Goal: Task Accomplishment & Management: Manage account settings

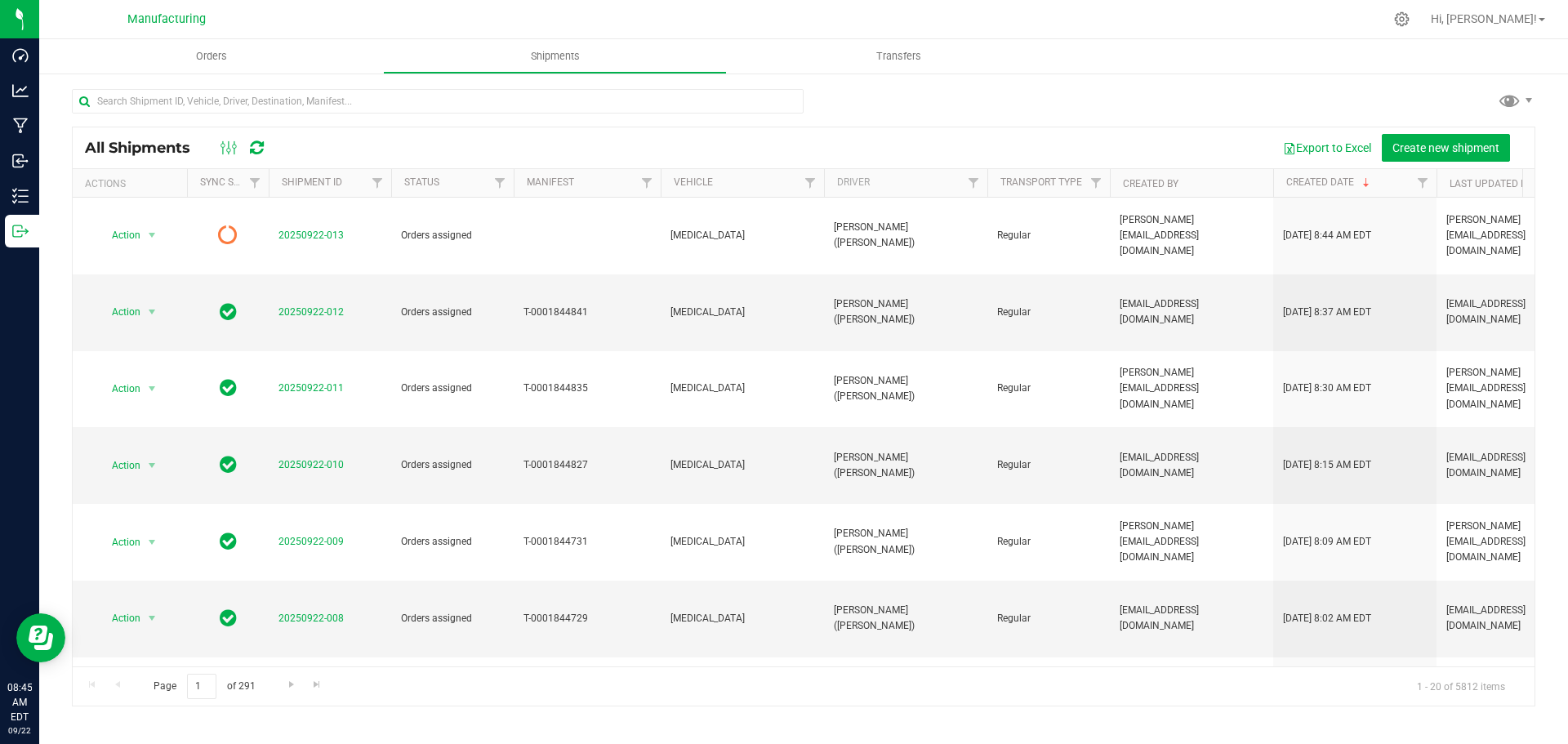
click at [259, 145] on icon at bounding box center [257, 147] width 14 height 16
click at [259, 147] on icon at bounding box center [257, 147] width 14 height 16
click at [259, 149] on icon at bounding box center [257, 147] width 14 height 16
click at [259, 151] on icon at bounding box center [257, 147] width 14 height 16
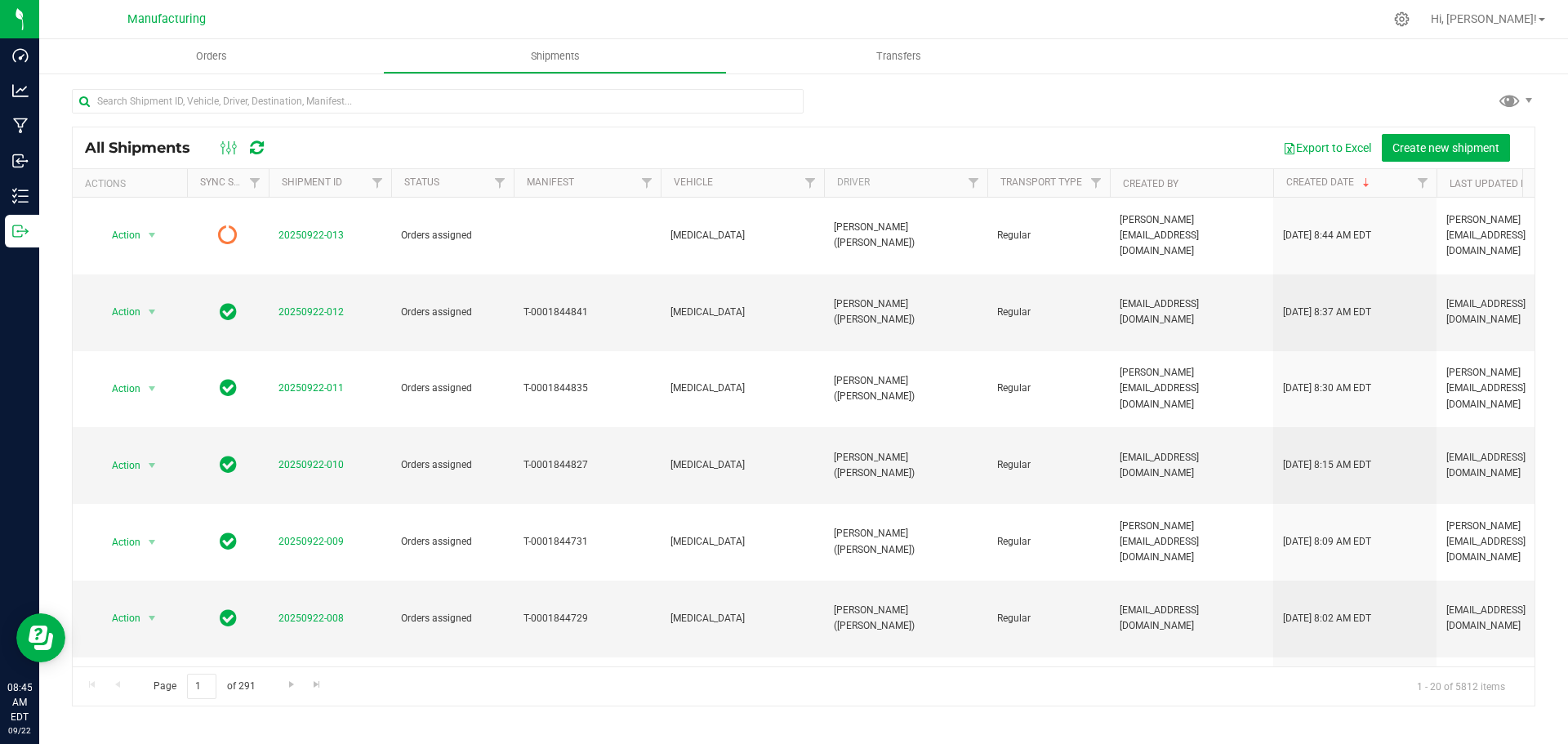
click at [258, 147] on icon at bounding box center [257, 147] width 14 height 16
click at [254, 147] on icon at bounding box center [257, 147] width 14 height 16
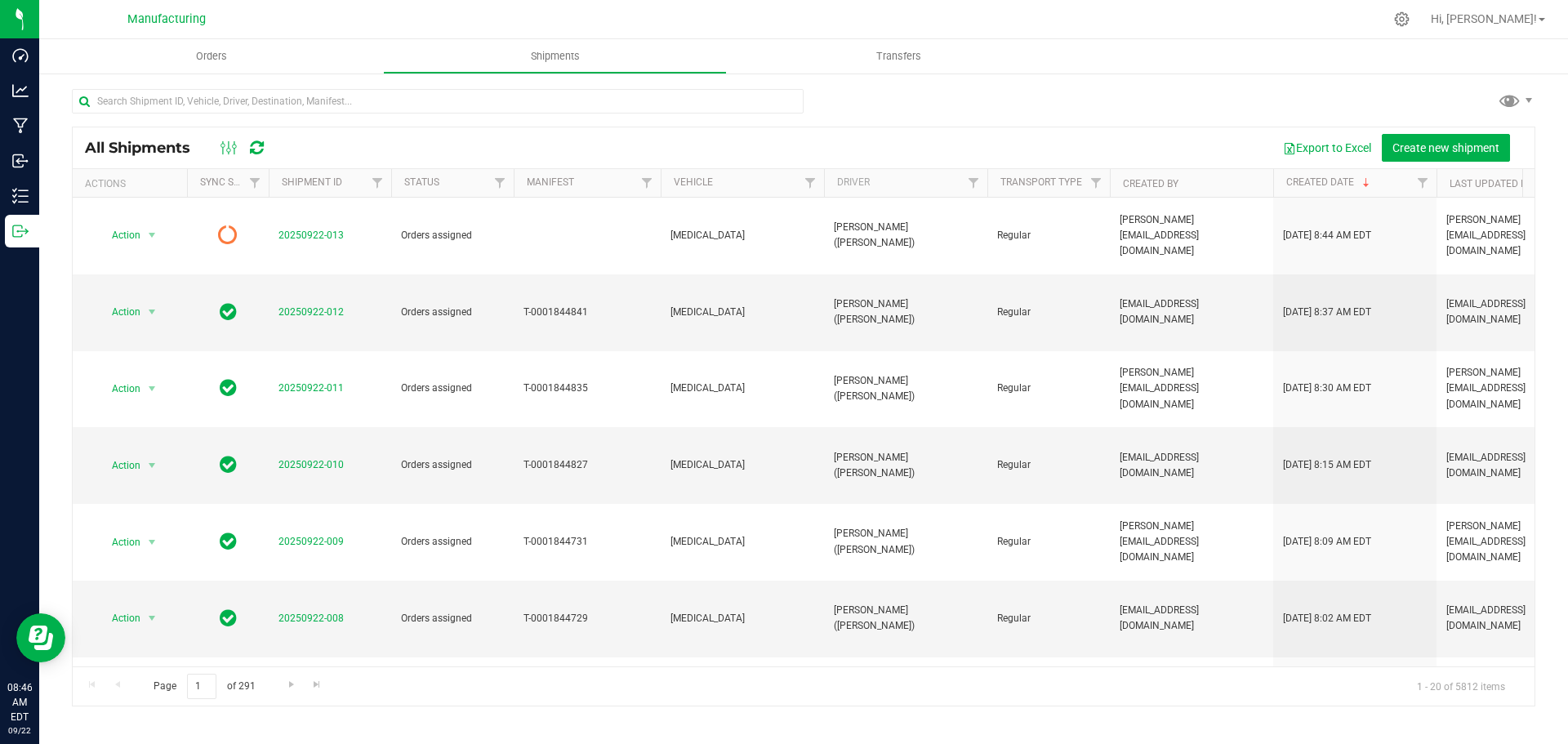
click at [262, 148] on icon at bounding box center [257, 147] width 14 height 16
click at [258, 148] on icon at bounding box center [257, 147] width 14 height 16
click at [253, 148] on icon at bounding box center [257, 147] width 14 height 16
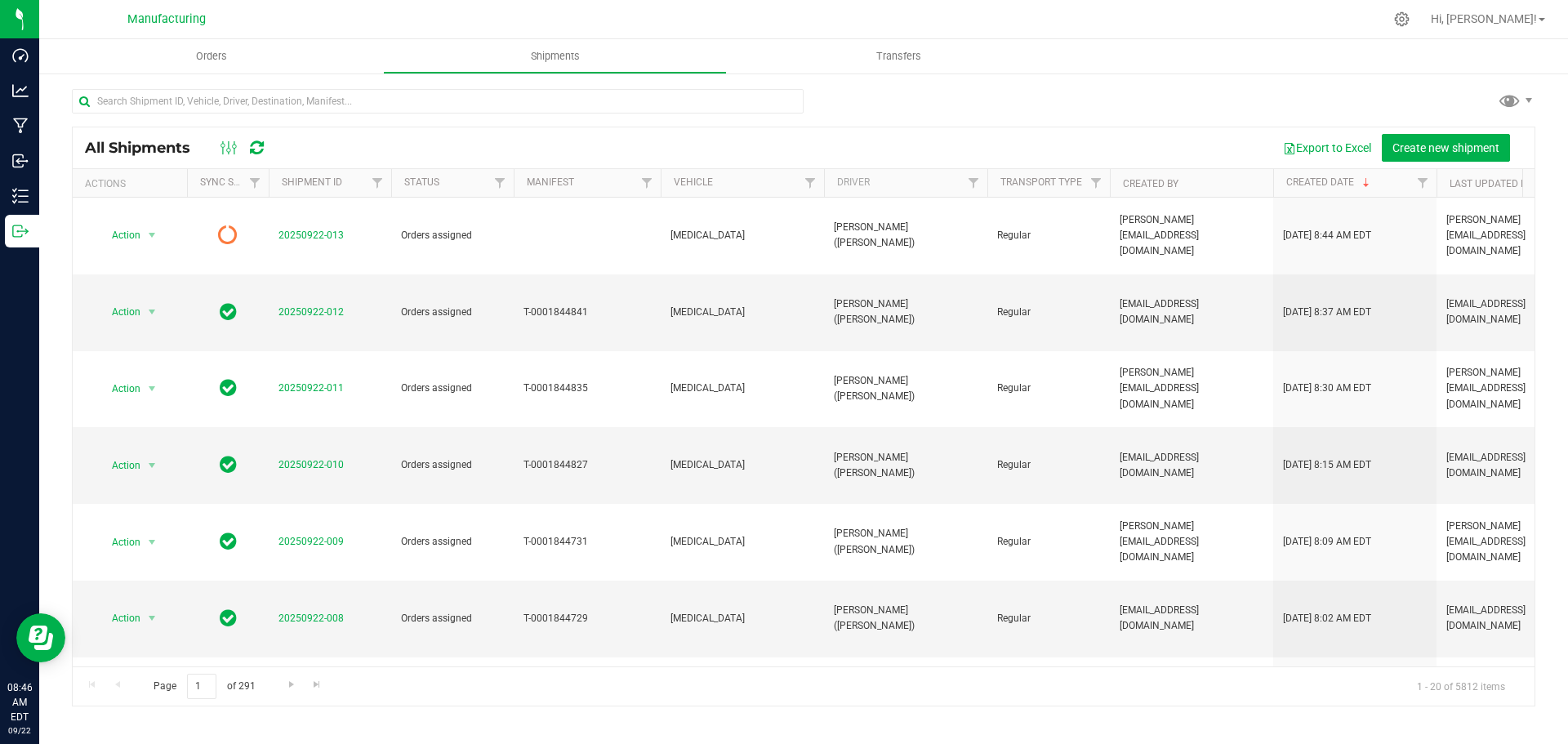
click at [262, 153] on icon at bounding box center [257, 147] width 14 height 16
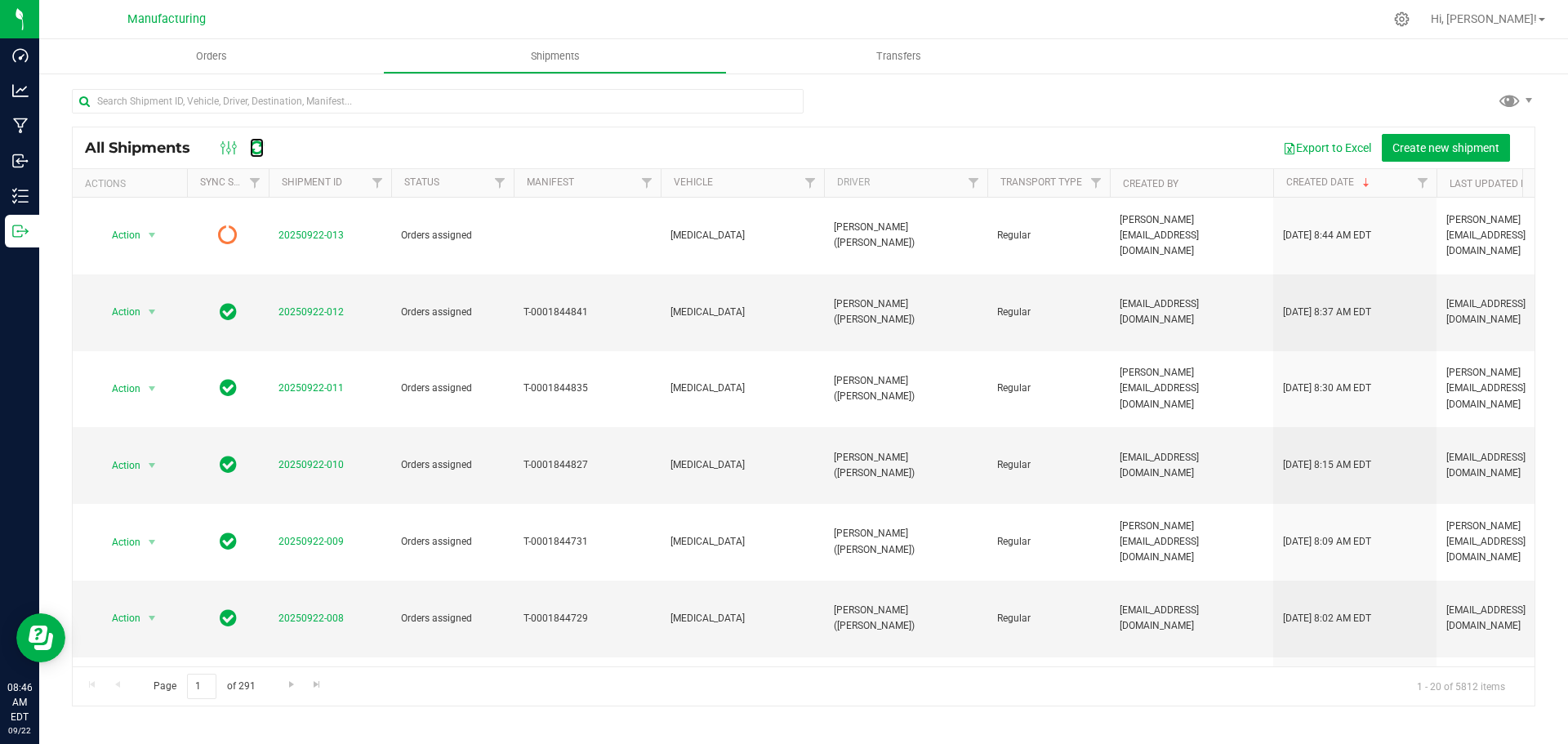
click at [262, 153] on icon at bounding box center [257, 147] width 14 height 16
click at [261, 153] on icon at bounding box center [257, 147] width 14 height 16
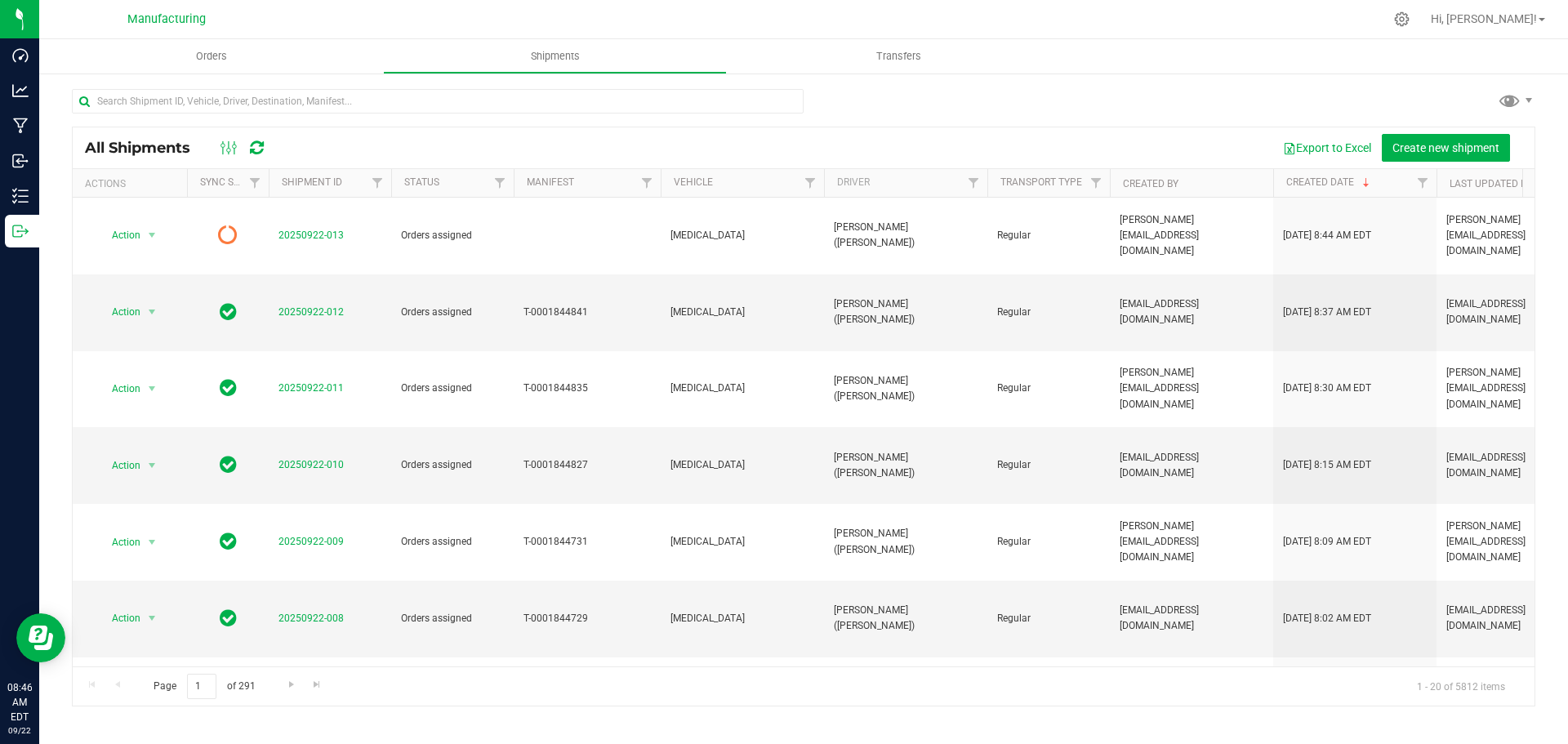
click at [261, 148] on icon at bounding box center [257, 147] width 14 height 16
click at [263, 151] on icon at bounding box center [257, 147] width 14 height 16
click at [263, 152] on icon at bounding box center [257, 147] width 14 height 16
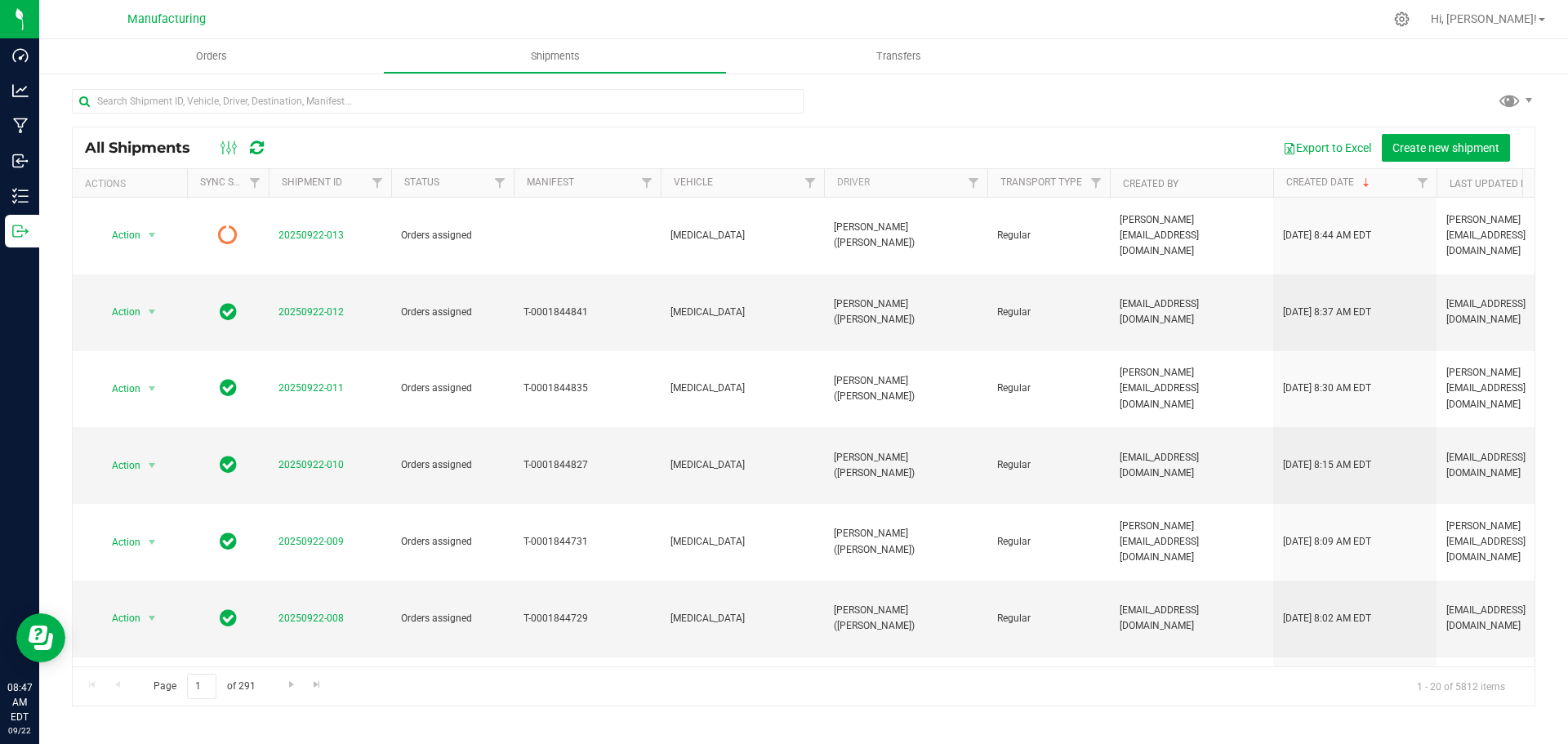
click at [259, 153] on icon at bounding box center [257, 147] width 14 height 16
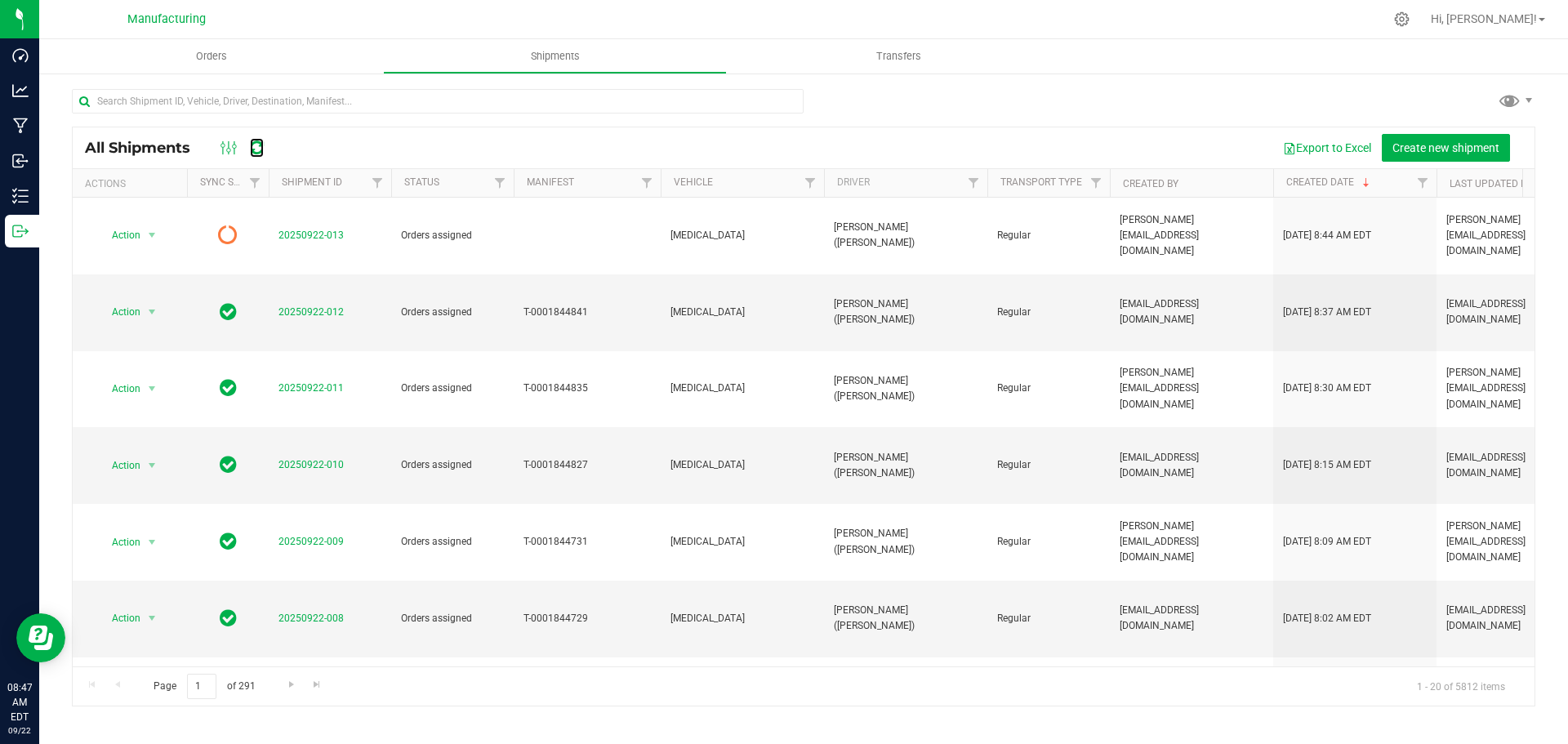
click at [259, 153] on icon at bounding box center [257, 147] width 14 height 16
click at [259, 153] on icon at bounding box center [257, 147] width 14 height 16
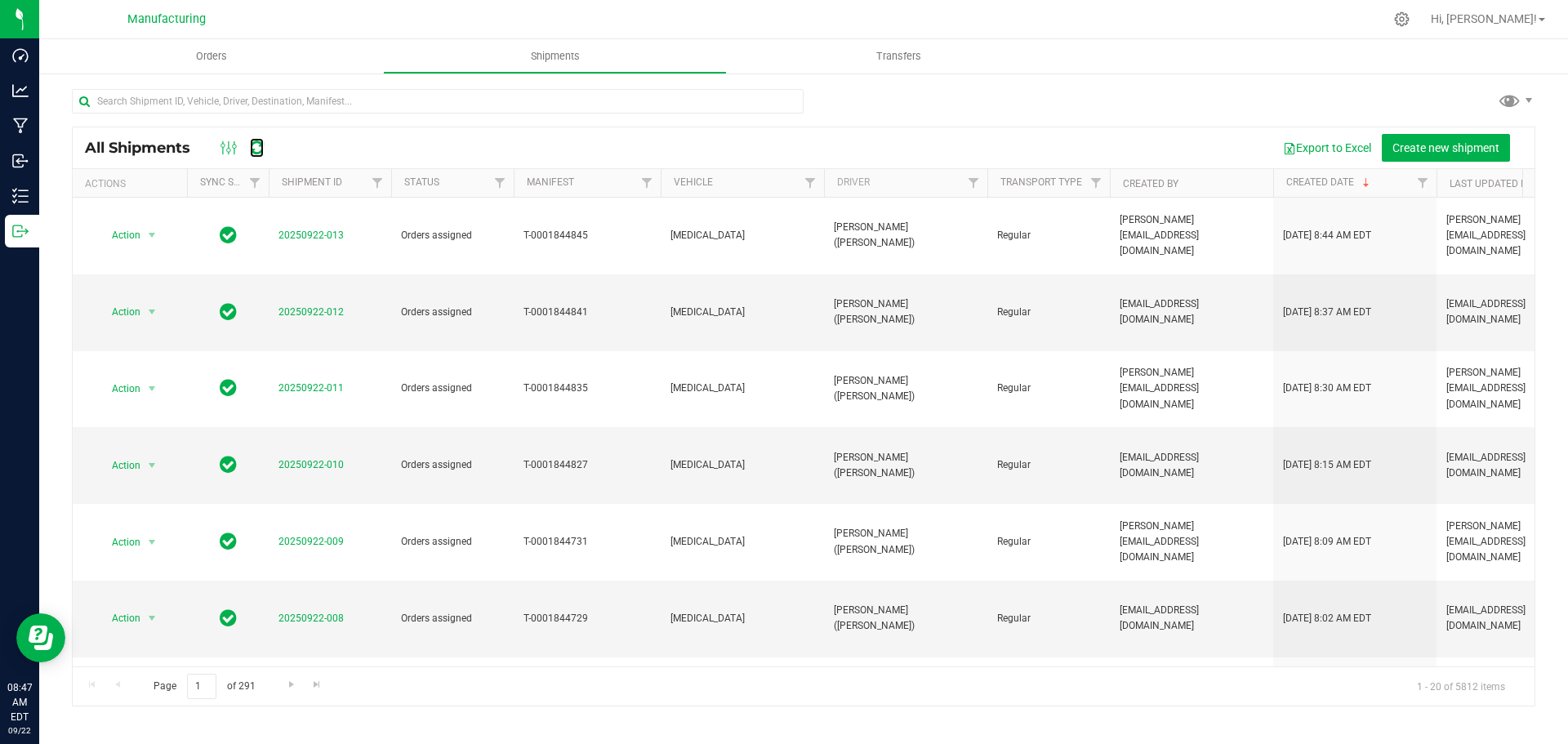
click at [259, 153] on icon at bounding box center [257, 147] width 14 height 16
click at [213, 56] on span "Orders" at bounding box center [212, 55] width 75 height 15
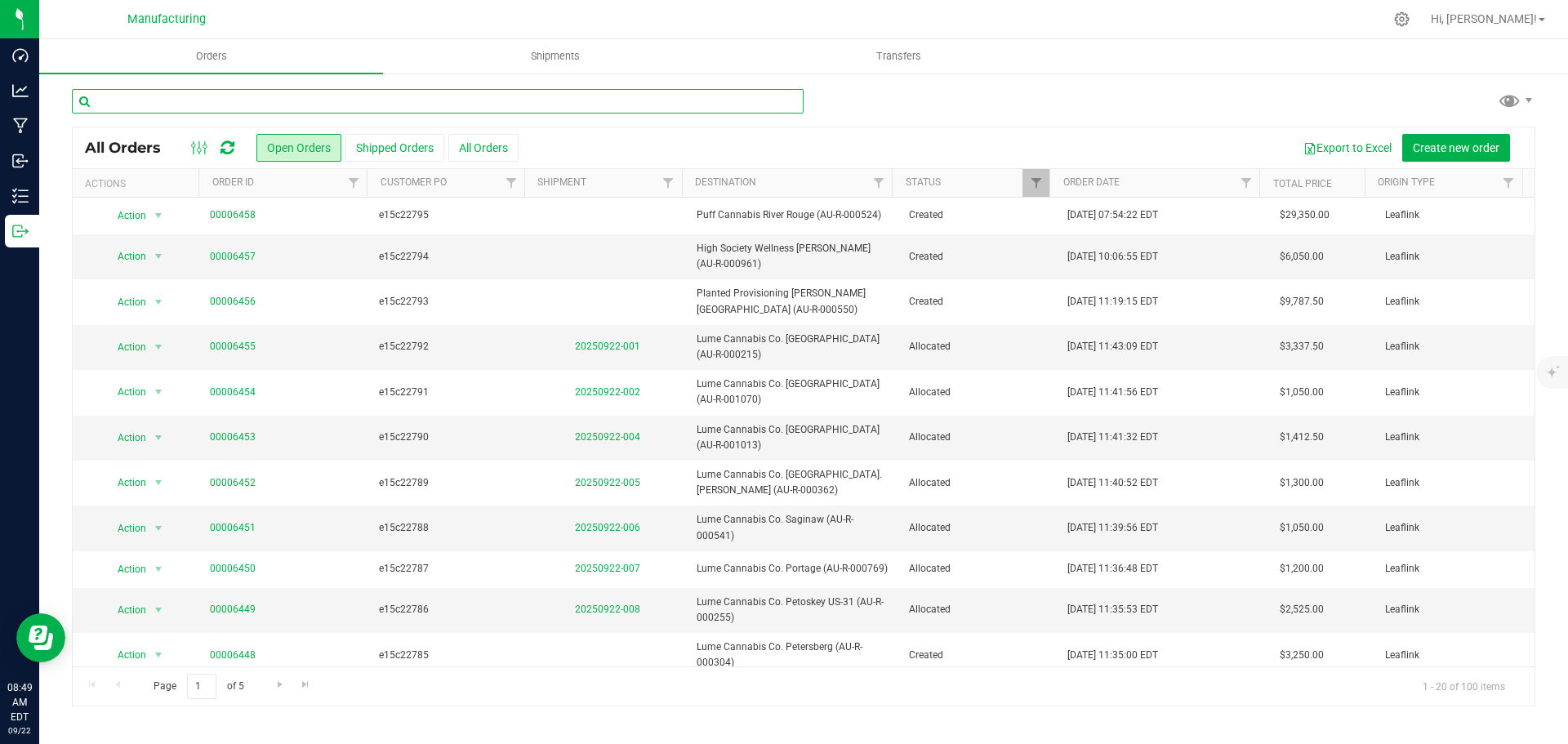
click at [263, 104] on input "text" at bounding box center [438, 101] width 732 height 24
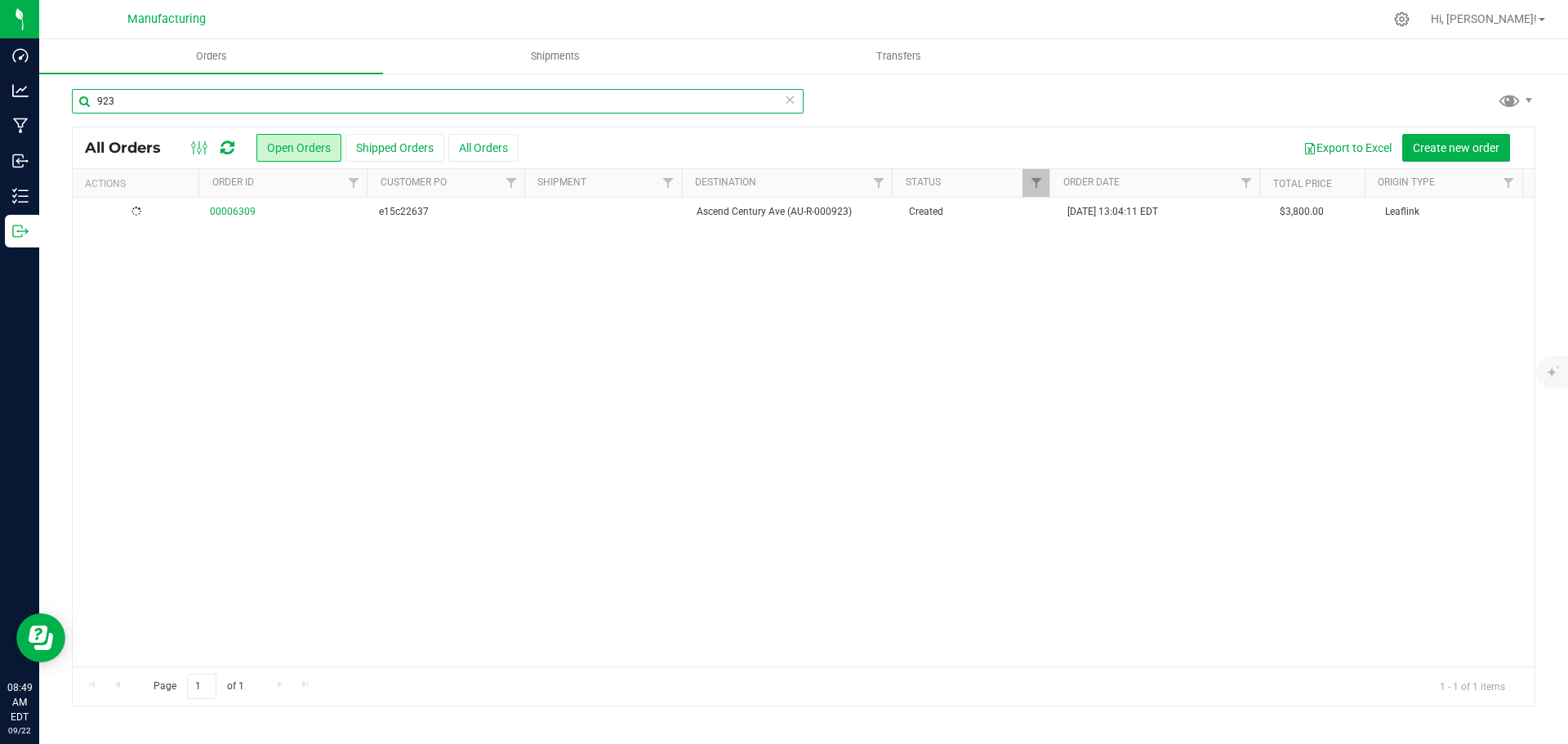
type input "923"
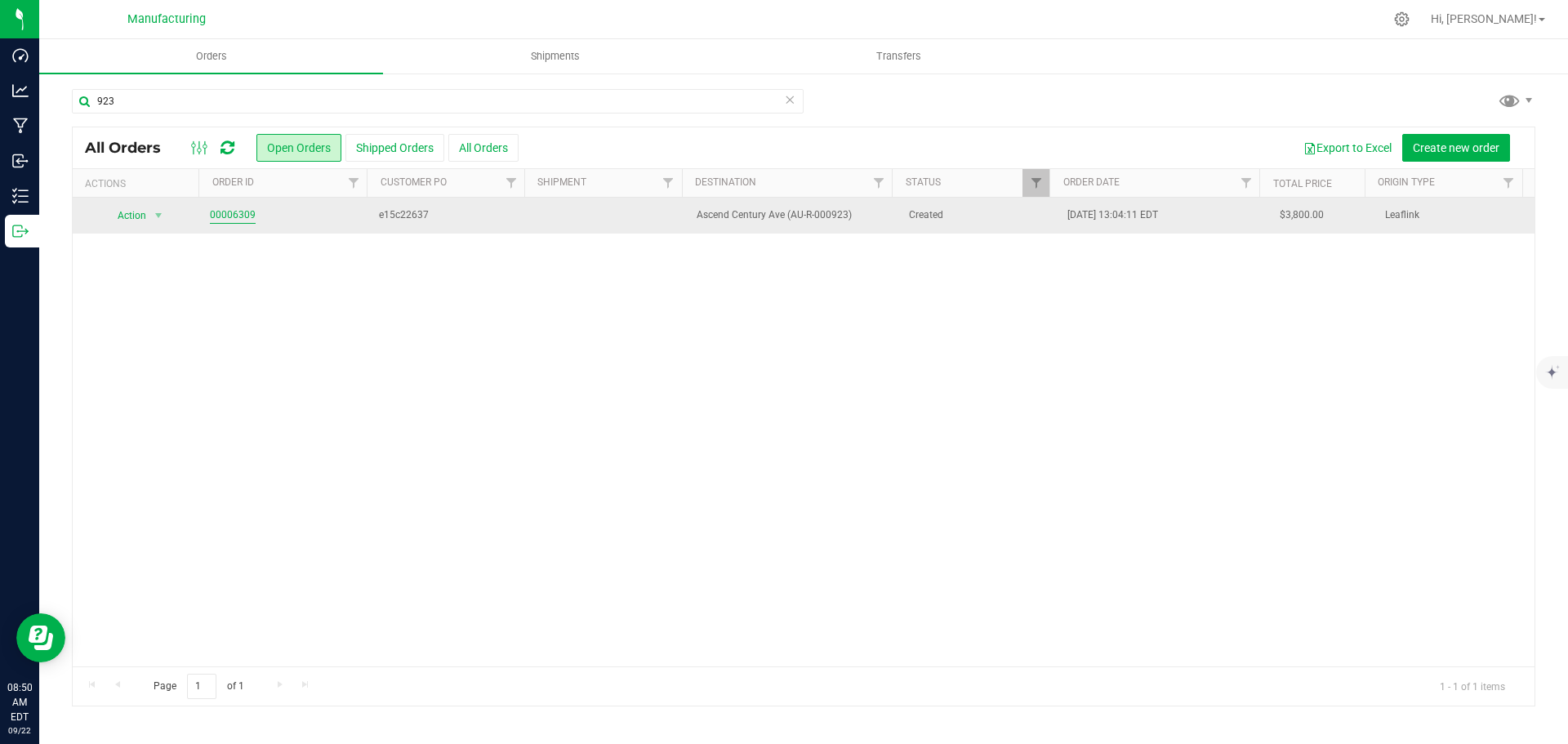
click at [231, 212] on link "00006309" at bounding box center [232, 215] width 46 height 16
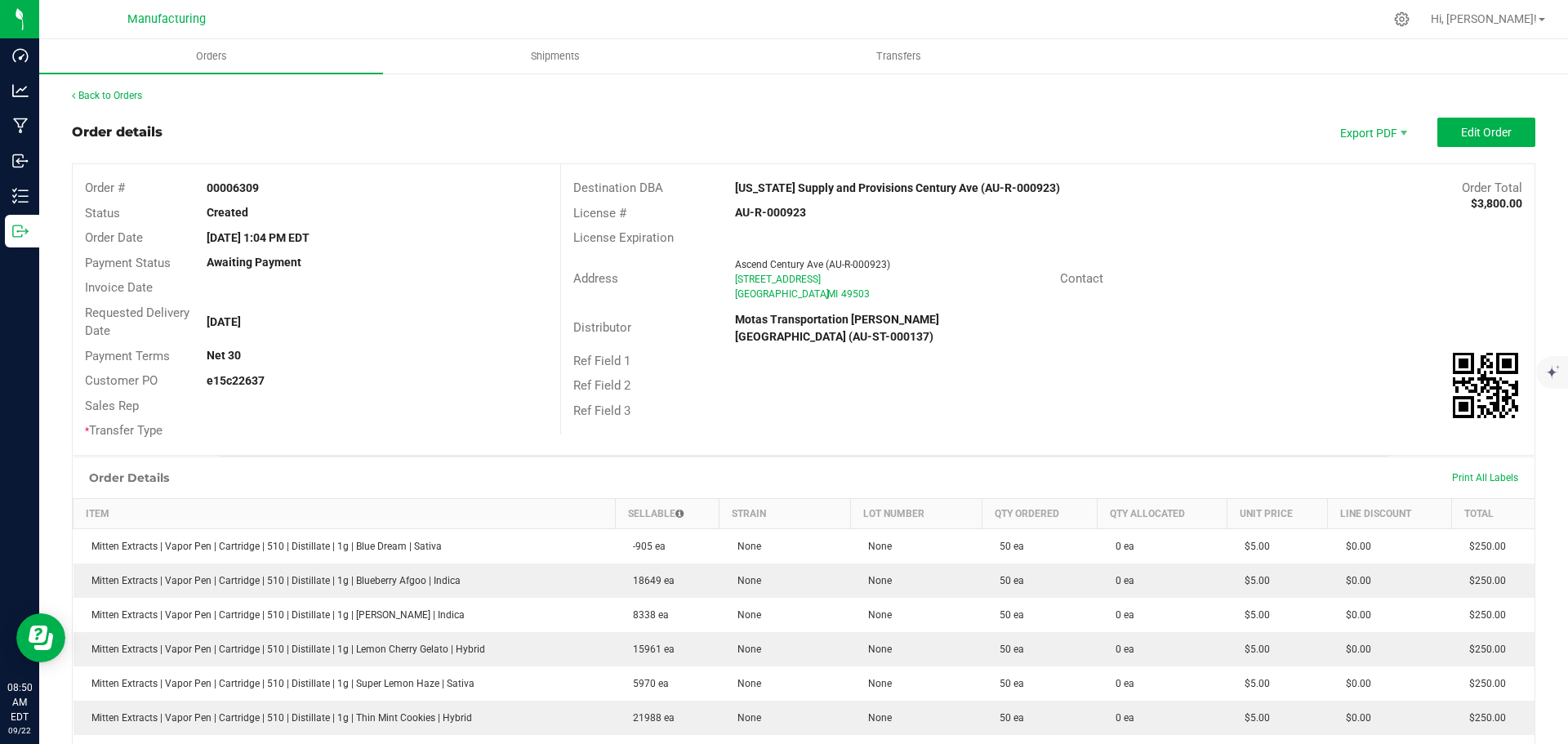
click at [836, 188] on strong "[US_STATE] Supply and Provisions Century Ave (AU-R-000923)" at bounding box center [897, 187] width 325 height 13
click at [836, 186] on strong "[US_STATE] Supply and Provisions Century Ave (AU-R-000923)" at bounding box center [897, 187] width 325 height 13
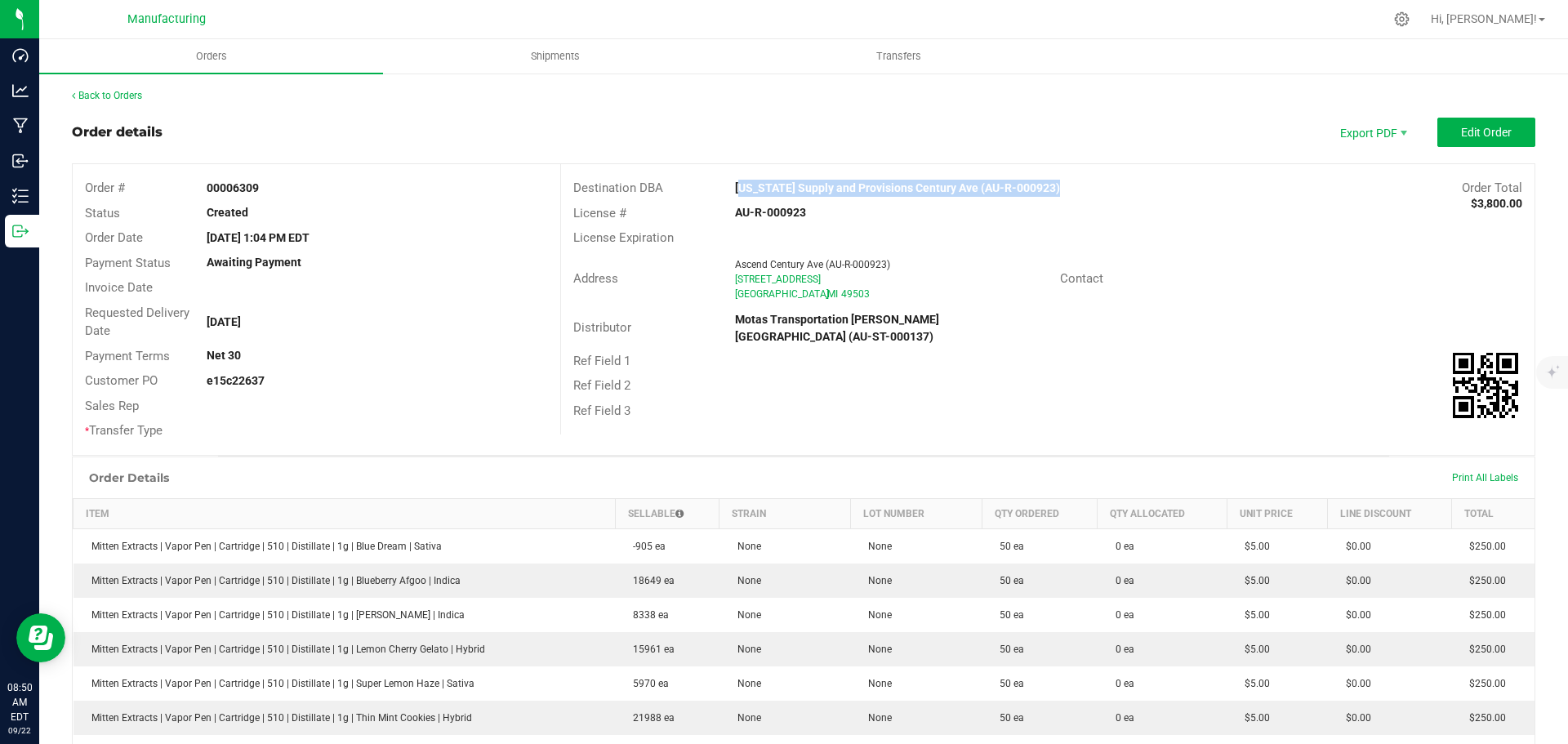
click at [836, 186] on strong "[US_STATE] Supply and Provisions Century Ave (AU-R-000923)" at bounding box center [897, 187] width 325 height 13
drag, startPoint x: 836, startPoint y: 186, endPoint x: 1003, endPoint y: 189, distance: 167.0
click at [1003, 188] on strong "[US_STATE] Supply and Provisions Century Ave (AU-R-000923)" at bounding box center [897, 187] width 325 height 13
click at [859, 181] on strong "[US_STATE] Supply and Provisions Century Ave (AU-R-000923)" at bounding box center [897, 187] width 325 height 13
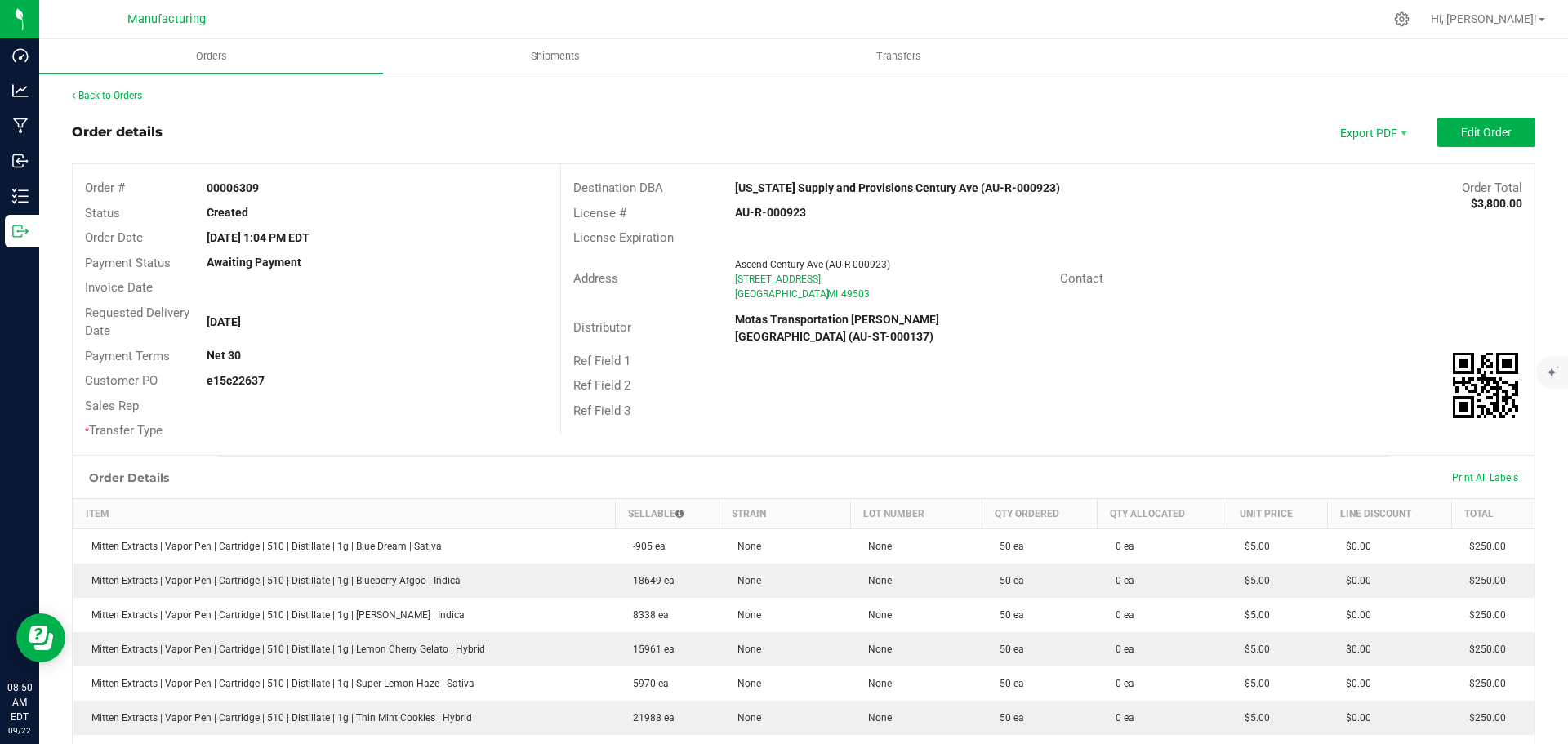
click at [860, 190] on strong "[US_STATE] Supply and Provisions Century Ave (AU-R-000923)" at bounding box center [897, 187] width 325 height 13
click at [861, 189] on strong "[US_STATE] Supply and Provisions Century Ave (AU-R-000923)" at bounding box center [897, 187] width 325 height 13
drag, startPoint x: 861, startPoint y: 189, endPoint x: 1017, endPoint y: 187, distance: 156.0
click at [1017, 187] on strong "[US_STATE] Supply and Provisions Century Ave (AU-R-000923)" at bounding box center [897, 187] width 325 height 13
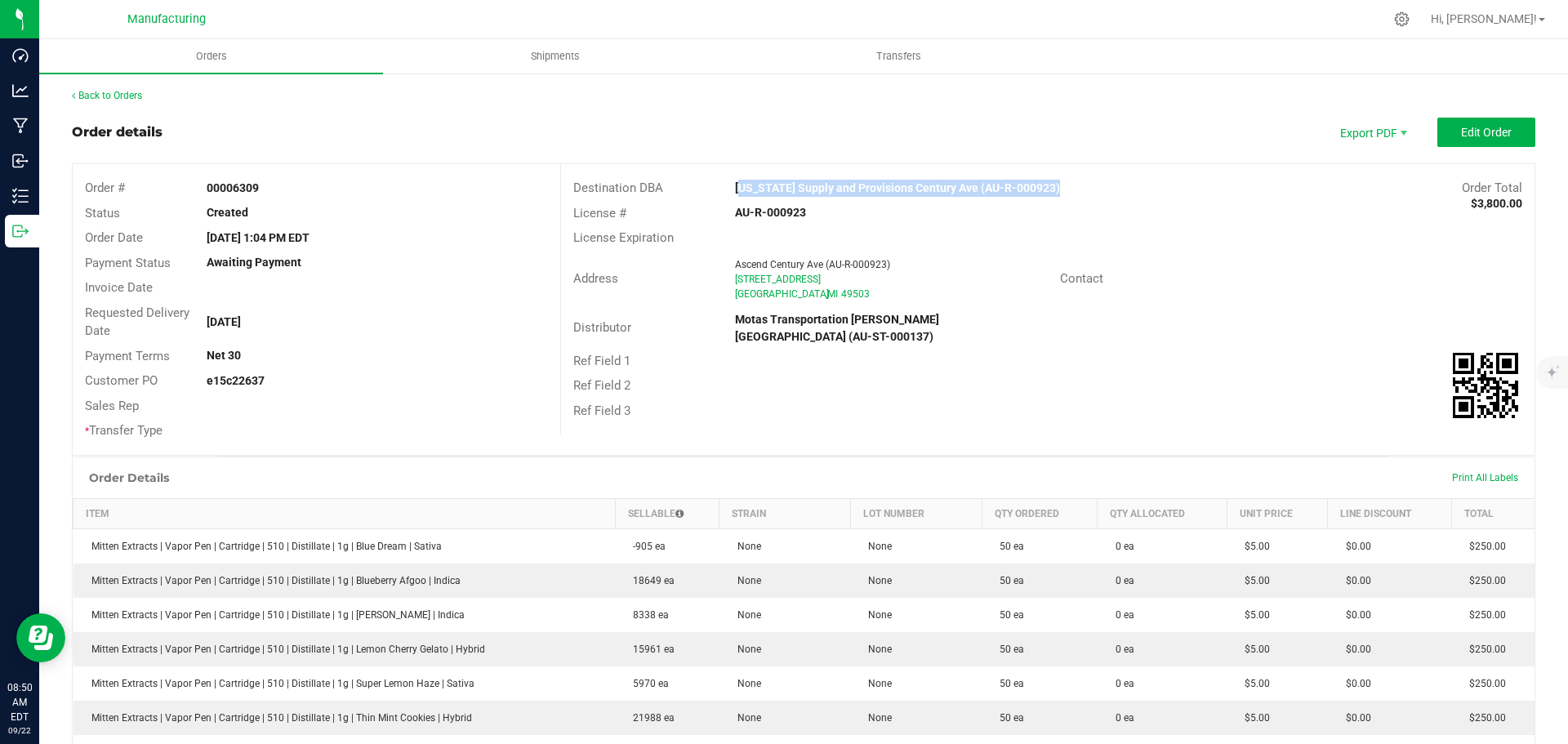
drag, startPoint x: 1277, startPoint y: 274, endPoint x: 1287, endPoint y: 263, distance: 14.9
click at [1280, 274] on div "Contact" at bounding box center [1290, 278] width 487 height 25
click at [1480, 136] on span "Edit Order" at bounding box center [1486, 132] width 50 height 13
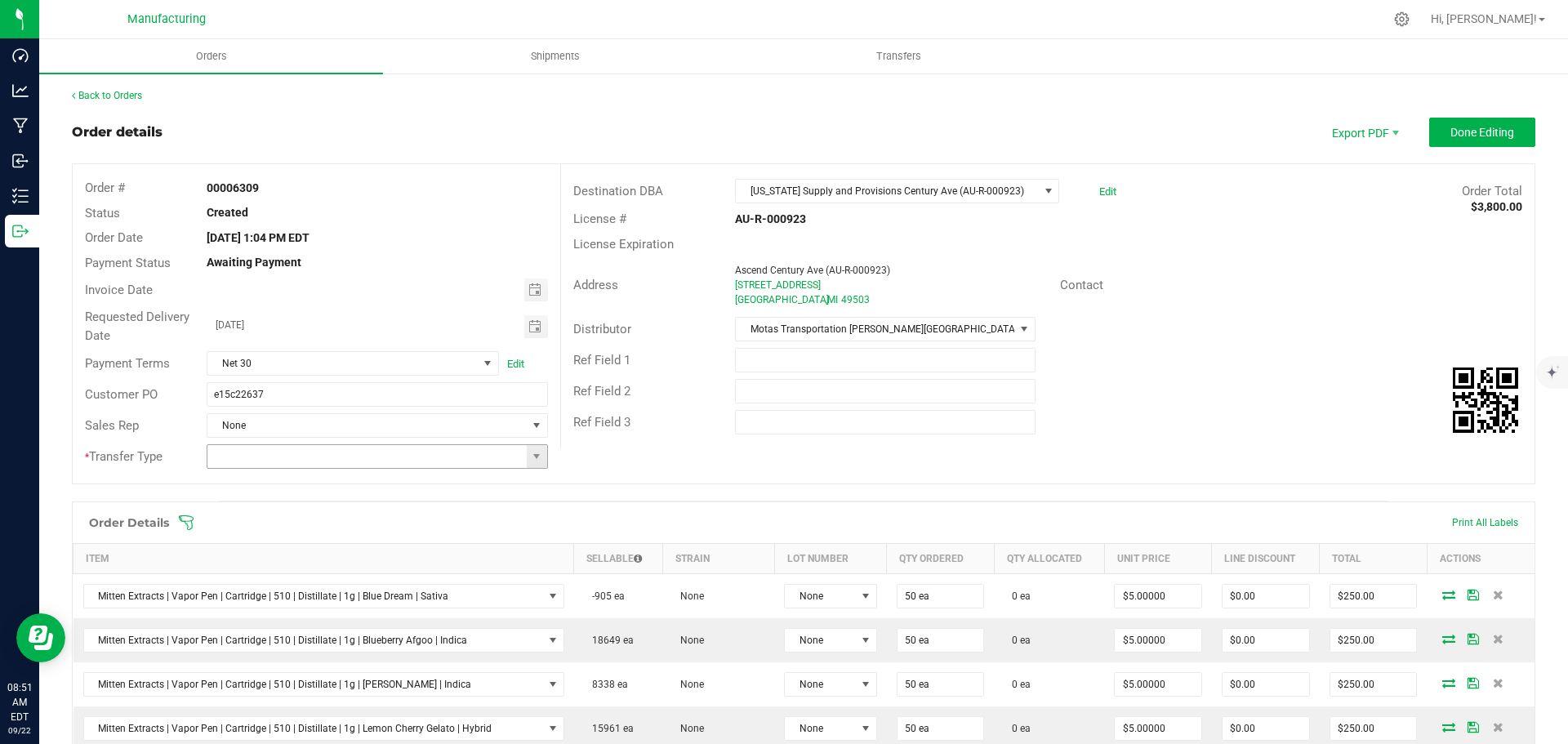
click at [538, 464] on span at bounding box center [537, 456] width 21 height 23
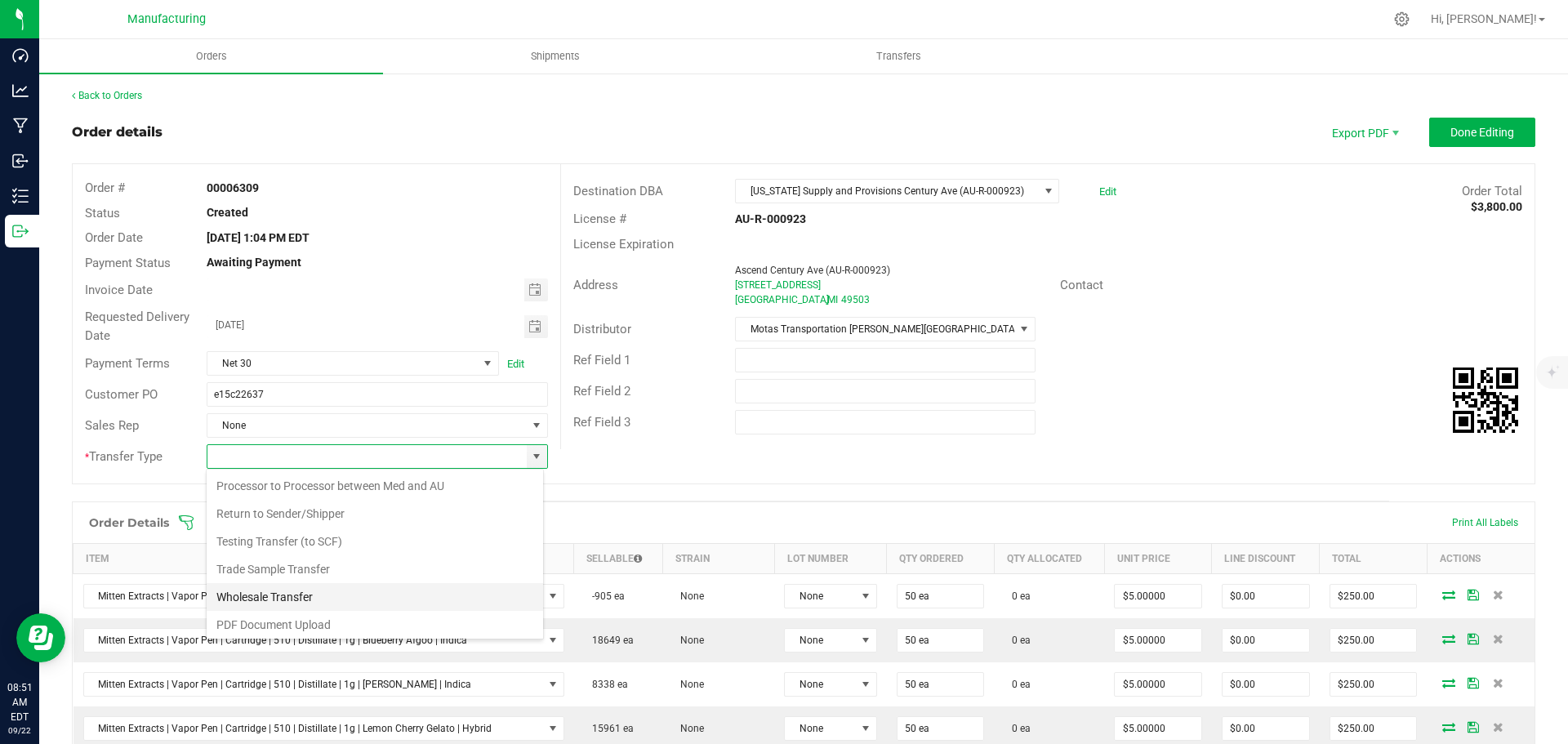
scroll to position [114, 0]
click at [297, 586] on li "Wholesale Transfer" at bounding box center [375, 594] width 336 height 28
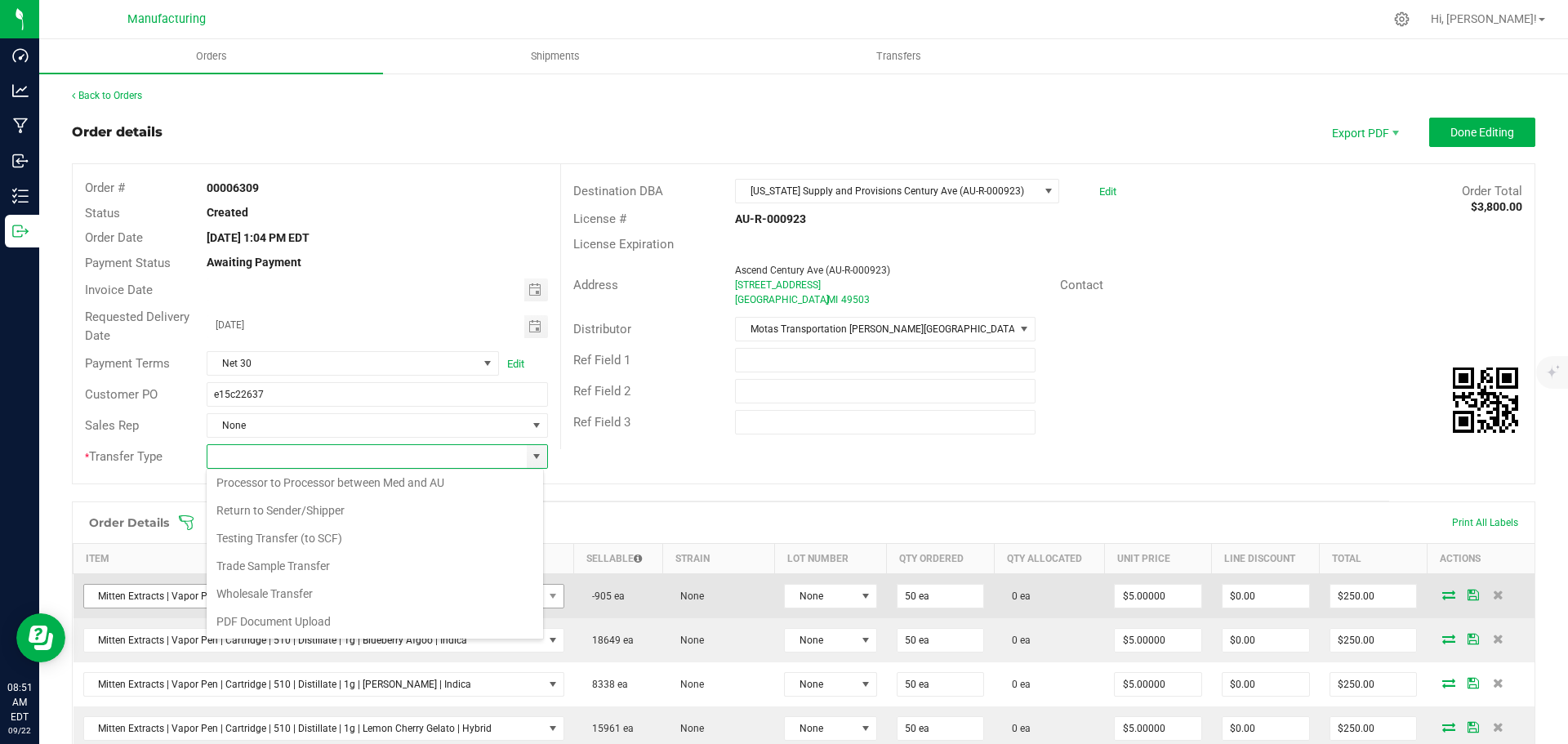
type input "Wholesale Transfer"
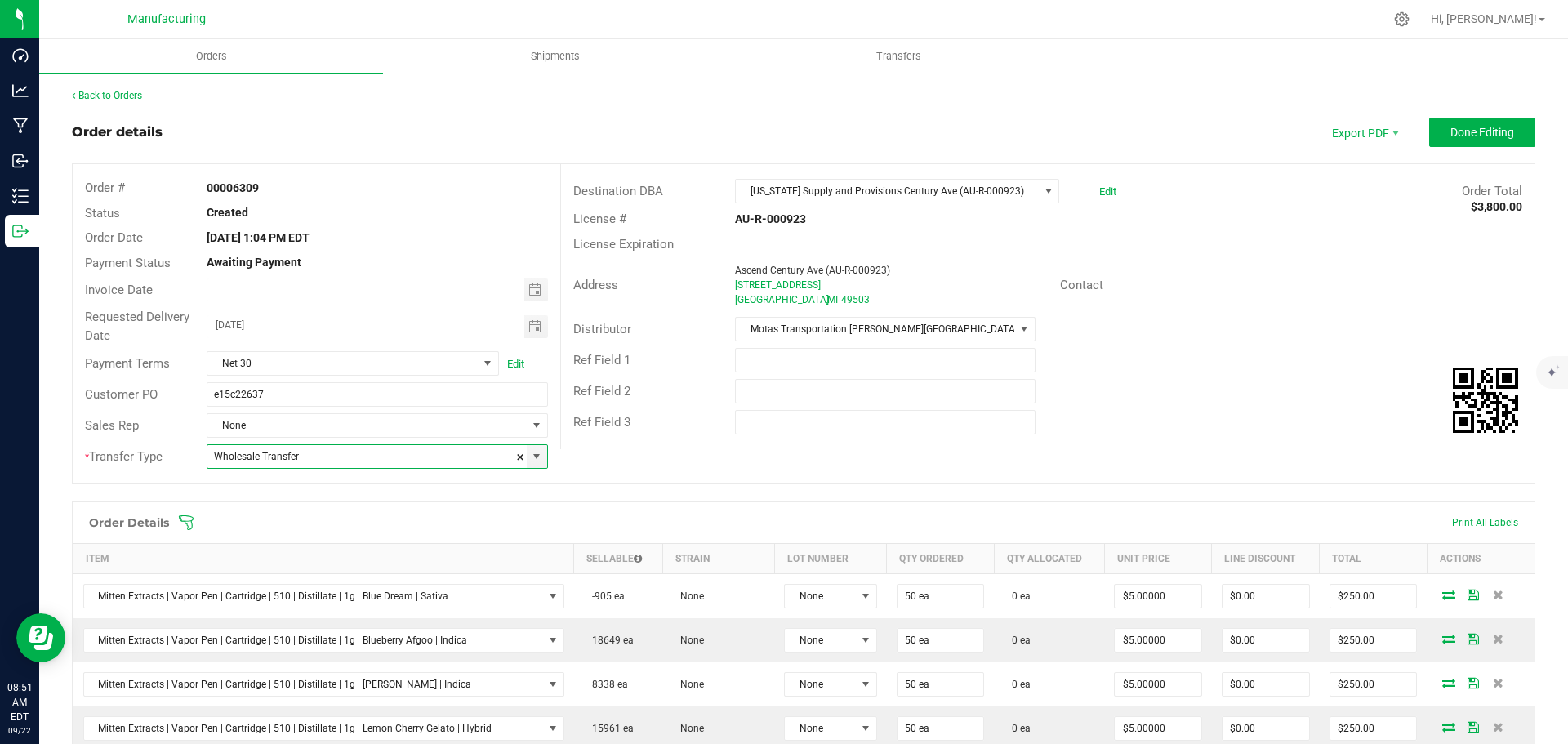
click at [193, 524] on icon at bounding box center [186, 522] width 16 height 16
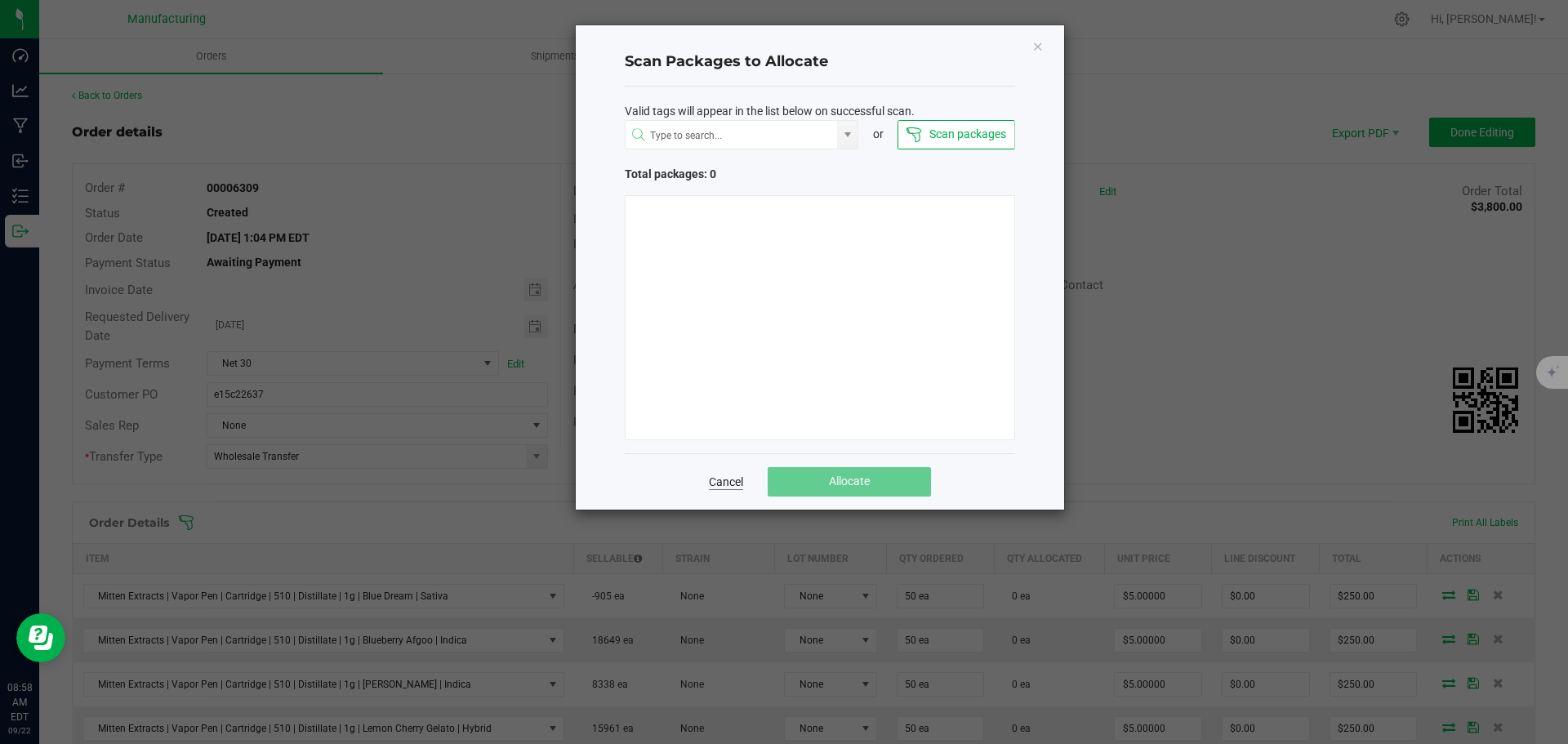
click at [731, 484] on link "Cancel" at bounding box center [726, 481] width 35 height 16
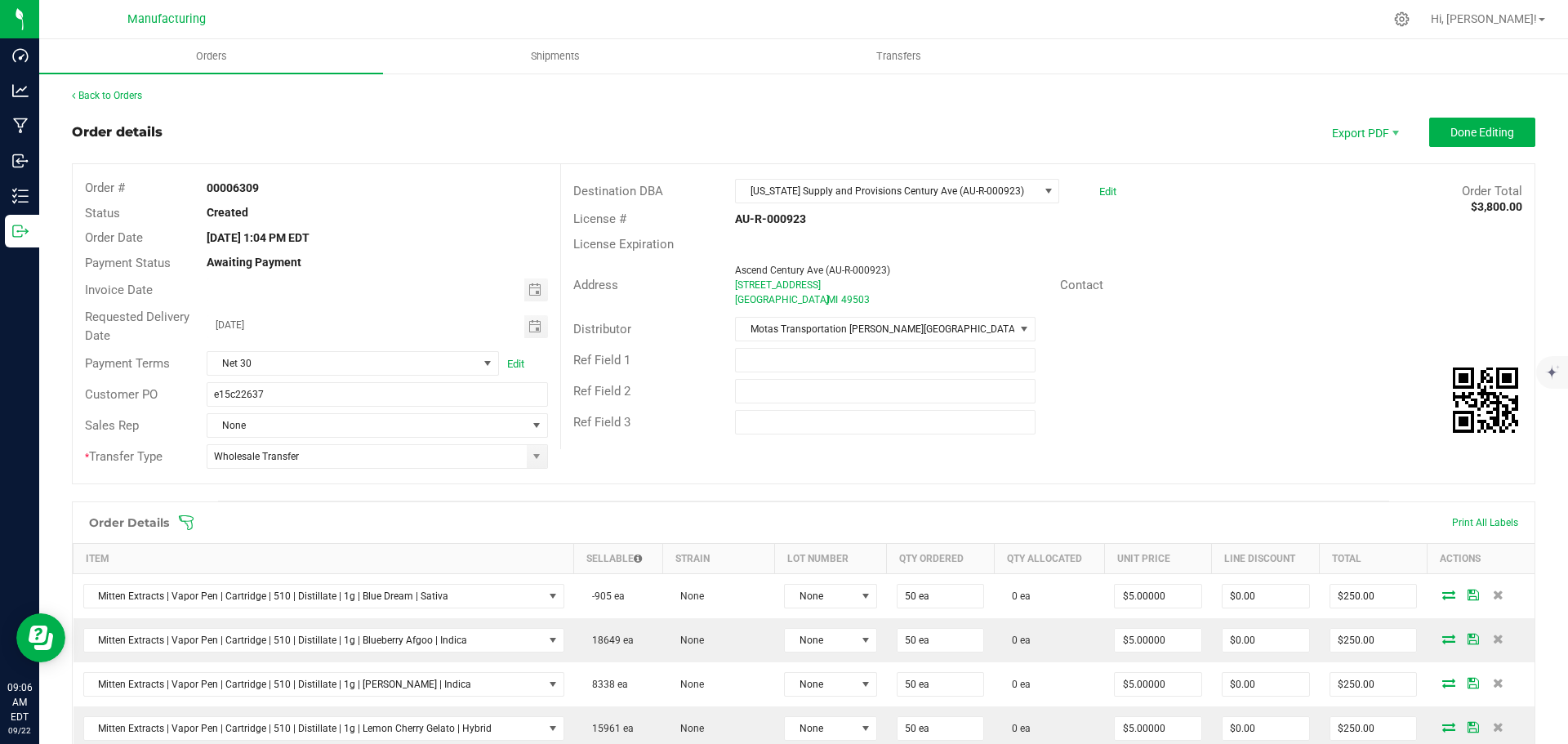
click at [190, 519] on icon at bounding box center [186, 522] width 16 height 16
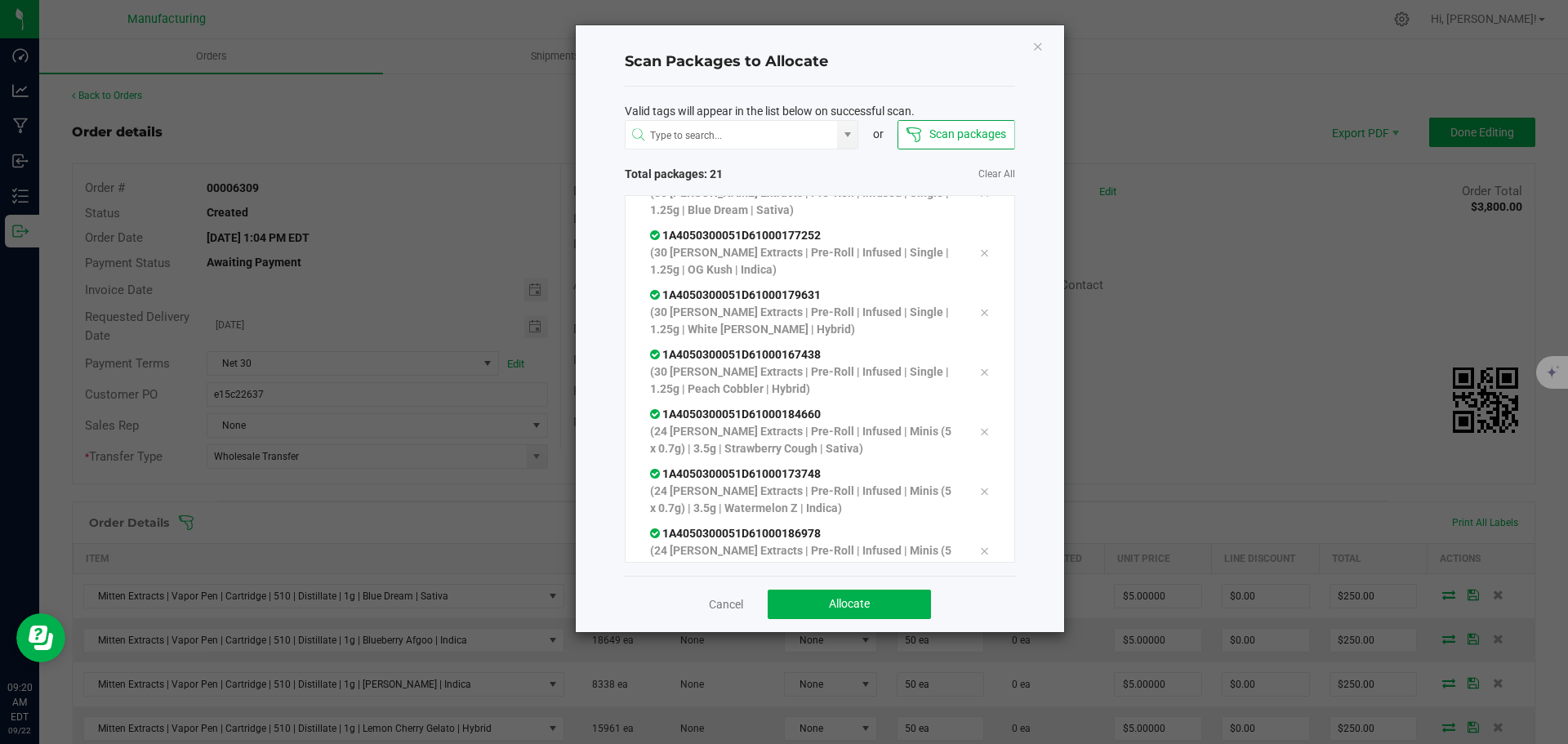
scroll to position [927, 0]
click at [915, 608] on button "Allocate" at bounding box center [849, 604] width 163 height 29
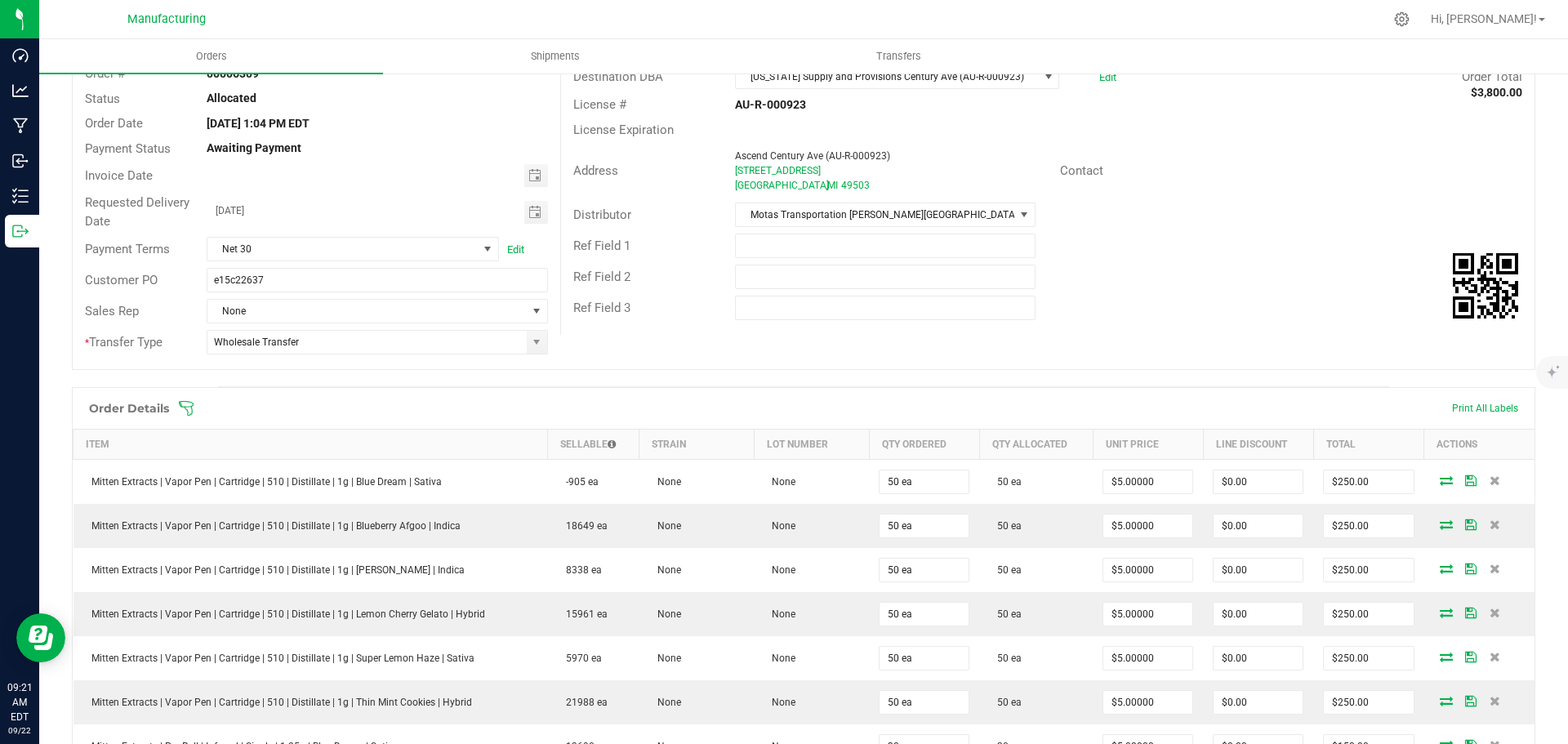
scroll to position [0, 0]
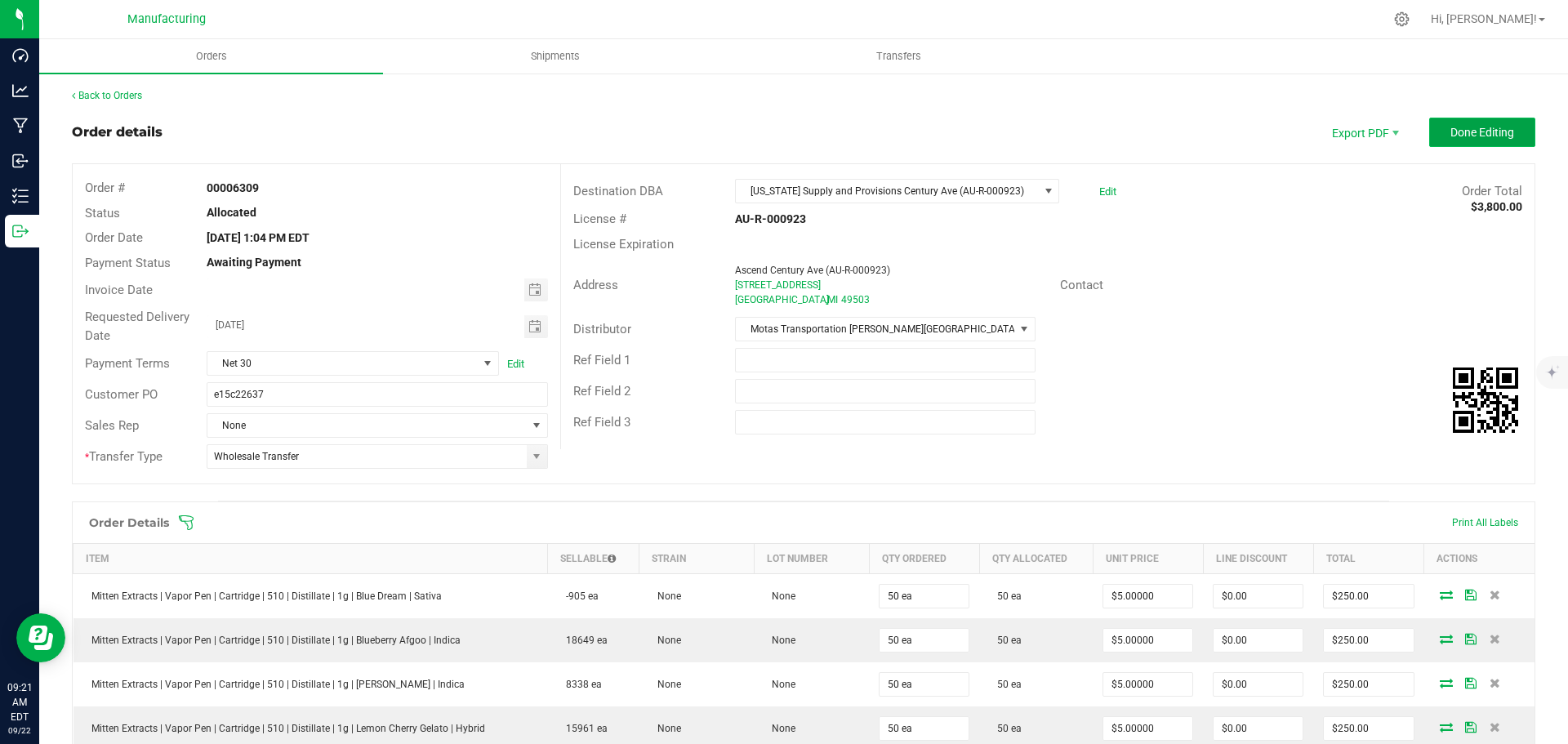
click at [1467, 124] on button "Done Editing" at bounding box center [1482, 133] width 106 height 29
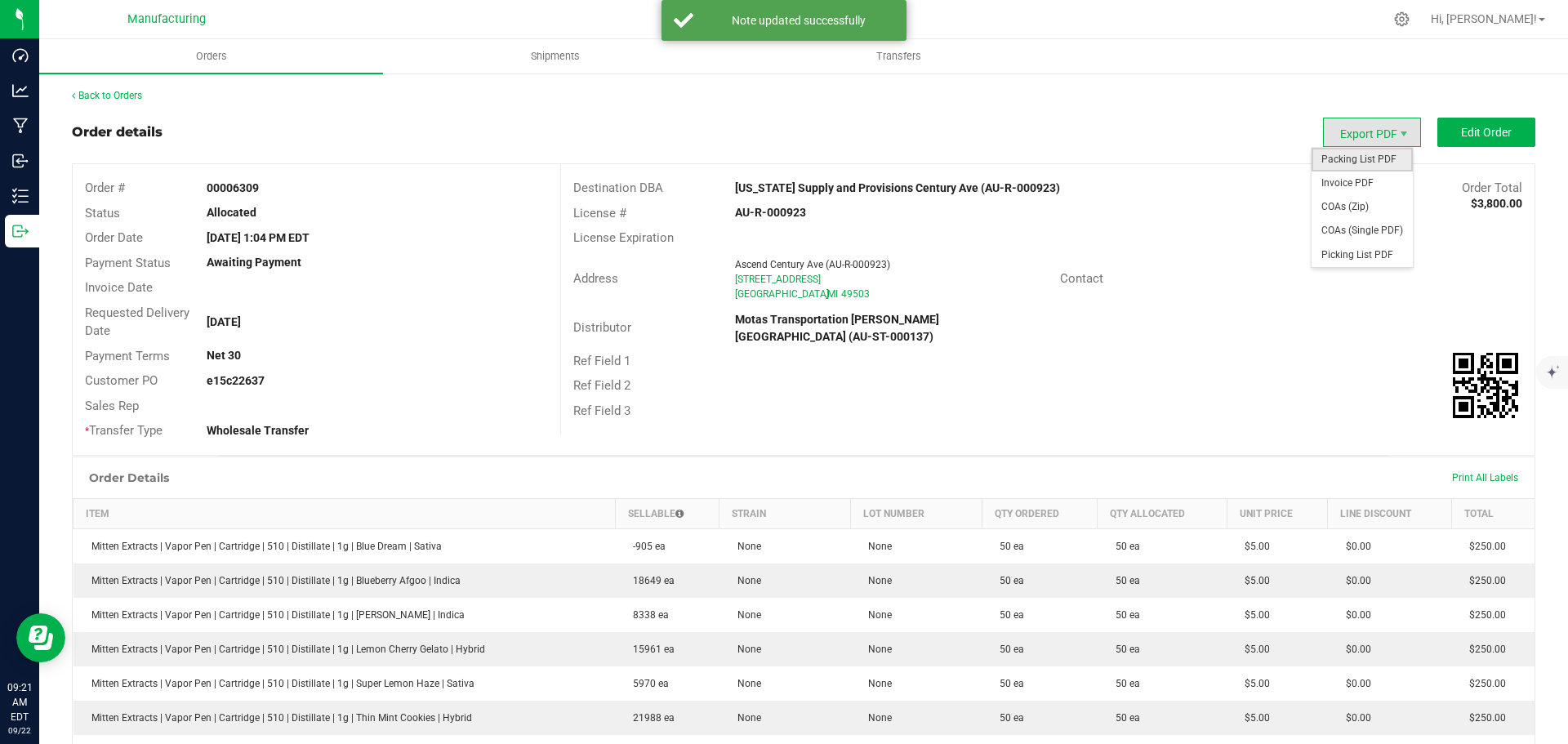
click at [1362, 161] on span "Packing List PDF" at bounding box center [1362, 159] width 101 height 23
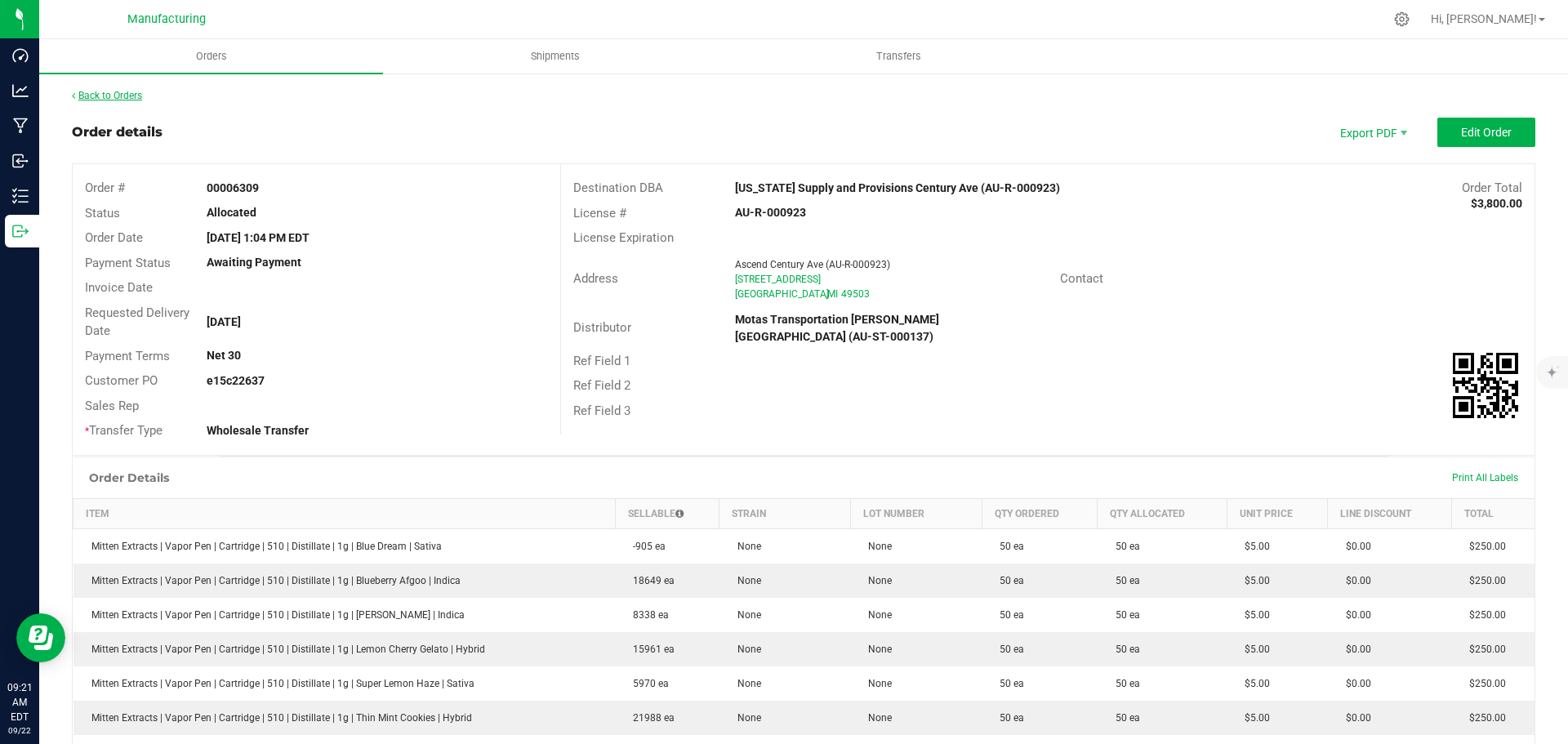
click at [126, 93] on link "Back to Orders" at bounding box center [107, 95] width 70 height 11
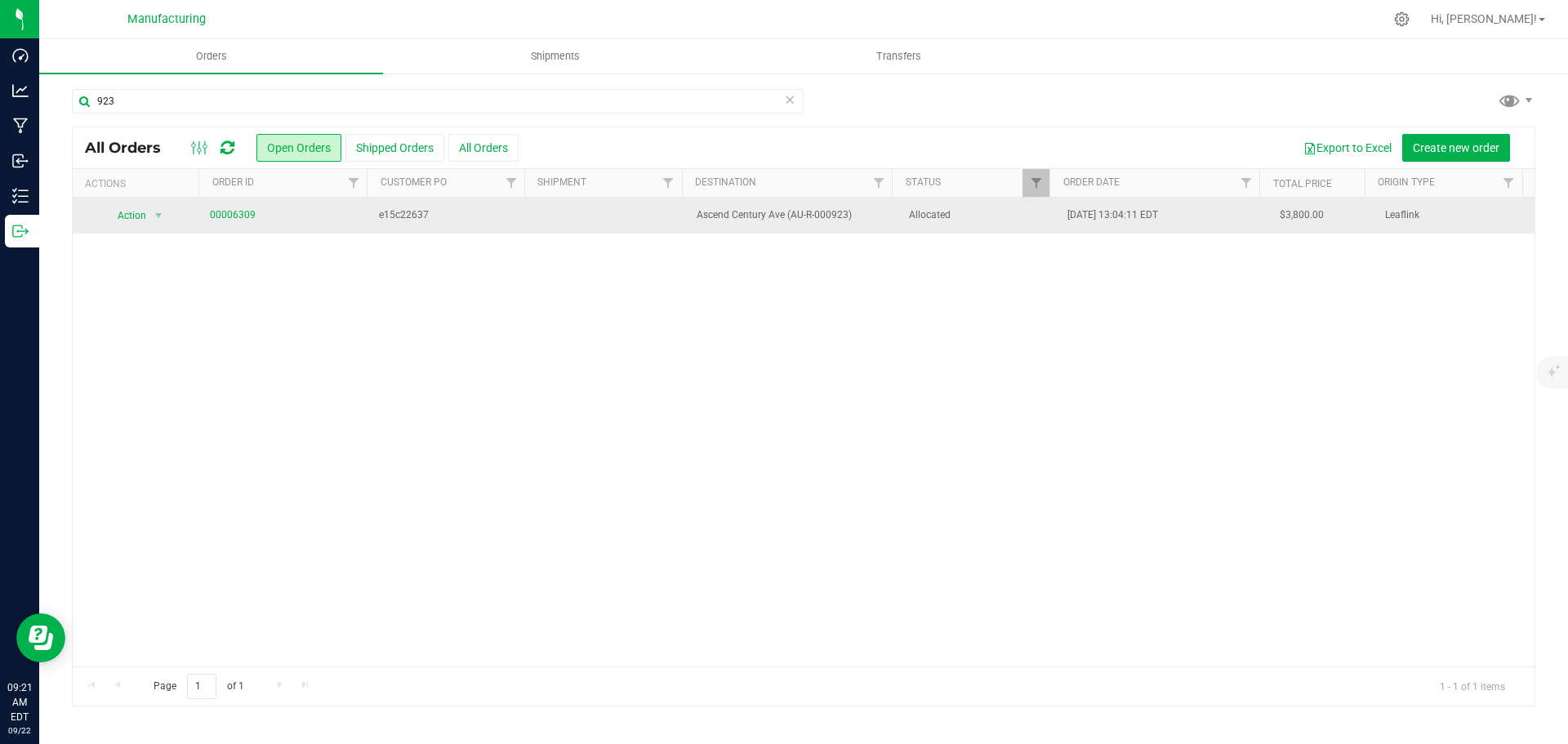
click at [959, 218] on span "Allocated" at bounding box center [978, 215] width 140 height 16
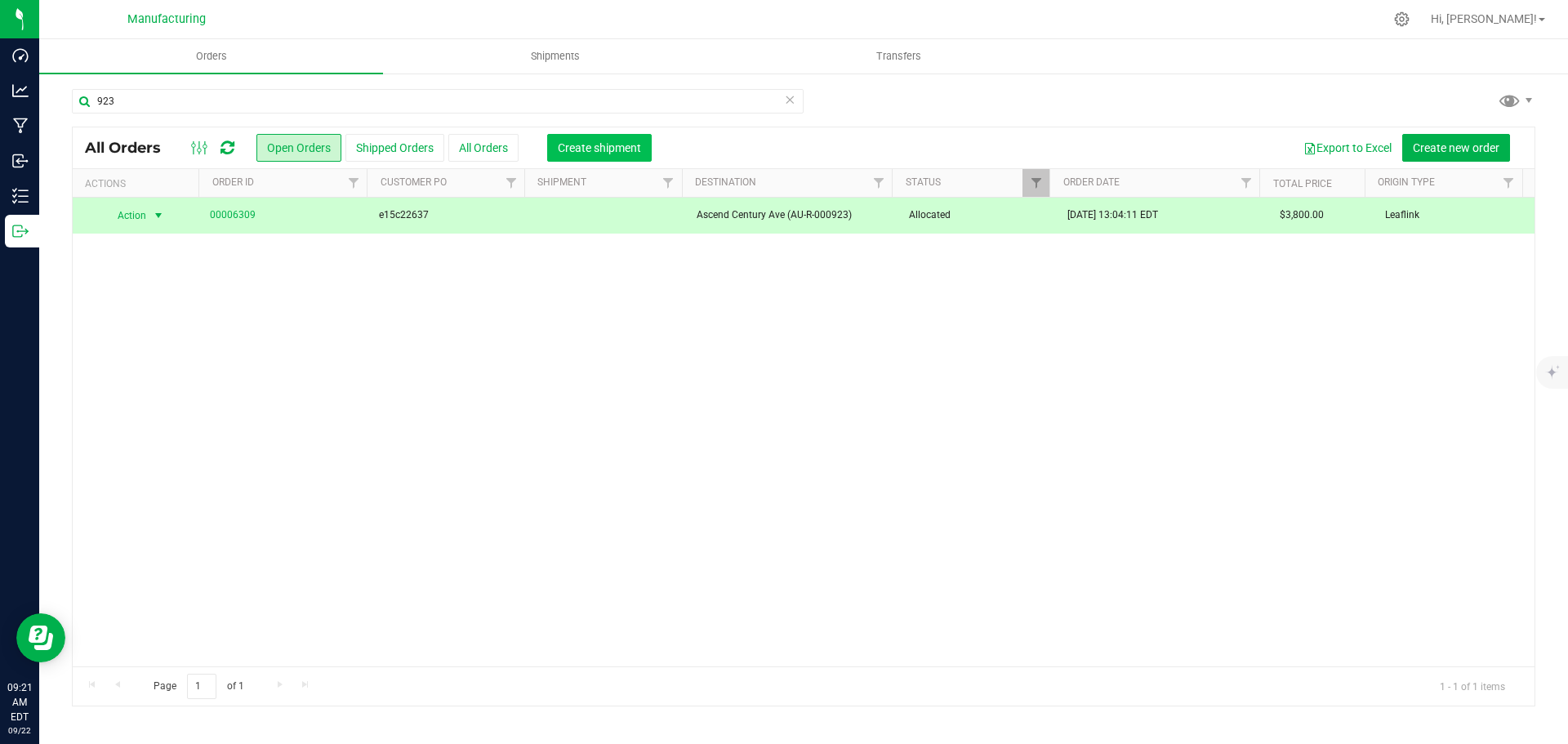
click at [578, 141] on span "Create shipment" at bounding box center [599, 147] width 83 height 13
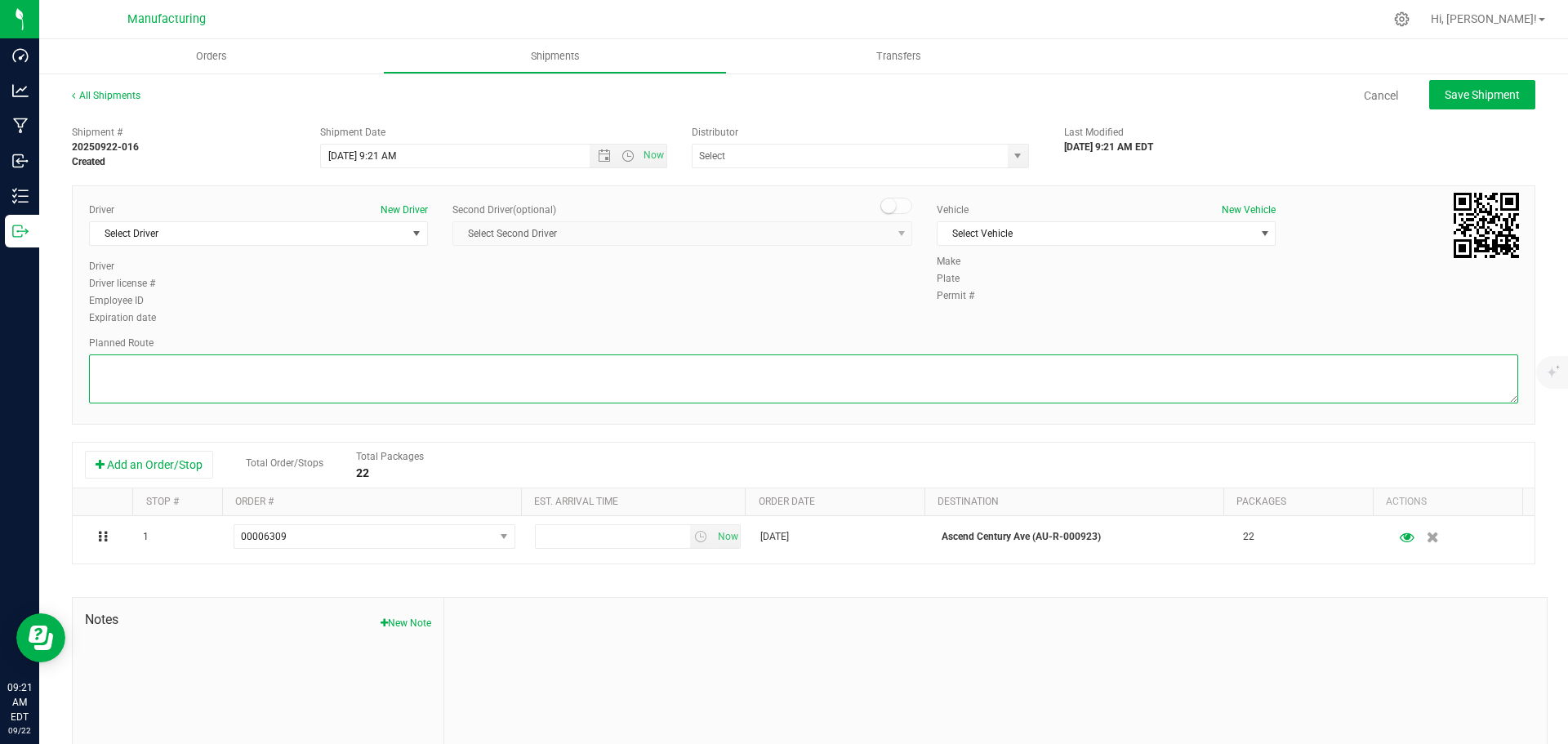
click at [889, 383] on textarea at bounding box center [804, 379] width 1429 height 49
type textarea "V"
click at [730, 388] on textarea at bounding box center [804, 379] width 1429 height 49
paste textarea "Mitten Distro Dimondale To Motas -- Head south 246 ft -- Turn right 325 ft -- T…"
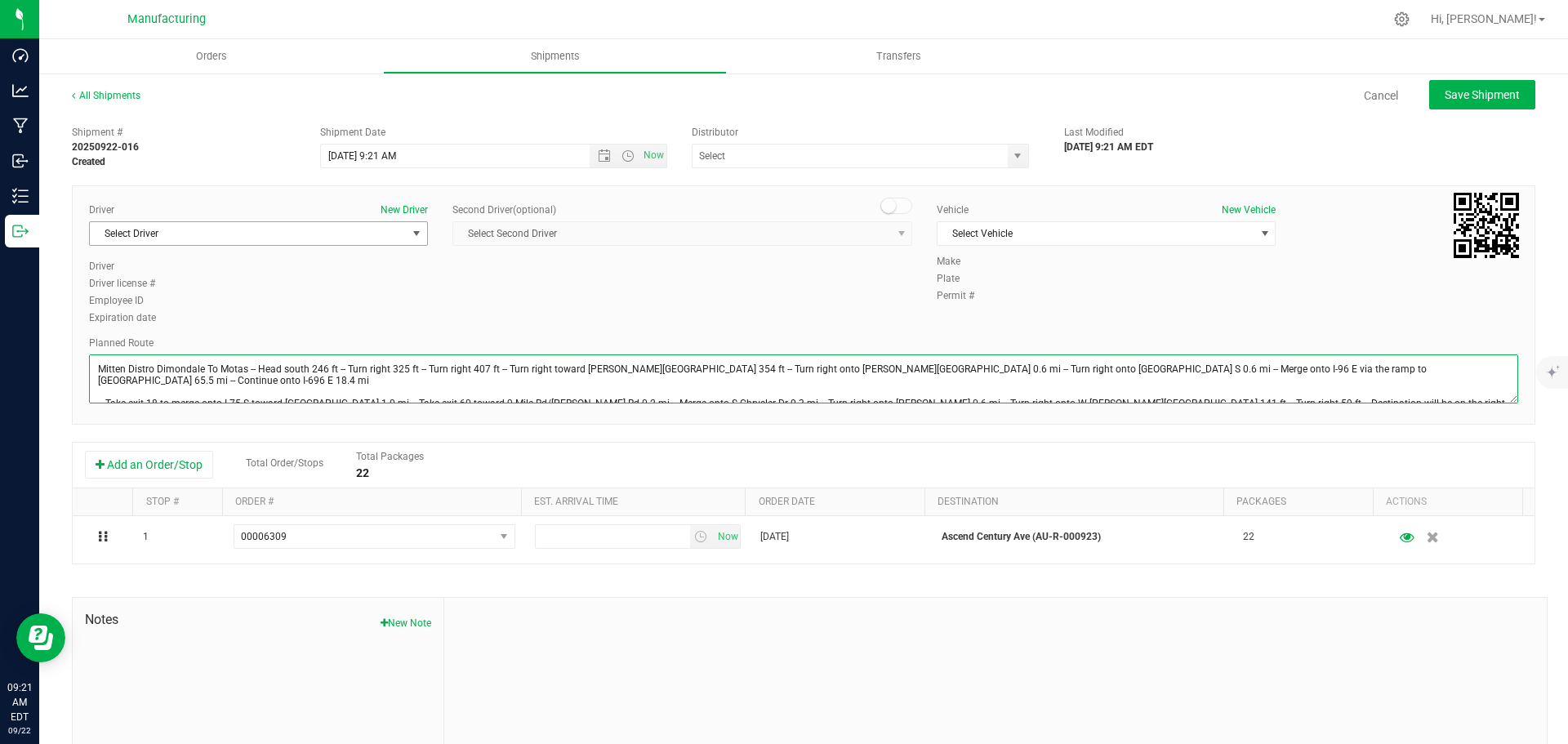
type textarea "Mitten Distro Dimondale To Motas -- Head south 246 ft -- Turn right 325 ft -- T…"
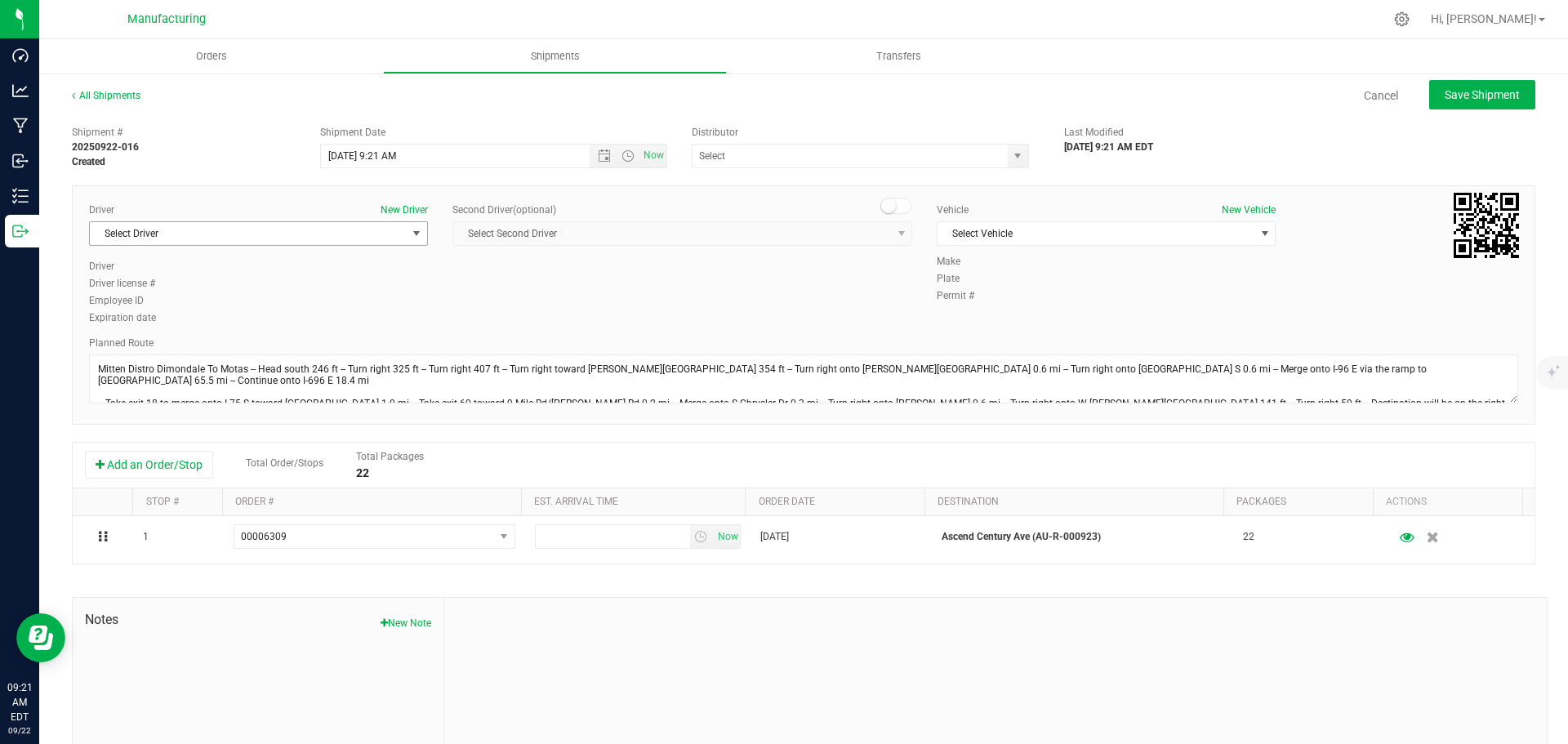
click at [413, 231] on span "select" at bounding box center [416, 233] width 13 height 13
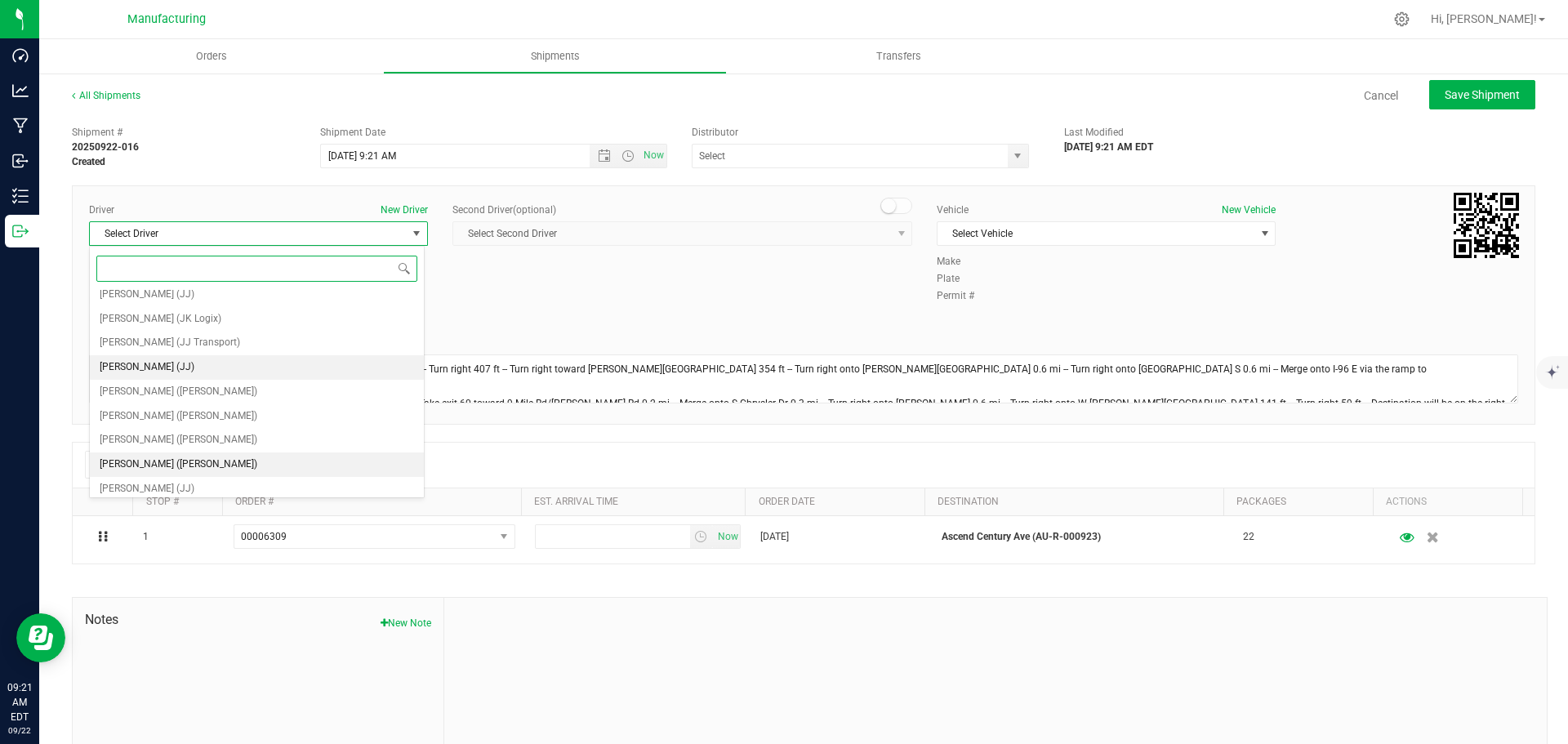
scroll to position [86, 0]
drag, startPoint x: 152, startPoint y: 376, endPoint x: 188, endPoint y: 323, distance: 64.1
click at [152, 375] on span "[PERSON_NAME] ([PERSON_NAME])" at bounding box center [179, 386] width 158 height 21
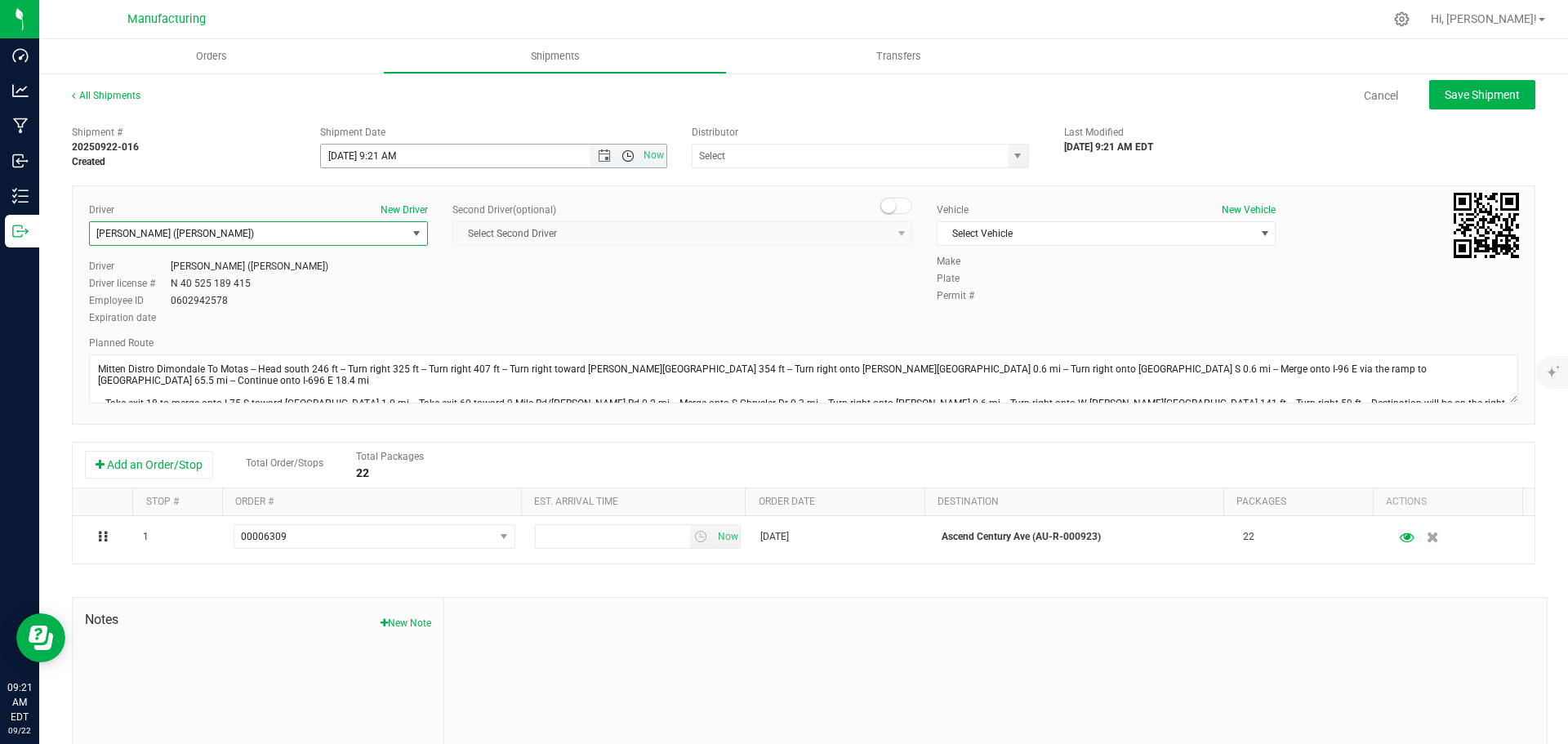
click at [623, 151] on span "Open the time view" at bounding box center [628, 155] width 13 height 13
click at [376, 333] on li "11:30 AM" at bounding box center [489, 339] width 342 height 21
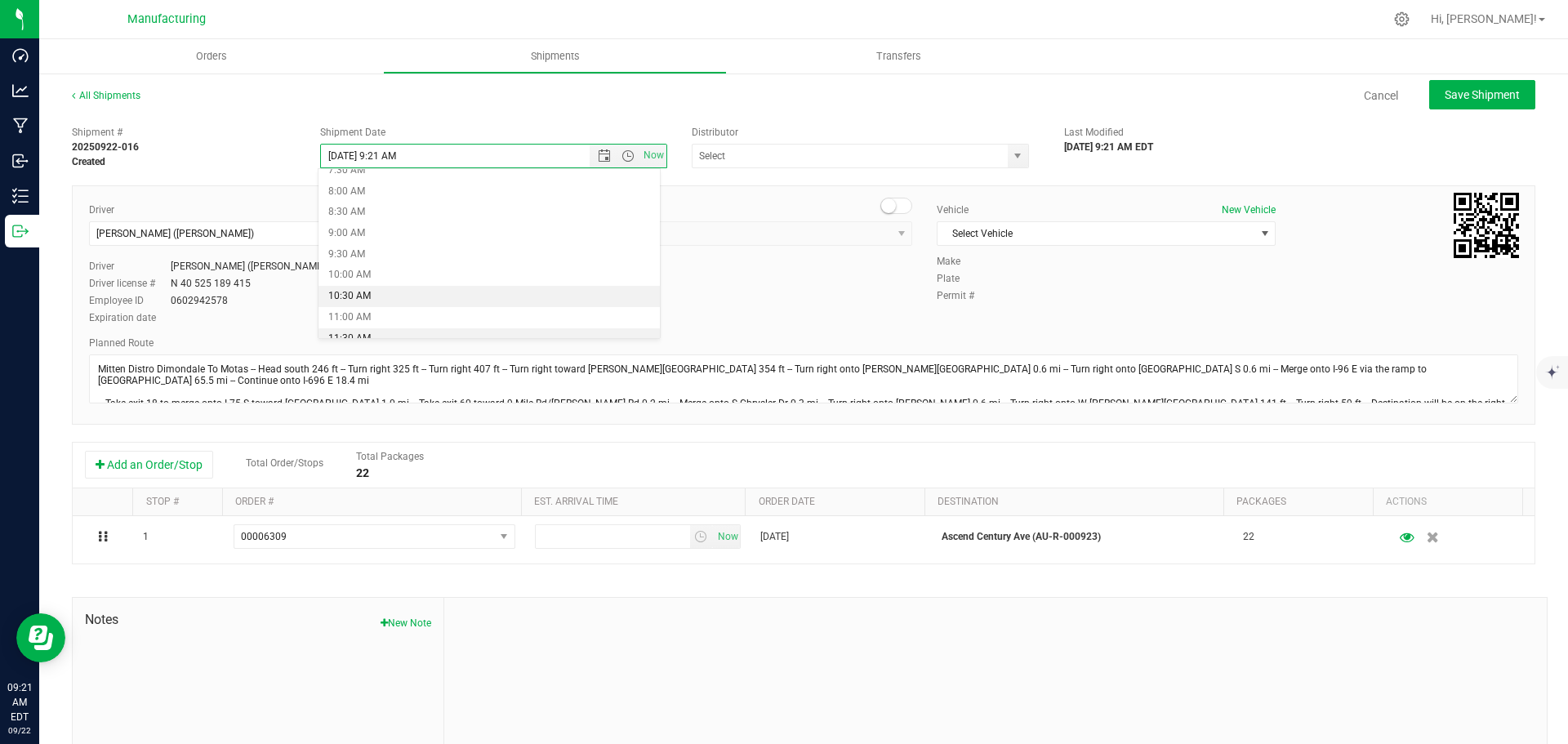
type input "[DATE] 11:30 AM"
click at [1013, 148] on span "select" at bounding box center [1018, 156] width 21 height 23
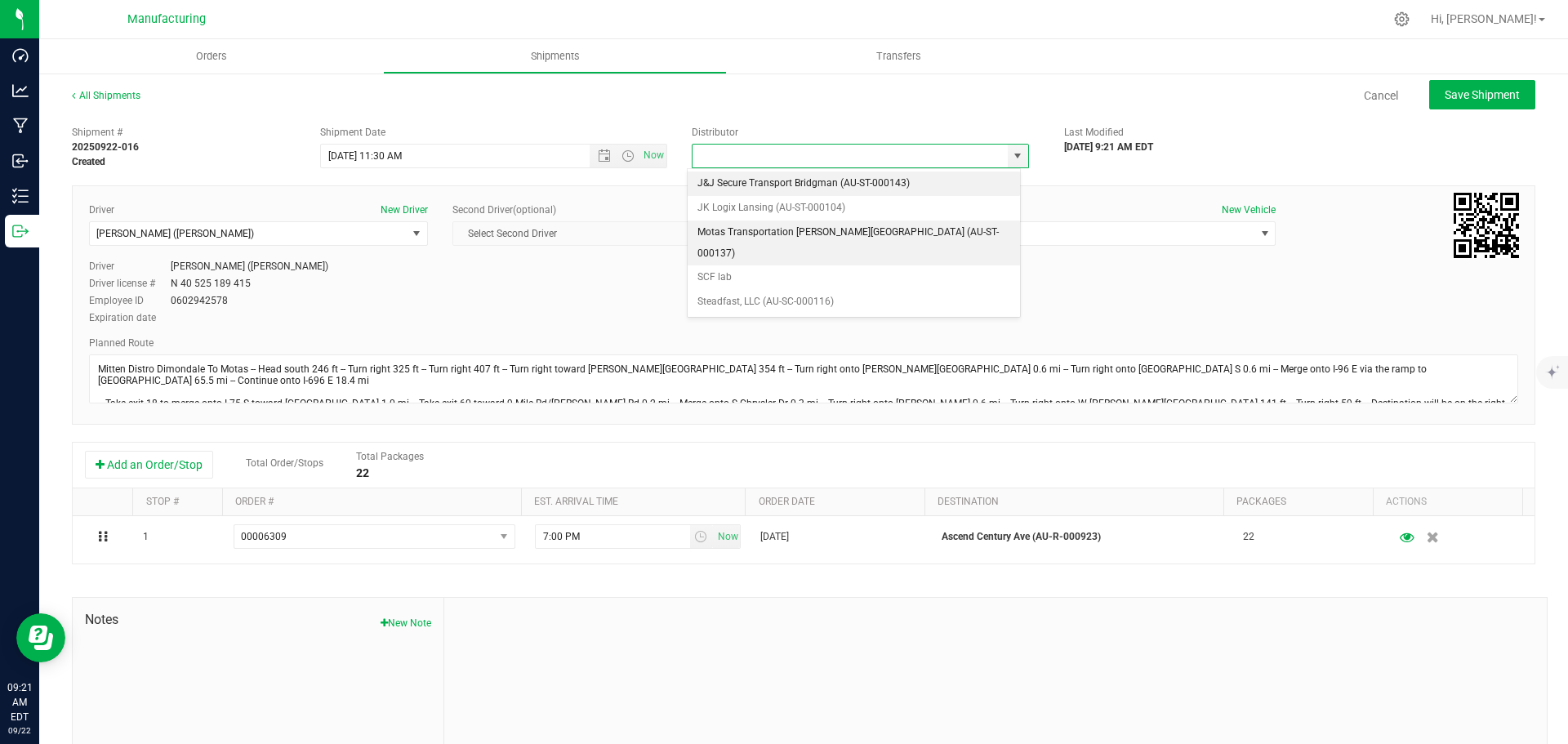
click at [735, 233] on li "Motas Transportation [PERSON_NAME][GEOGRAPHIC_DATA] (AU-ST-000137)" at bounding box center [853, 243] width 332 height 45
type input "Motas Transportation [PERSON_NAME][GEOGRAPHIC_DATA] (AU-ST-000137)"
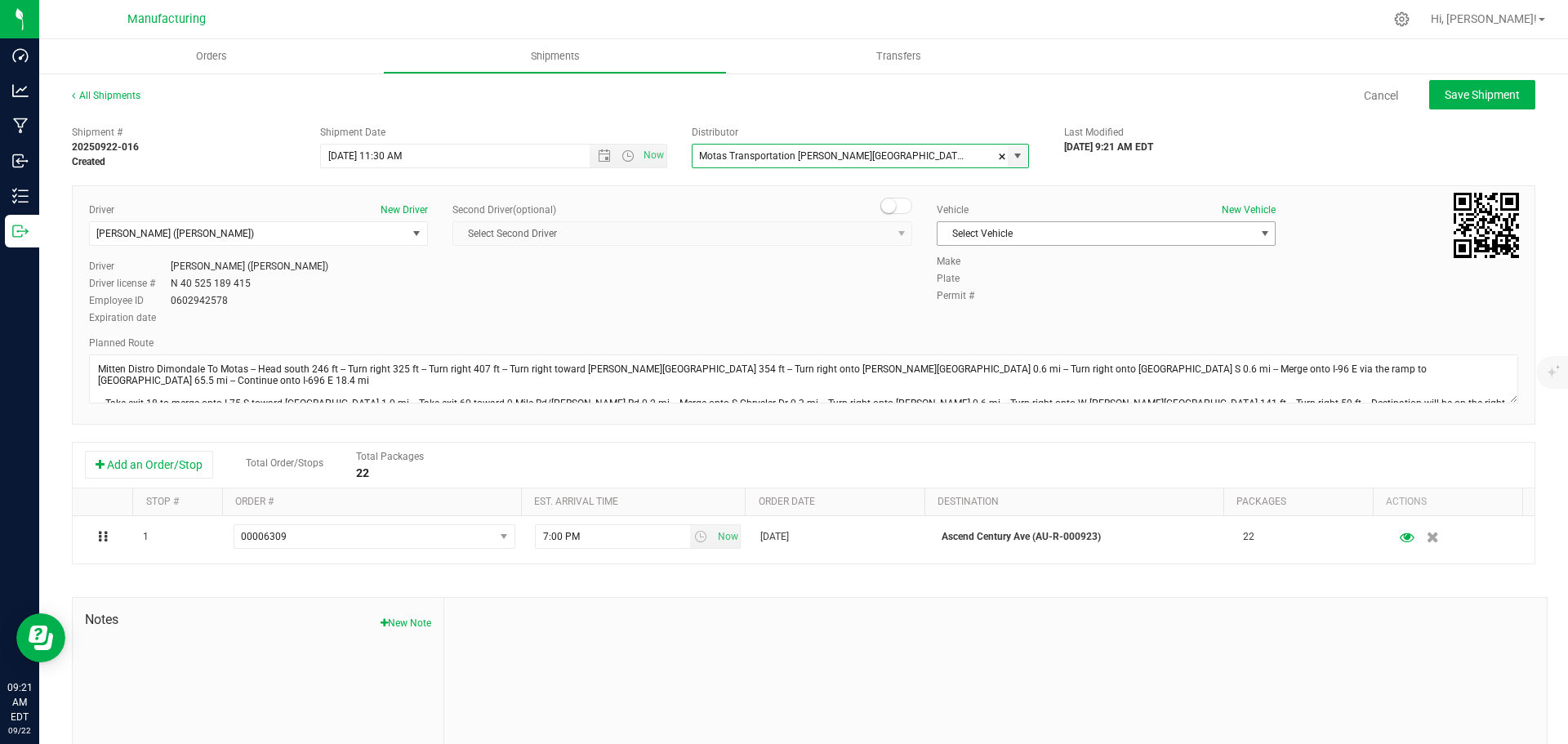
click at [968, 232] on span "Select Vehicle" at bounding box center [1095, 233] width 317 height 23
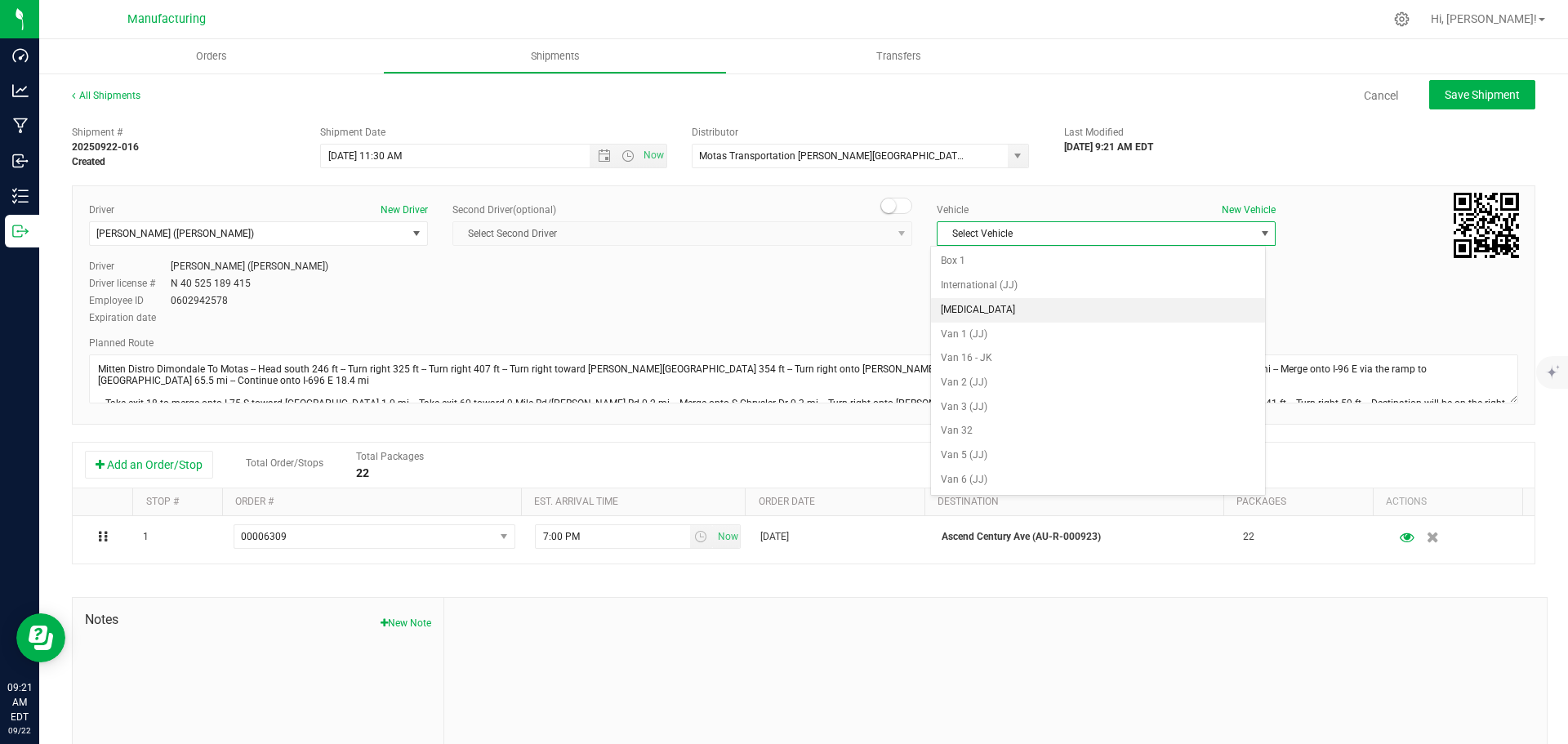
click at [964, 312] on li "[MEDICAL_DATA]" at bounding box center [1097, 310] width 334 height 24
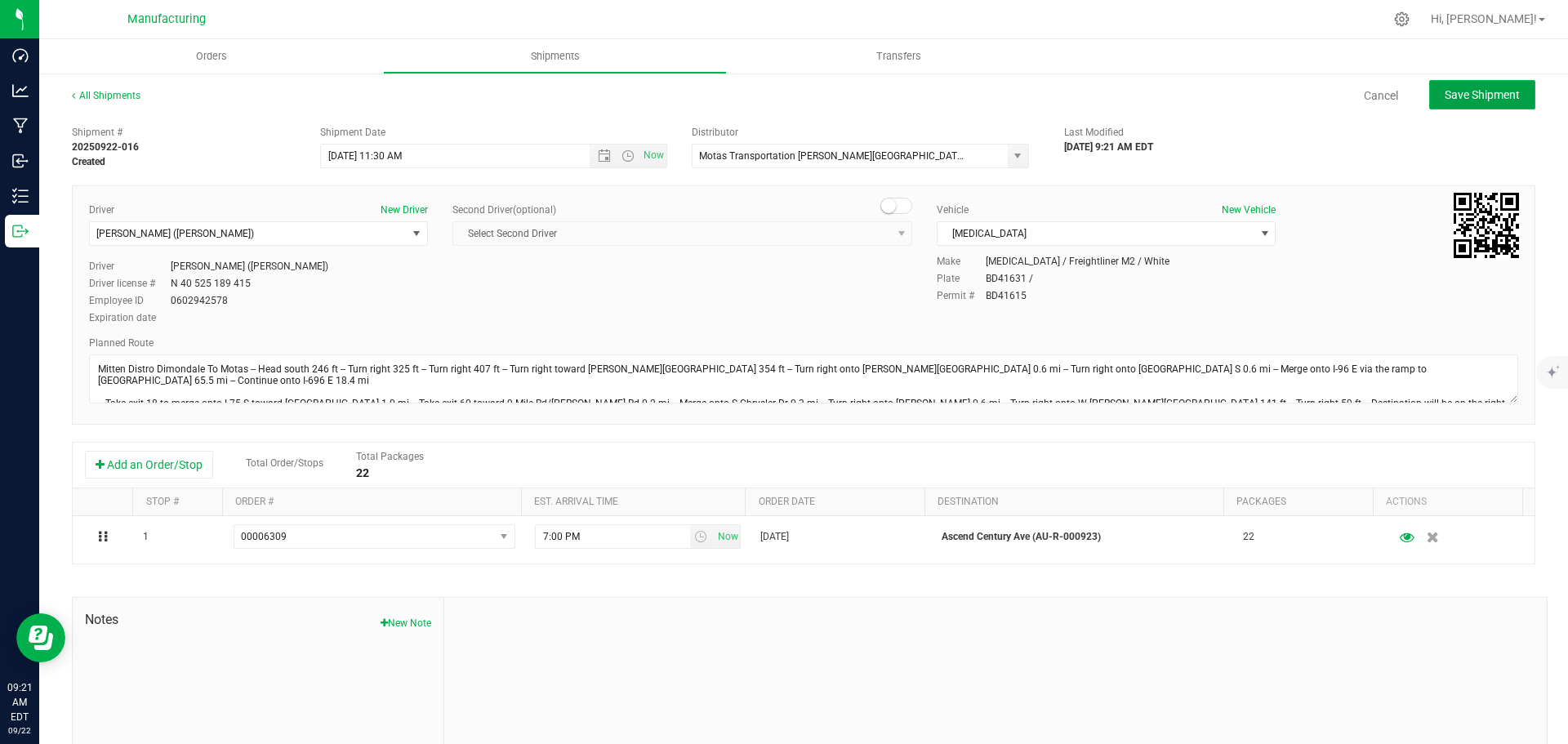
click at [1467, 92] on span "Save Shipment" at bounding box center [1482, 95] width 75 height 13
type input "[DATE] 3:30 PM"
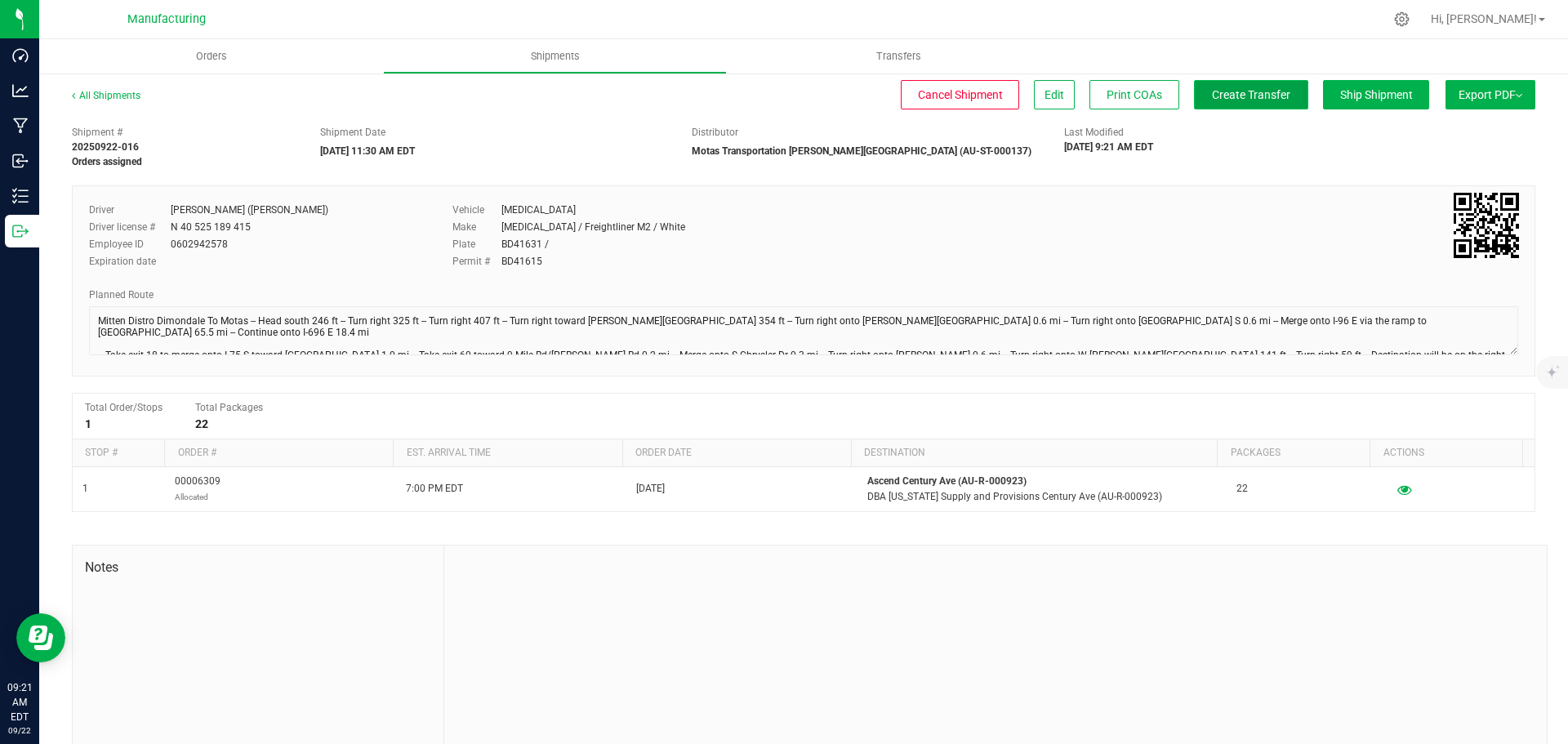
click at [1248, 91] on span "Create Transfer" at bounding box center [1251, 95] width 78 height 13
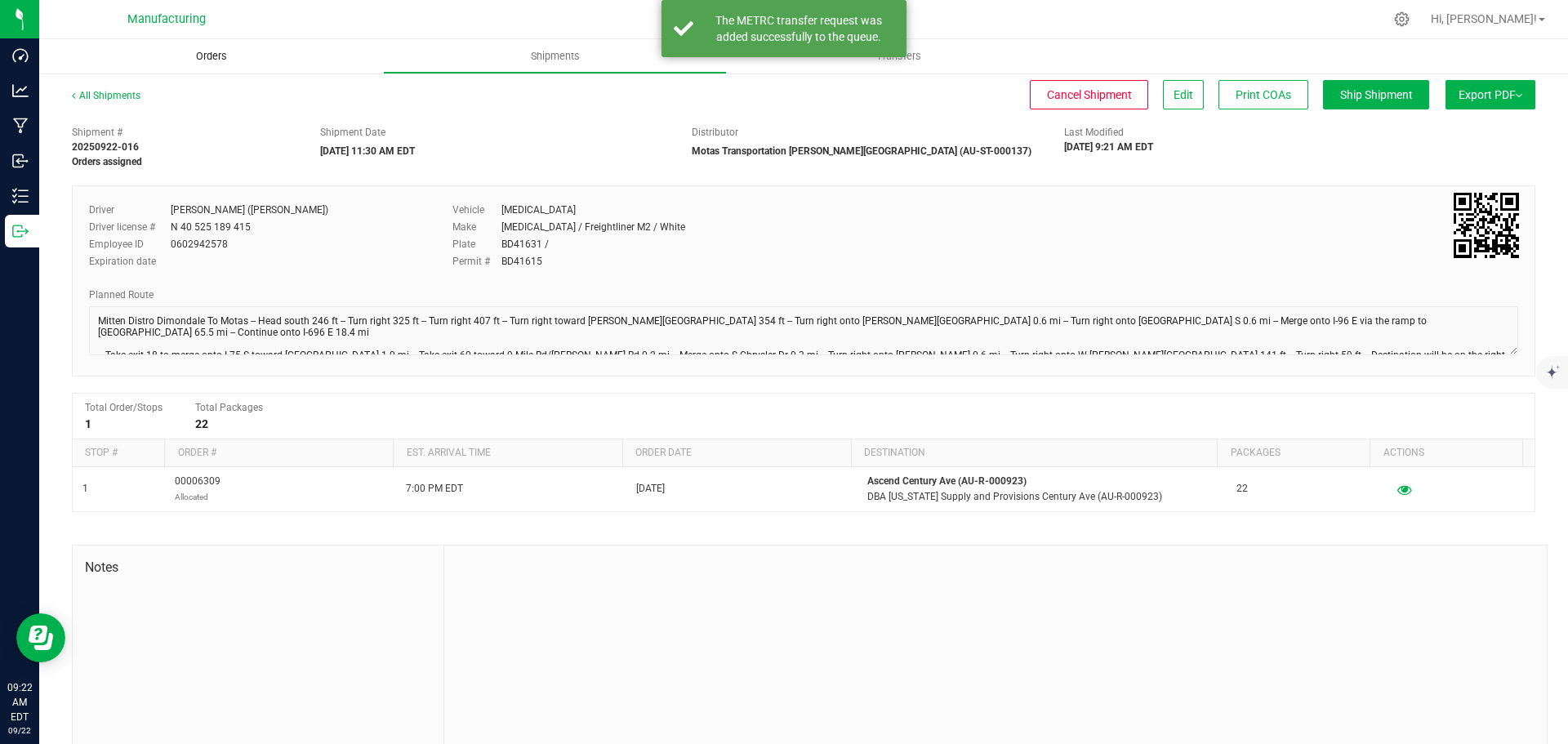
click at [208, 51] on span "Orders" at bounding box center [212, 55] width 75 height 15
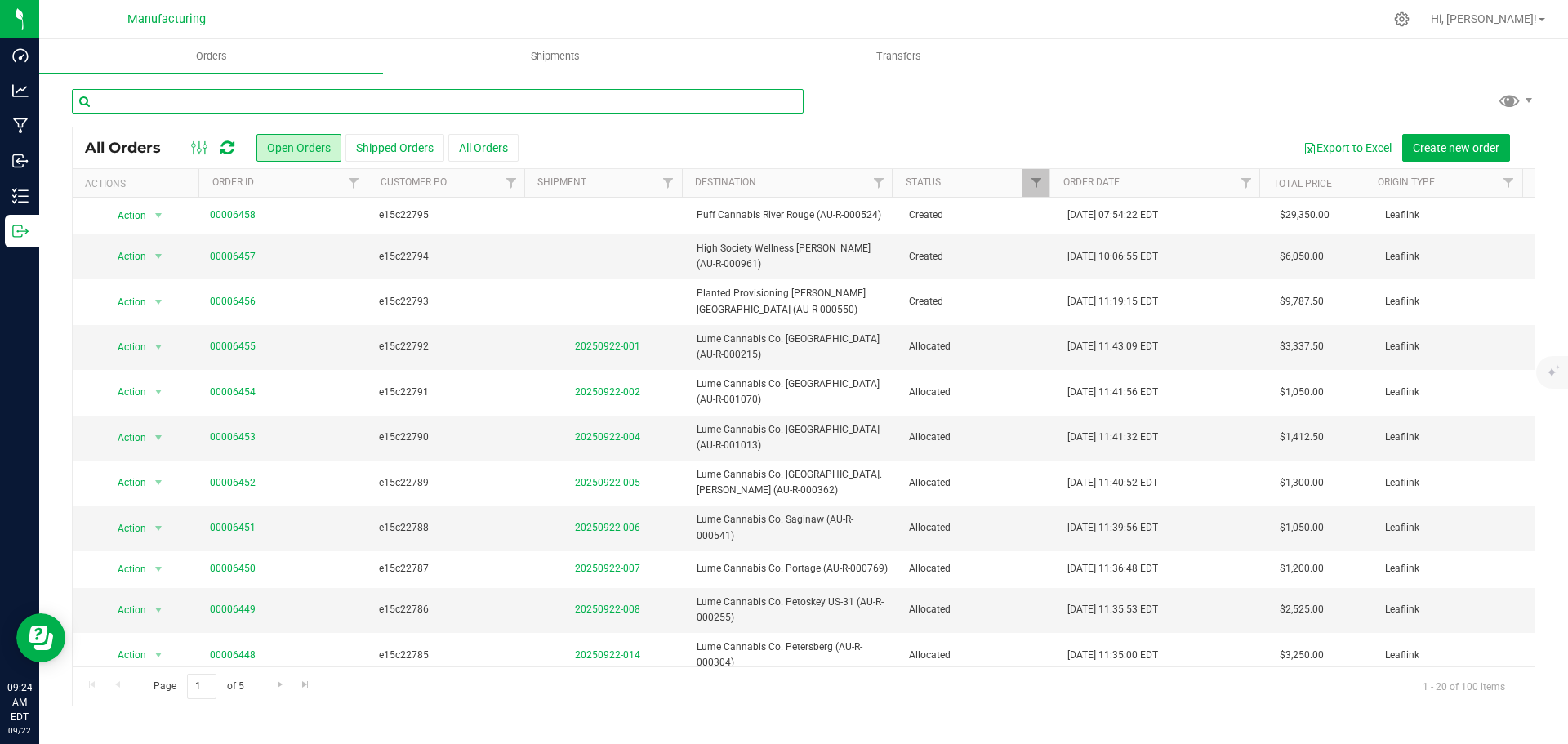
click at [163, 100] on input "text" at bounding box center [438, 101] width 732 height 24
click at [263, 101] on input "text" at bounding box center [438, 101] width 732 height 24
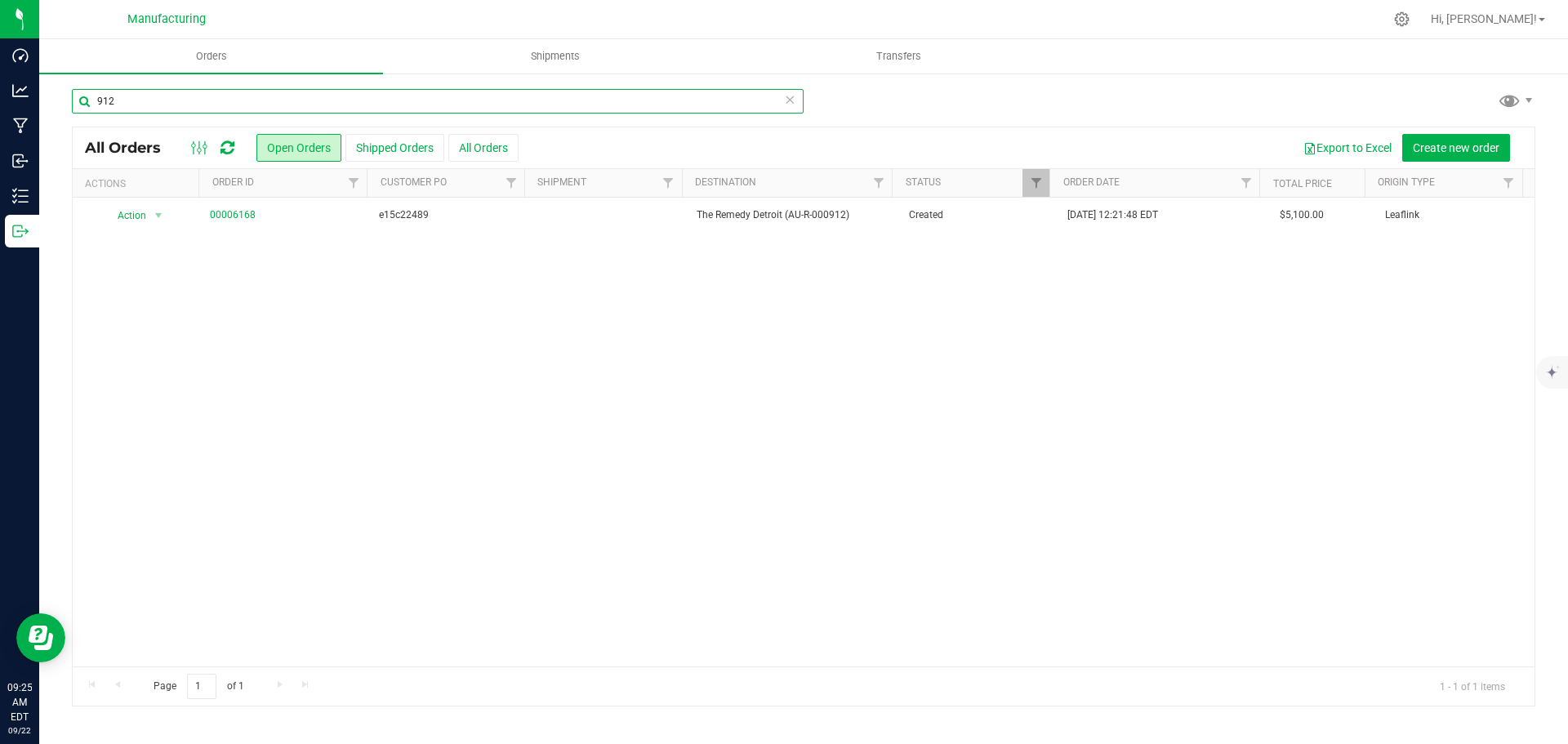
type input "912"
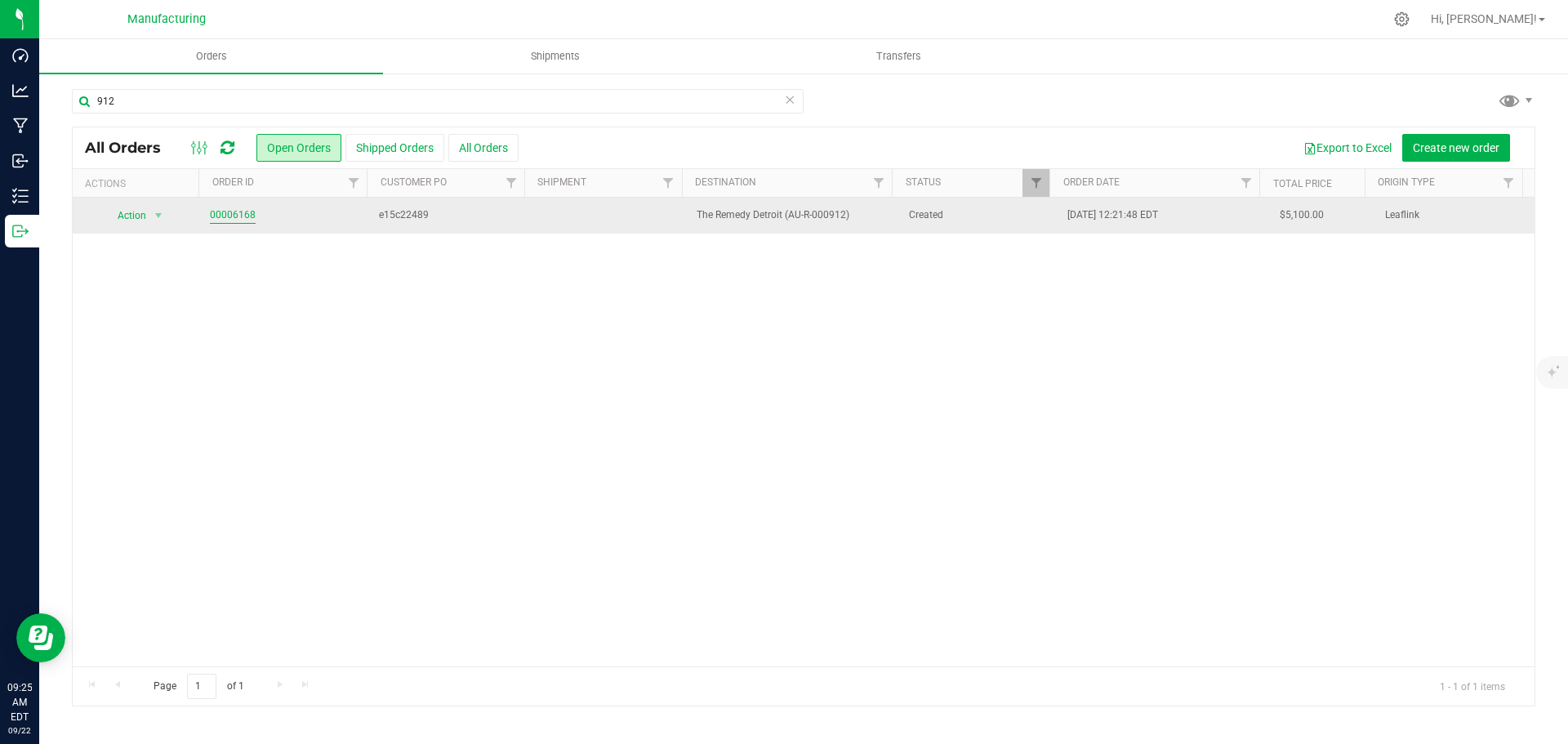
click at [247, 219] on link "00006168" at bounding box center [232, 215] width 46 height 16
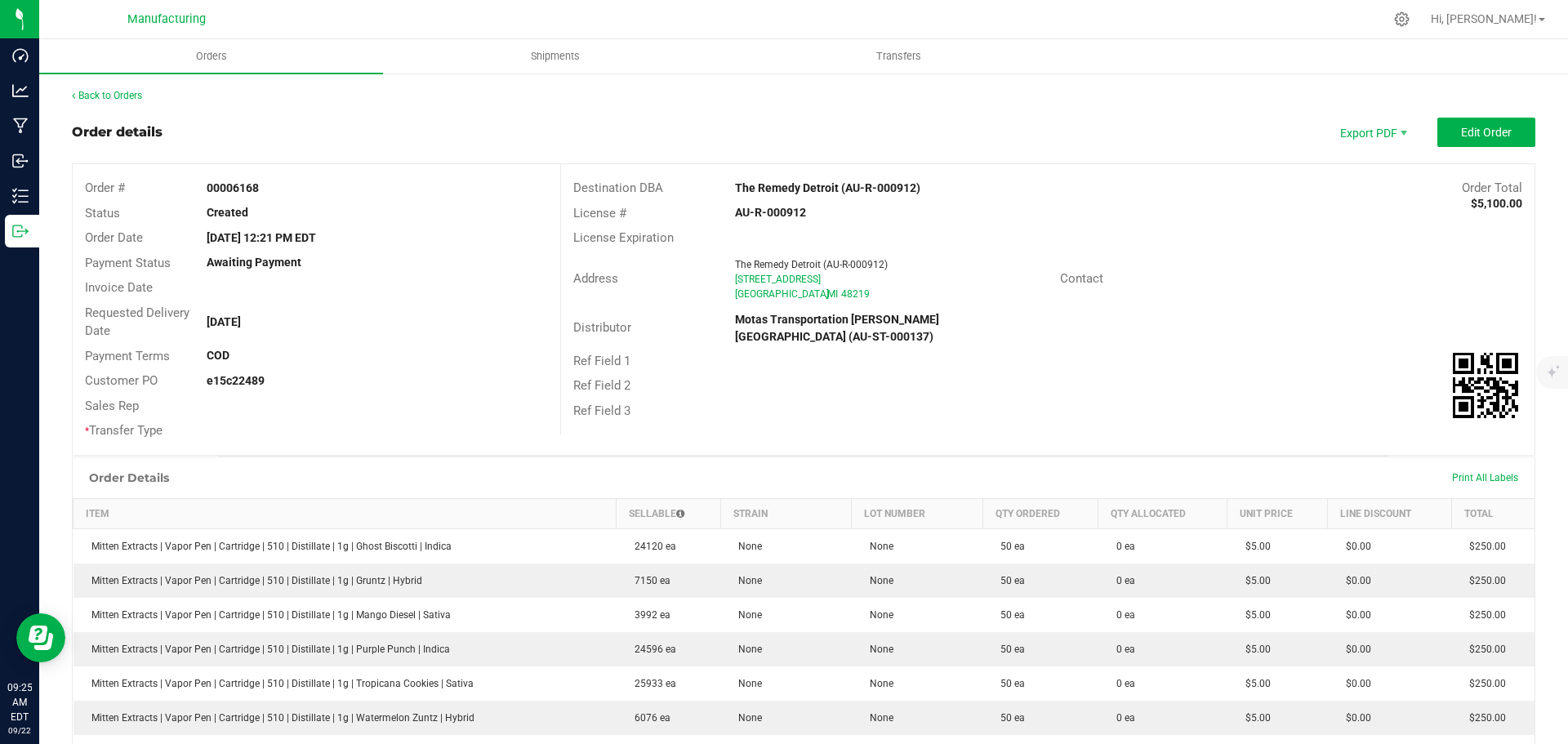
click at [784, 184] on strong "The Remedy Detroit (AU-R-000912)" at bounding box center [827, 187] width 186 height 13
click at [784, 186] on strong "The Remedy Detroit (AU-R-000912)" at bounding box center [827, 187] width 186 height 13
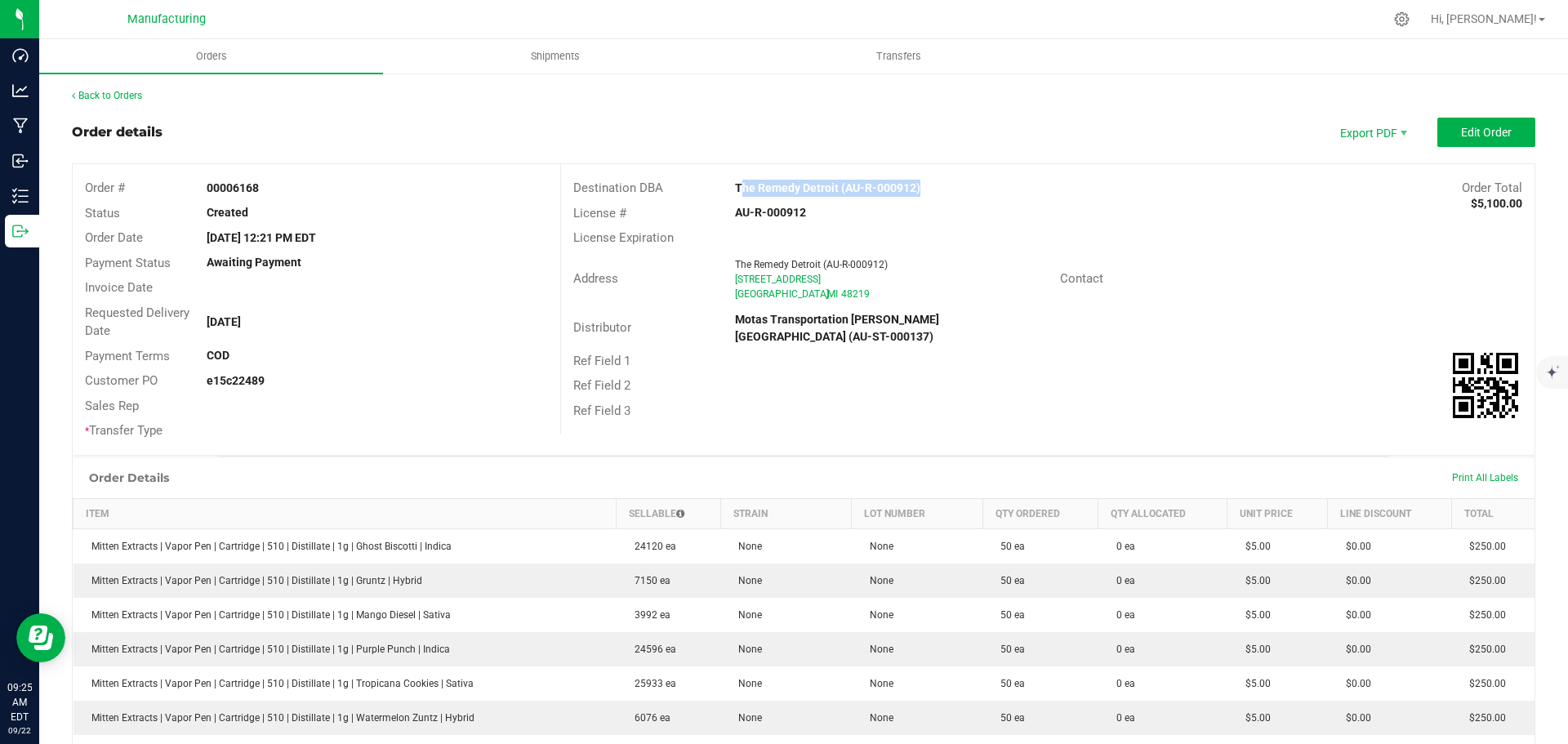
drag, startPoint x: 786, startPoint y: 188, endPoint x: 821, endPoint y: 187, distance: 35.0
click at [821, 187] on strong "The Remedy Detroit (AU-R-000912)" at bounding box center [827, 187] width 186 height 13
click at [1281, 302] on div "Address The Remedy Detroit (AU-R-000912) [STREET_ADDRESS] Contact" at bounding box center [1048, 279] width 973 height 57
click at [1484, 138] on span "Edit Order" at bounding box center [1486, 132] width 50 height 13
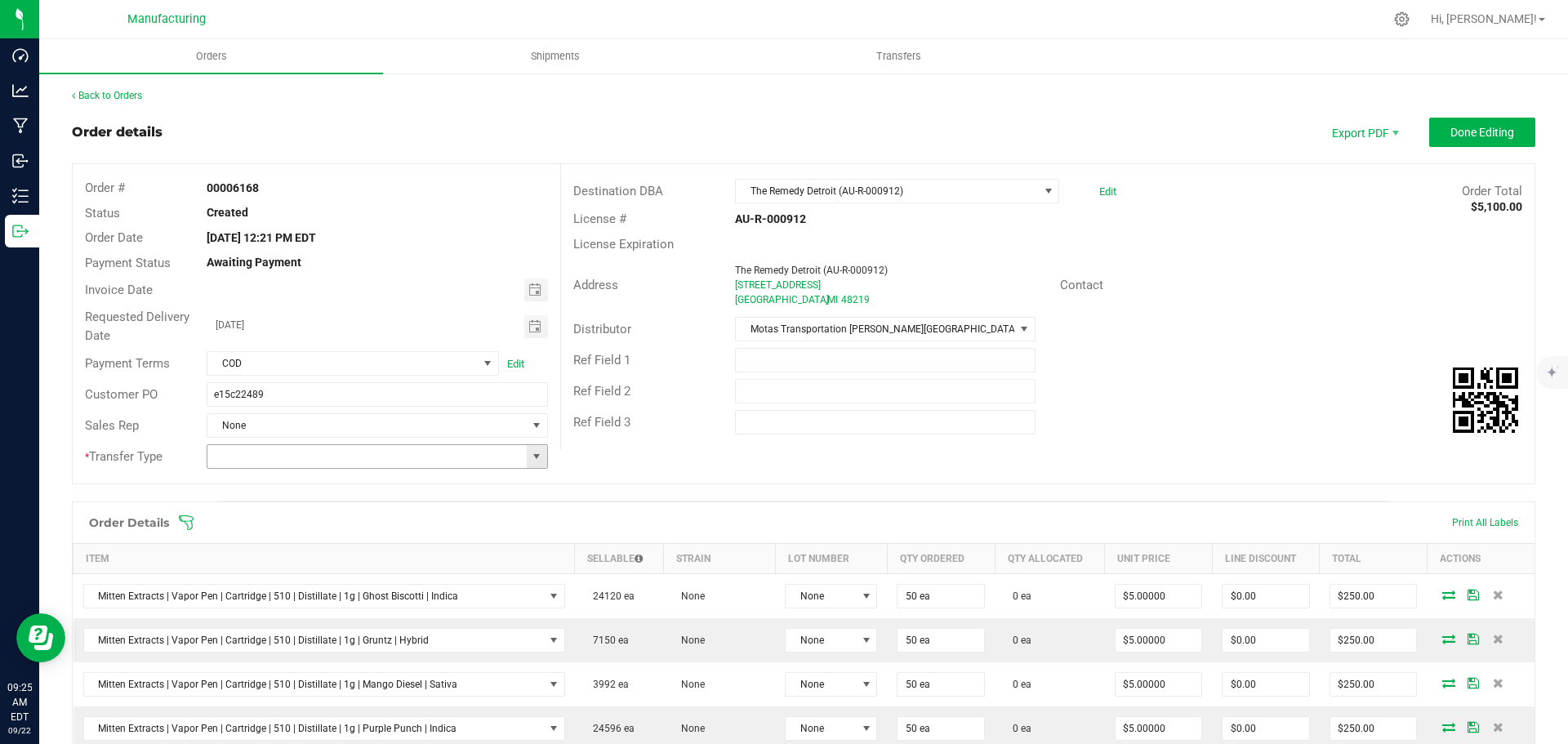
click at [537, 458] on span at bounding box center [536, 456] width 13 height 13
click at [271, 594] on li "Wholesale Transfer" at bounding box center [375, 594] width 336 height 28
type input "Wholesale Transfer"
click at [186, 525] on icon at bounding box center [186, 522] width 16 height 16
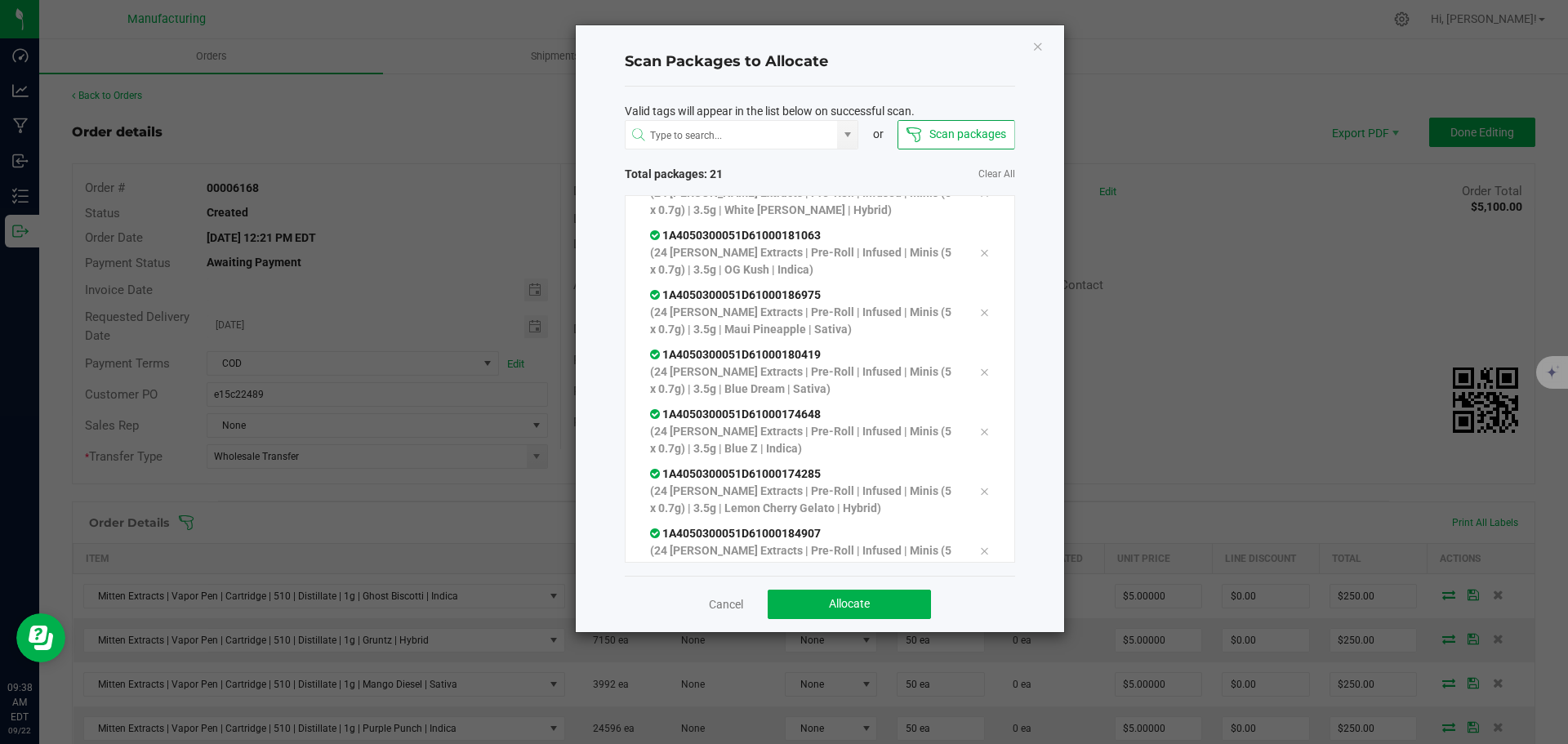
scroll to position [927, 0]
click at [885, 590] on button "Allocate" at bounding box center [849, 604] width 163 height 29
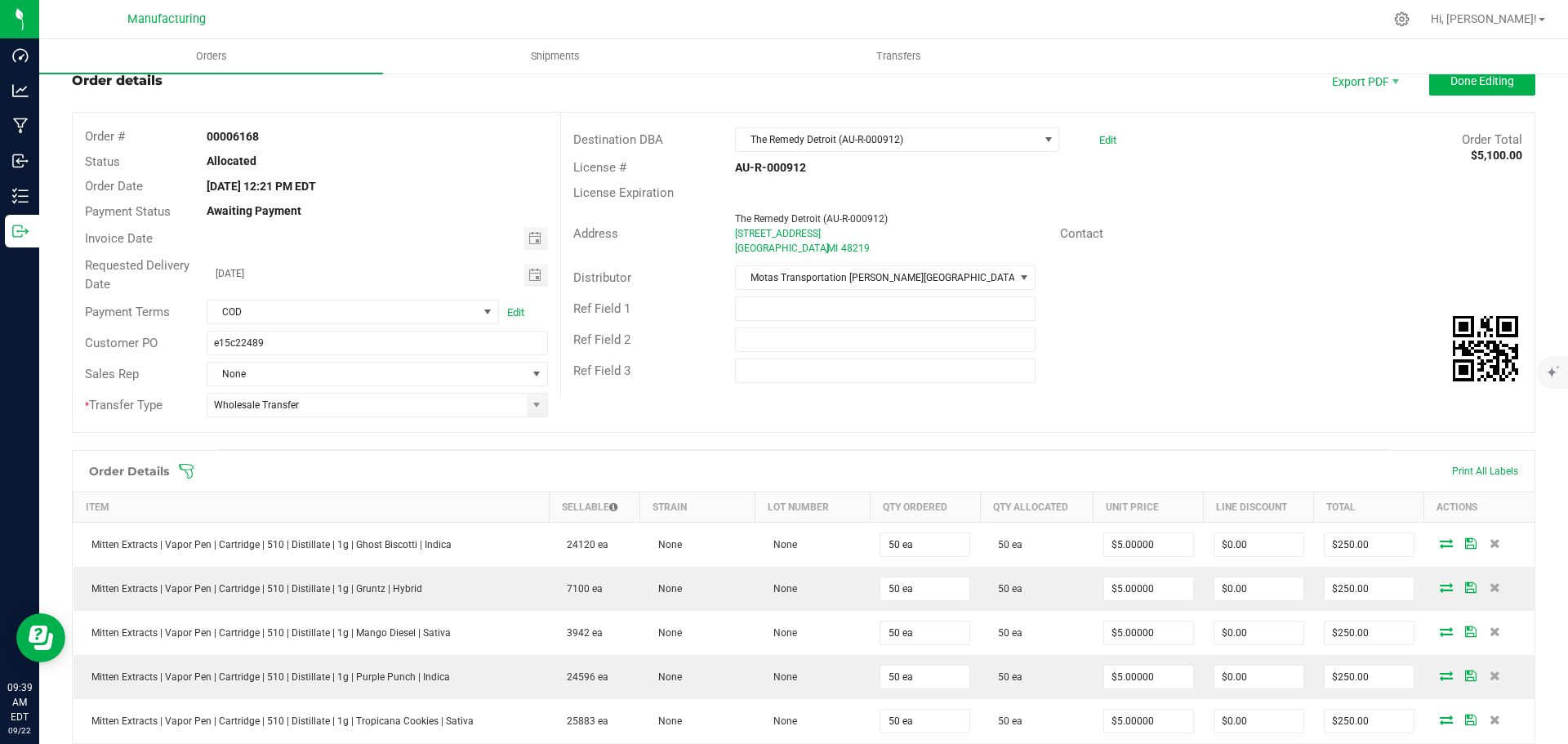
scroll to position [0, 0]
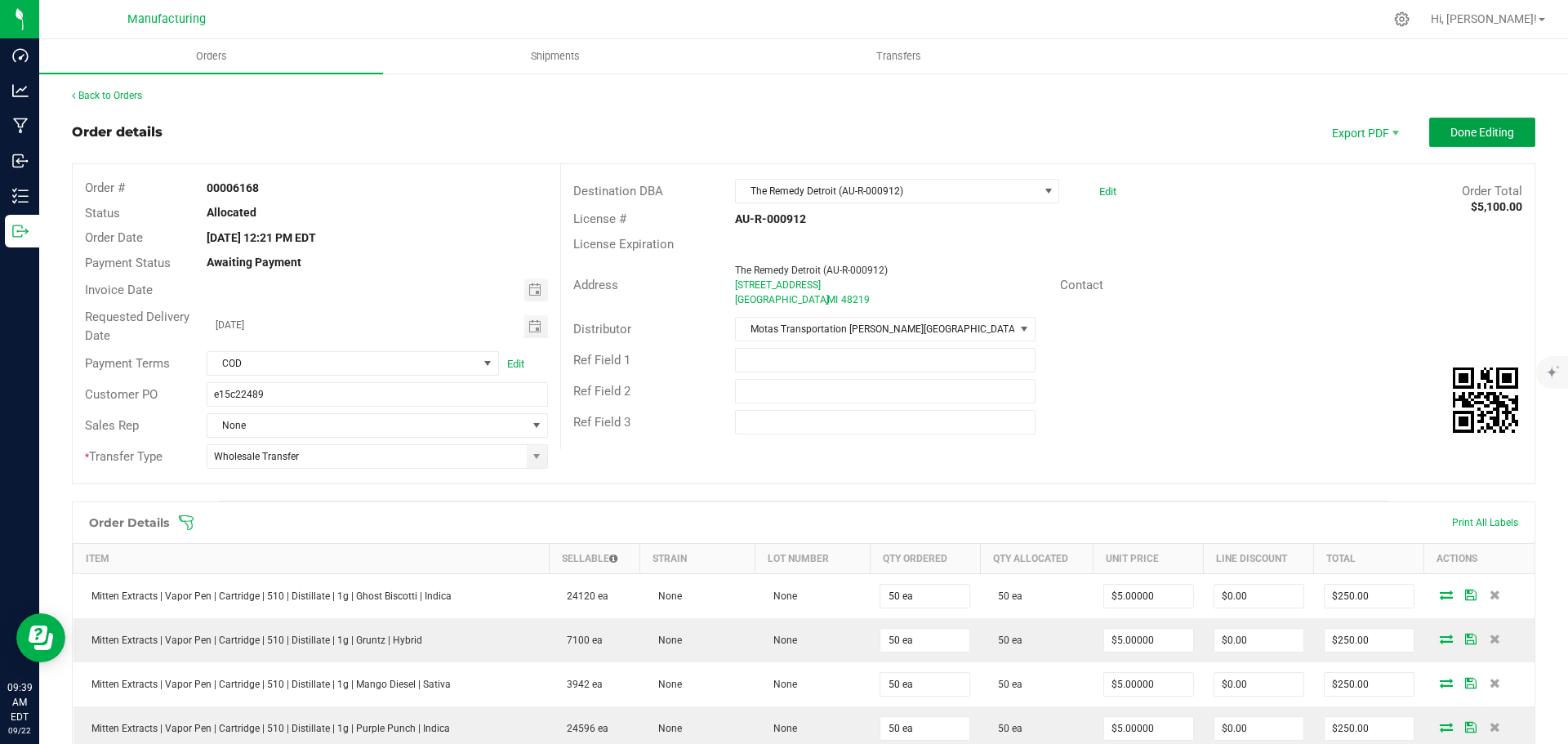
drag, startPoint x: 1480, startPoint y: 137, endPoint x: 1462, endPoint y: 138, distance: 18.0
click at [1480, 137] on span "Done Editing" at bounding box center [1481, 132] width 63 height 13
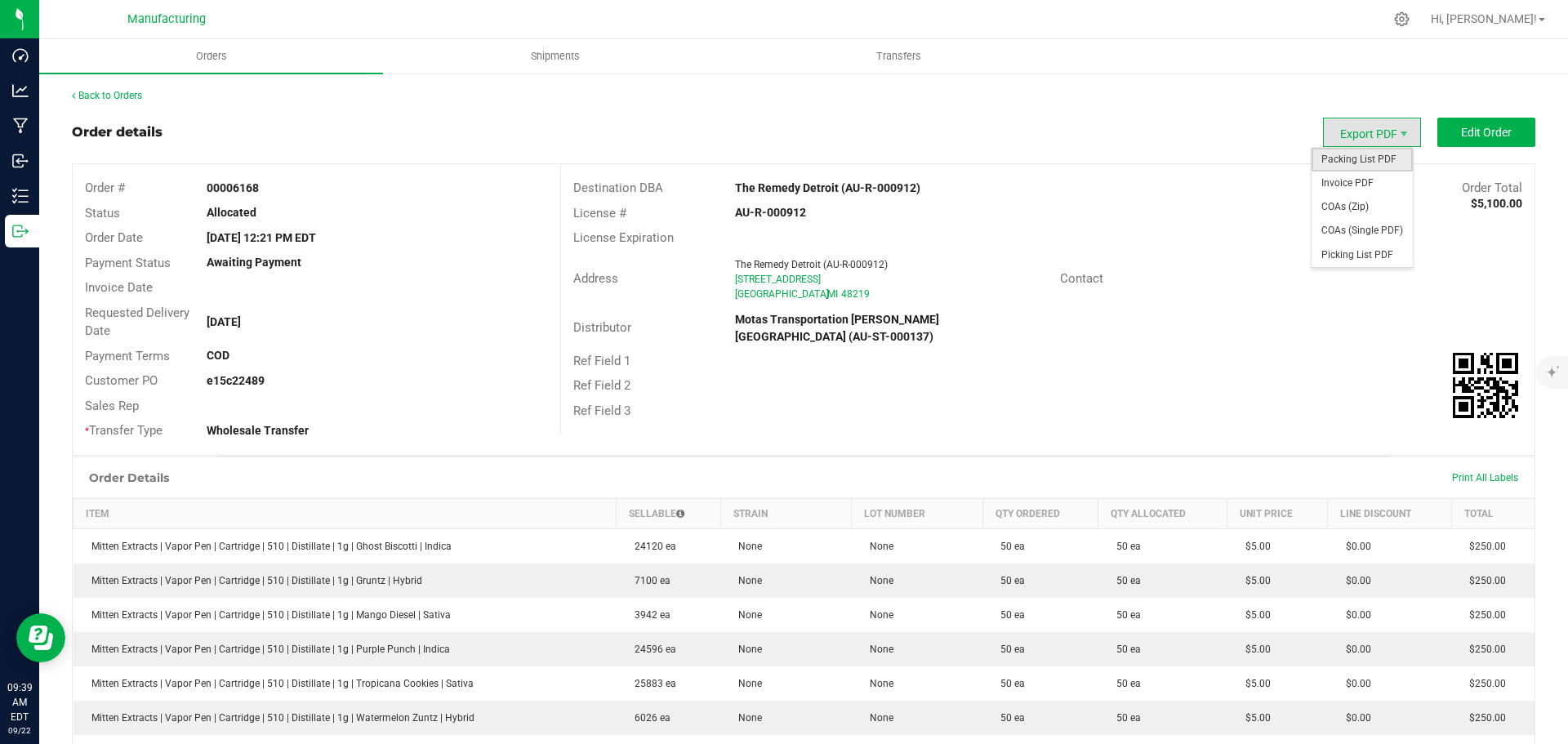
click at [1368, 171] on span "Packing List PDF" at bounding box center [1362, 159] width 101 height 23
click at [126, 92] on link "Back to Orders" at bounding box center [107, 95] width 70 height 11
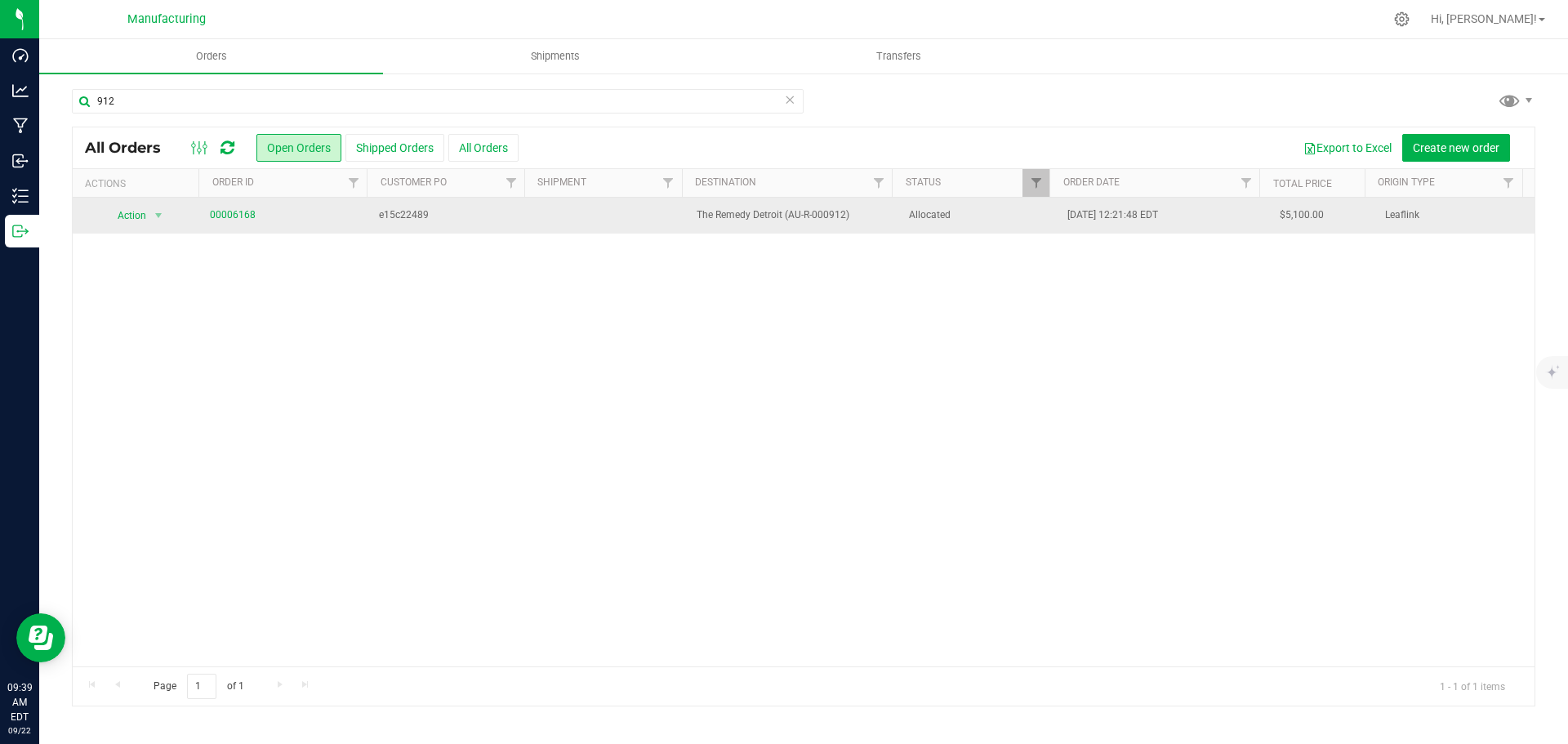
drag, startPoint x: 966, startPoint y: 217, endPoint x: 917, endPoint y: 216, distance: 49.0
click at [966, 216] on span "Allocated" at bounding box center [978, 215] width 140 height 16
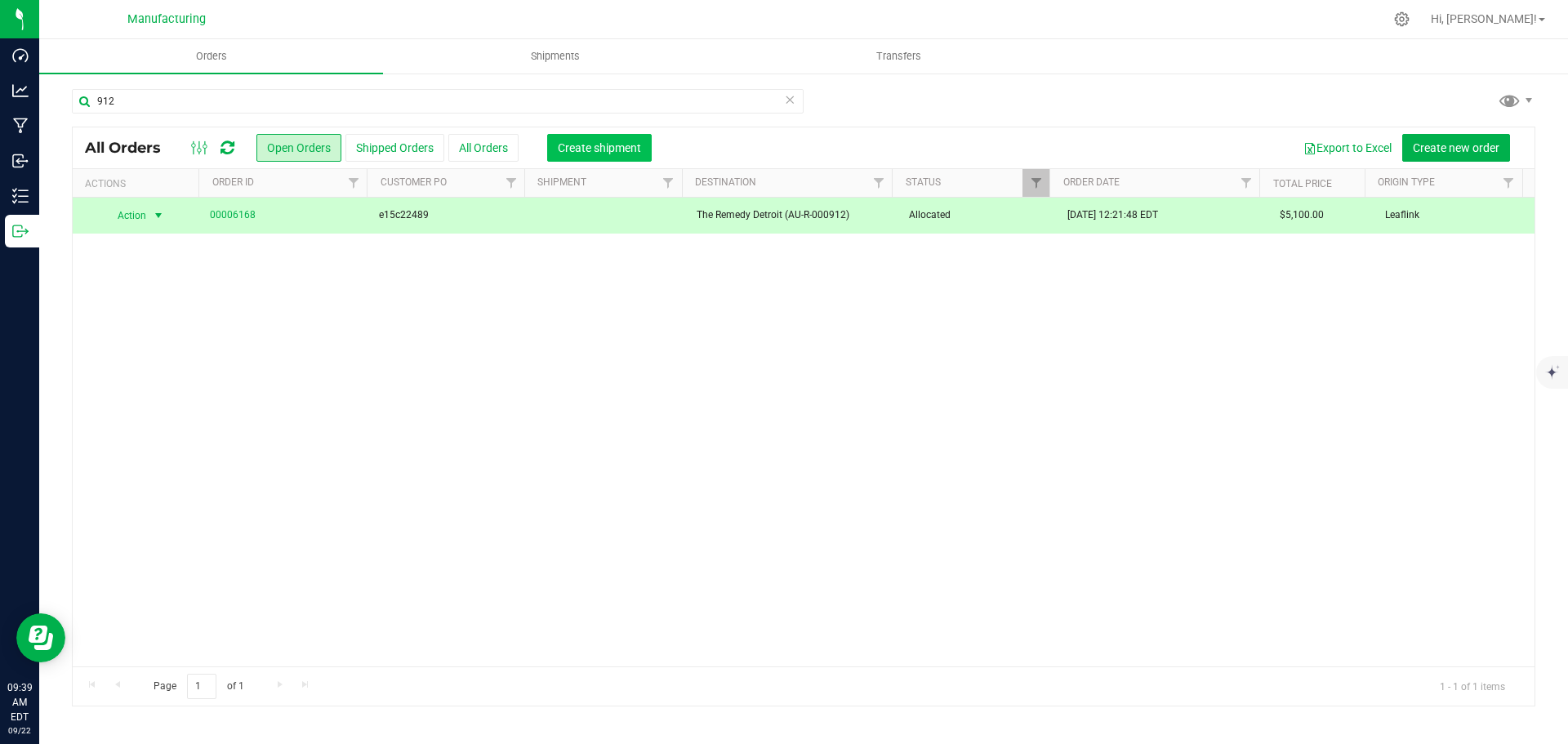
click at [604, 147] on span "Create shipment" at bounding box center [599, 147] width 83 height 13
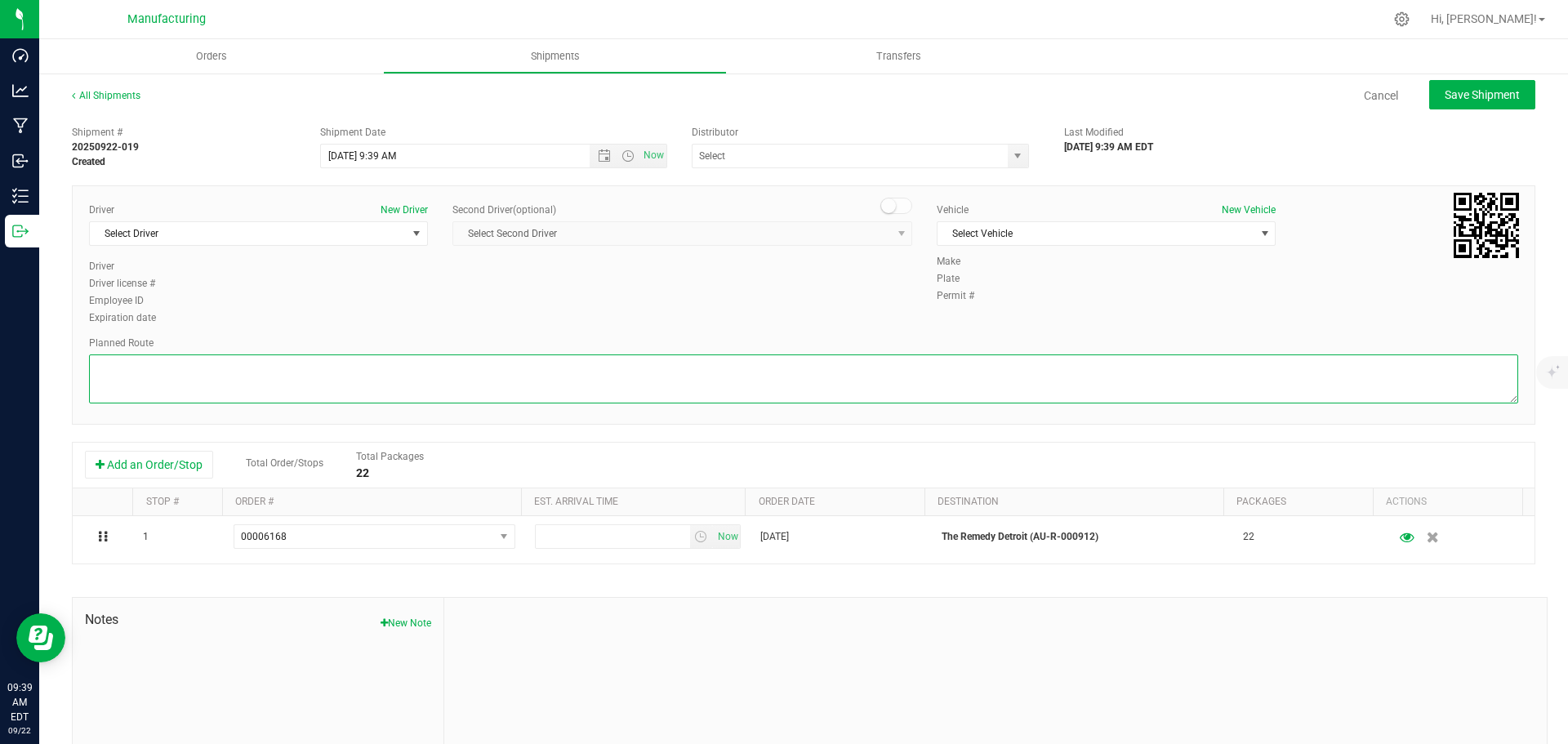
click at [781, 374] on textarea at bounding box center [804, 379] width 1429 height 49
paste textarea "Mitten Distro Dimondale To Motas -- Head south 246 ft -- Turn right 325 ft -- T…"
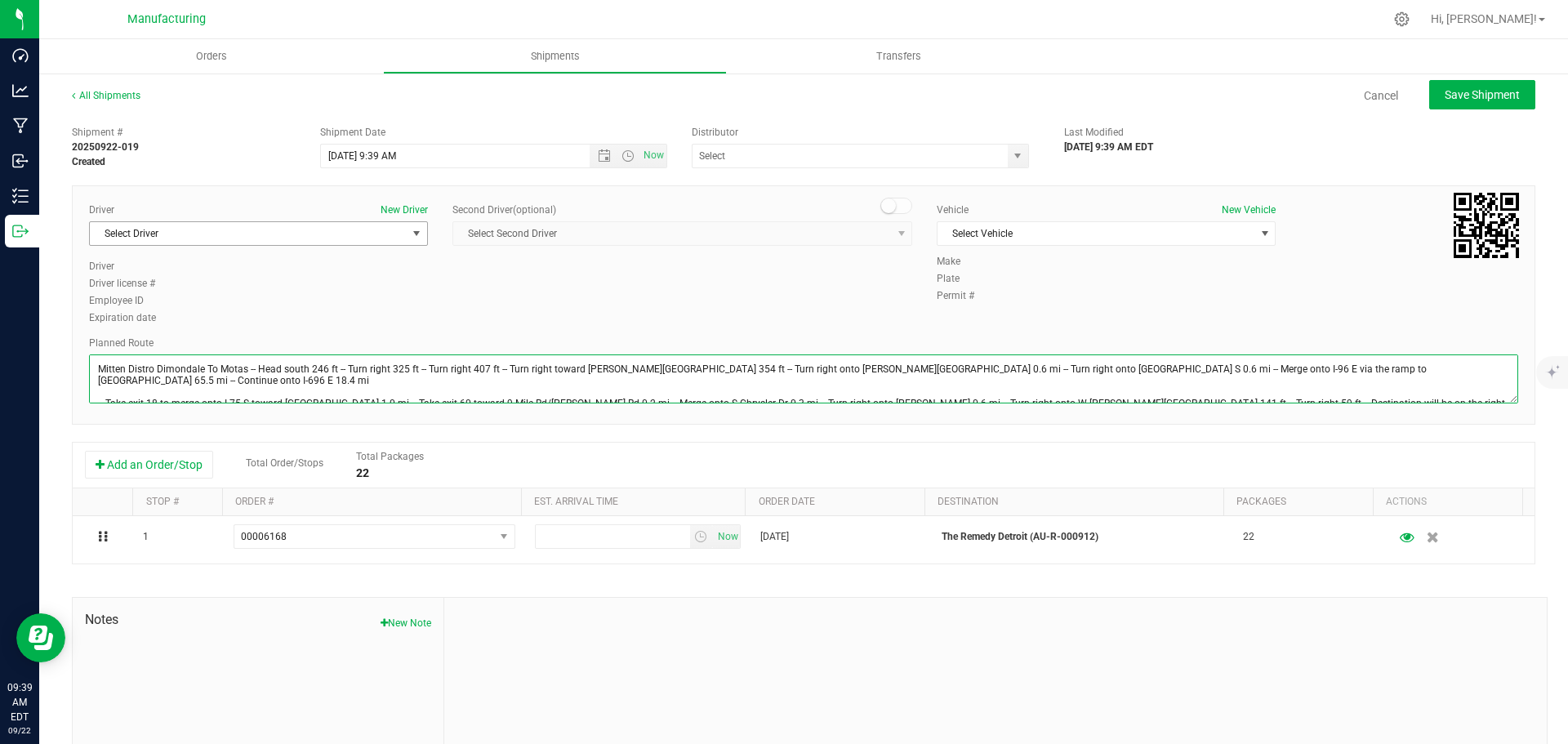
type textarea "Mitten Distro Dimondale To Motas -- Head south 246 ft -- Turn right 325 ft -- T…"
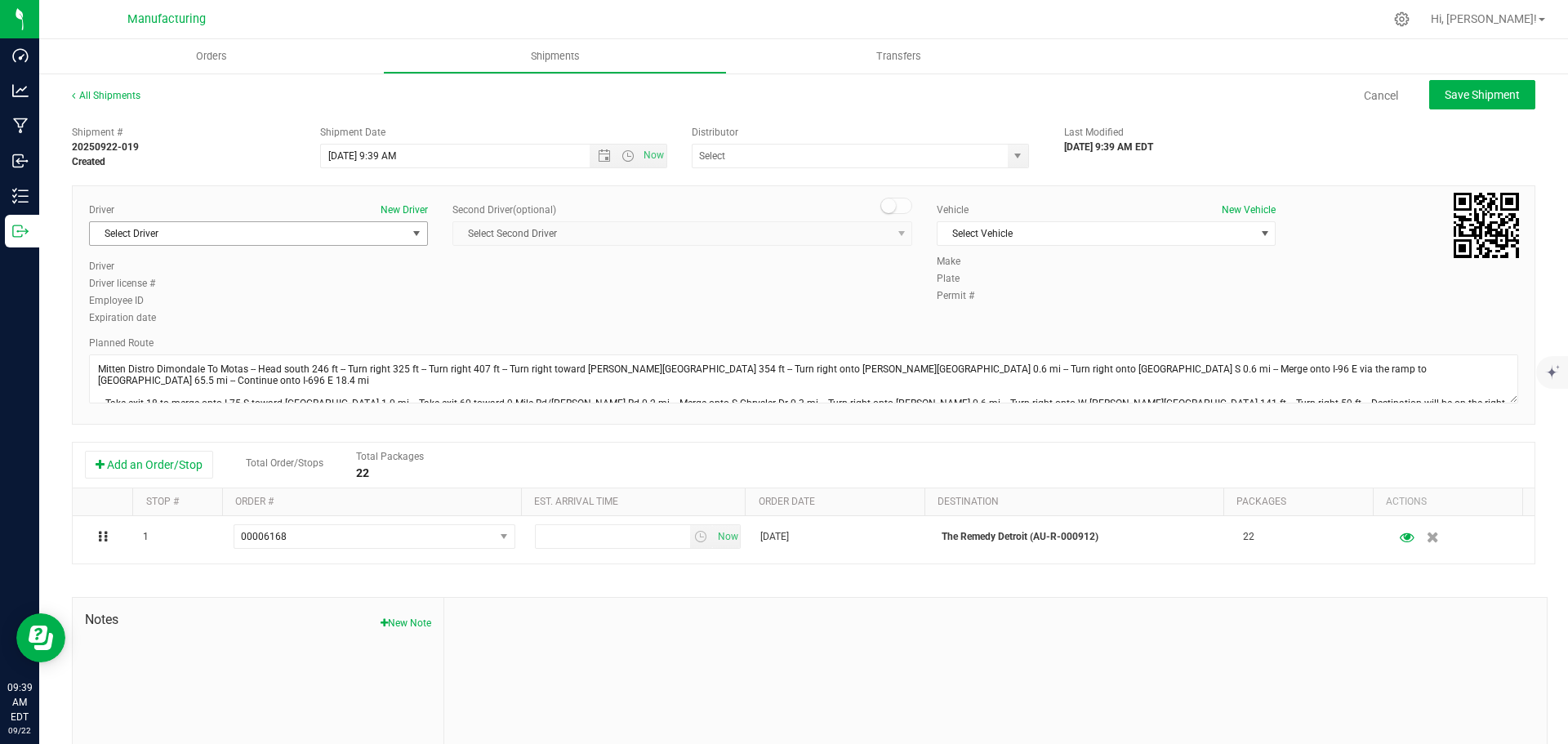
click at [416, 233] on span "select" at bounding box center [416, 233] width 13 height 13
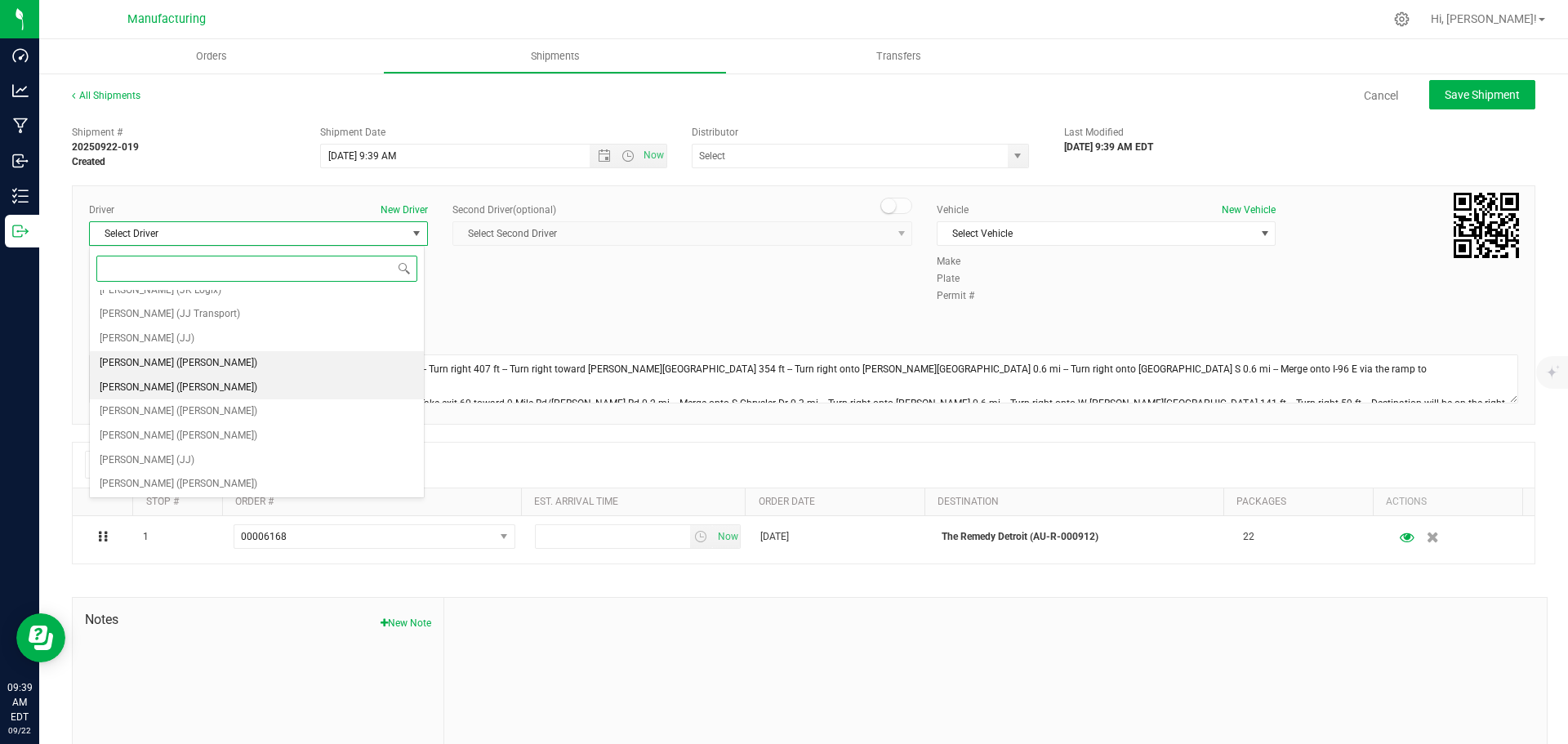
scroll to position [86, 0]
click at [189, 385] on li "[PERSON_NAME] ([PERSON_NAME])" at bounding box center [257, 386] width 334 height 24
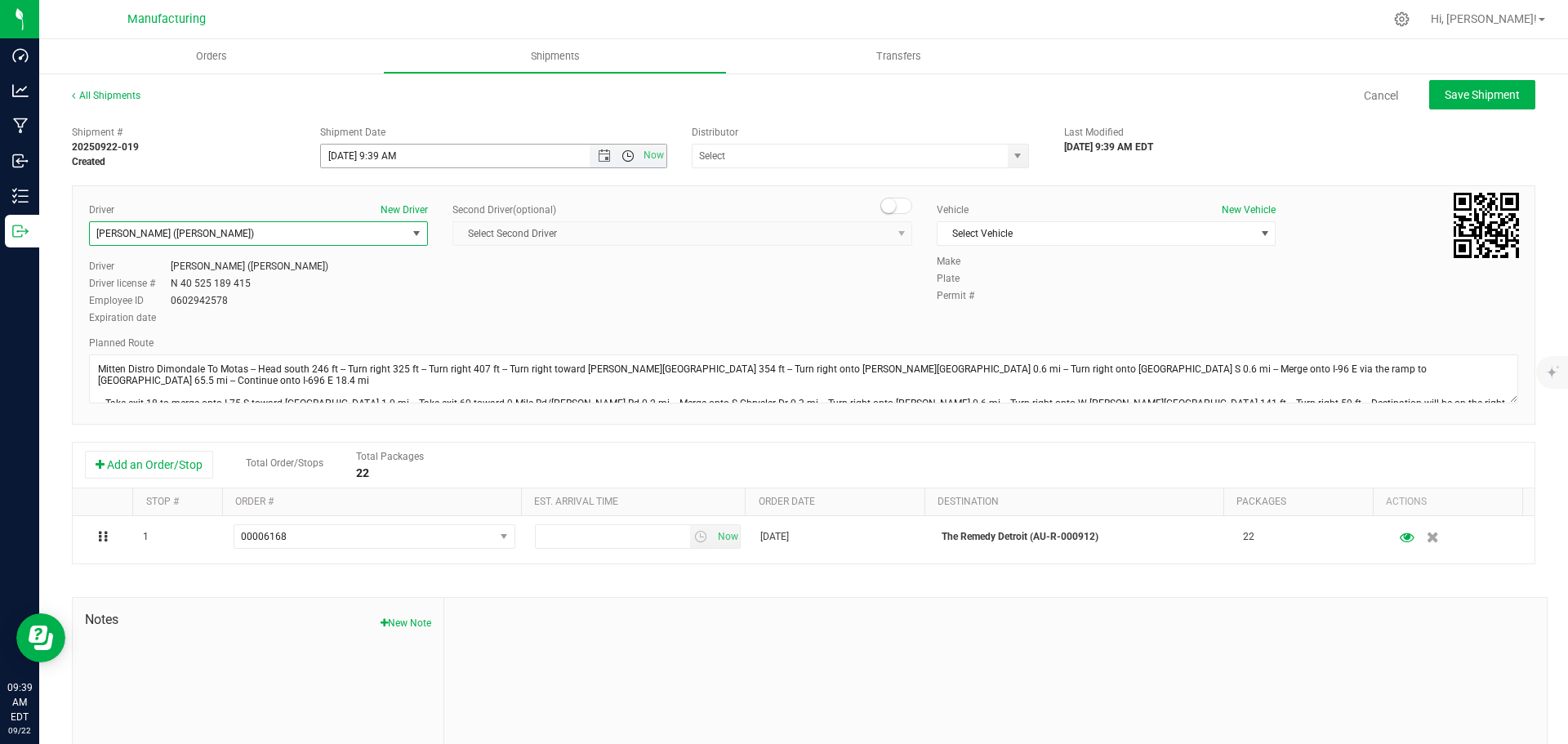
click at [625, 156] on span "Open the time view" at bounding box center [628, 155] width 13 height 13
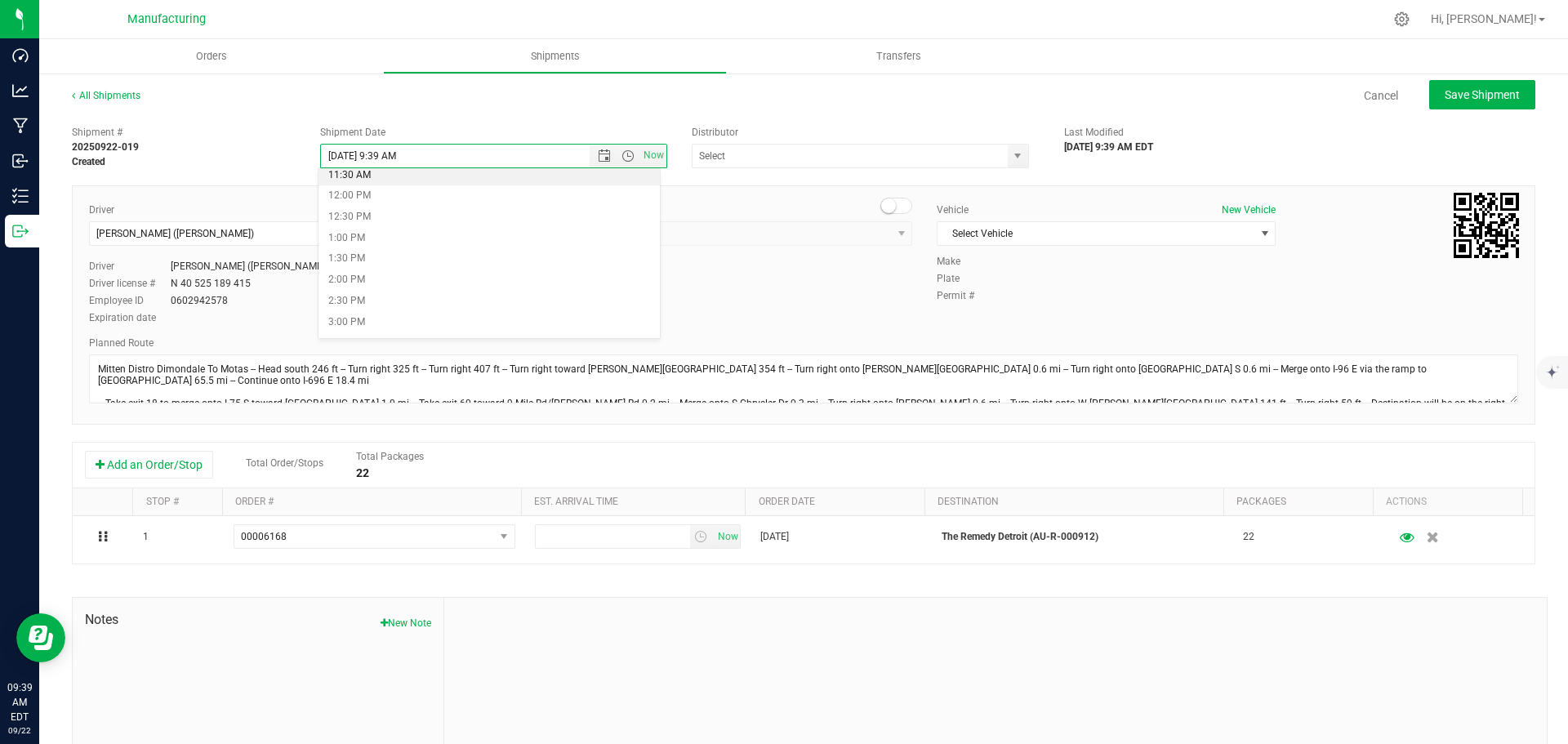
click at [359, 181] on li "11:30 AM" at bounding box center [489, 175] width 342 height 21
type input "[DATE] 11:30 AM"
click at [1011, 154] on span "select" at bounding box center [1017, 155] width 13 height 13
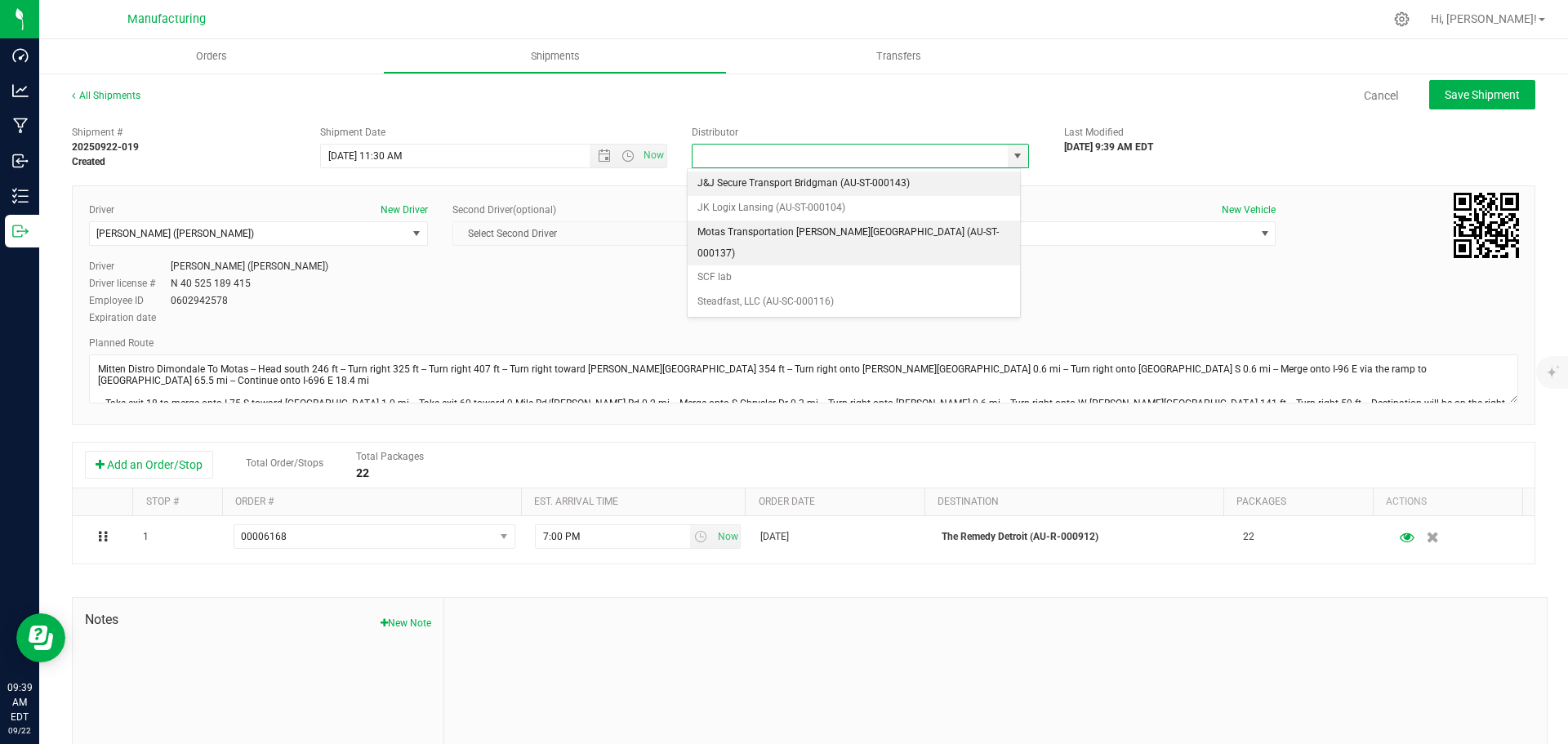
click at [725, 223] on li "Motas Transportation [PERSON_NAME][GEOGRAPHIC_DATA] (AU-ST-000137)" at bounding box center [853, 243] width 332 height 45
type input "Motas Transportation [PERSON_NAME][GEOGRAPHIC_DATA] (AU-ST-000137)"
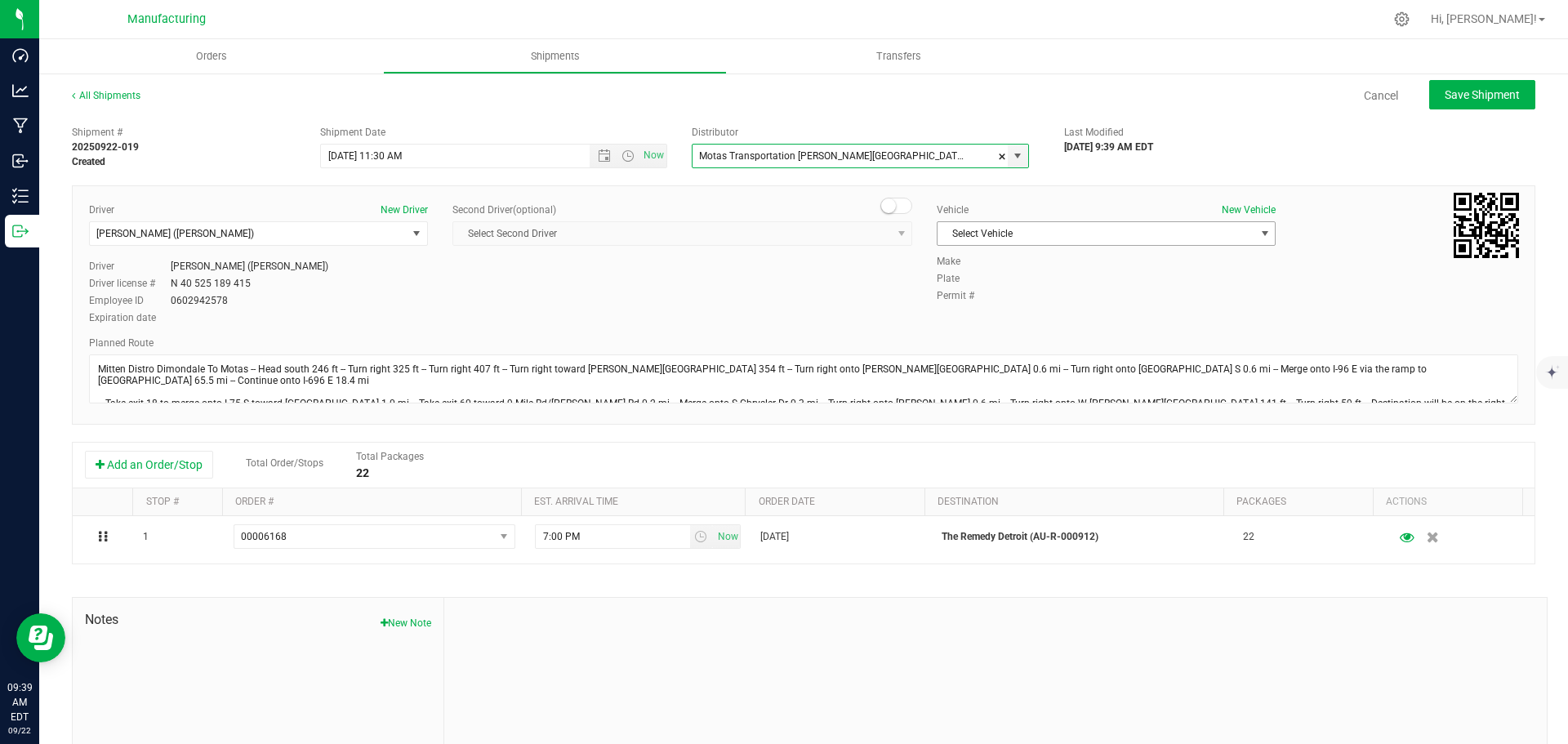
click at [985, 238] on span "Select Vehicle" at bounding box center [1095, 233] width 317 height 23
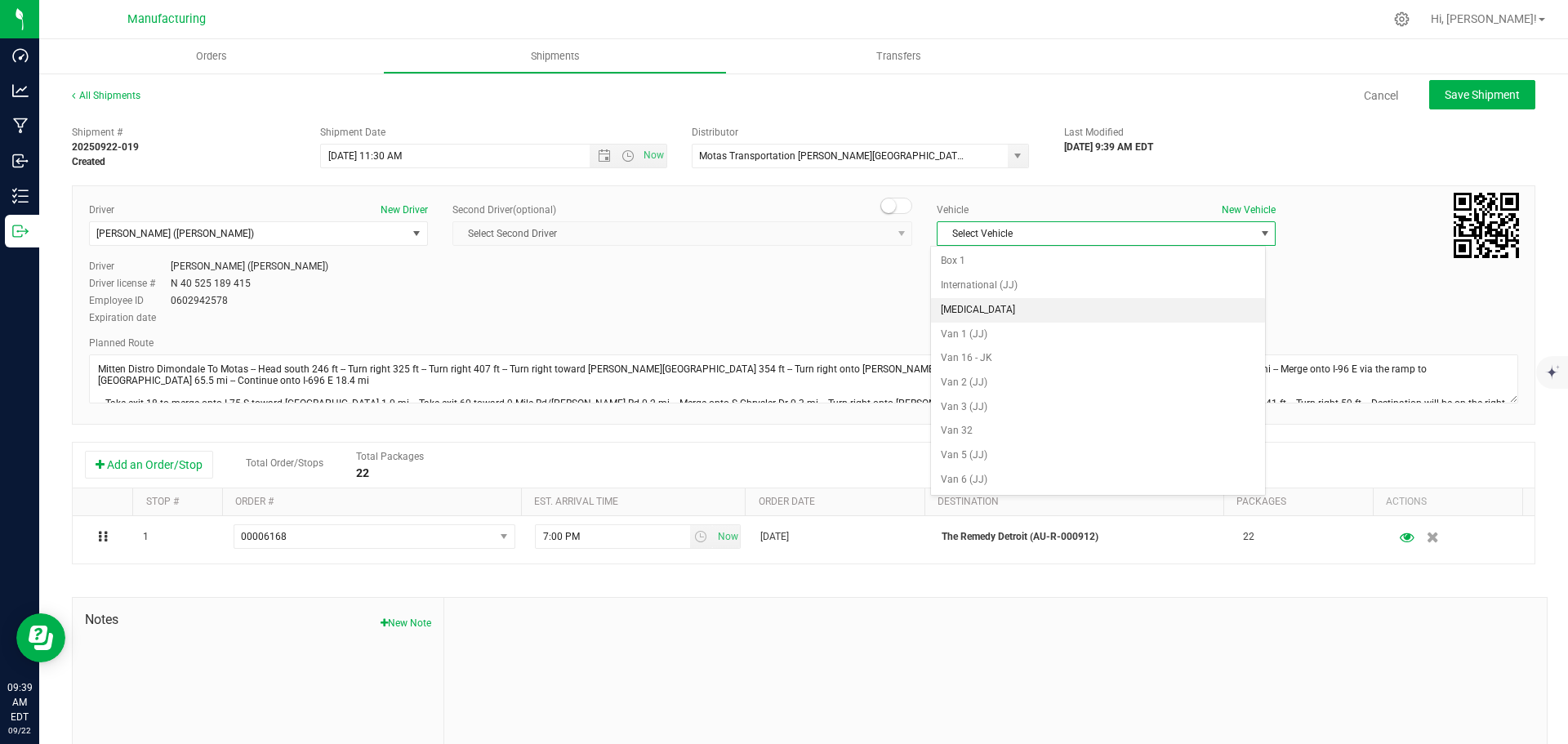
click at [964, 305] on li "[MEDICAL_DATA]" at bounding box center [1097, 310] width 334 height 24
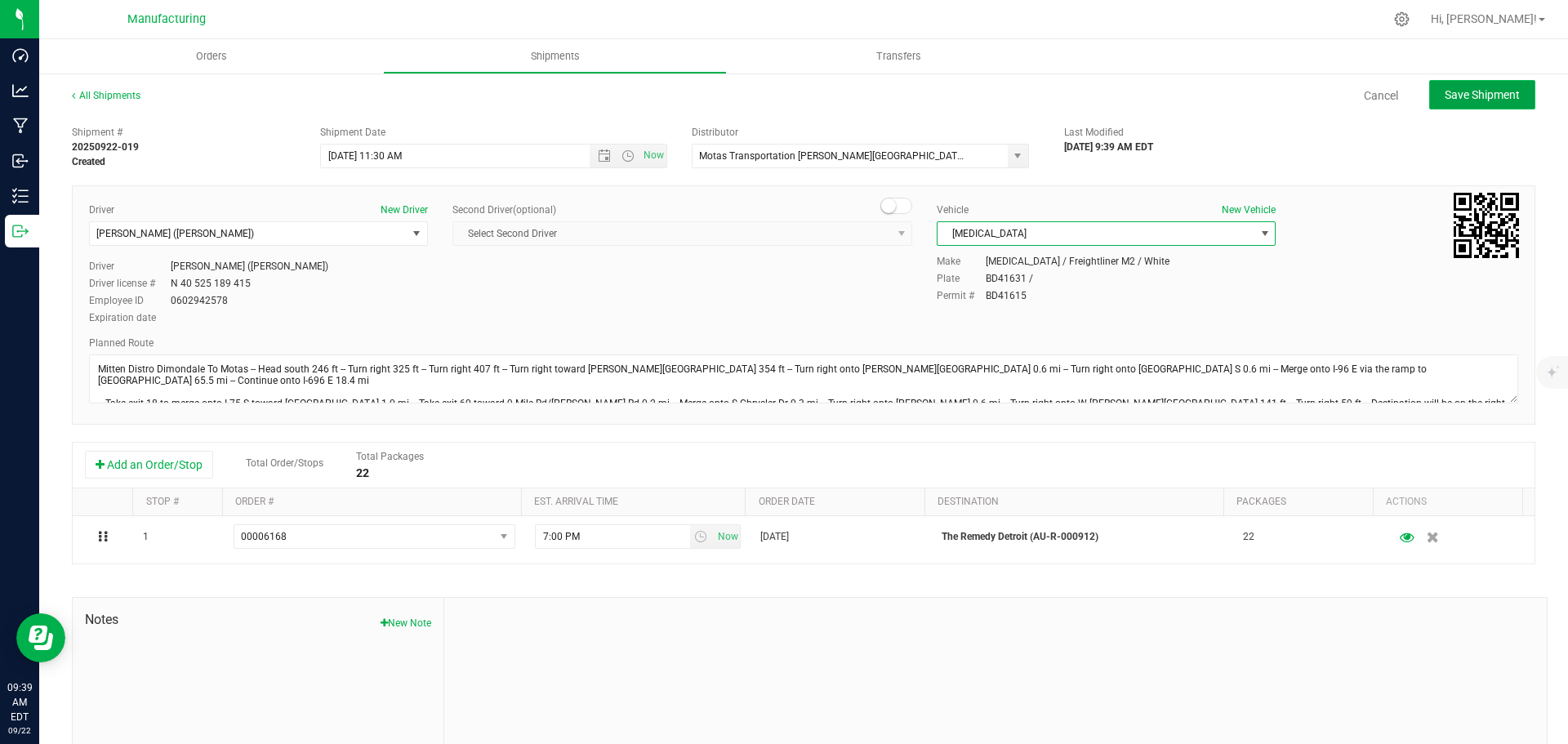
click at [1480, 99] on span "Save Shipment" at bounding box center [1482, 95] width 75 height 13
type input "[DATE] 3:30 PM"
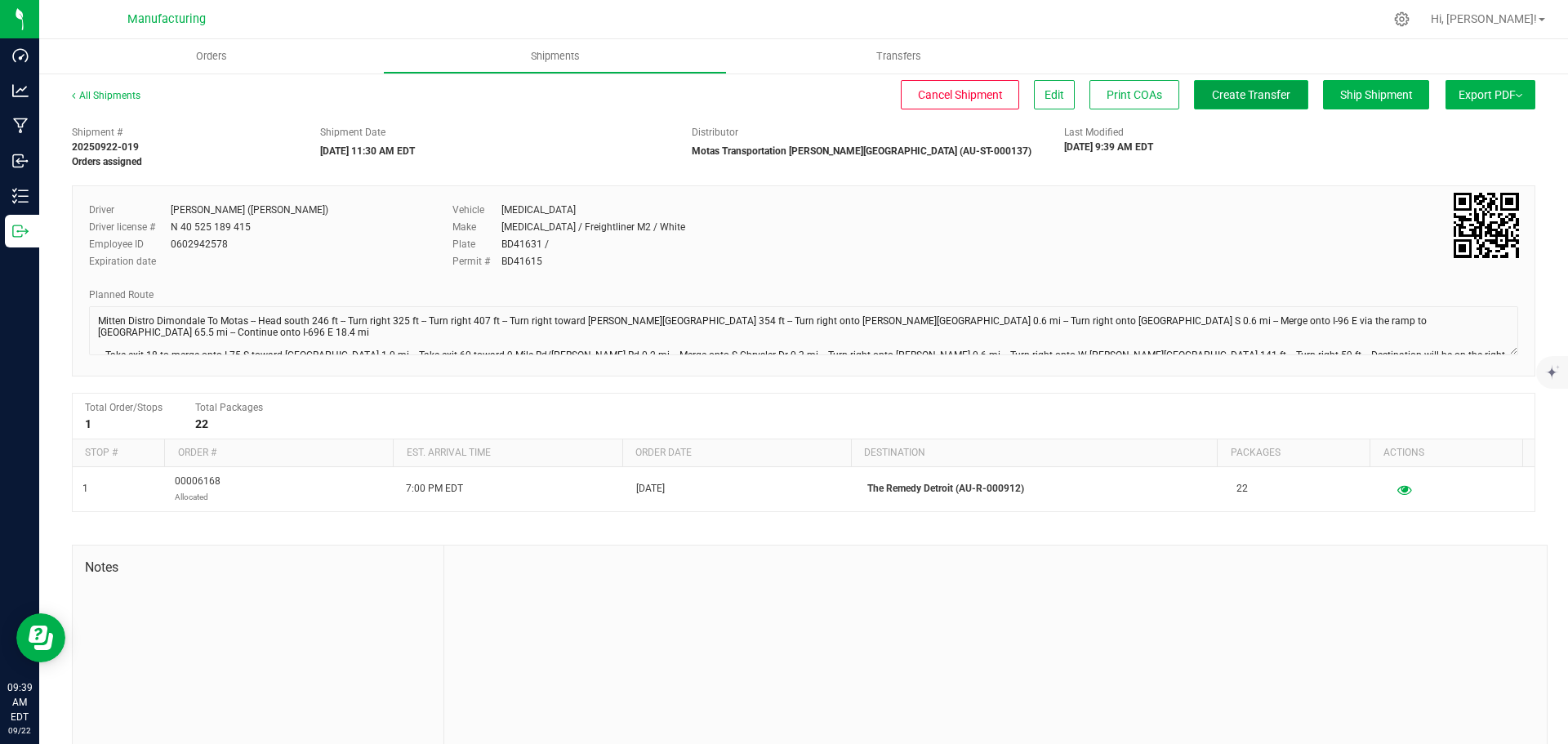
drag, startPoint x: 1305, startPoint y: 101, endPoint x: 1259, endPoint y: 90, distance: 47.3
click at [1259, 90] on span "Create Transfer" at bounding box center [1251, 95] width 78 height 13
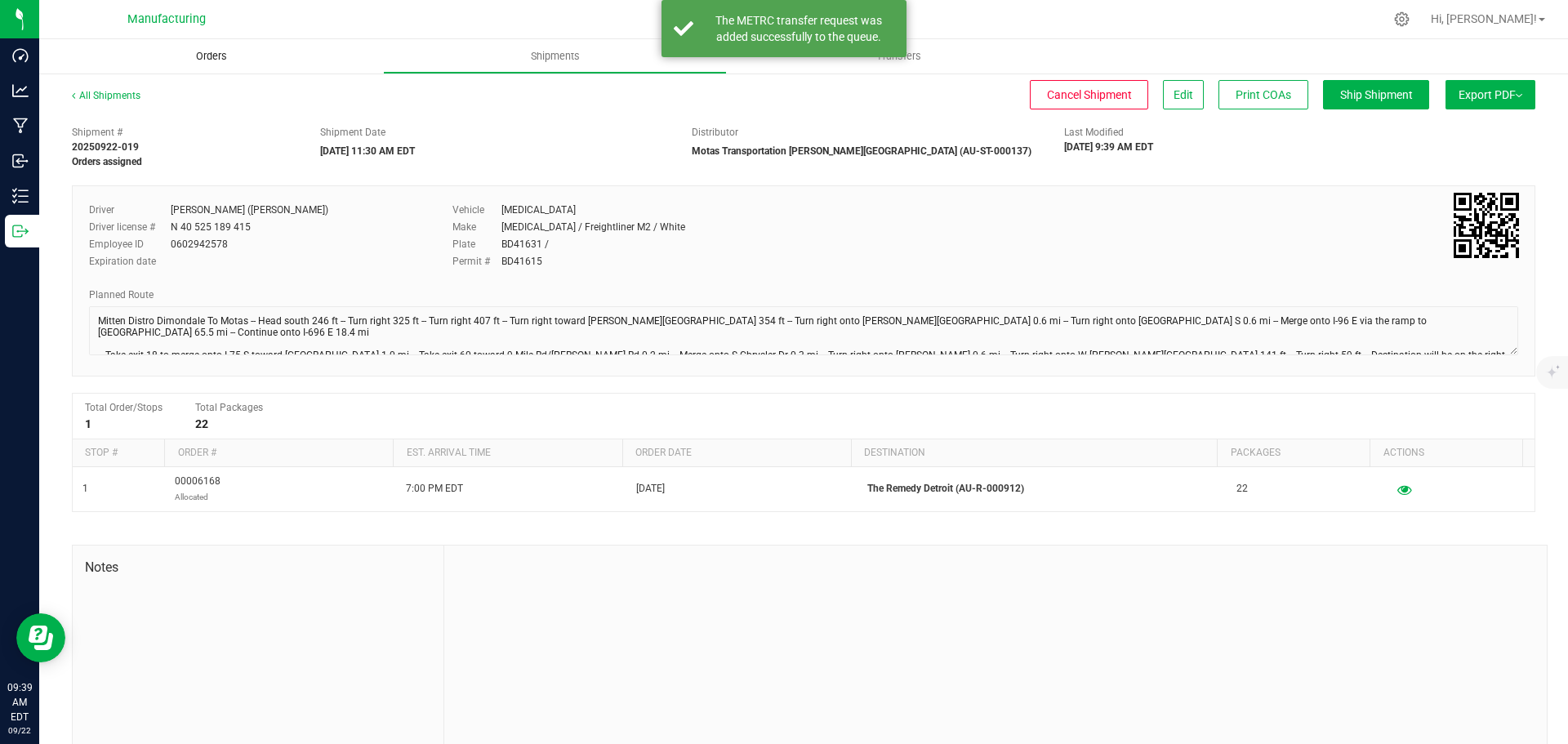
click at [184, 55] on span "Orders" at bounding box center [212, 55] width 75 height 15
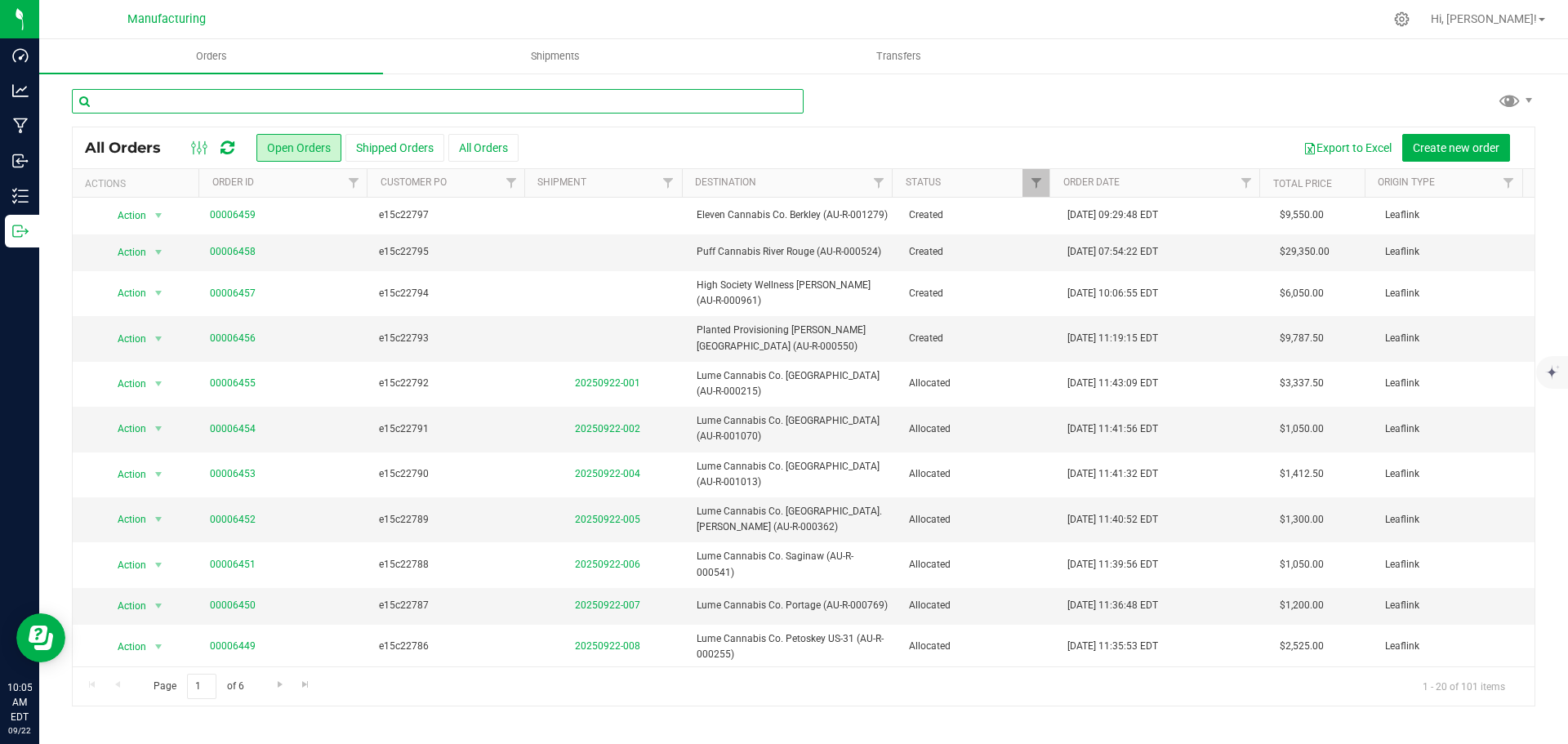
click at [487, 97] on input "text" at bounding box center [438, 101] width 732 height 24
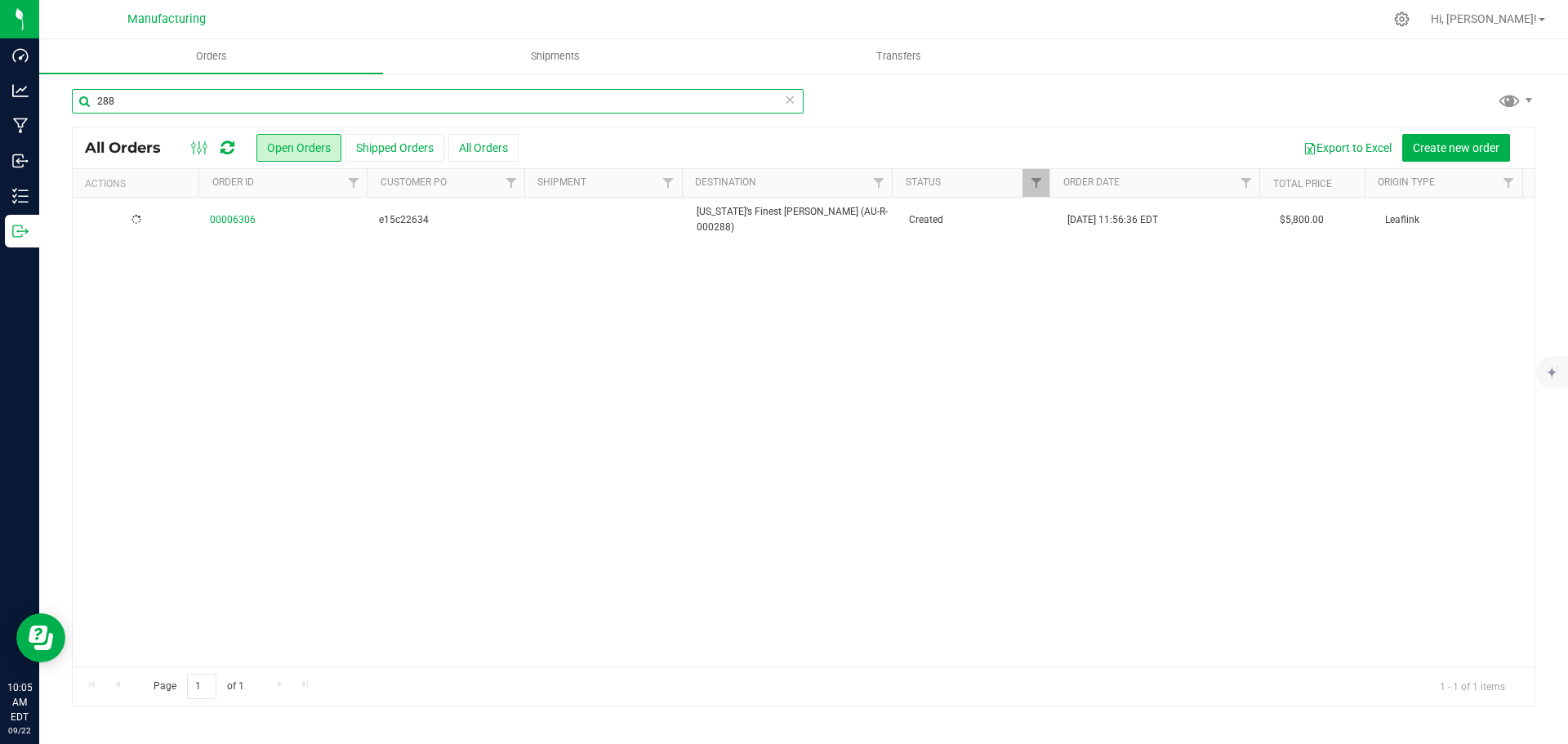
type input "288"
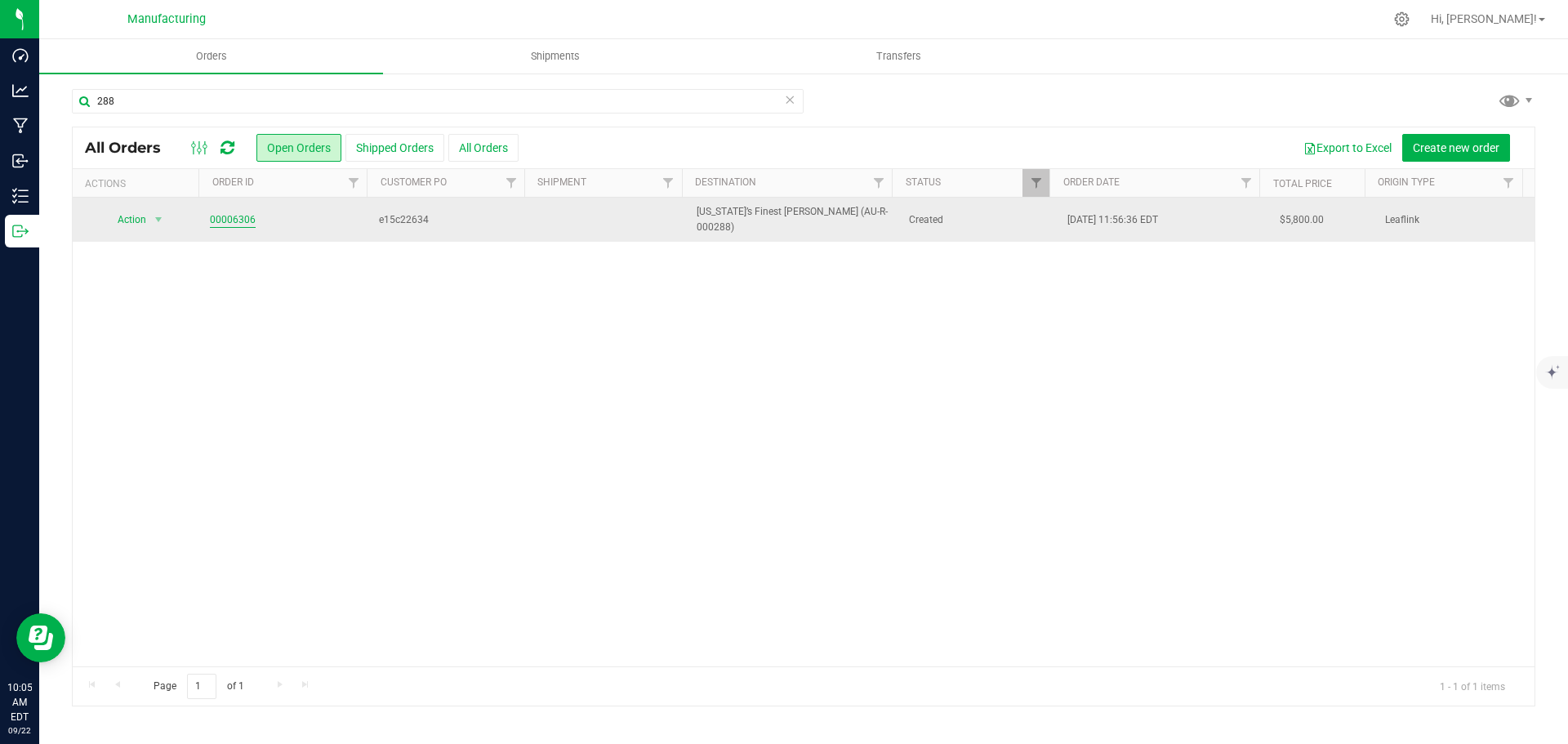
click at [220, 212] on link "00006306" at bounding box center [232, 220] width 46 height 16
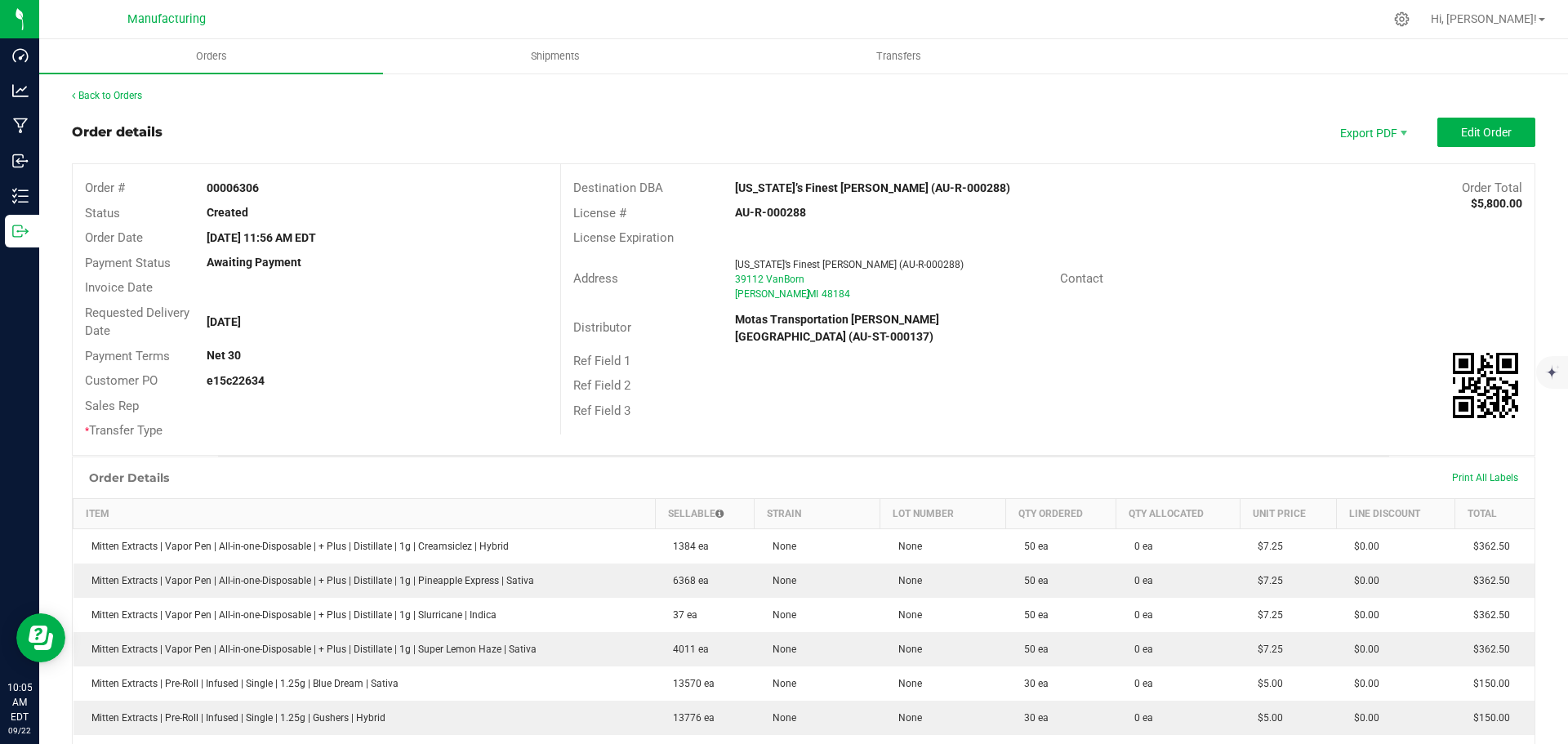
click at [792, 188] on strong "[US_STATE]’s Finest [PERSON_NAME] (AU-R-000288)" at bounding box center [872, 187] width 275 height 13
click at [1135, 242] on div "License Expiration" at bounding box center [1048, 238] width 973 height 25
click at [1467, 127] on span "Edit Order" at bounding box center [1486, 132] width 50 height 13
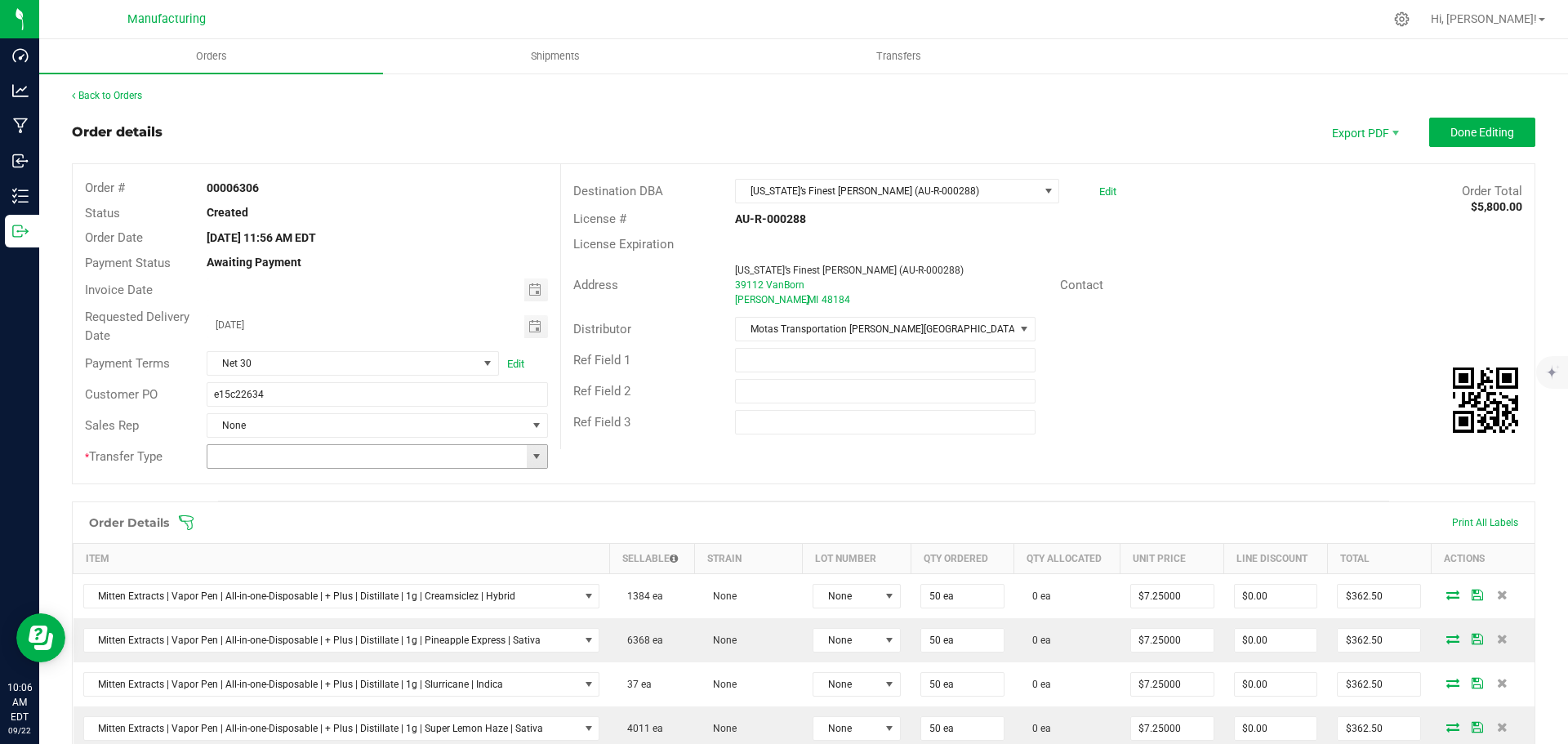
click at [530, 455] on span at bounding box center [536, 456] width 13 height 13
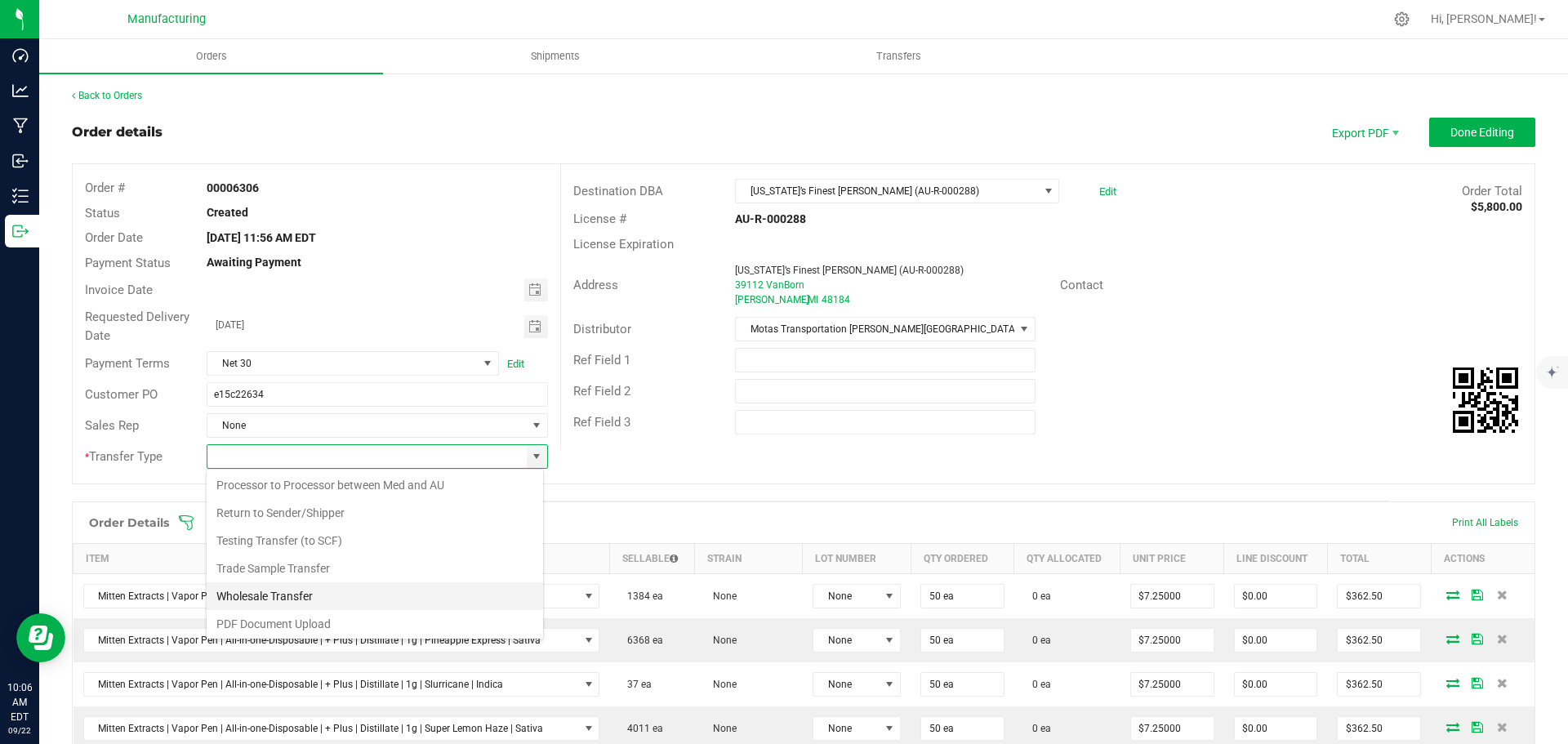
scroll to position [114, 0]
click at [258, 597] on li "Wholesale Transfer" at bounding box center [375, 594] width 336 height 28
type input "Wholesale Transfer"
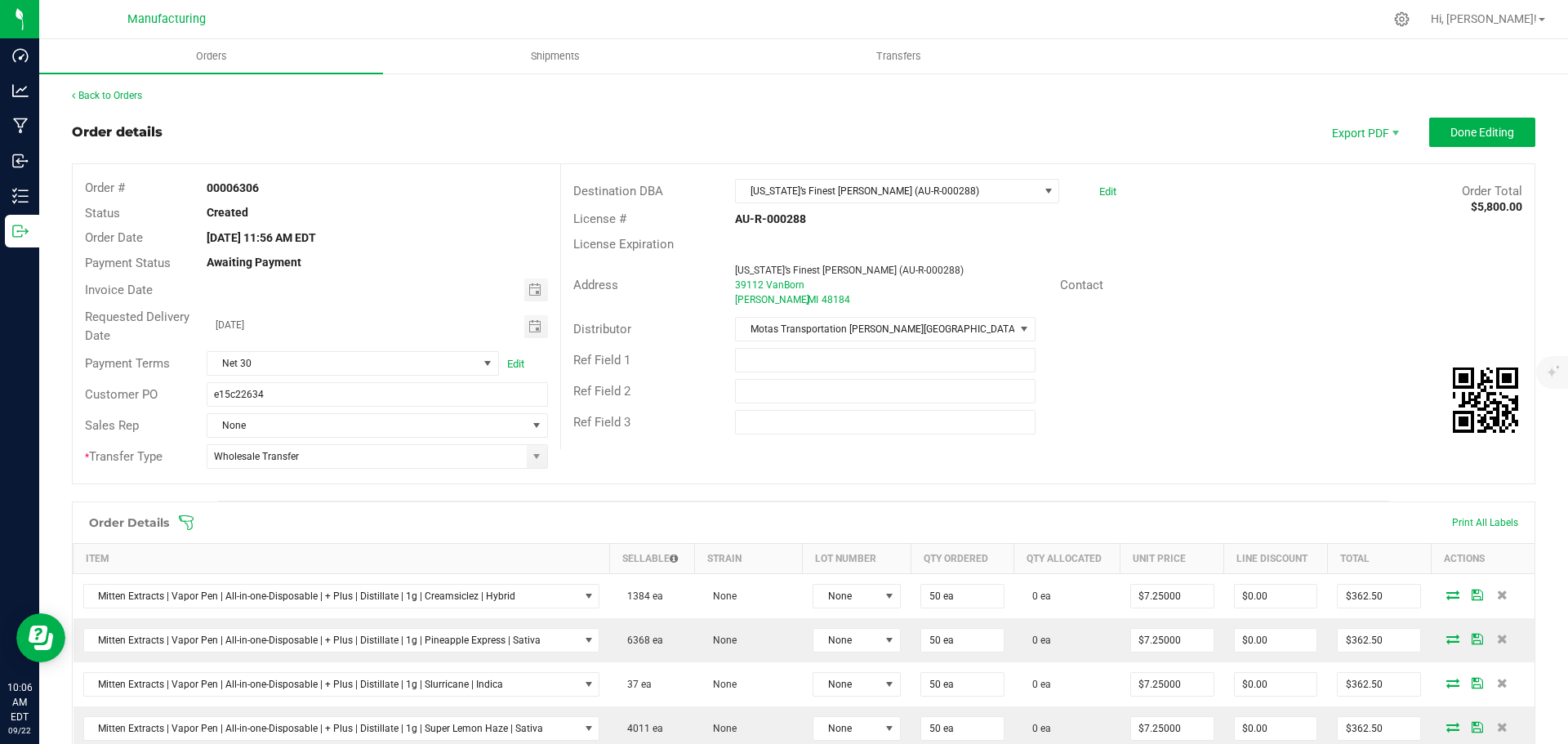
click at [185, 512] on div "Order Details Print All Labels" at bounding box center [804, 522] width 1462 height 41
click at [180, 518] on icon at bounding box center [186, 522] width 15 height 15
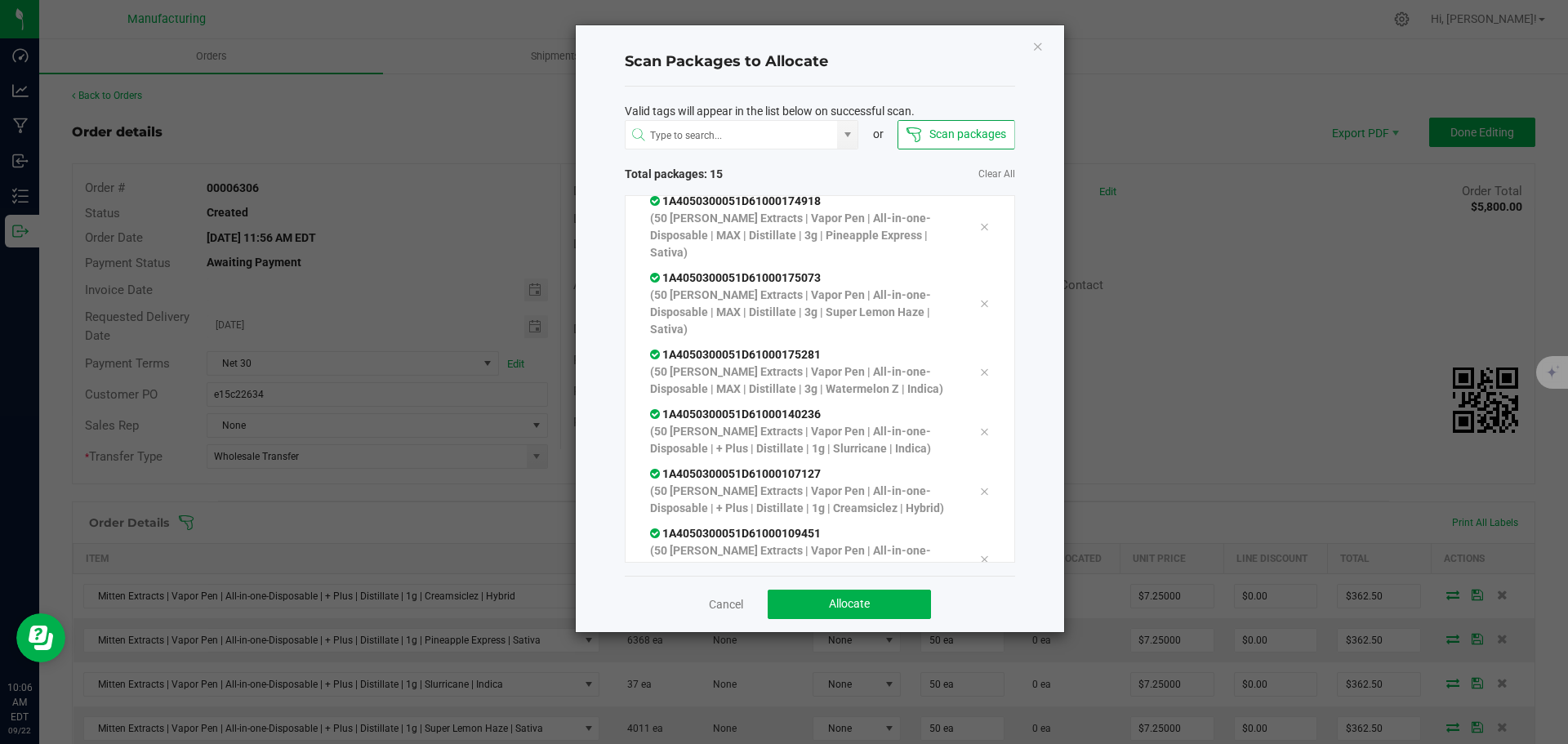
scroll to position [621, 0]
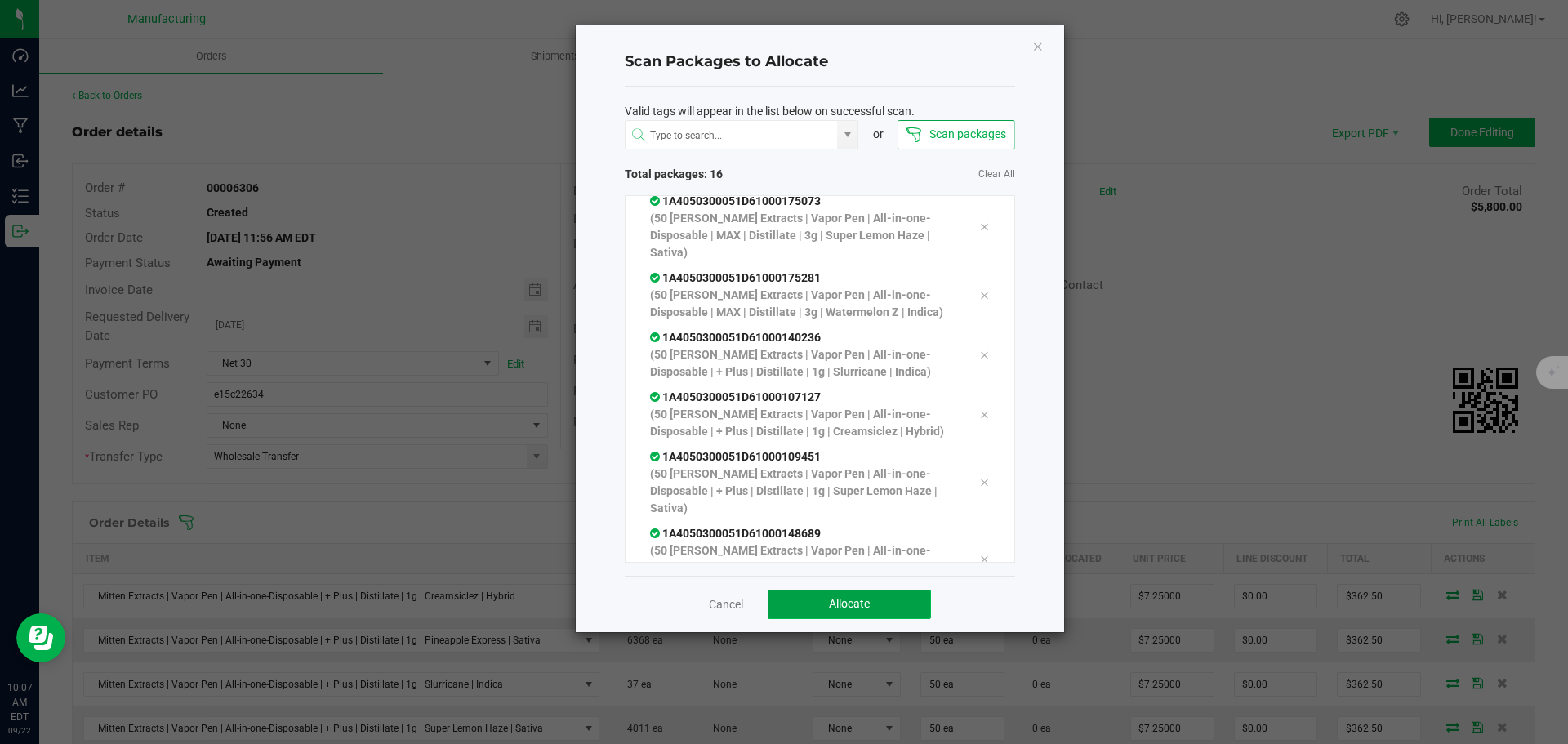
click at [814, 604] on button "Allocate" at bounding box center [849, 604] width 163 height 29
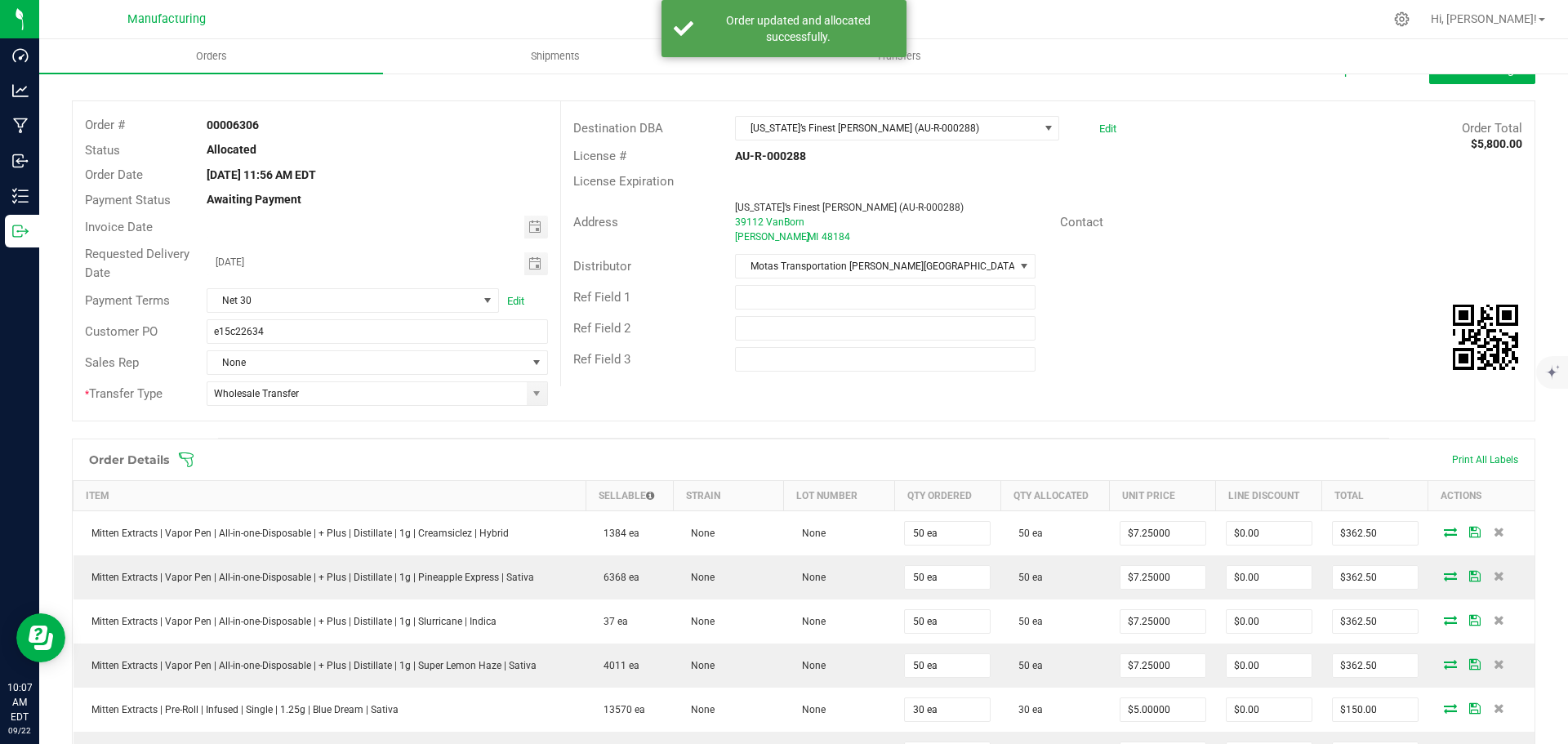
scroll to position [0, 0]
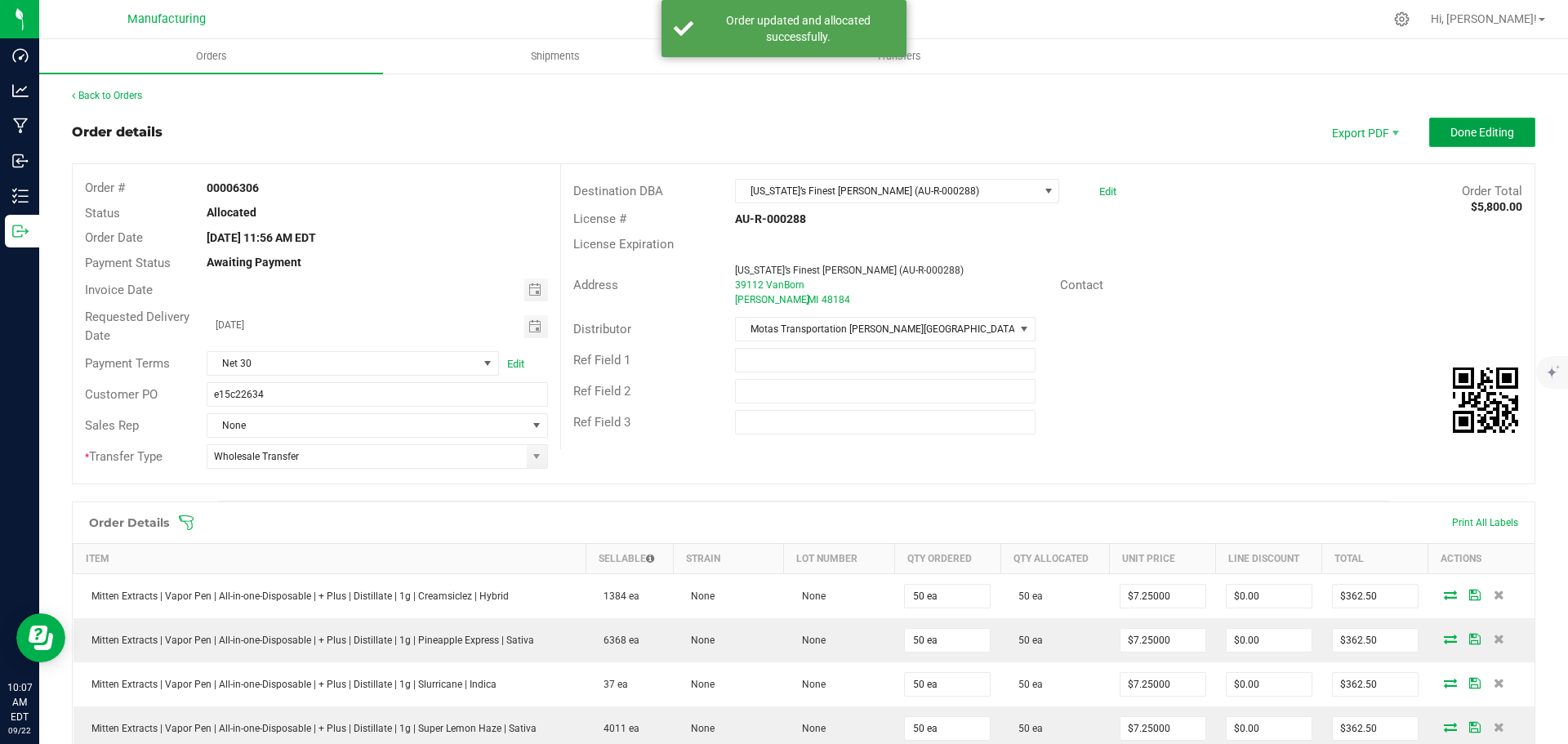
click at [1460, 134] on span "Done Editing" at bounding box center [1481, 132] width 63 height 13
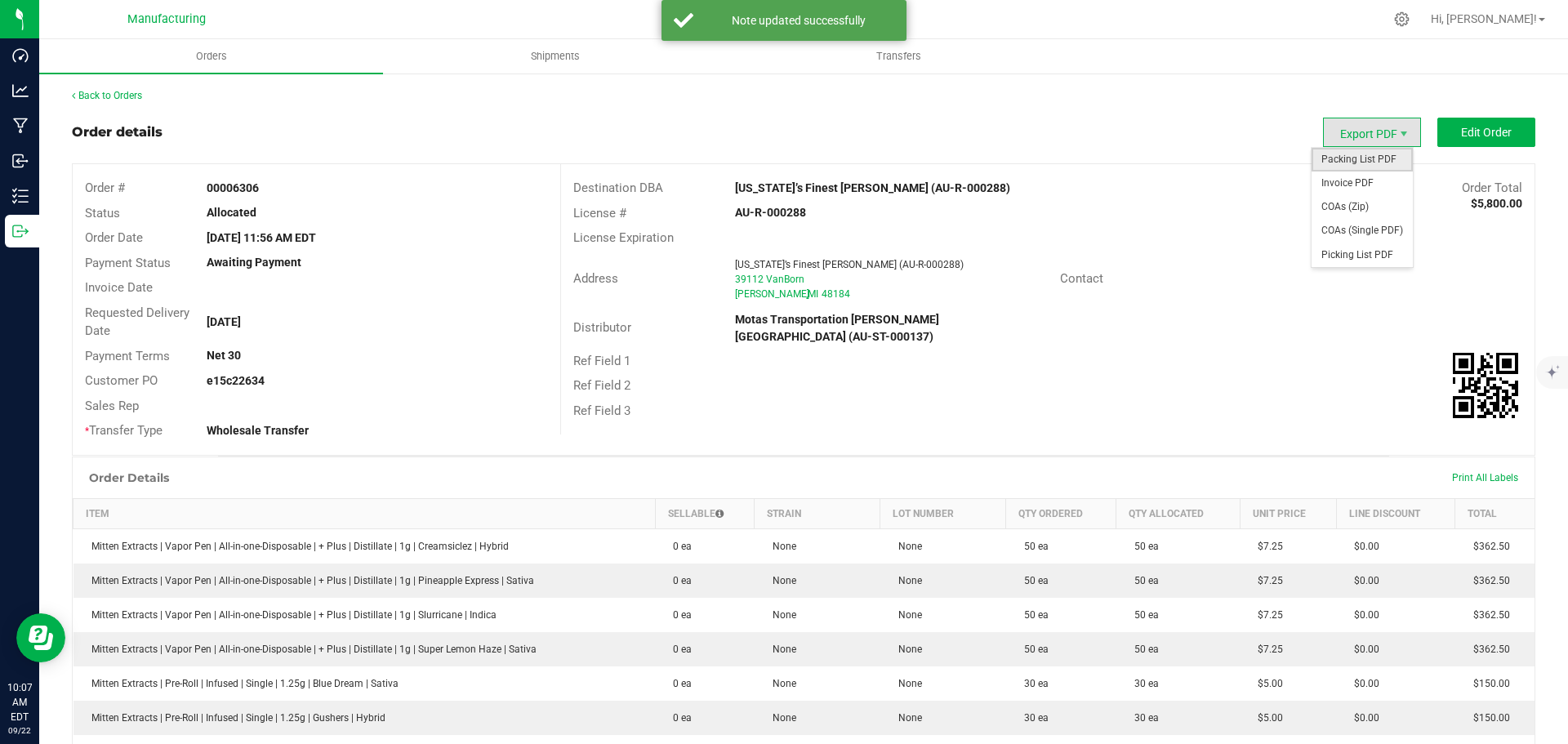
click at [1360, 160] on span "Packing List PDF" at bounding box center [1362, 159] width 101 height 23
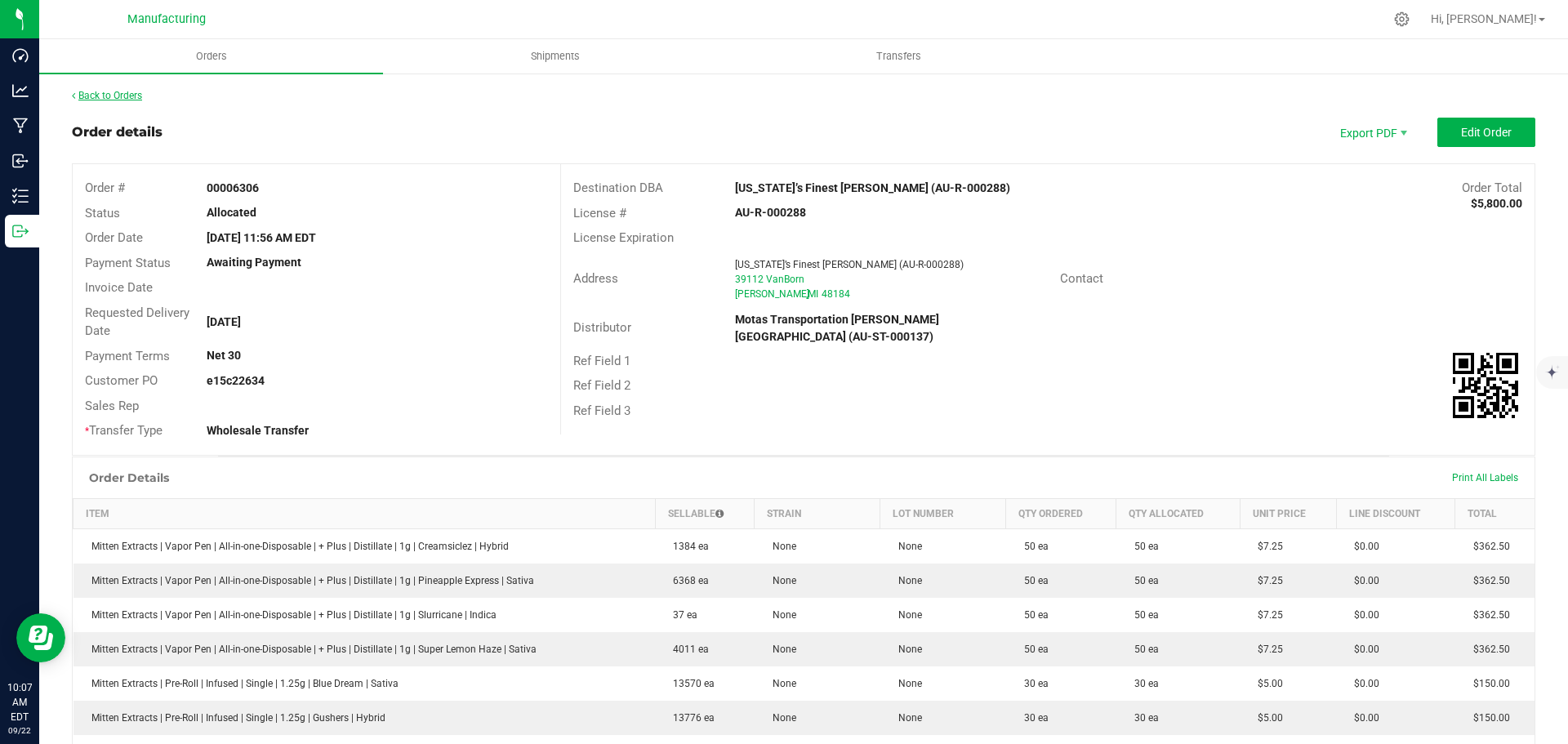
click at [140, 95] on link "Back to Orders" at bounding box center [107, 95] width 70 height 11
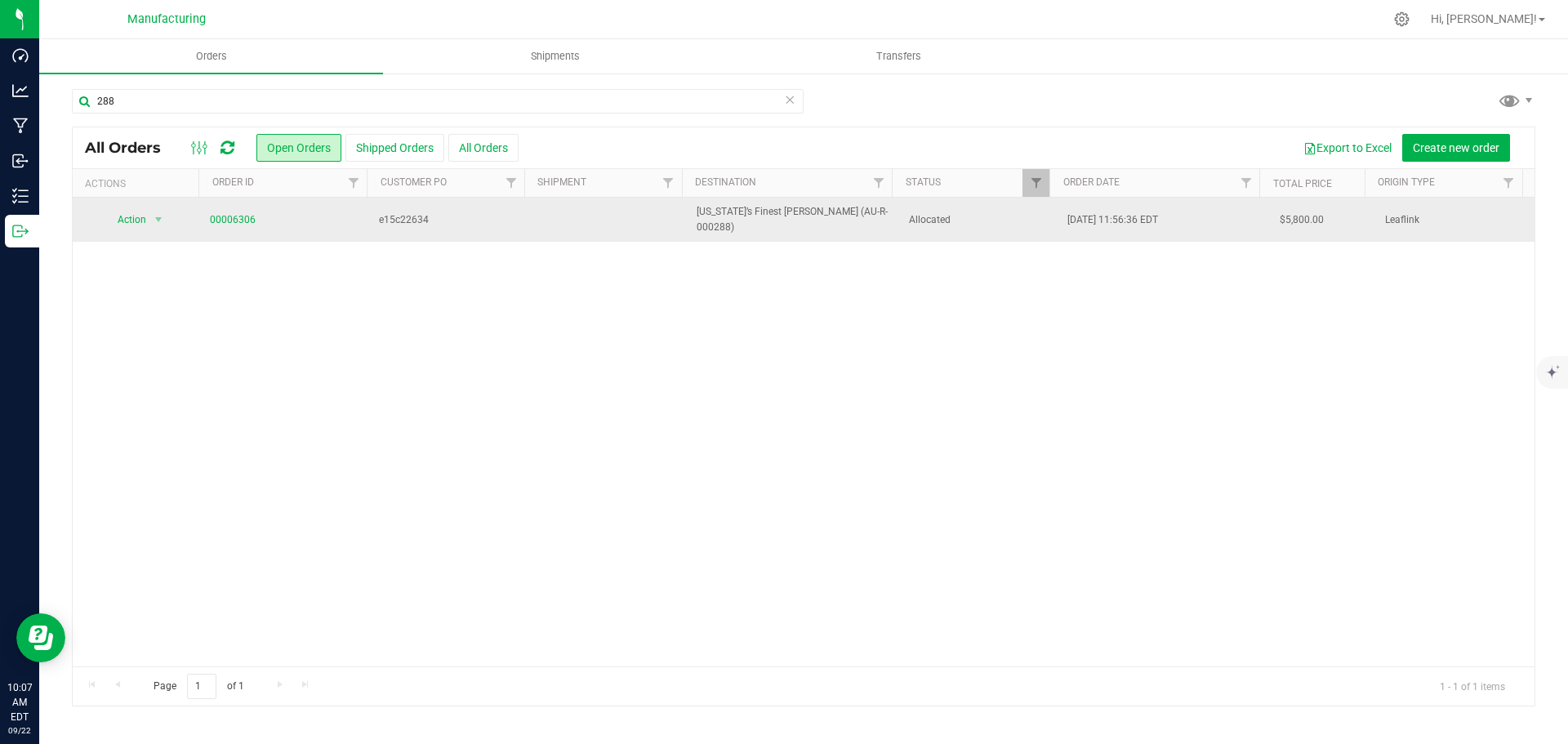
click at [1001, 226] on td "Allocated" at bounding box center [979, 219] width 160 height 44
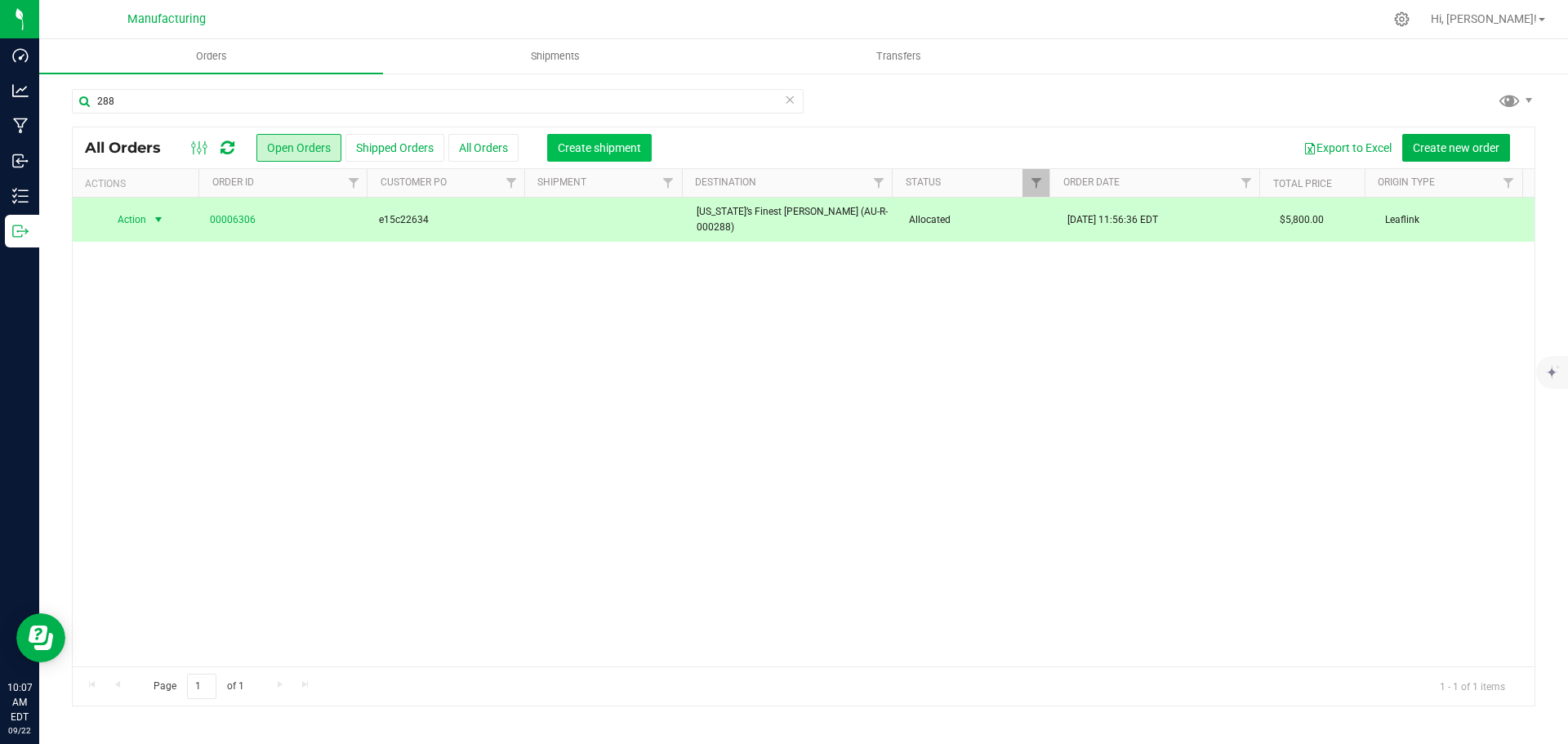
click at [574, 142] on span "Create shipment" at bounding box center [599, 147] width 83 height 13
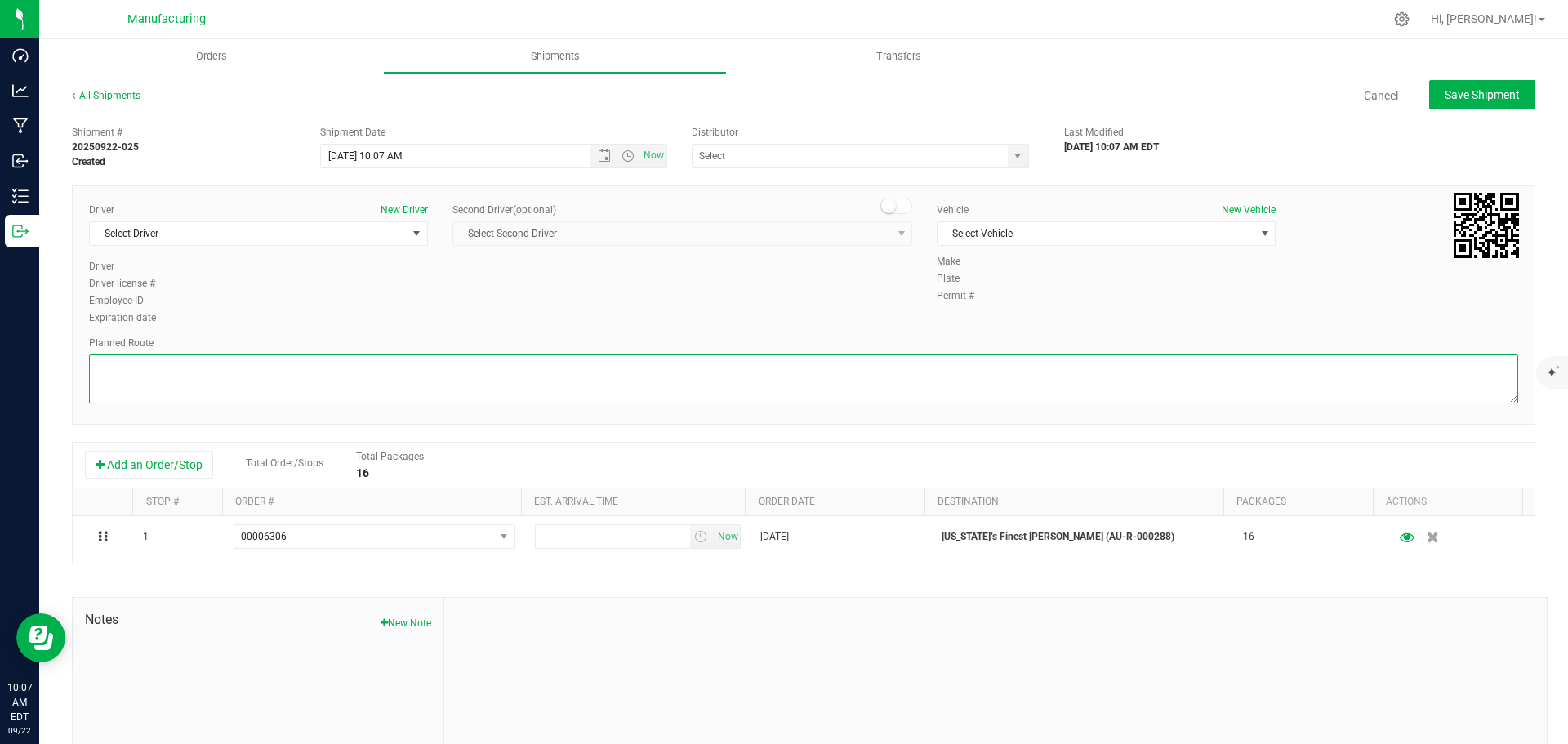
click at [915, 383] on textarea at bounding box center [804, 379] width 1429 height 49
paste textarea "Mitten Distro Dimondale To Motas -- Head south 246 ft -- Turn right 325 ft -- T…"
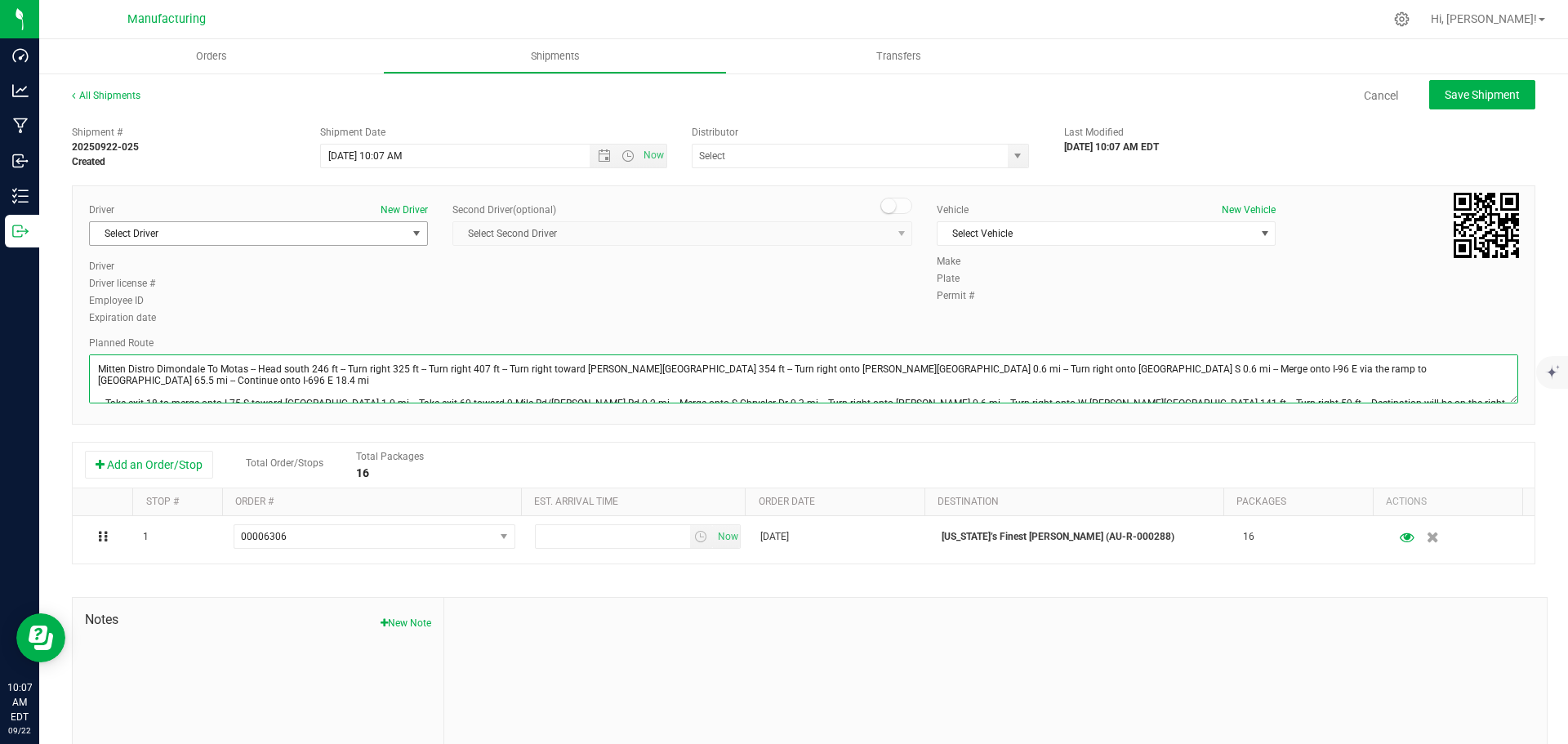
type textarea "Mitten Distro Dimondale To Motas -- Head south 246 ft -- Turn right 325 ft -- T…"
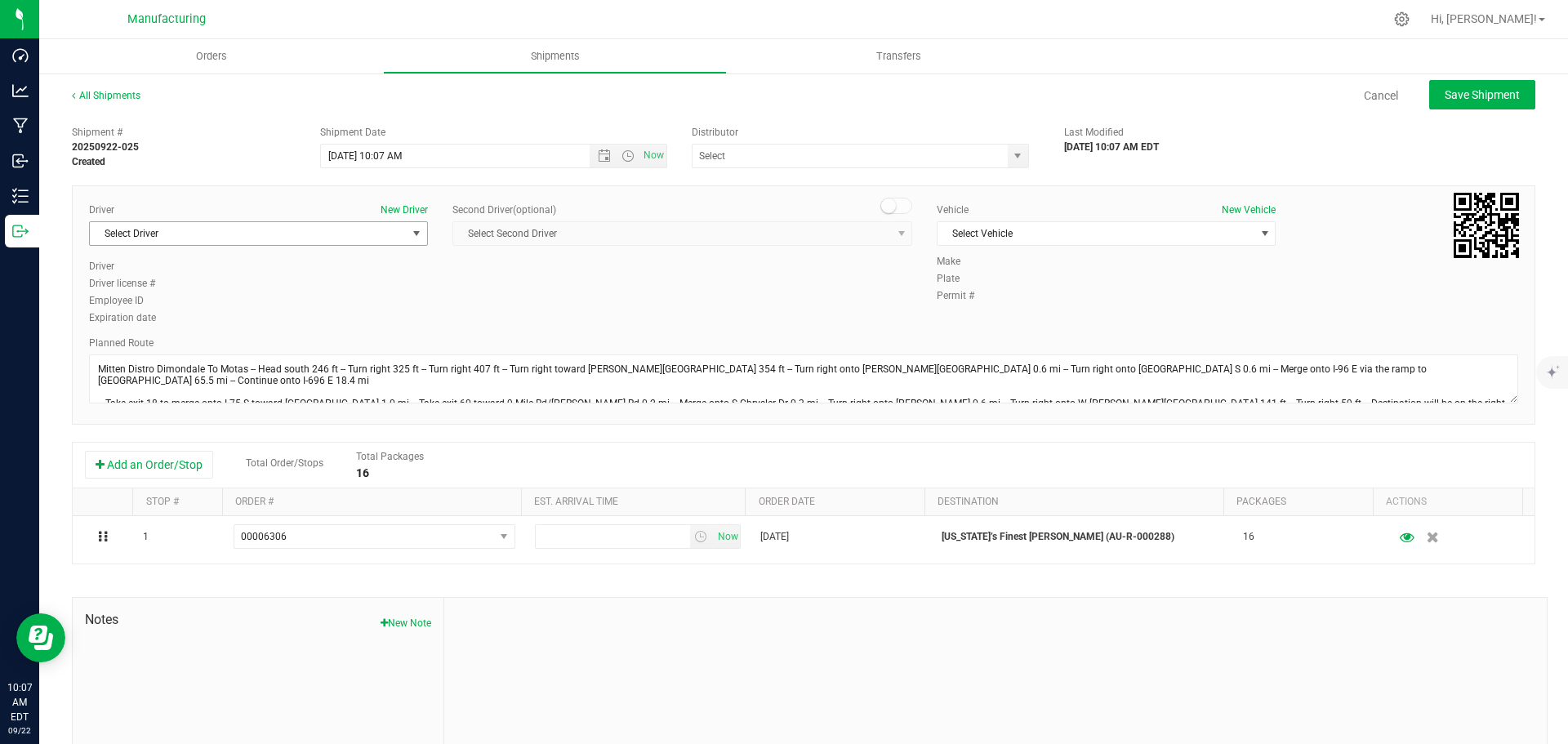
click at [411, 233] on span "select" at bounding box center [416, 233] width 13 height 13
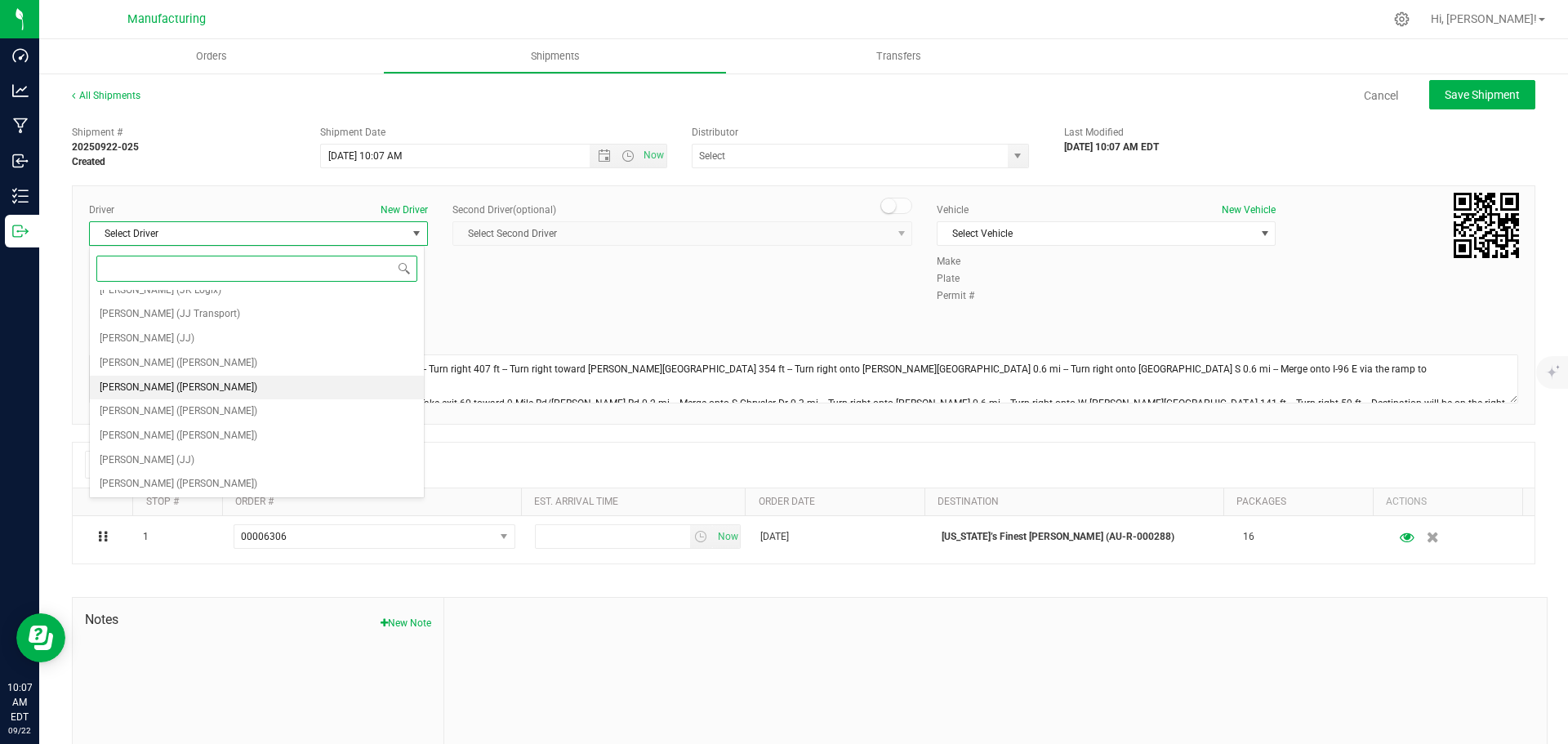
scroll to position [86, 0]
click at [140, 383] on span "[PERSON_NAME] ([PERSON_NAME])" at bounding box center [179, 386] width 158 height 21
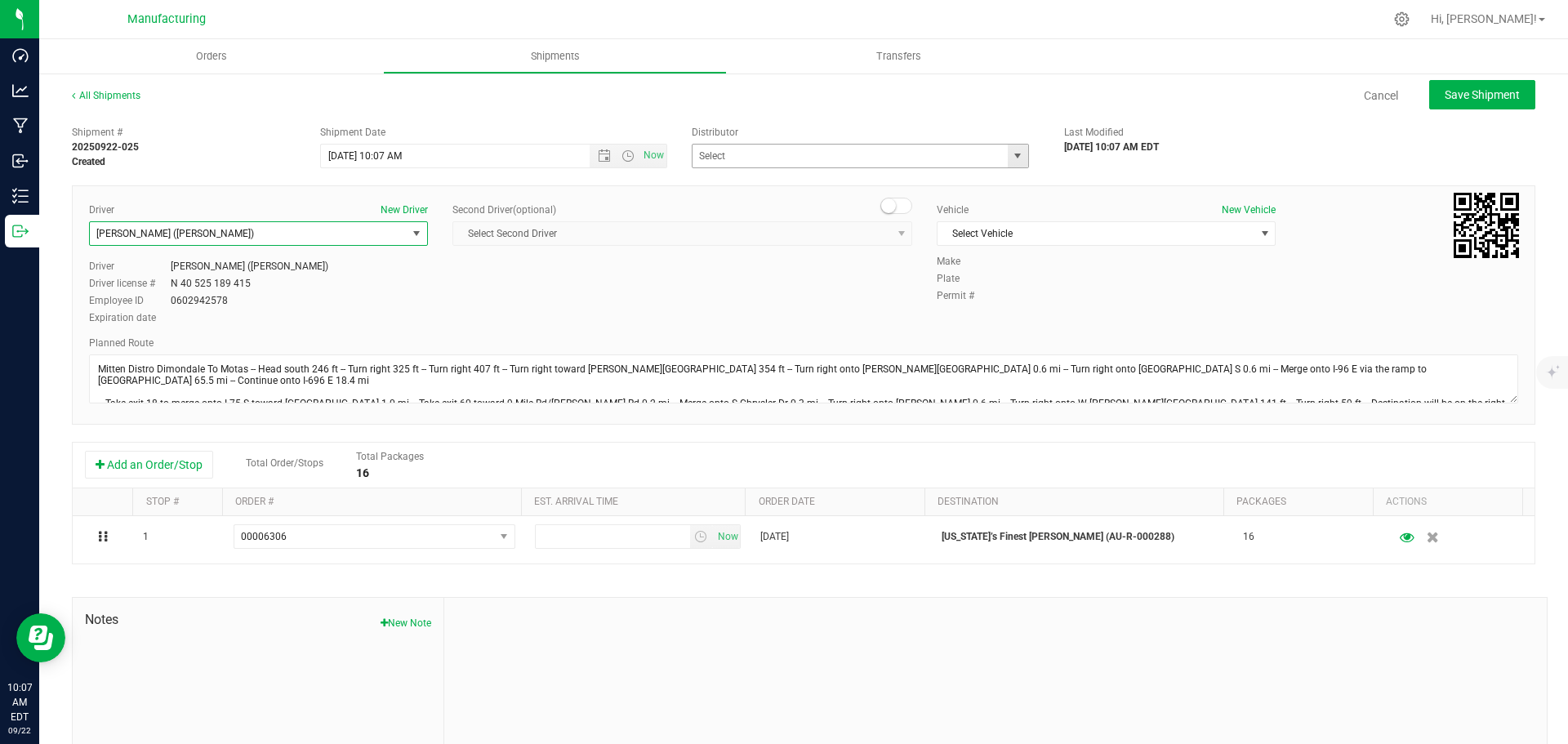
click at [1014, 160] on span "select" at bounding box center [1017, 155] width 13 height 13
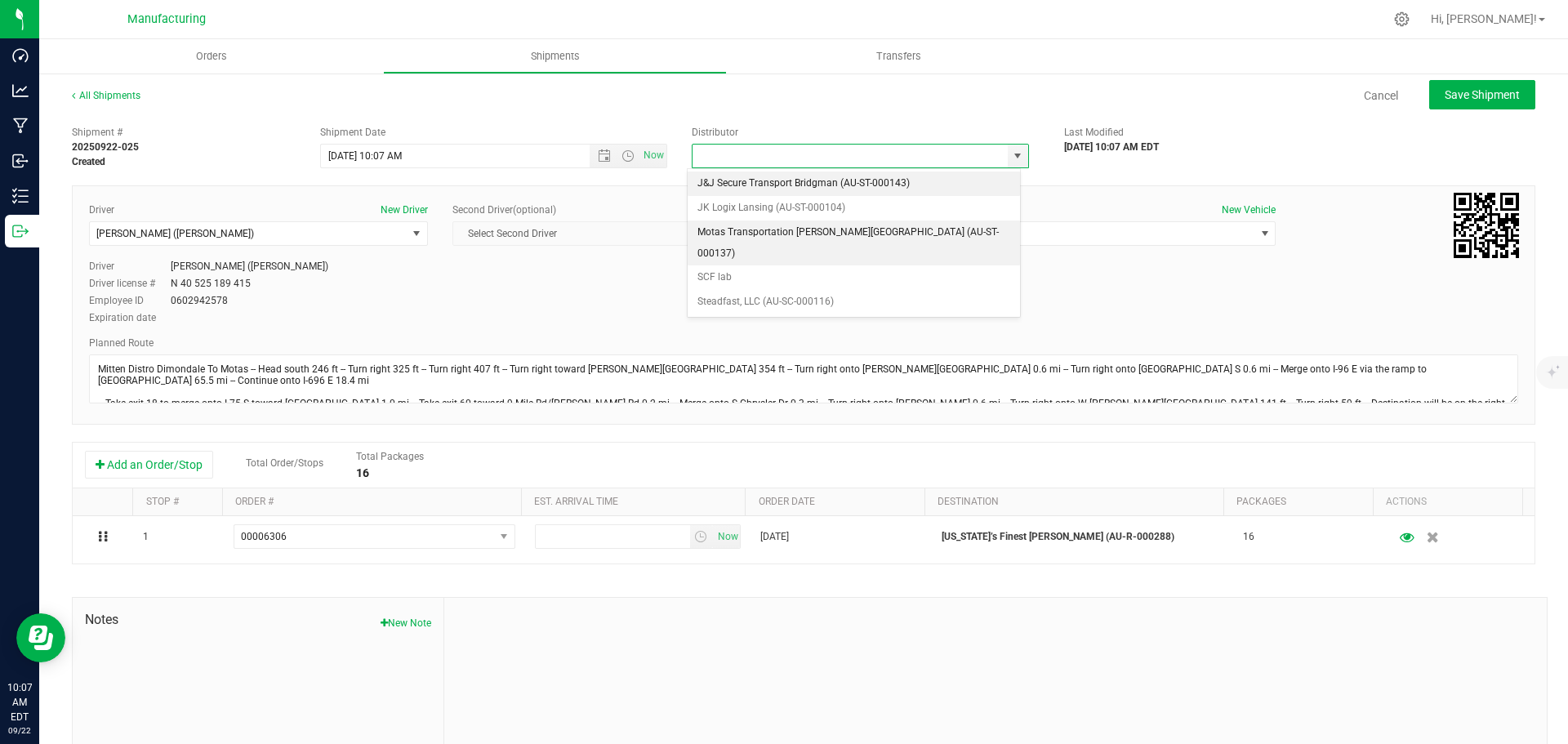
click at [755, 236] on li "Motas Transportation [PERSON_NAME][GEOGRAPHIC_DATA] (AU-ST-000137)" at bounding box center [853, 243] width 332 height 45
type input "Motas Transportation [PERSON_NAME][GEOGRAPHIC_DATA] (AU-ST-000137)"
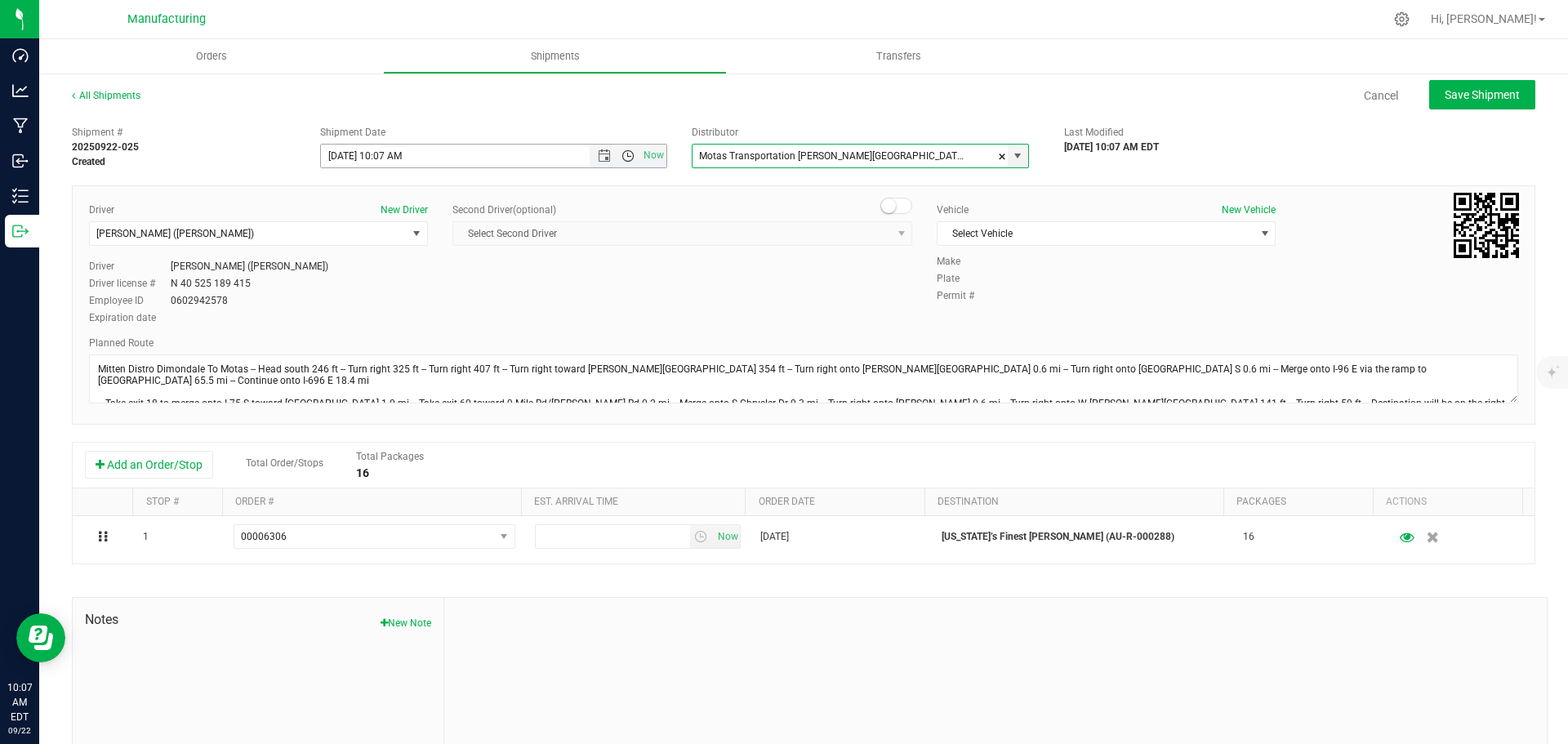
click at [623, 154] on span "Open the time view" at bounding box center [628, 155] width 13 height 13
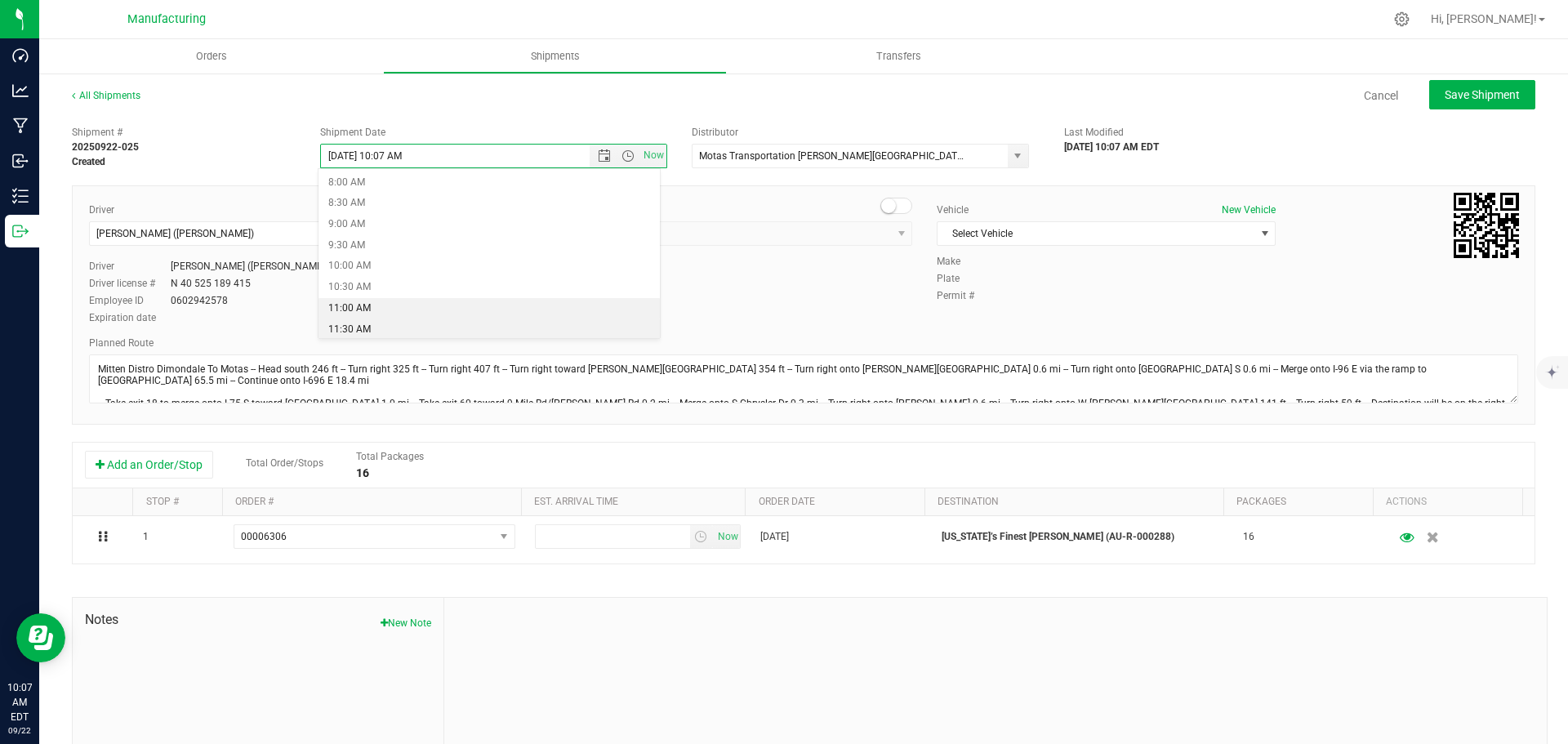
scroll to position [408, 0]
click at [395, 264] on li "11:30 AM" at bounding box center [489, 257] width 342 height 21
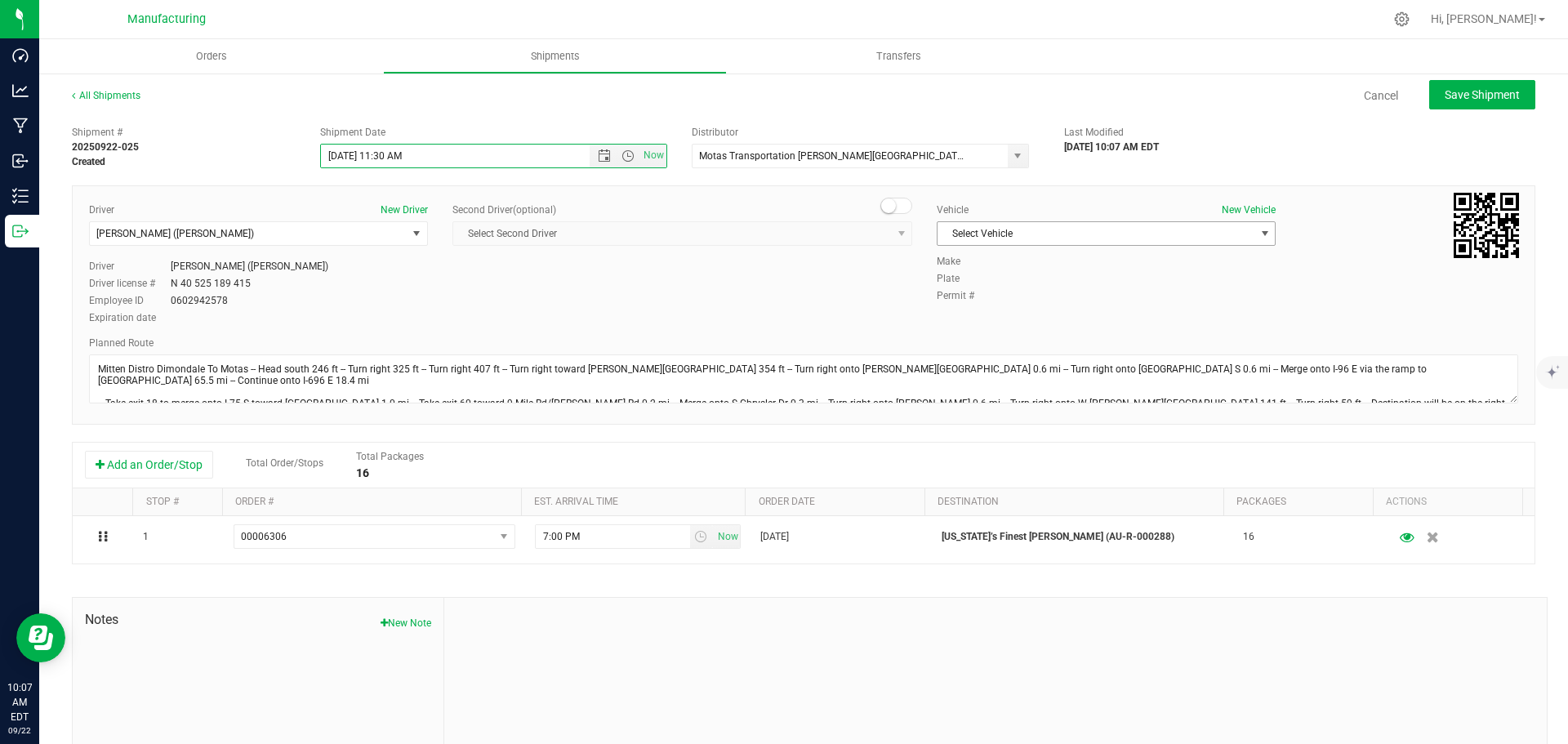
click at [1040, 234] on span "Select Vehicle" at bounding box center [1095, 233] width 317 height 23
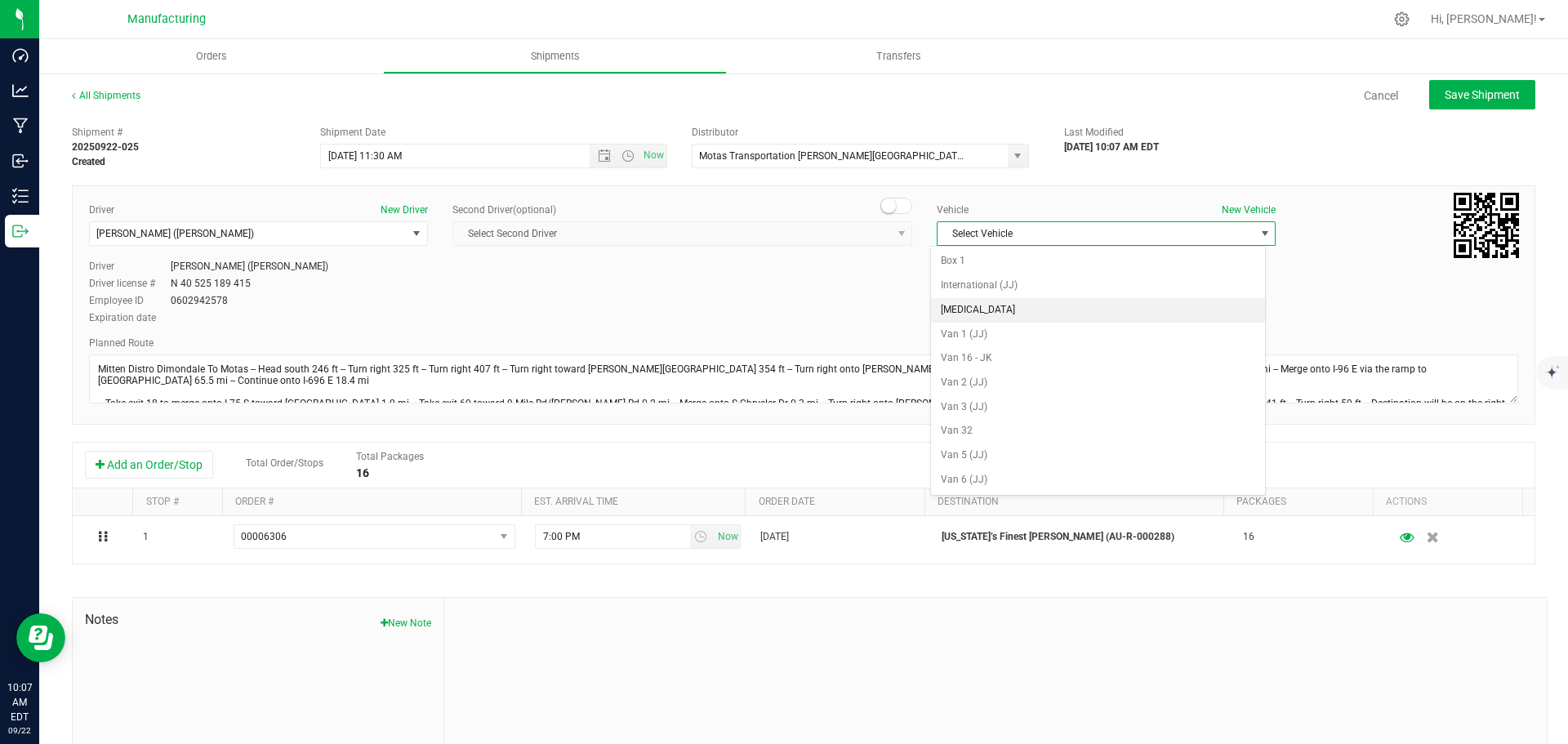
click at [955, 303] on li "[MEDICAL_DATA]" at bounding box center [1097, 310] width 334 height 24
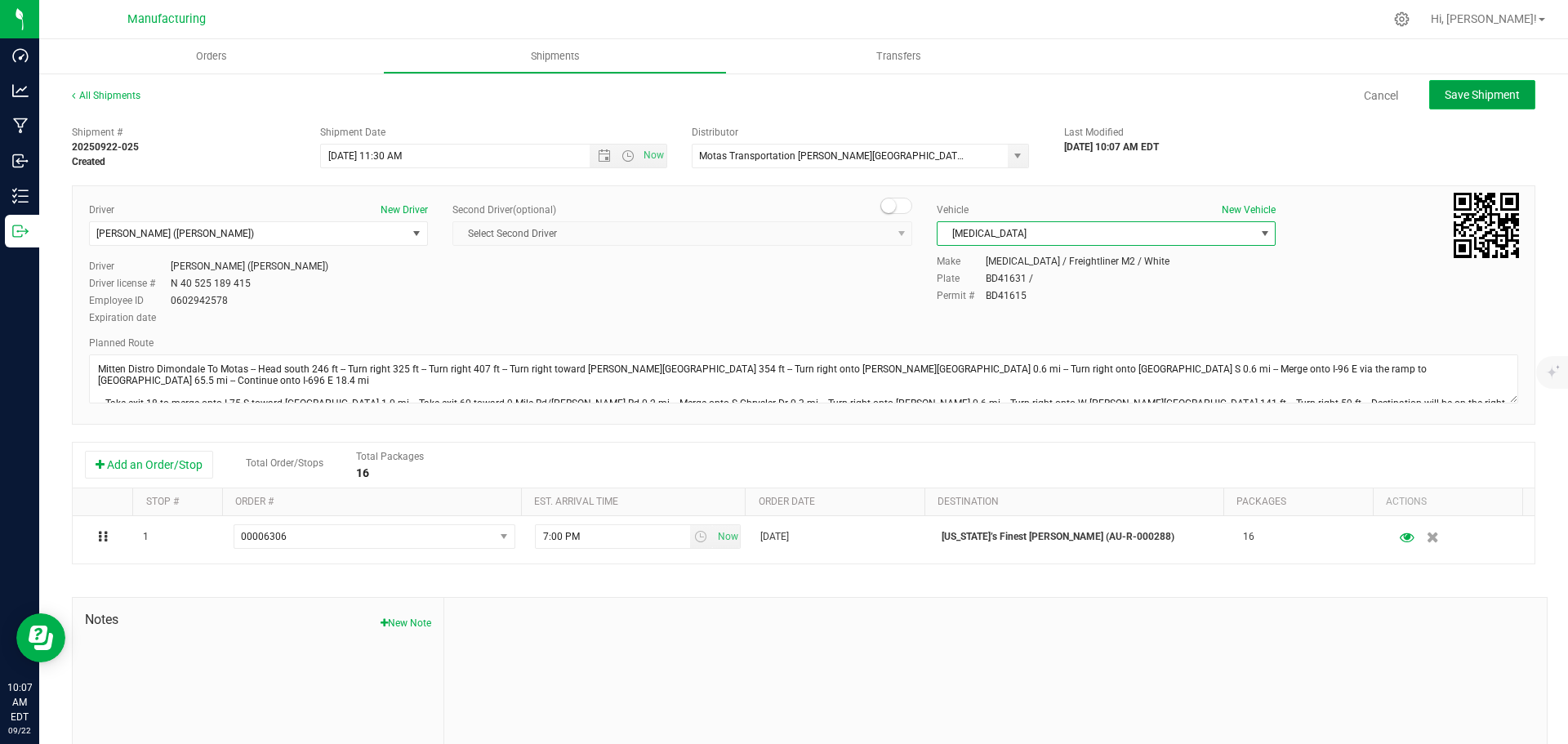
click at [1449, 96] on span "Save Shipment" at bounding box center [1482, 95] width 75 height 13
type input "[DATE] 3:30 PM"
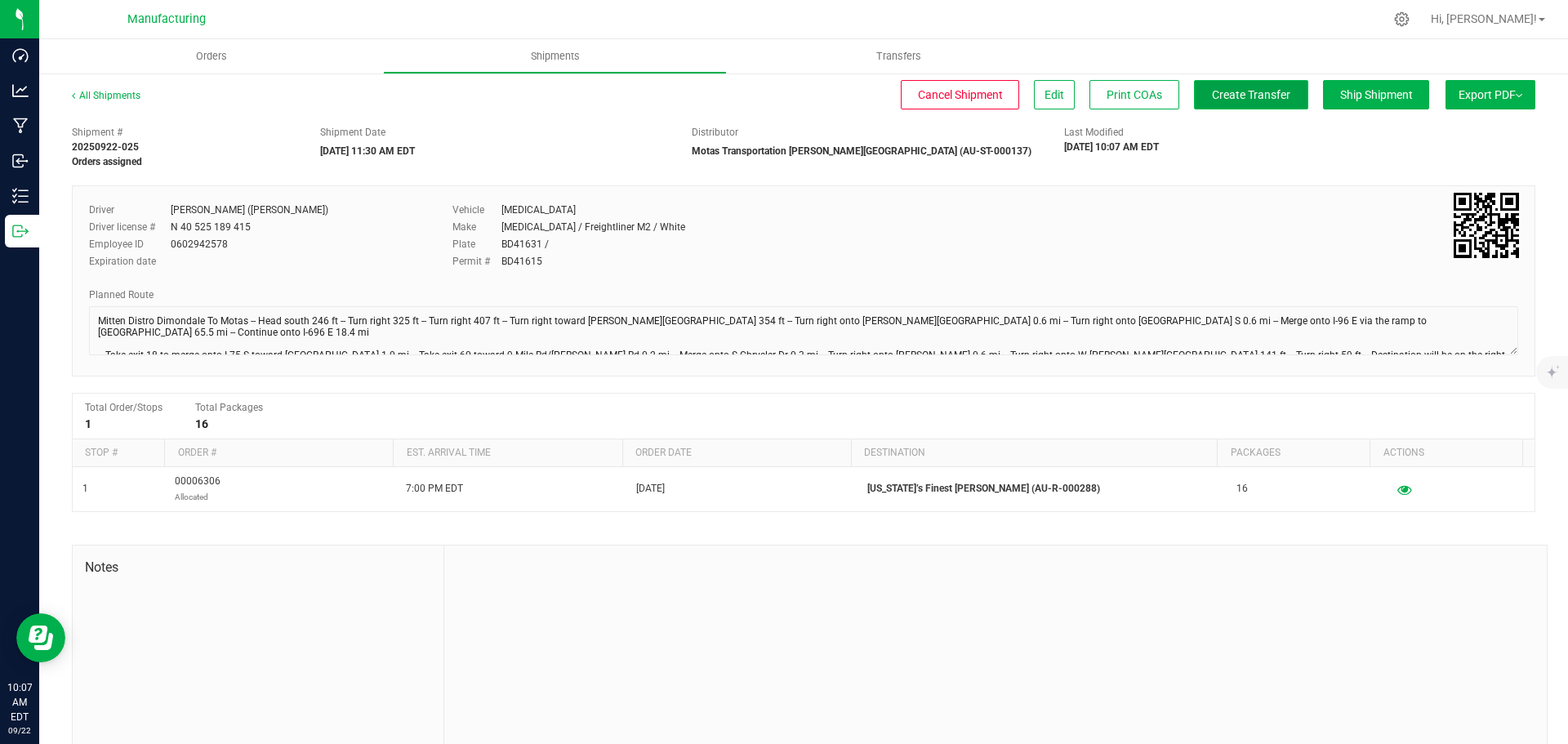
click at [1211, 85] on button "Create Transfer" at bounding box center [1251, 95] width 114 height 29
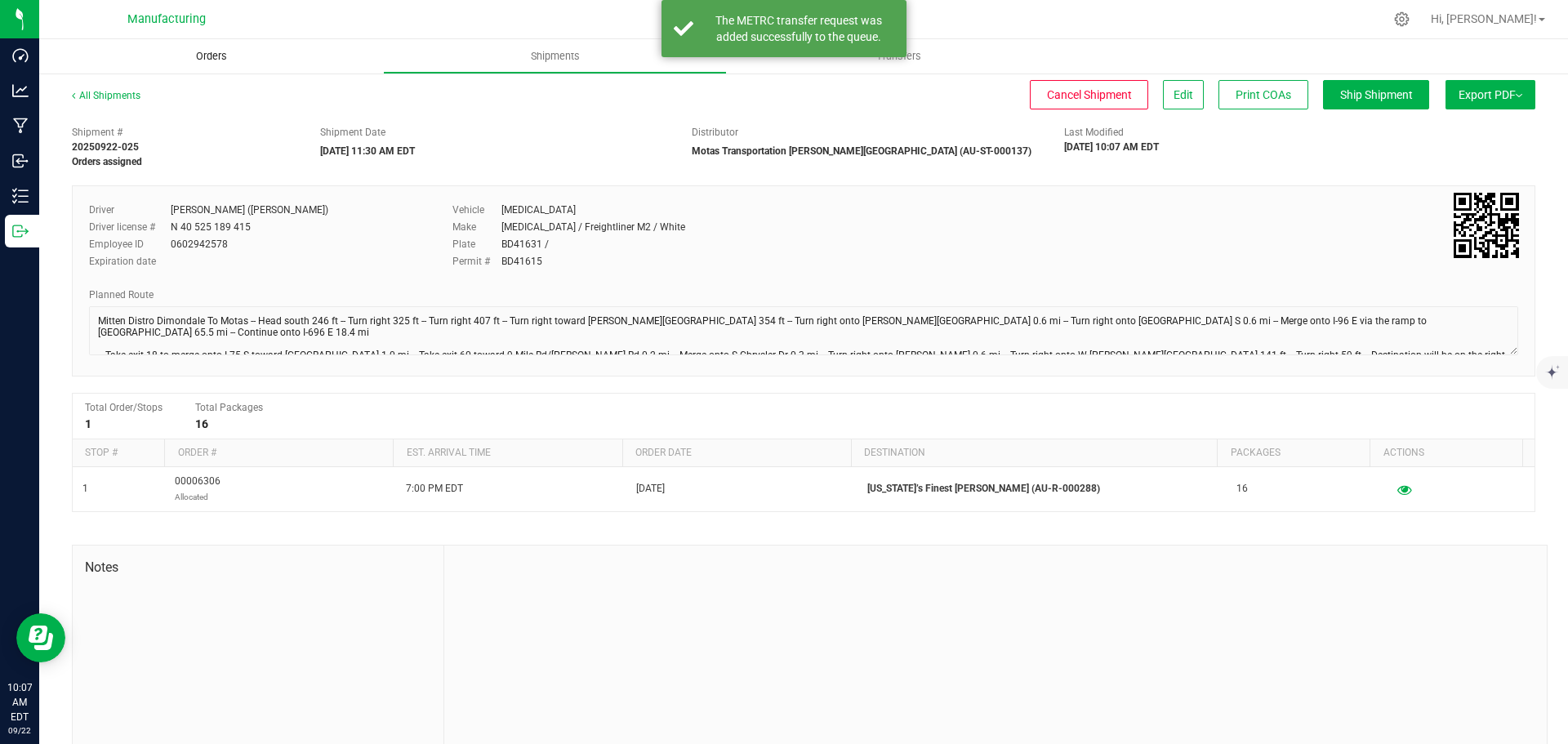
click at [212, 56] on span "Orders" at bounding box center [212, 55] width 75 height 15
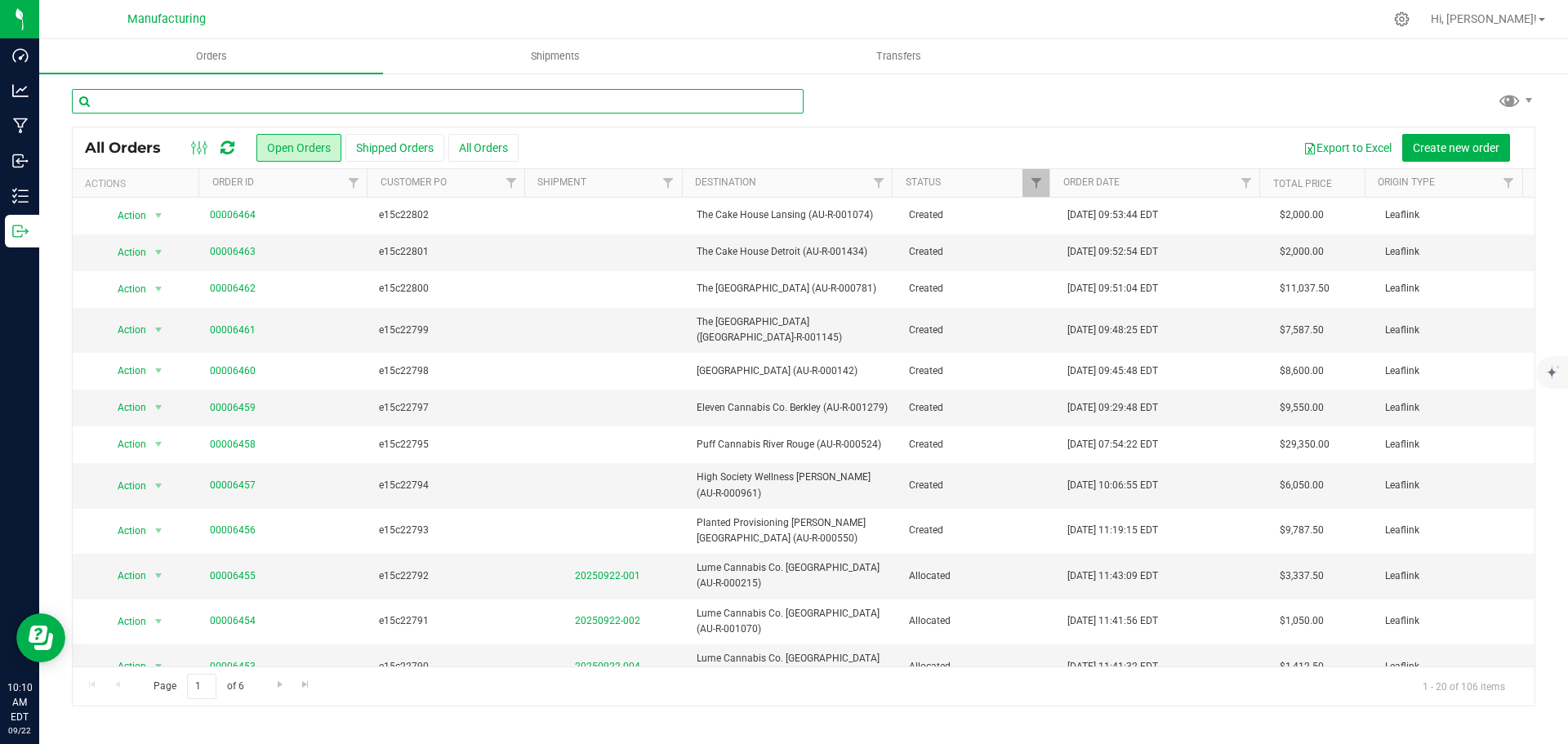
click at [240, 100] on input "text" at bounding box center [438, 101] width 732 height 24
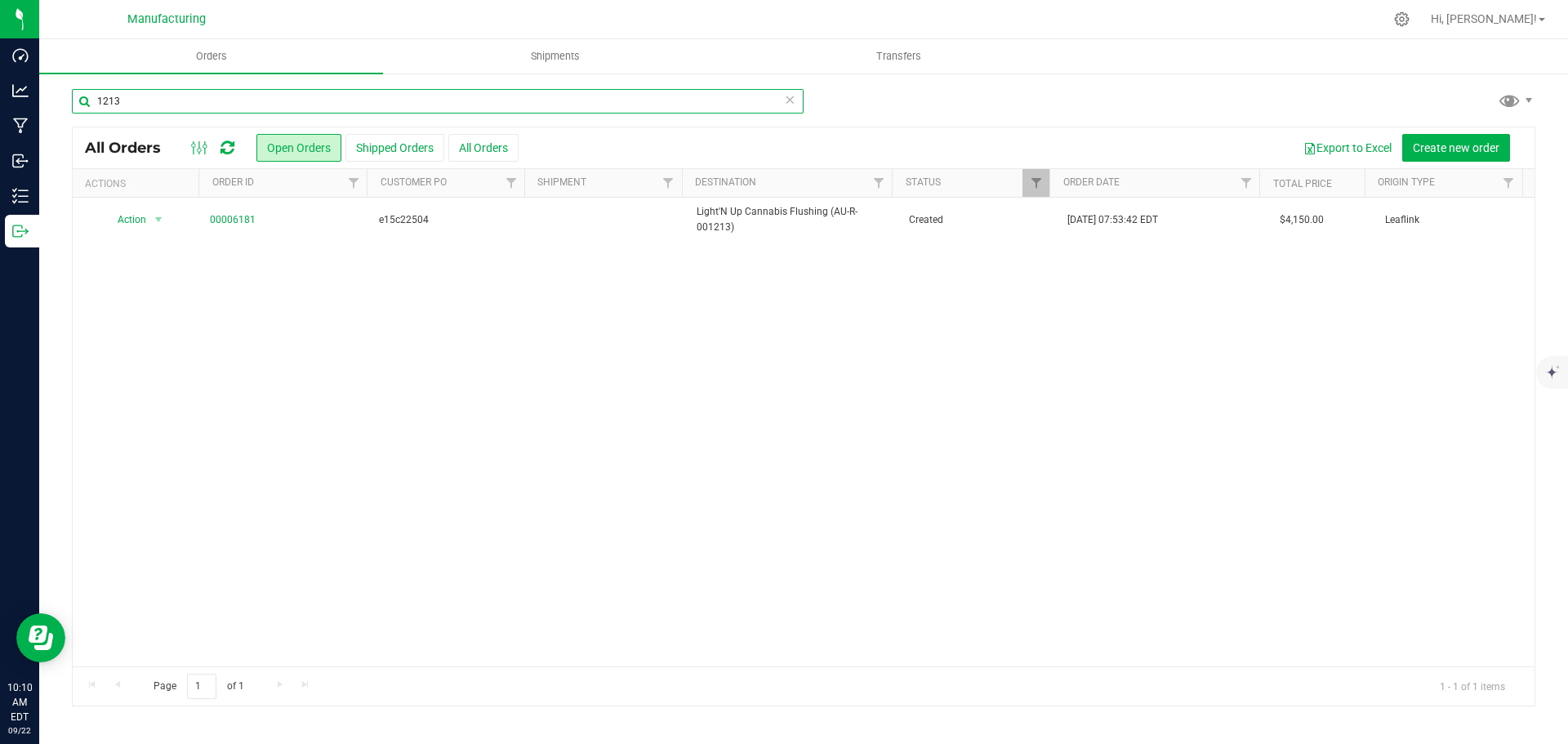
type input "1213"
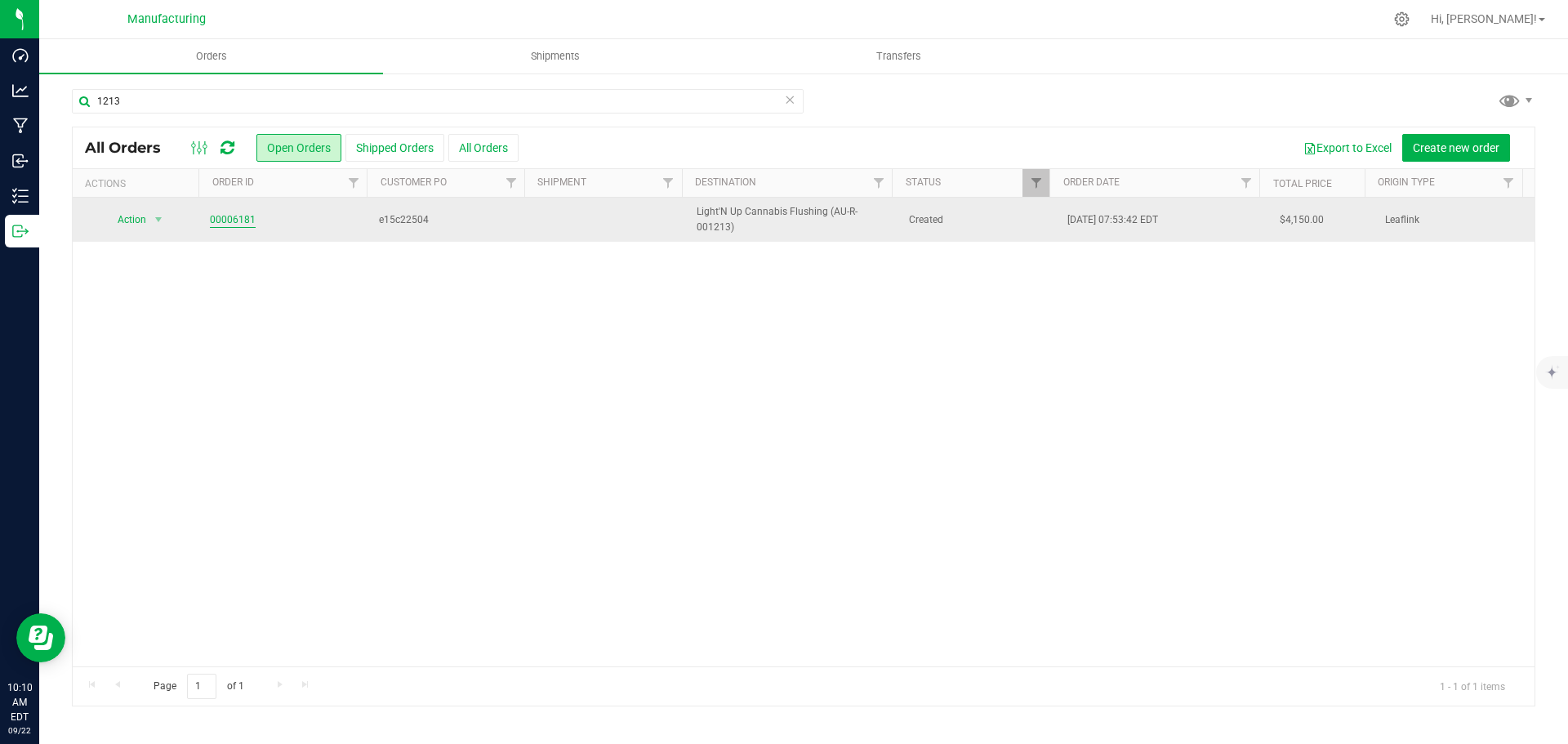
click at [225, 223] on link "00006181" at bounding box center [232, 220] width 46 height 16
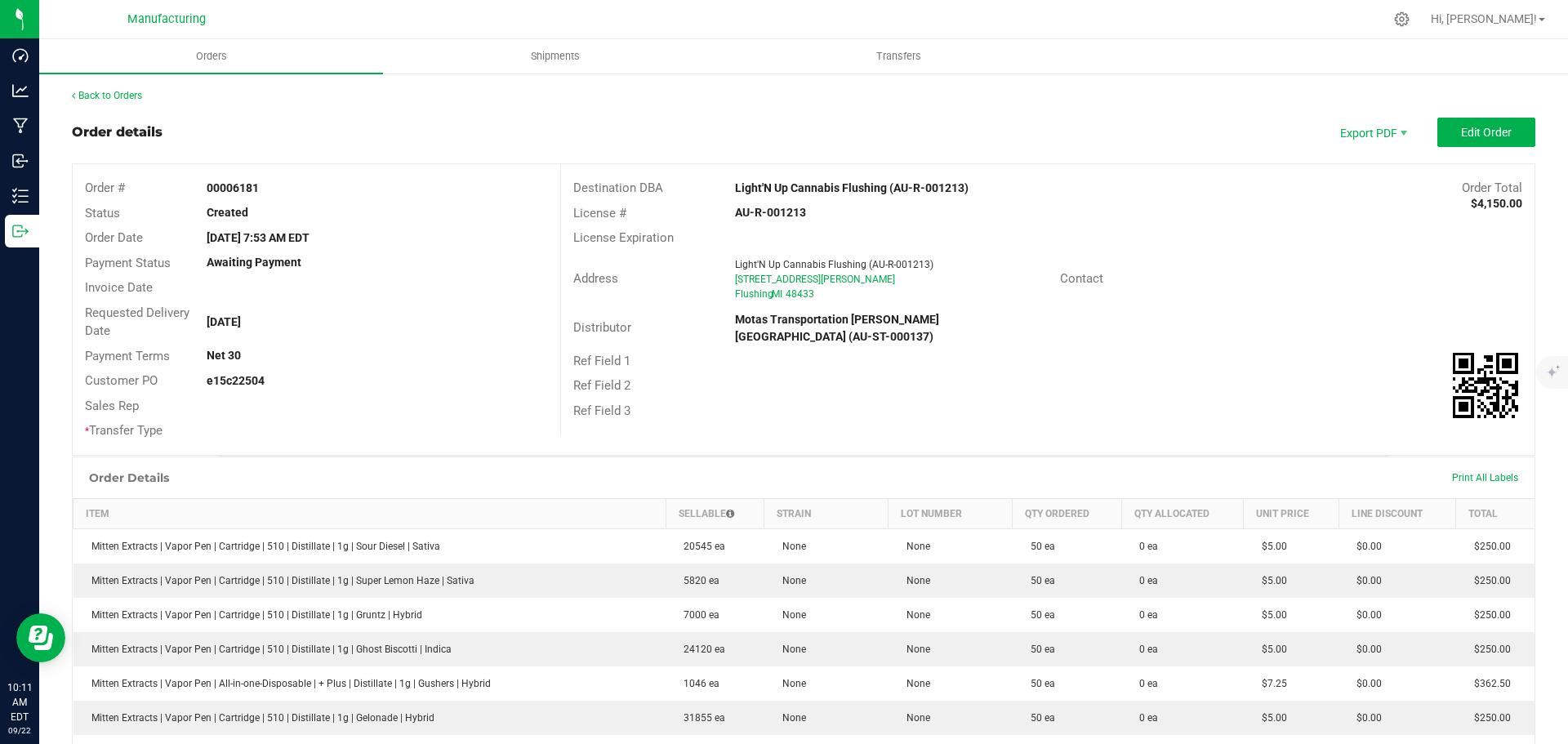
click at [837, 188] on strong "Light'N Up Cannabis Flushing (AU-R-001213)" at bounding box center [851, 187] width 233 height 13
click at [837, 187] on strong "Light'N Up Cannabis Flushing (AU-R-001213)" at bounding box center [851, 187] width 233 height 13
click at [1267, 236] on div "License Expiration" at bounding box center [1048, 238] width 973 height 25
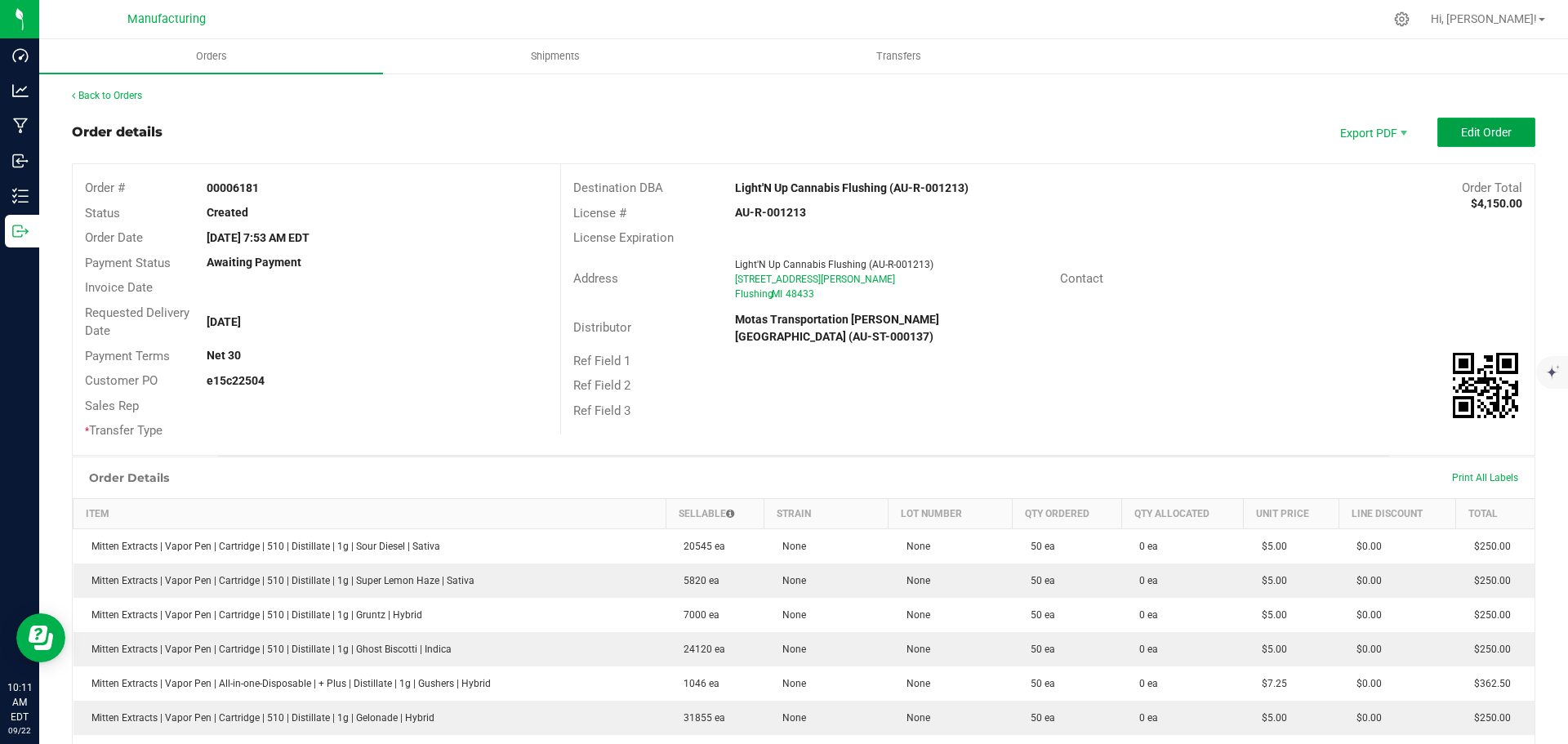
click at [1474, 134] on span "Edit Order" at bounding box center [1486, 132] width 50 height 13
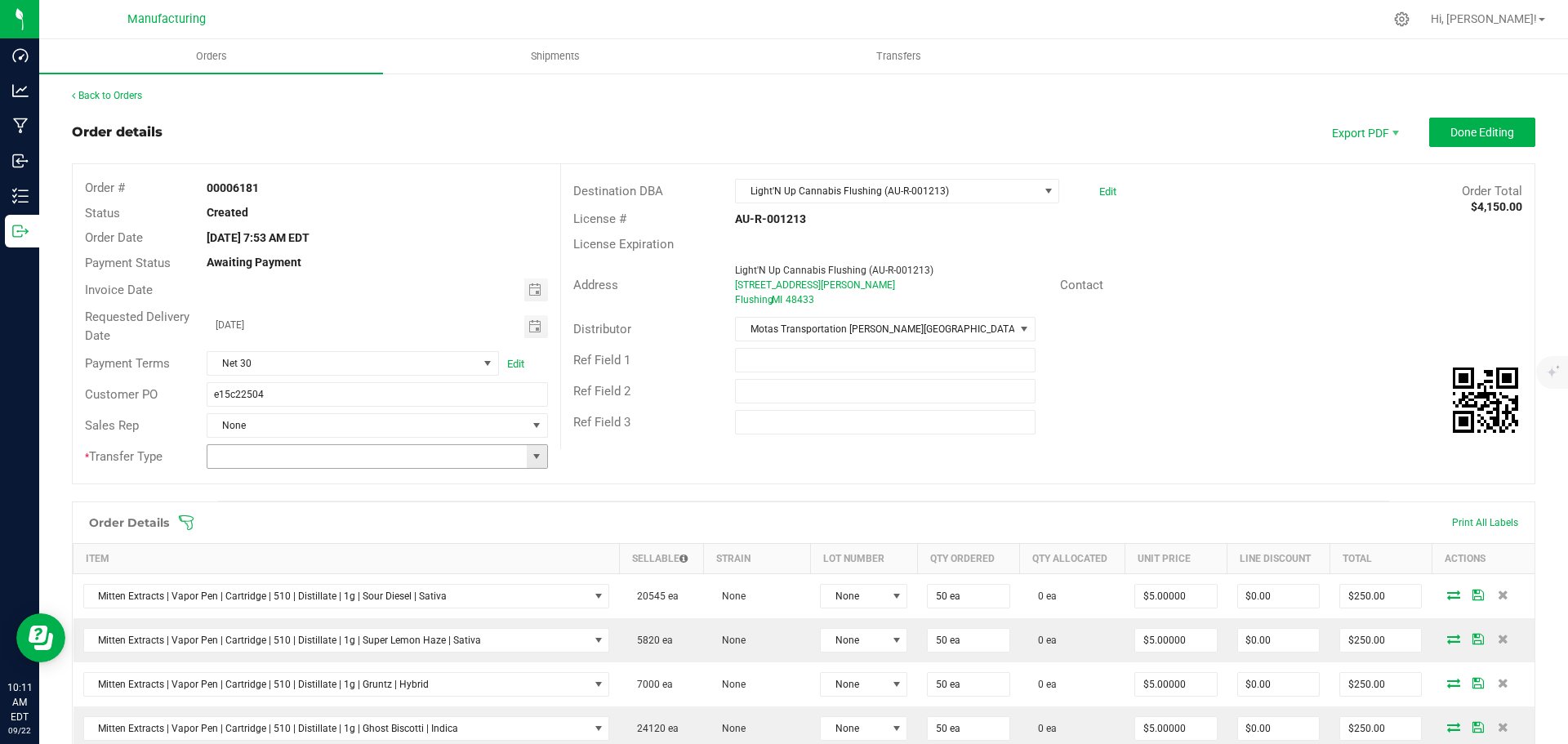
click at [534, 457] on span at bounding box center [536, 456] width 13 height 13
click at [282, 591] on li "Wholesale Transfer" at bounding box center [375, 594] width 336 height 28
type input "Wholesale Transfer"
click at [187, 521] on icon at bounding box center [186, 522] width 15 height 15
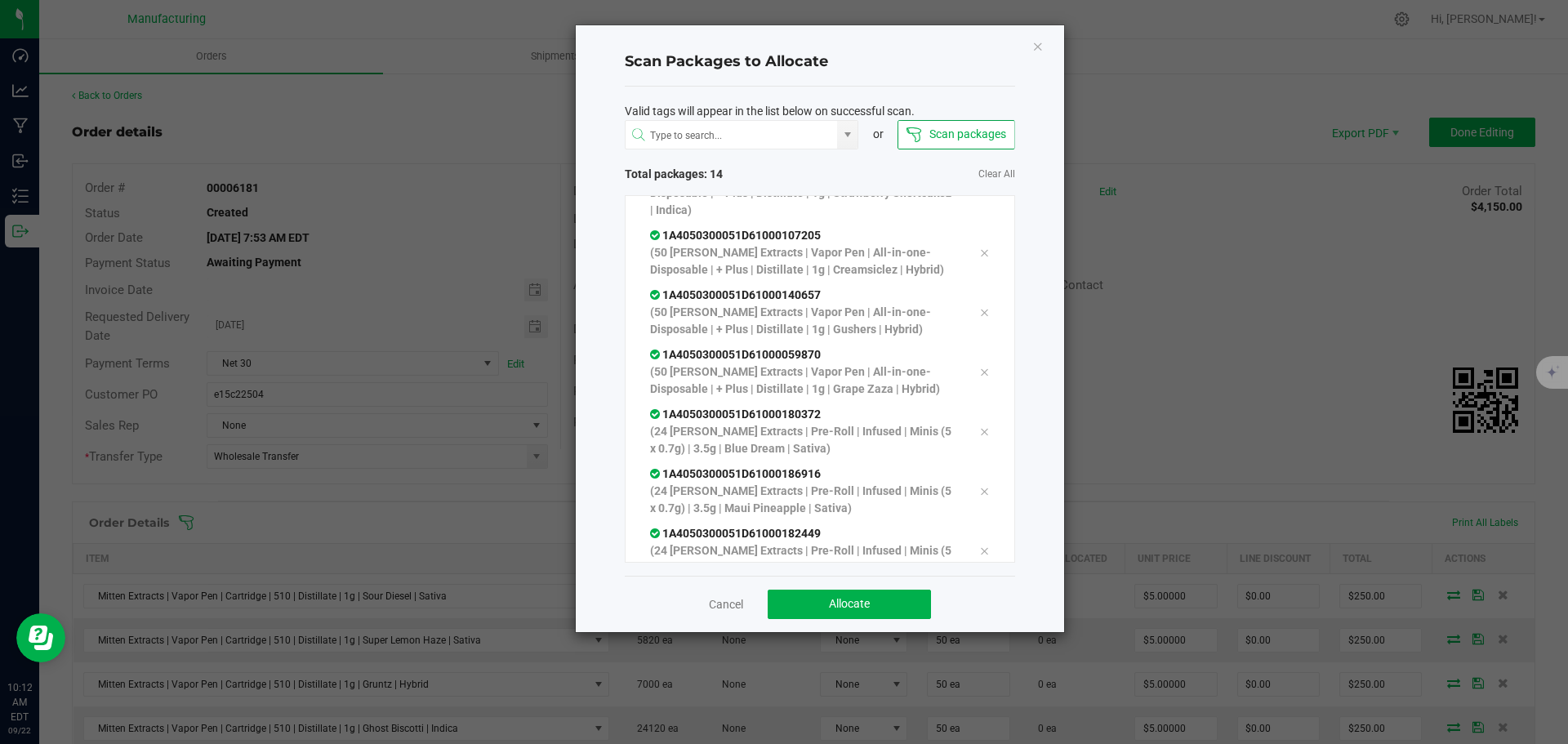
scroll to position [467, 0]
click at [846, 597] on span "Allocate" at bounding box center [849, 603] width 41 height 13
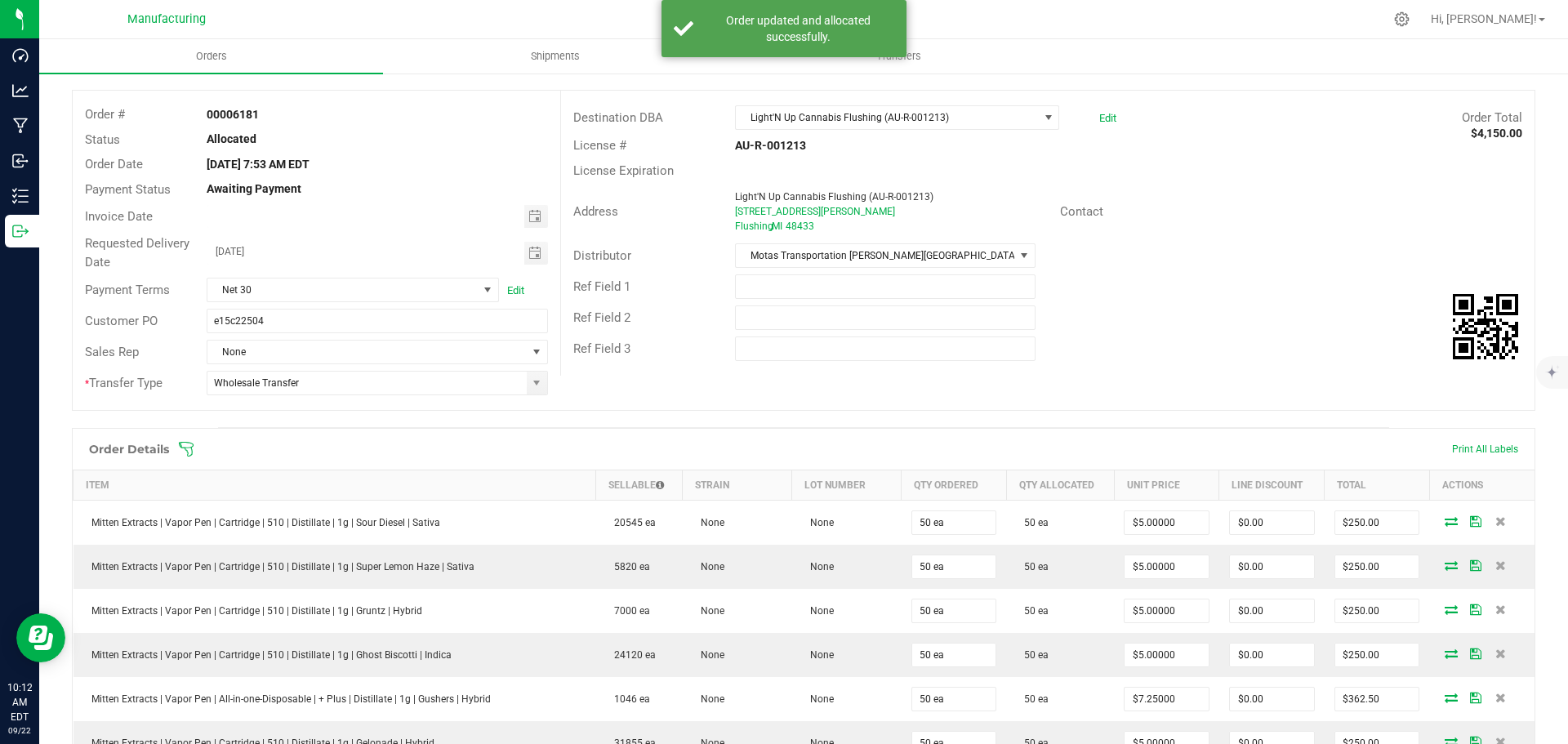
scroll to position [0, 0]
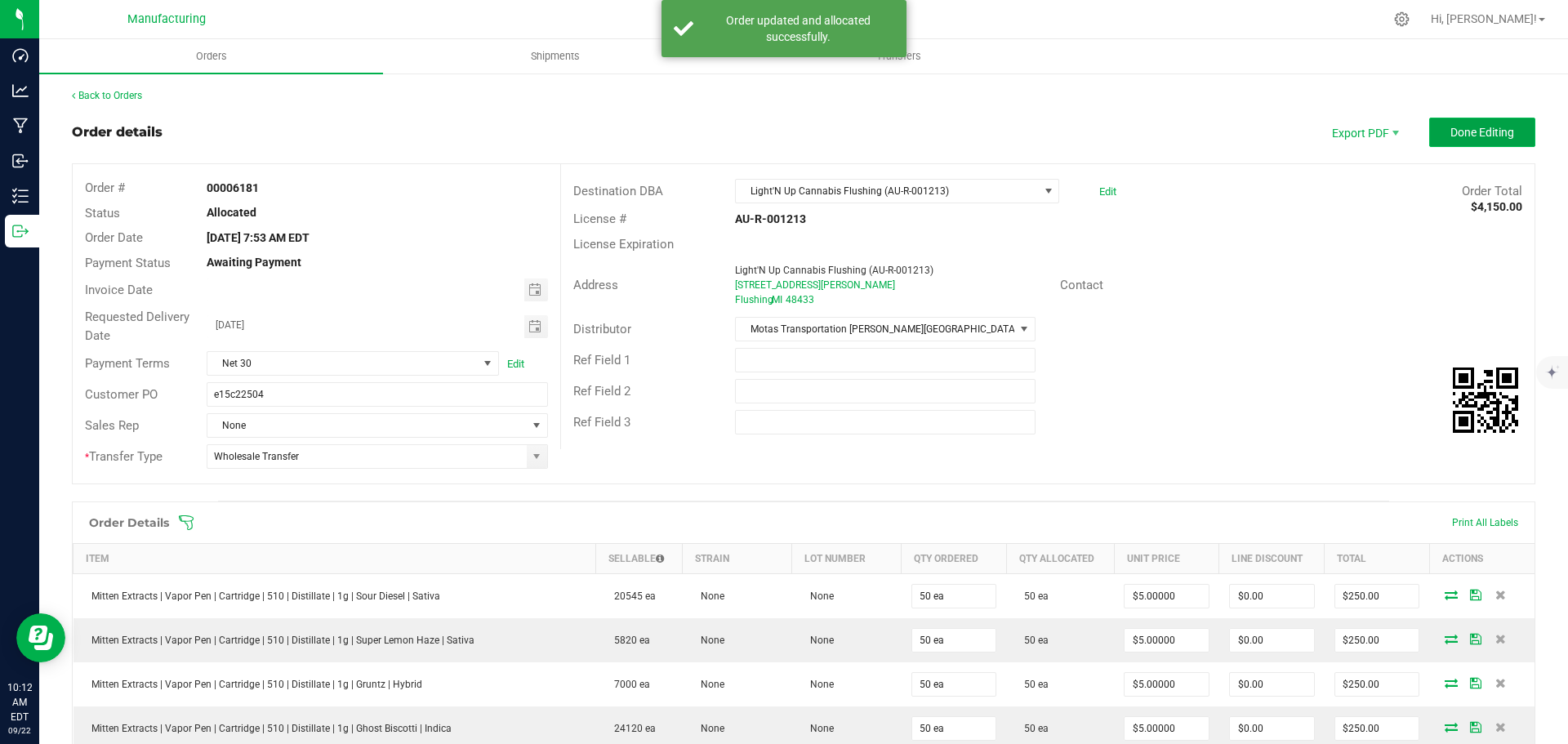
click at [1463, 127] on span "Done Editing" at bounding box center [1481, 132] width 63 height 13
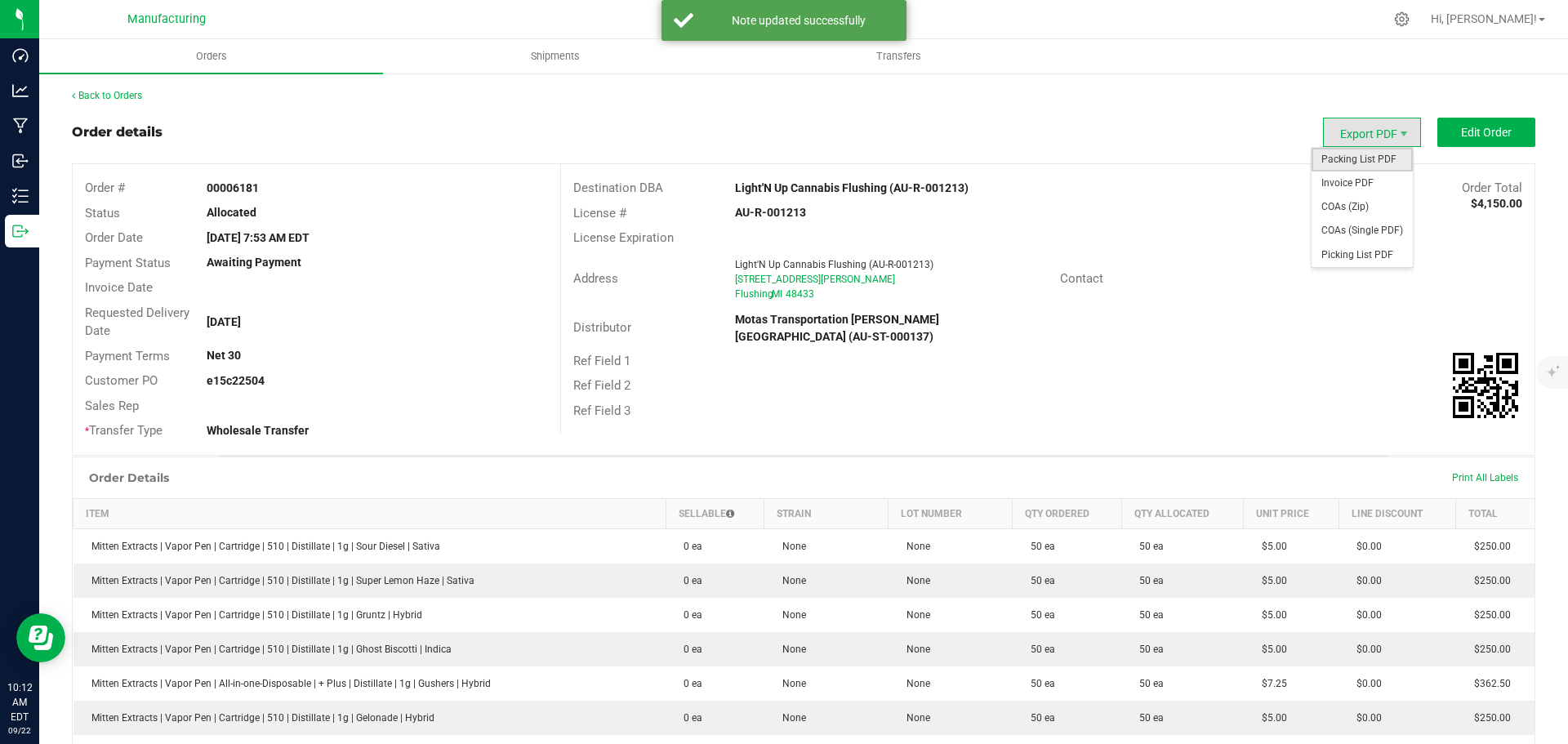
click at [1349, 163] on span "Packing List PDF" at bounding box center [1362, 159] width 101 height 23
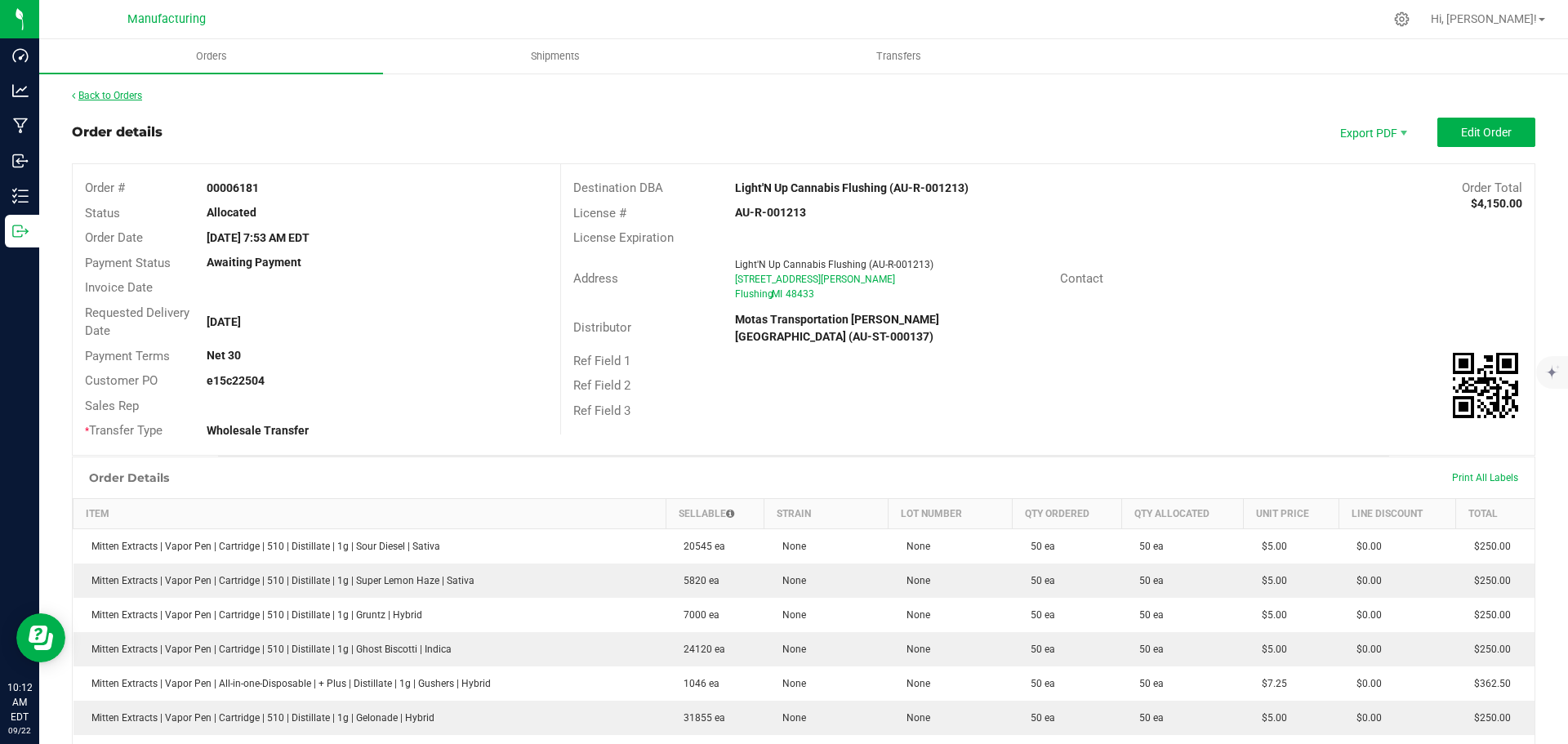
click at [93, 97] on link "Back to Orders" at bounding box center [107, 95] width 70 height 11
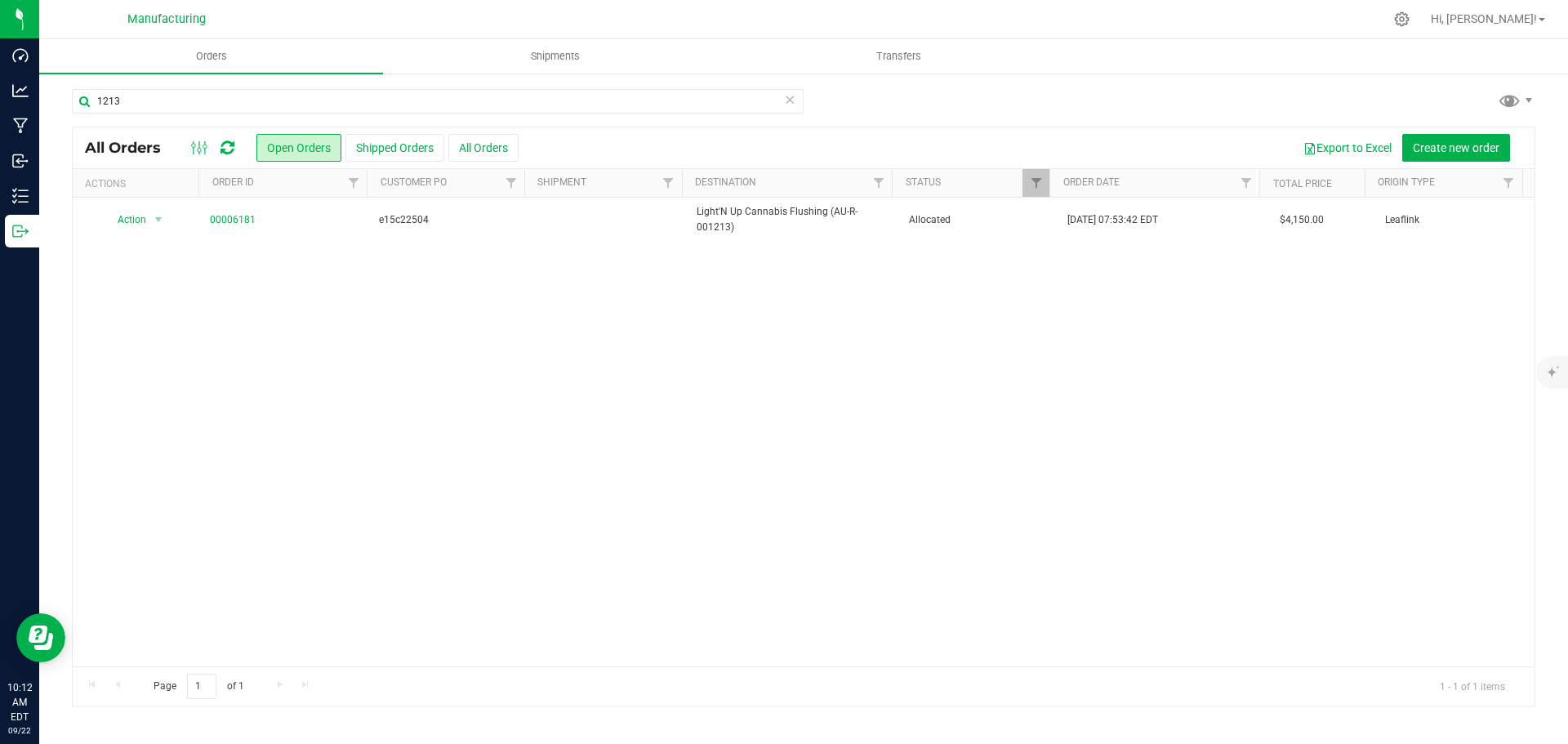
click at [964, 231] on td "Allocated" at bounding box center [979, 219] width 160 height 44
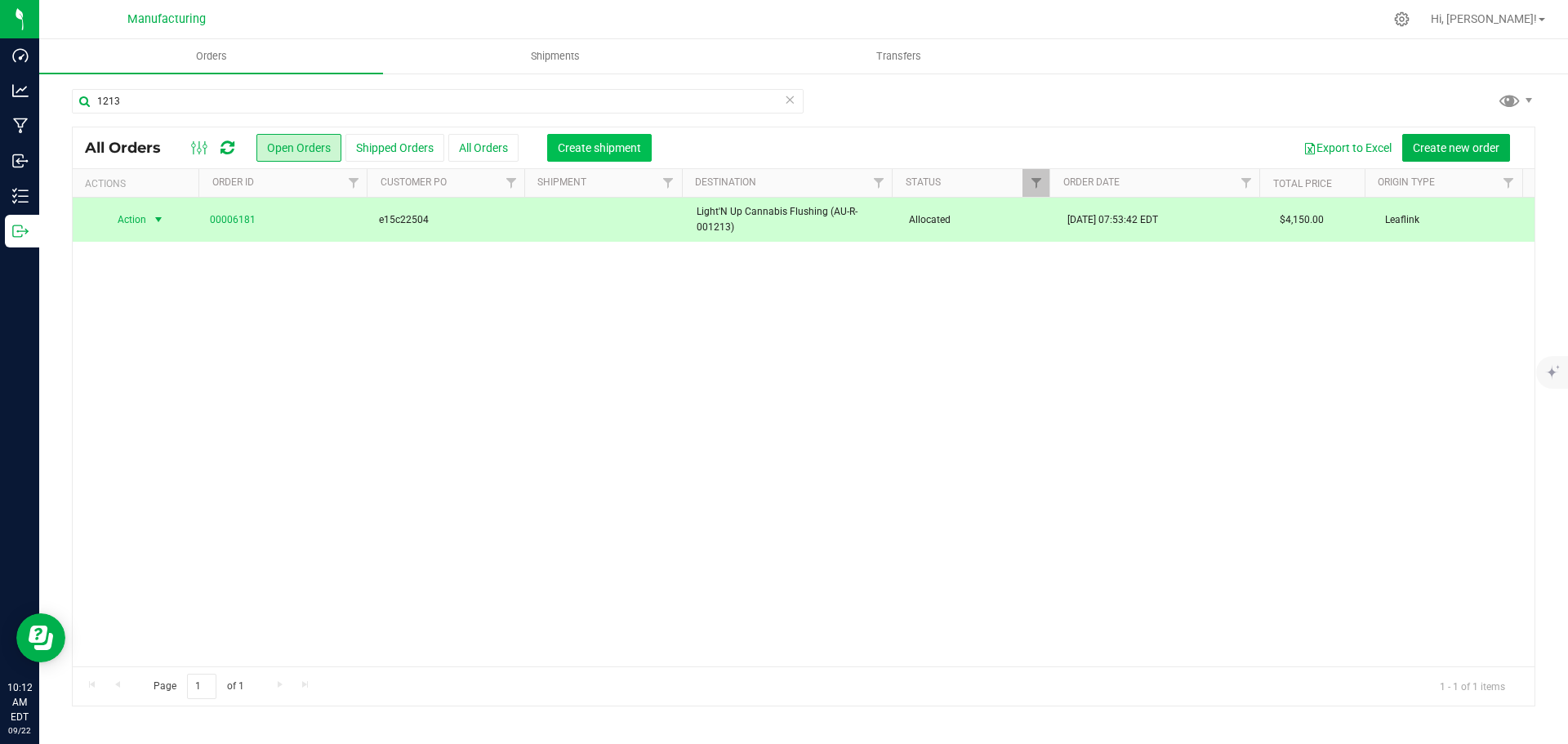
click at [609, 156] on button "Create shipment" at bounding box center [599, 147] width 105 height 28
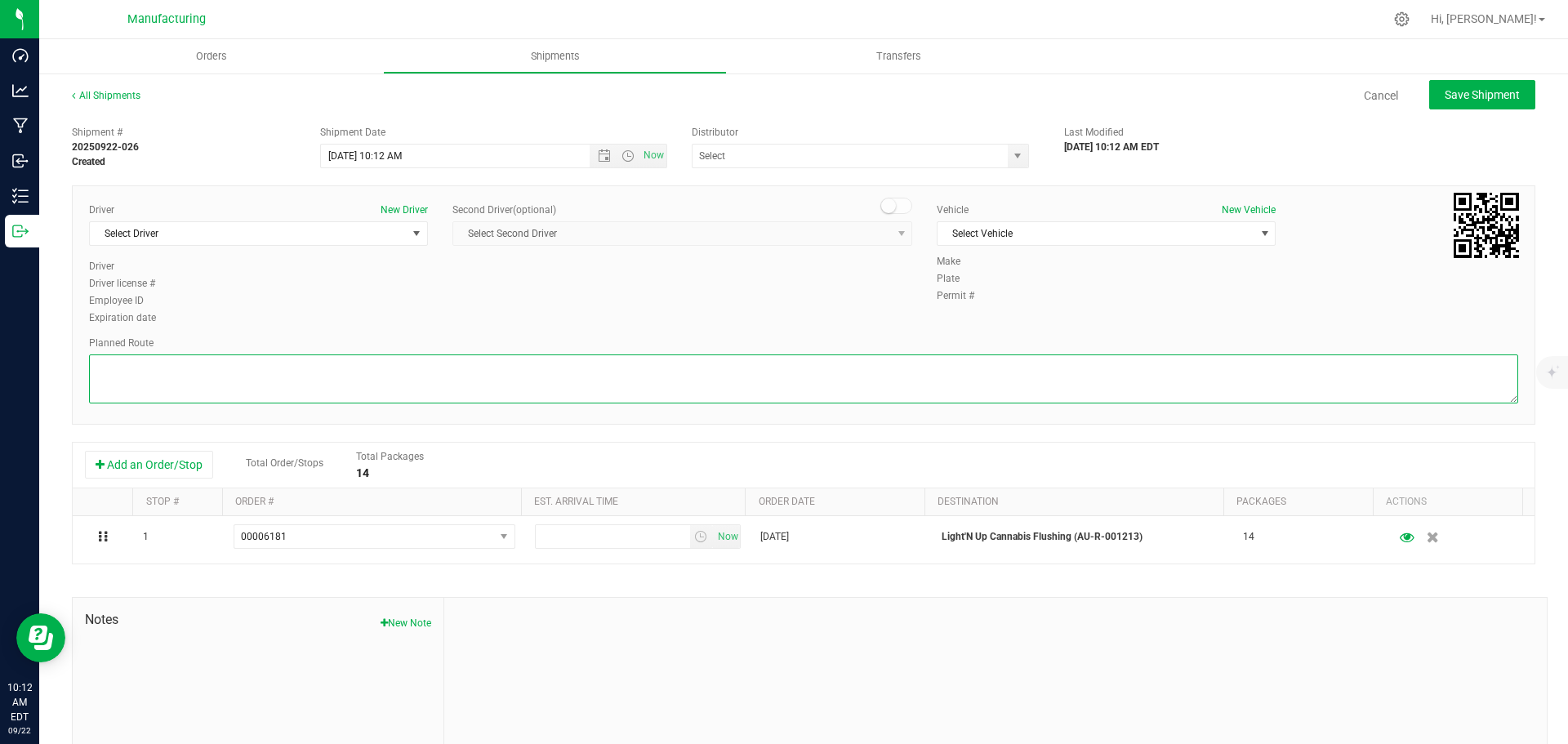
click at [997, 370] on textarea at bounding box center [804, 379] width 1429 height 49
paste textarea "Mitten Distro Dimondale To Motas -- Head south 246 ft -- Turn right 325 ft -- T…"
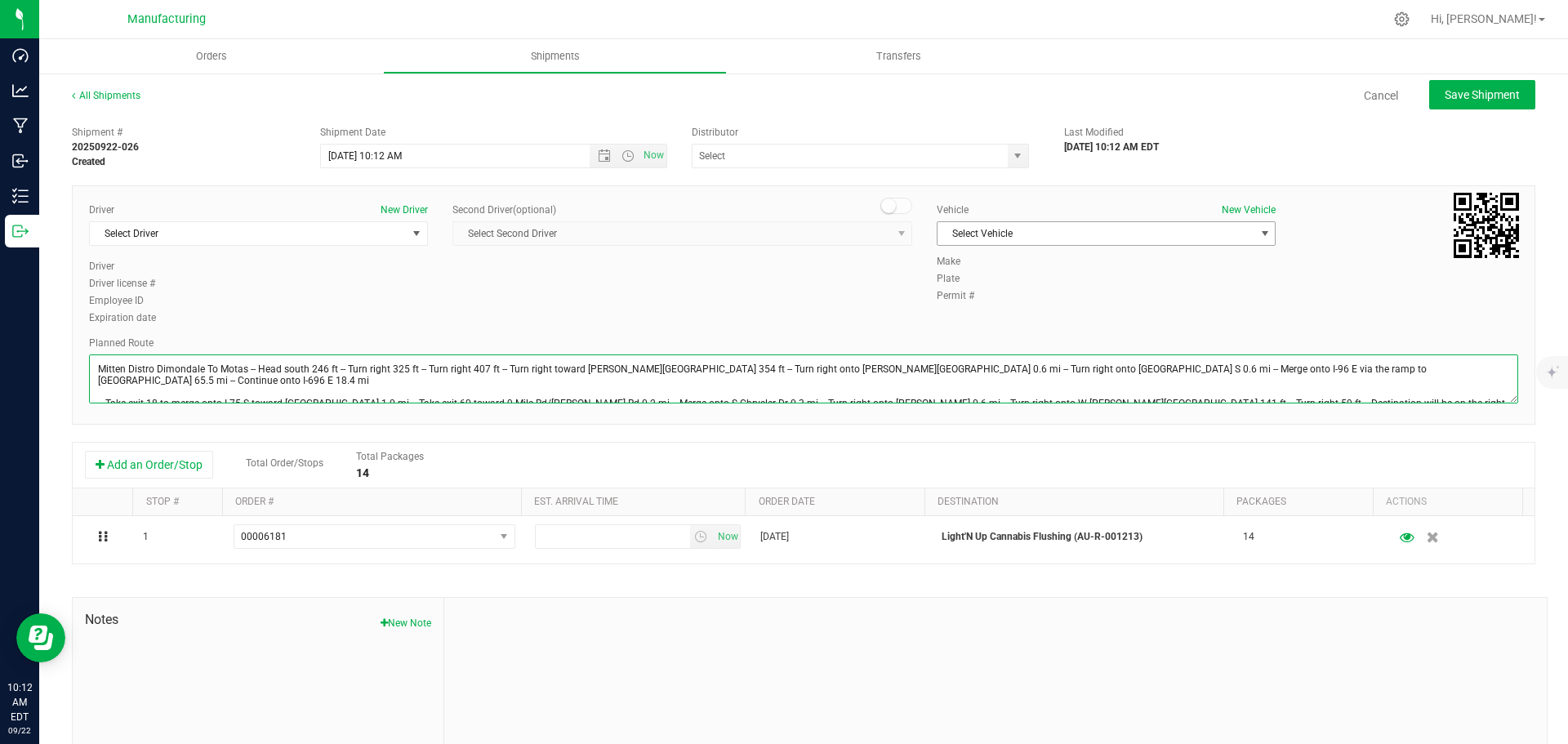
type textarea "Mitten Distro Dimondale To Motas -- Head south 246 ft -- Turn right 325 ft -- T…"
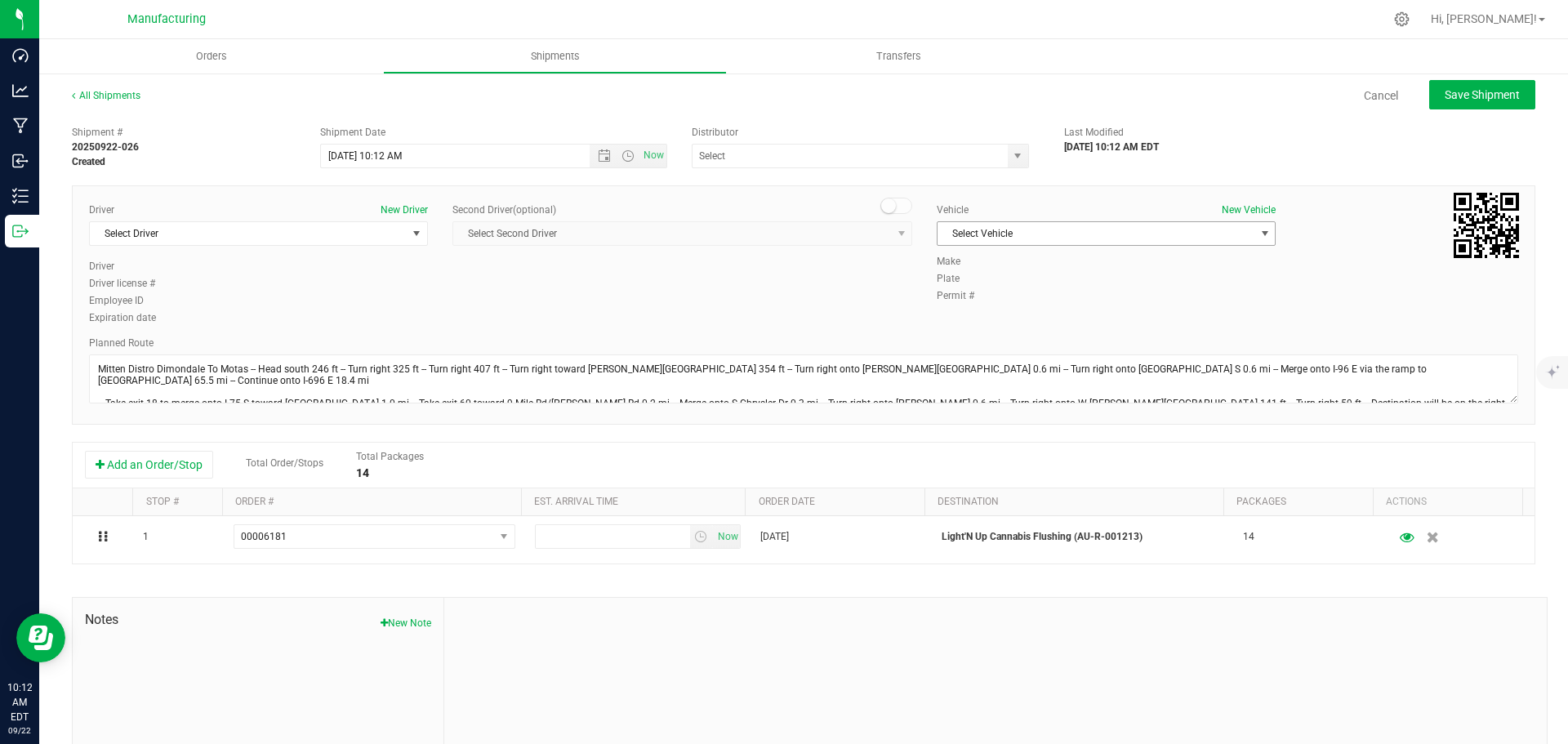
click at [1067, 238] on span "Select Vehicle" at bounding box center [1095, 233] width 317 height 23
click at [987, 309] on li "[MEDICAL_DATA]" at bounding box center [1097, 310] width 334 height 24
click at [414, 234] on span "select" at bounding box center [416, 233] width 13 height 13
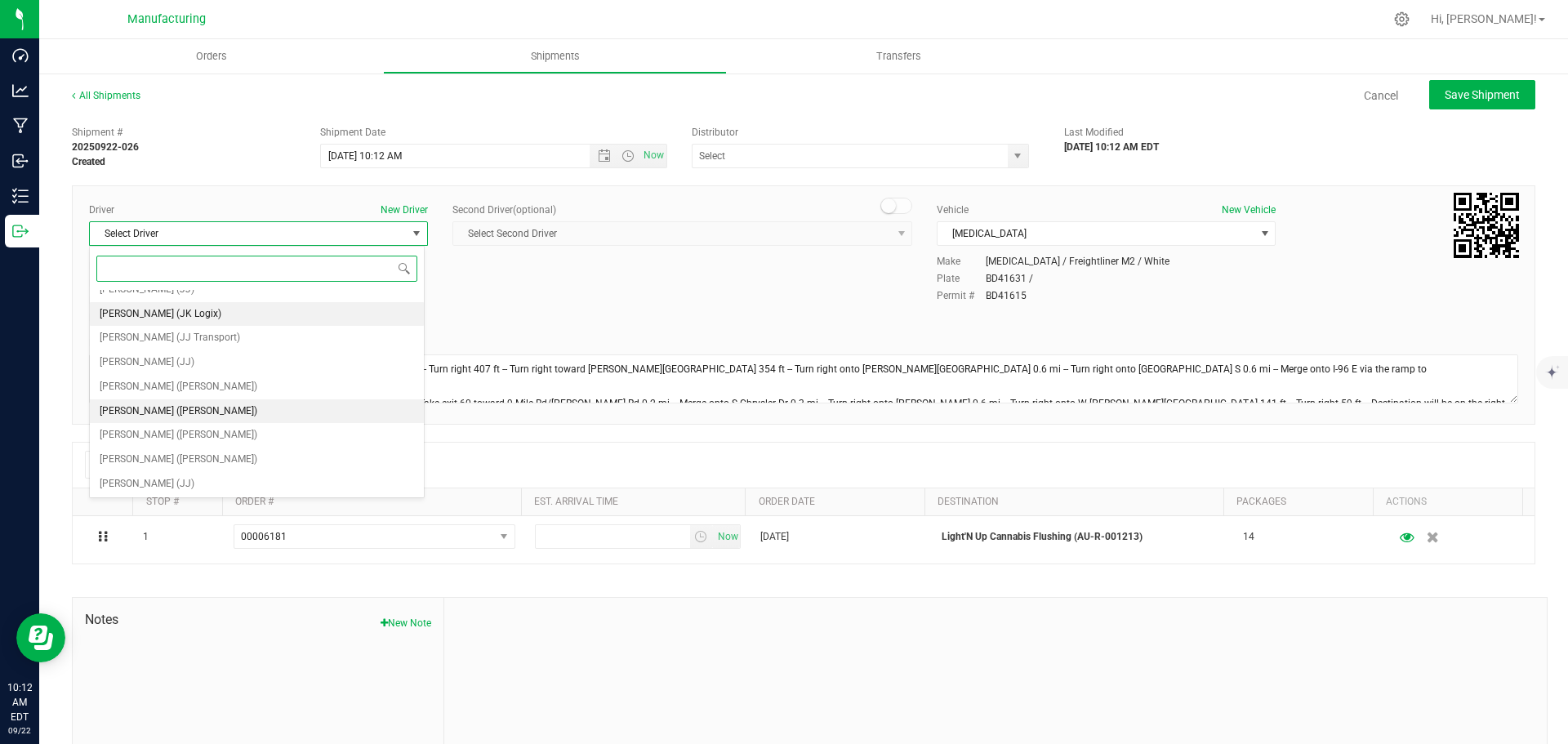
scroll to position [86, 0]
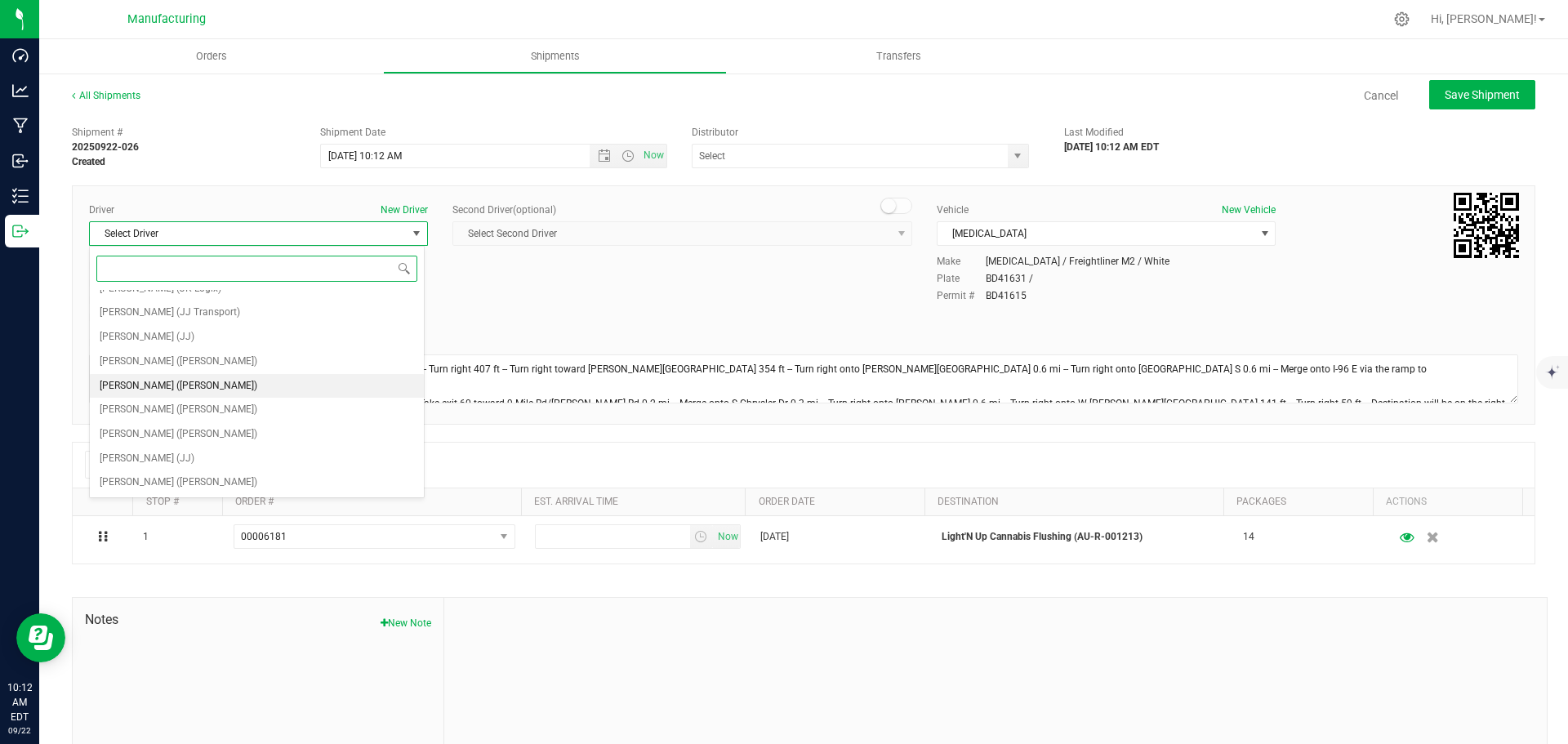
click at [161, 385] on span "[PERSON_NAME] ([PERSON_NAME])" at bounding box center [179, 386] width 158 height 21
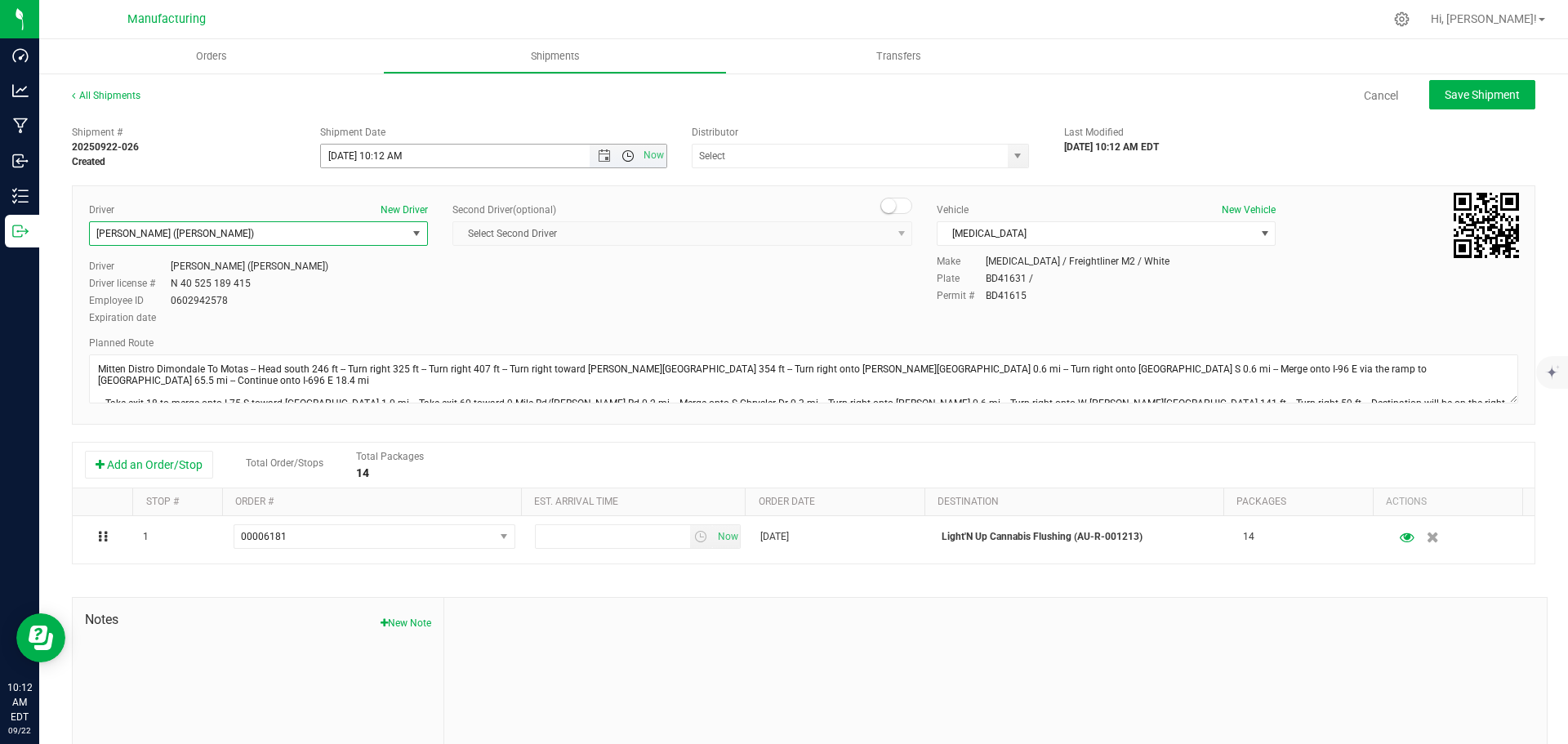
click at [626, 158] on span "Open the time view" at bounding box center [628, 155] width 13 height 13
click at [363, 336] on li "11:30 AM" at bounding box center [489, 339] width 342 height 21
type input "[DATE] 11:30 AM"
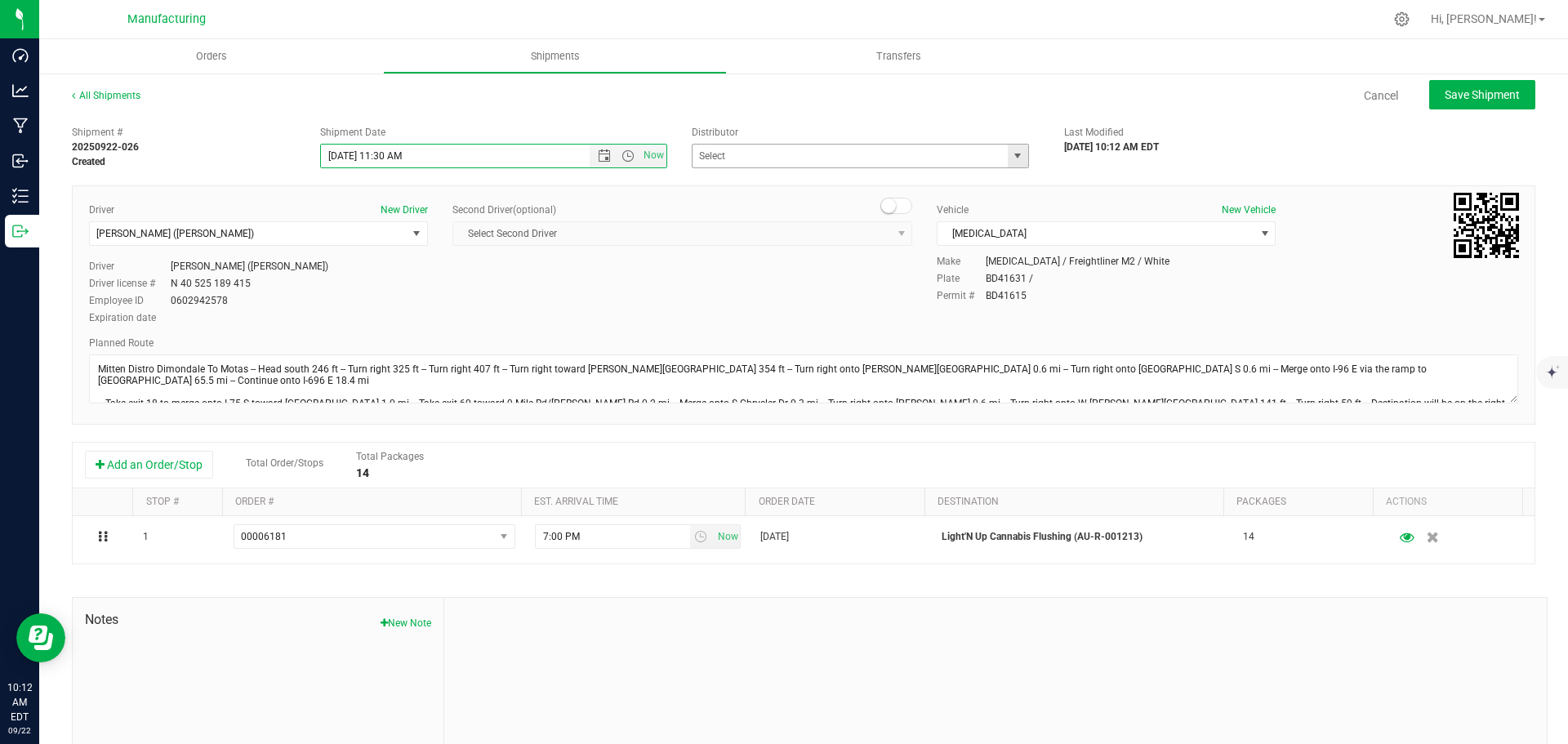
drag, startPoint x: 1015, startPoint y: 151, endPoint x: 924, endPoint y: 186, distance: 97.5
click at [1015, 153] on span "select" at bounding box center [1017, 155] width 13 height 13
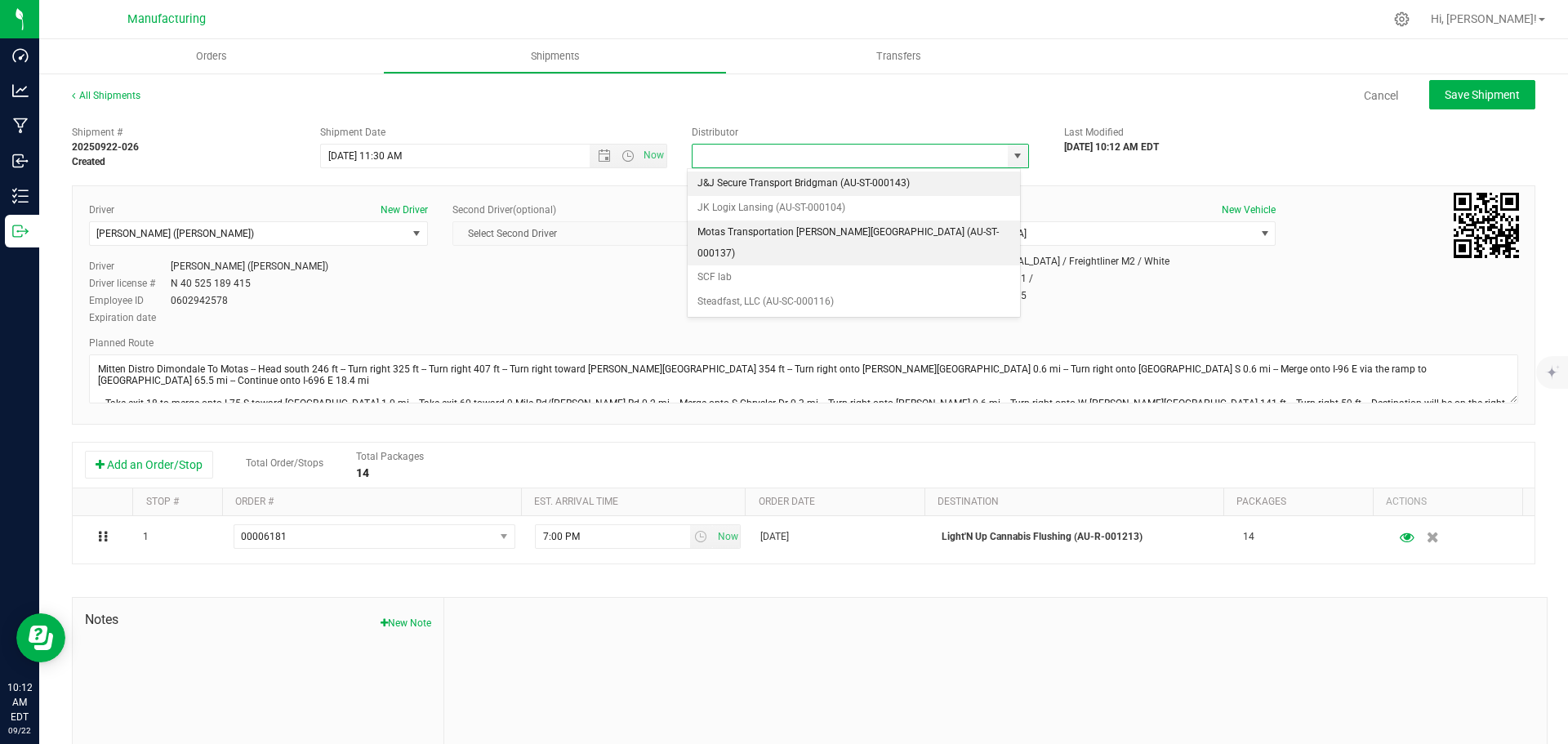
click at [767, 235] on li "Motas Transportation [PERSON_NAME][GEOGRAPHIC_DATA] (AU-ST-000137)" at bounding box center [853, 243] width 332 height 45
type input "Motas Transportation [PERSON_NAME][GEOGRAPHIC_DATA] (AU-ST-000137)"
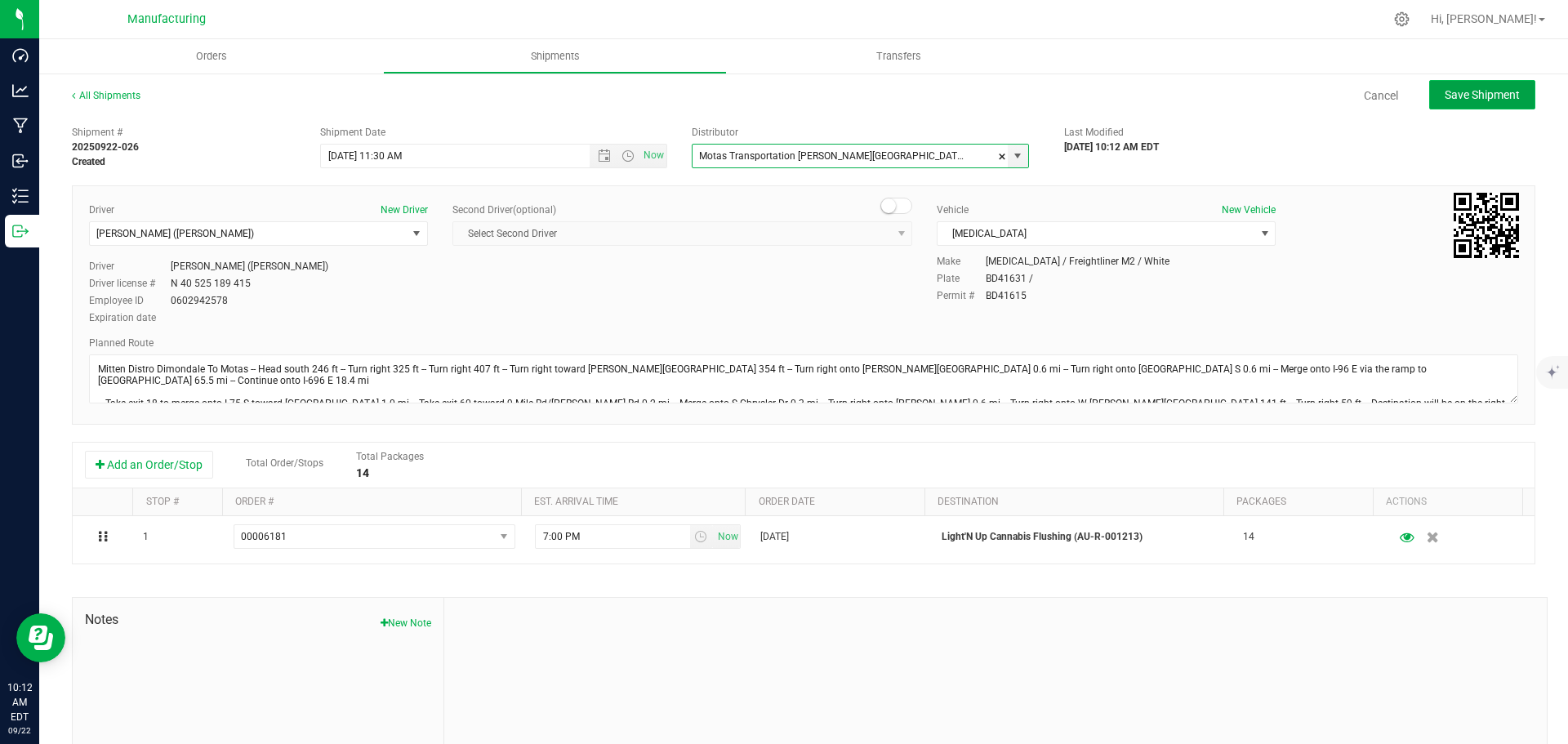
click at [1462, 100] on span "Save Shipment" at bounding box center [1482, 95] width 75 height 13
type input "[DATE] 3:30 PM"
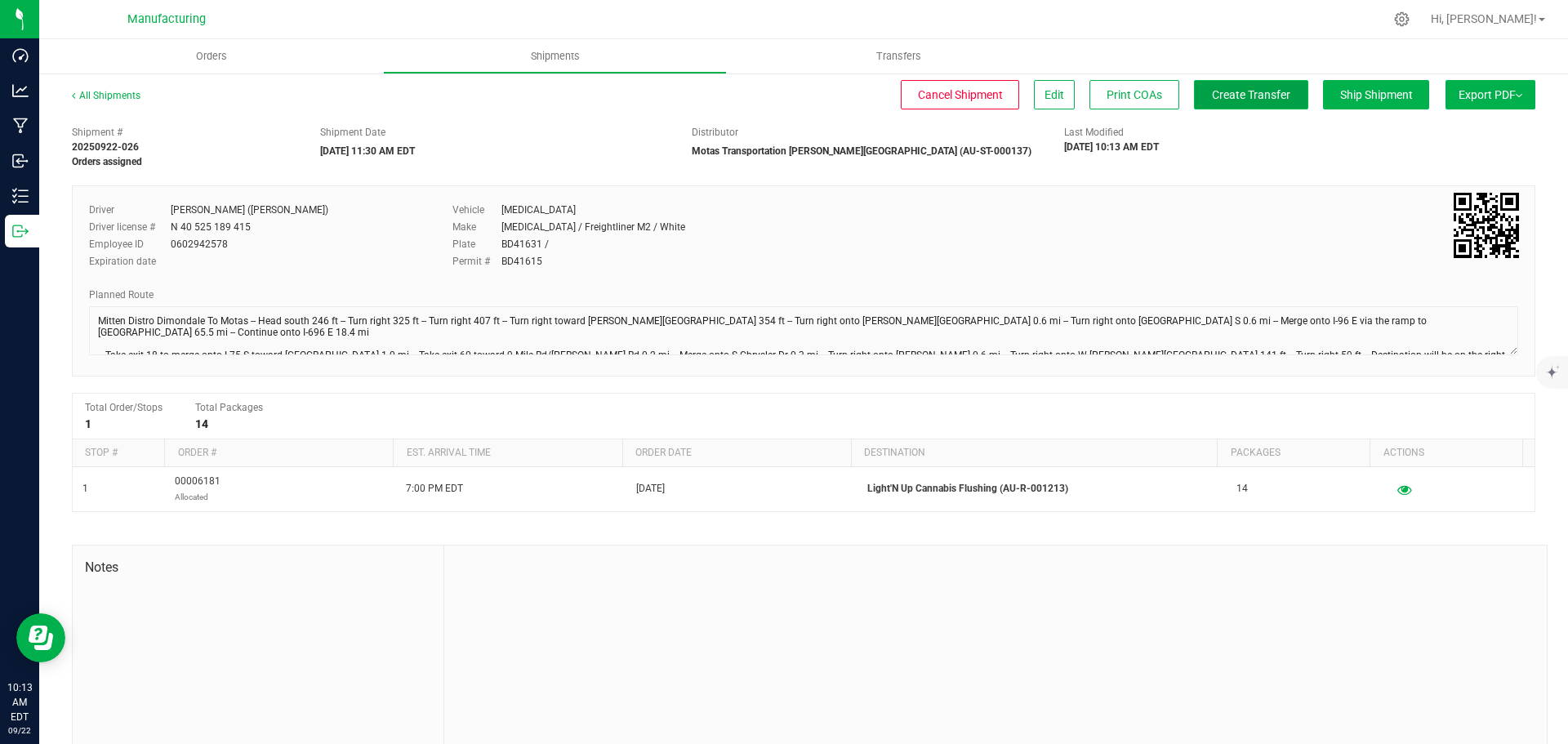
click at [1242, 95] on span "Create Transfer" at bounding box center [1251, 95] width 78 height 13
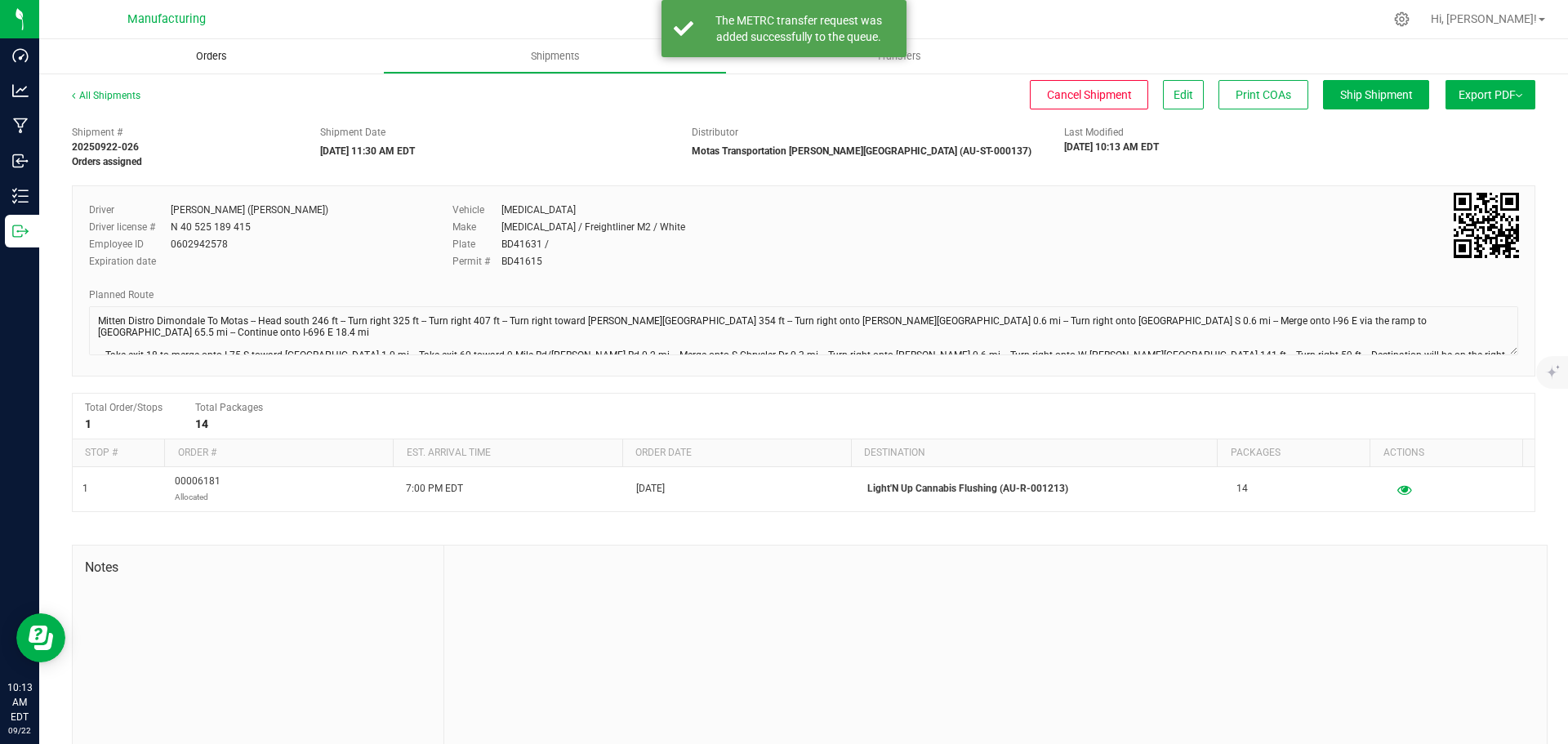
click at [217, 55] on span "Orders" at bounding box center [212, 55] width 75 height 15
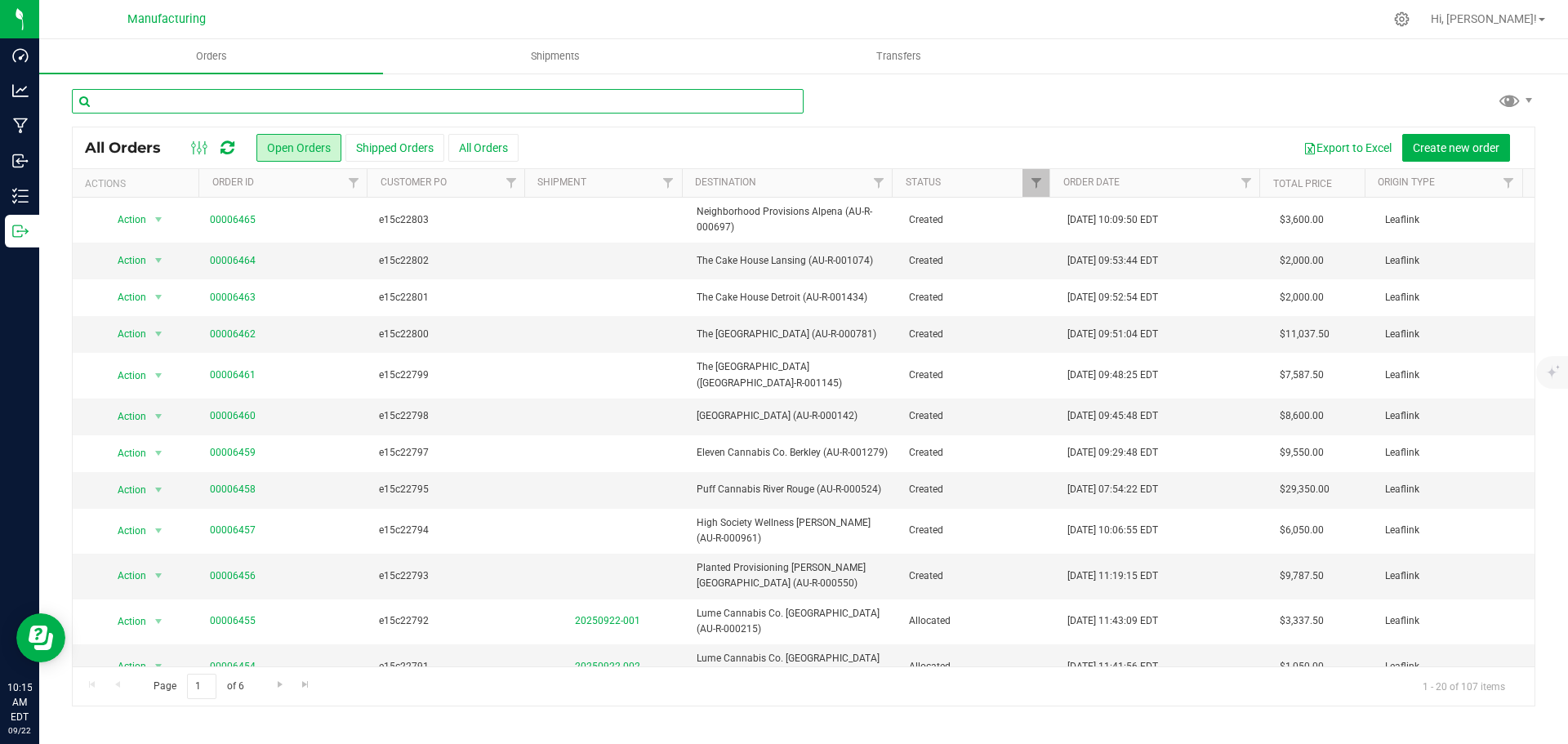
click at [200, 101] on input "text" at bounding box center [438, 101] width 732 height 24
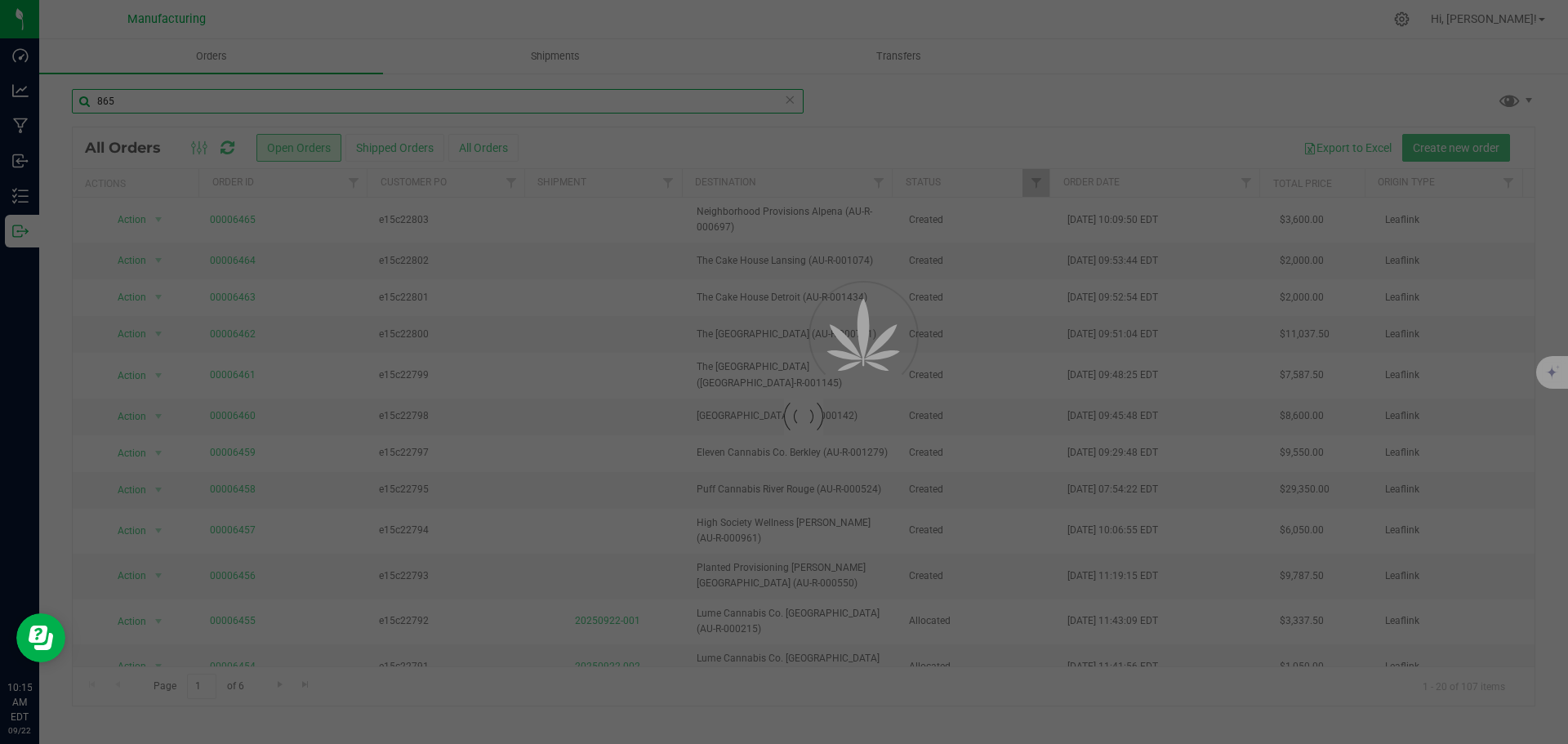
type input "865"
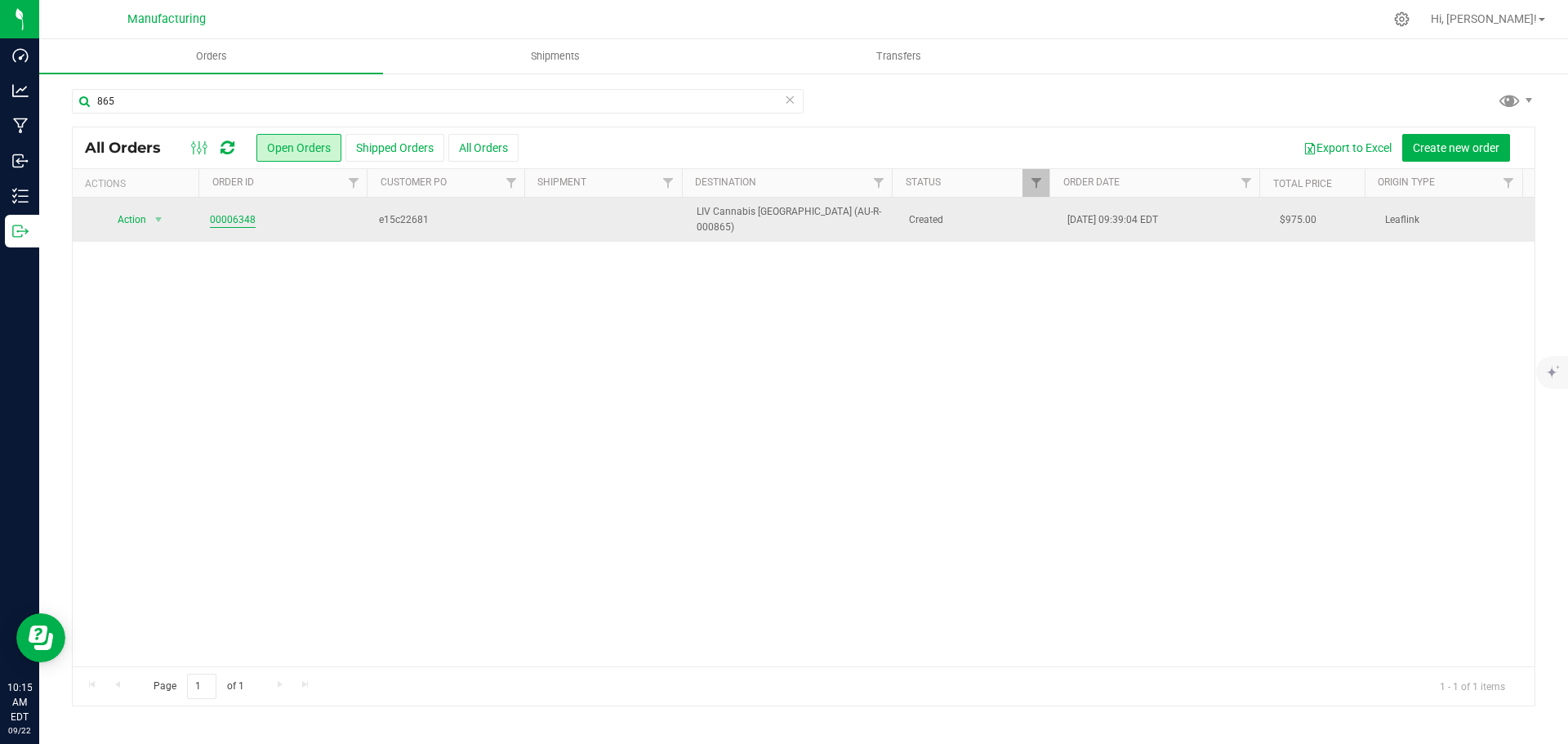
click at [214, 213] on link "00006348" at bounding box center [232, 220] width 46 height 16
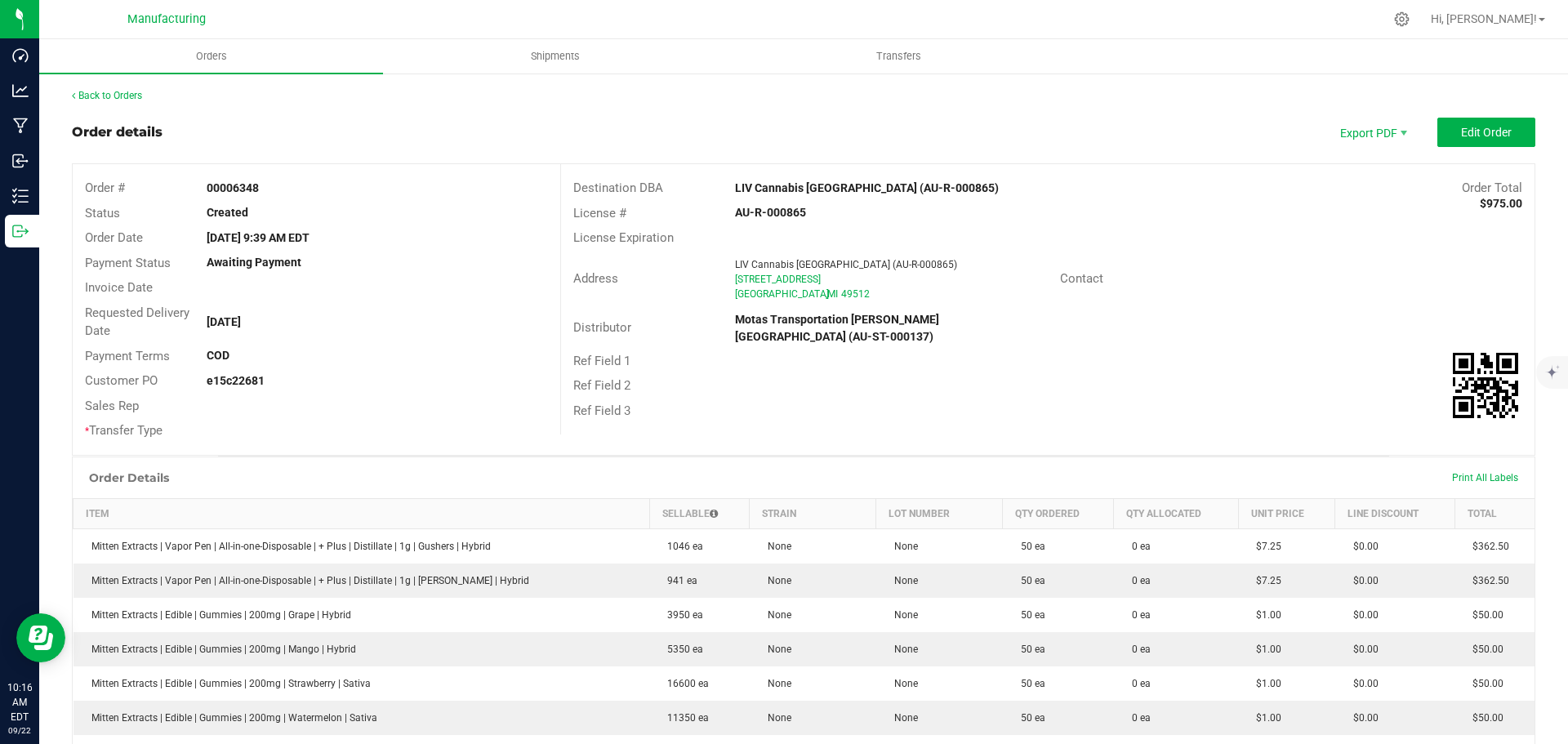
click at [788, 188] on strong "LIV Cannabis [GEOGRAPHIC_DATA] (AU-R-000865)" at bounding box center [866, 187] width 264 height 13
click at [786, 188] on strong "LIV Cannabis [GEOGRAPHIC_DATA] (AU-R-000865)" at bounding box center [866, 187] width 264 height 13
click at [1099, 226] on div "License Expiration" at bounding box center [1048, 238] width 973 height 25
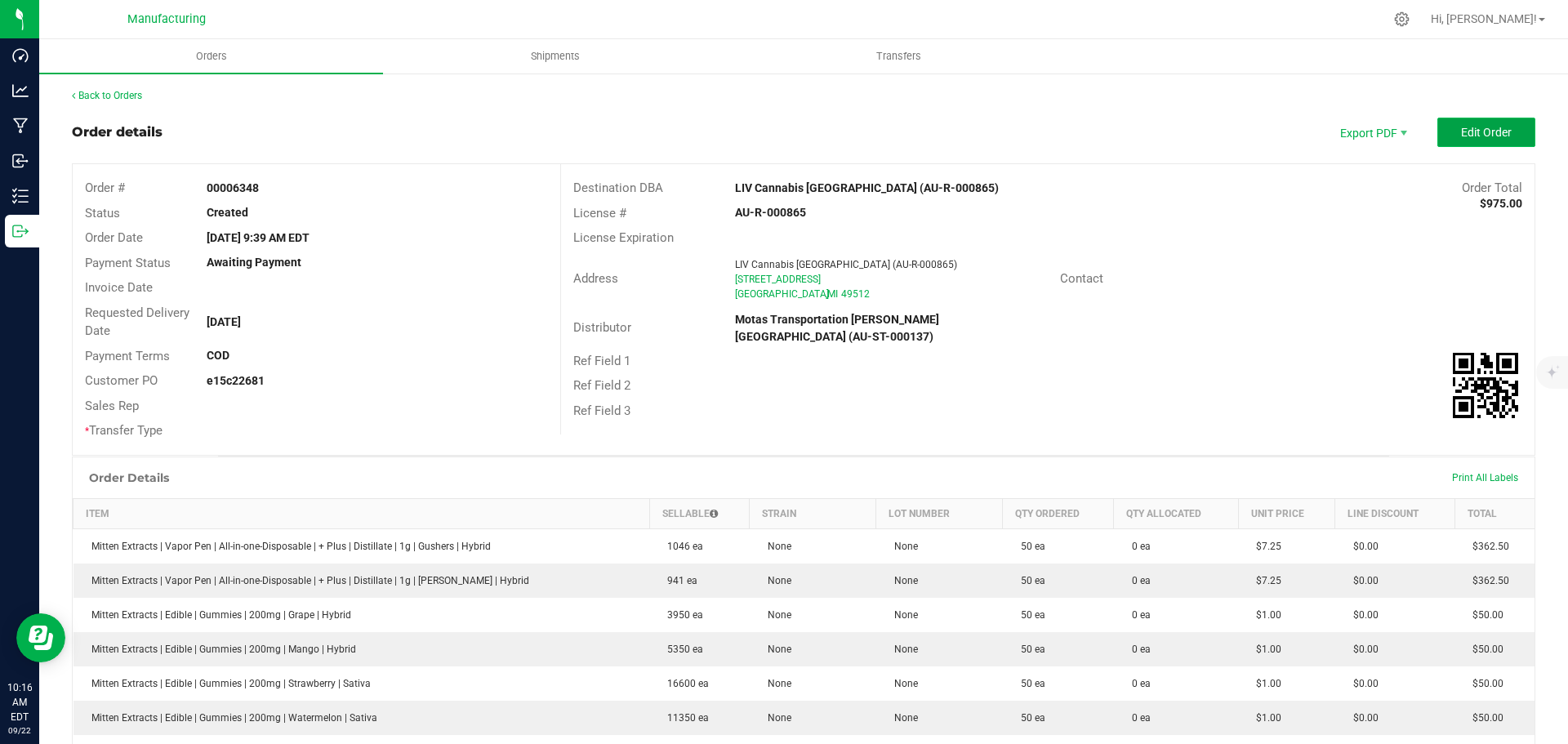
click at [1466, 130] on span "Edit Order" at bounding box center [1486, 132] width 50 height 13
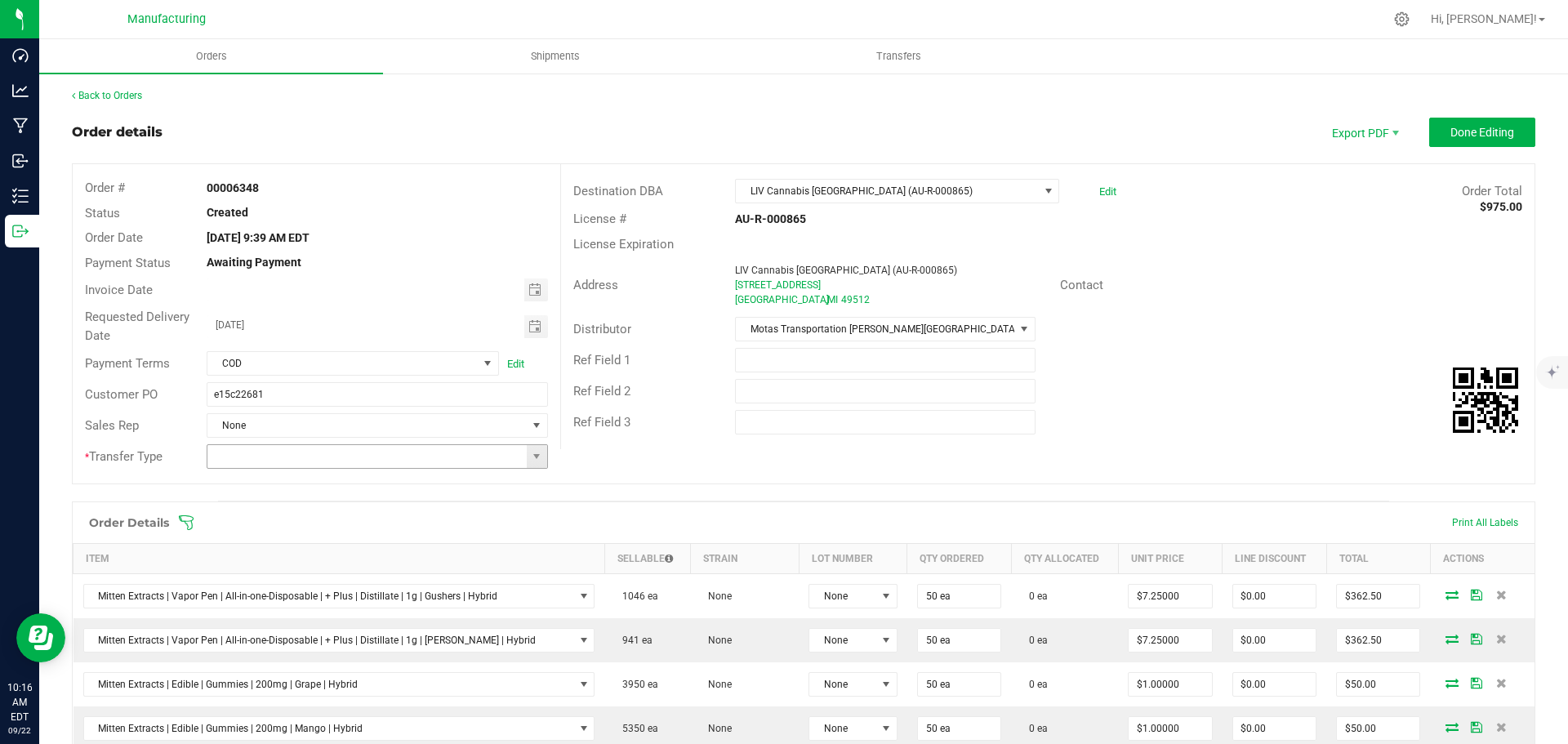
click at [541, 456] on span at bounding box center [537, 456] width 21 height 23
click at [276, 591] on li "Wholesale Transfer" at bounding box center [375, 594] width 336 height 28
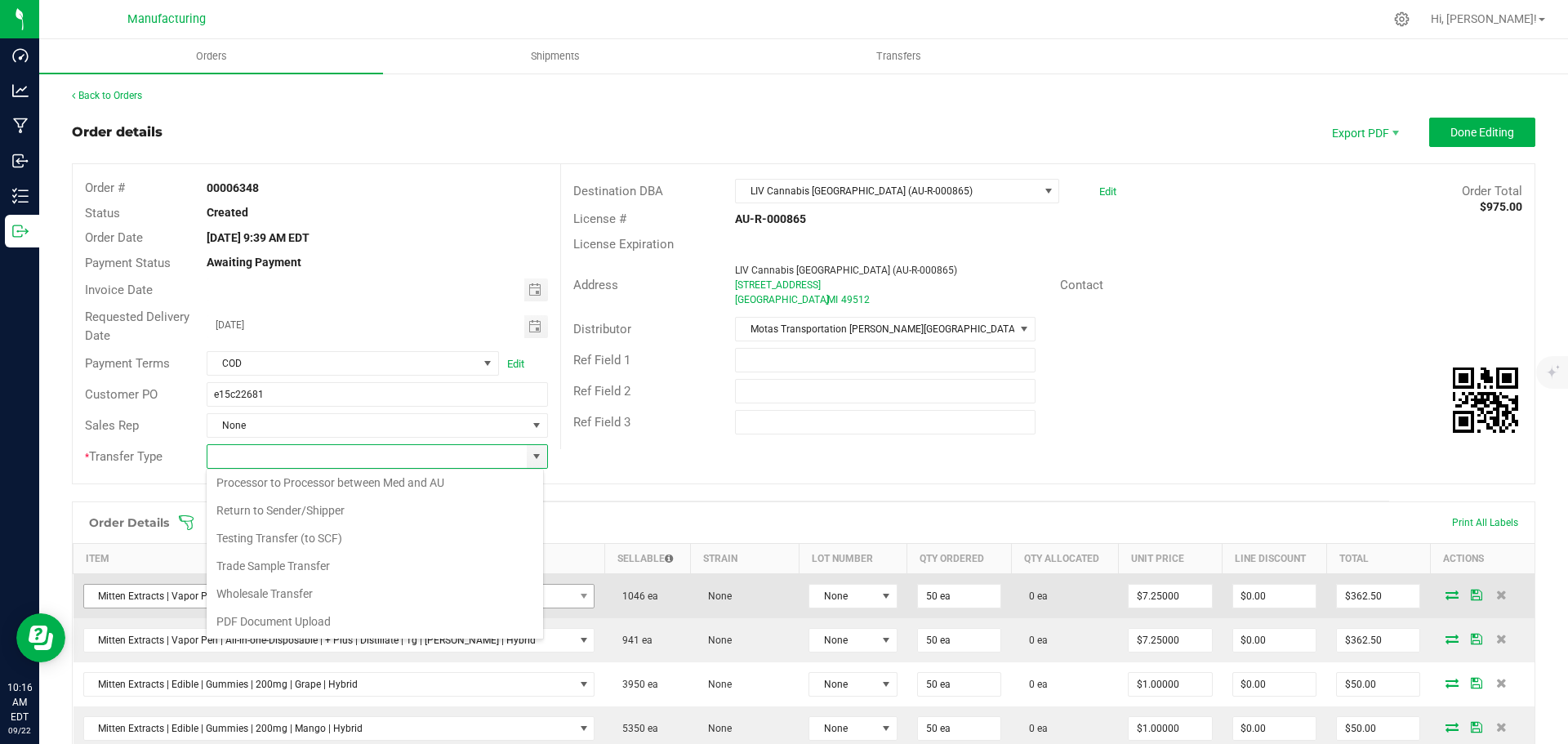
type input "Wholesale Transfer"
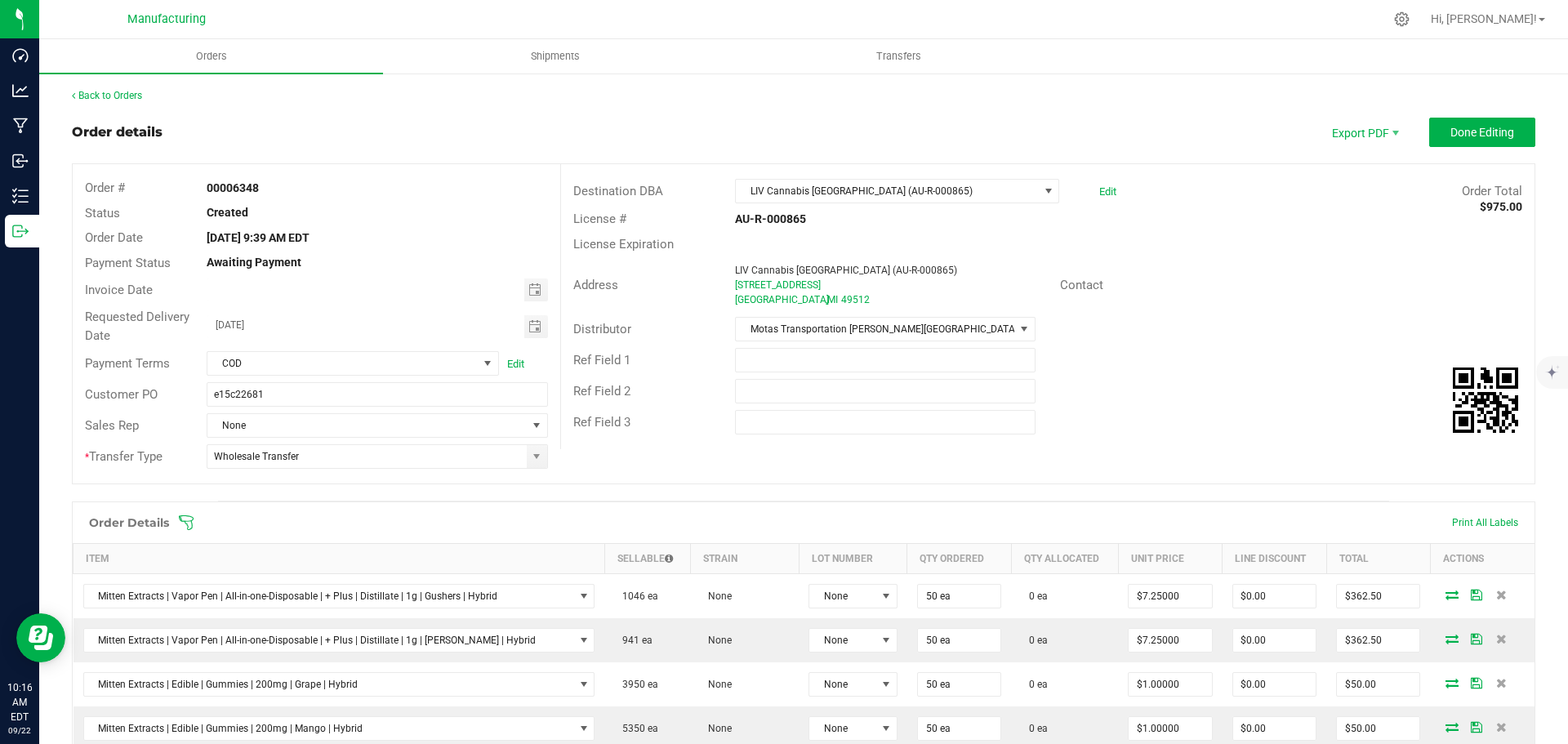
click at [186, 519] on icon at bounding box center [186, 522] width 16 height 16
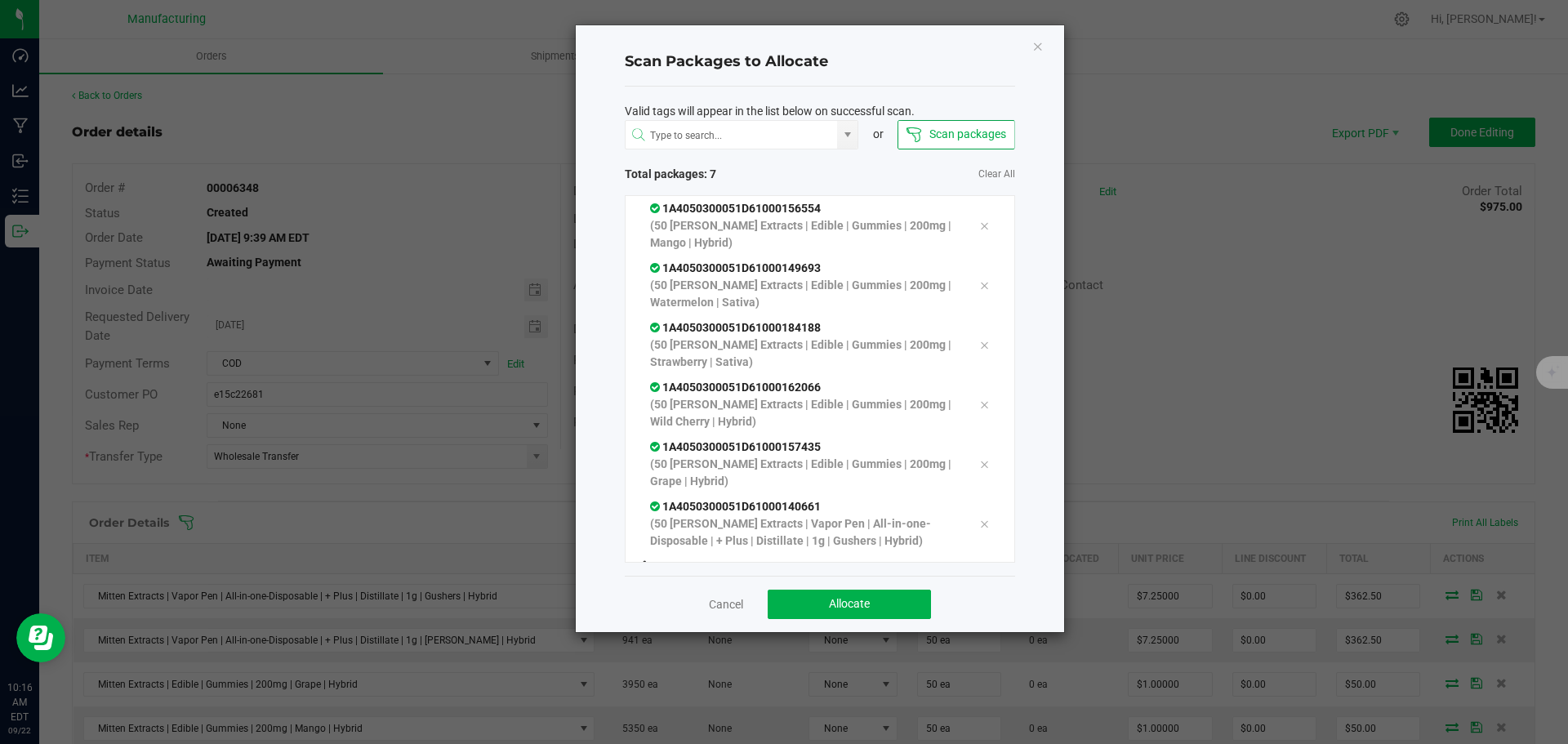
scroll to position [33, 0]
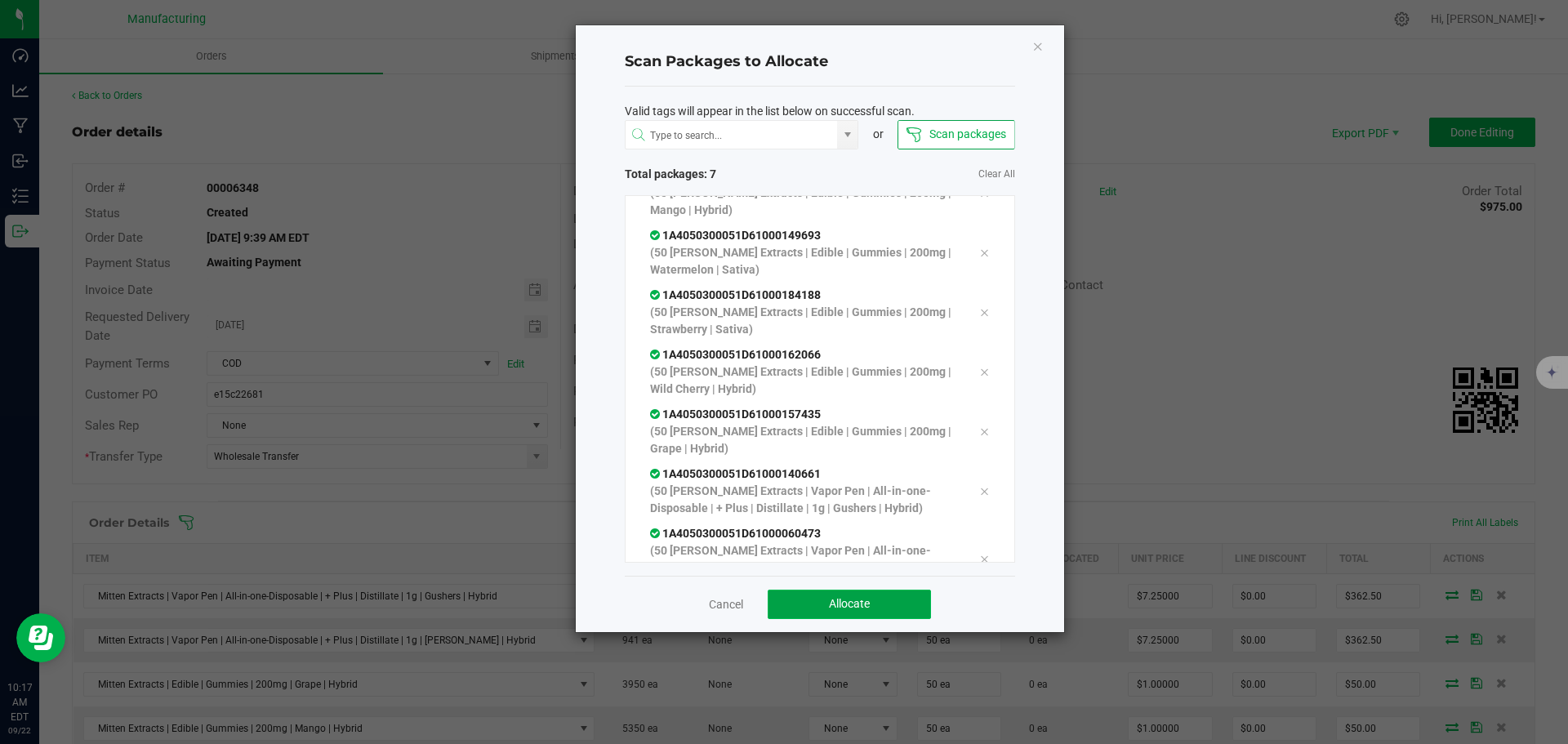
click at [871, 597] on button "Allocate" at bounding box center [849, 604] width 163 height 29
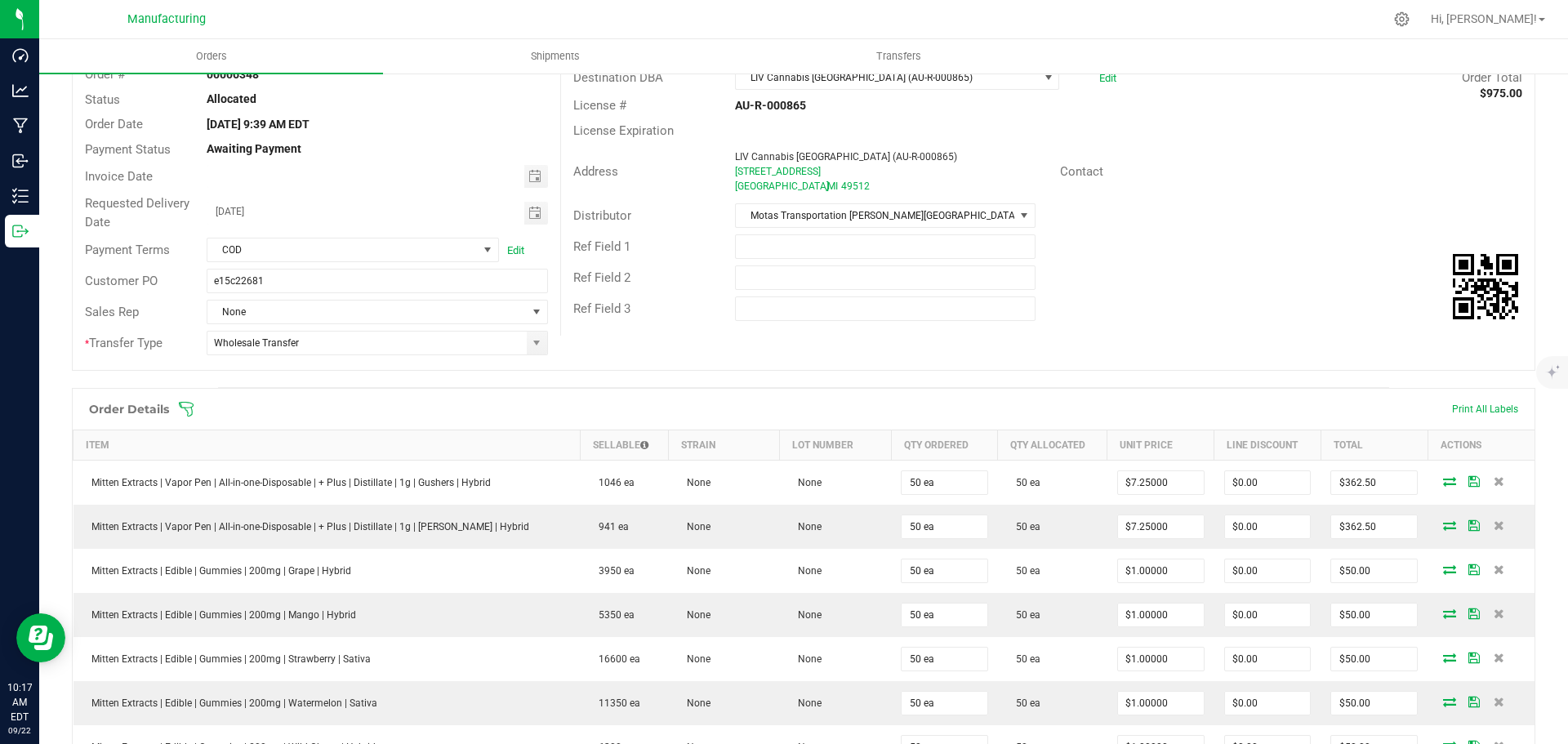
scroll to position [0, 0]
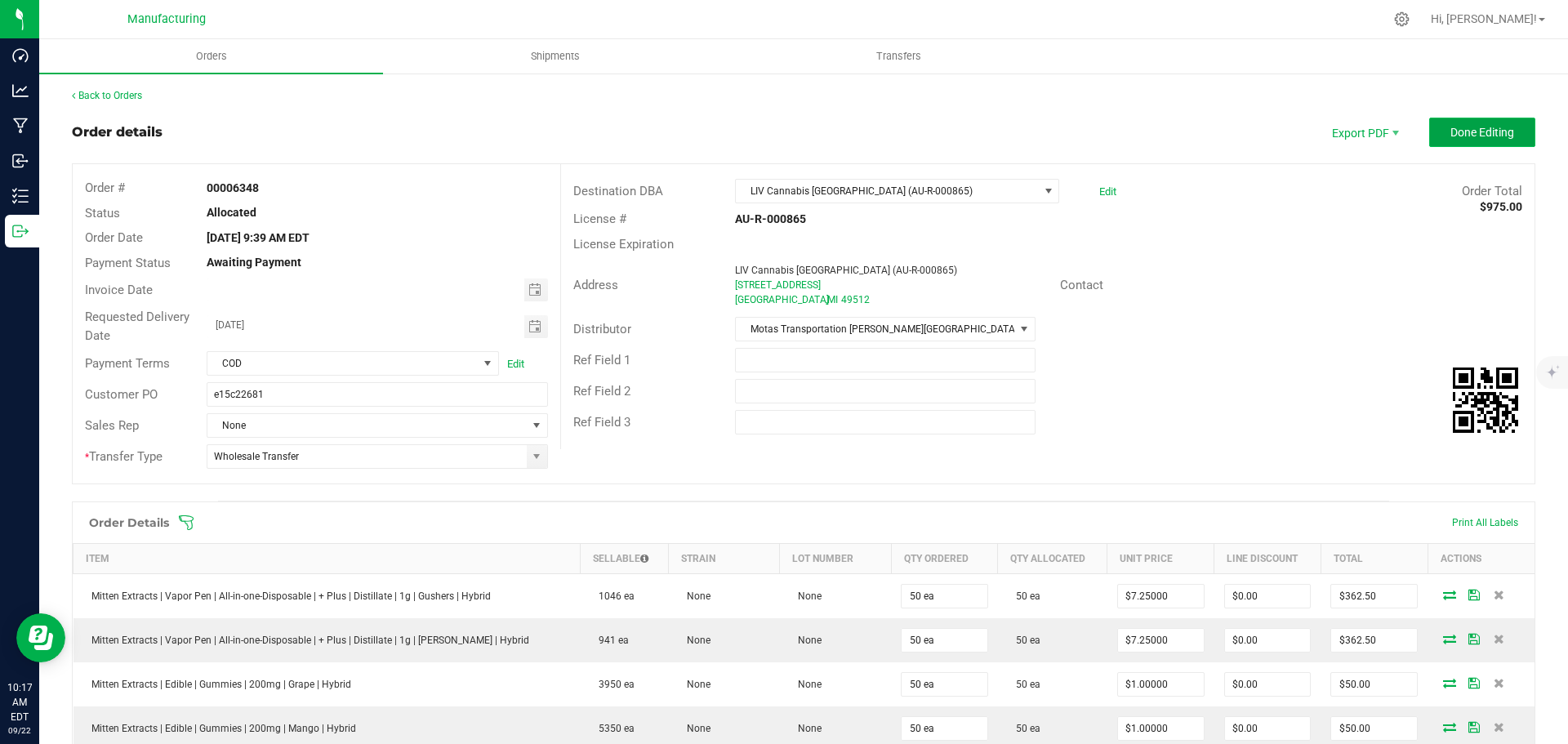
click at [1494, 137] on span "Done Editing" at bounding box center [1481, 132] width 63 height 13
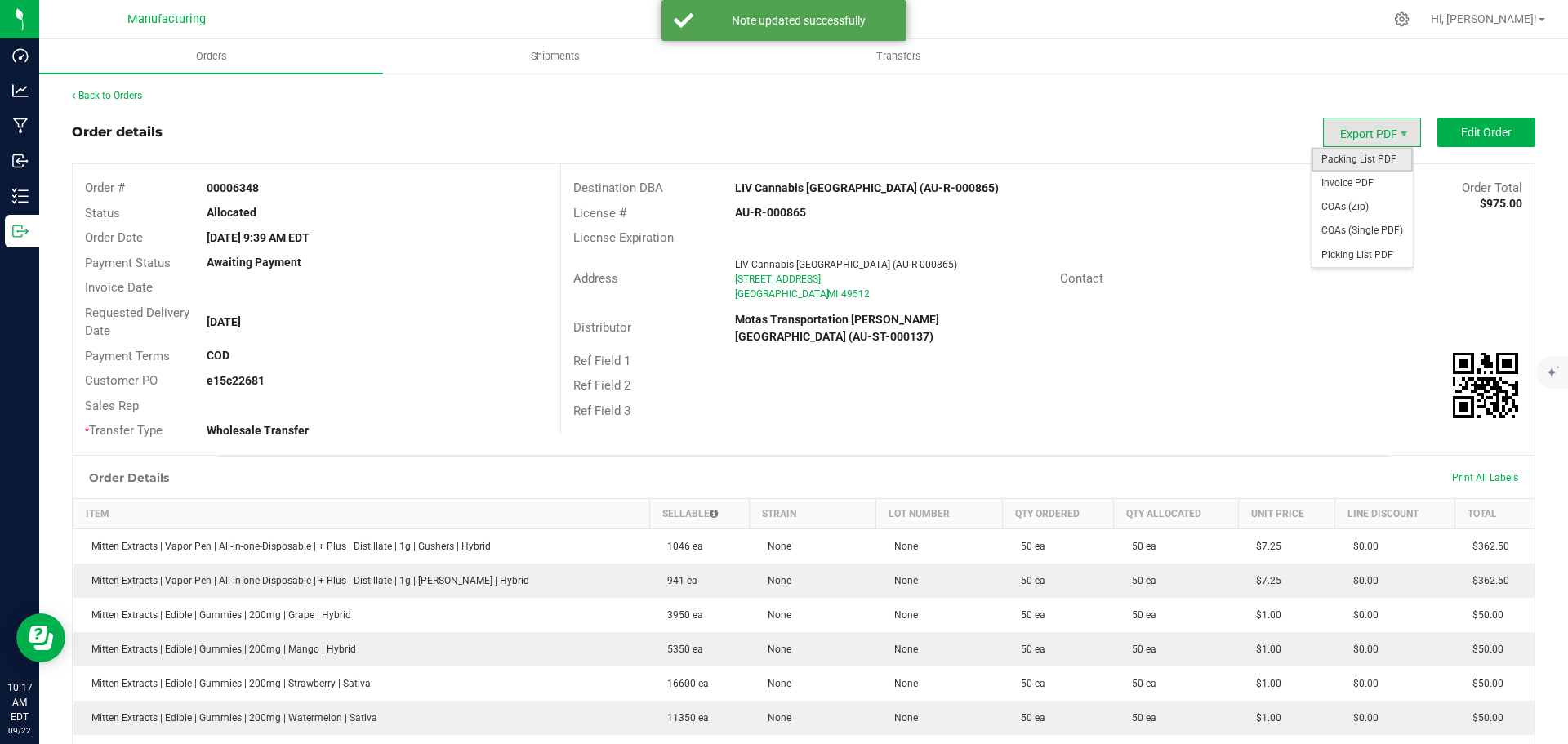
click at [1349, 156] on span "Packing List PDF" at bounding box center [1362, 159] width 101 height 23
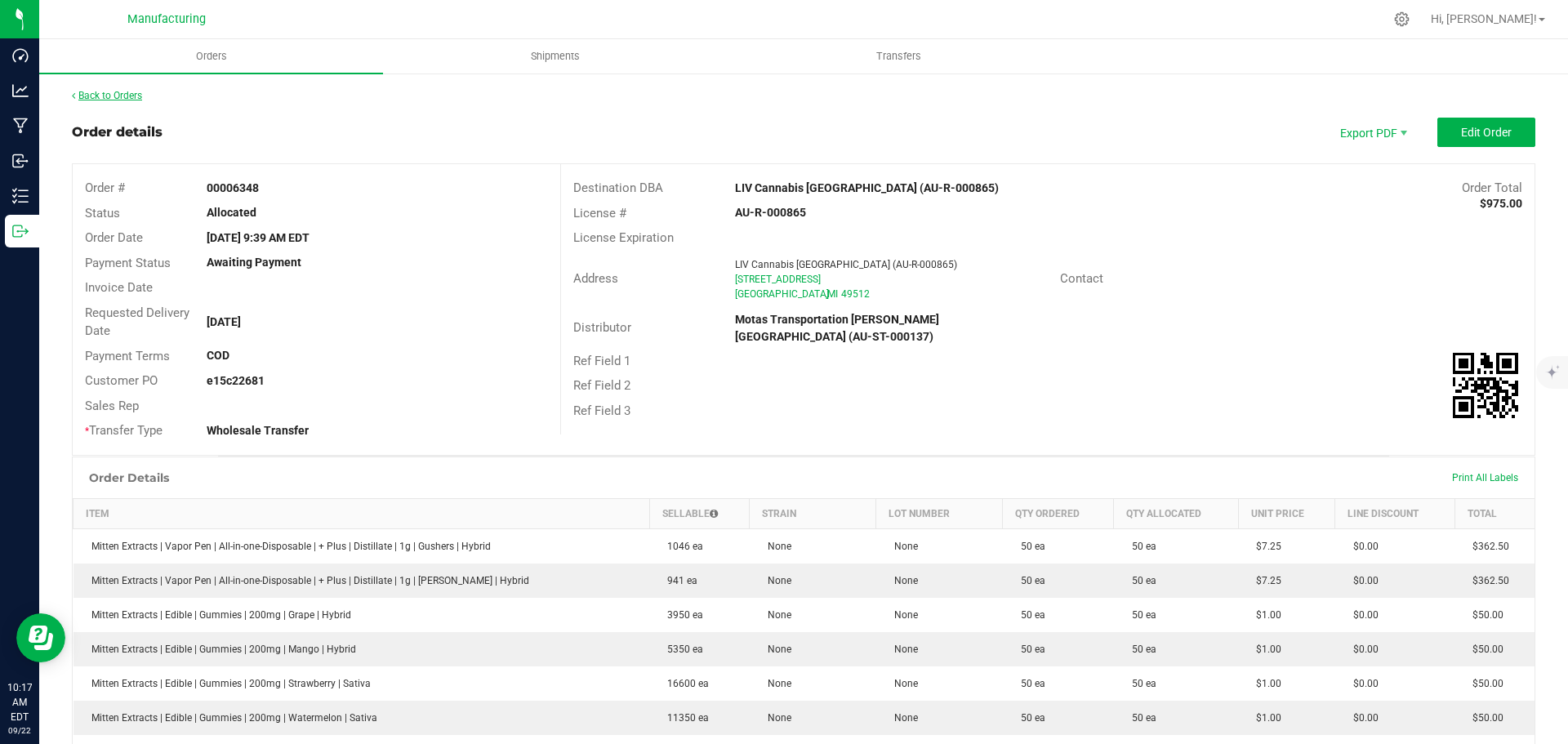
click at [125, 99] on link "Back to Orders" at bounding box center [107, 95] width 70 height 11
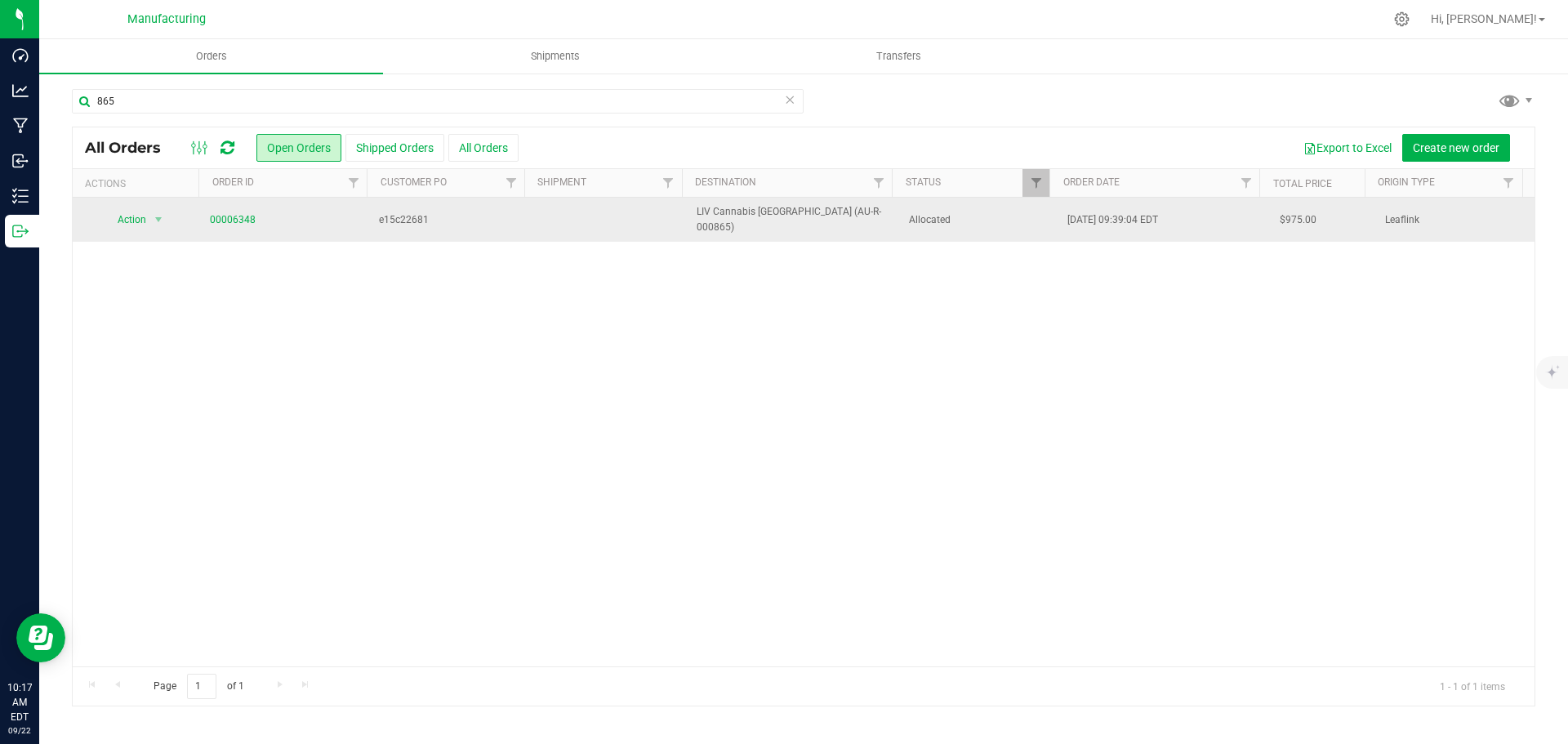
click at [987, 215] on span "Allocated" at bounding box center [978, 220] width 140 height 16
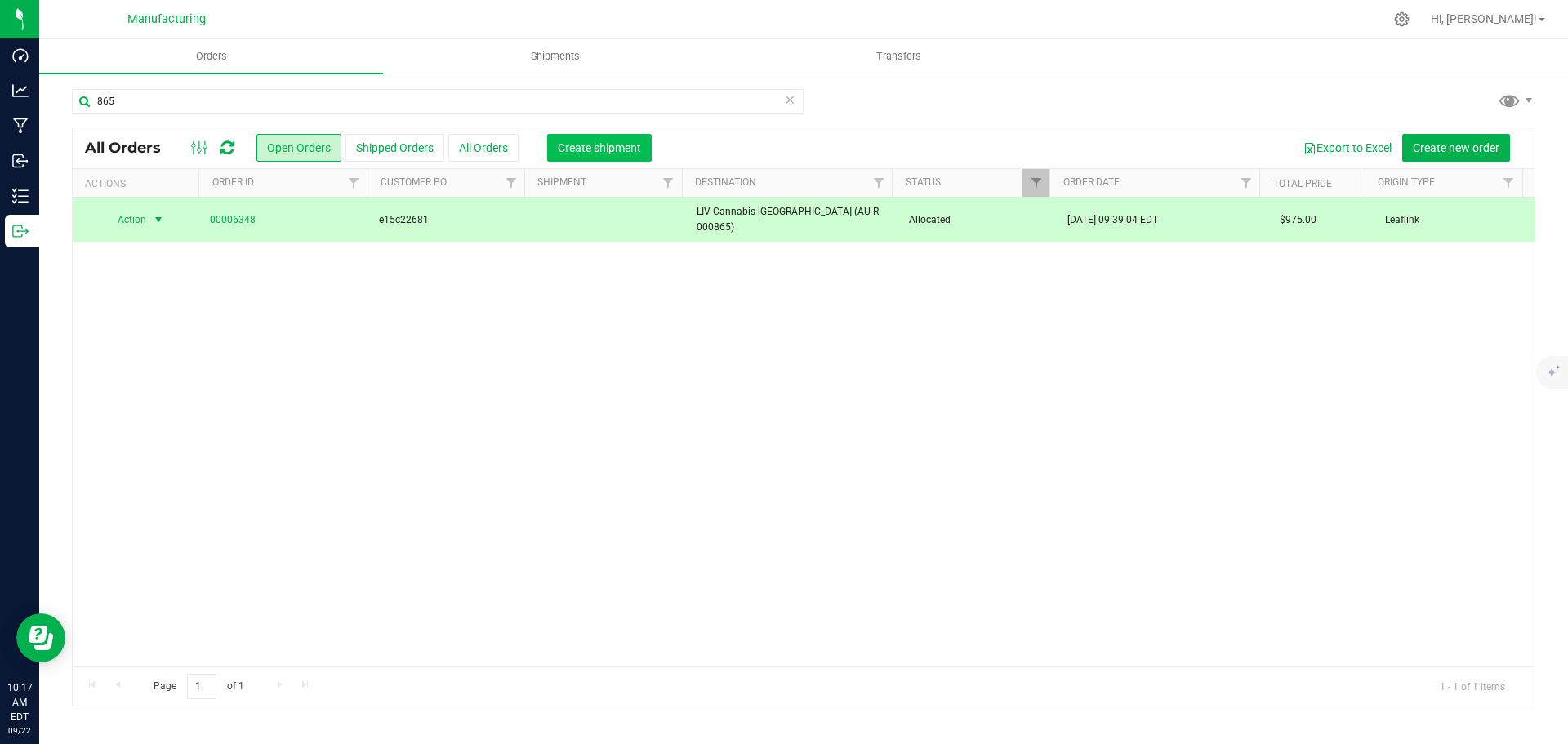
click at [628, 142] on span "Create shipment" at bounding box center [599, 147] width 83 height 13
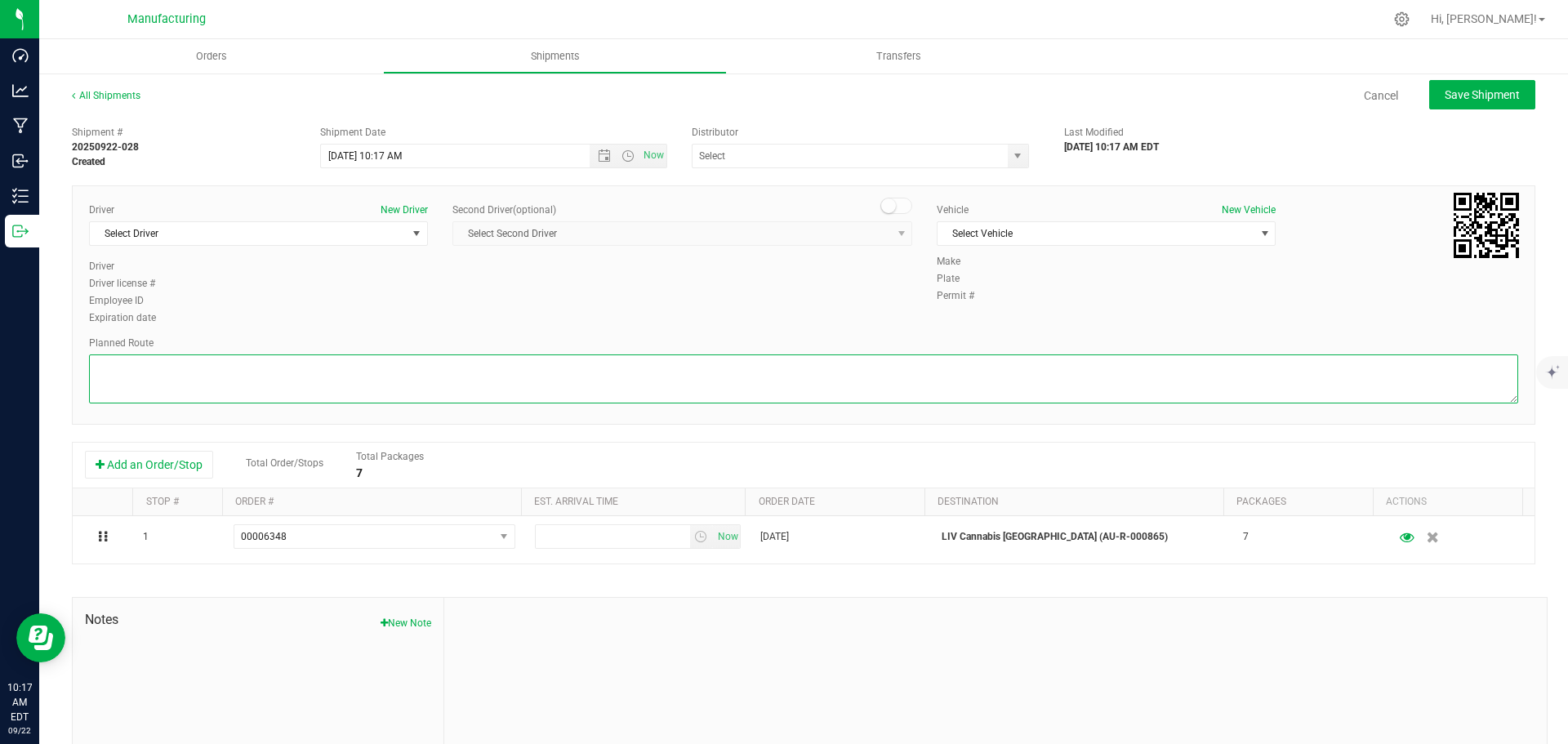
drag, startPoint x: 1053, startPoint y: 376, endPoint x: 1032, endPoint y: 380, distance: 21.4
click at [1053, 376] on textarea at bounding box center [804, 379] width 1429 height 49
paste textarea "Mitten Distro Dimondale To Motas -- Head south 246 ft -- Turn right 325 ft -- T…"
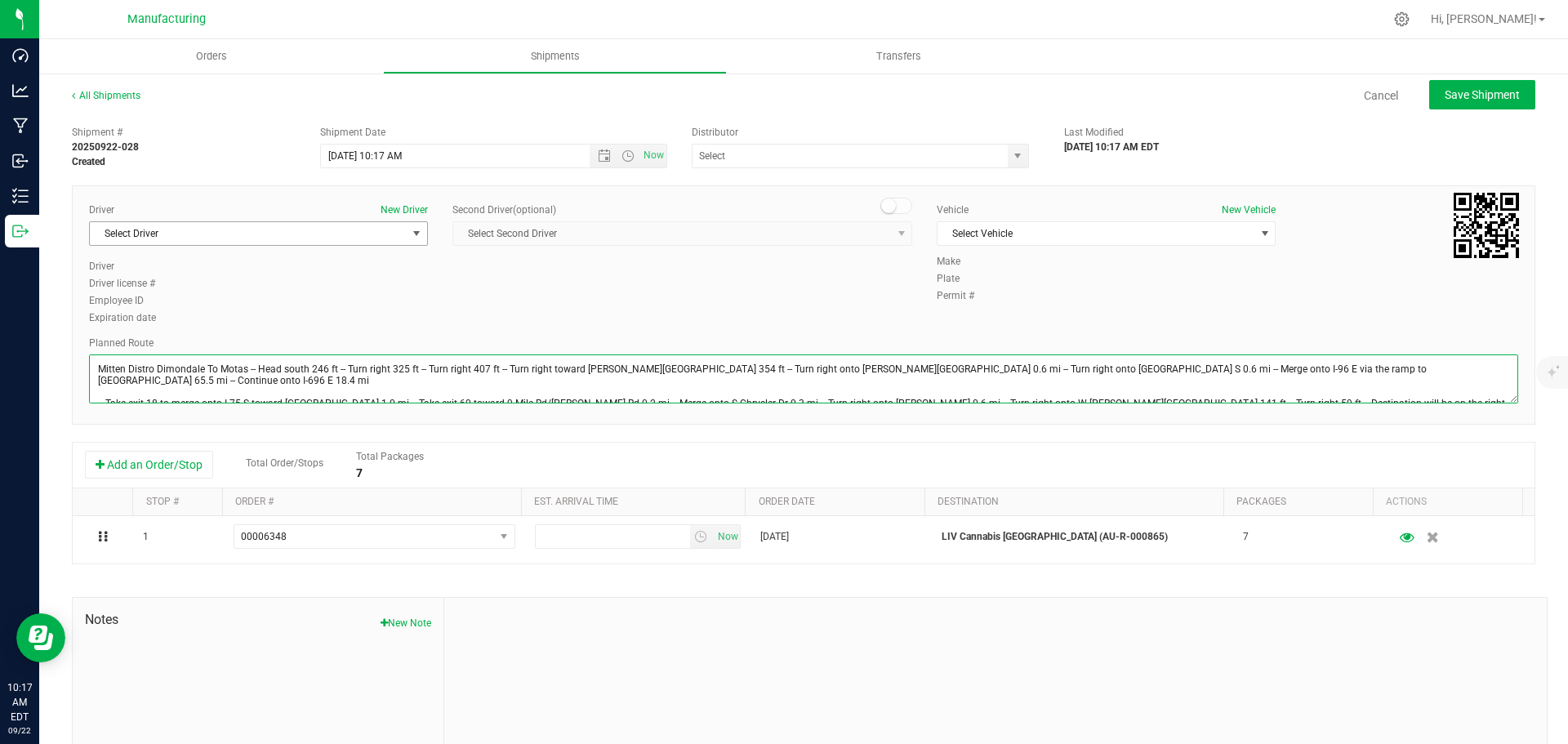
type textarea "Mitten Distro Dimondale To Motas -- Head south 246 ft -- Turn right 325 ft -- T…"
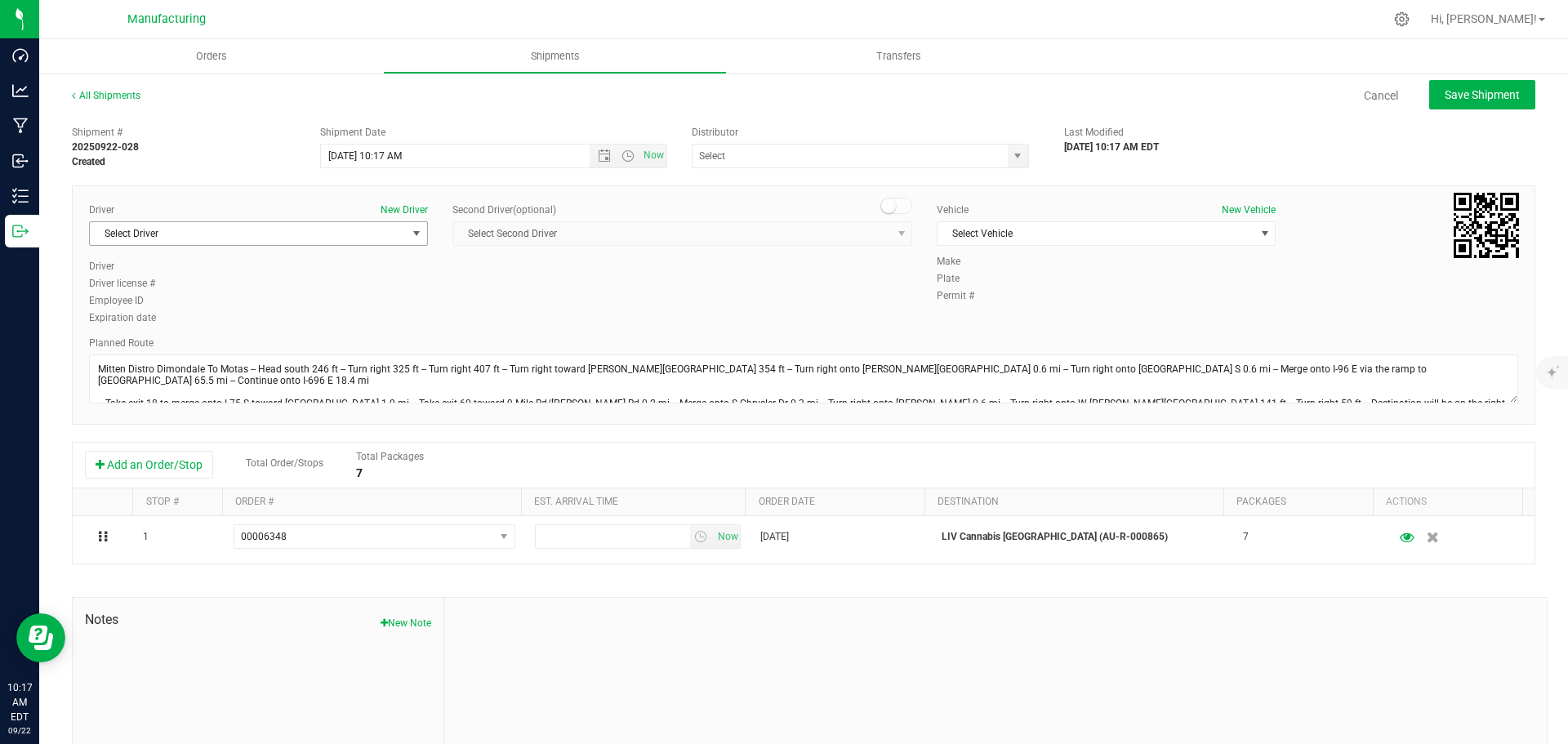
click at [415, 233] on span "select" at bounding box center [416, 233] width 13 height 13
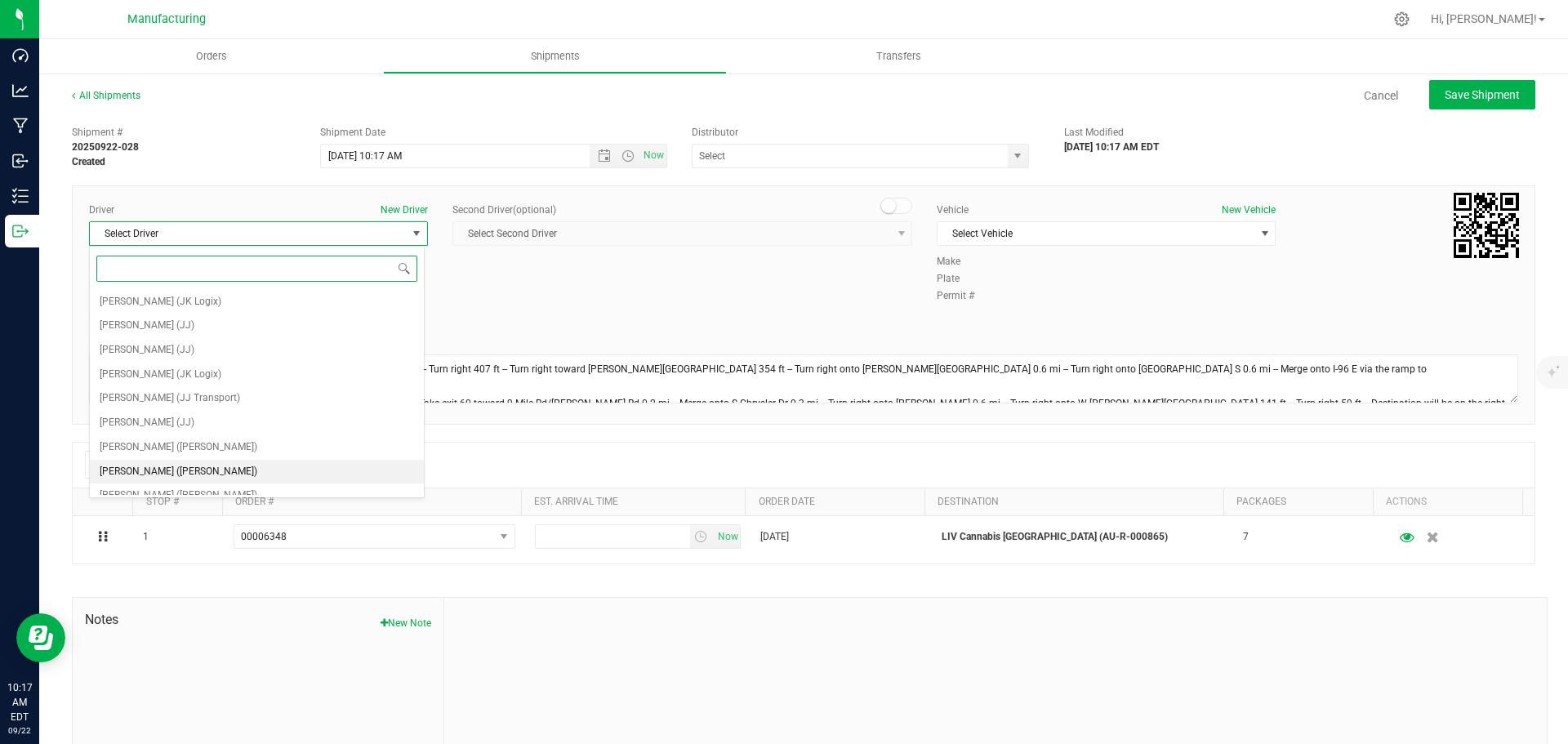
click at [167, 469] on span "[PERSON_NAME] ([PERSON_NAME])" at bounding box center [179, 472] width 158 height 21
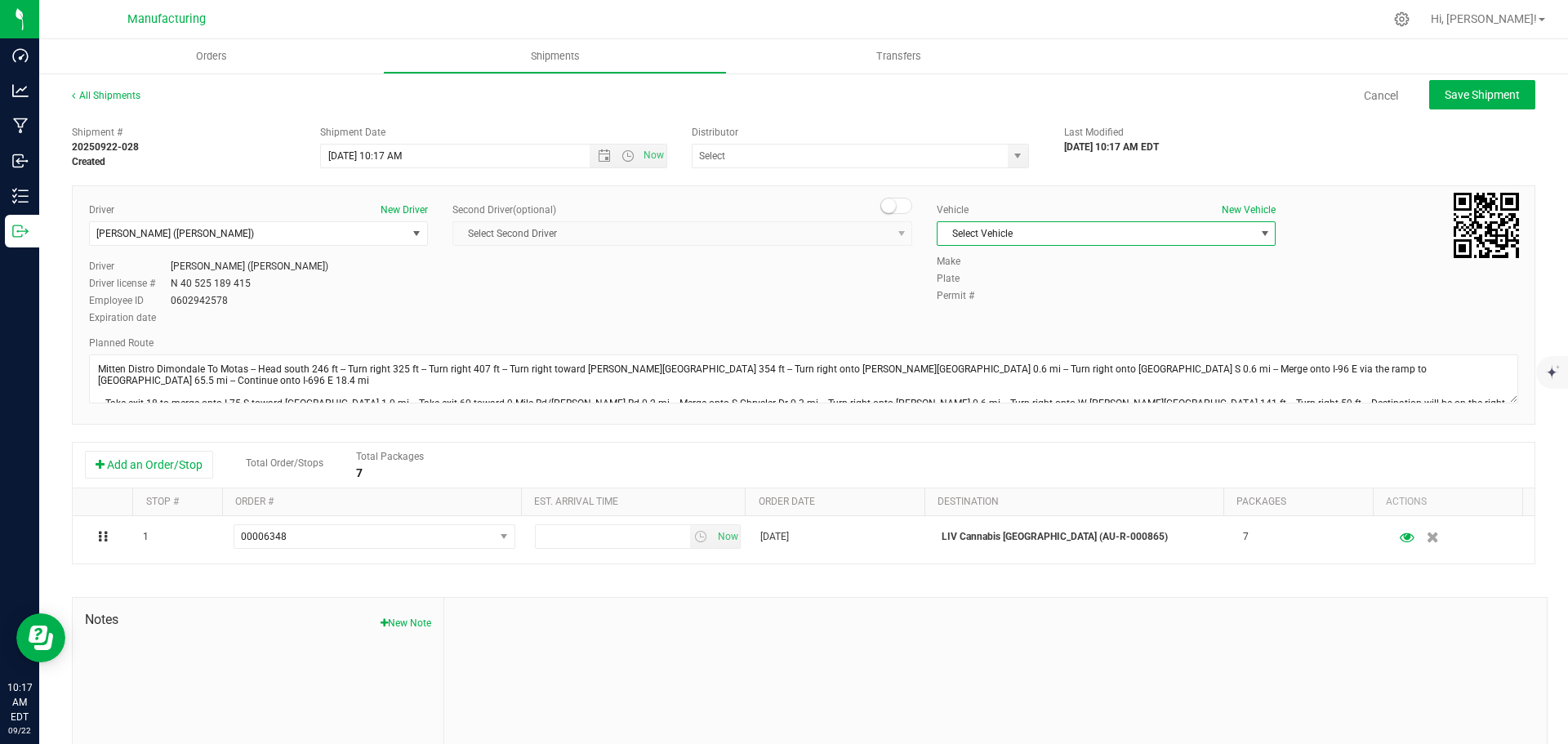
click at [1169, 233] on span "Select Vehicle" at bounding box center [1095, 233] width 317 height 23
click at [989, 308] on li "[MEDICAL_DATA]" at bounding box center [1097, 310] width 334 height 24
click at [1012, 151] on span "select" at bounding box center [1017, 155] width 13 height 13
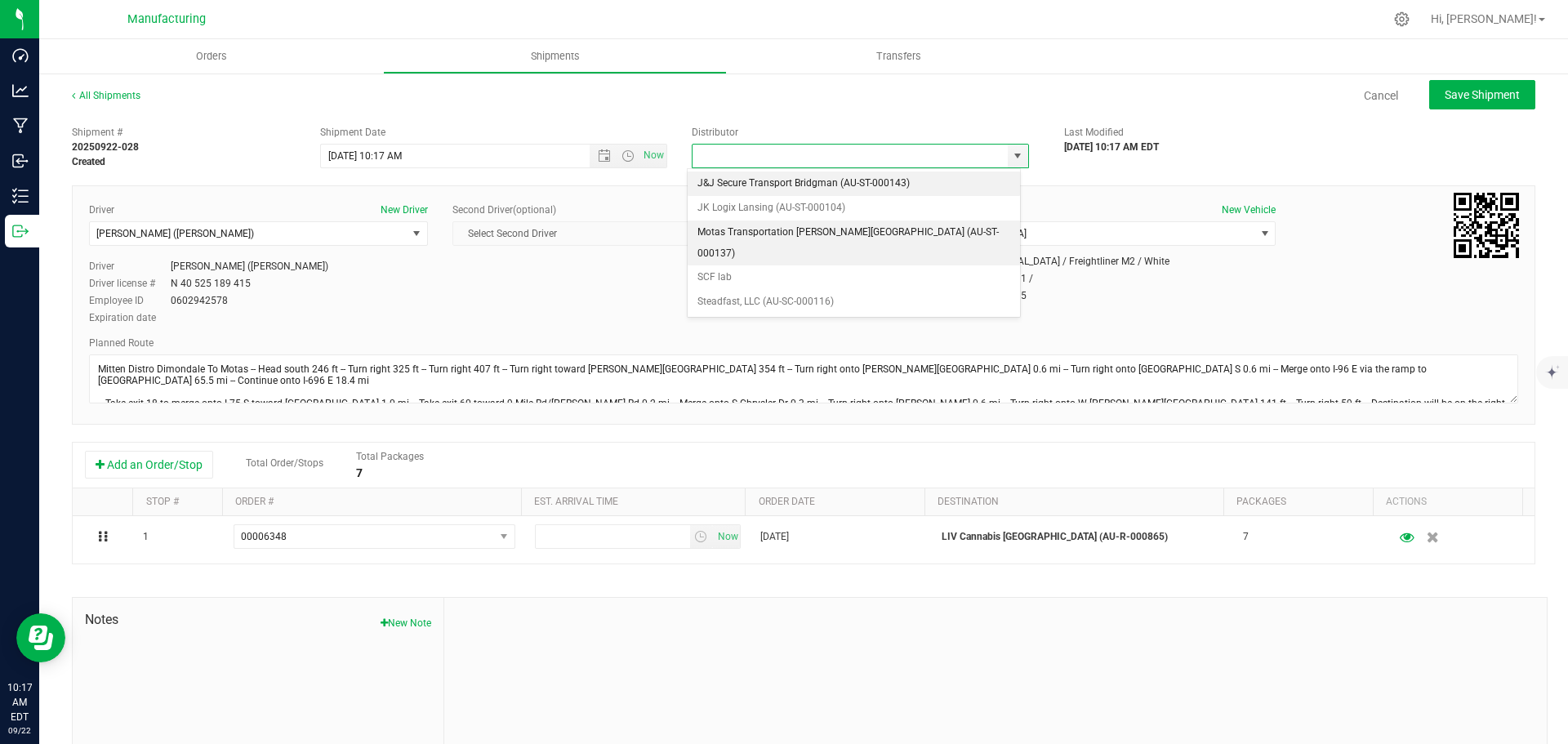
click at [752, 231] on li "Motas Transportation [PERSON_NAME][GEOGRAPHIC_DATA] (AU-ST-000137)" at bounding box center [853, 243] width 332 height 45
type input "Motas Transportation [PERSON_NAME][GEOGRAPHIC_DATA] (AU-ST-000137)"
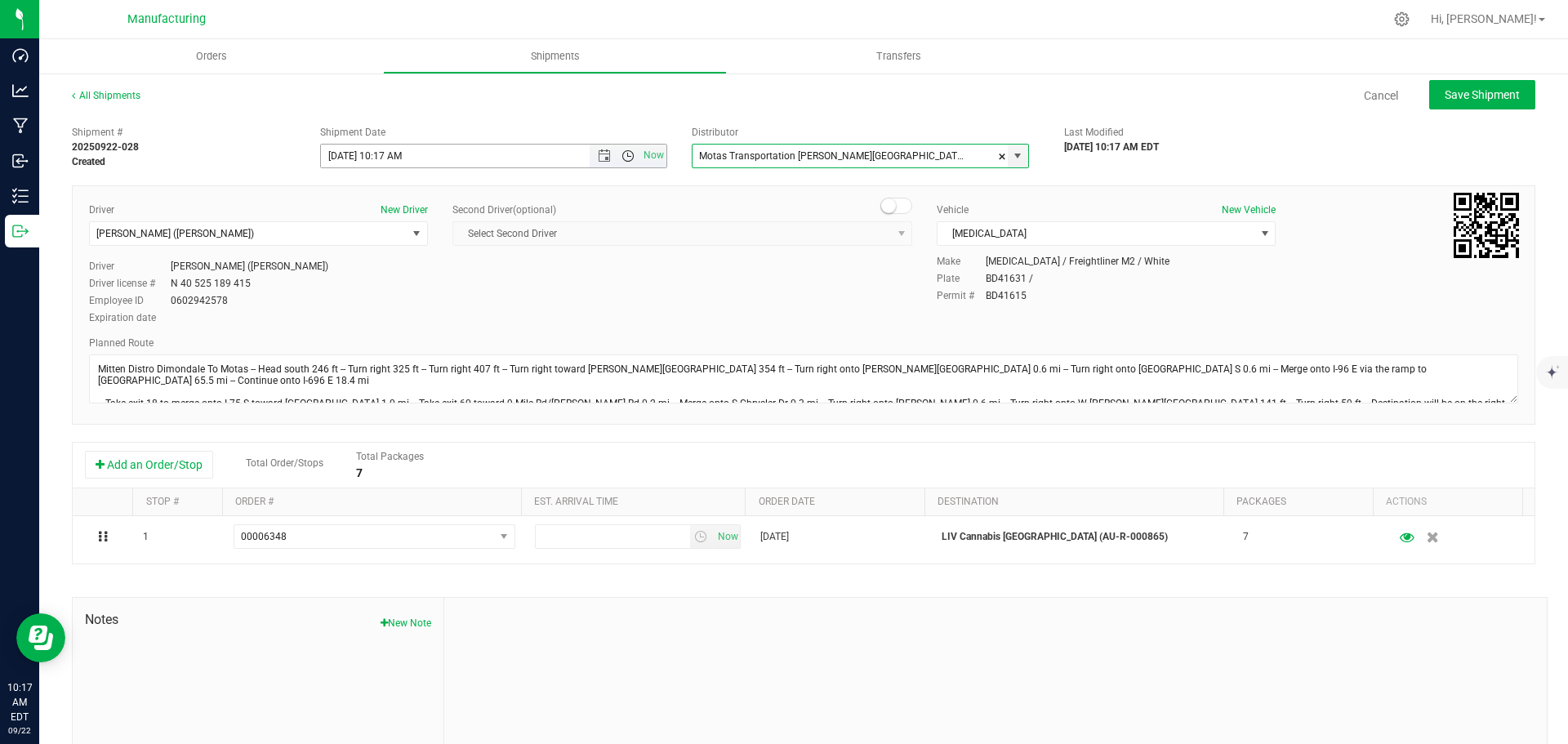
click at [623, 154] on span "Open the time view" at bounding box center [628, 155] width 13 height 13
click at [357, 251] on li "11:30 AM" at bounding box center [489, 257] width 342 height 21
click at [1460, 101] on span "Save Shipment" at bounding box center [1482, 95] width 75 height 13
type input "[DATE] 3:30 PM"
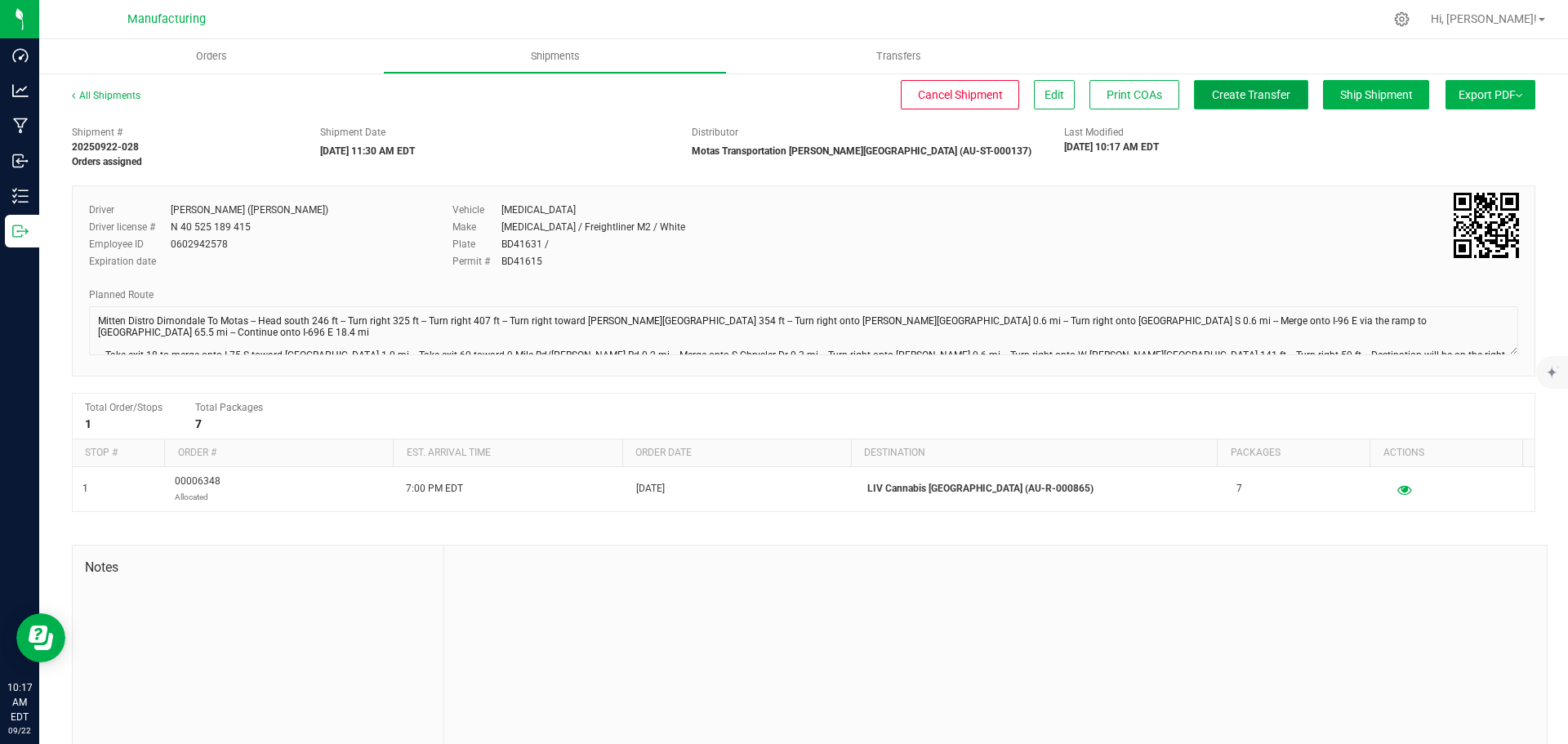
click at [1225, 101] on span "Create Transfer" at bounding box center [1251, 95] width 78 height 13
click at [212, 50] on span "Orders" at bounding box center [212, 55] width 75 height 15
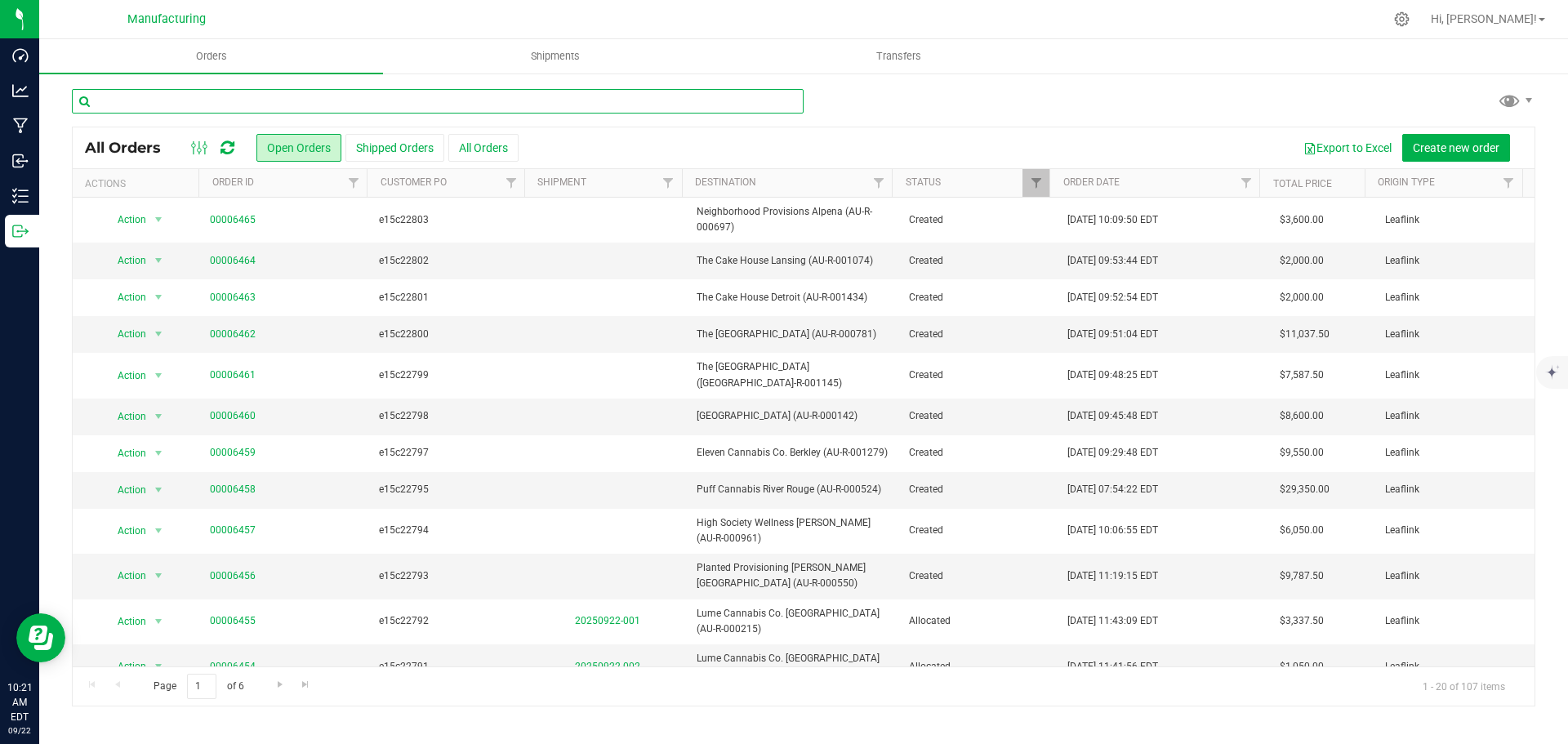
click at [205, 102] on input "text" at bounding box center [438, 101] width 732 height 24
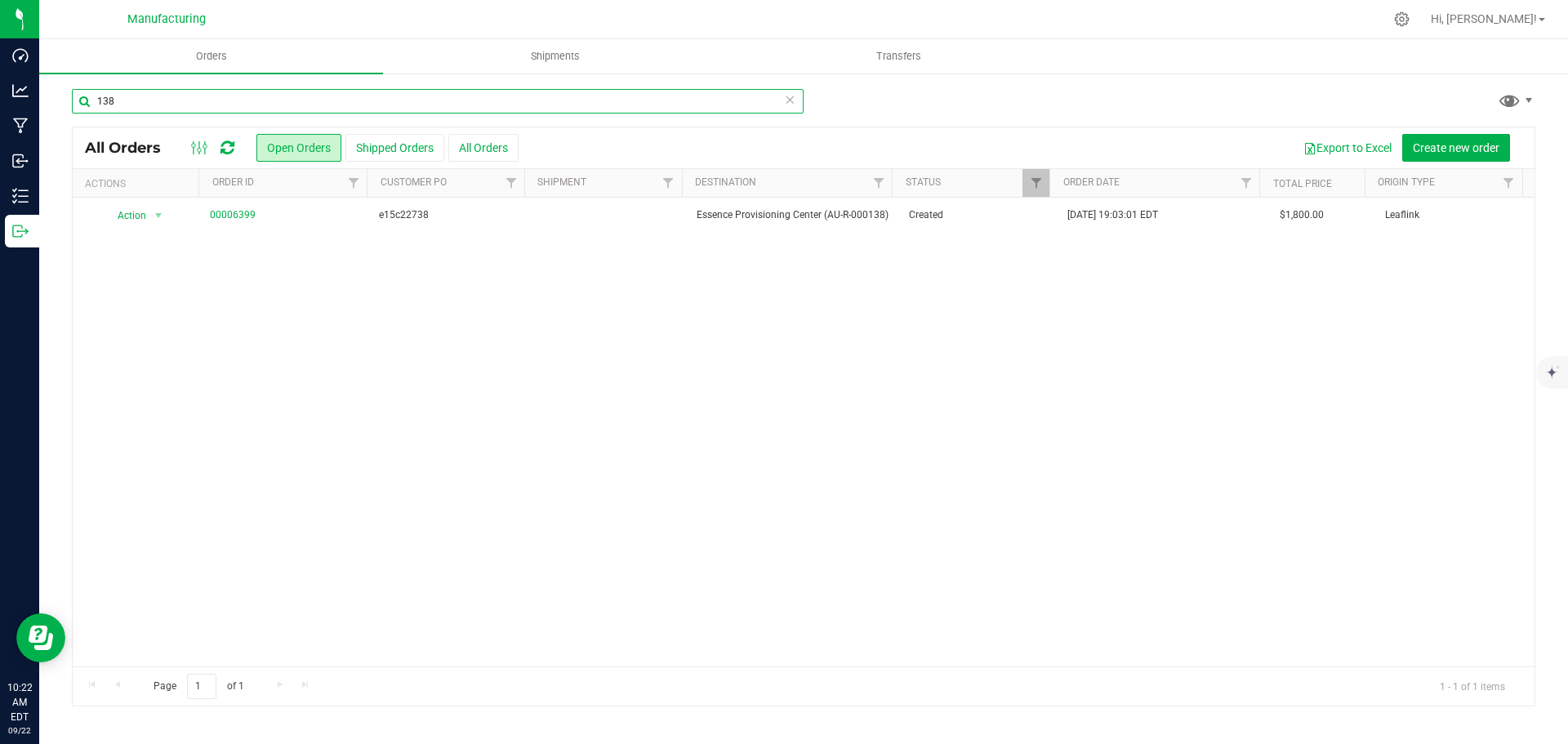
type input "138"
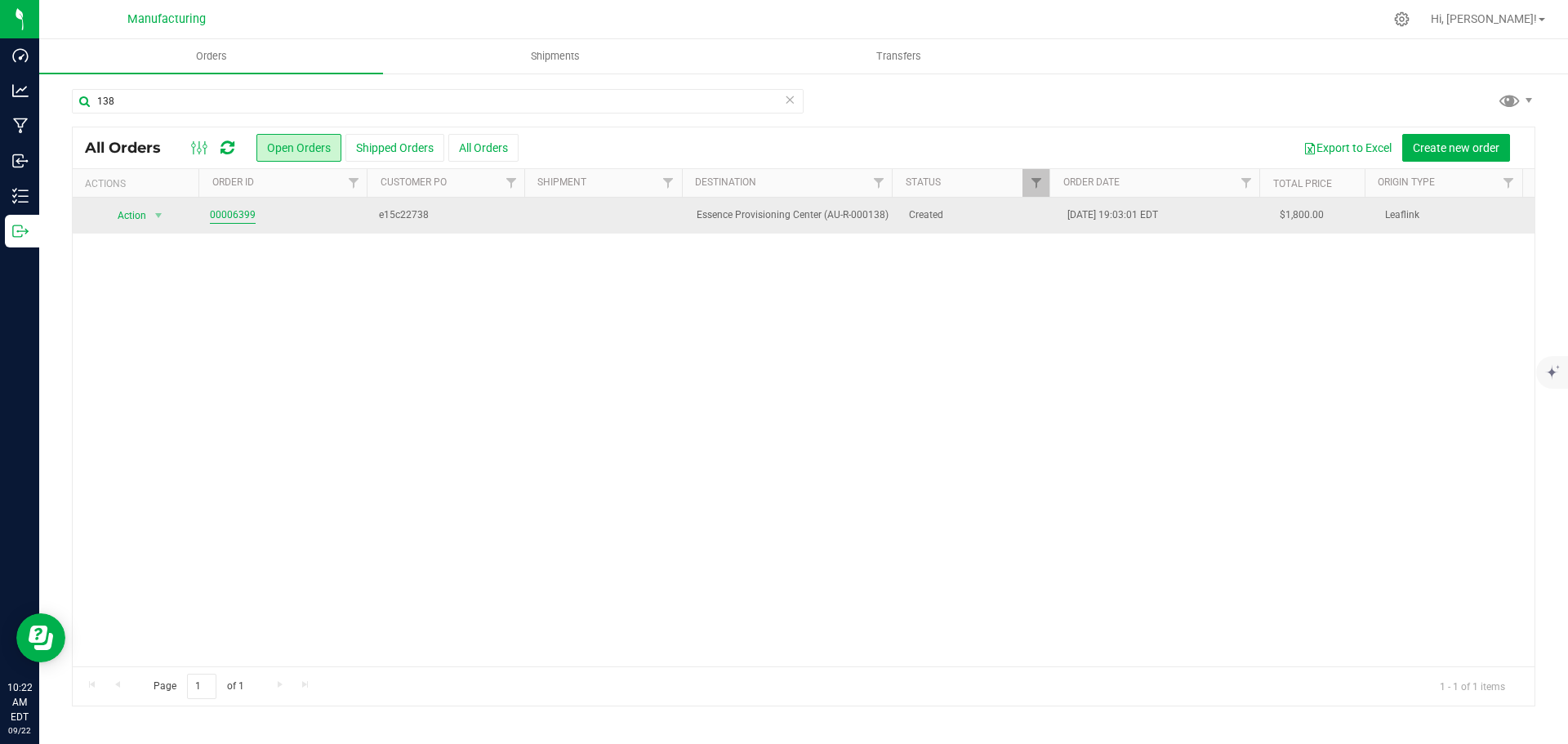
click at [238, 213] on link "00006399" at bounding box center [232, 215] width 46 height 16
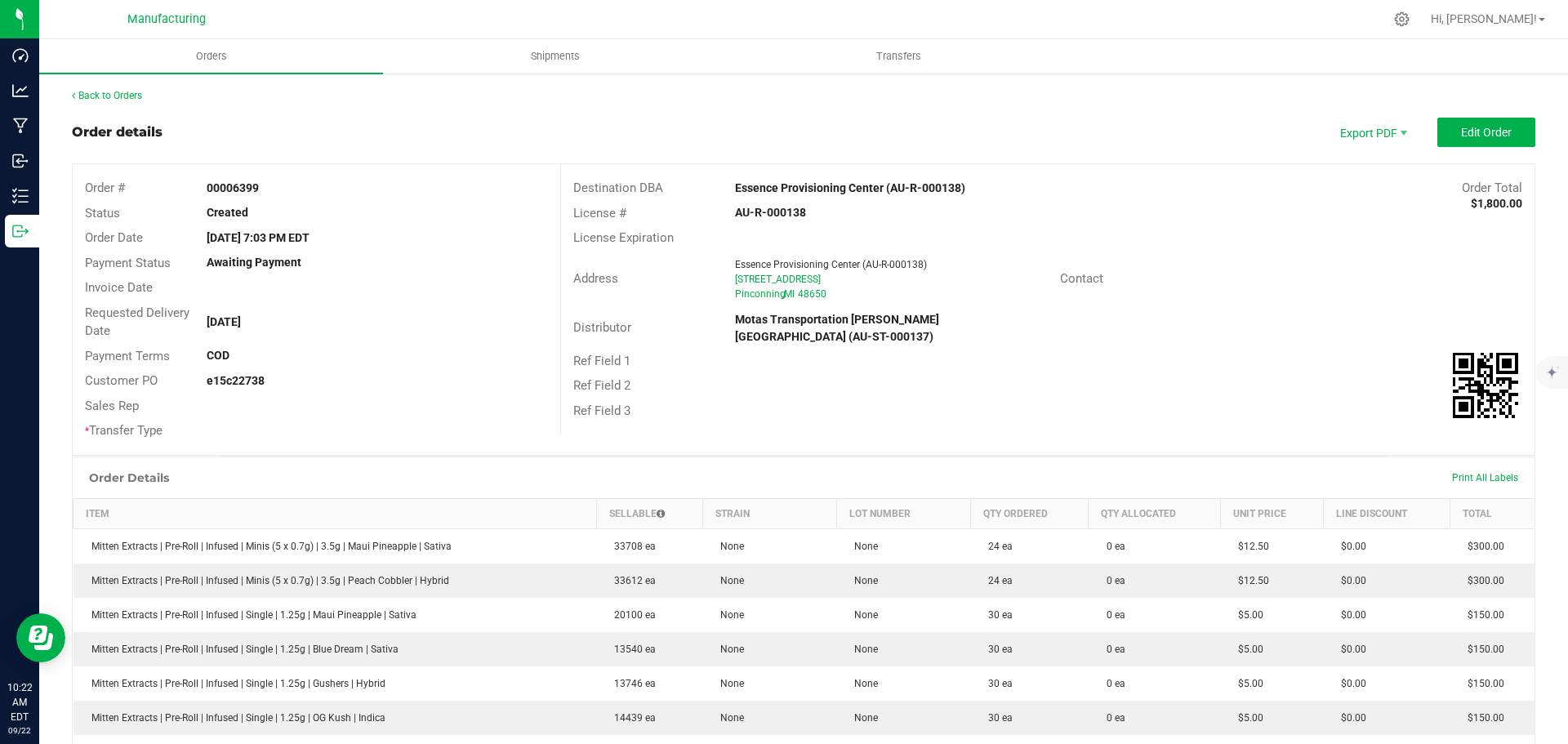
click at [787, 189] on strong "Essence Provisioning Center (AU-R-000138)" at bounding box center [850, 187] width 231 height 13
click at [781, 190] on strong "Essence Provisioning Center (AU-R-000138)" at bounding box center [850, 187] width 231 height 13
click at [781, 191] on strong "Essence Provisioning Center (AU-R-000138)" at bounding box center [850, 187] width 231 height 13
drag, startPoint x: 999, startPoint y: 374, endPoint x: 1054, endPoint y: 343, distance: 63.1
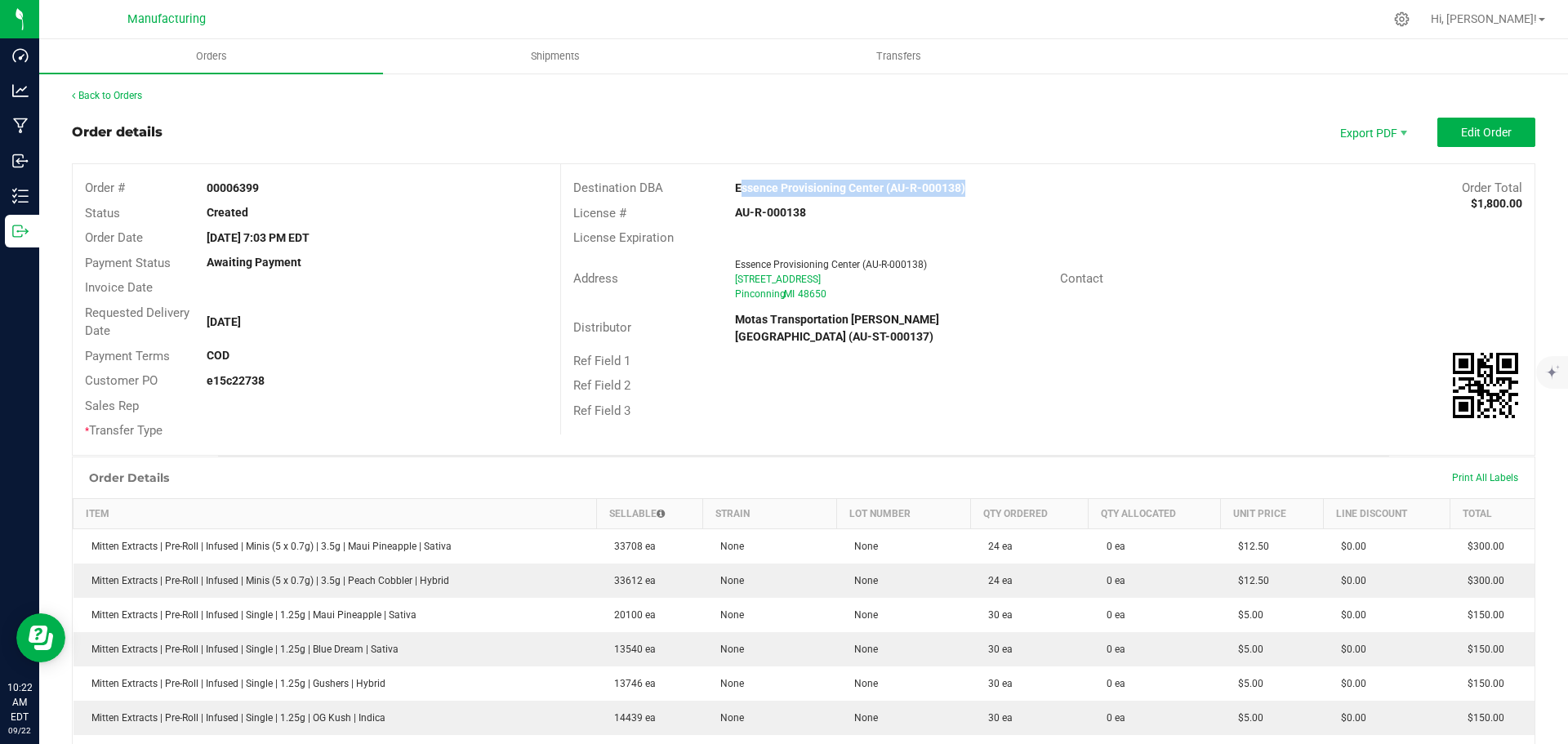
click at [999, 374] on div "Ref Field 2" at bounding box center [1048, 385] width 973 height 25
click at [1461, 126] on span "Edit Order" at bounding box center [1486, 132] width 50 height 13
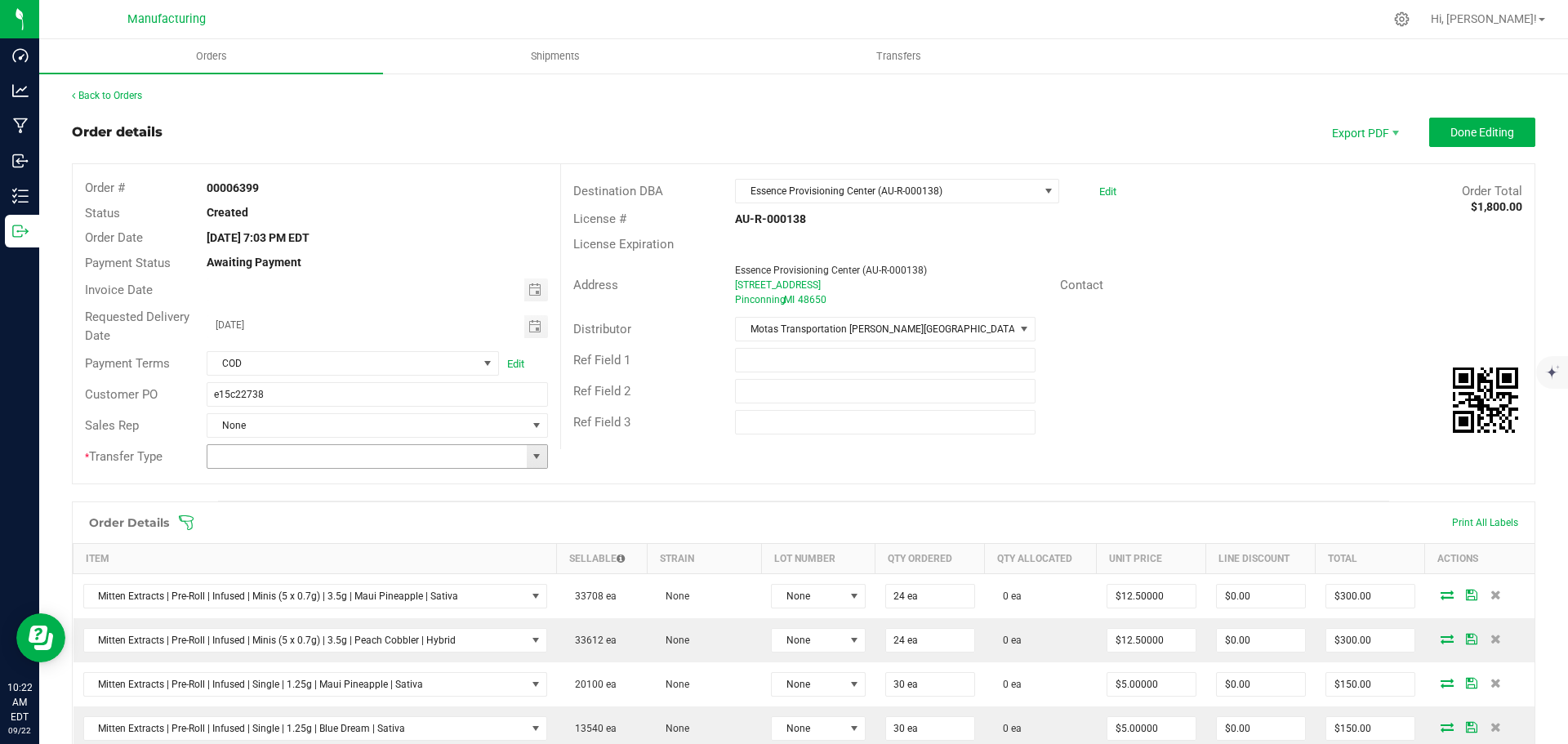
click at [536, 461] on span at bounding box center [536, 456] width 13 height 13
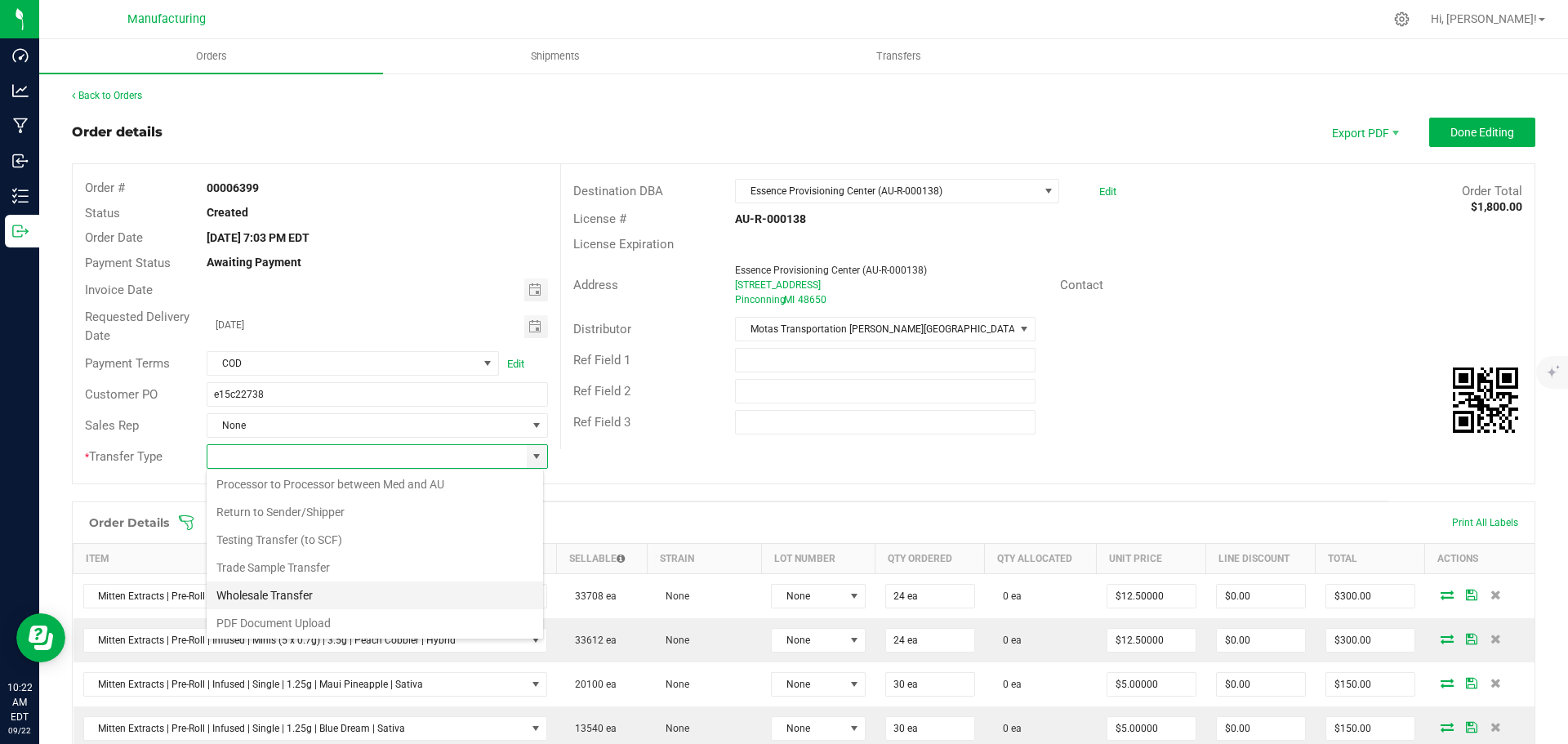
scroll to position [114, 0]
click at [281, 585] on li "Wholesale Transfer" at bounding box center [375, 594] width 336 height 28
type input "Wholesale Transfer"
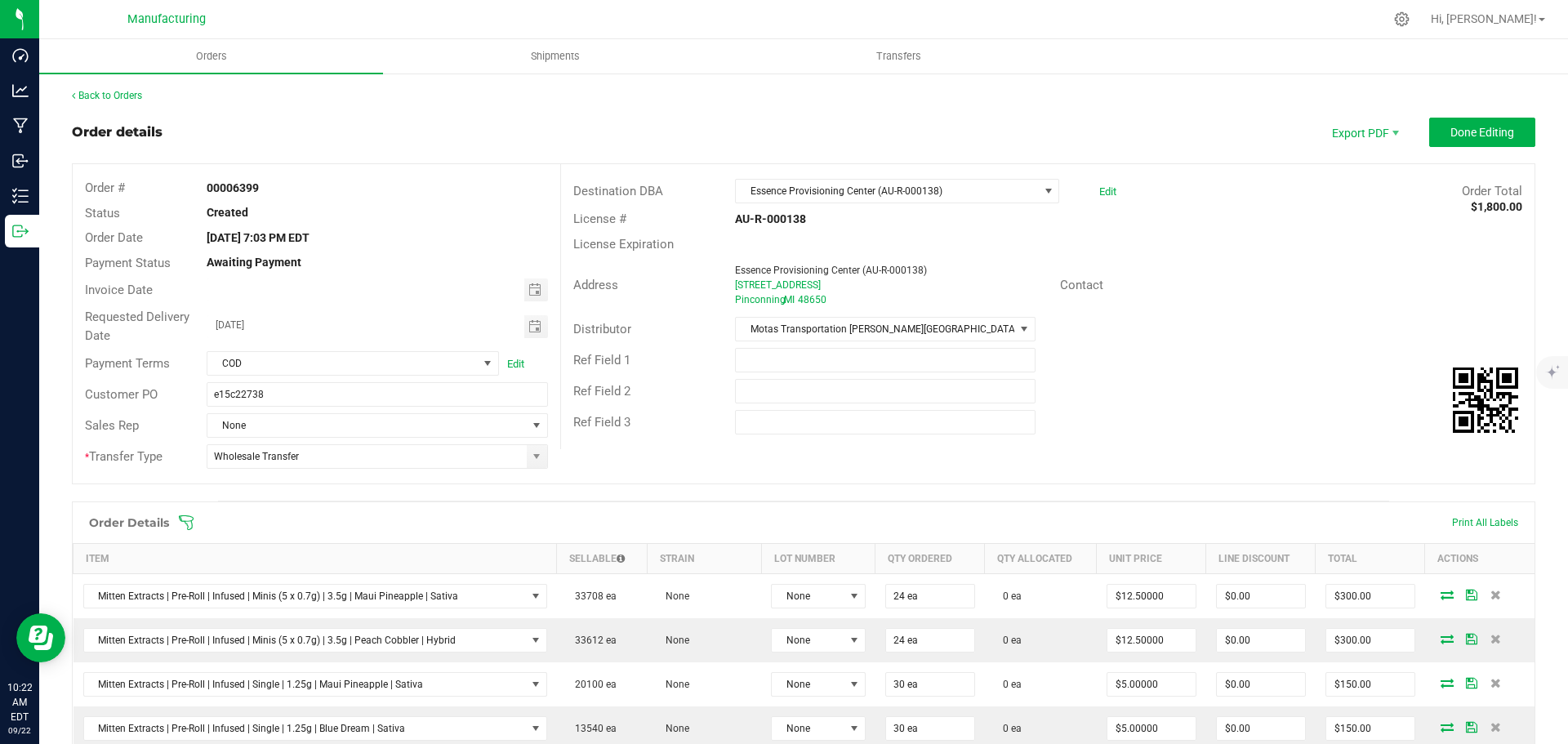
click at [186, 521] on icon at bounding box center [186, 522] width 15 height 15
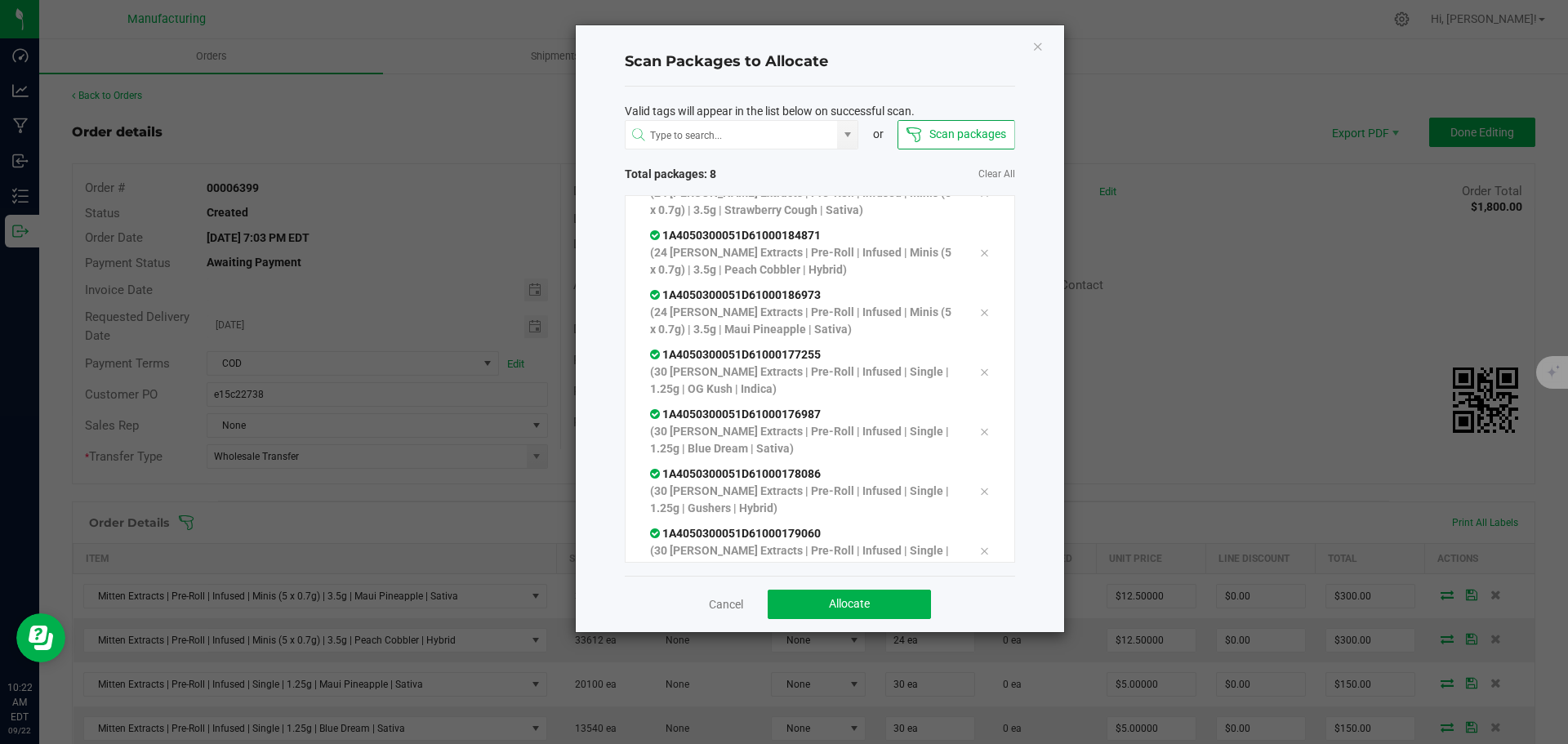
scroll to position [92, 0]
click at [901, 609] on button "Allocate" at bounding box center [849, 604] width 163 height 29
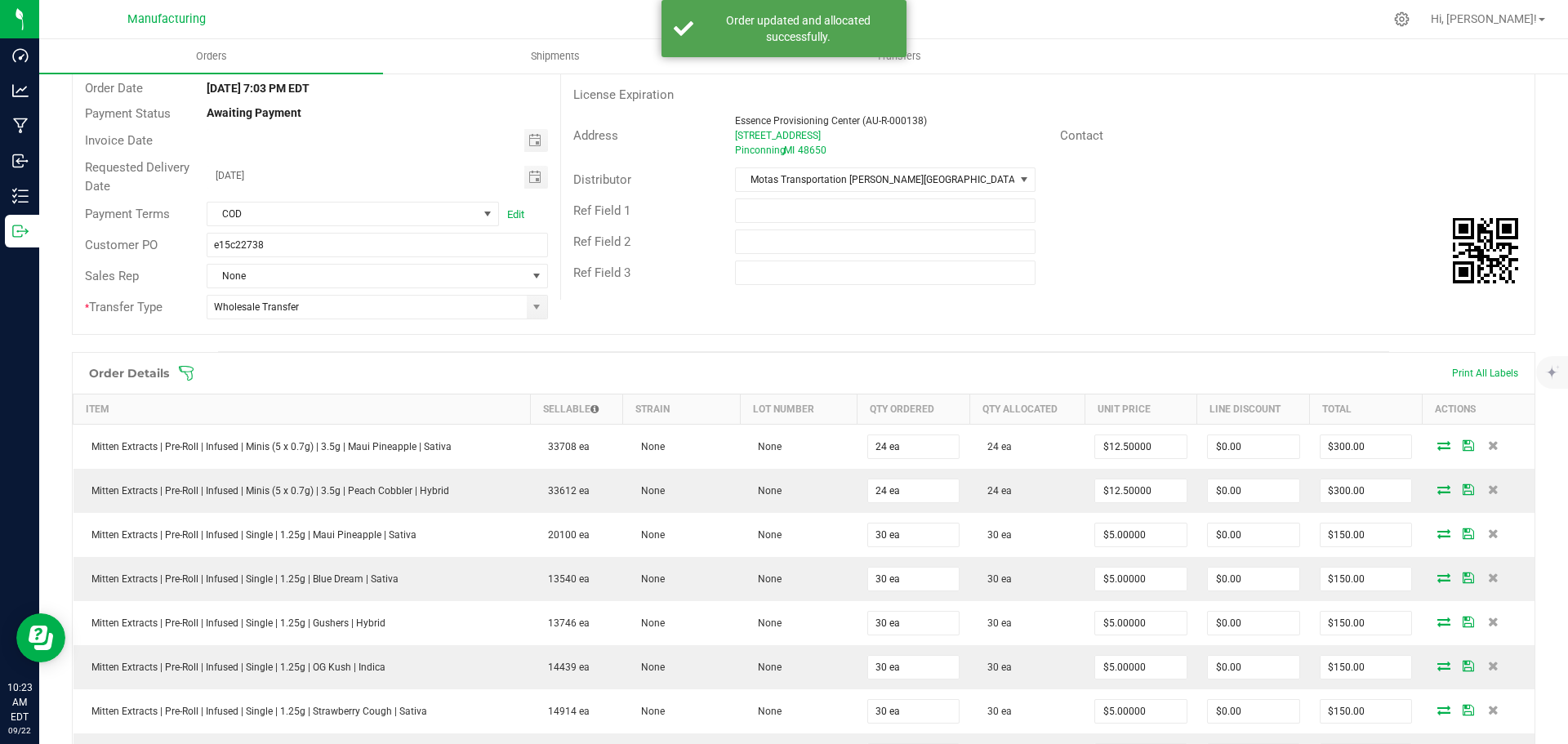
scroll to position [0, 0]
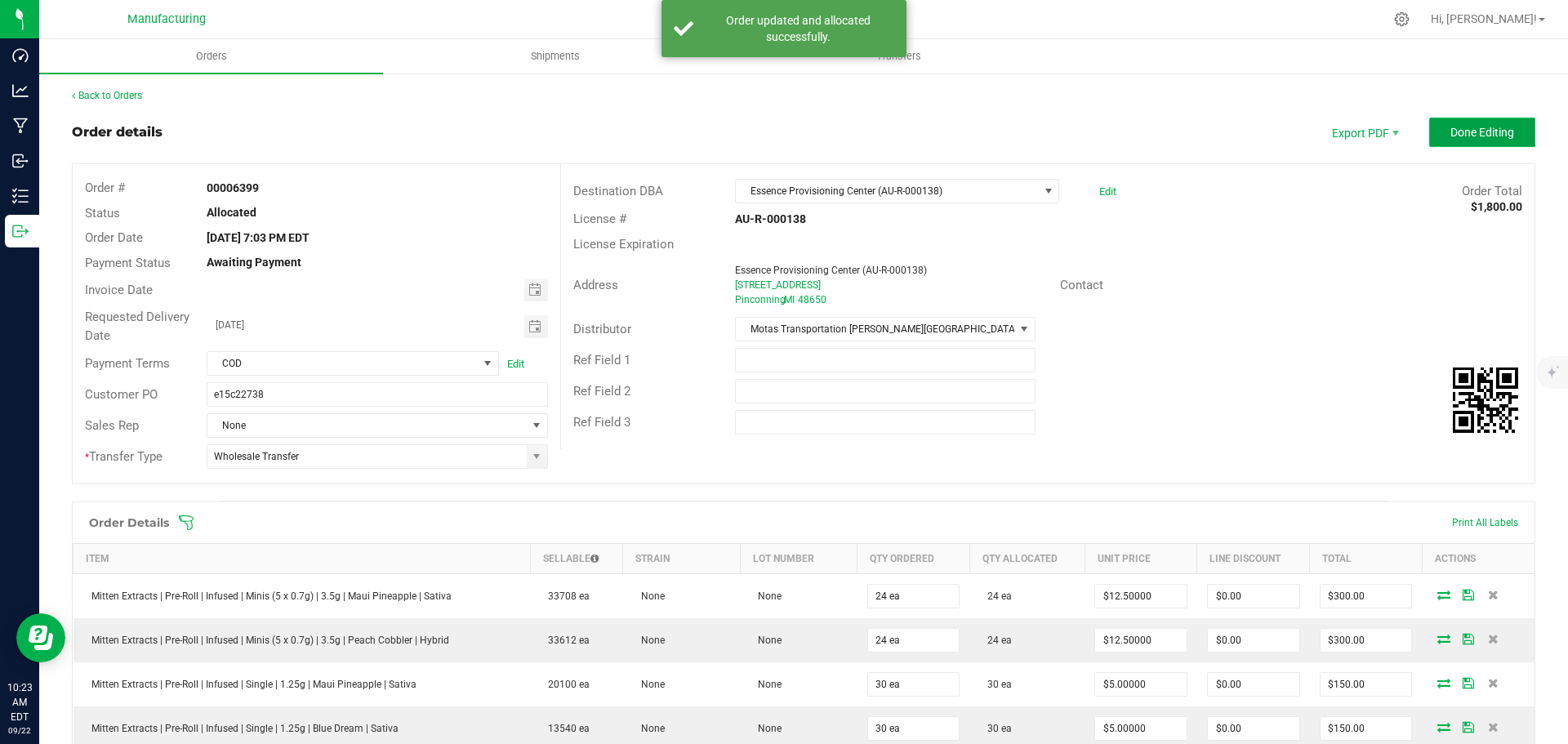
click at [1452, 133] on span "Done Editing" at bounding box center [1481, 132] width 63 height 13
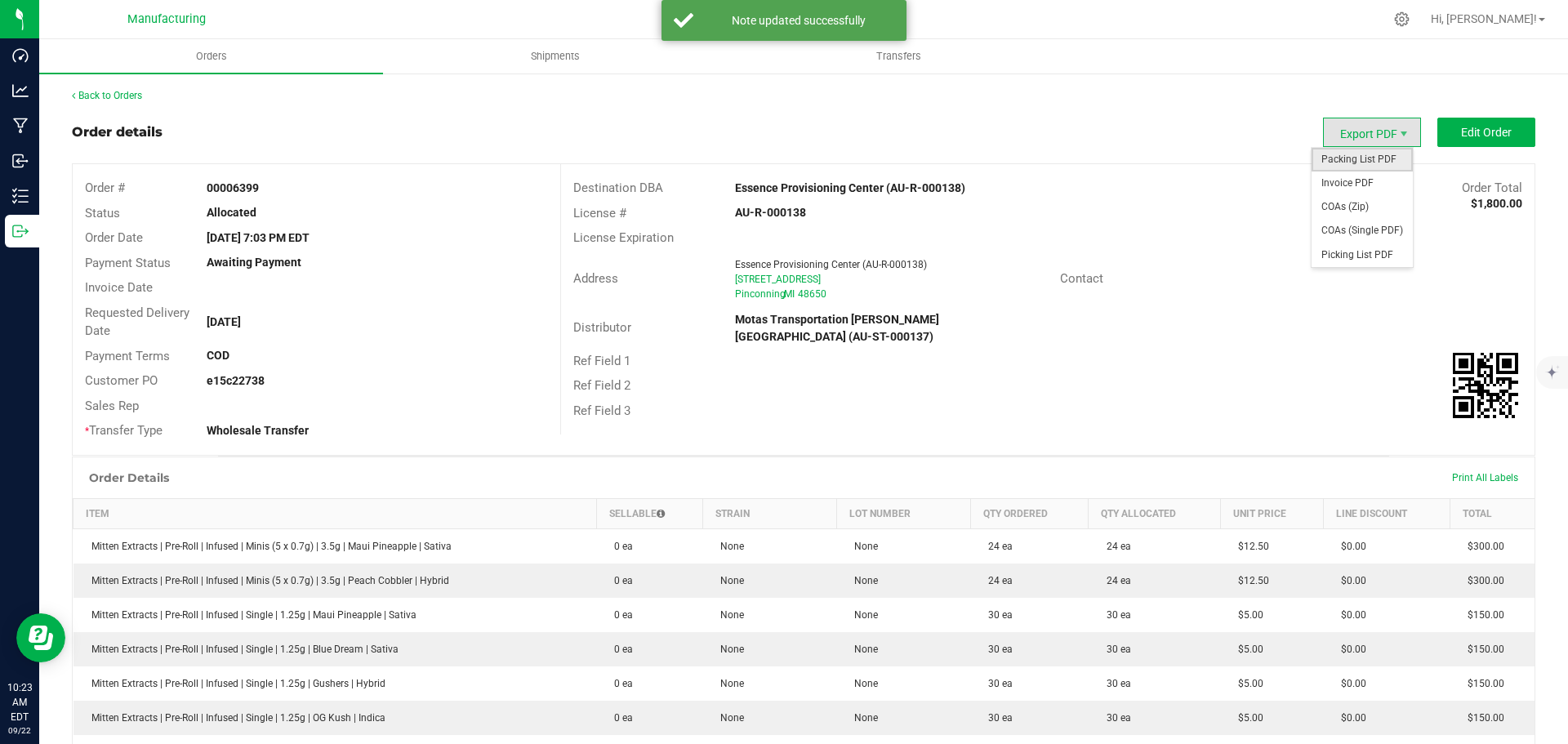
click at [1361, 156] on span "Packing List PDF" at bounding box center [1362, 159] width 101 height 23
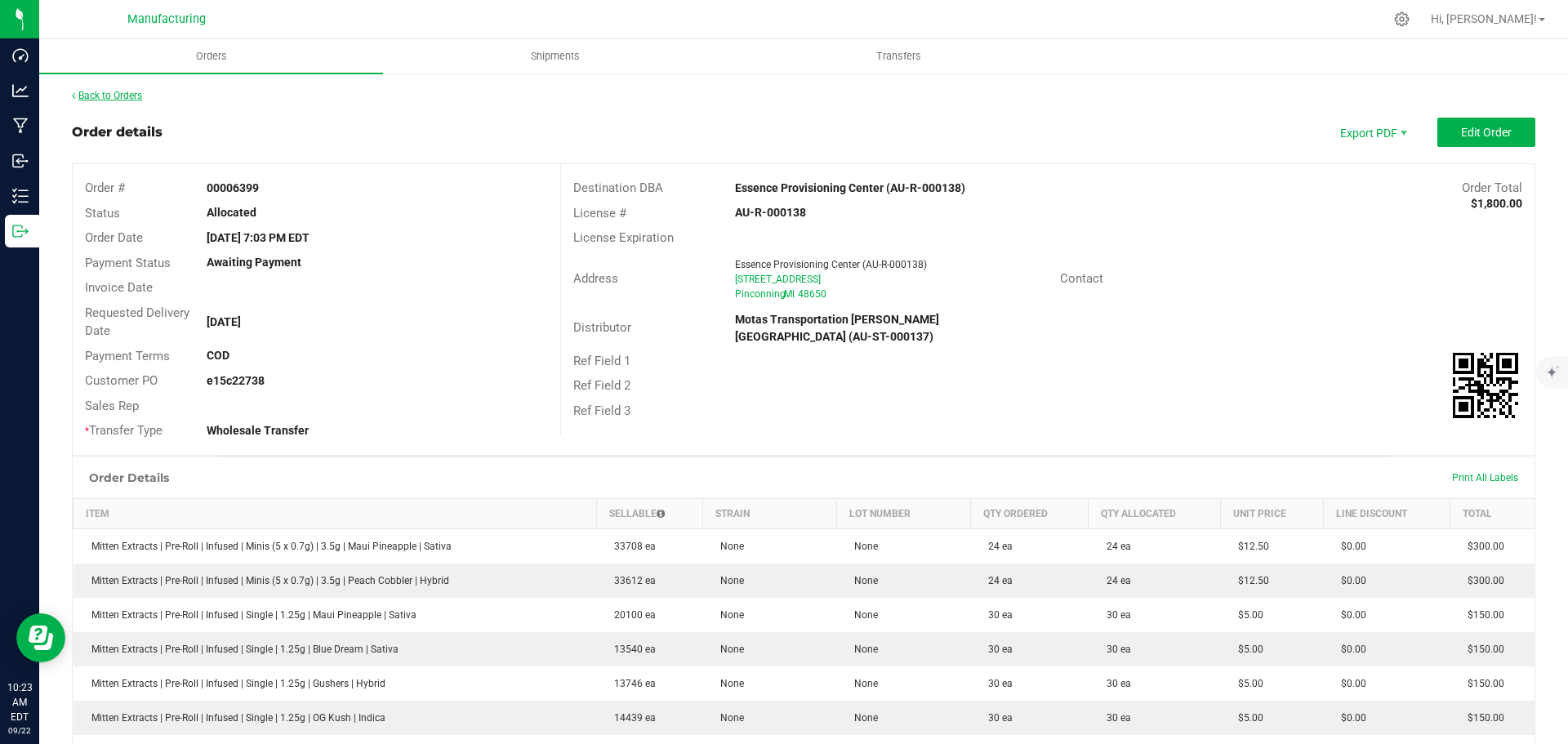
click at [122, 93] on link "Back to Orders" at bounding box center [107, 95] width 70 height 11
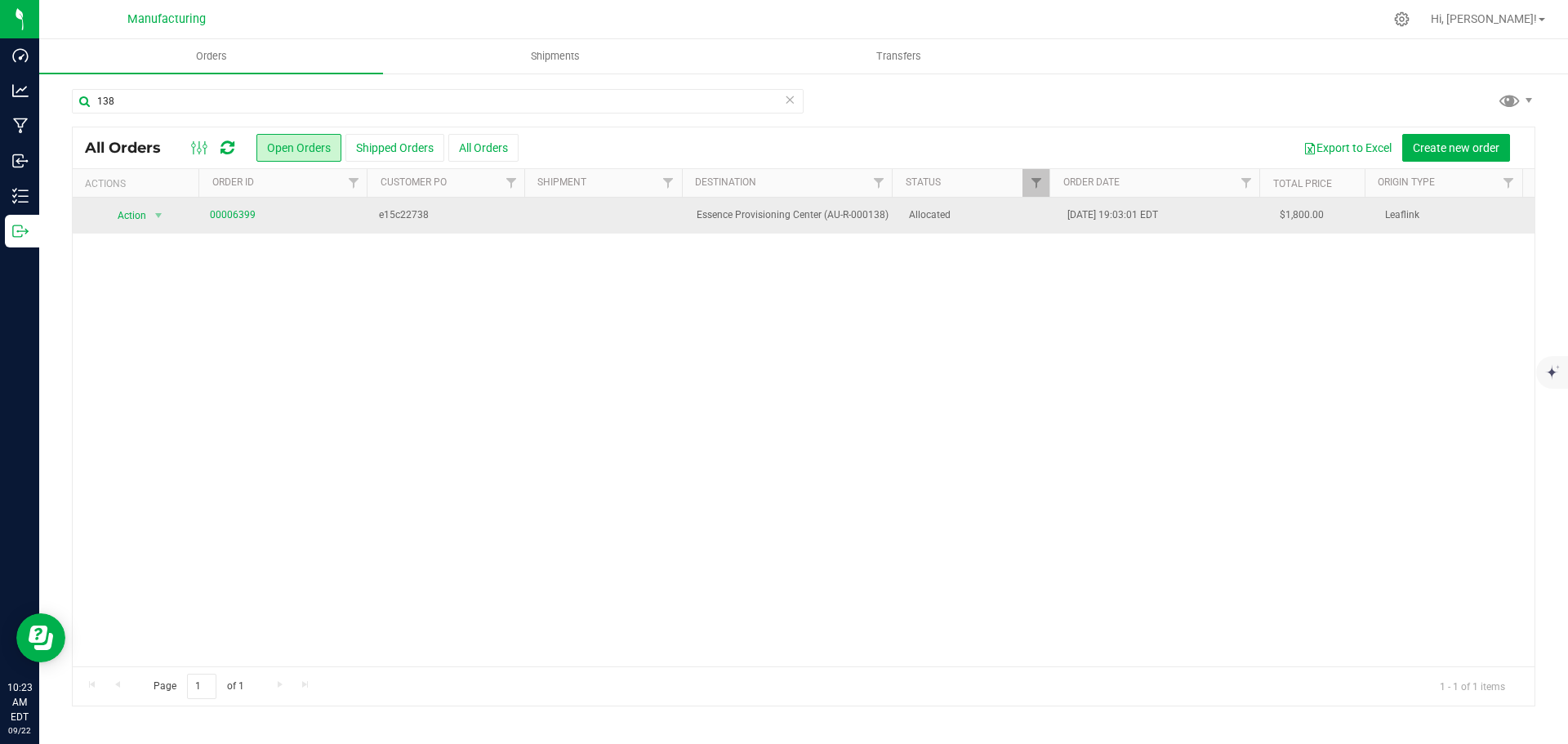
drag, startPoint x: 990, startPoint y: 226, endPoint x: 792, endPoint y: 219, distance: 198.1
click at [990, 226] on td "Allocated" at bounding box center [979, 215] width 160 height 36
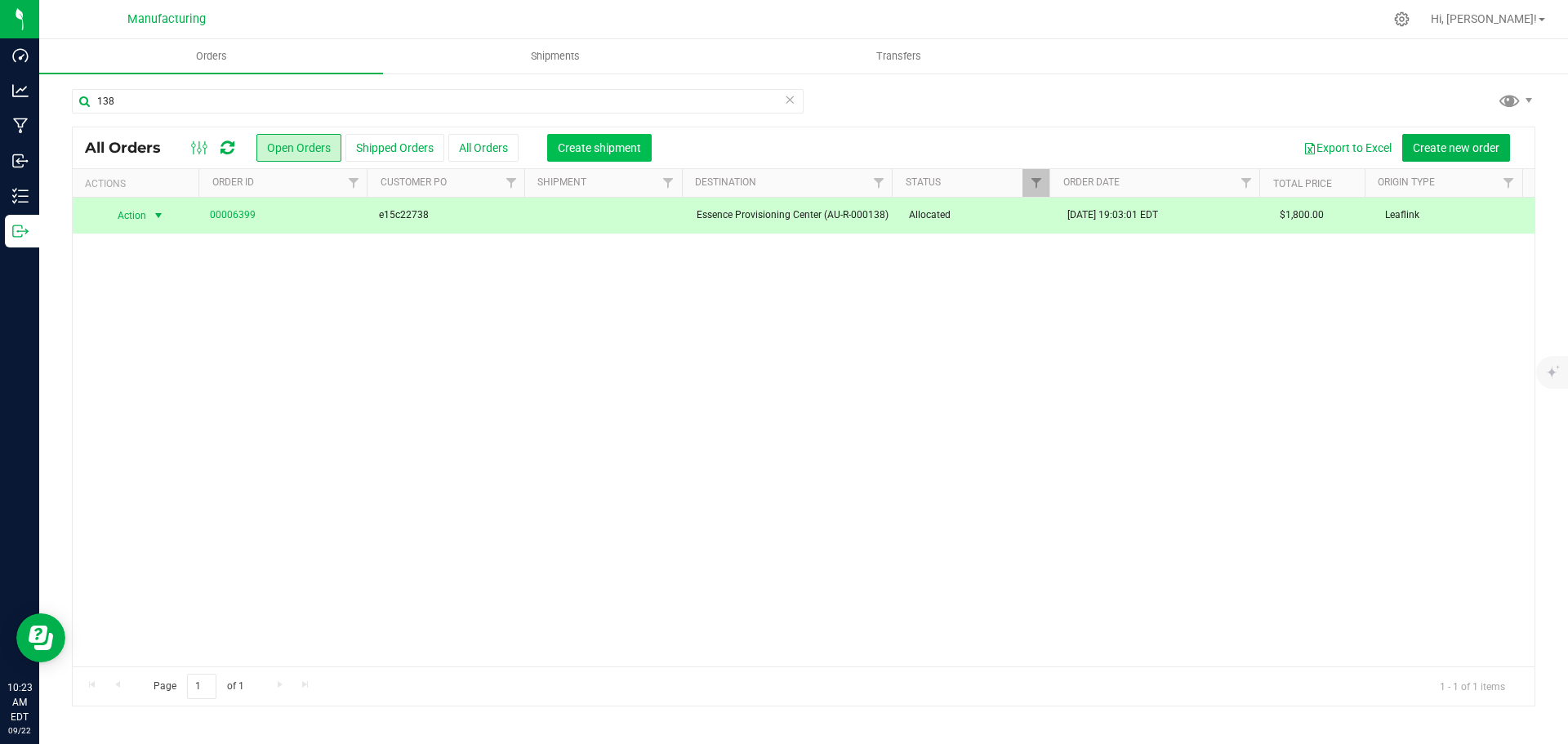
click at [599, 143] on span "Create shipment" at bounding box center [599, 147] width 83 height 13
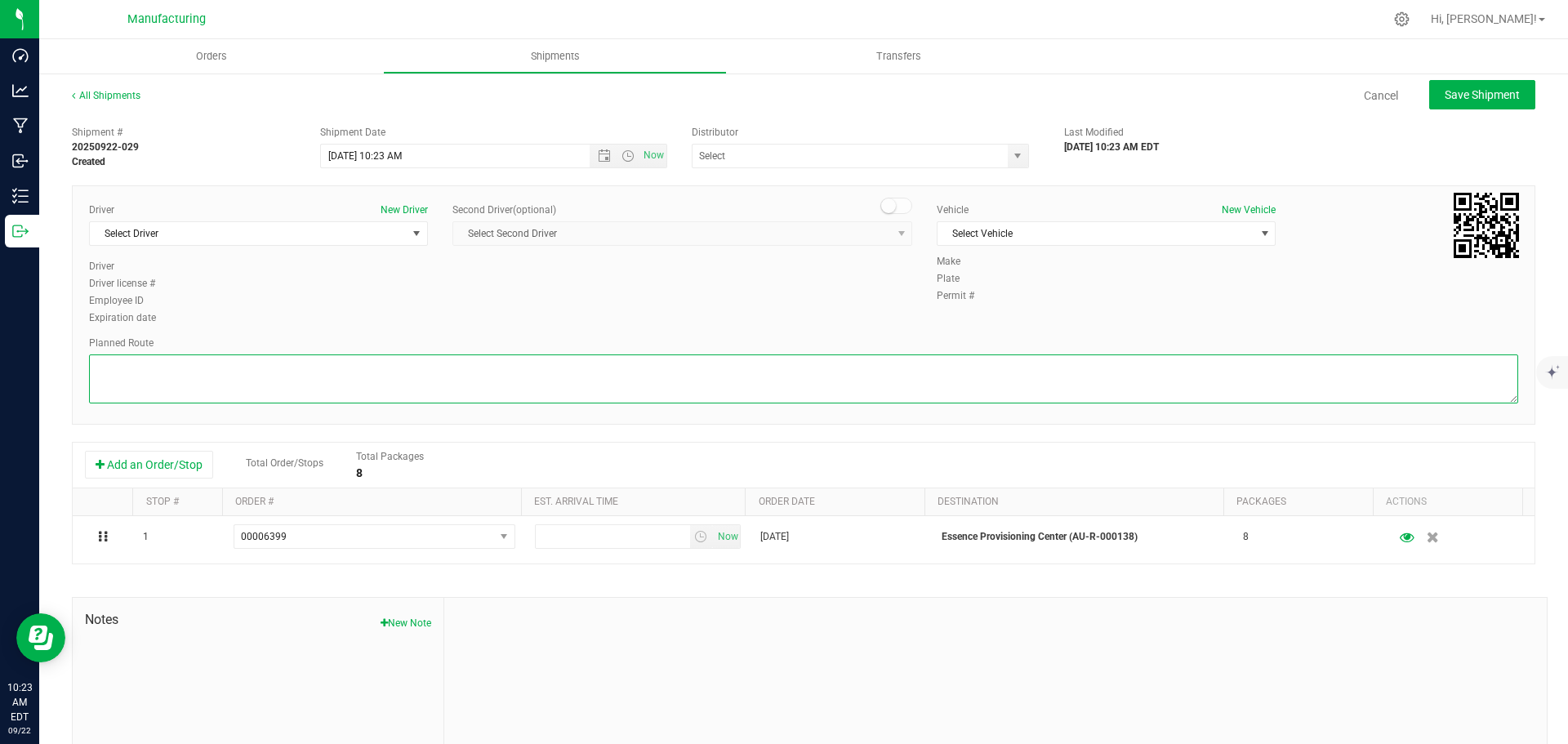
click at [563, 388] on textarea at bounding box center [804, 379] width 1429 height 49
paste textarea "Mitten Distro Dimondale To Motas -- Head south 246 ft -- Turn right 325 ft -- T…"
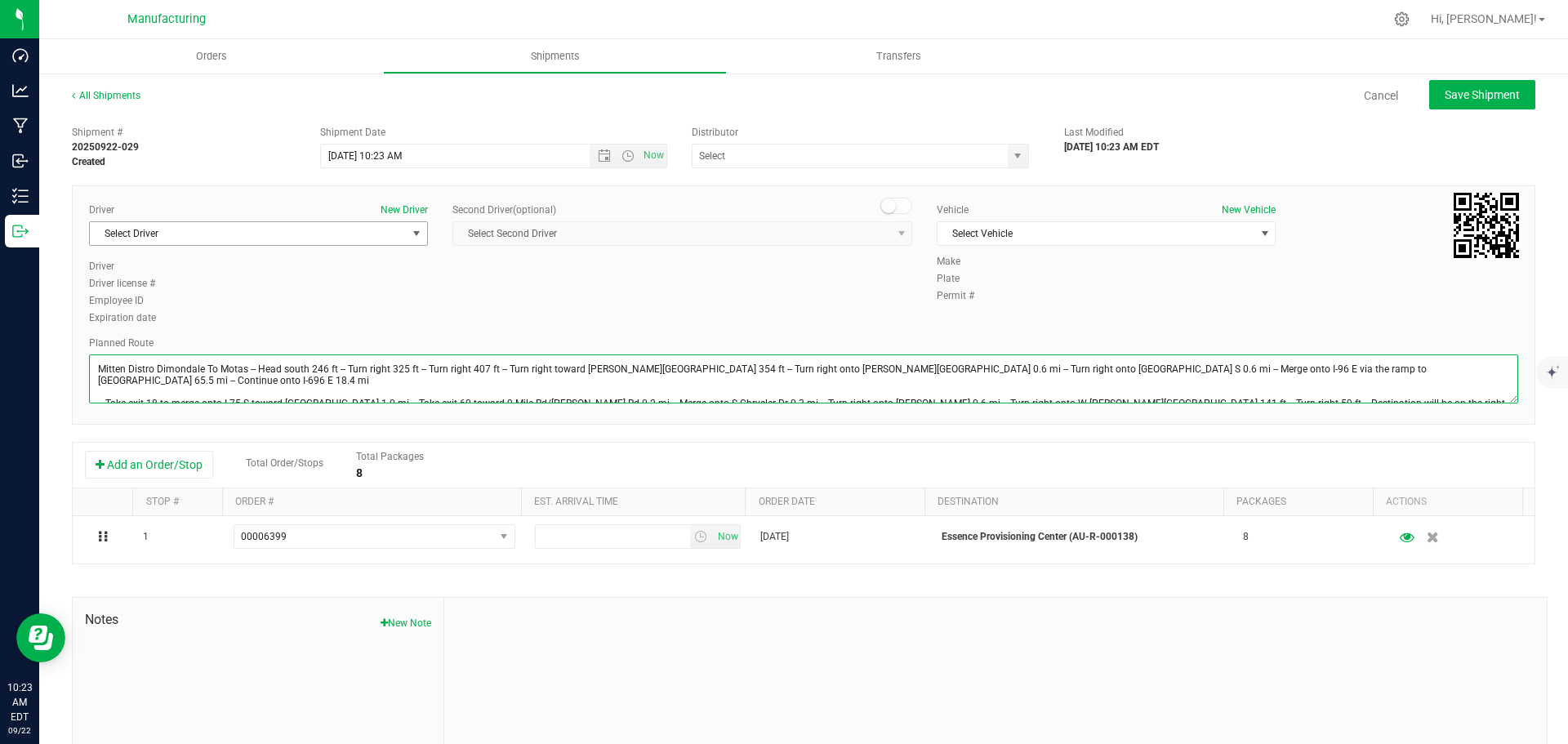
type textarea "Mitten Distro Dimondale To Motas -- Head south 246 ft -- Turn right 325 ft -- T…"
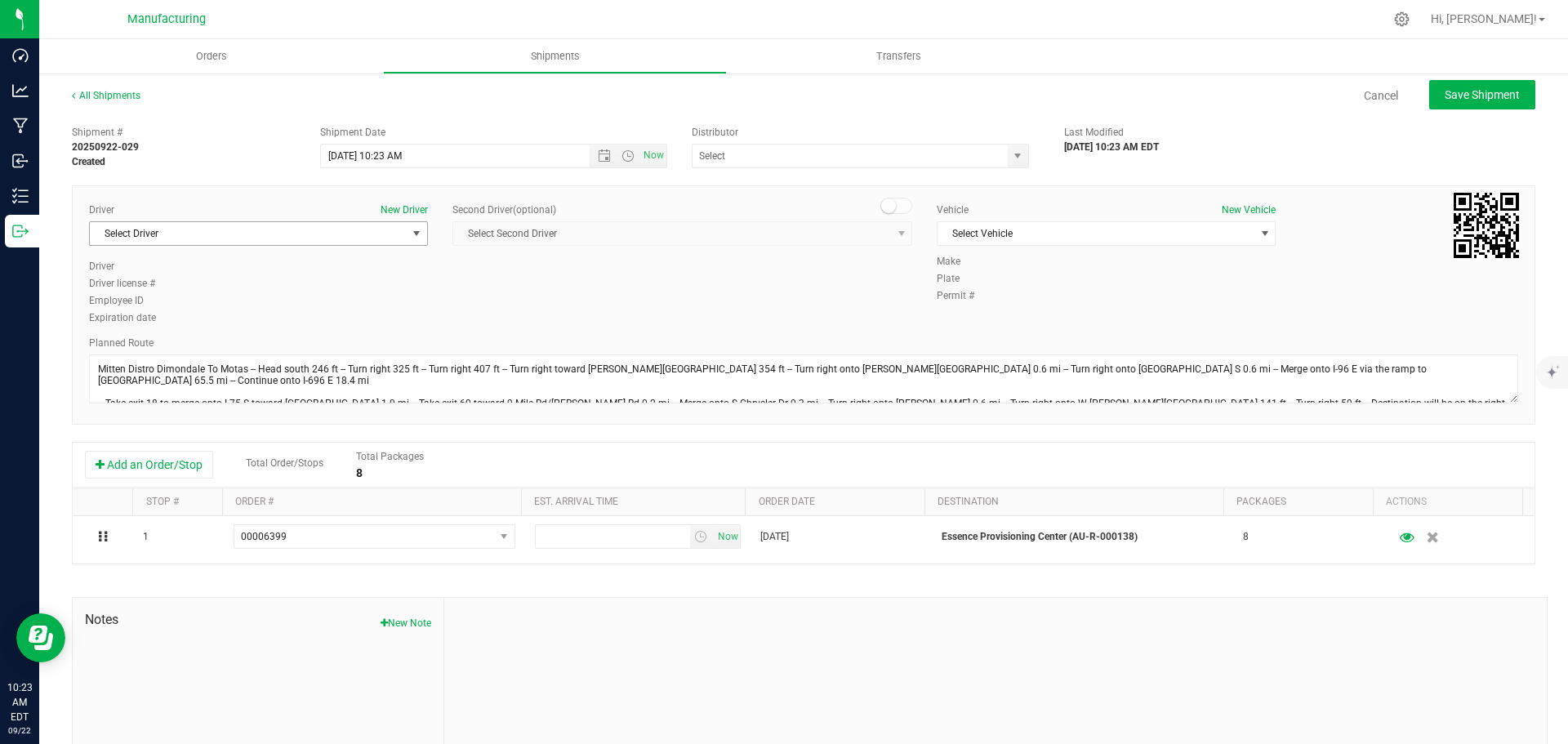
click at [402, 228] on span "Select Driver" at bounding box center [248, 233] width 317 height 23
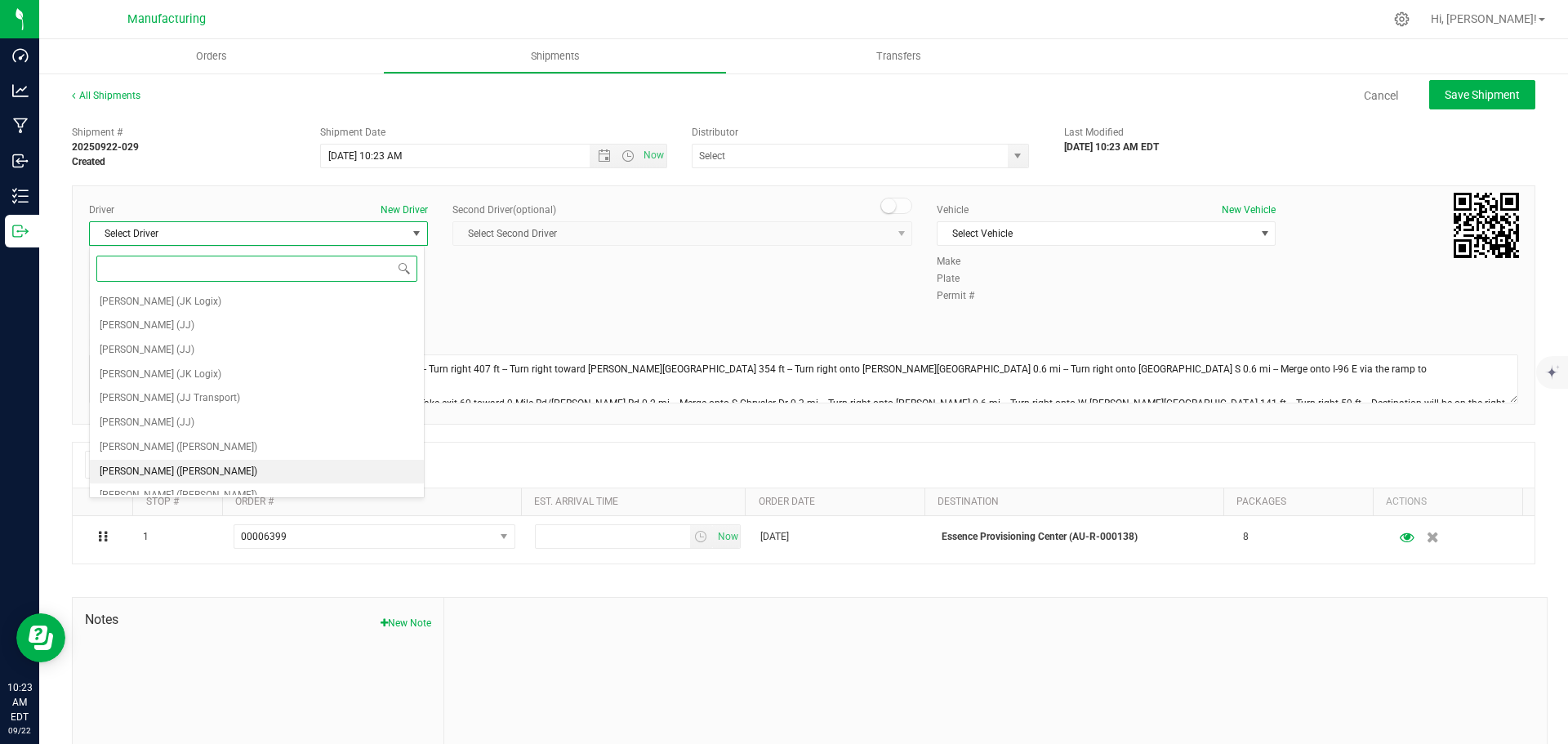
click at [183, 477] on span "[PERSON_NAME] ([PERSON_NAME])" at bounding box center [179, 472] width 158 height 21
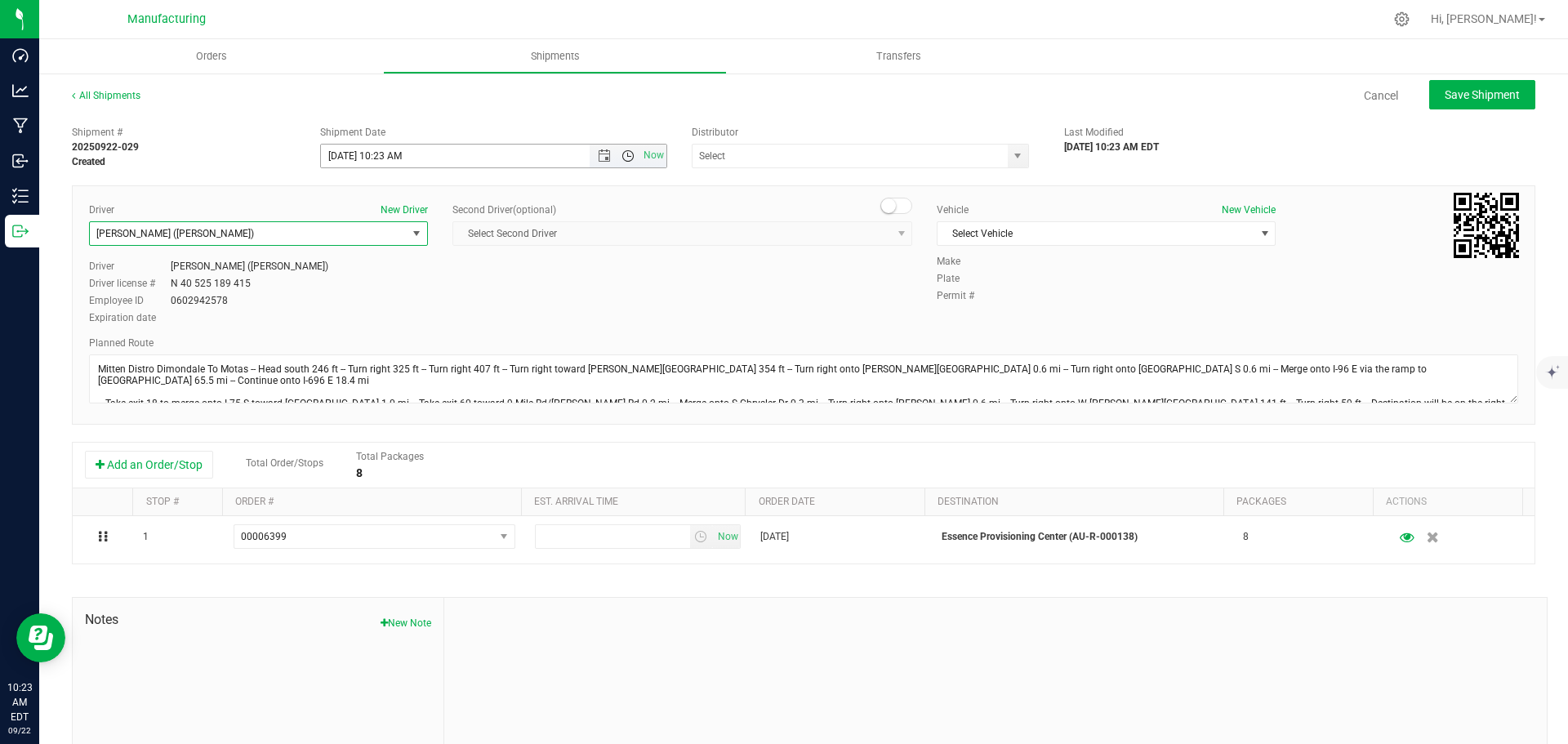
click at [623, 154] on span "Open the time view" at bounding box center [628, 155] width 13 height 13
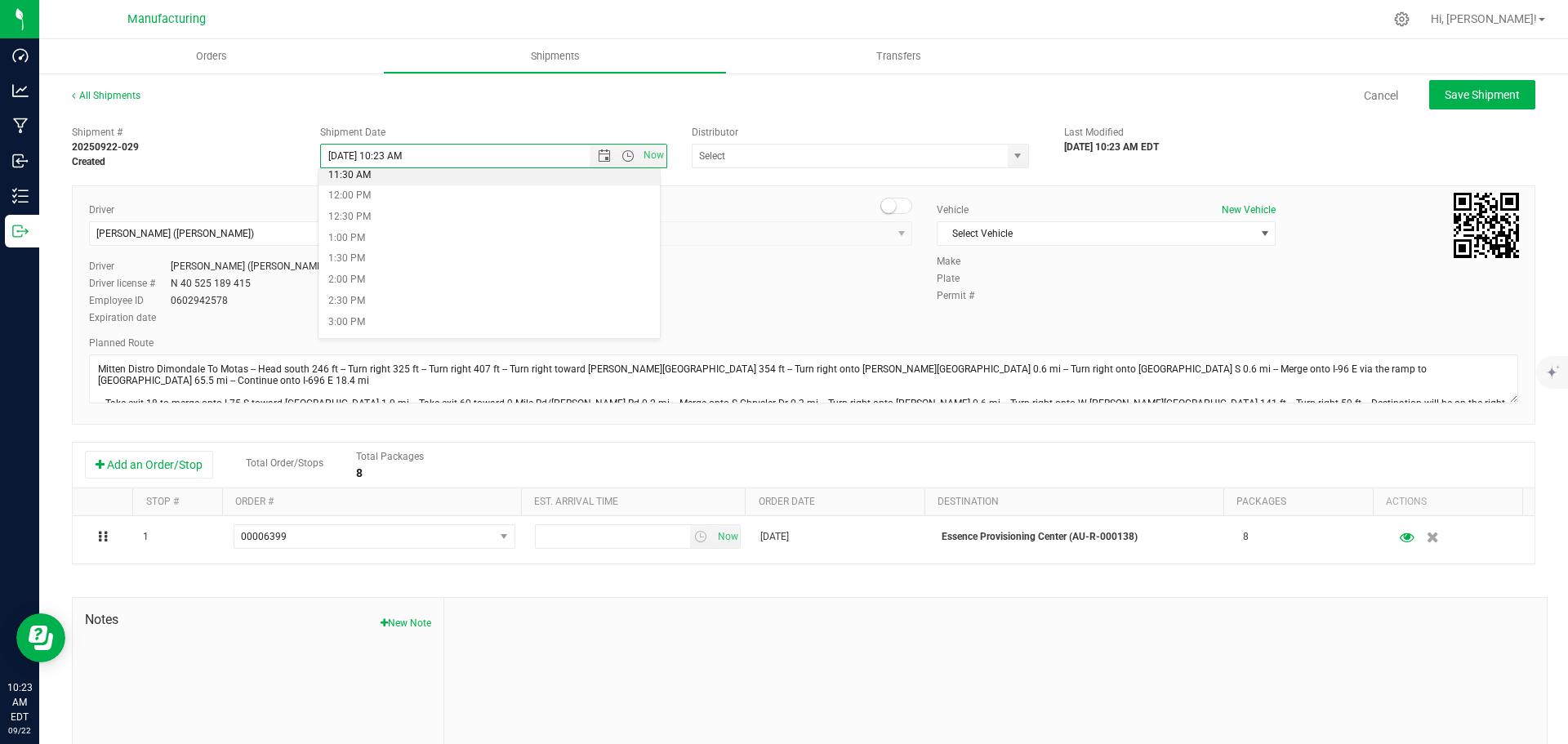
click at [354, 181] on li "11:30 AM" at bounding box center [489, 175] width 342 height 21
type input "[DATE] 11:30 AM"
click at [1011, 161] on span "select" at bounding box center [1017, 155] width 13 height 13
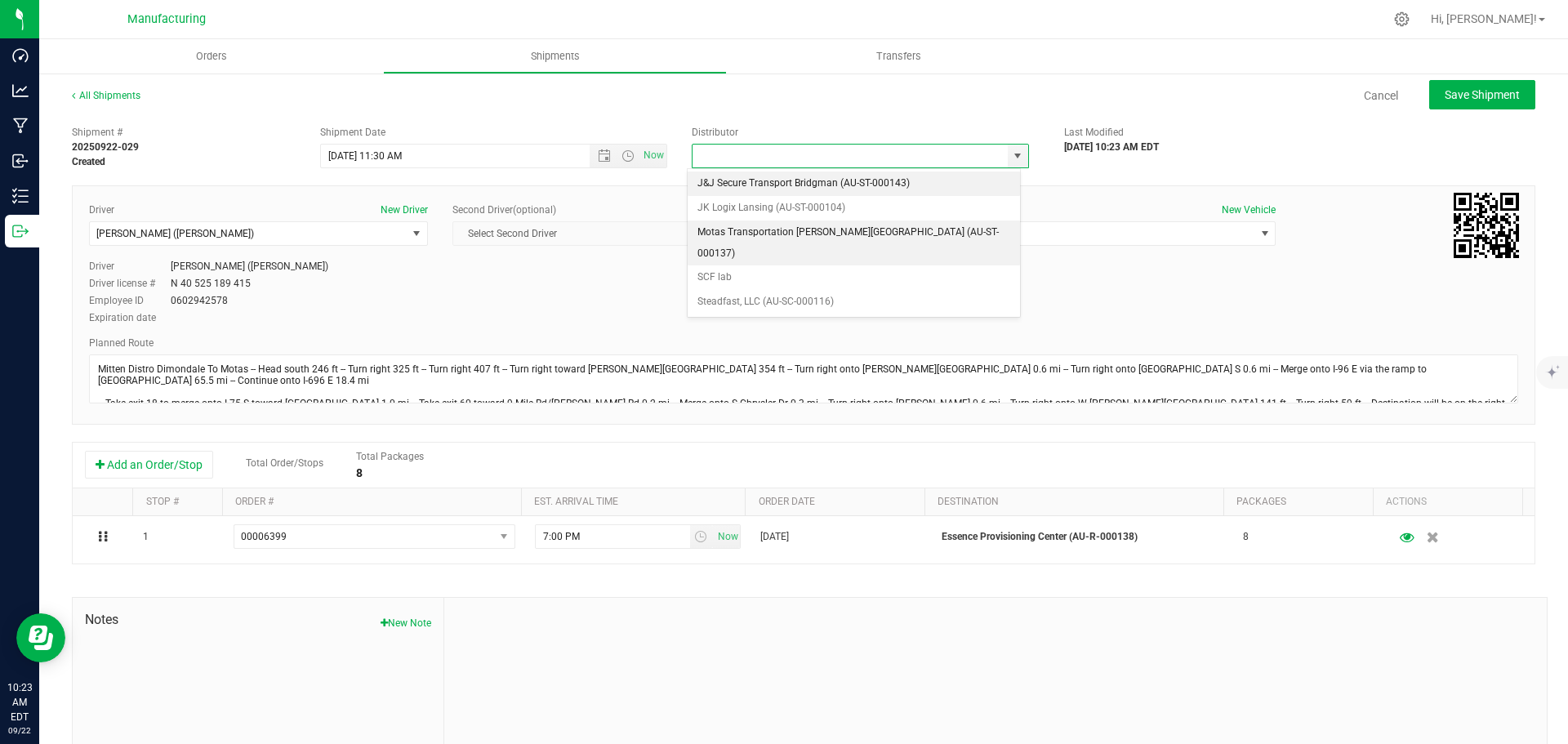
click at [782, 231] on li "Motas Transportation [PERSON_NAME][GEOGRAPHIC_DATA] (AU-ST-000137)" at bounding box center [853, 243] width 332 height 45
type input "Motas Transportation [PERSON_NAME][GEOGRAPHIC_DATA] (AU-ST-000137)"
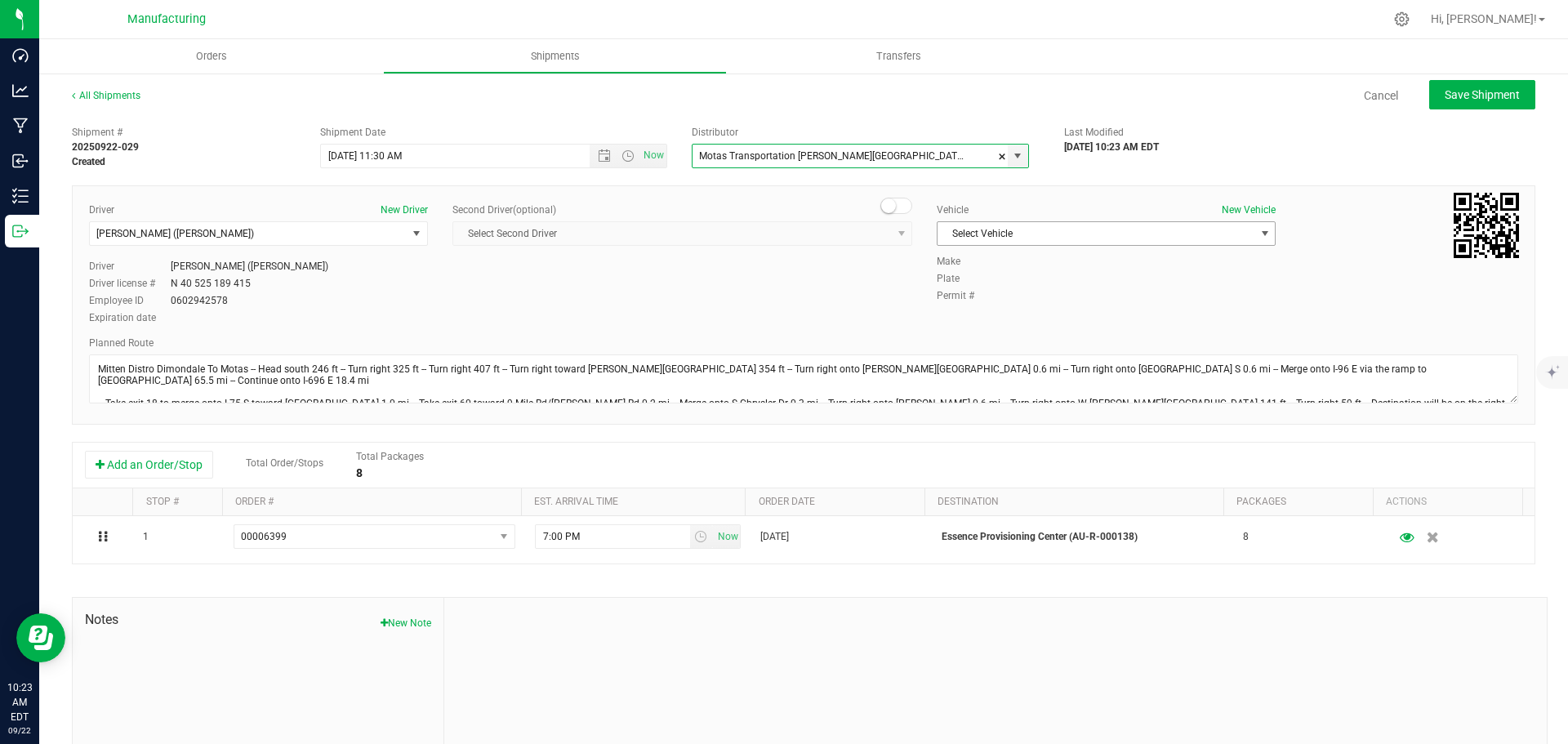
click at [1052, 229] on span "Select Vehicle" at bounding box center [1095, 233] width 317 height 23
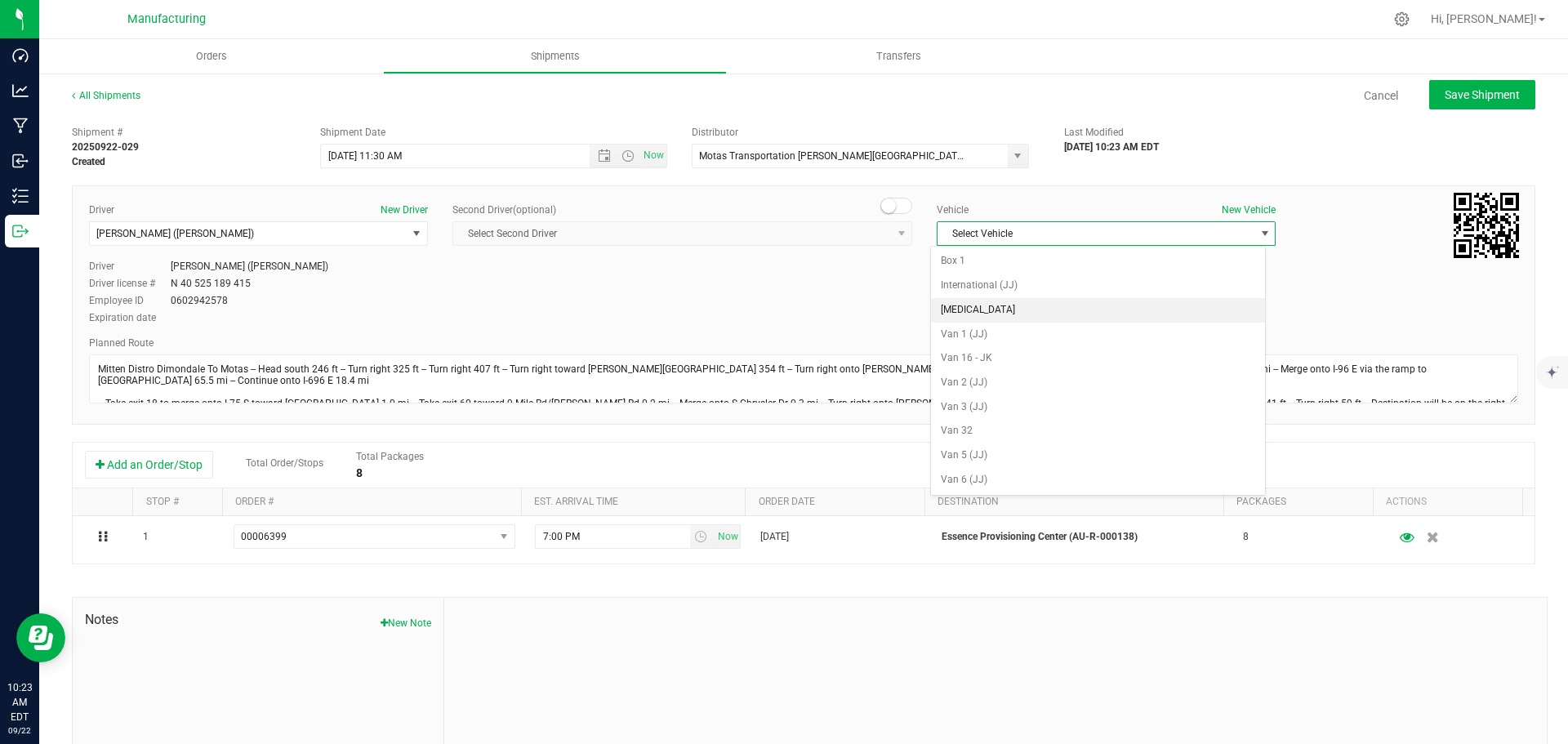
click at [988, 304] on li "[MEDICAL_DATA]" at bounding box center [1097, 310] width 334 height 24
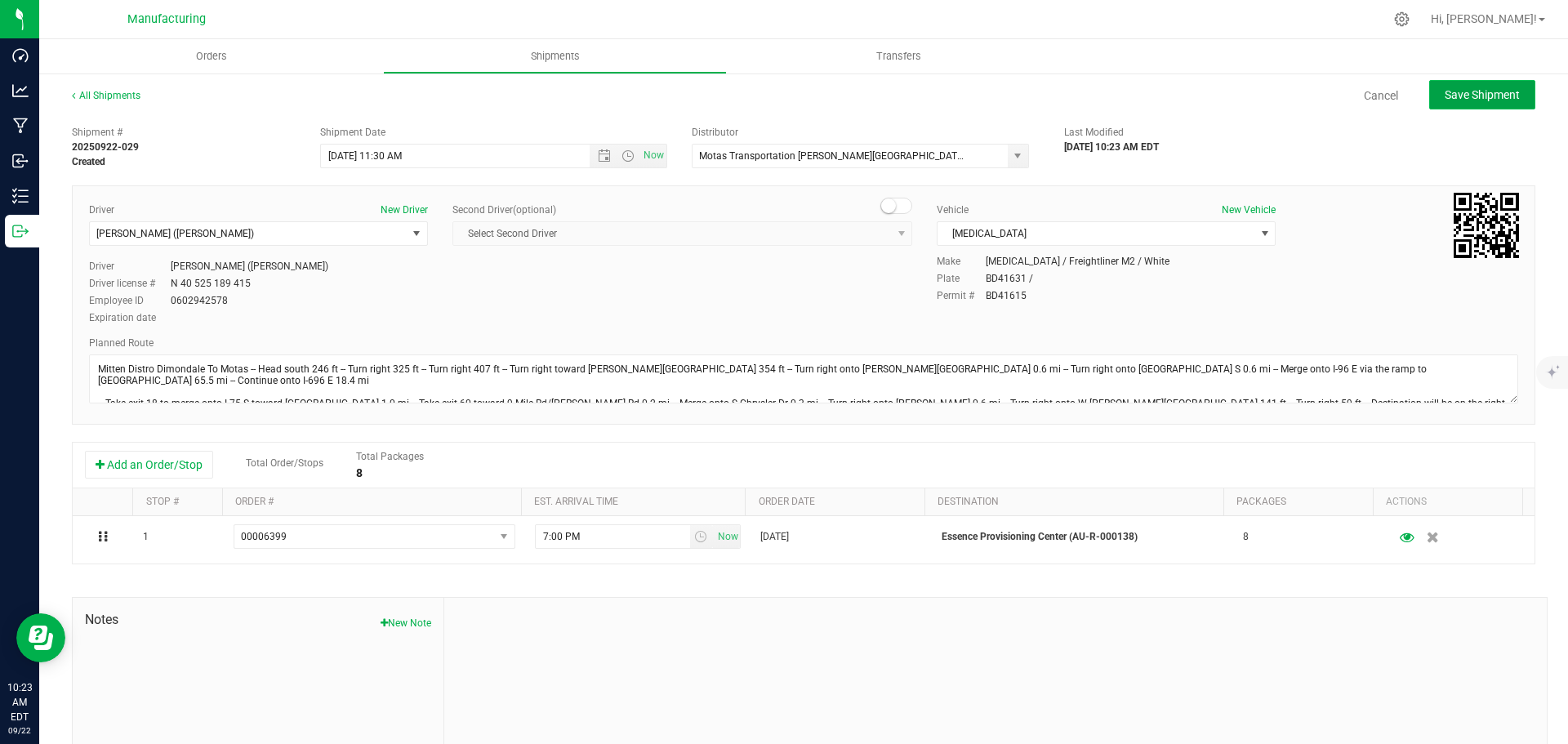
click at [1458, 101] on span "Save Shipment" at bounding box center [1482, 95] width 75 height 13
type input "[DATE] 3:30 PM"
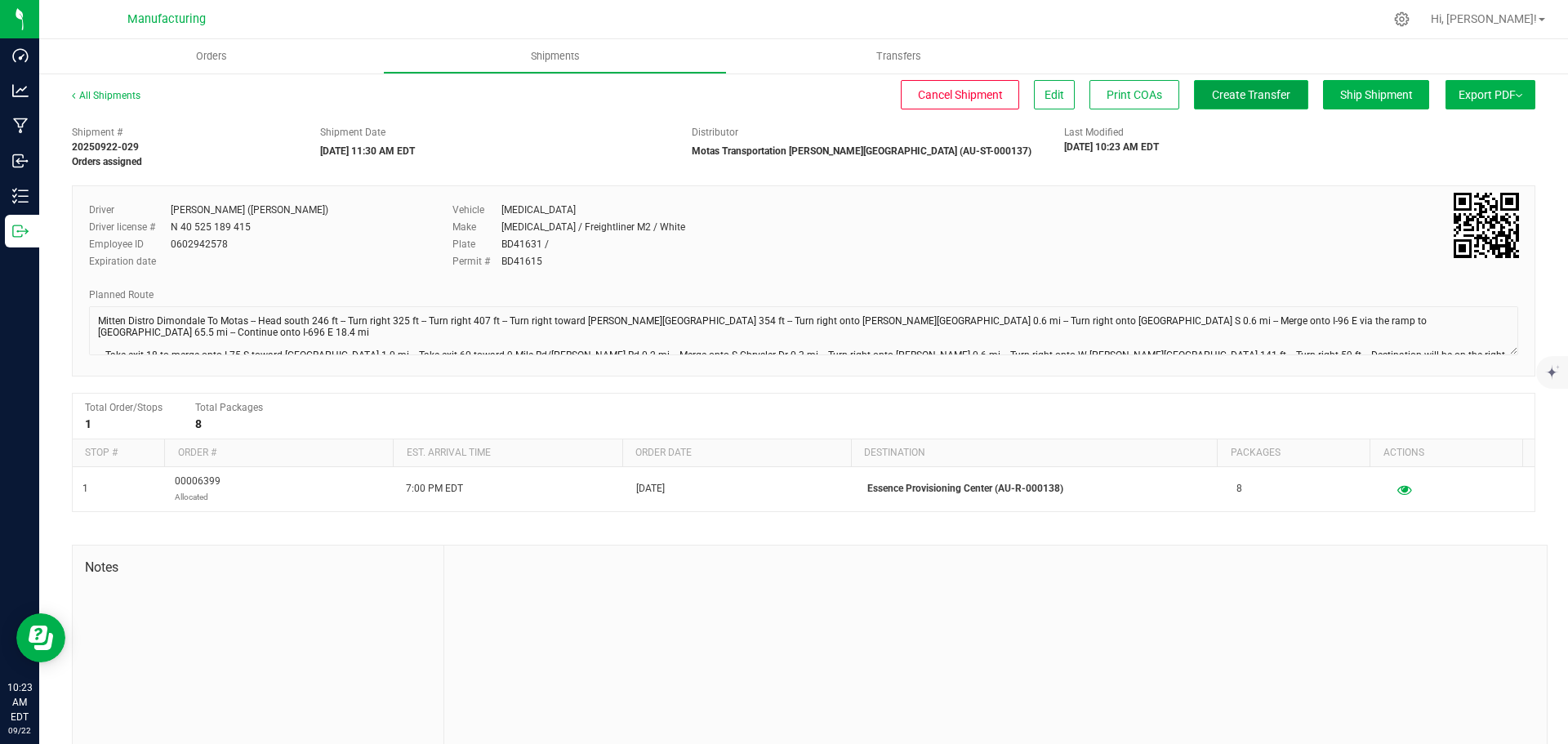
click at [1249, 98] on span "Create Transfer" at bounding box center [1251, 95] width 78 height 13
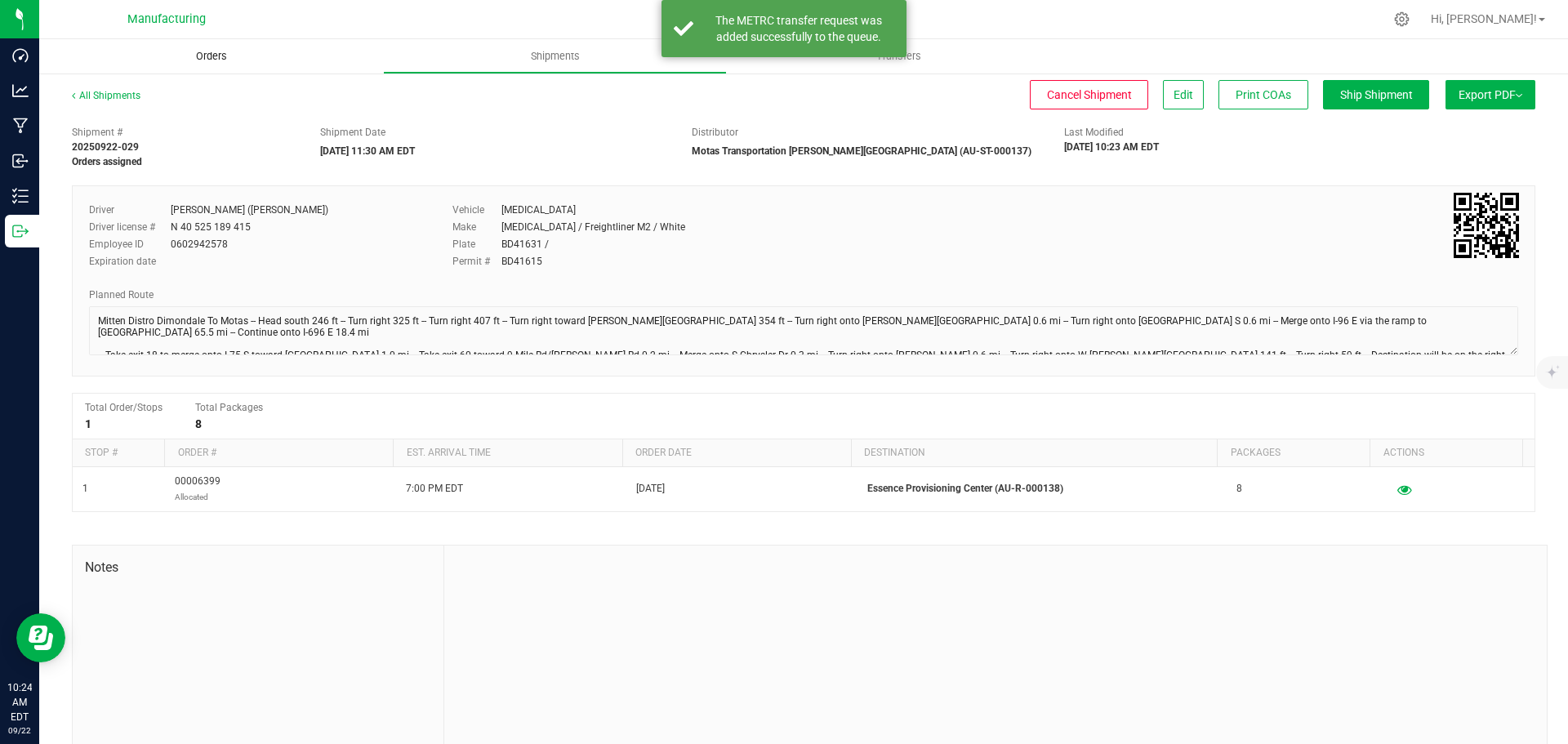
click at [217, 55] on span "Orders" at bounding box center [212, 55] width 75 height 15
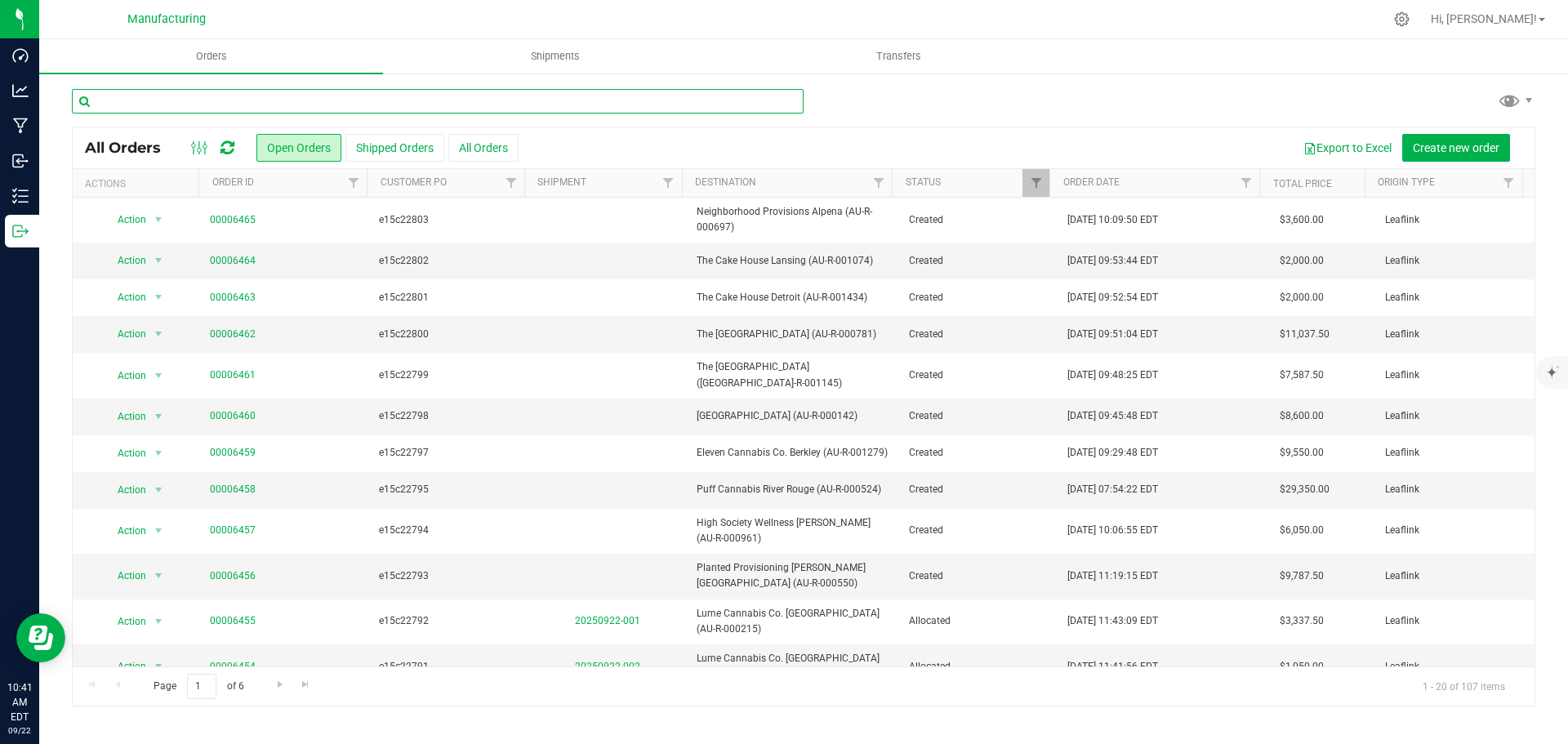
click at [301, 100] on input "text" at bounding box center [438, 101] width 732 height 24
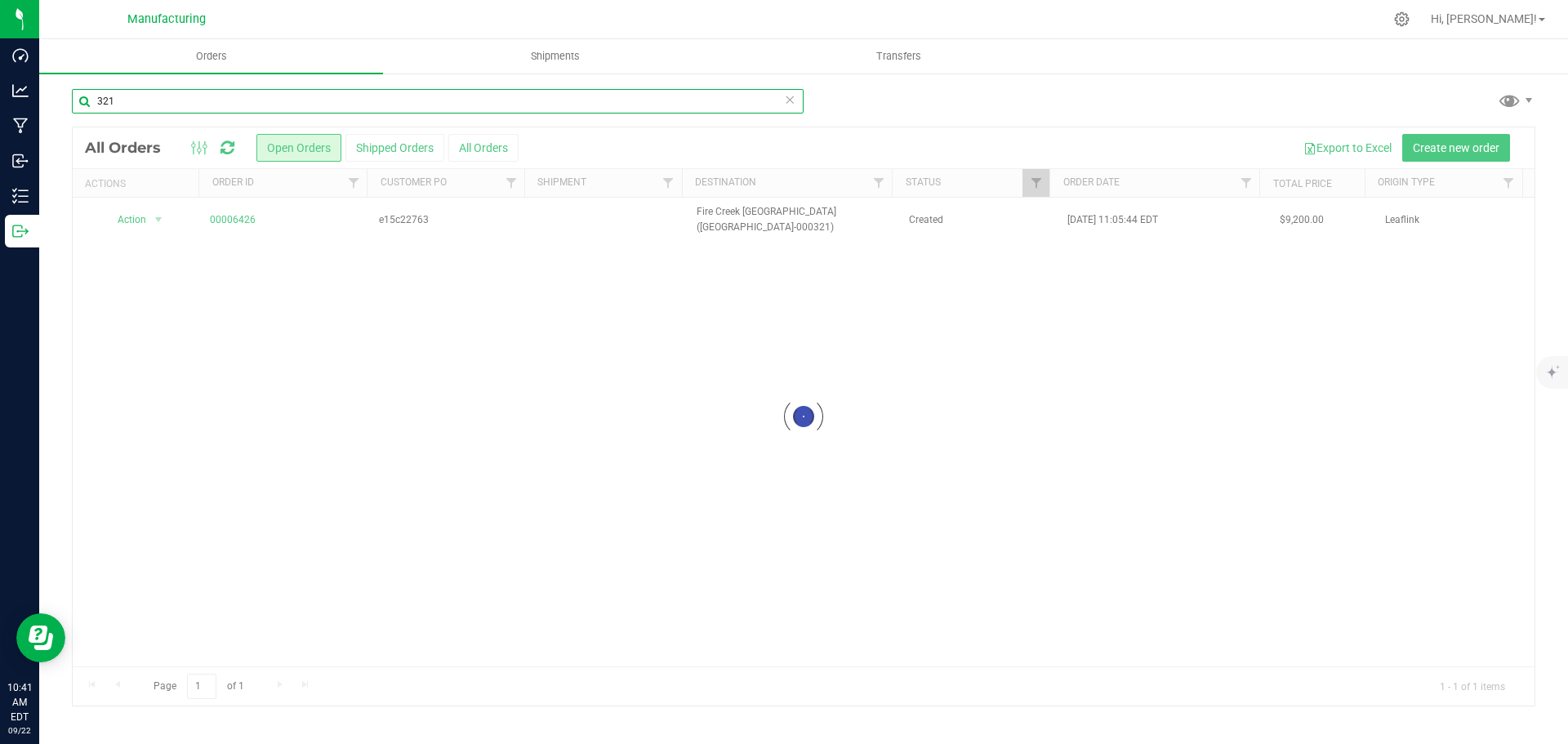
type input "321"
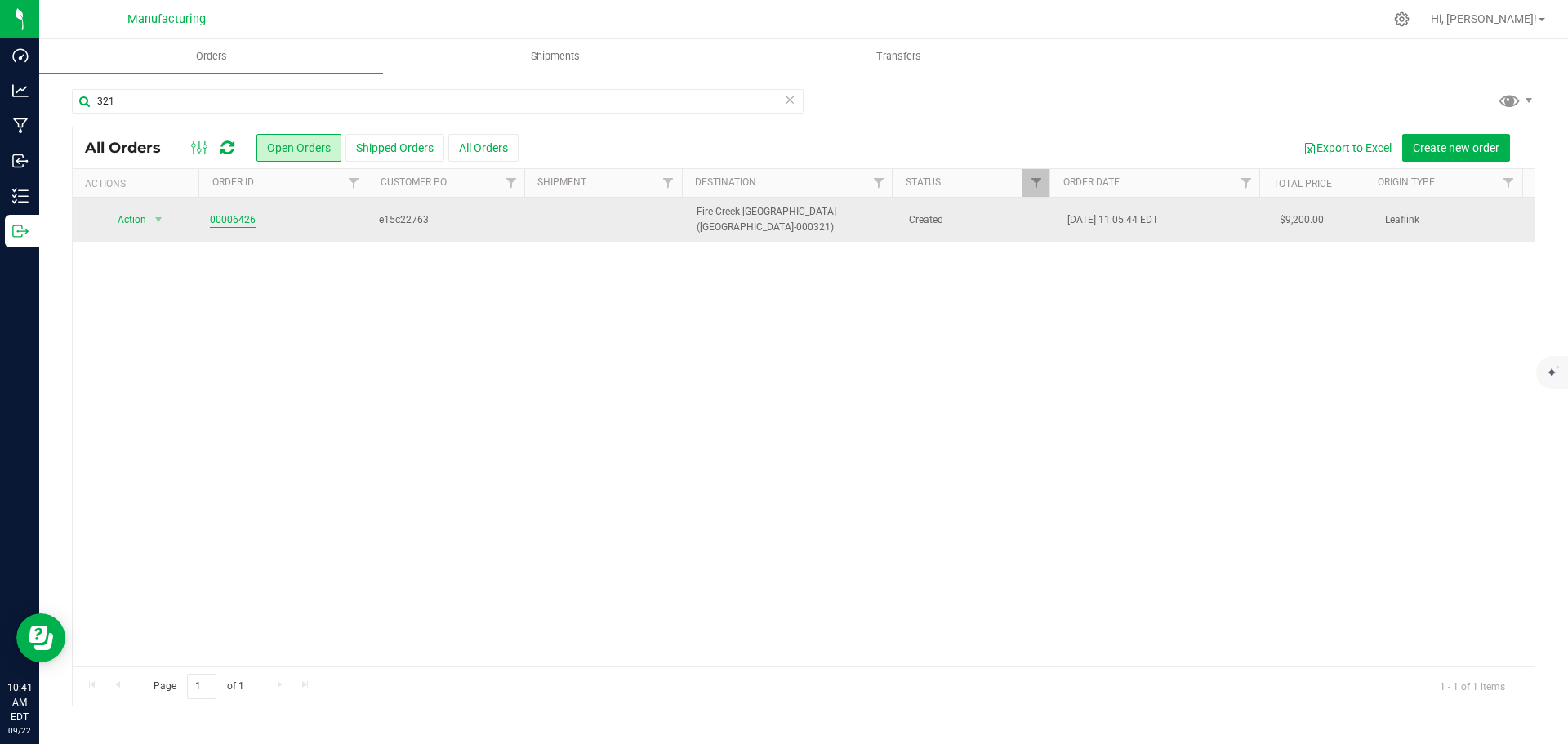
click at [216, 214] on link "00006426" at bounding box center [232, 220] width 46 height 16
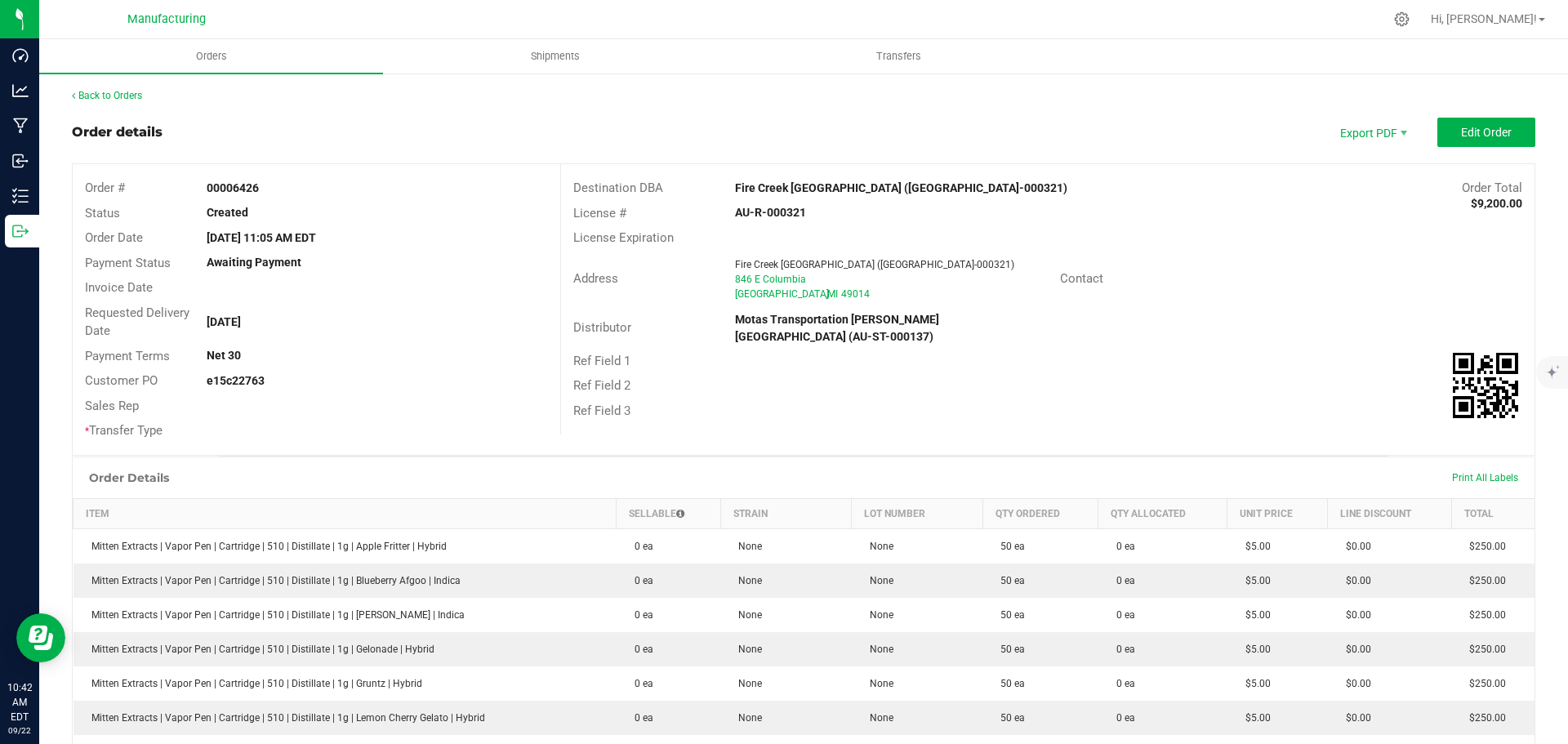
click at [776, 186] on strong "Fire Creek [GEOGRAPHIC_DATA] ([GEOGRAPHIC_DATA]-000321)" at bounding box center [900, 187] width 332 height 13
click at [1287, 266] on div "Contact" at bounding box center [1290, 278] width 487 height 25
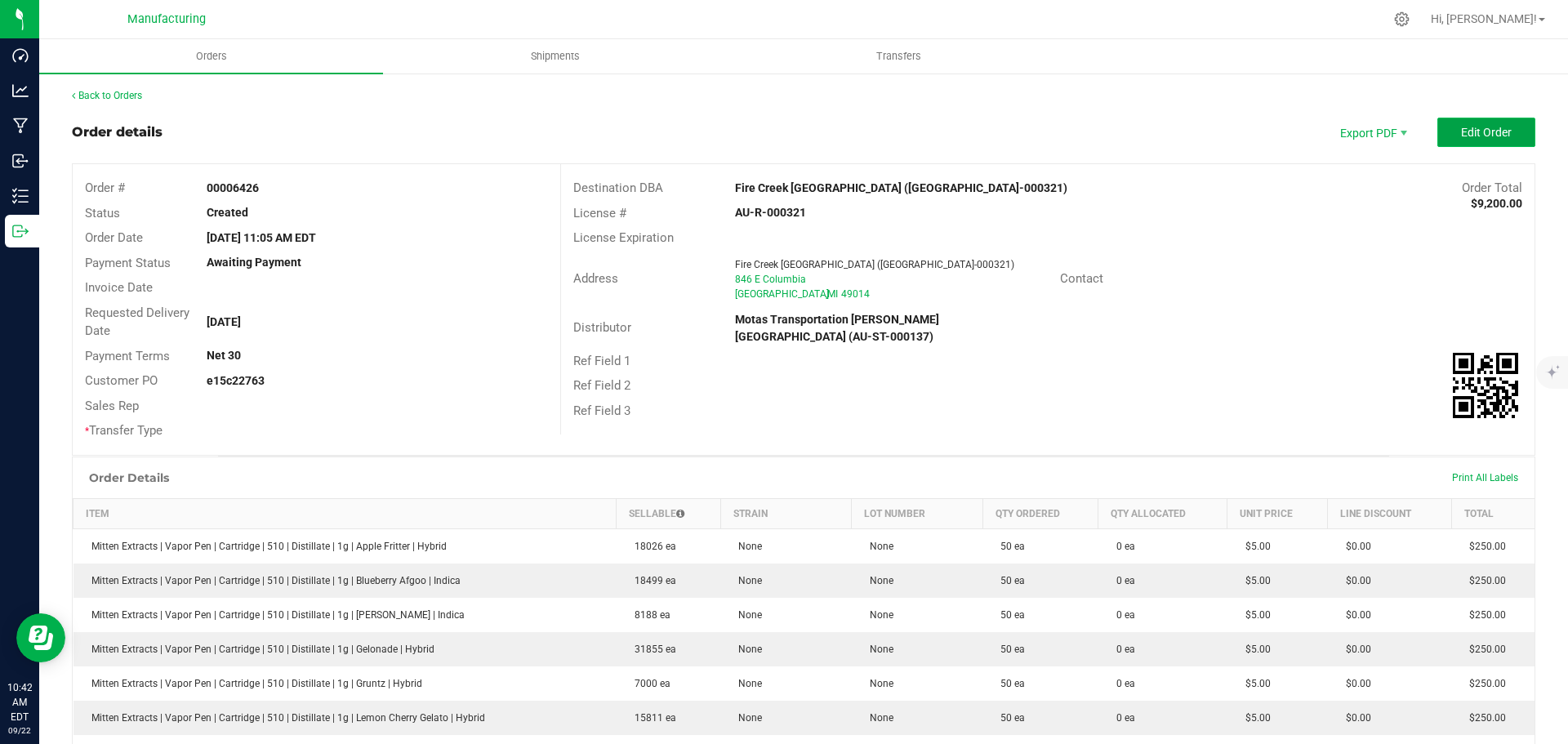
click at [1476, 138] on span "Edit Order" at bounding box center [1486, 132] width 50 height 13
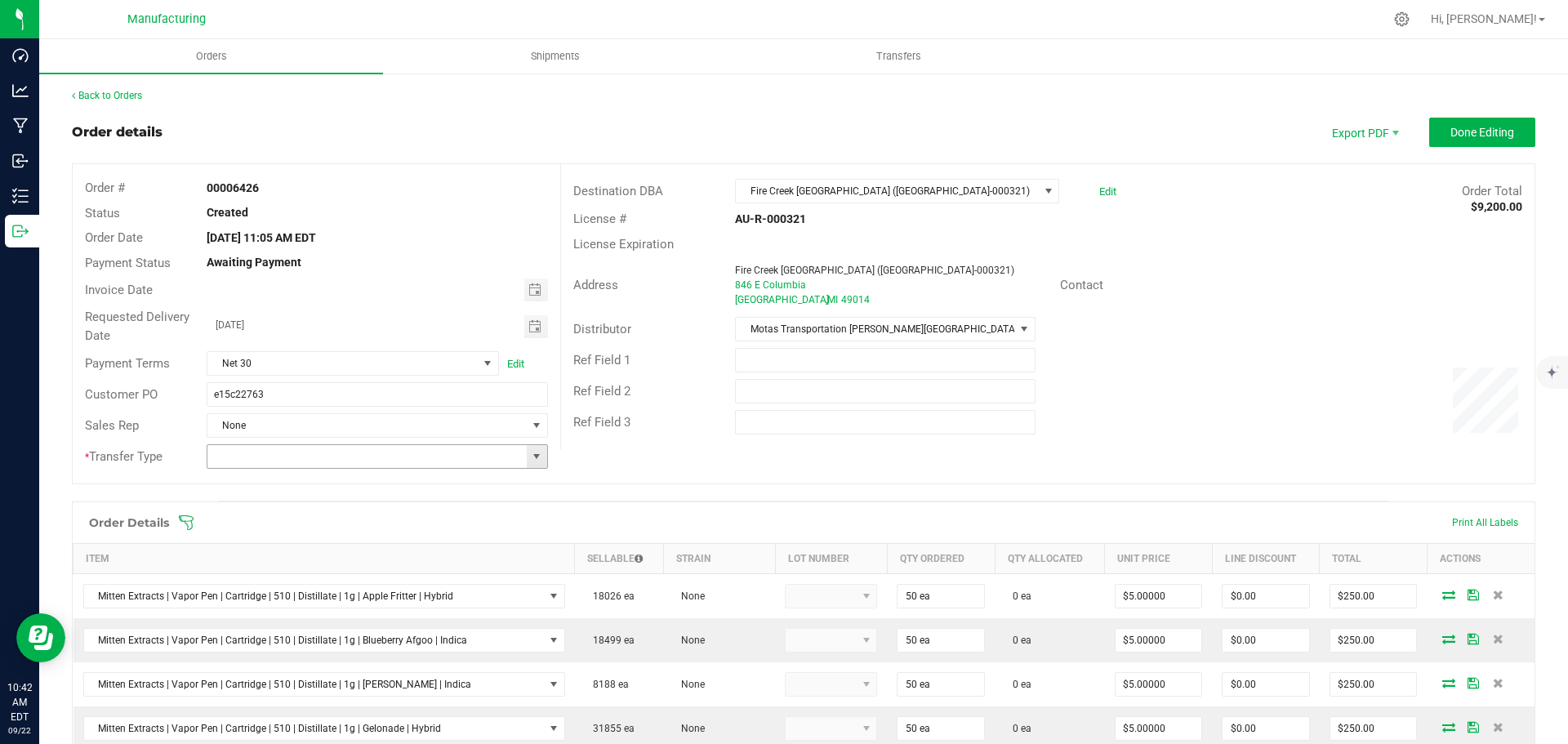
click at [534, 459] on span at bounding box center [536, 456] width 13 height 13
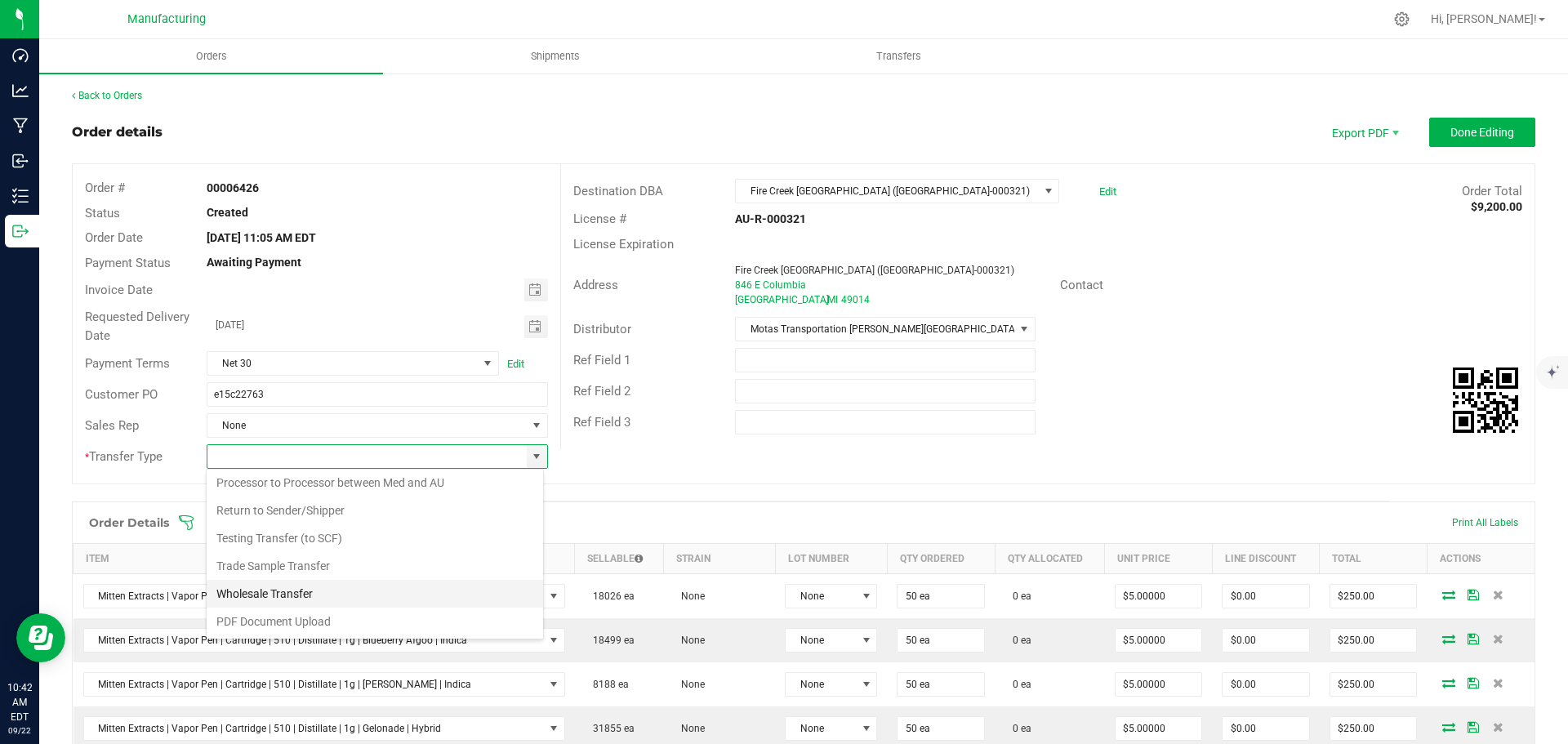
scroll to position [24, 337]
click at [280, 593] on li "Wholesale Transfer" at bounding box center [375, 594] width 336 height 28
type input "Wholesale Transfer"
click at [188, 528] on icon at bounding box center [186, 522] width 15 height 15
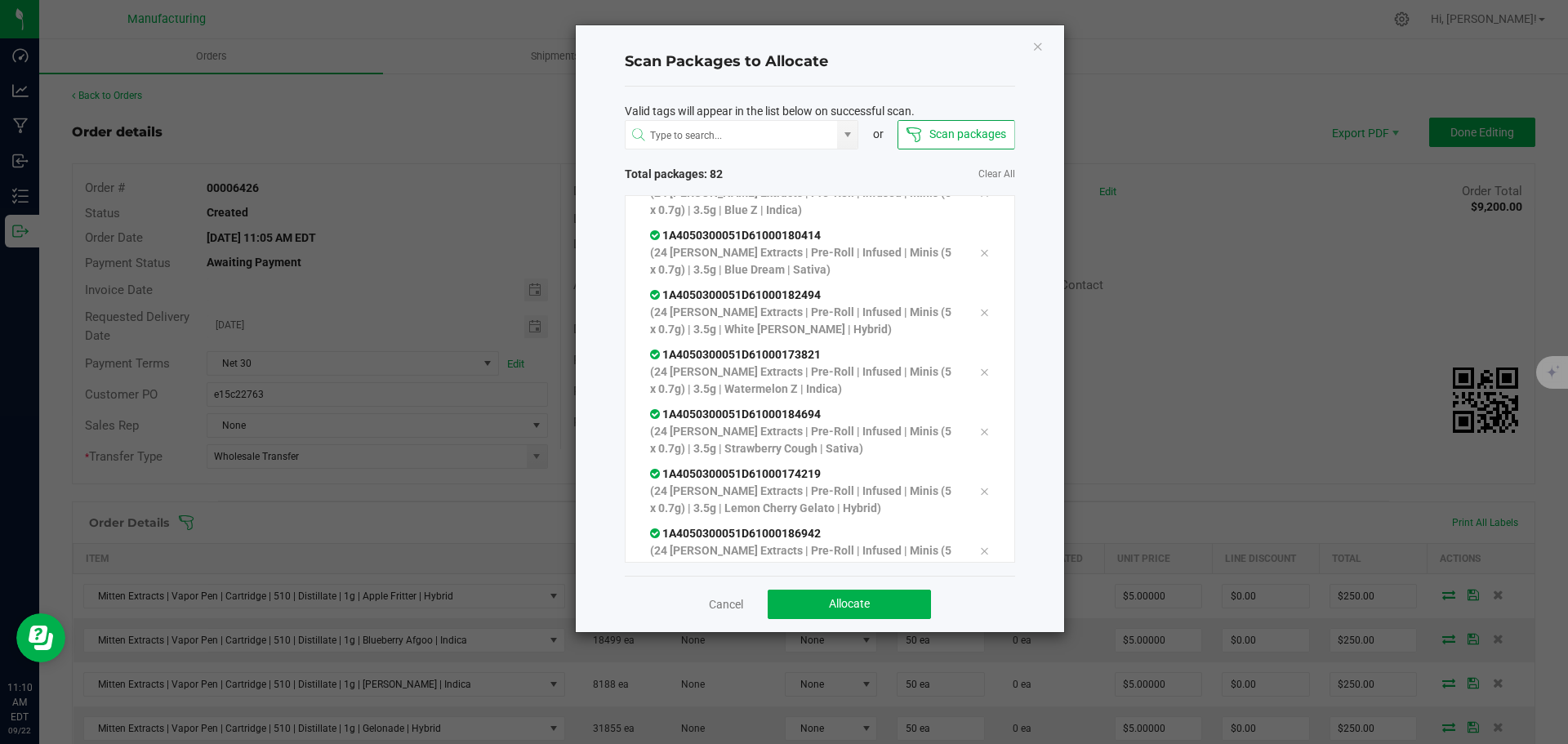
scroll to position [4563, 0]
click at [811, 161] on div "Valid tags will appear in the list below on successful scan. or Scan packages T…" at bounding box center [820, 331] width 390 height 489
click at [903, 615] on button "Allocate" at bounding box center [849, 604] width 163 height 29
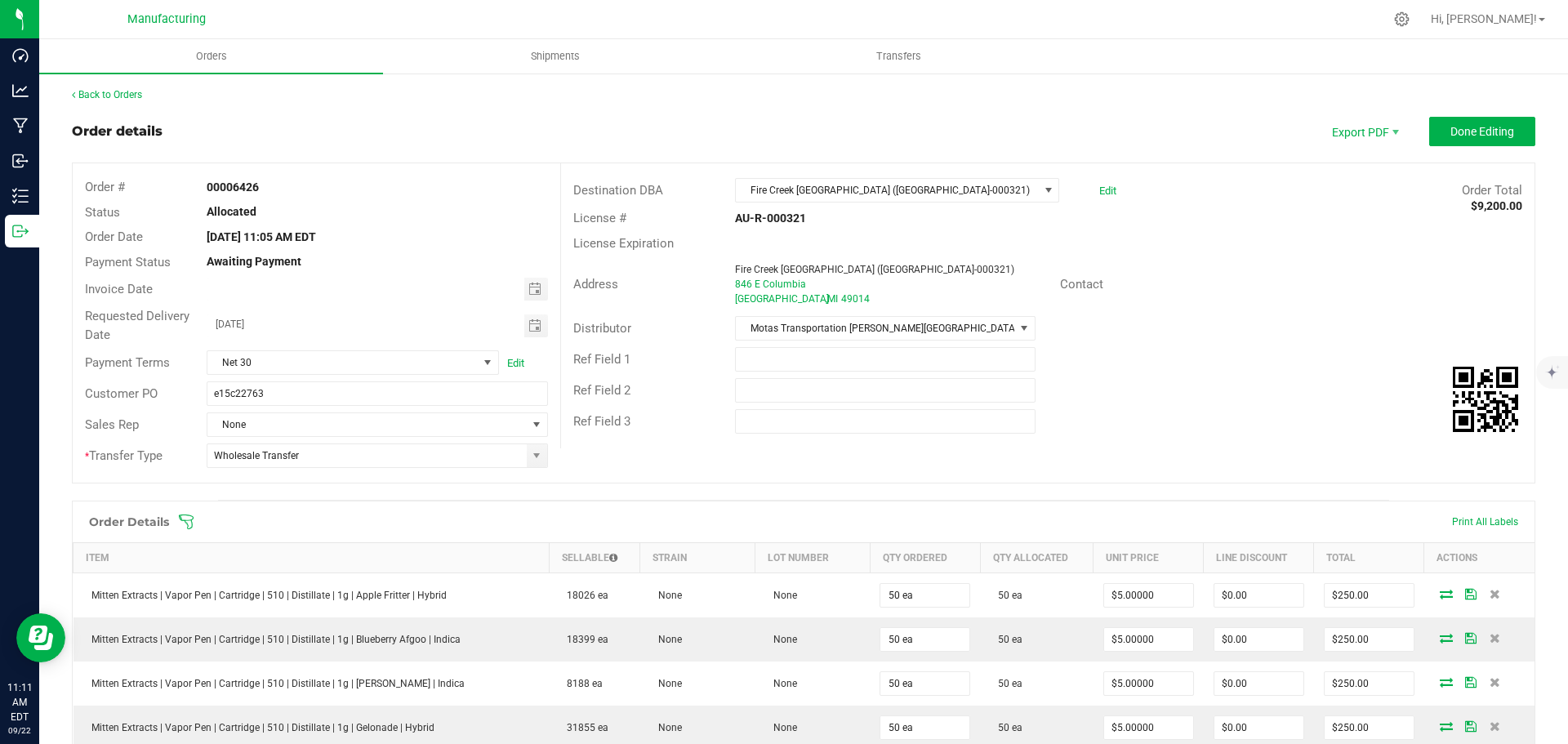
scroll to position [0, 0]
click at [1500, 143] on button "Done Editing" at bounding box center [1482, 133] width 106 height 29
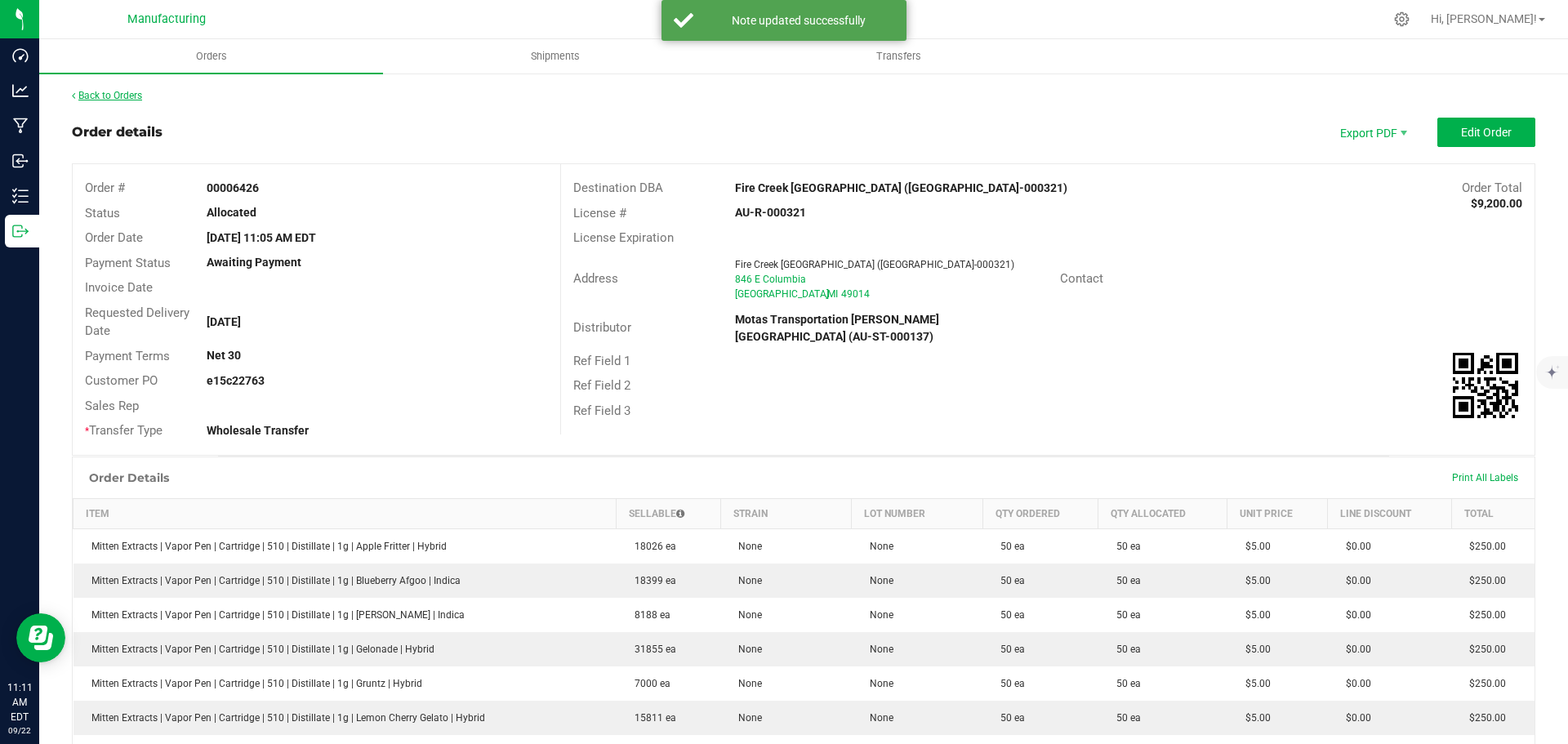
click at [127, 96] on link "Back to Orders" at bounding box center [107, 95] width 70 height 11
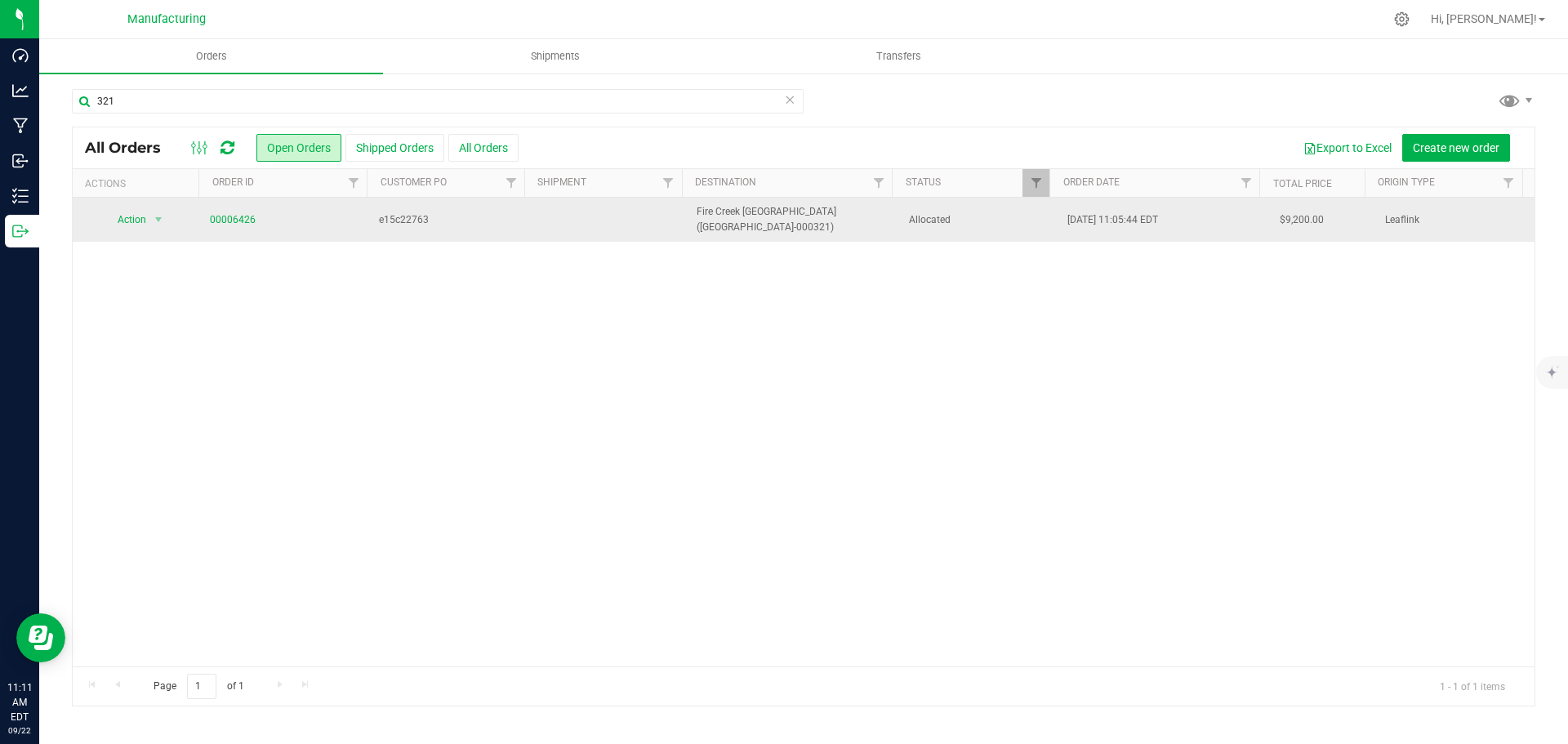
click at [983, 219] on span "Allocated" at bounding box center [978, 220] width 140 height 16
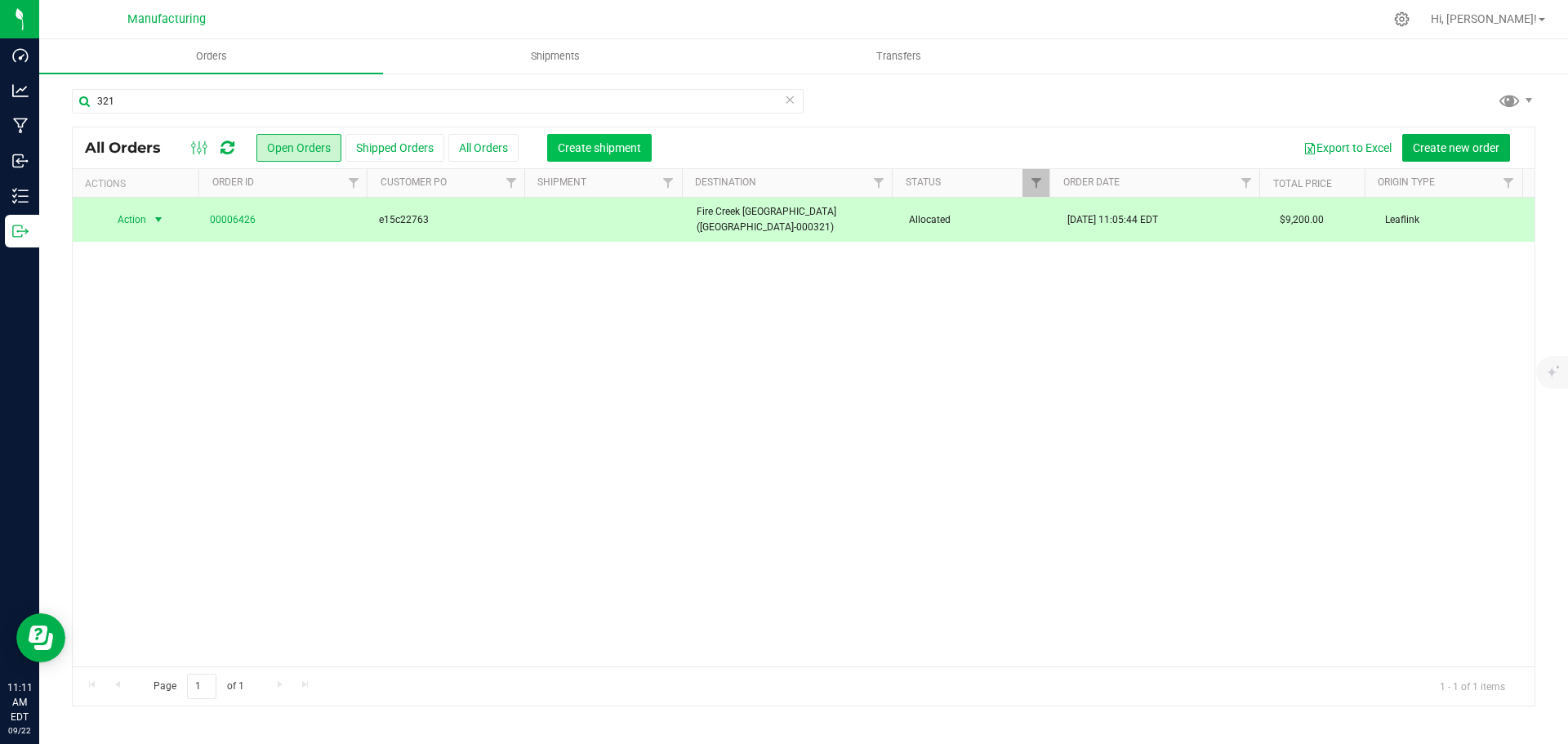
click at [617, 147] on span "Create shipment" at bounding box center [599, 147] width 83 height 13
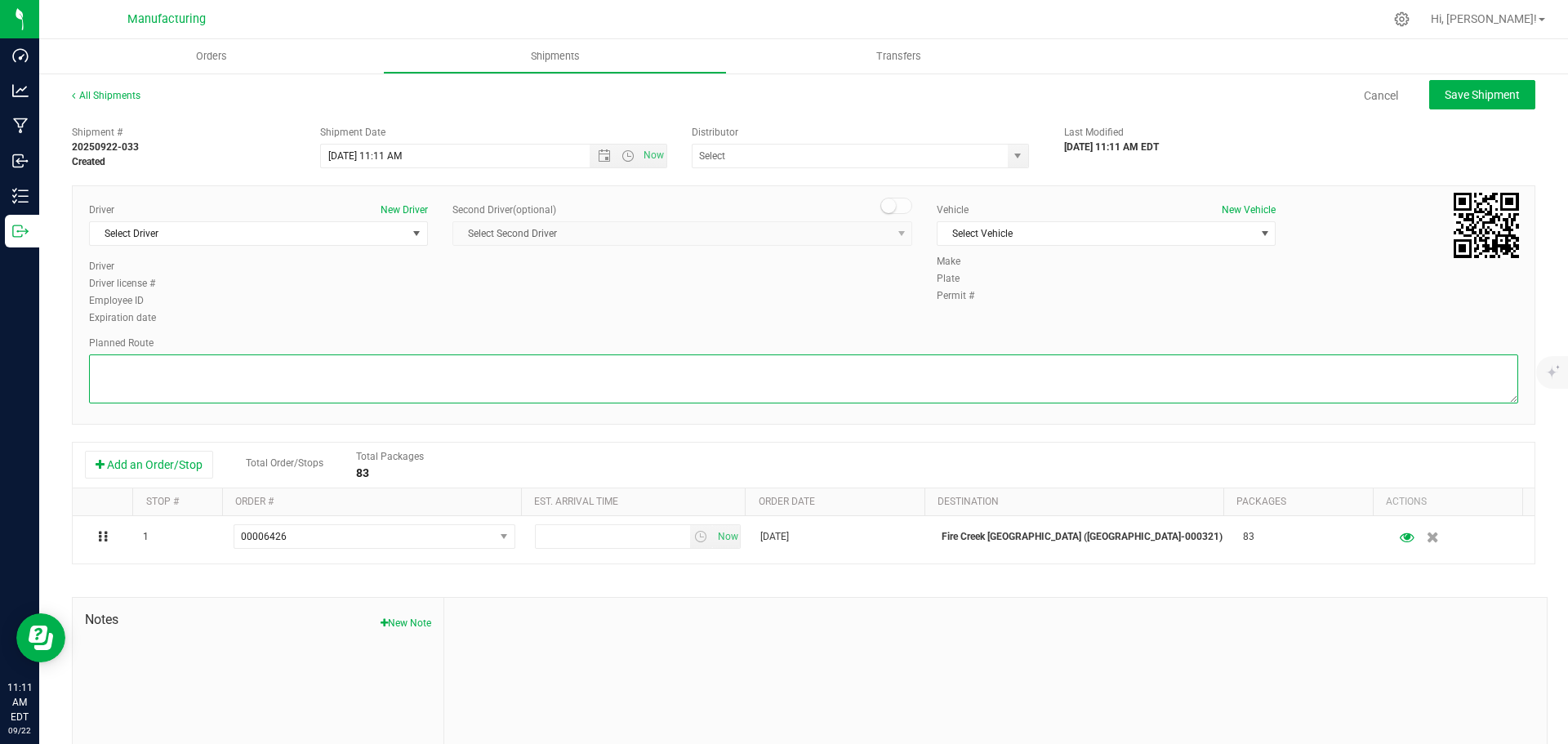
click at [1215, 369] on textarea at bounding box center [804, 379] width 1429 height 49
paste textarea "Mitten Distro Dimondale To Motas -- Head south 246 ft -- Turn right 325 ft -- T…"
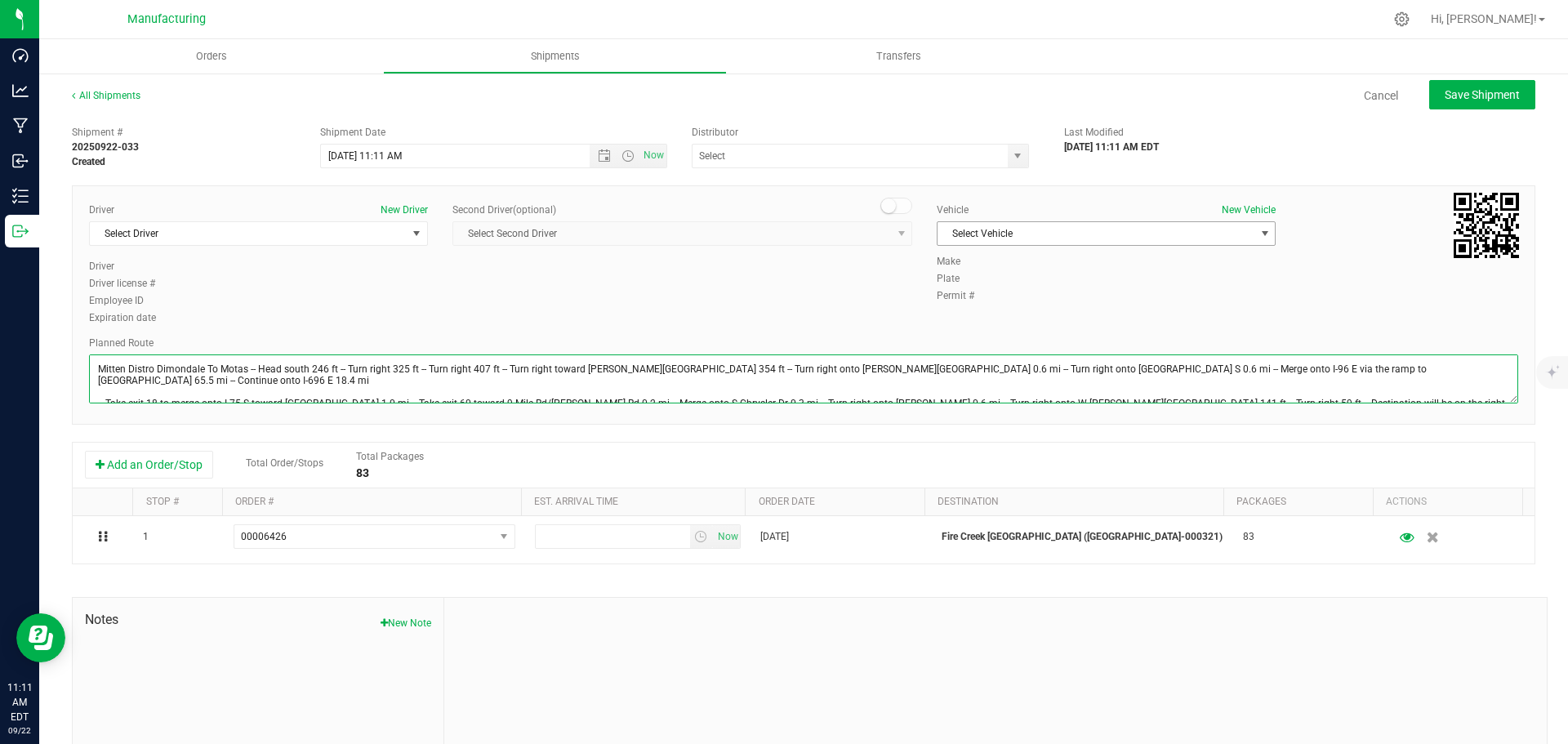
type textarea "Mitten Distro Dimondale To Motas -- Head south 246 ft -- Turn right 325 ft -- T…"
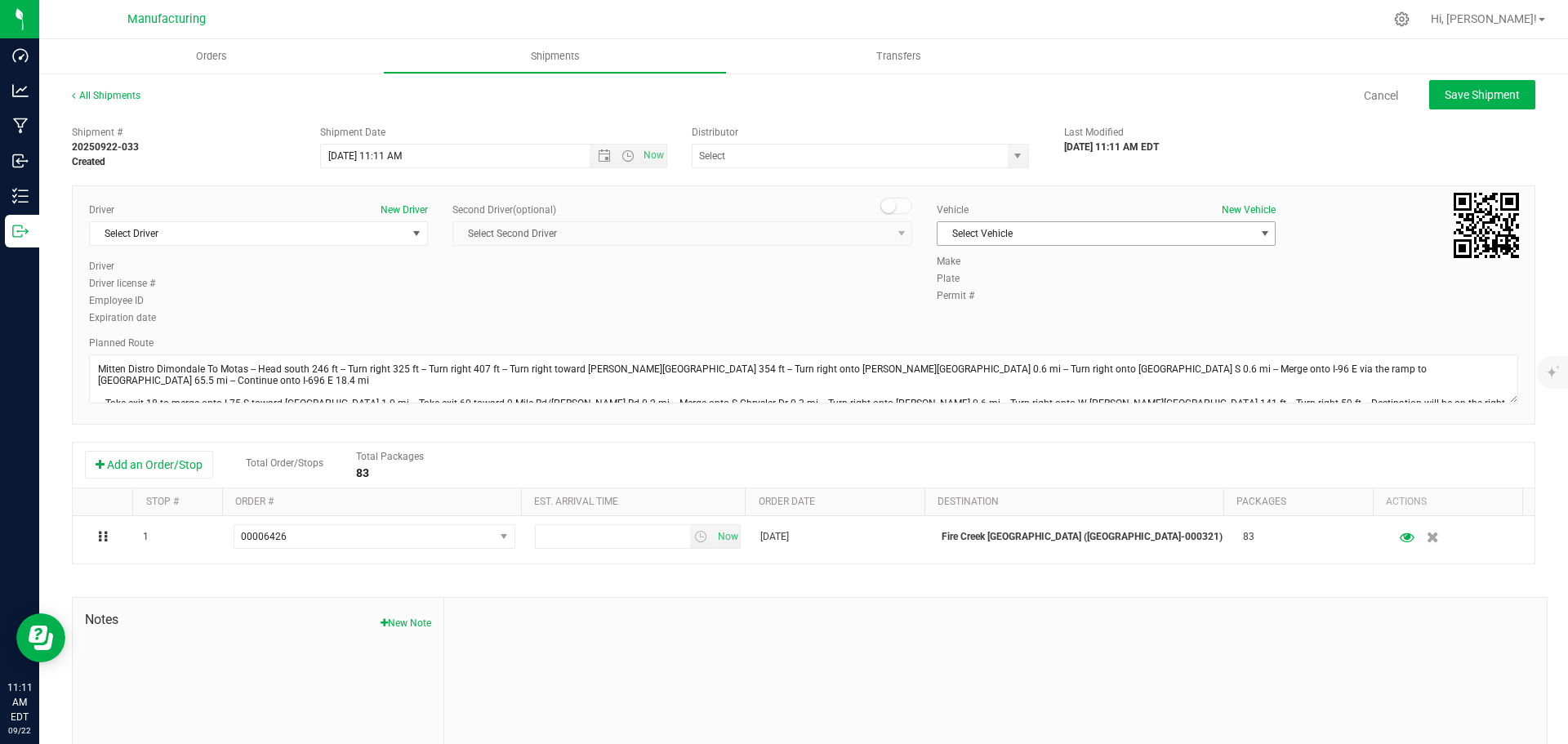
click at [1104, 231] on span "Select Vehicle" at bounding box center [1095, 233] width 317 height 23
click at [958, 310] on li "[MEDICAL_DATA]" at bounding box center [1097, 310] width 334 height 24
click at [1015, 155] on span "select" at bounding box center [1017, 155] width 13 height 13
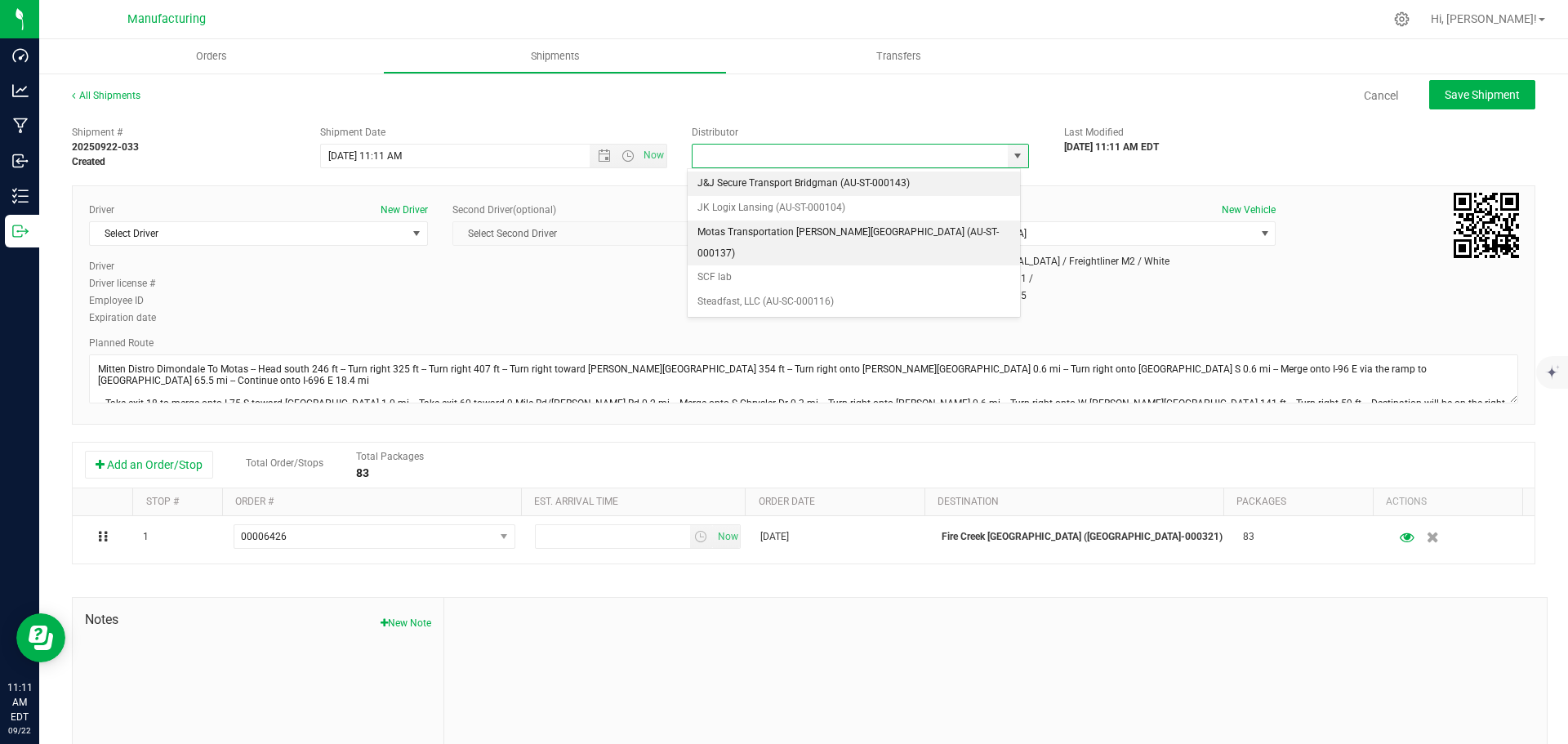
click at [738, 226] on li "Motas Transportation [PERSON_NAME][GEOGRAPHIC_DATA] (AU-ST-000137)" at bounding box center [853, 243] width 332 height 45
type input "Motas Transportation [PERSON_NAME][GEOGRAPHIC_DATA] (AU-ST-000137)"
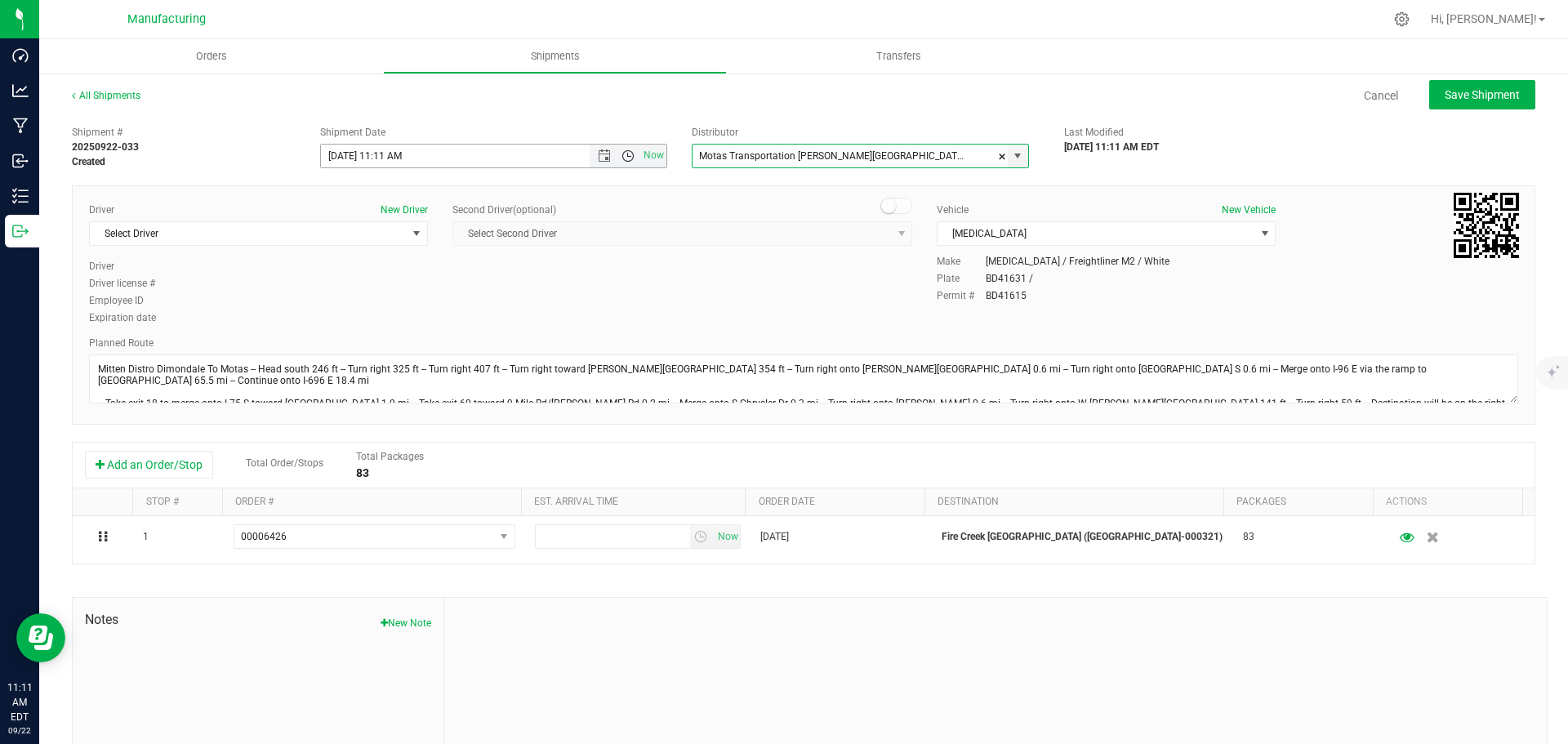
click at [622, 154] on span "Open the time view" at bounding box center [628, 155] width 13 height 13
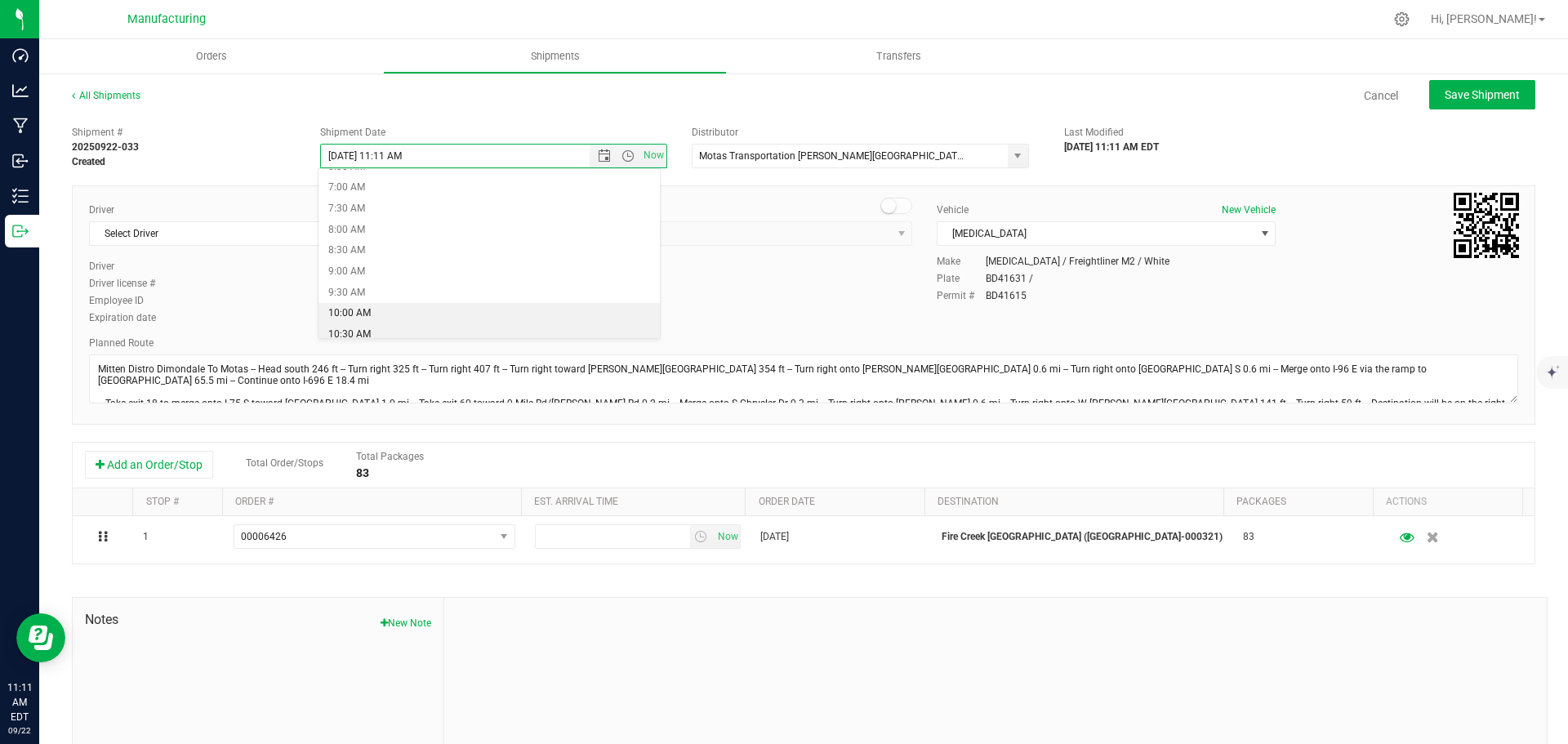
scroll to position [327, 0]
click at [358, 330] on li "11:30 AM" at bounding box center [489, 339] width 342 height 21
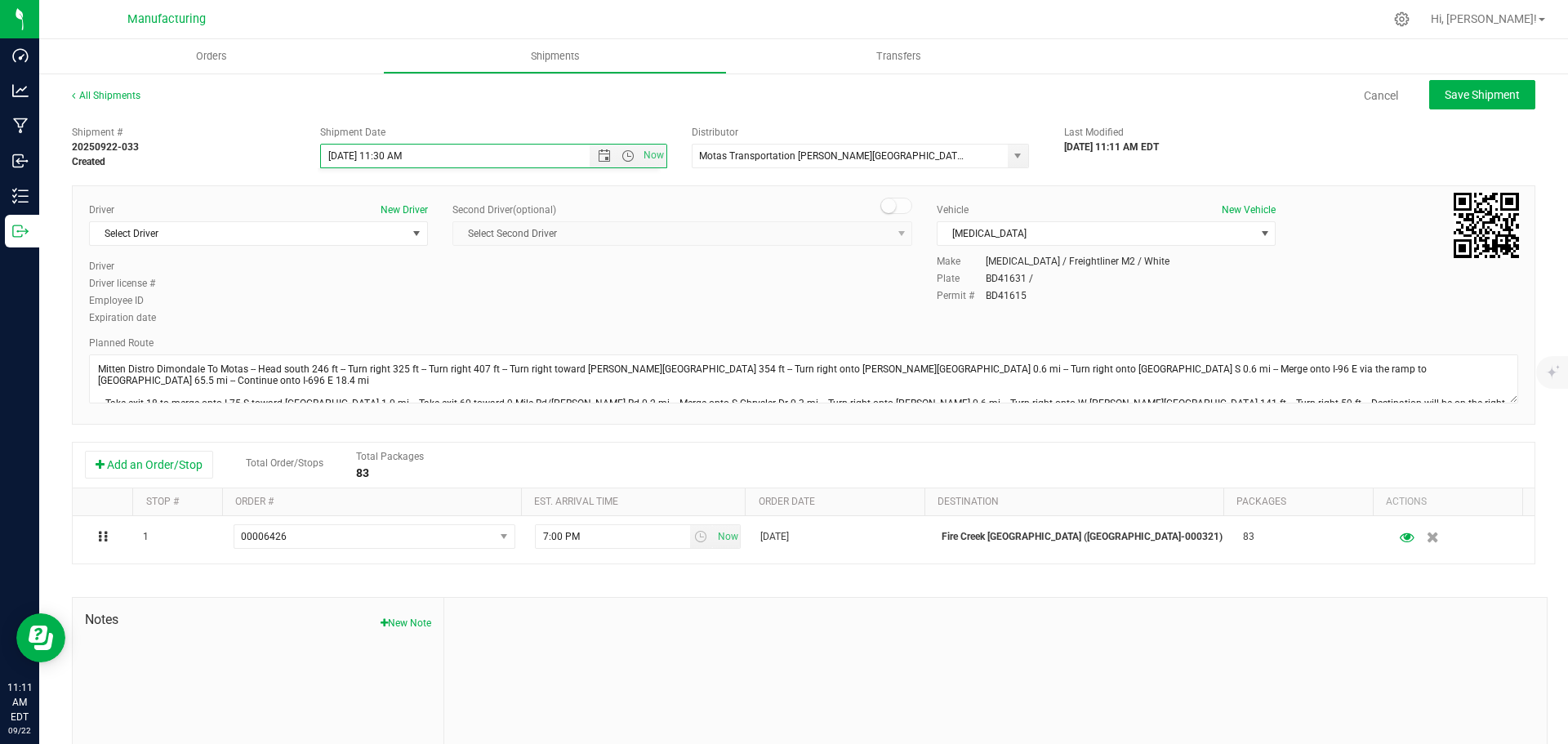
scroll to position [335, 0]
drag, startPoint x: 285, startPoint y: 230, endPoint x: 252, endPoint y: 258, distance: 43.3
click at [285, 231] on span "Select Driver" at bounding box center [248, 233] width 317 height 23
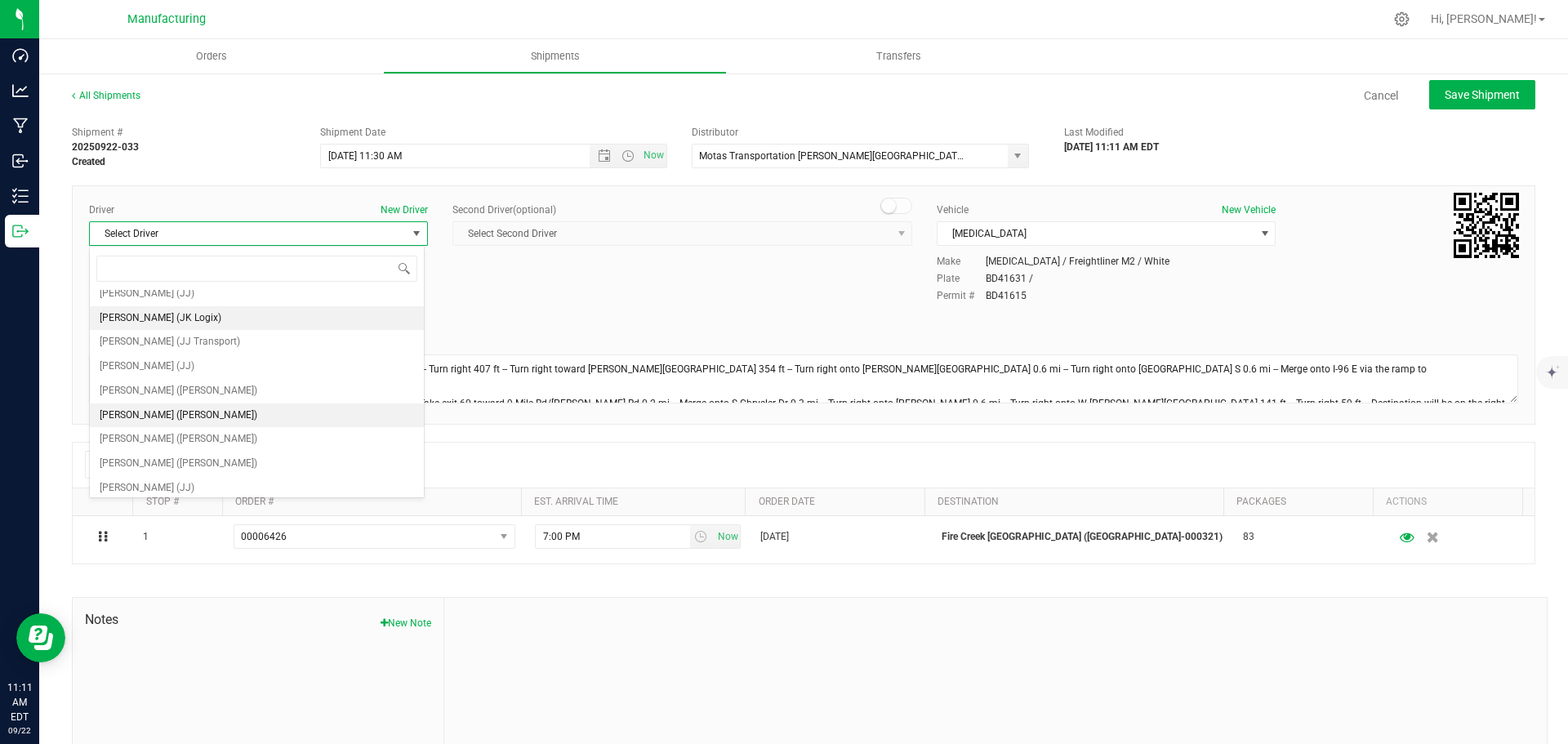
scroll to position [86, 0]
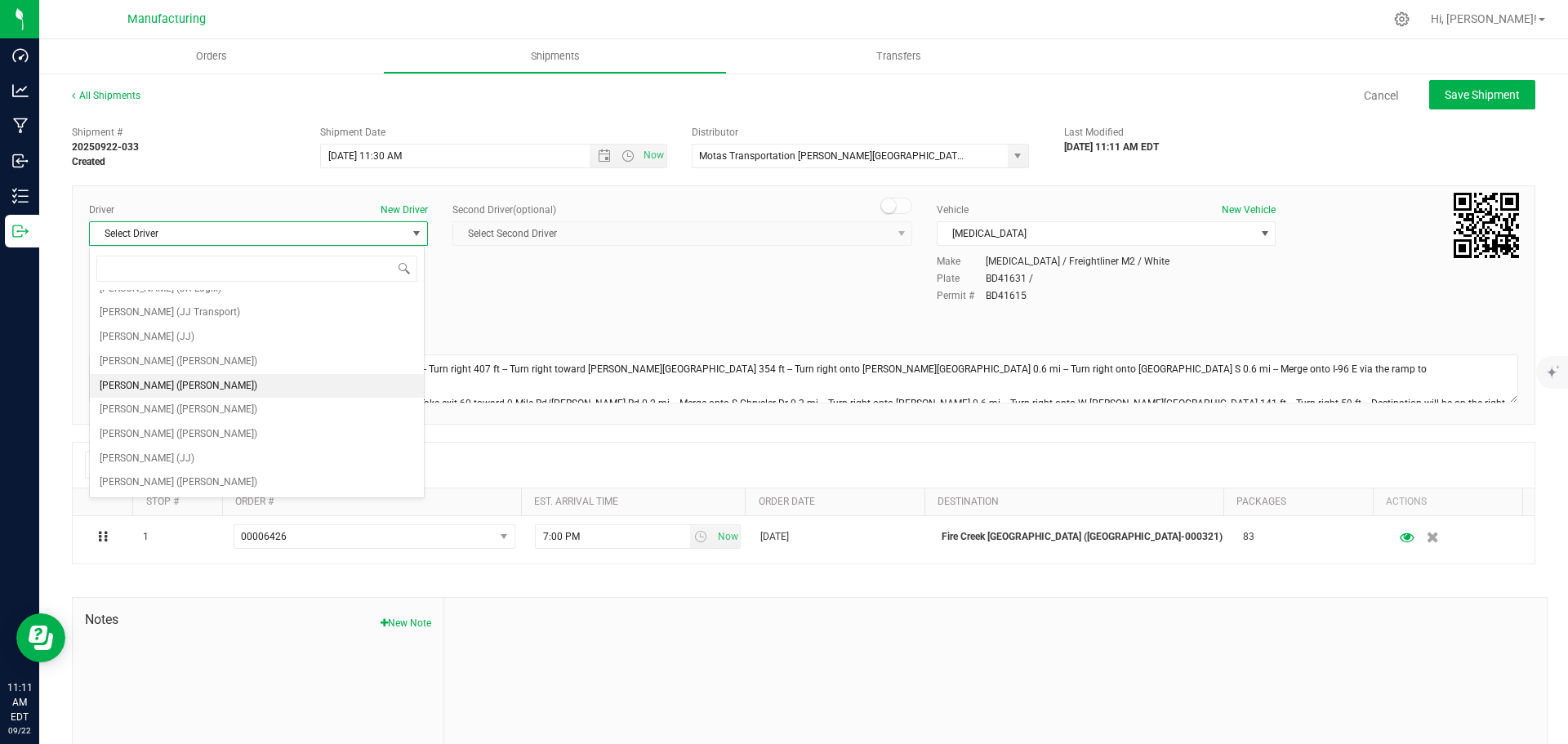
click at [157, 377] on span "[PERSON_NAME] ([PERSON_NAME])" at bounding box center [179, 386] width 158 height 21
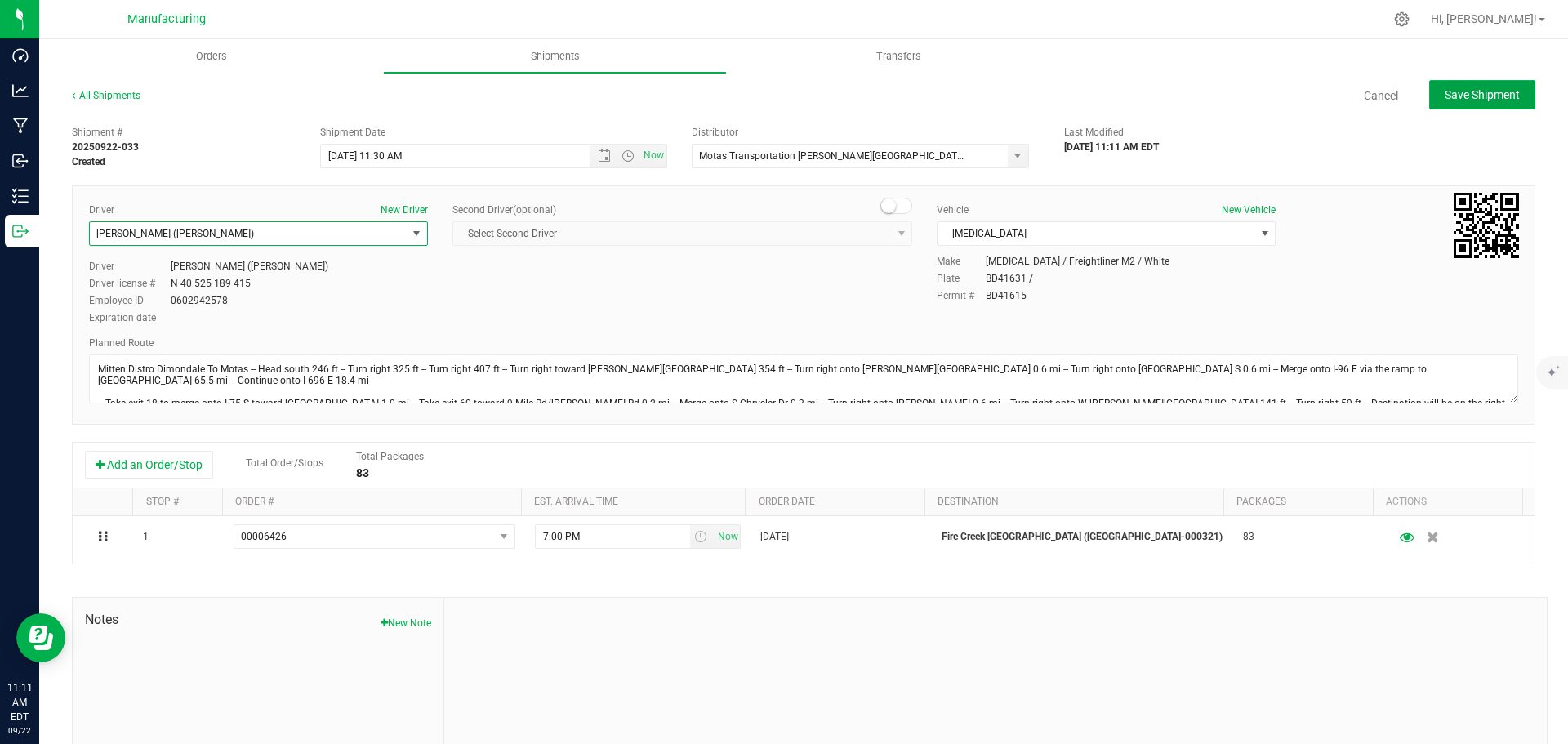
click at [1450, 88] on span "Save Shipment" at bounding box center [1482, 95] width 75 height 13
type input "[DATE] 3:30 PM"
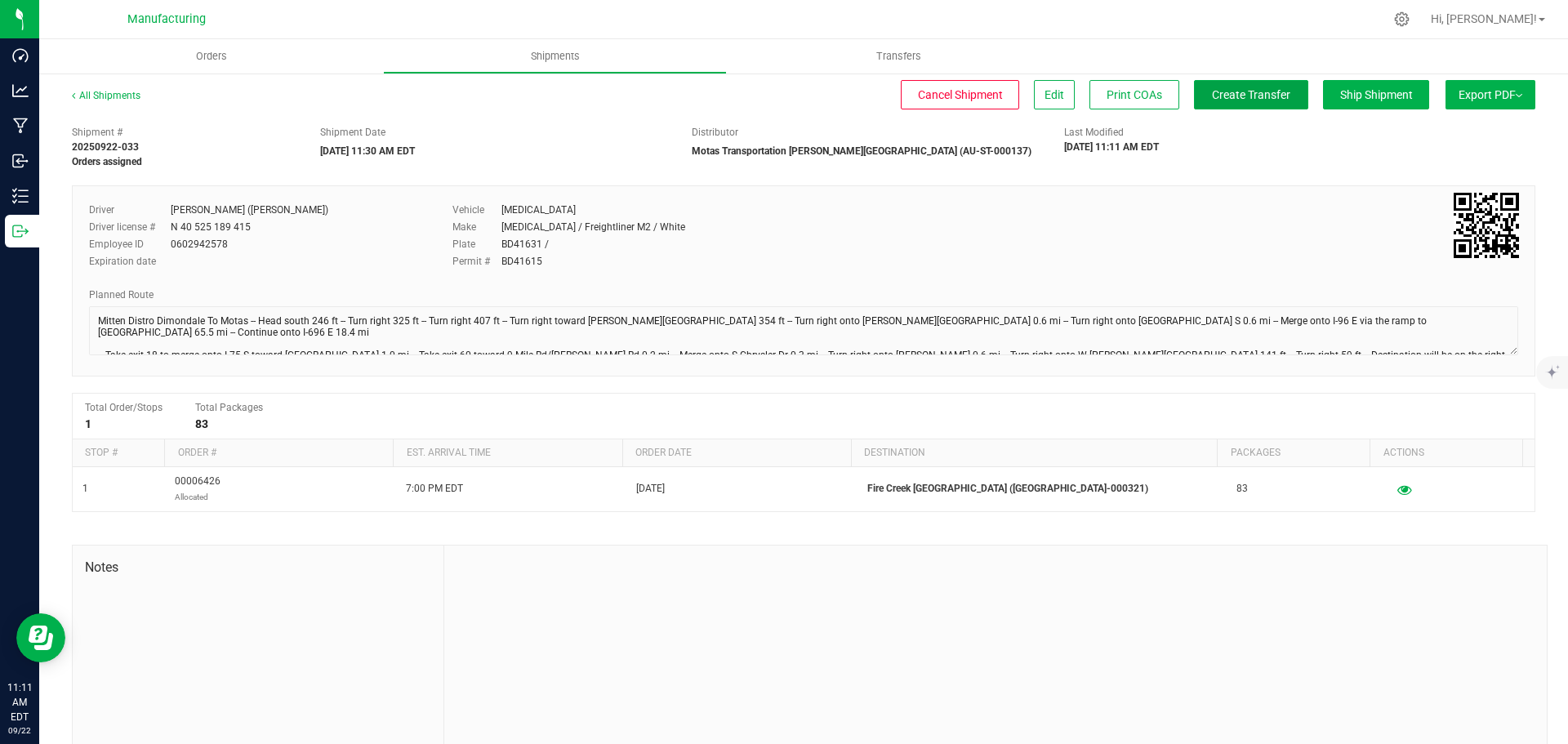
click at [1231, 97] on span "Create Transfer" at bounding box center [1251, 95] width 78 height 13
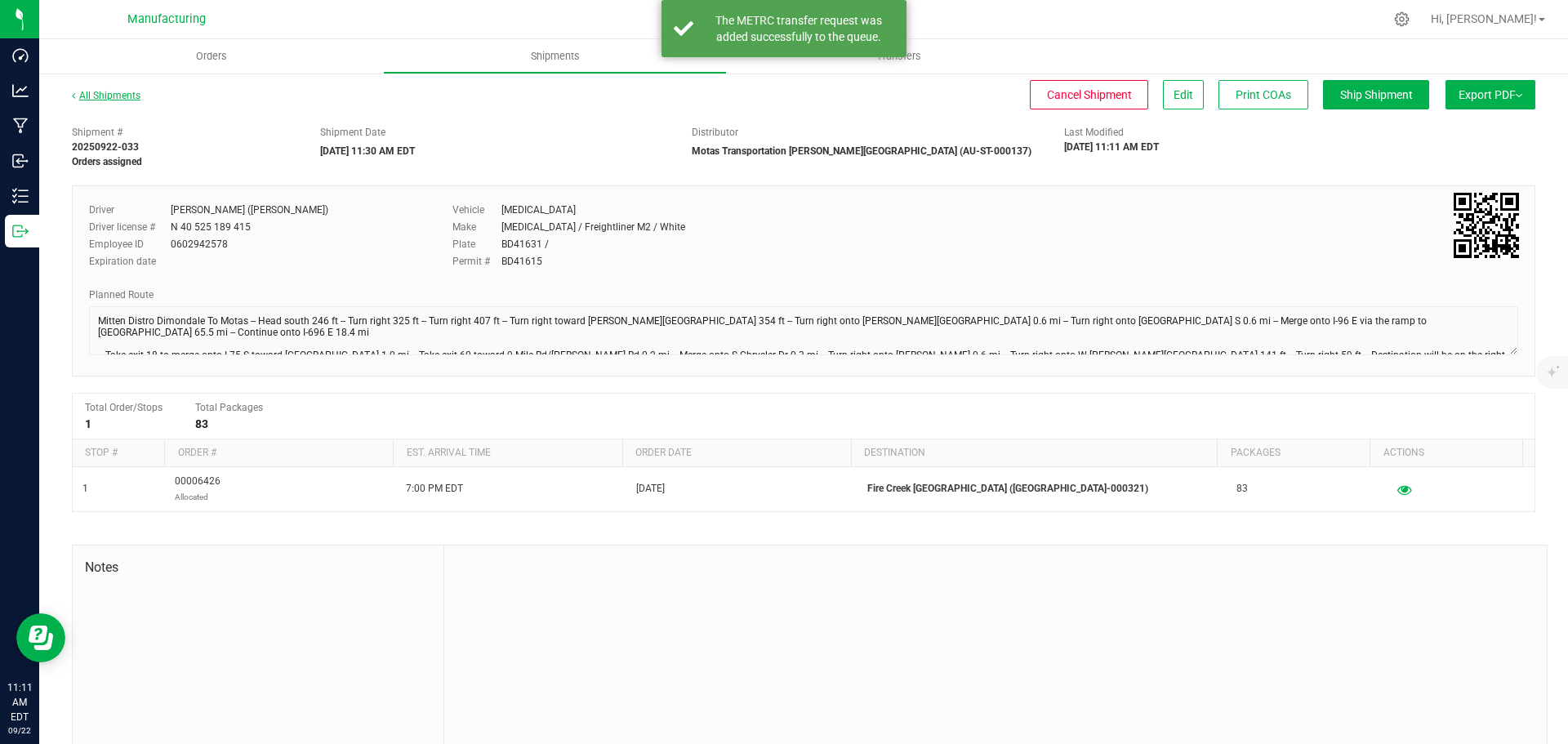
click at [120, 93] on link "All Shipments" at bounding box center [106, 95] width 69 height 11
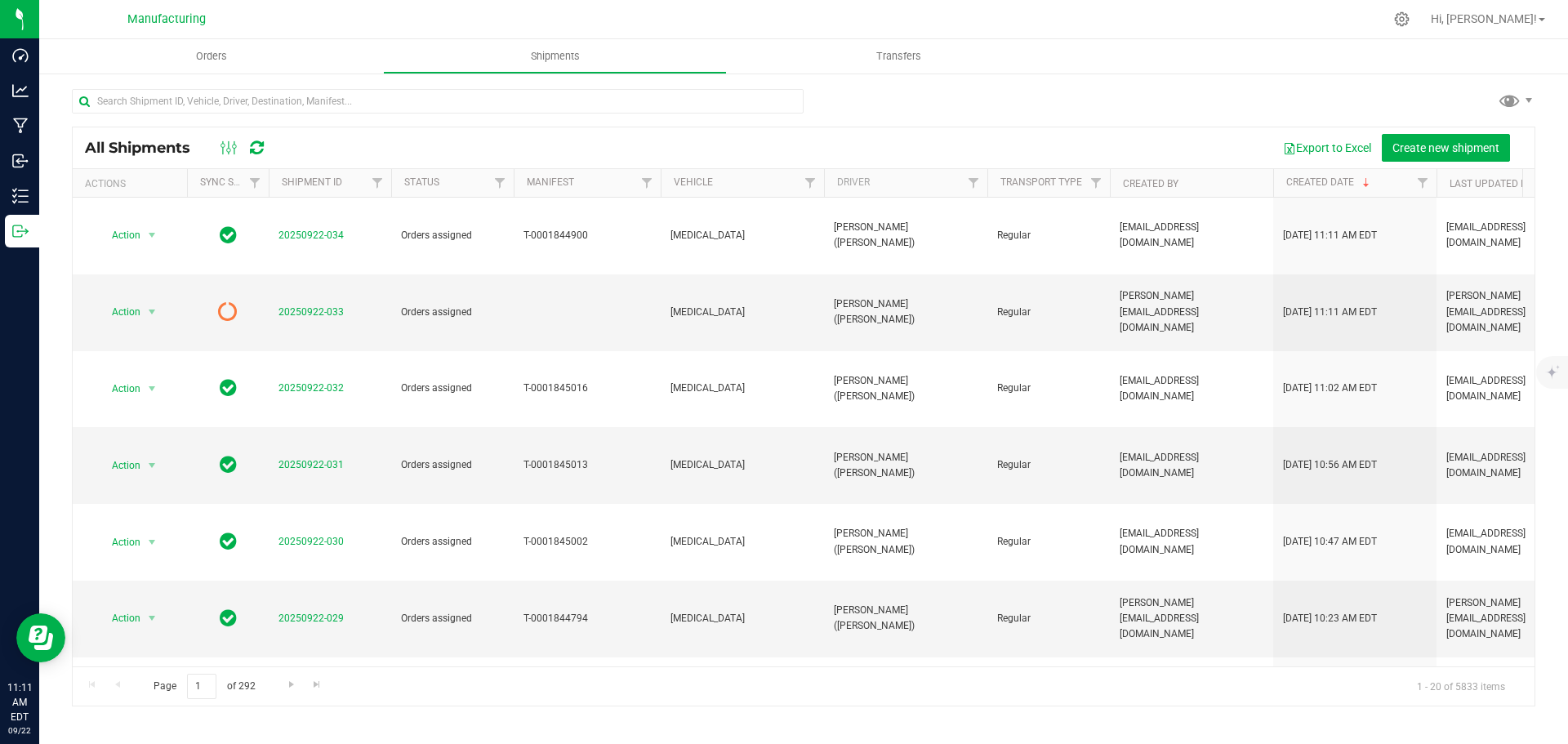
click at [260, 140] on icon at bounding box center [257, 147] width 14 height 16
click at [123, 301] on span "Action" at bounding box center [119, 312] width 44 height 23
click at [213, 59] on span "Orders" at bounding box center [212, 55] width 75 height 15
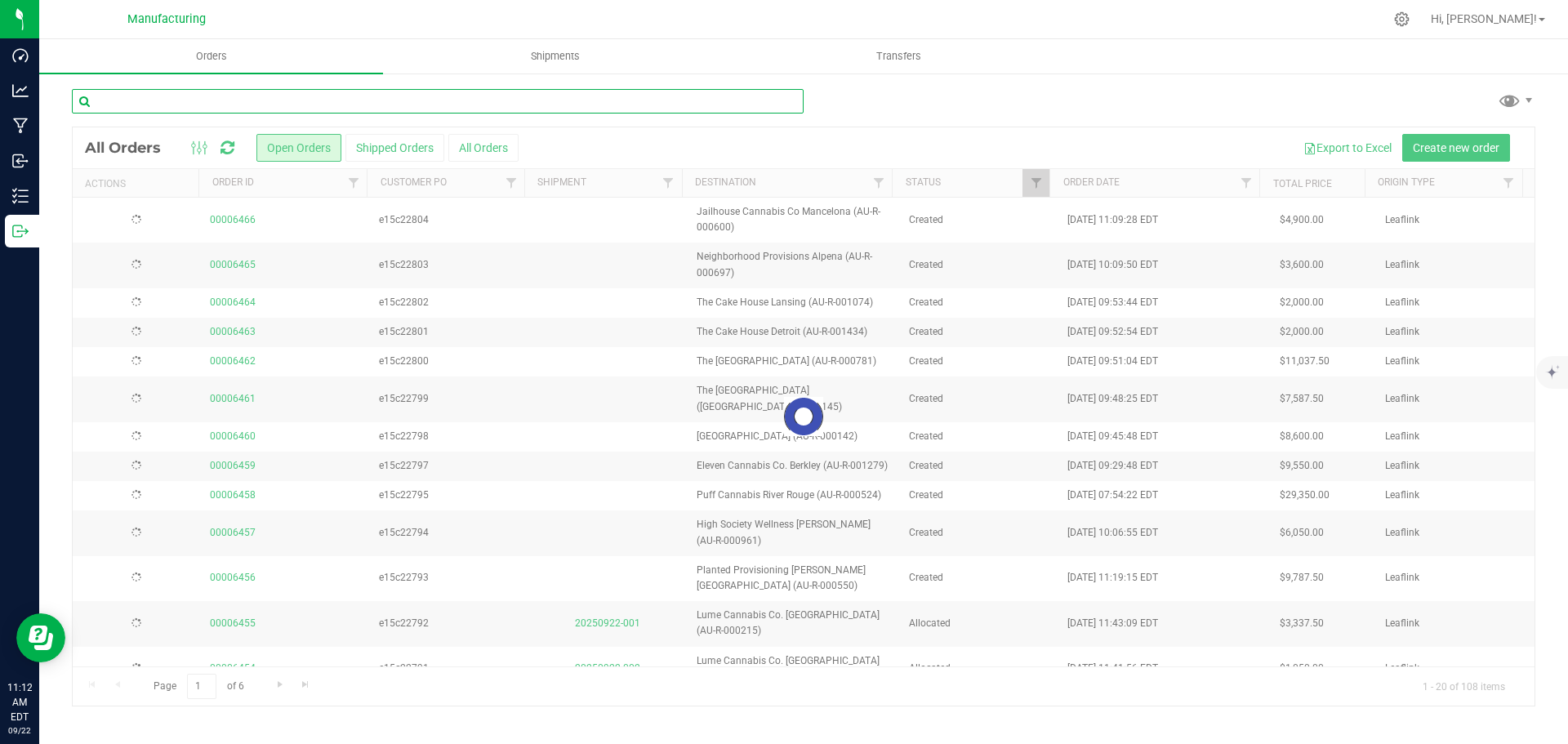
click at [219, 98] on input "text" at bounding box center [438, 101] width 732 height 24
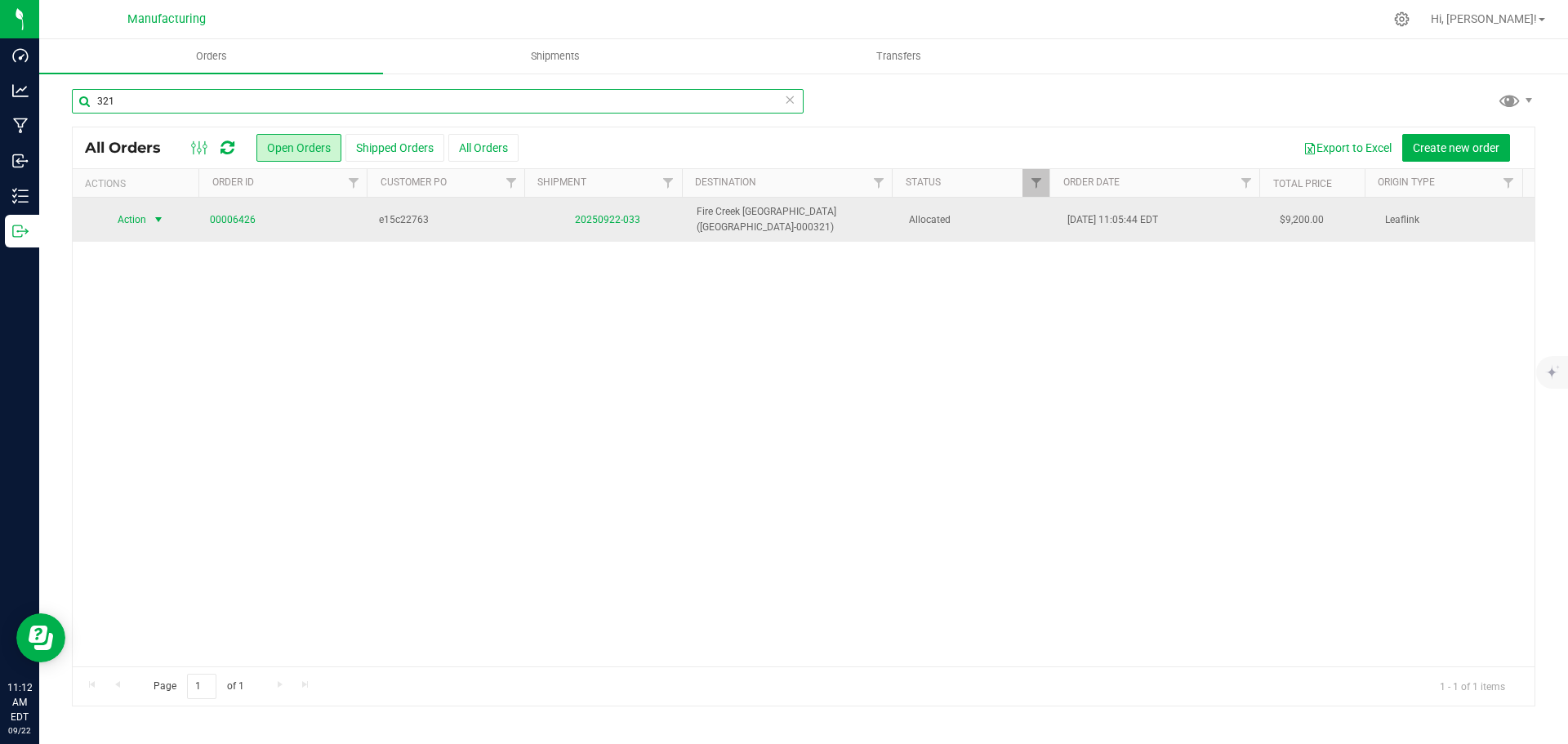
type input "321"
click at [134, 218] on span "Action" at bounding box center [126, 219] width 44 height 23
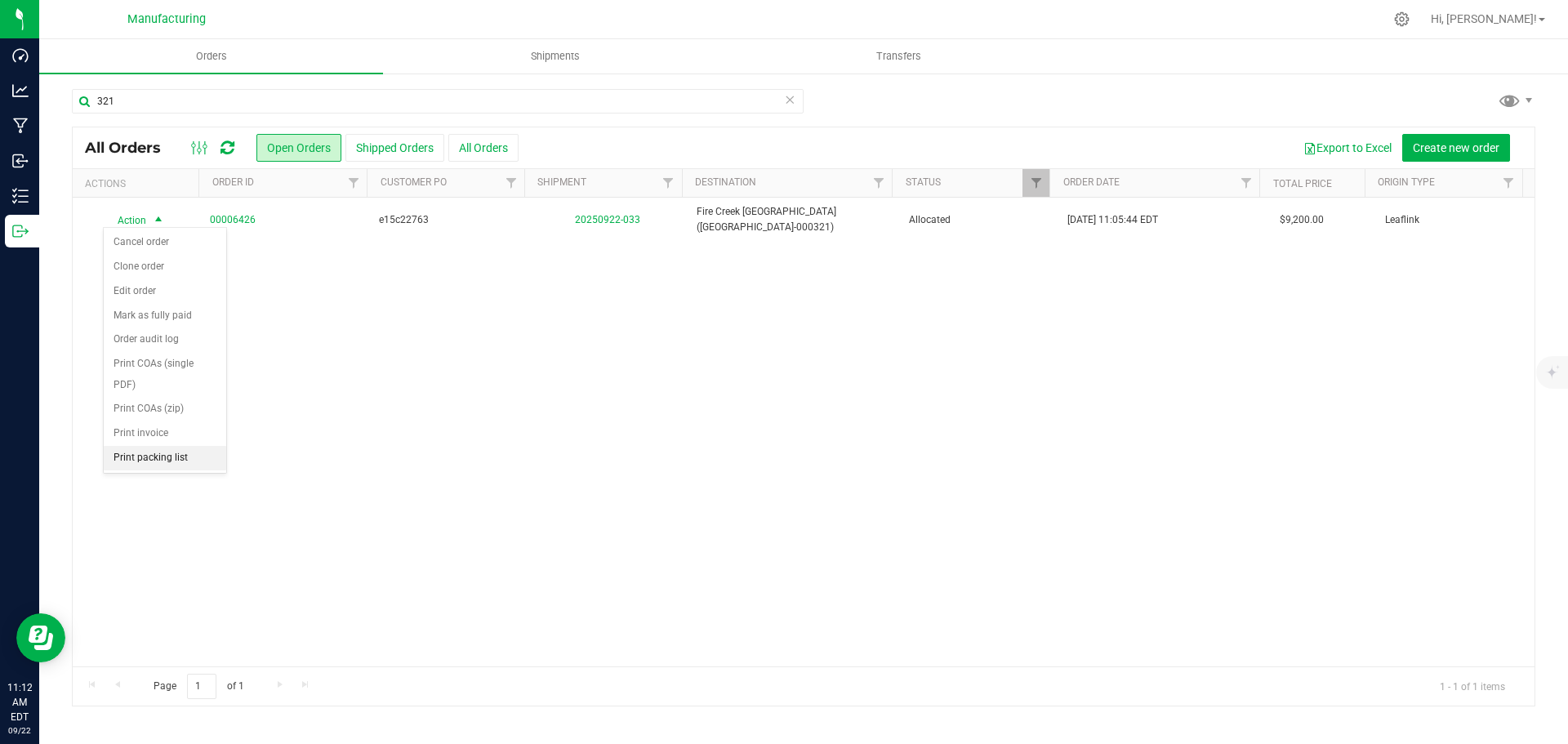
click at [154, 460] on li "Print packing list" at bounding box center [165, 458] width 122 height 24
click at [563, 59] on span "Shipments" at bounding box center [555, 55] width 93 height 15
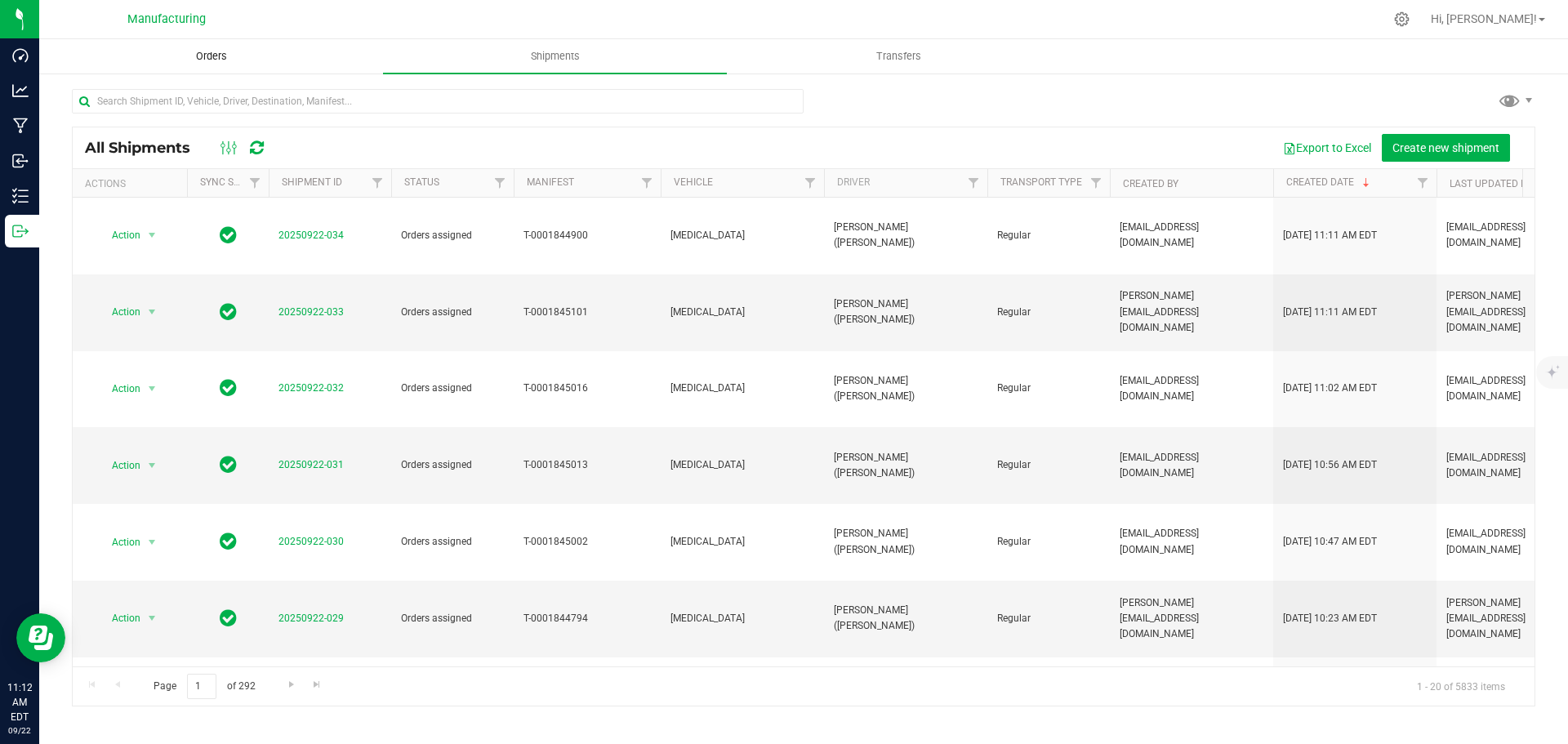
click at [211, 49] on span "Orders" at bounding box center [212, 55] width 75 height 15
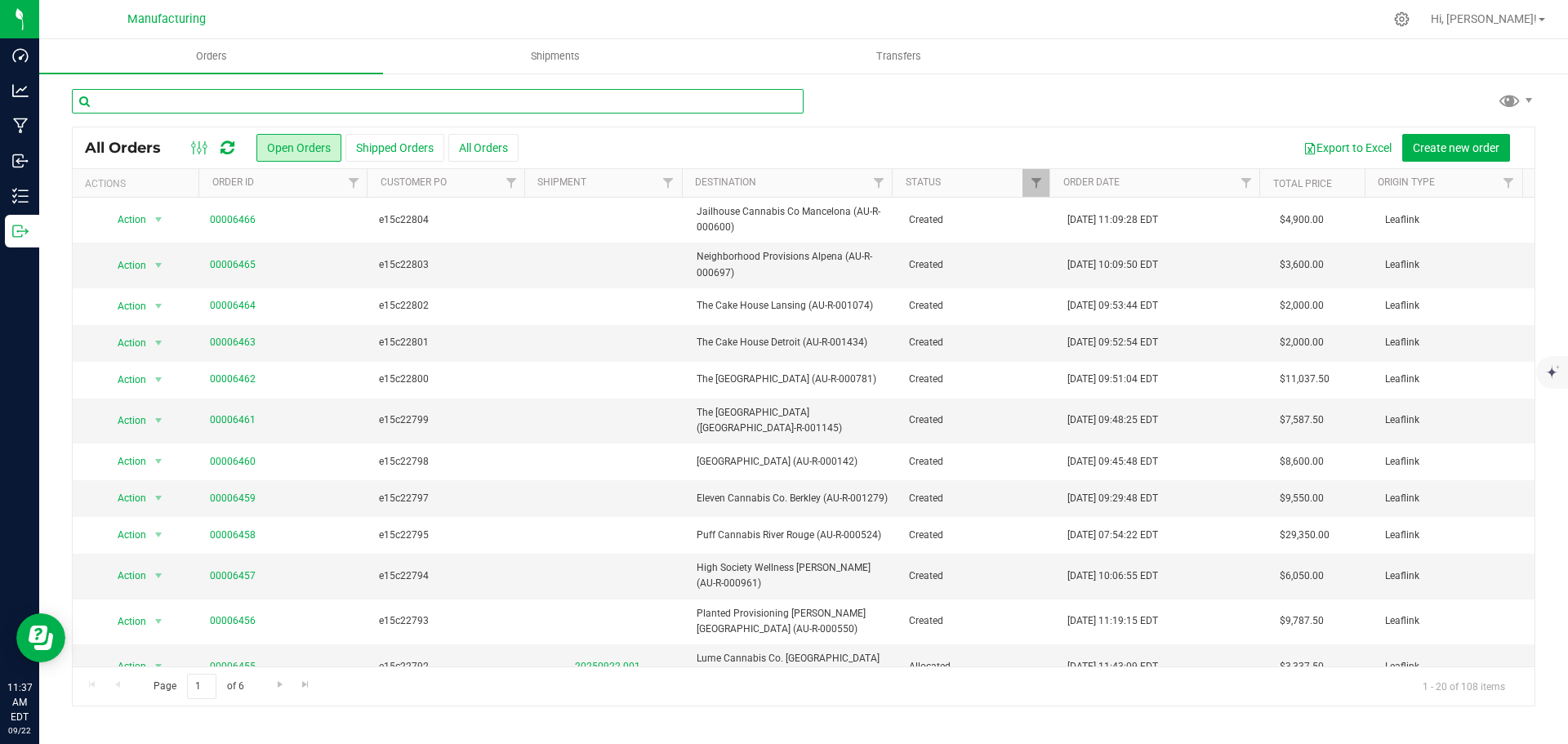
click at [312, 102] on input "text" at bounding box center [438, 101] width 732 height 24
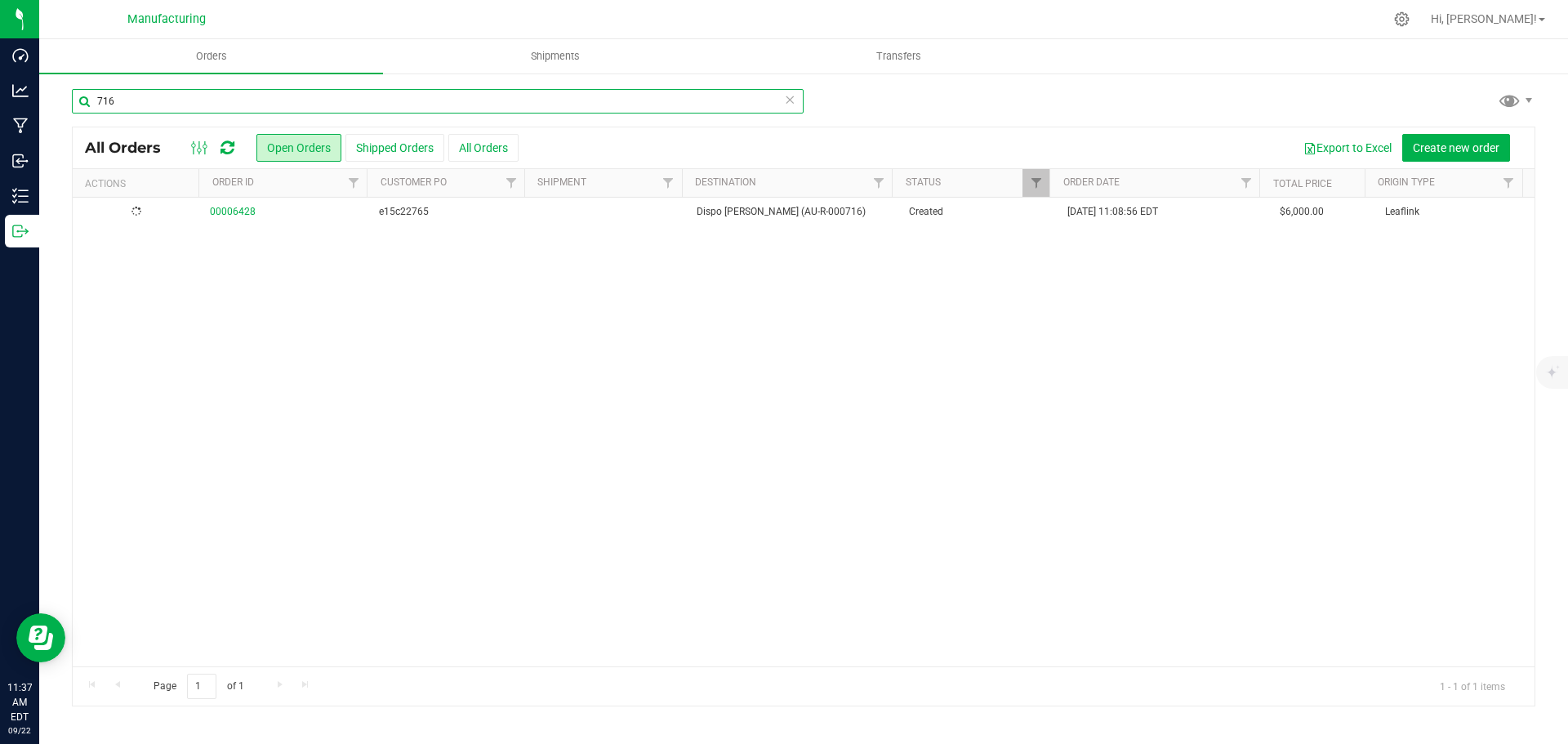
type input "716"
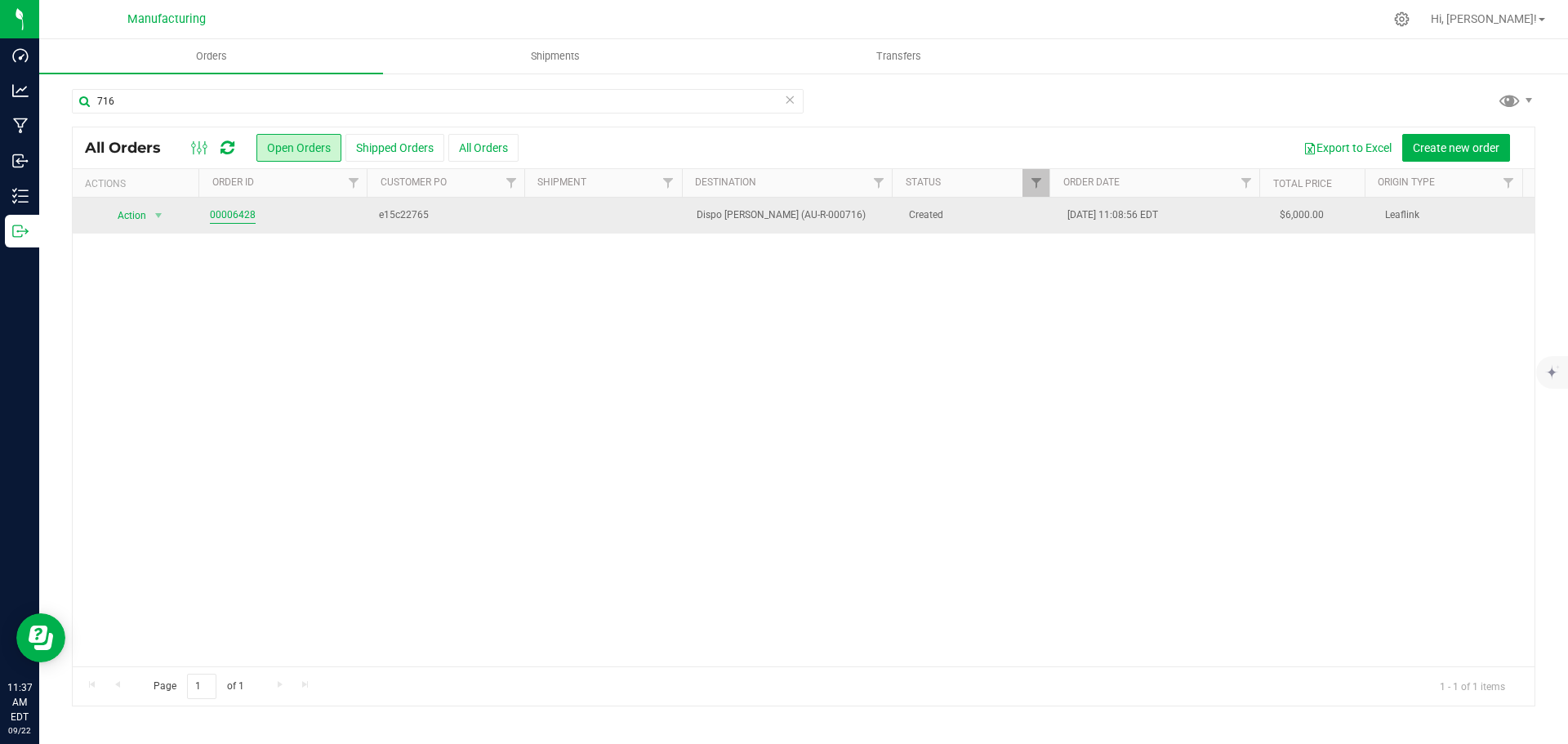
click at [220, 218] on link "00006428" at bounding box center [232, 215] width 46 height 16
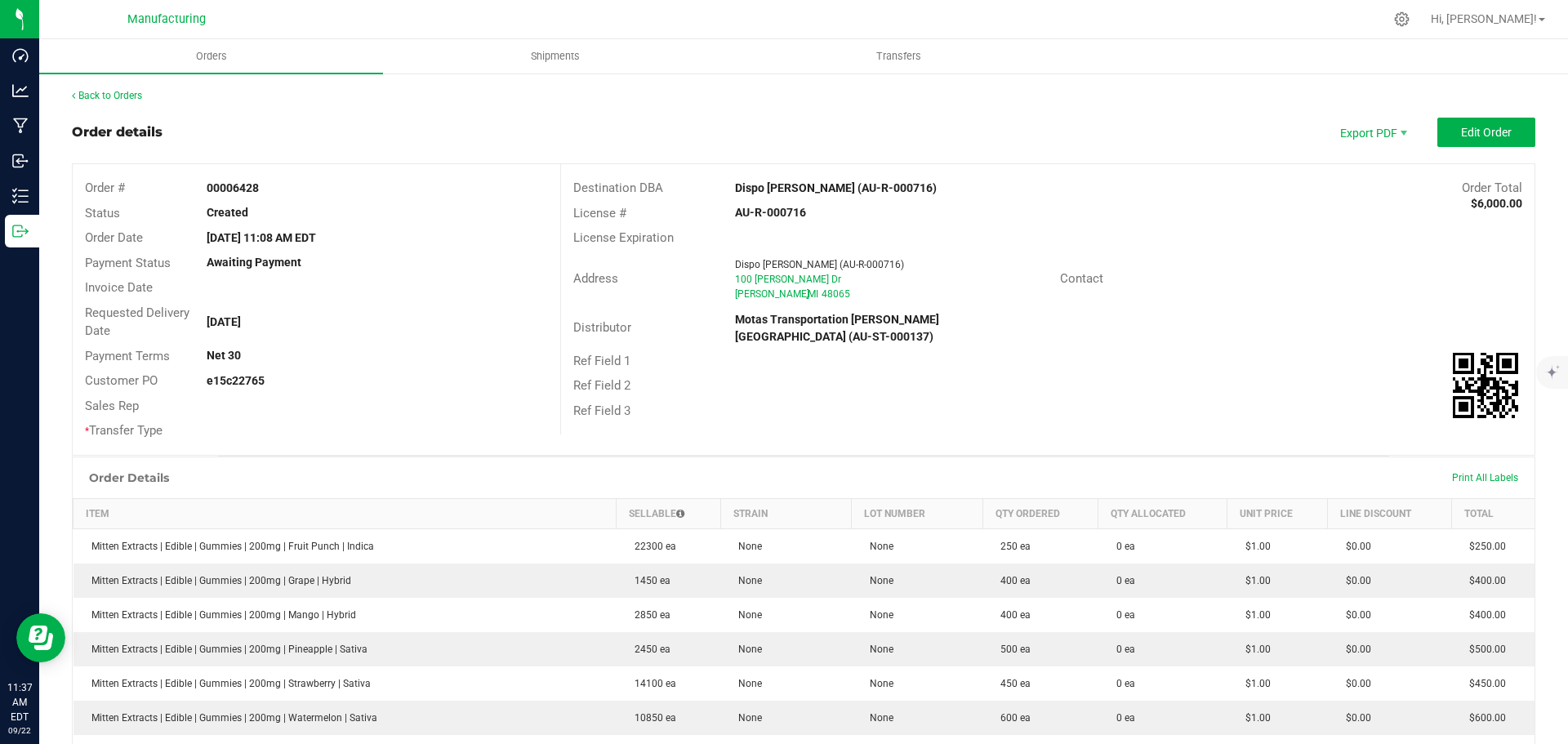
drag, startPoint x: 710, startPoint y: 191, endPoint x: 795, endPoint y: 187, distance: 85.1
click at [795, 187] on div "Destination DBA Dispo Romeo (AU-R-000716) Order Total $6,000.00" at bounding box center [1048, 187] width 973 height 25
copy div "Dispo Romeo"
click at [775, 188] on strong "Dispo Romeo (AU-R-000716)" at bounding box center [835, 187] width 202 height 13
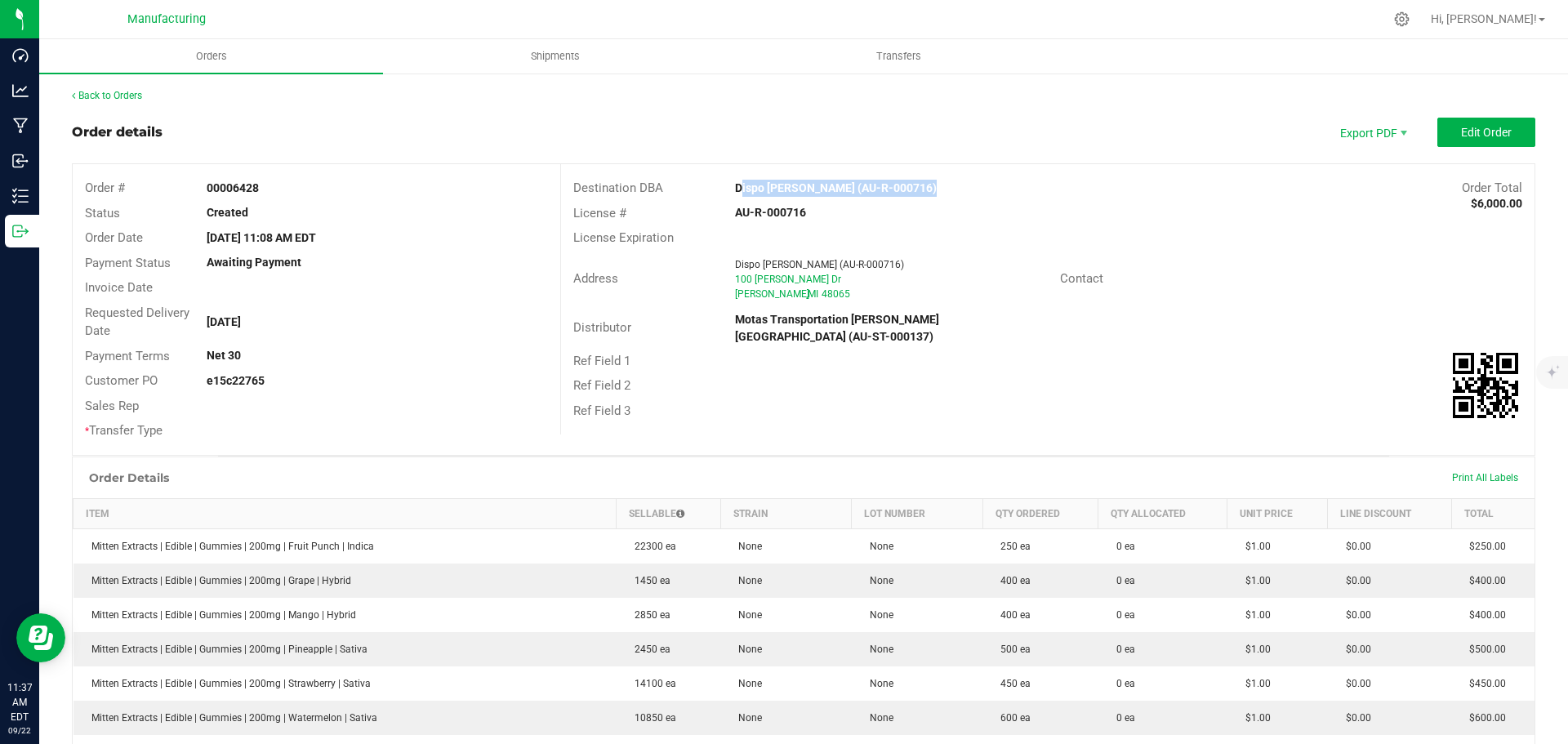
click at [775, 188] on strong "Dispo Romeo (AU-R-000716)" at bounding box center [835, 187] width 202 height 13
click at [1248, 354] on div "Ref Field 1" at bounding box center [1048, 361] width 973 height 25
click at [1461, 131] on span "Edit Order" at bounding box center [1486, 132] width 50 height 13
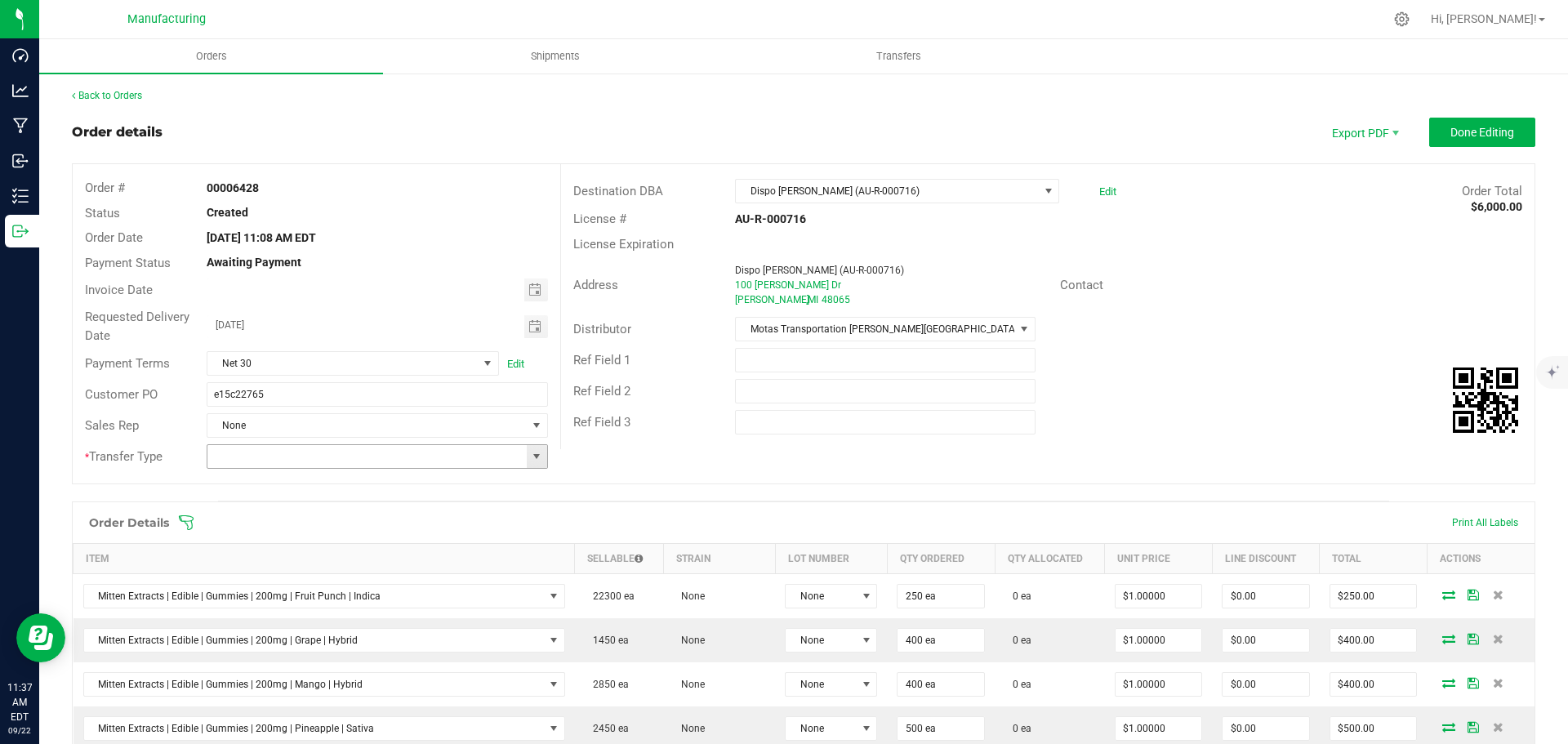
click at [530, 454] on span at bounding box center [536, 456] width 13 height 13
click at [295, 600] on li "Wholesale Transfer" at bounding box center [375, 594] width 336 height 28
type input "Wholesale Transfer"
click at [184, 519] on icon at bounding box center [186, 522] width 16 height 16
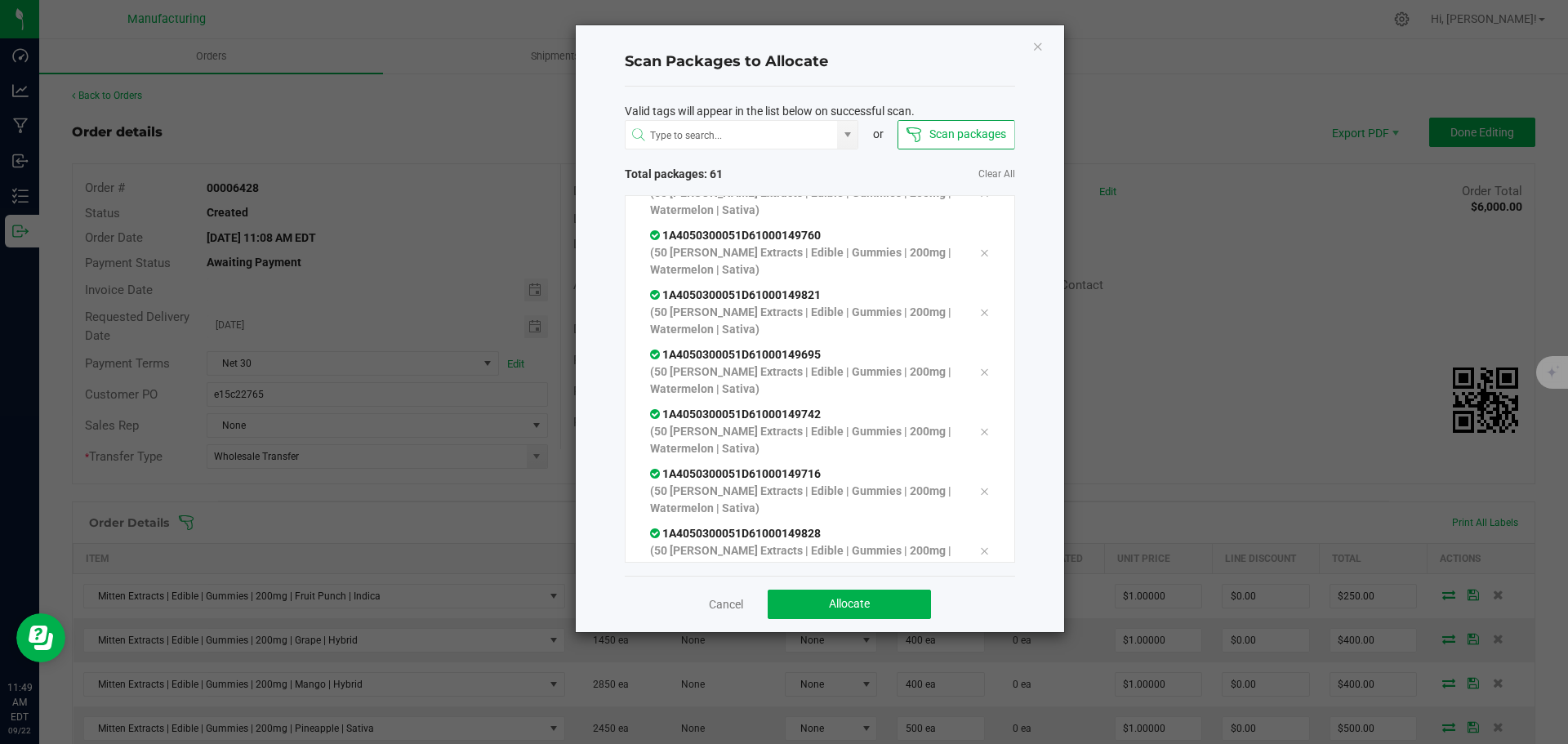
scroll to position [3311, 0]
click at [911, 606] on button "Allocate" at bounding box center [849, 604] width 163 height 29
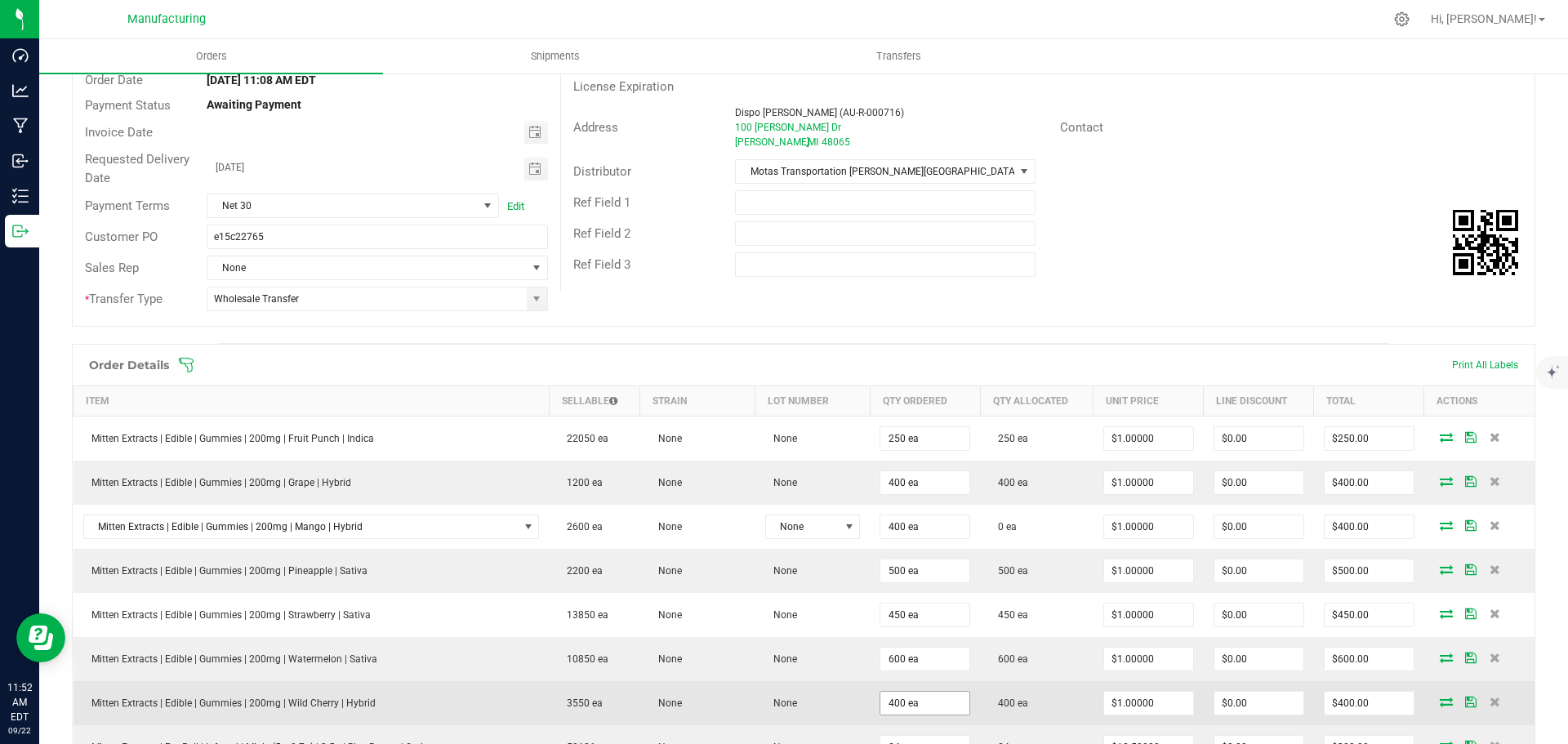
scroll to position [163, 0]
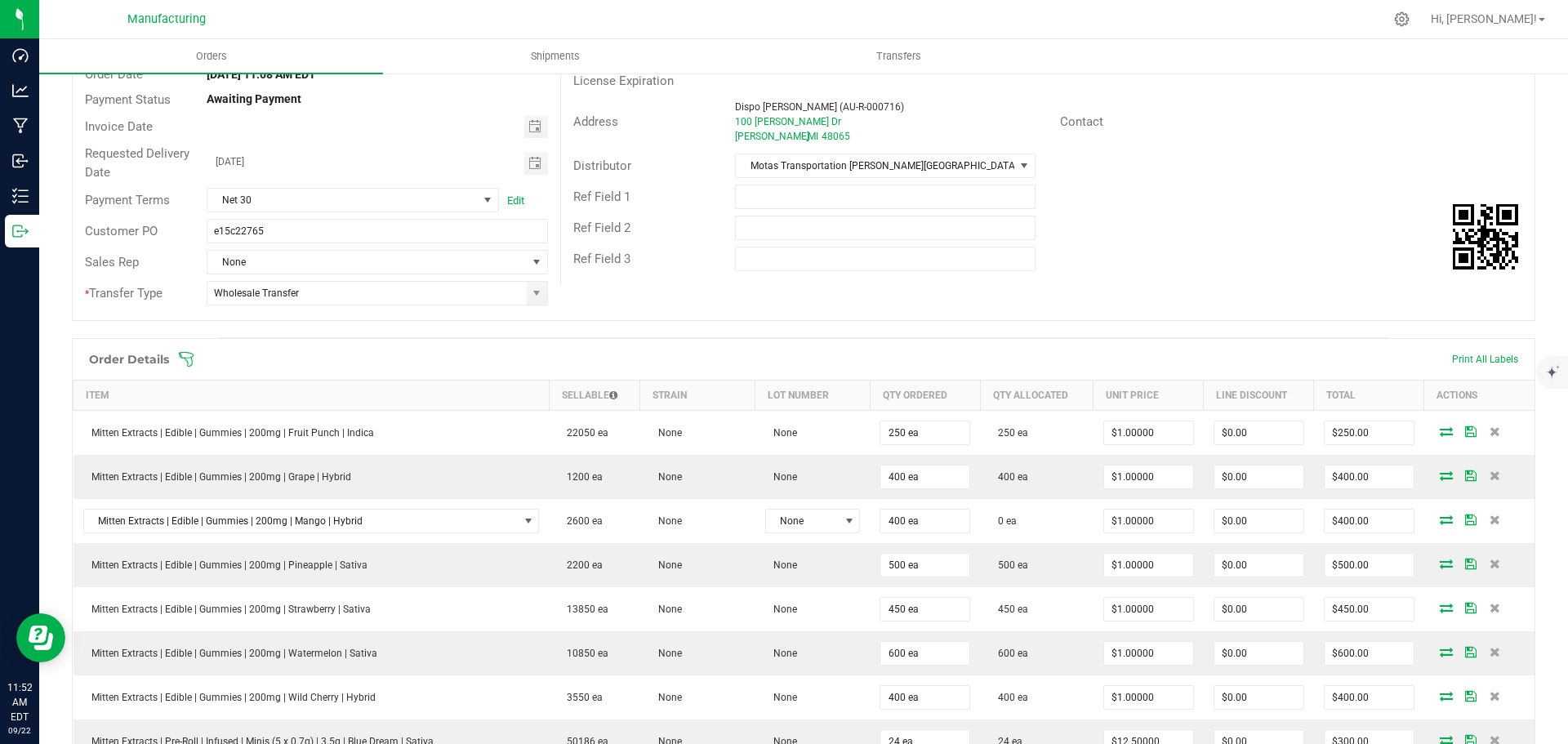
click at [184, 354] on icon at bounding box center [186, 359] width 16 height 16
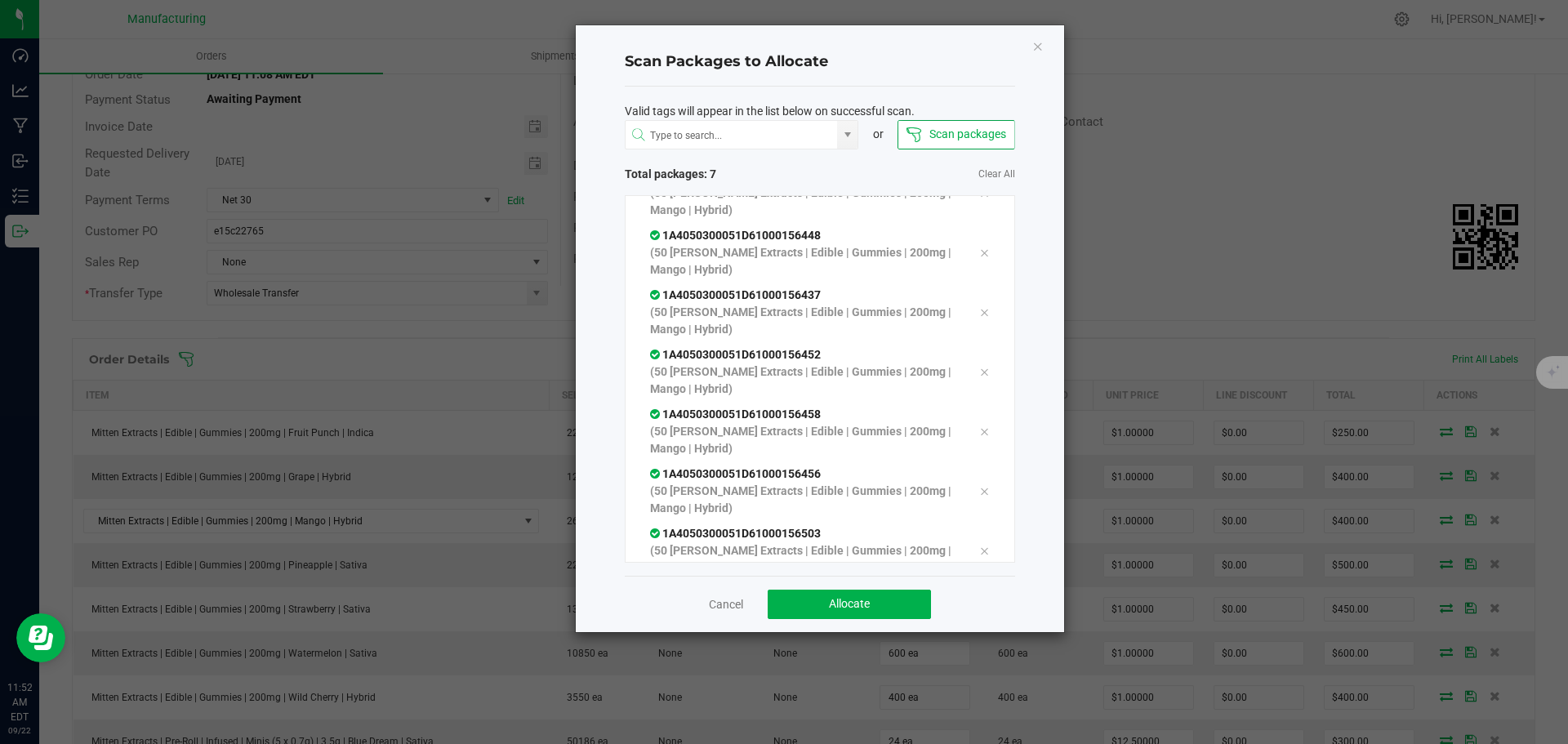
scroll to position [92, 0]
click at [879, 607] on button "Allocate" at bounding box center [849, 604] width 163 height 29
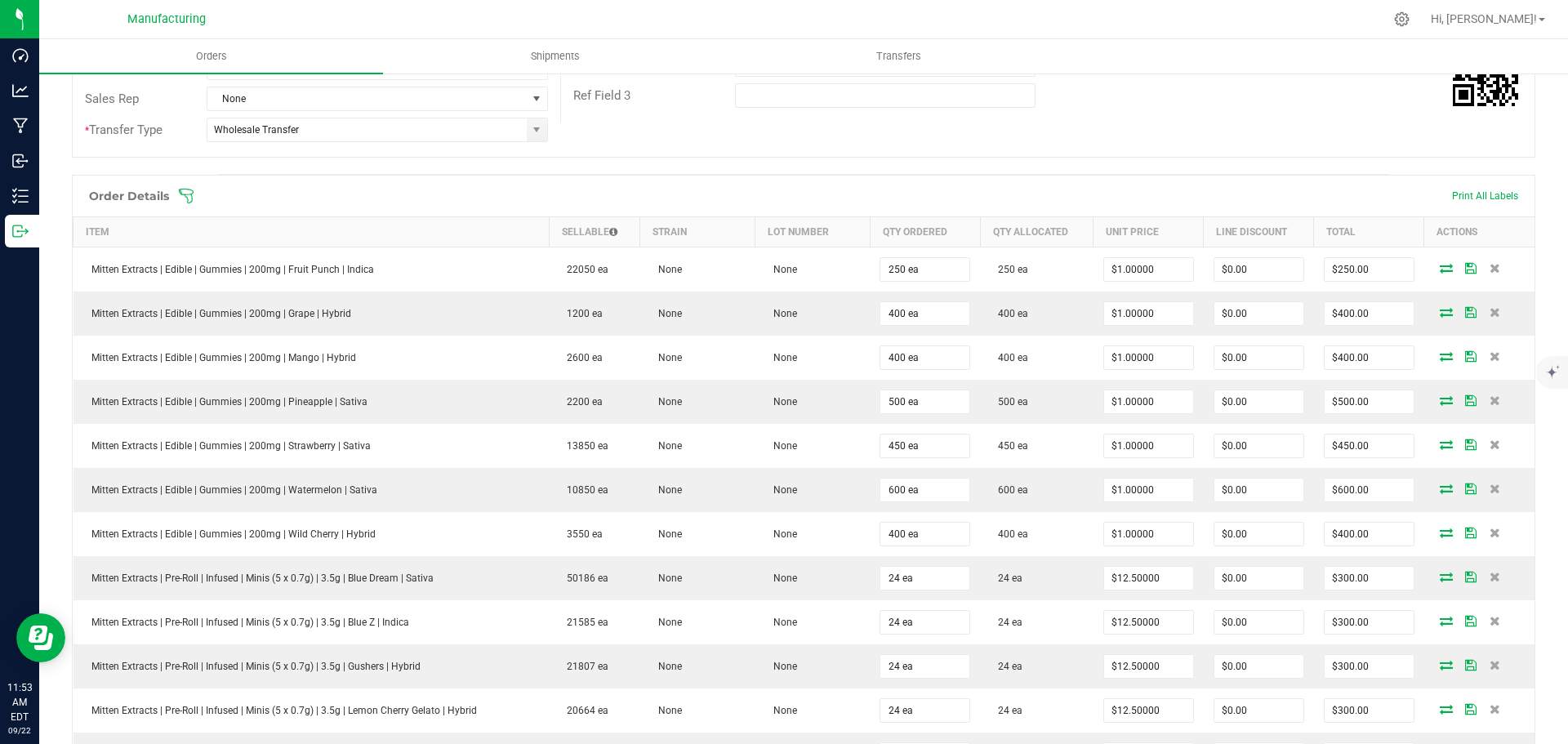
scroll to position [0, 0]
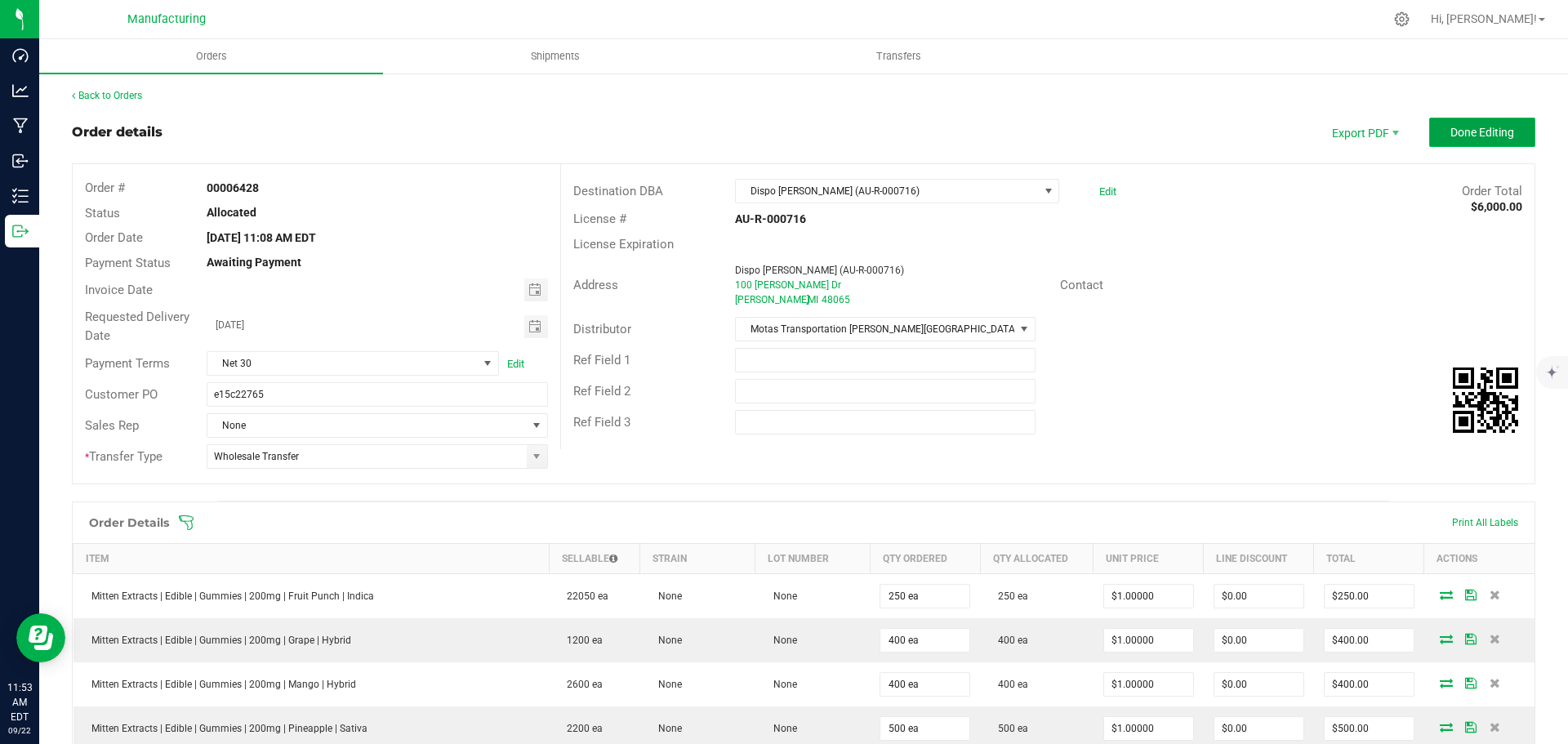
click at [1453, 132] on span "Done Editing" at bounding box center [1481, 132] width 63 height 13
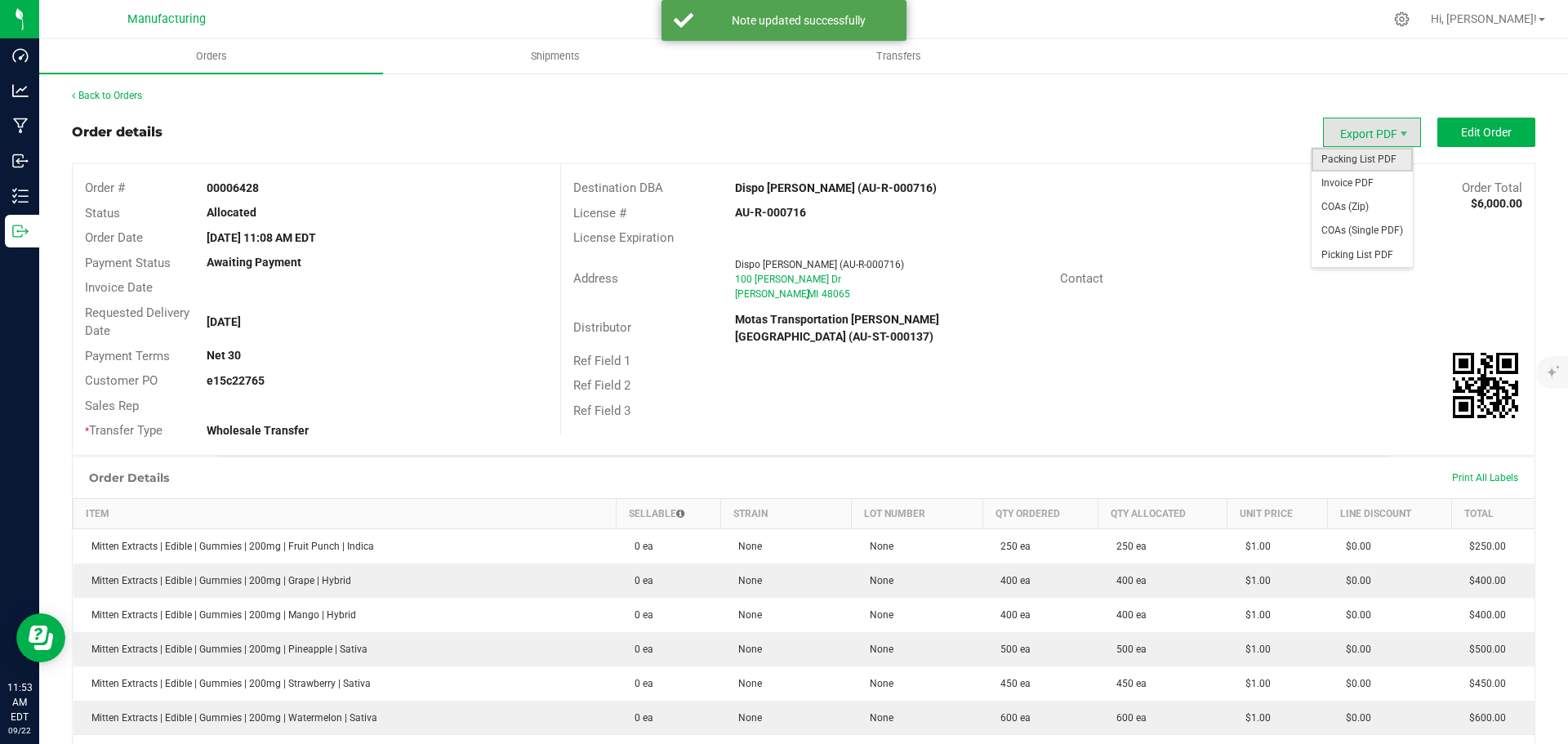
click at [1357, 160] on span "Packing List PDF" at bounding box center [1362, 159] width 101 height 23
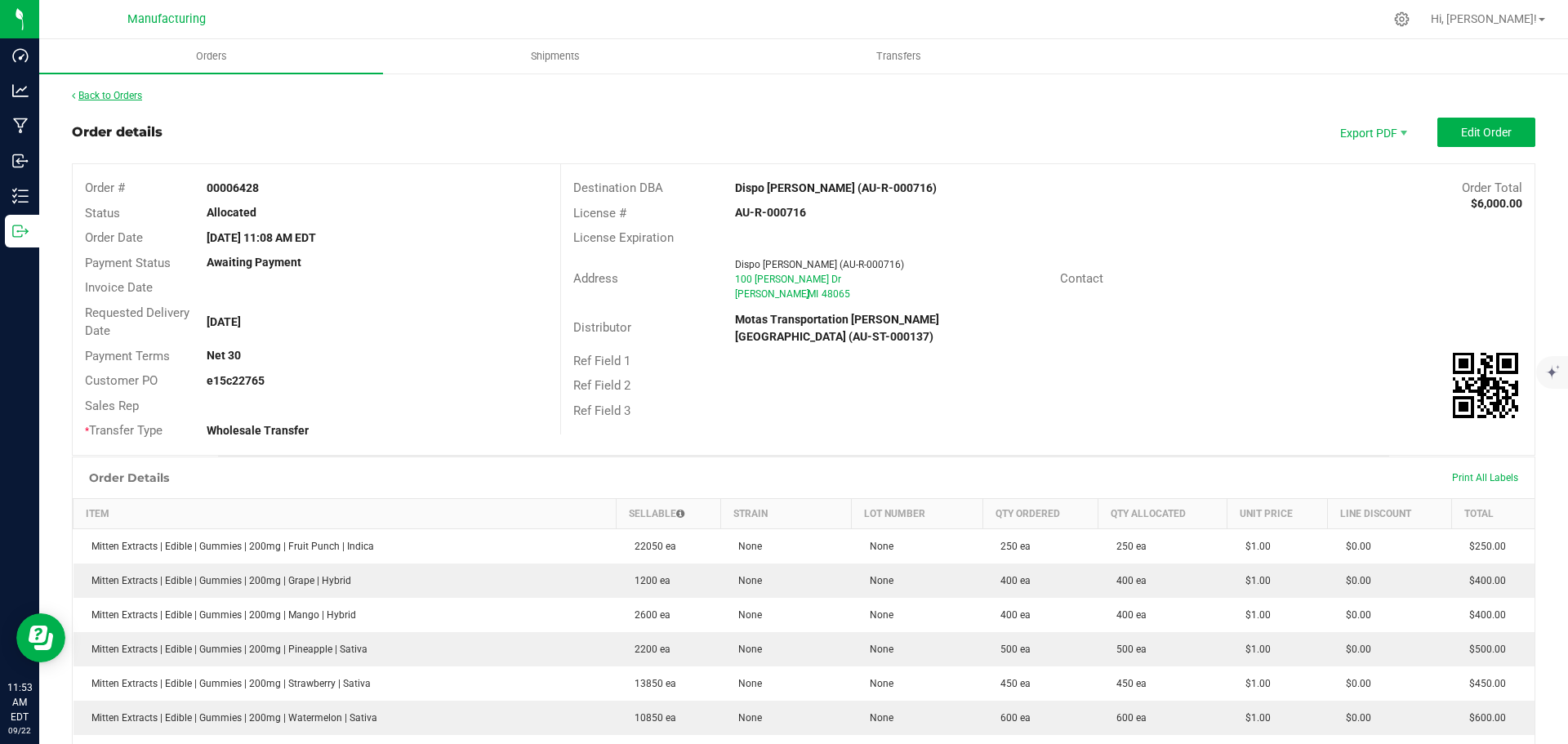
click at [109, 95] on link "Back to Orders" at bounding box center [107, 95] width 70 height 11
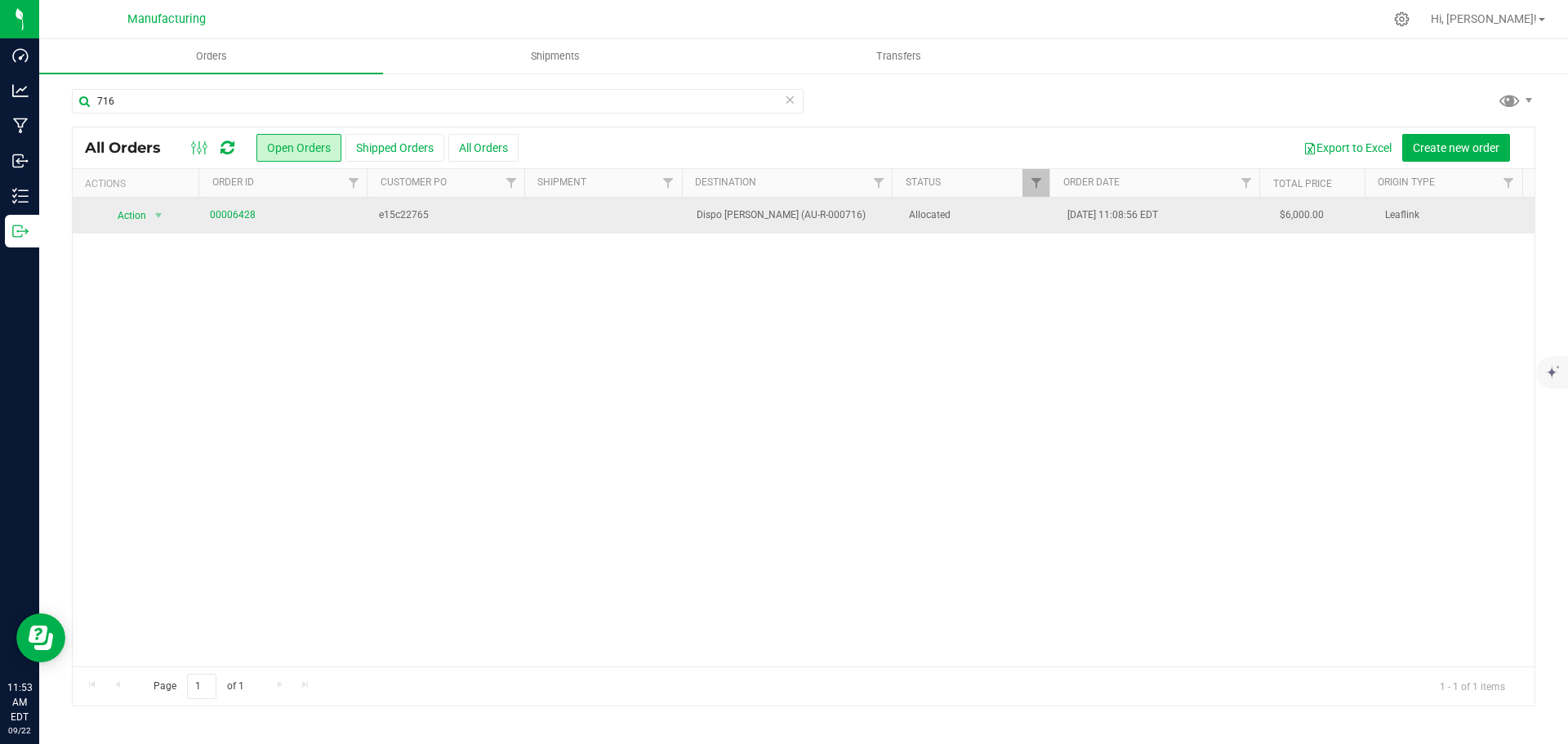
click at [977, 223] on span "Allocated" at bounding box center [978, 215] width 140 height 16
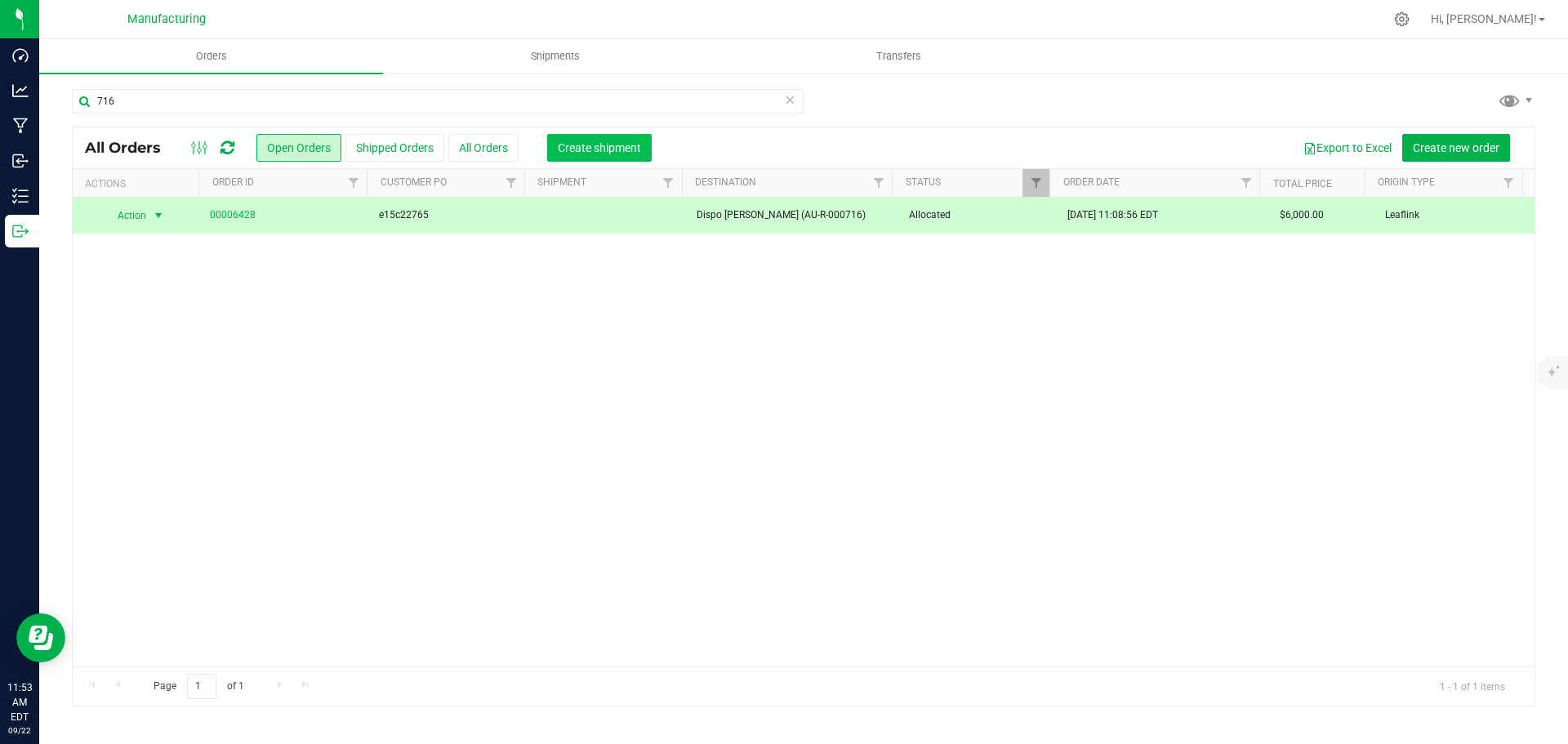
click at [619, 147] on span "Create shipment" at bounding box center [599, 147] width 83 height 13
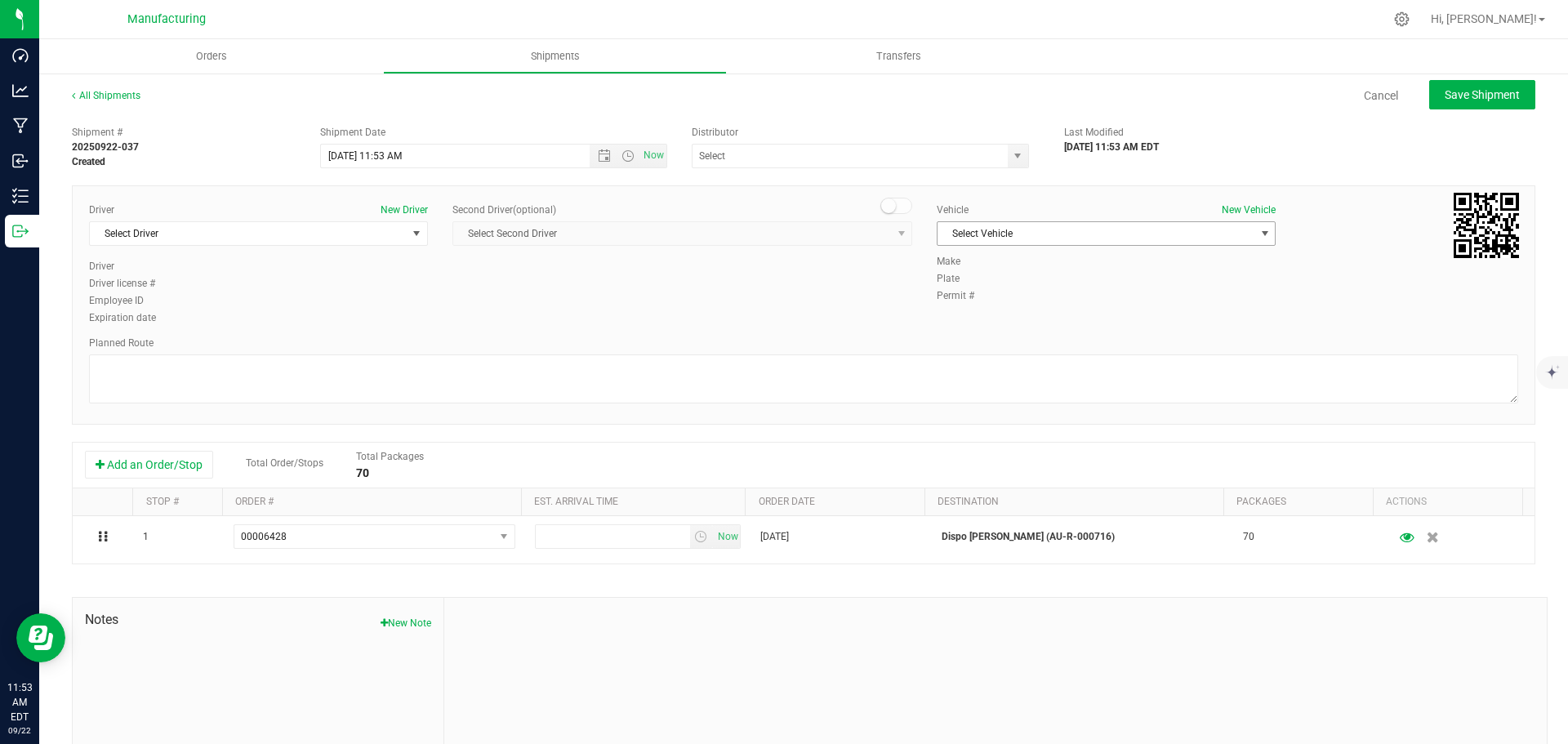
click at [1258, 230] on span "select" at bounding box center [1264, 233] width 13 height 13
click at [988, 305] on li "[MEDICAL_DATA]" at bounding box center [1097, 310] width 334 height 24
click at [1008, 150] on span "select" at bounding box center [1018, 156] width 21 height 23
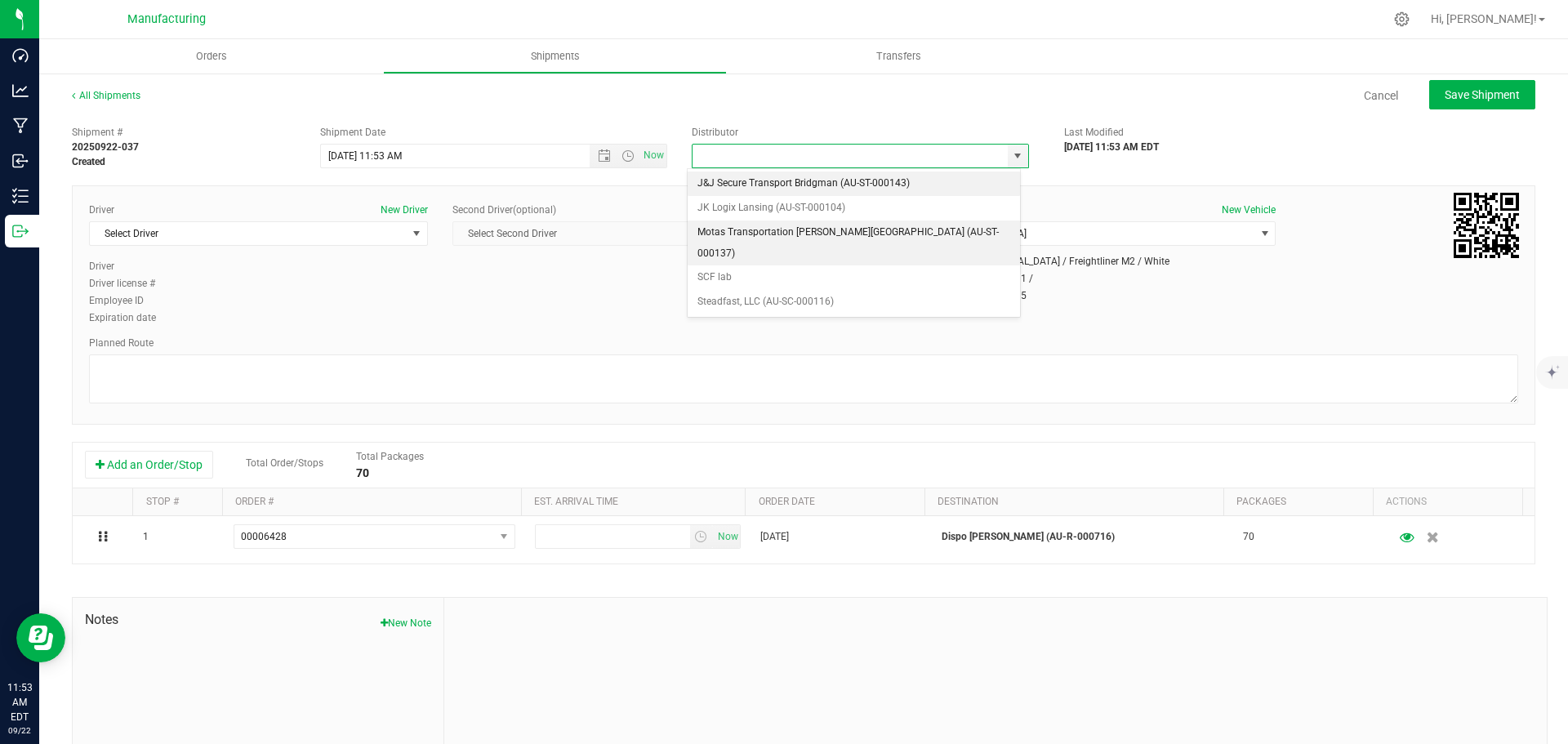
click at [796, 229] on li "Motas Transportation [PERSON_NAME][GEOGRAPHIC_DATA] (AU-ST-000137)" at bounding box center [853, 243] width 332 height 45
type input "Motas Transportation [PERSON_NAME][GEOGRAPHIC_DATA] (AU-ST-000137)"
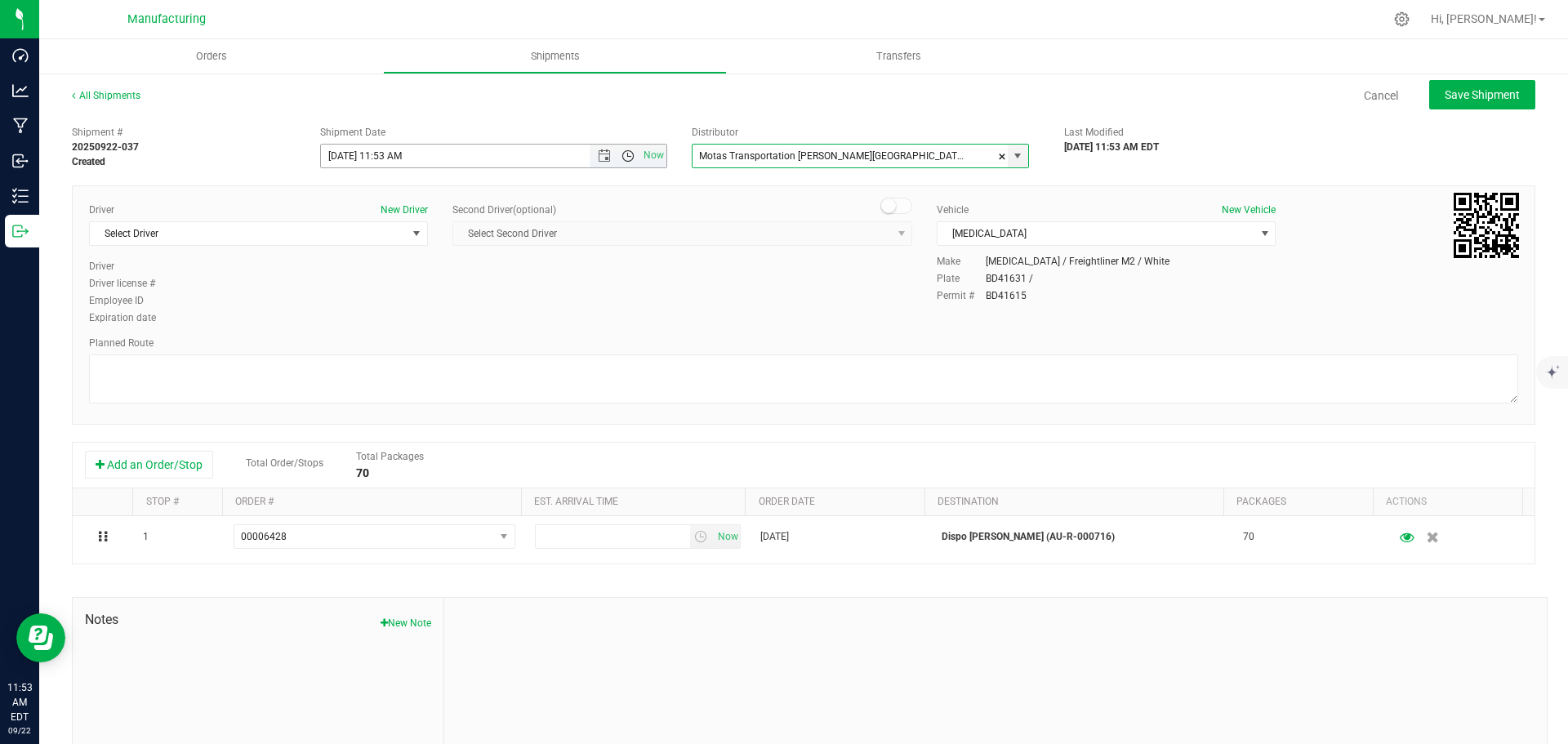
click at [622, 152] on span "Open the time view" at bounding box center [628, 155] width 13 height 13
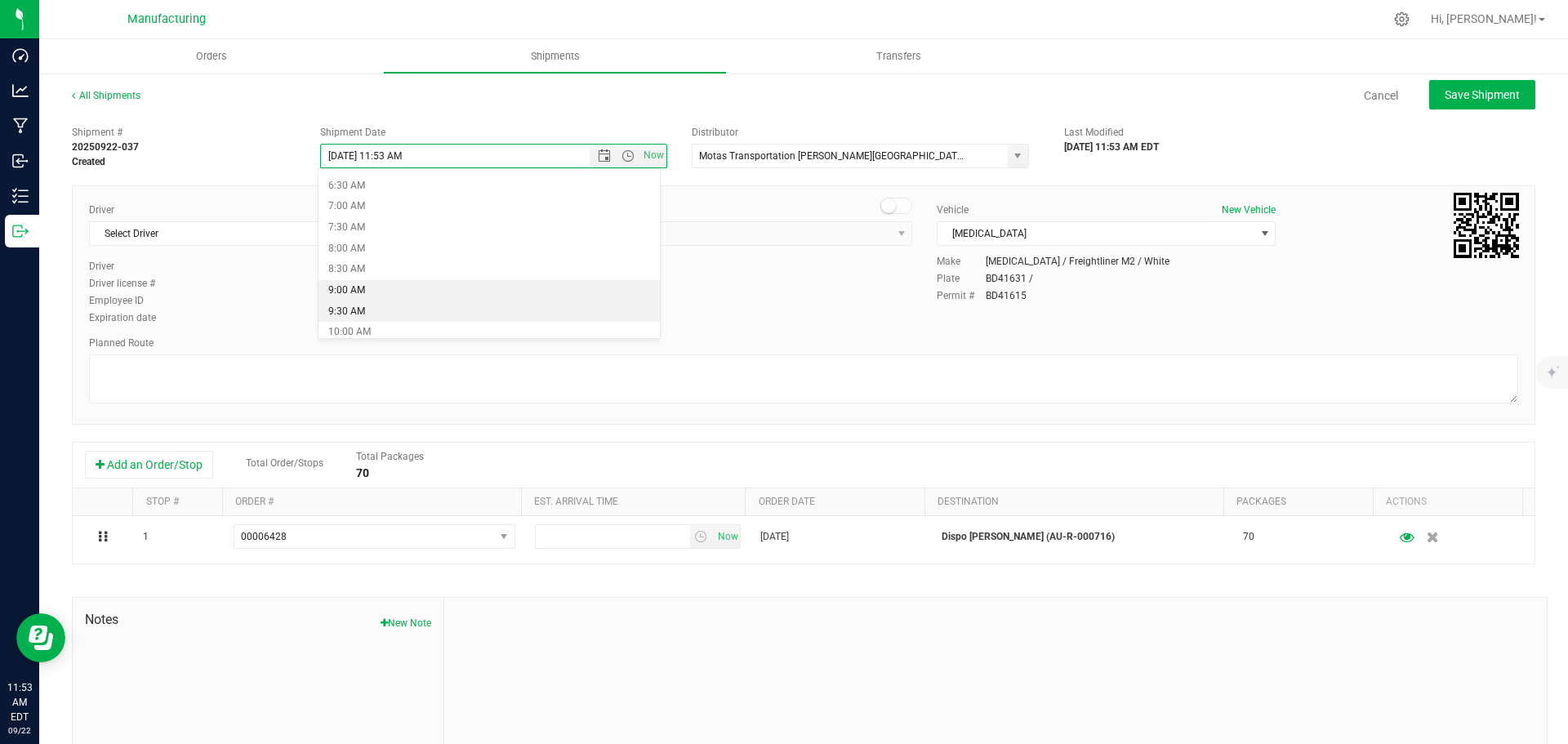
scroll to position [327, 0]
click at [404, 330] on li "11:30 AM" at bounding box center [489, 339] width 342 height 21
type input "[DATE] 11:30 AM"
click at [288, 226] on span "Select Driver" at bounding box center [248, 233] width 317 height 23
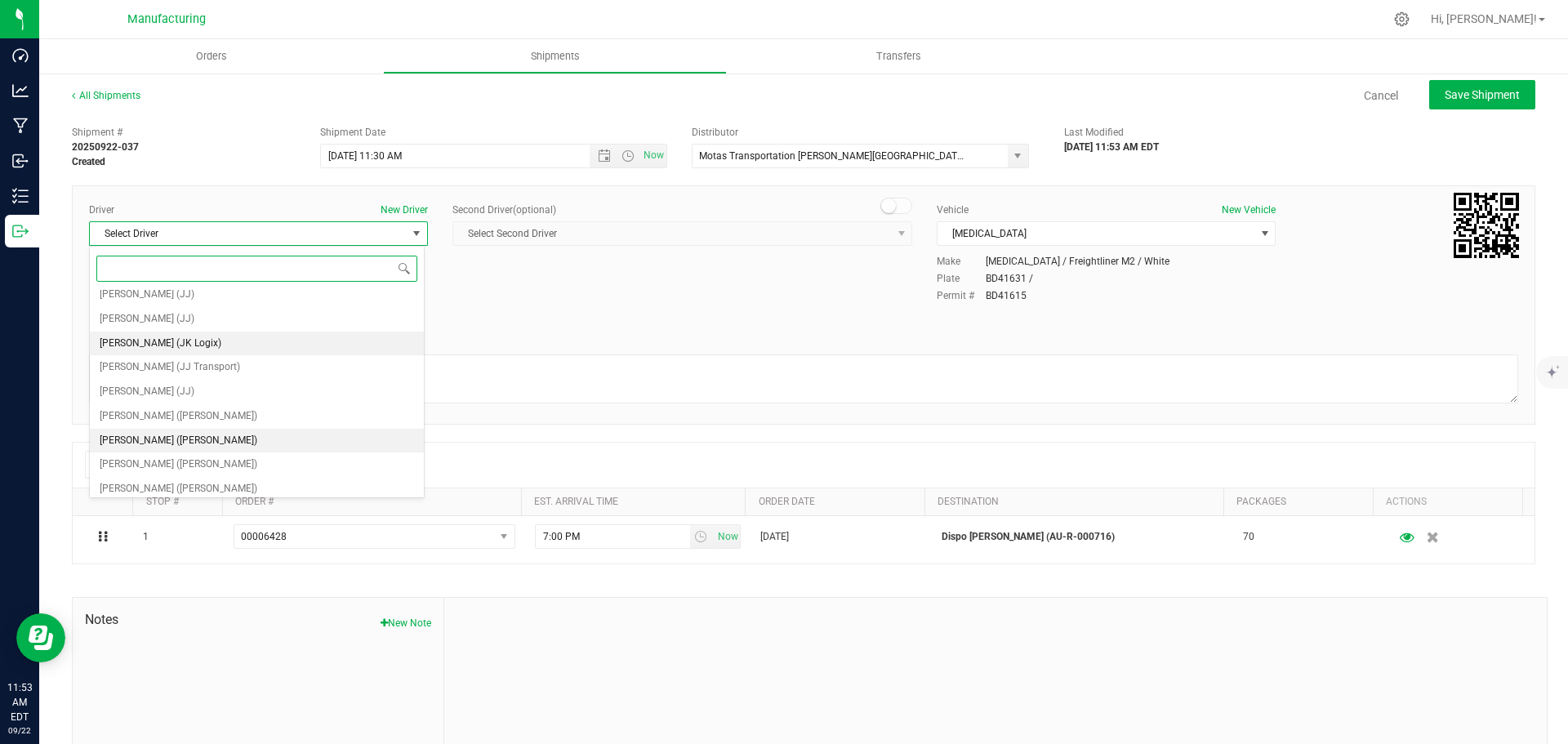
scroll to position [86, 0]
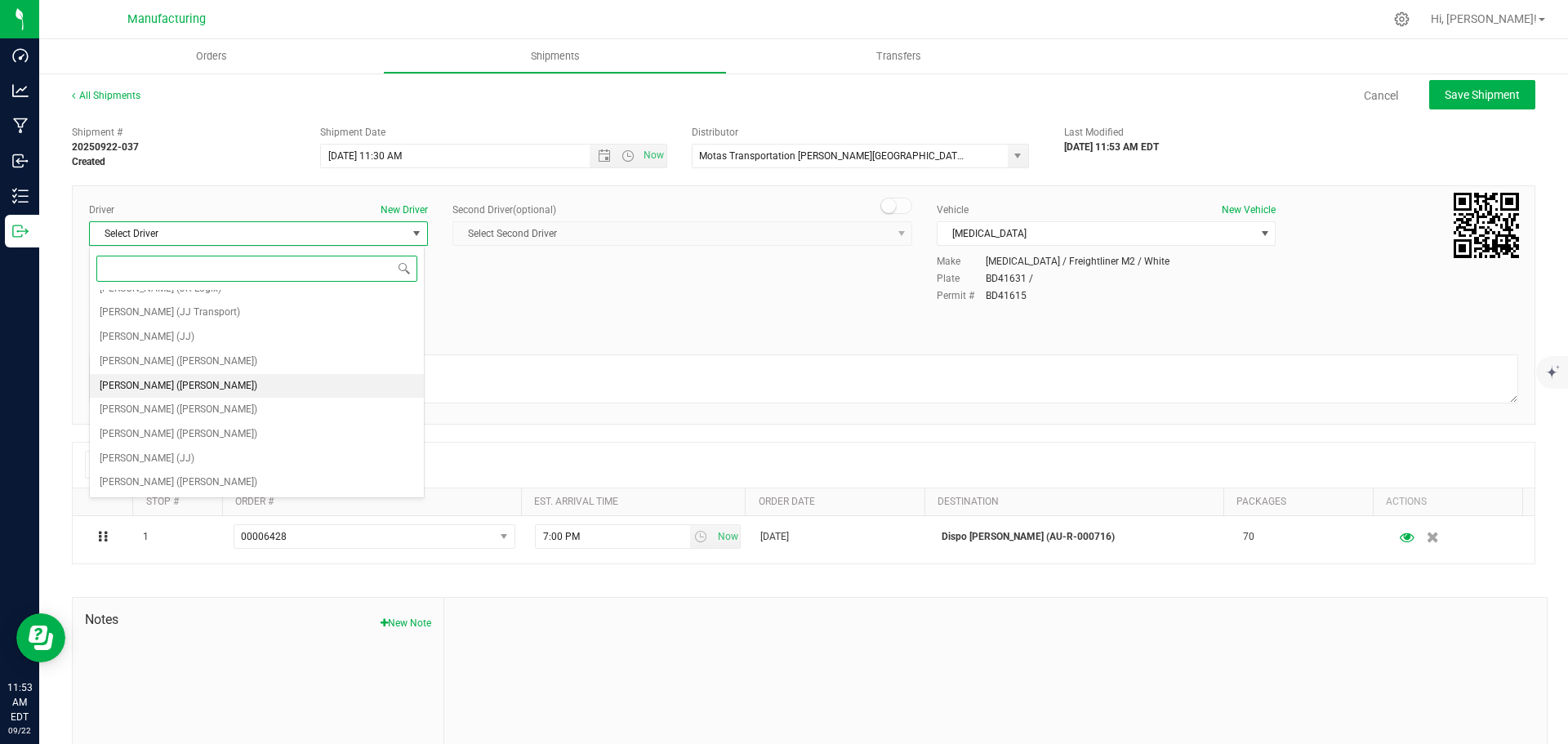
click at [173, 384] on span "[PERSON_NAME] ([PERSON_NAME])" at bounding box center [179, 386] width 158 height 21
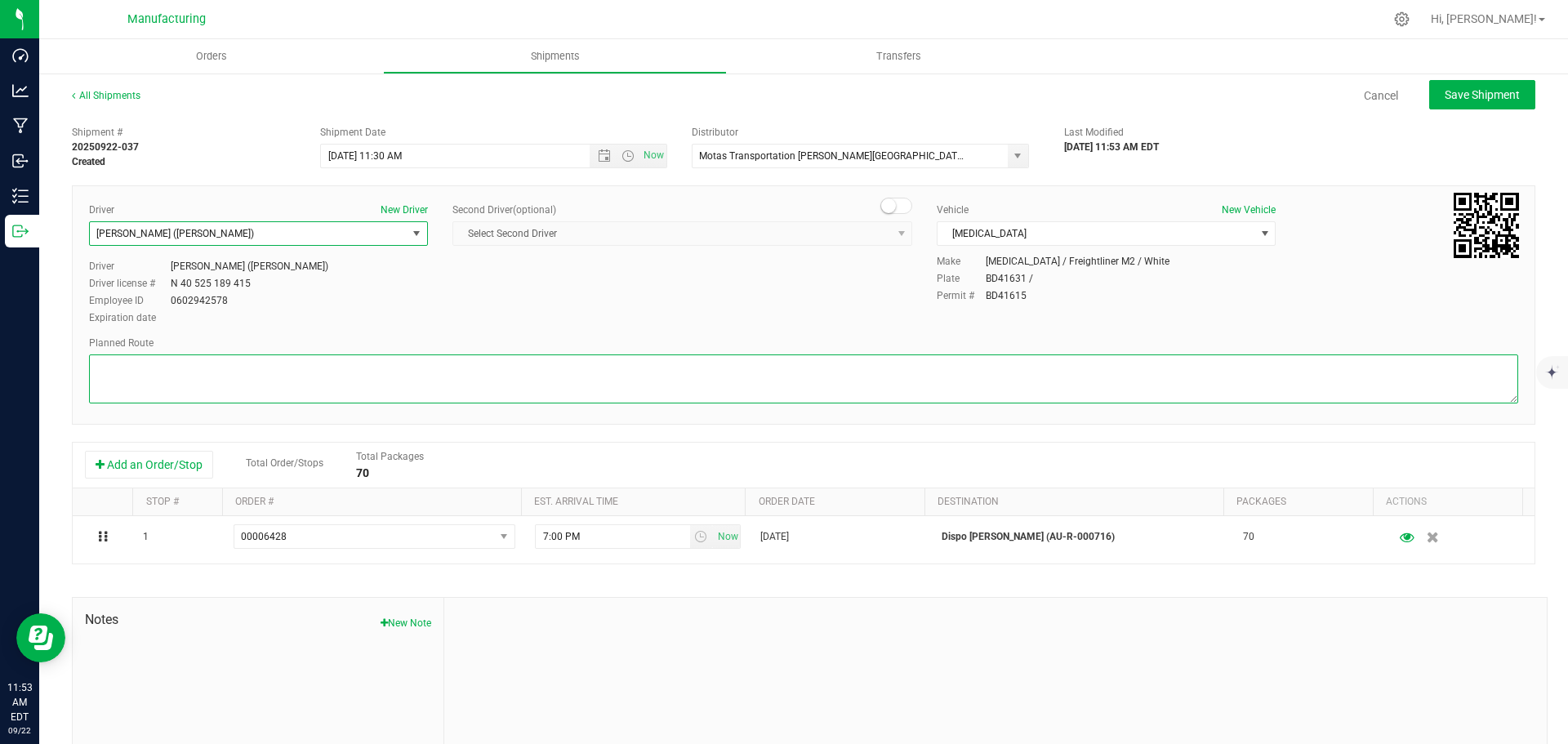
click at [299, 359] on textarea at bounding box center [804, 379] width 1429 height 49
paste textarea "Mitten Distro Dimondale To Motas -- Head south 246 ft -- Turn right 325 ft -- T…"
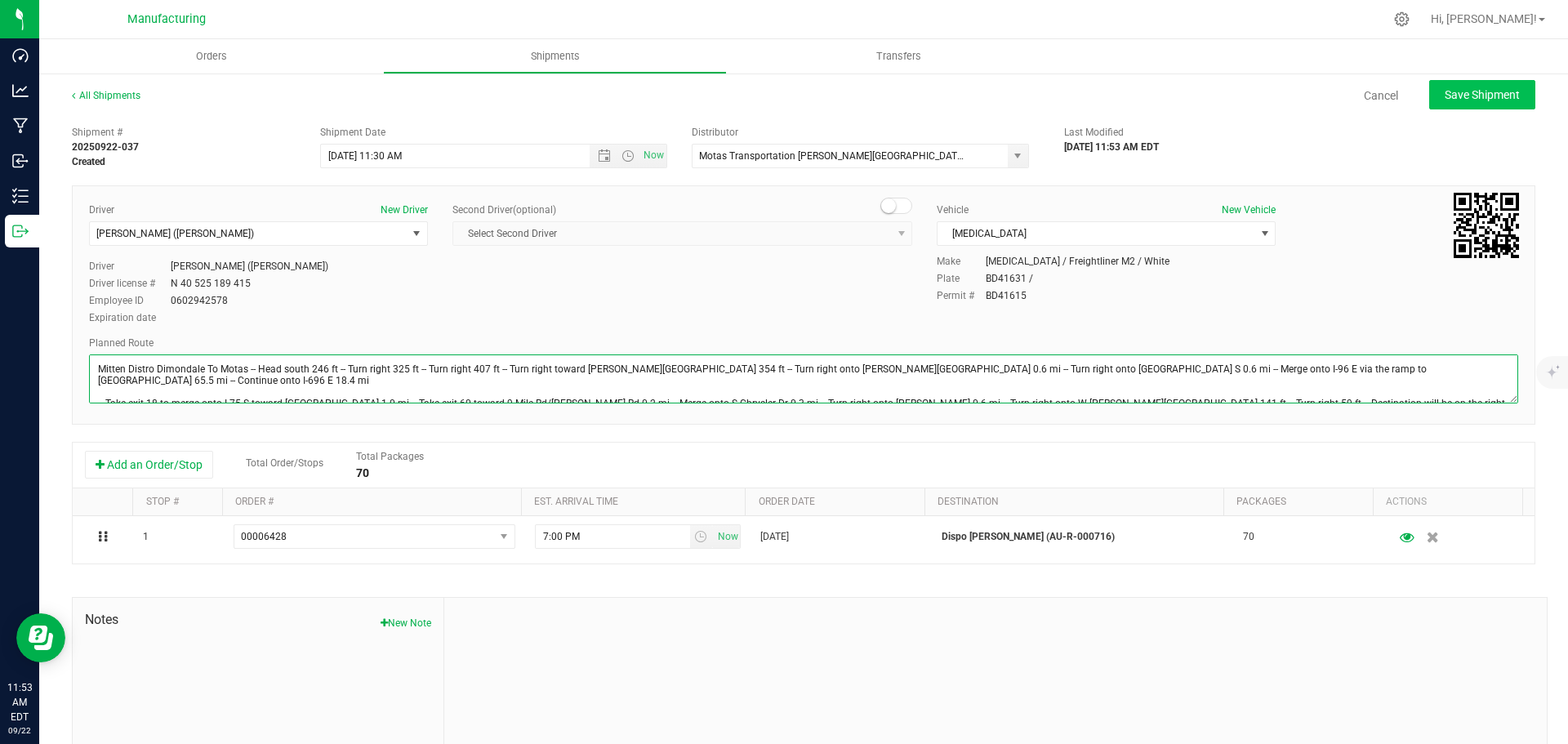
type textarea "Mitten Distro Dimondale To Motas -- Head south 246 ft -- Turn right 325 ft -- T…"
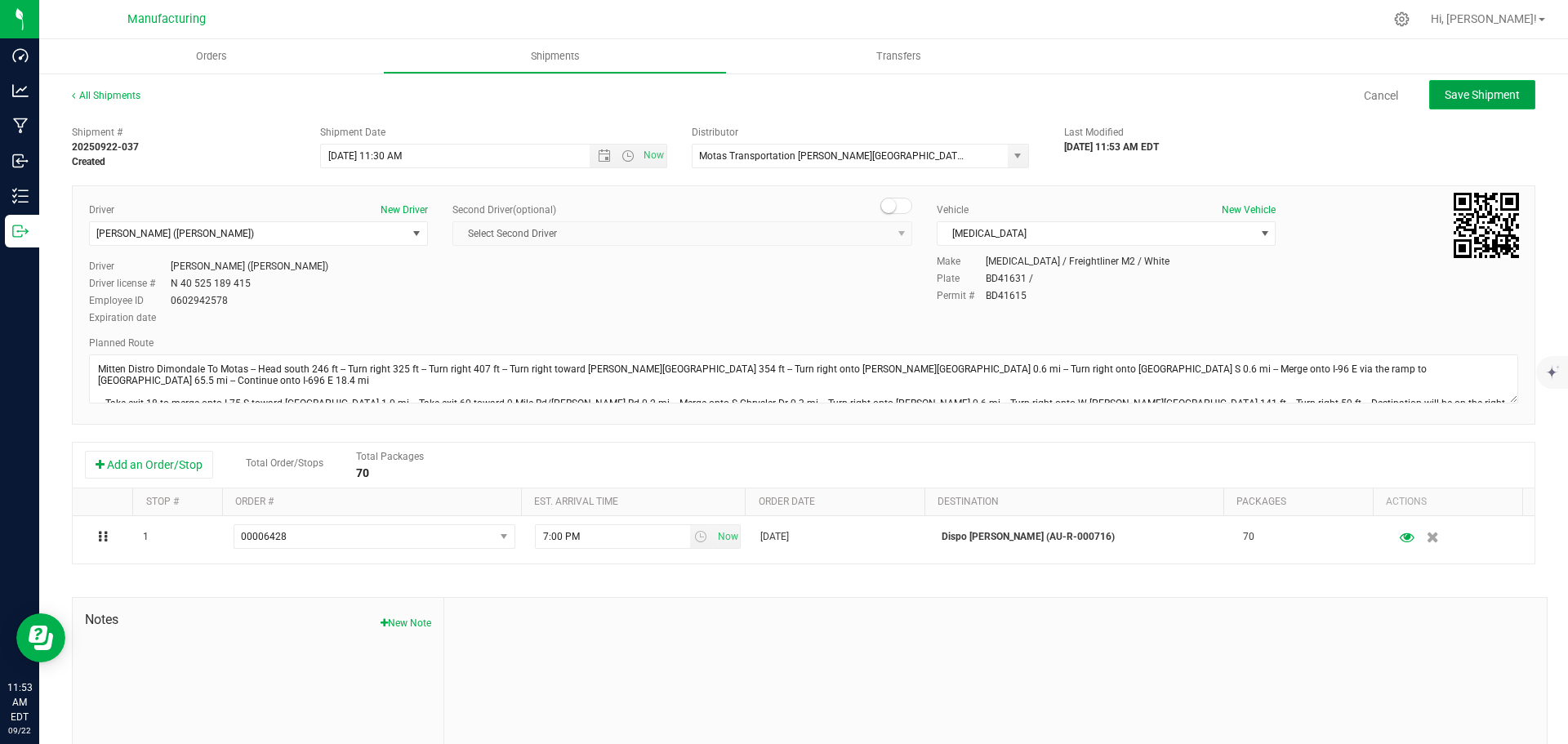
click at [1473, 90] on span "Save Shipment" at bounding box center [1482, 95] width 75 height 13
type input "[DATE] 3:30 PM"
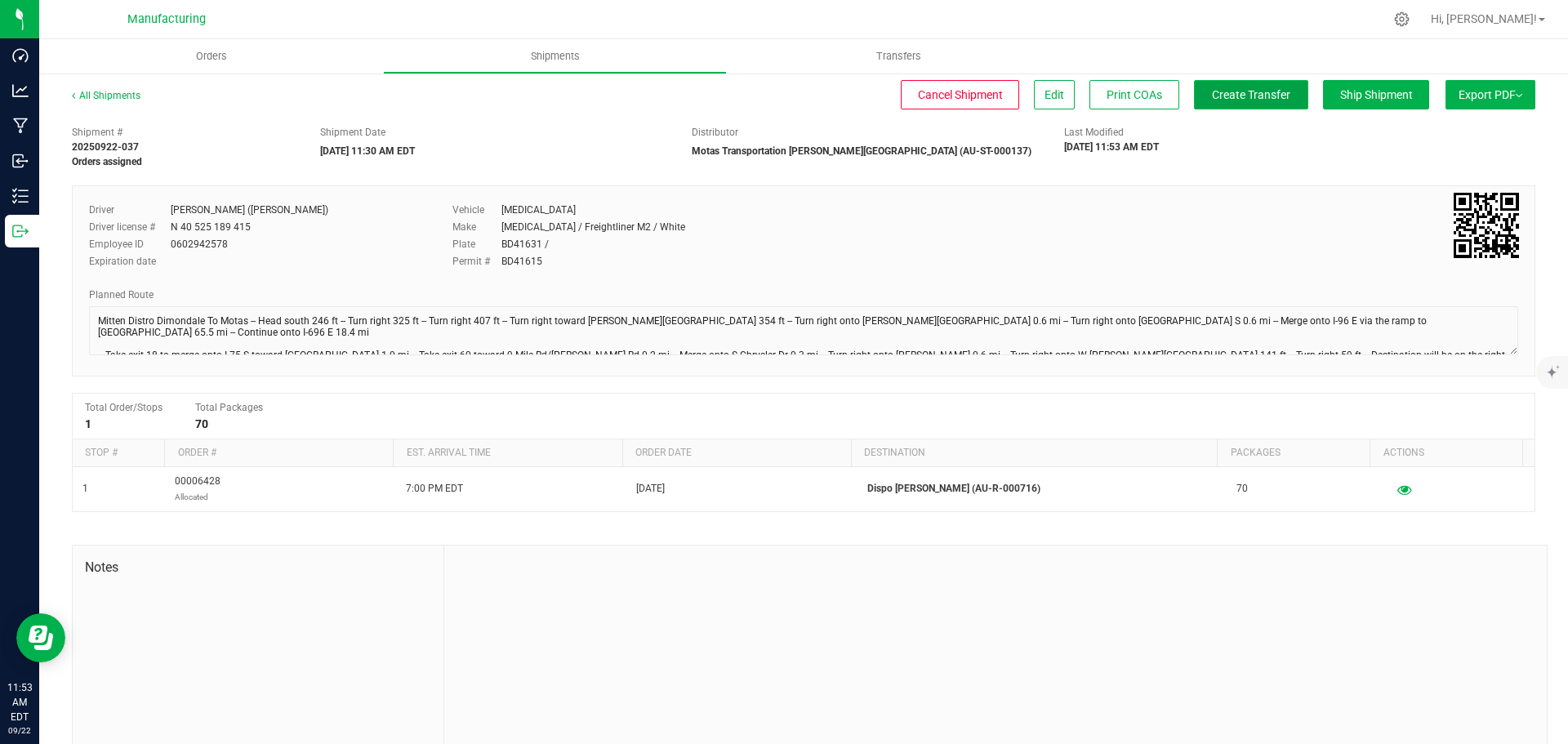
click at [1232, 88] on span "Create Transfer" at bounding box center [1251, 95] width 78 height 13
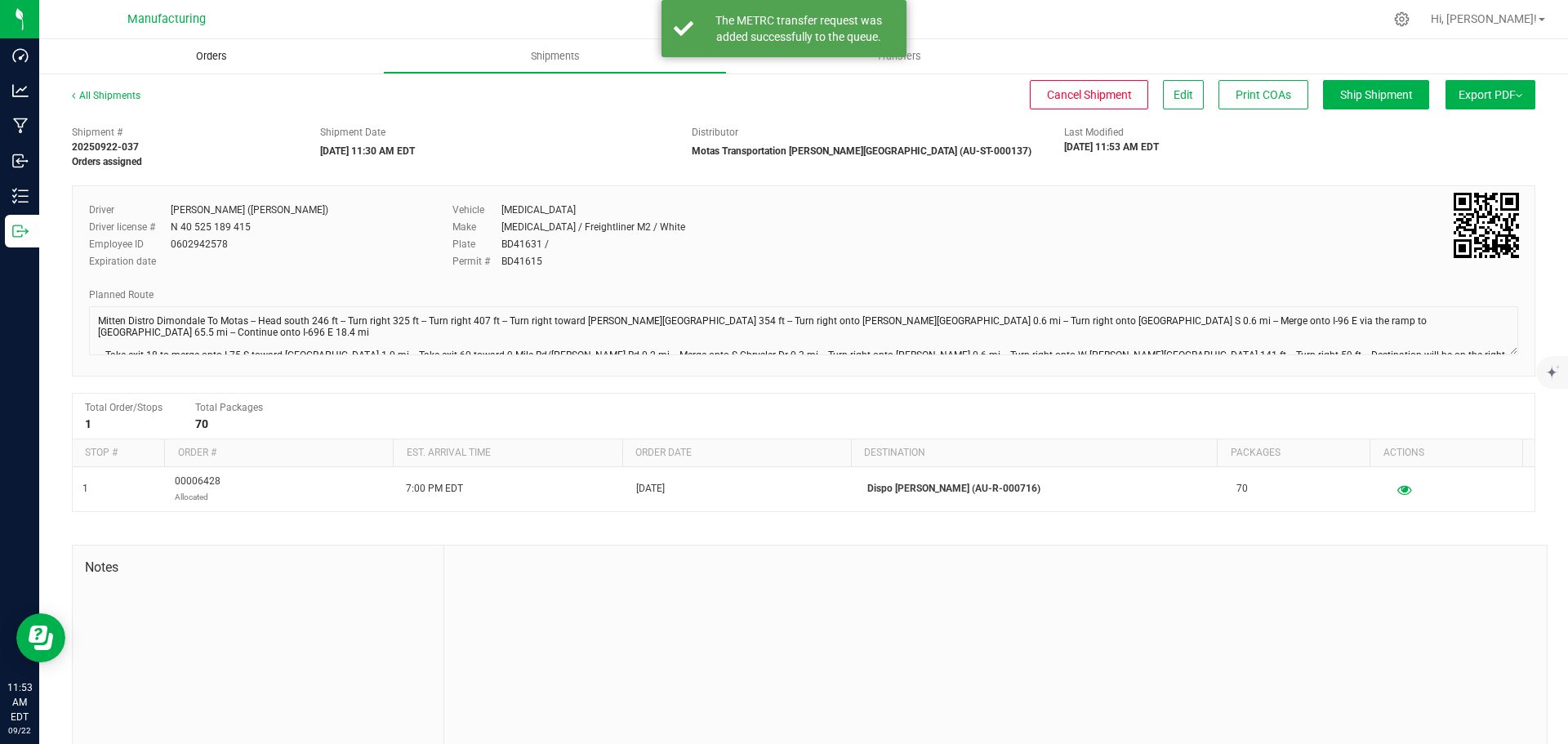
click at [202, 61] on span "Orders" at bounding box center [212, 55] width 75 height 15
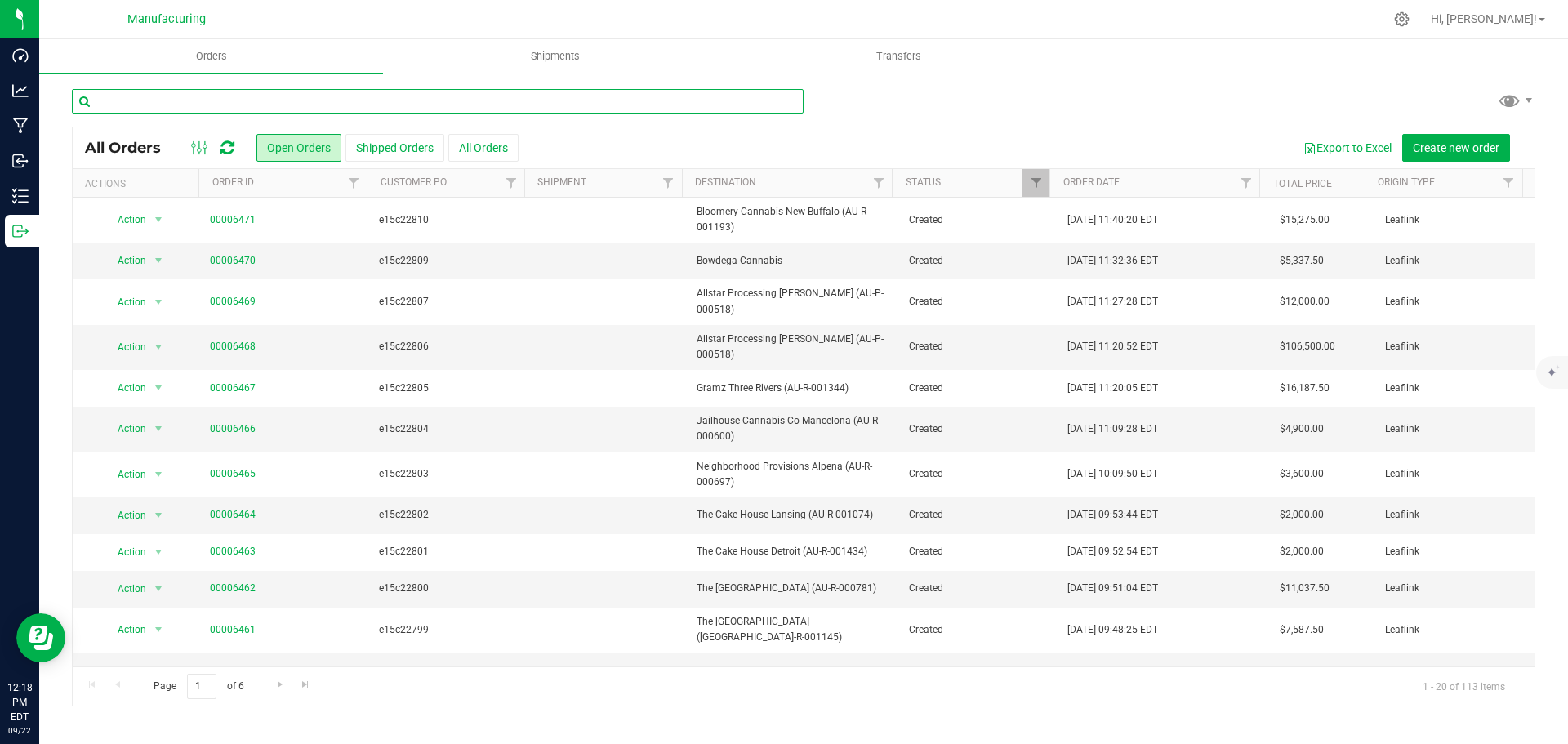
click at [416, 96] on input "text" at bounding box center [438, 101] width 732 height 24
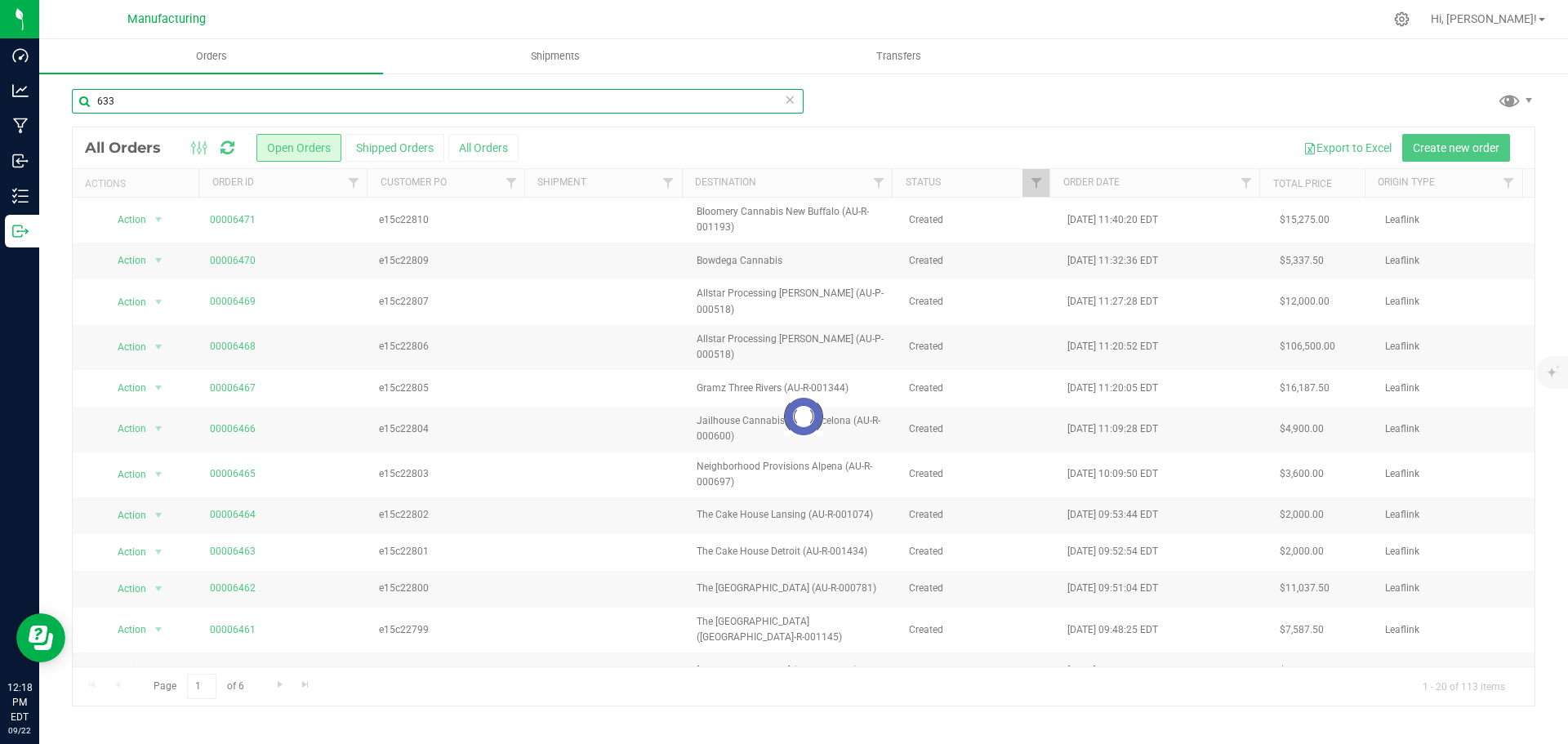
type input "633"
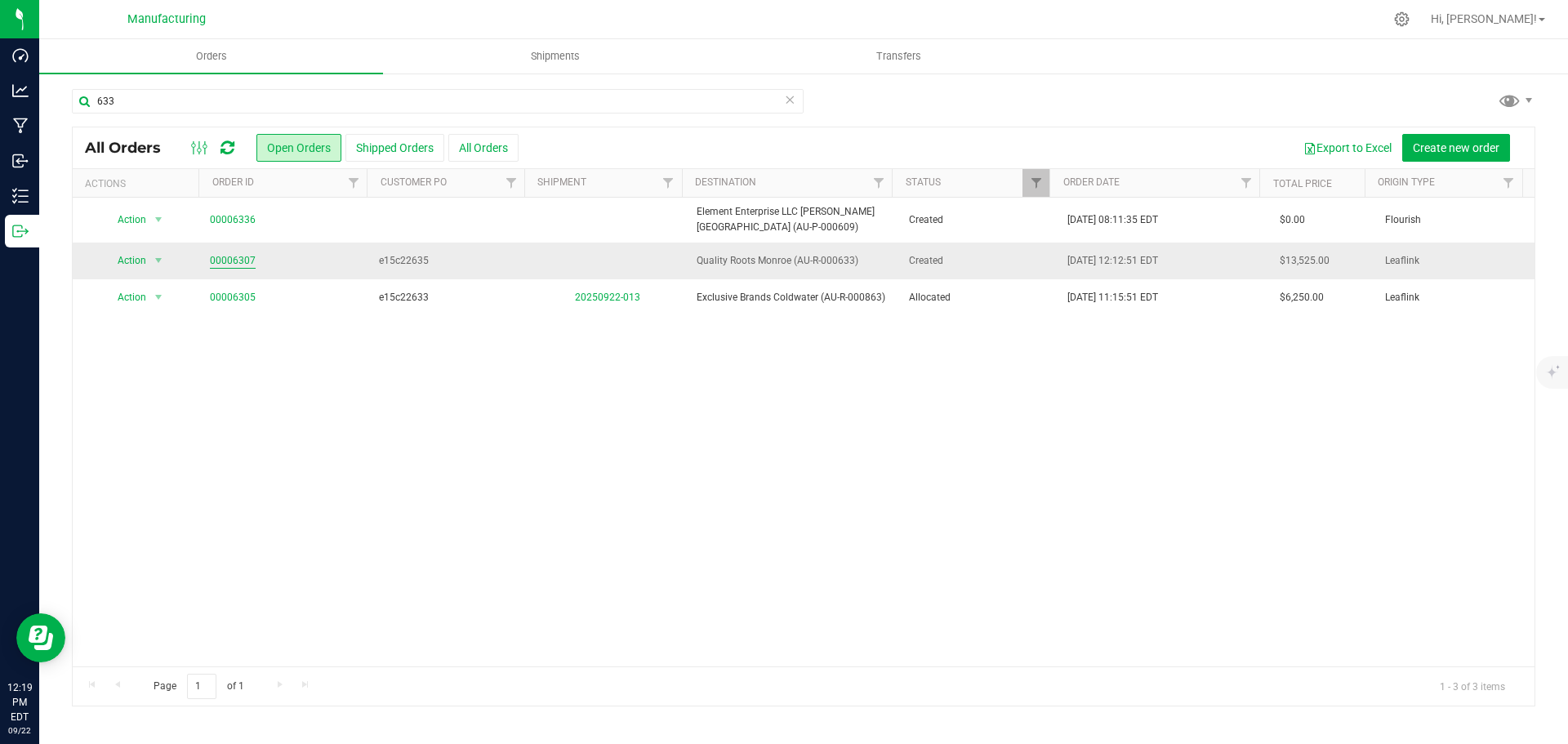
click at [236, 264] on link "00006307" at bounding box center [232, 261] width 46 height 16
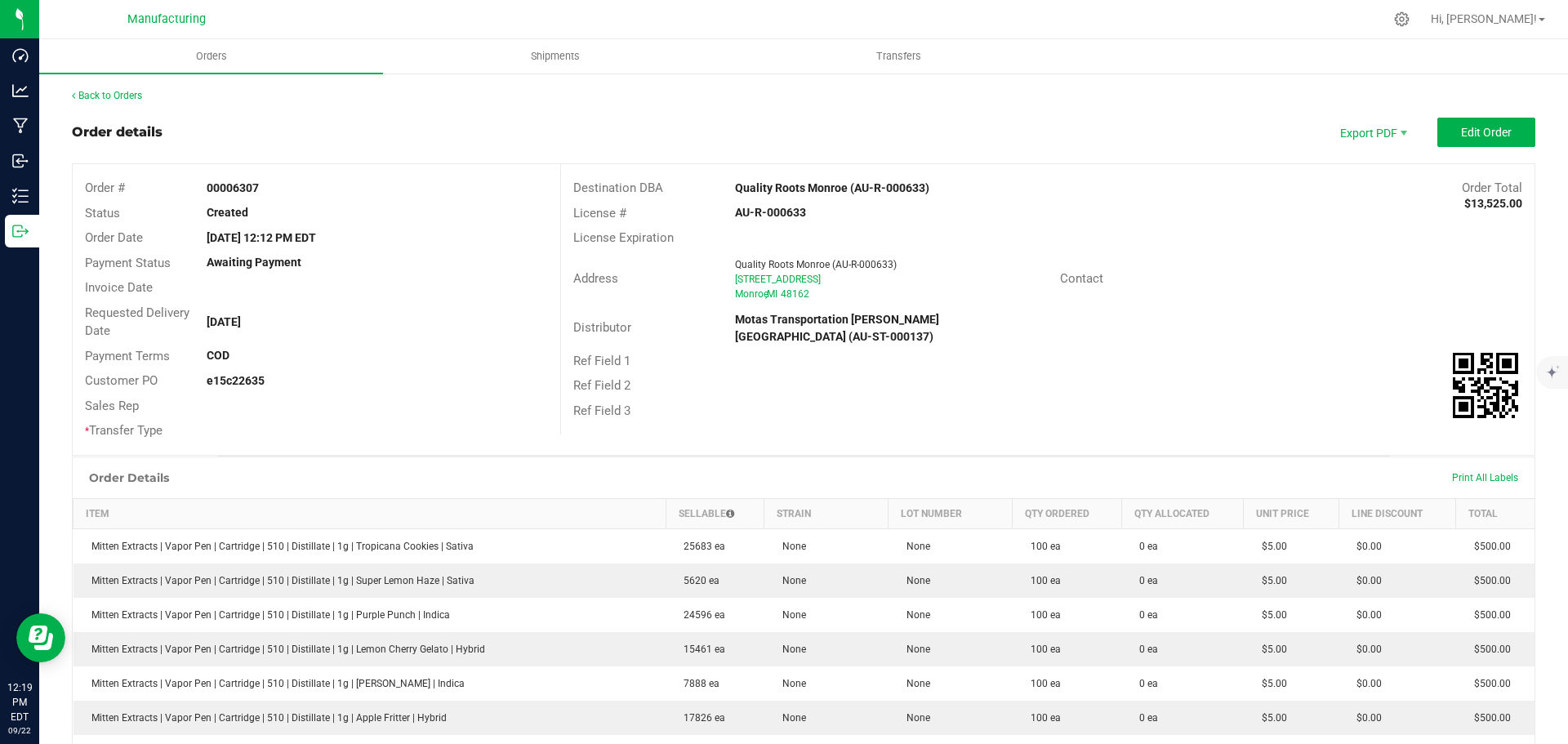
drag, startPoint x: 700, startPoint y: 180, endPoint x: 840, endPoint y: 182, distance: 140.0
click at [840, 182] on div "Destination DBA Quality Roots Monroe (AU-R-000633) Order Total $13,525.00" at bounding box center [1048, 187] width 973 height 25
copy div "Quality Roots Monroe"
click at [758, 187] on strong "Quality Roots Monroe (AU-R-000633)" at bounding box center [832, 187] width 194 height 13
click at [760, 187] on strong "Quality Roots Monroe (AU-R-000633)" at bounding box center [832, 187] width 194 height 13
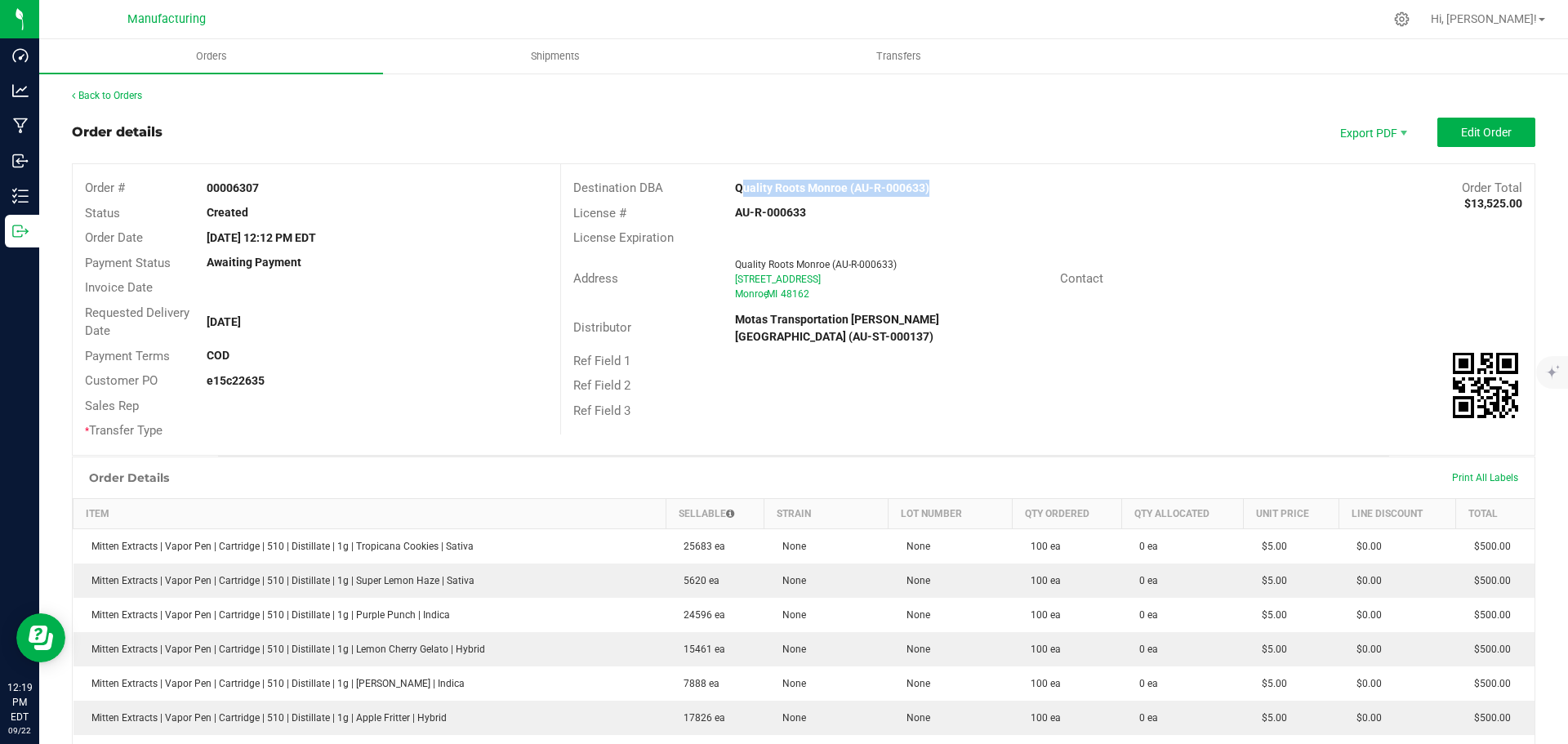
click at [760, 186] on strong "Quality Roots Monroe (AU-R-000633)" at bounding box center [832, 187] width 194 height 13
click at [1288, 309] on div "Distributor Motas Transportation Hazel Park (AU-ST-000137)" at bounding box center [1048, 328] width 973 height 41
click at [1461, 134] on span "Edit Order" at bounding box center [1486, 132] width 50 height 13
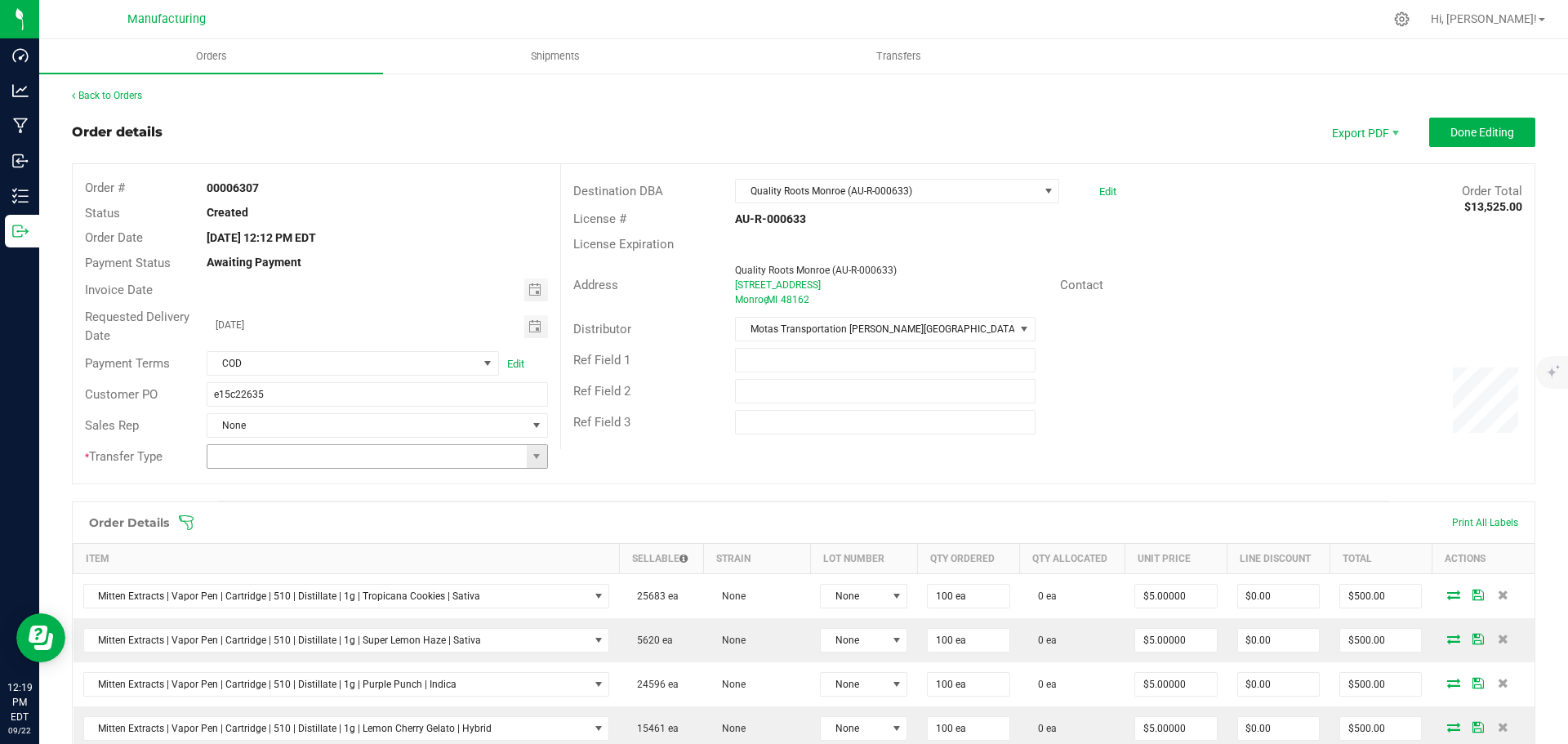
click at [540, 454] on span at bounding box center [537, 456] width 21 height 23
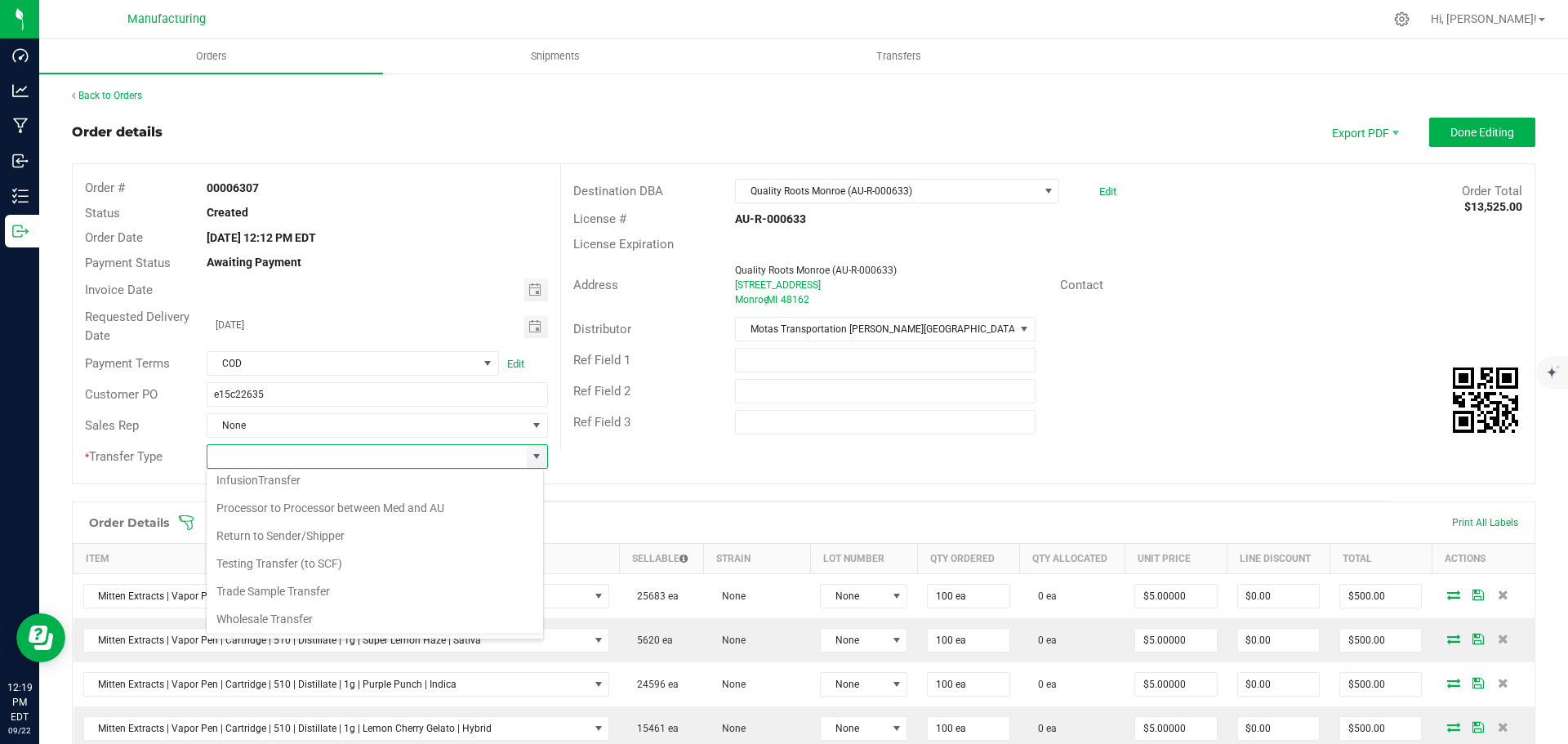
scroll to position [114, 0]
click at [277, 591] on li "Wholesale Transfer" at bounding box center [375, 594] width 336 height 28
type input "Wholesale Transfer"
click at [189, 518] on icon at bounding box center [186, 522] width 16 height 16
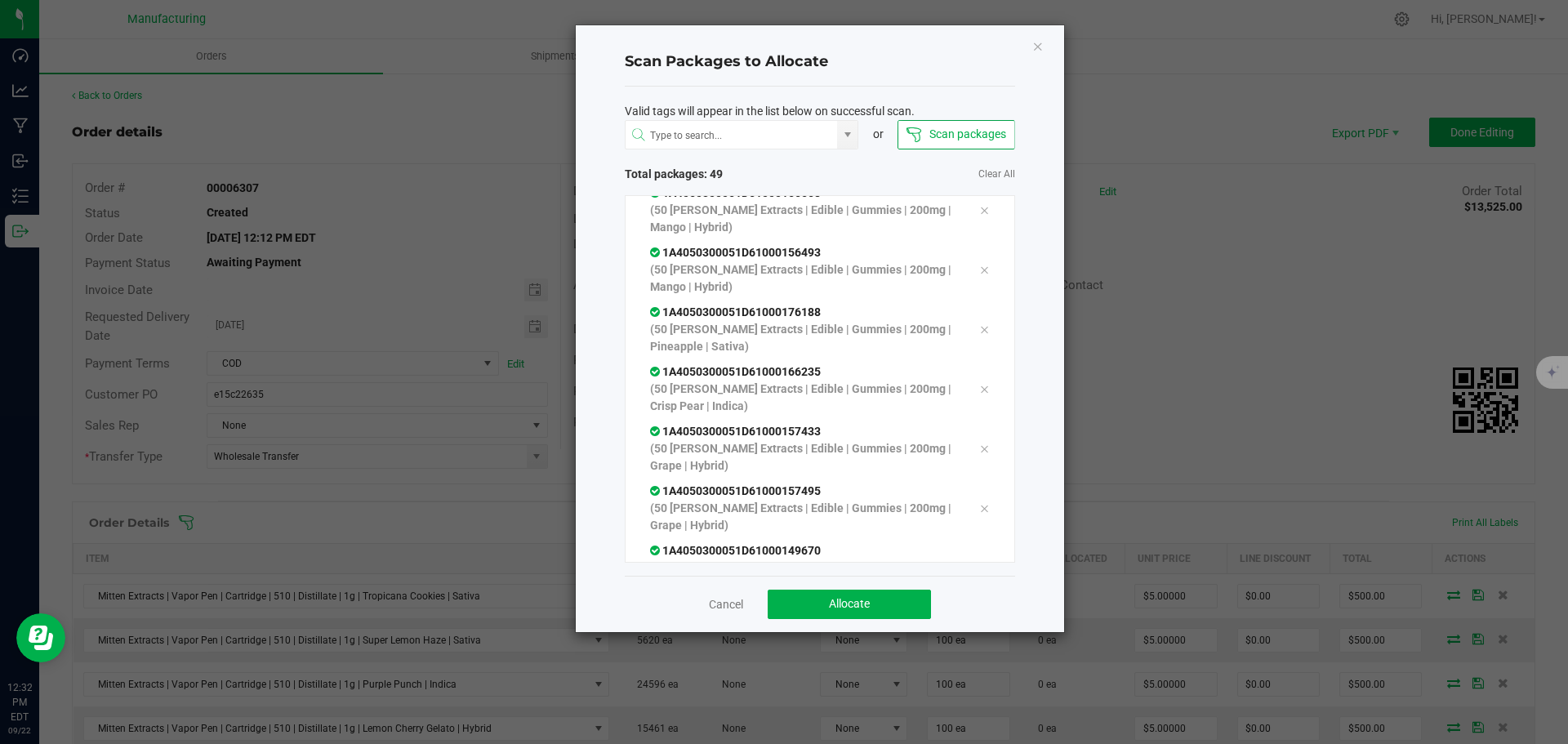
scroll to position [2733, 0]
drag, startPoint x: 814, startPoint y: 597, endPoint x: 717, endPoint y: 577, distance: 99.0
click at [812, 597] on button "Allocate" at bounding box center [849, 604] width 163 height 29
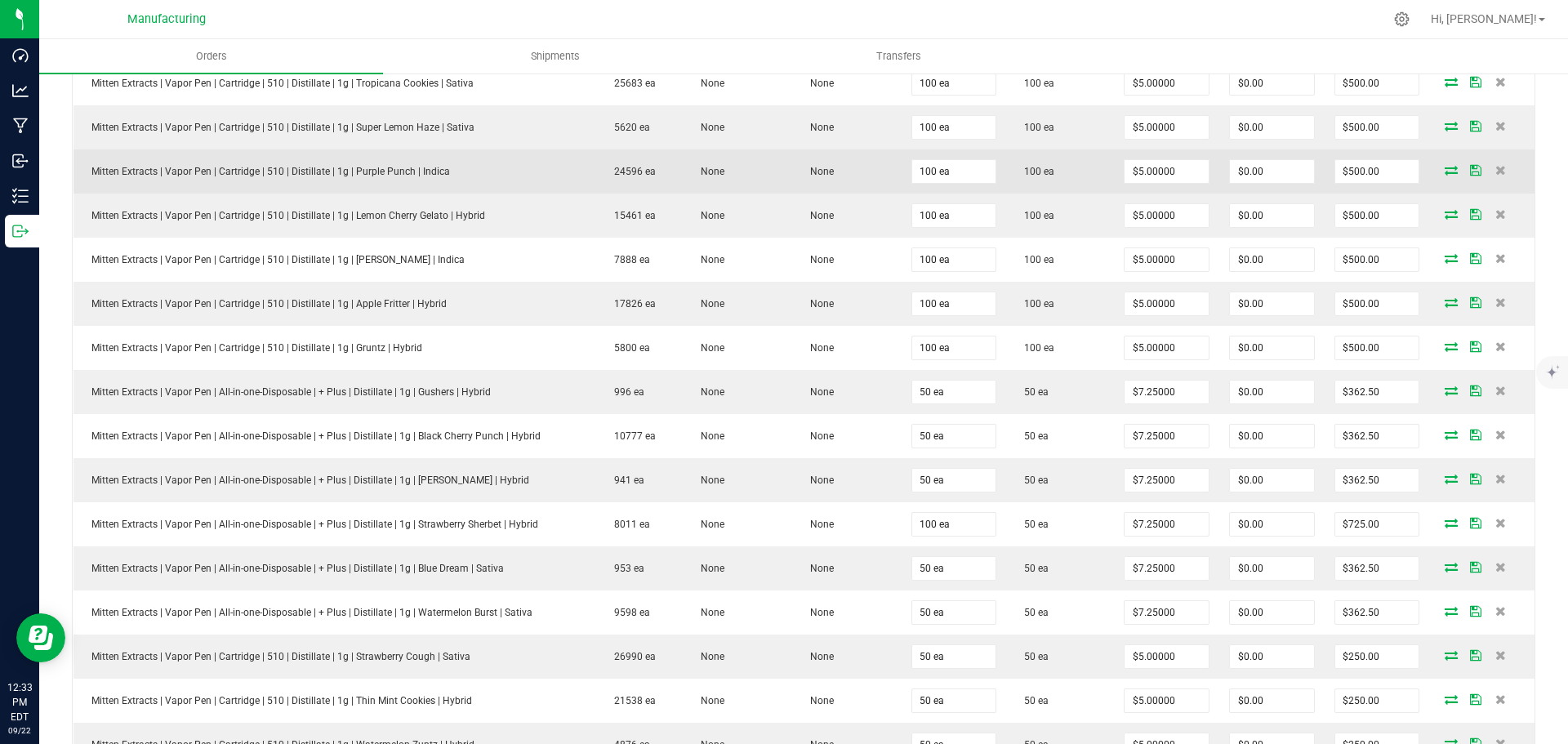
scroll to position [0, 0]
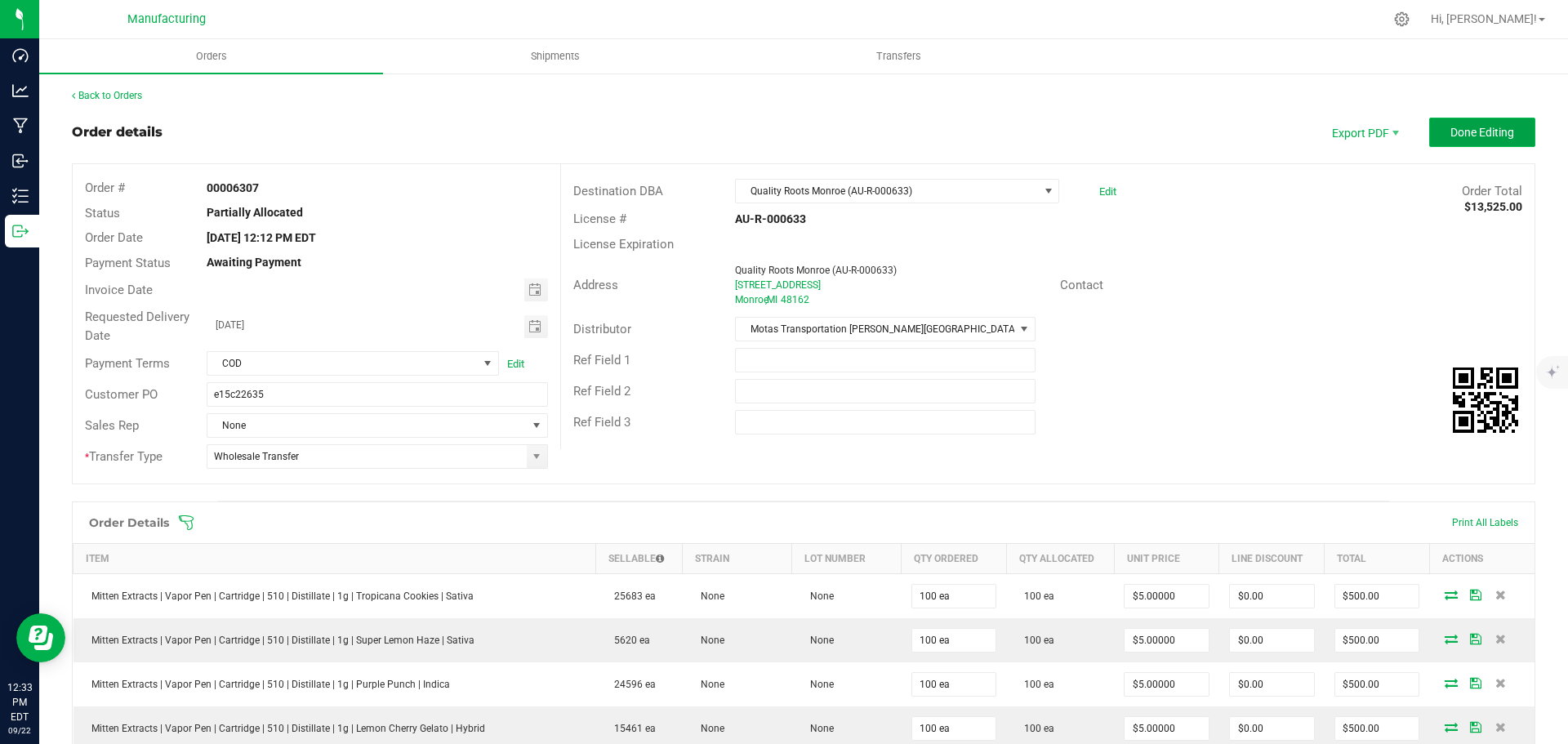
click at [1485, 126] on span "Done Editing" at bounding box center [1481, 132] width 63 height 13
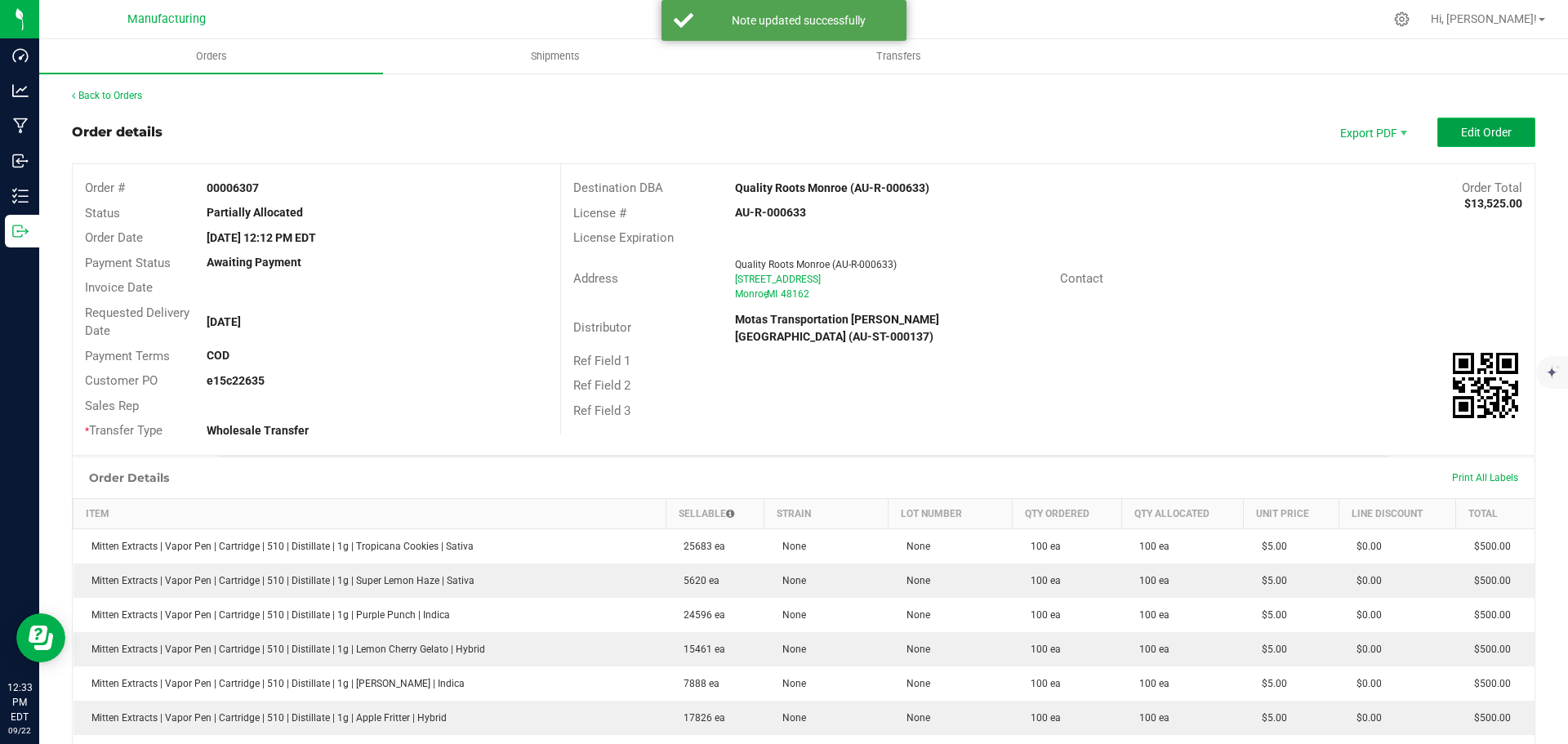
click at [1461, 133] on span "Edit Order" at bounding box center [1486, 132] width 50 height 13
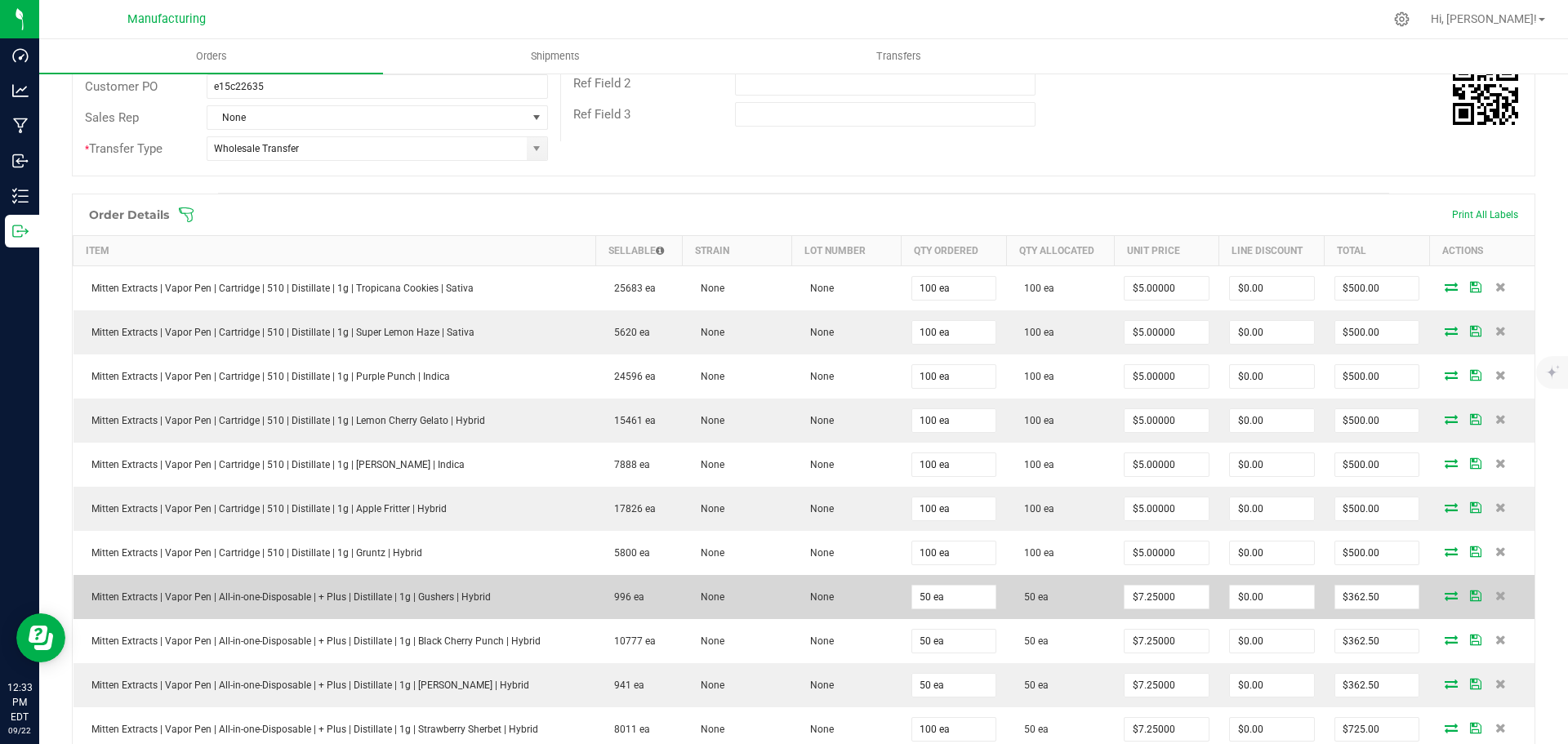
scroll to position [327, 0]
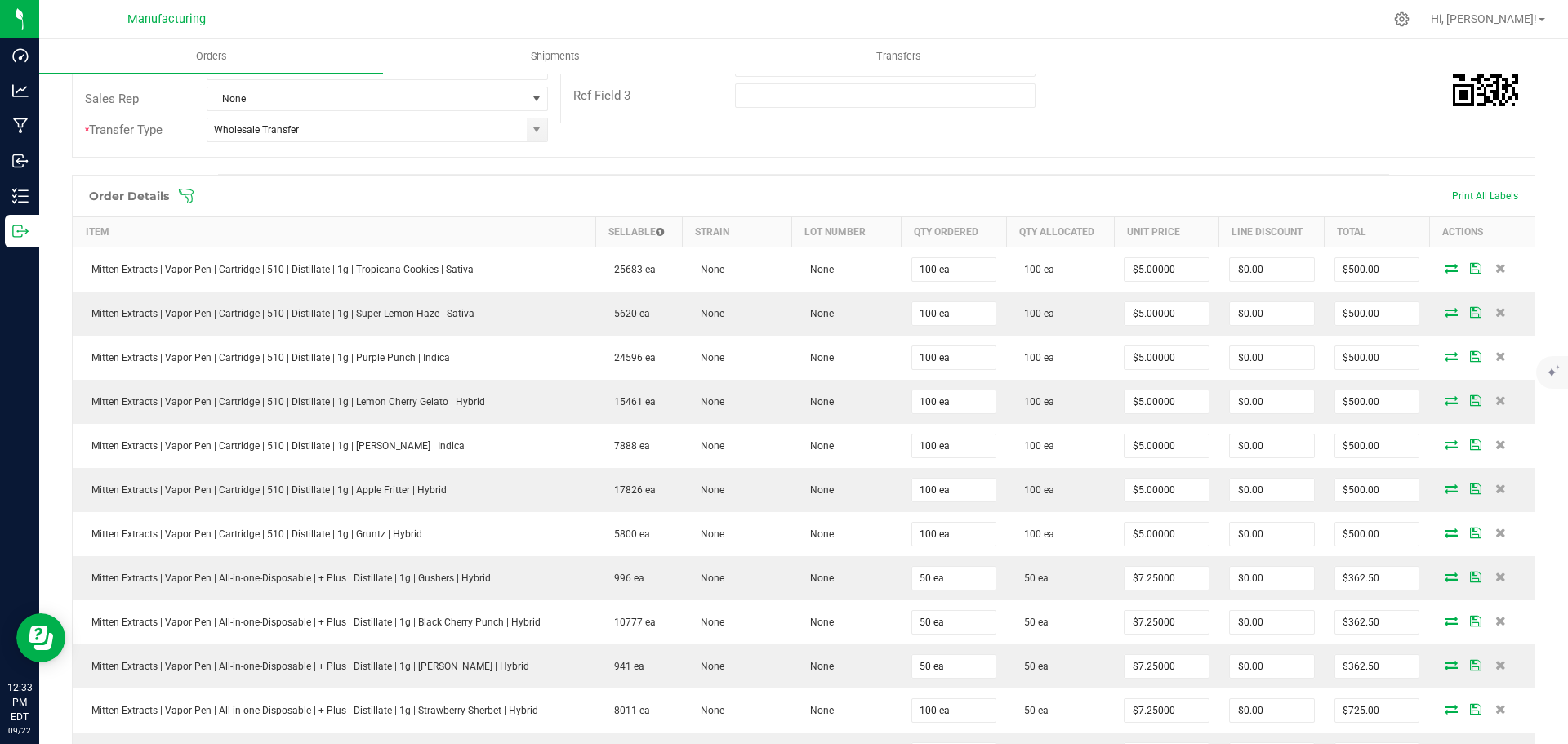
click at [190, 205] on div "Order Details Print All Labels" at bounding box center [804, 195] width 1462 height 41
click at [188, 193] on icon at bounding box center [186, 196] width 16 height 16
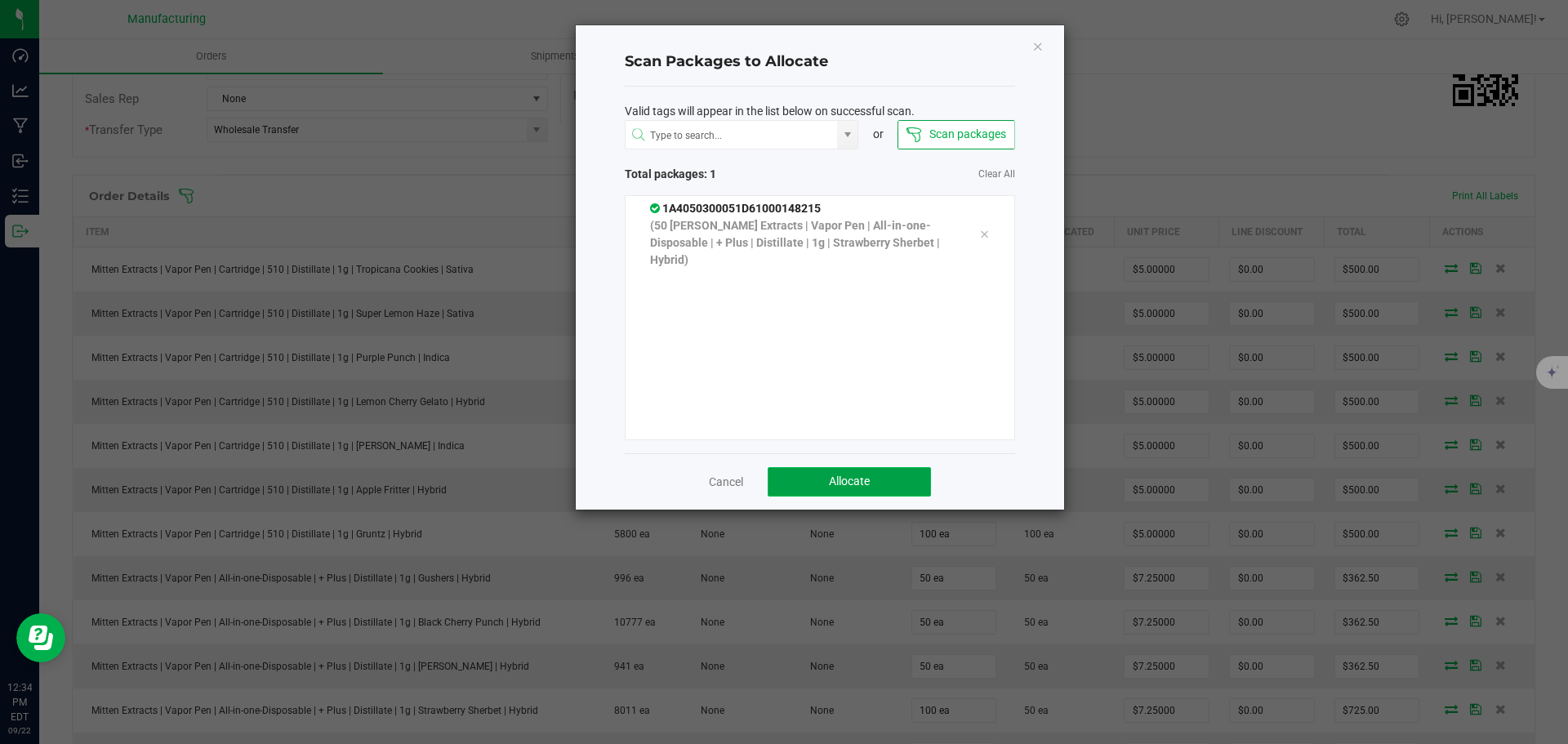
click at [877, 480] on button "Allocate" at bounding box center [849, 482] width 163 height 29
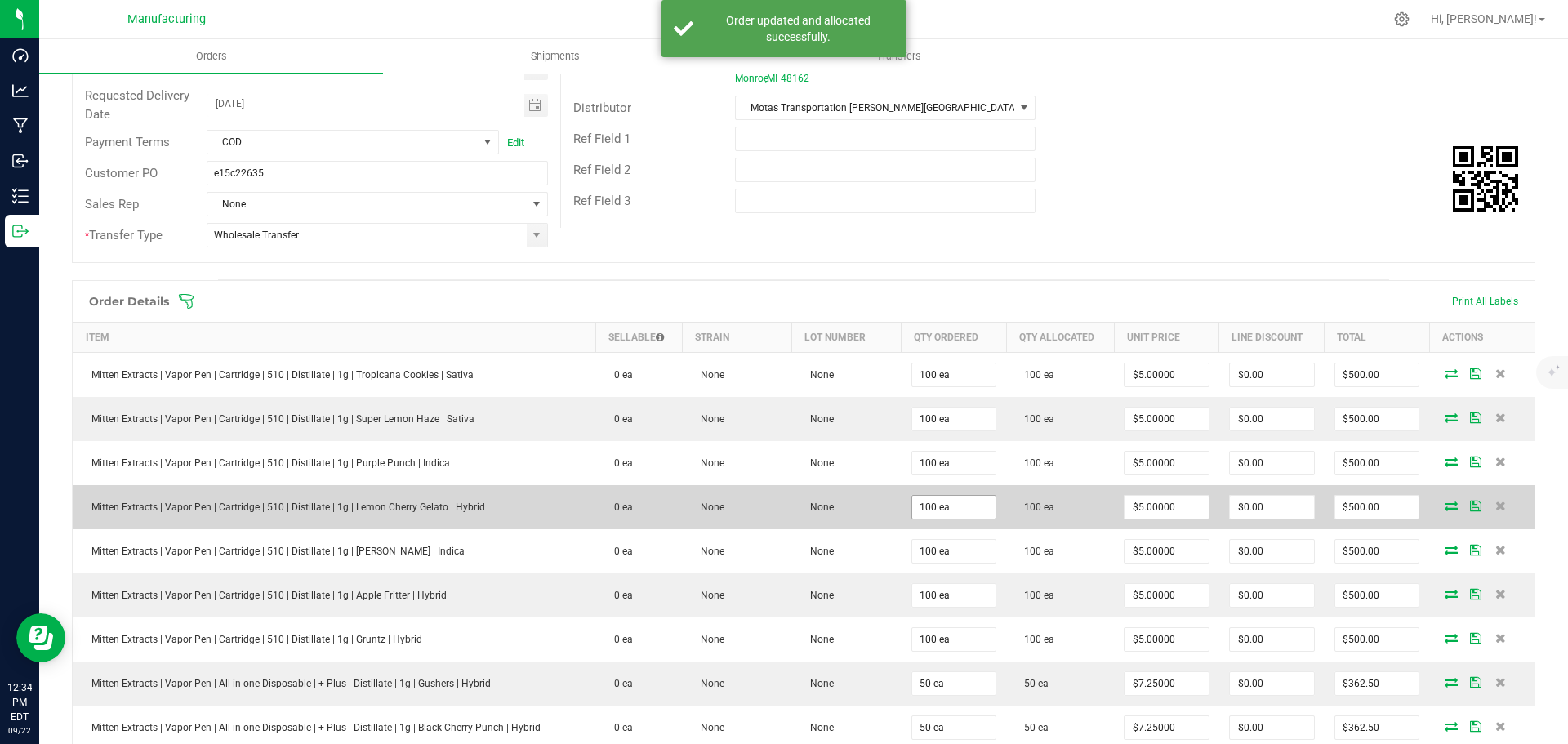
scroll to position [0, 0]
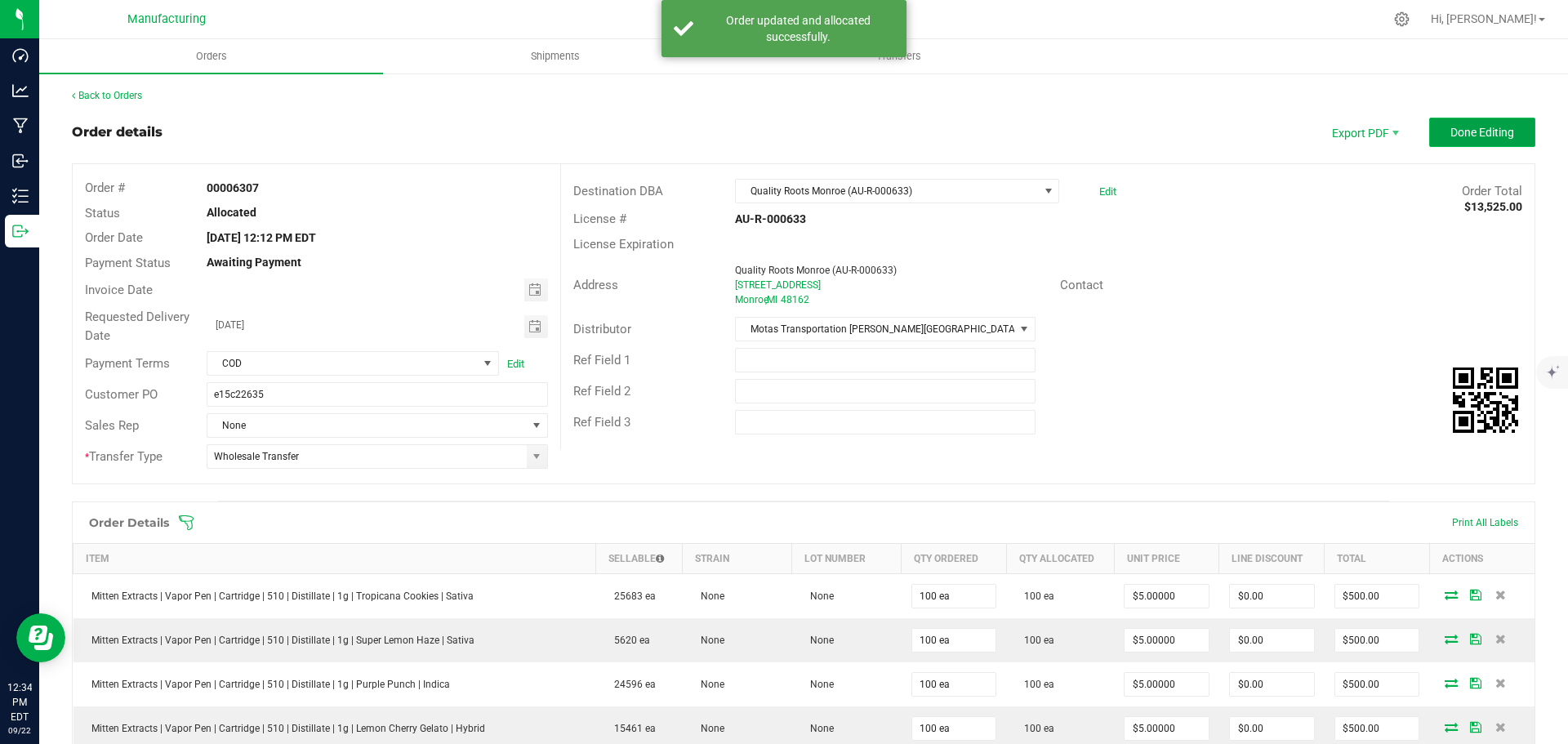
click at [1505, 130] on button "Done Editing" at bounding box center [1482, 133] width 106 height 29
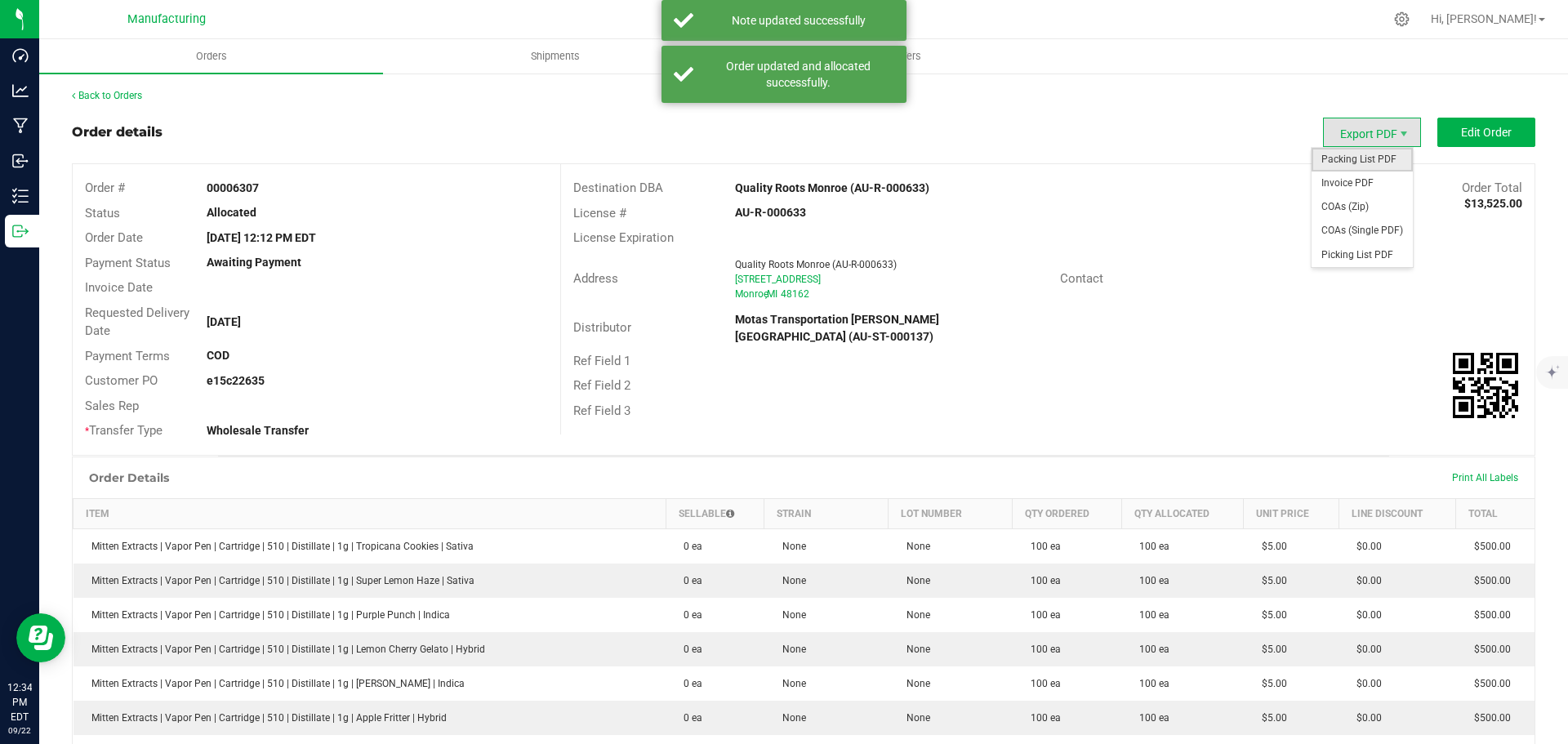
click at [1367, 163] on span "Packing List PDF" at bounding box center [1362, 159] width 101 height 23
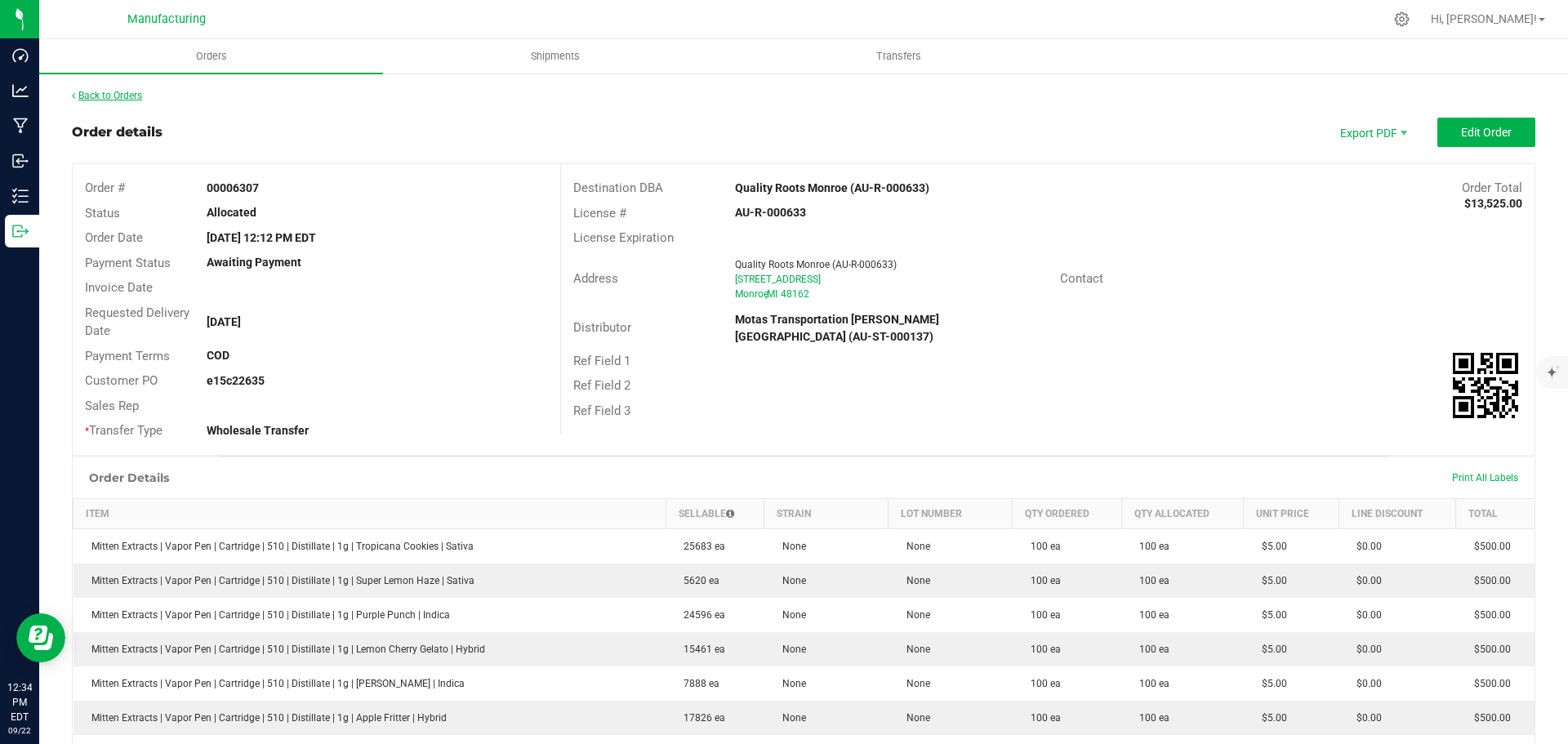
click at [108, 91] on link "Back to Orders" at bounding box center [107, 95] width 70 height 11
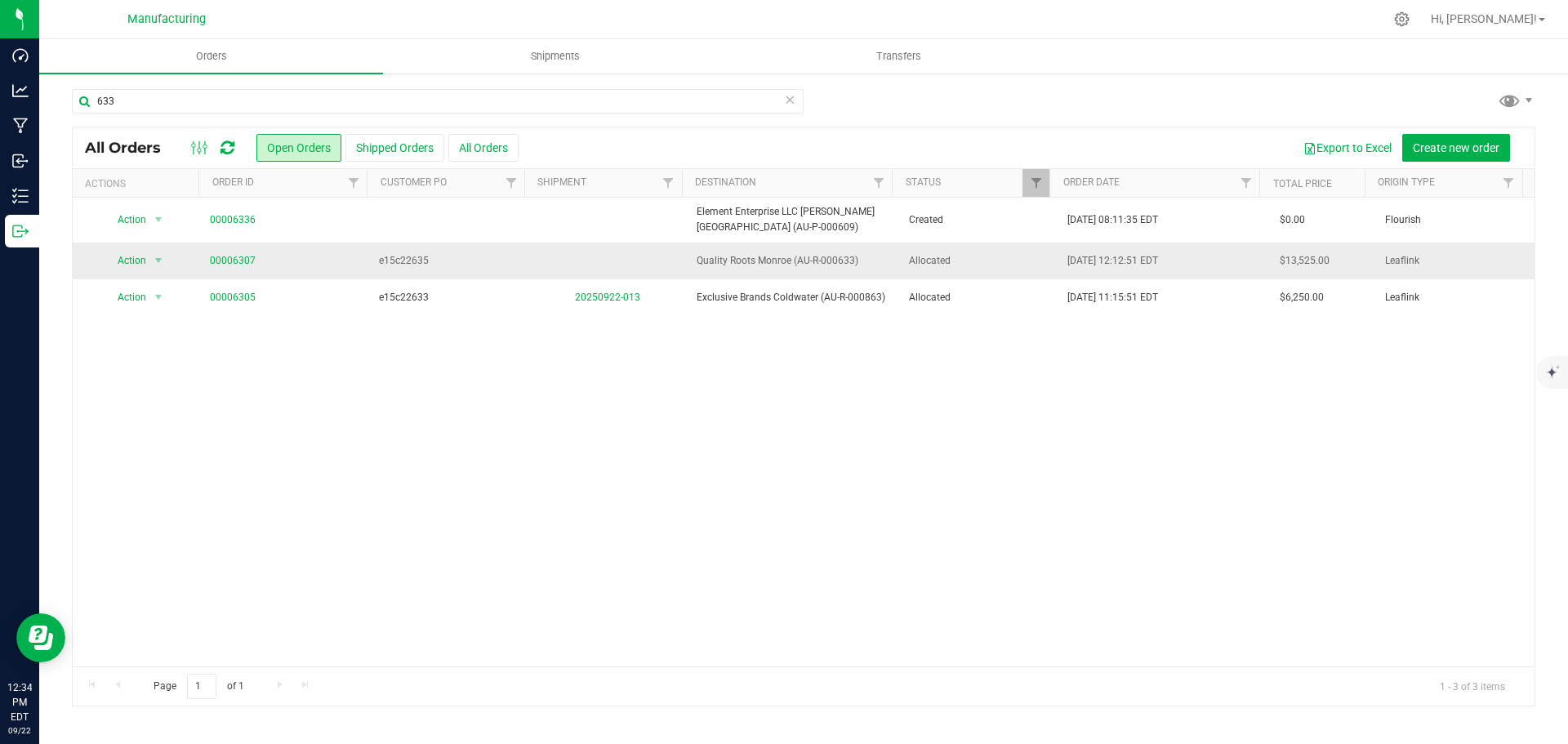
click at [1001, 260] on span "Allocated" at bounding box center [978, 261] width 140 height 16
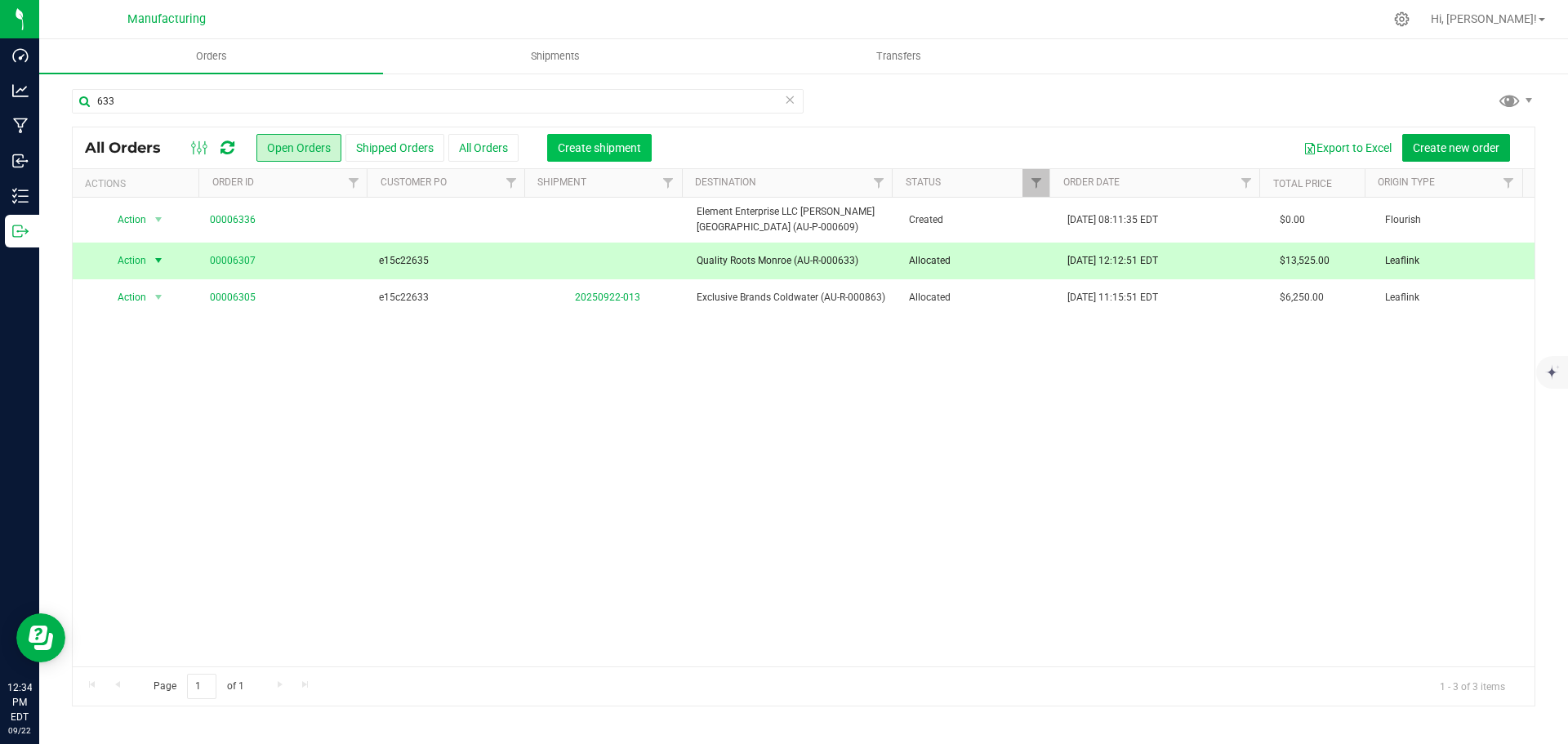
click at [623, 145] on span "Create shipment" at bounding box center [599, 147] width 83 height 13
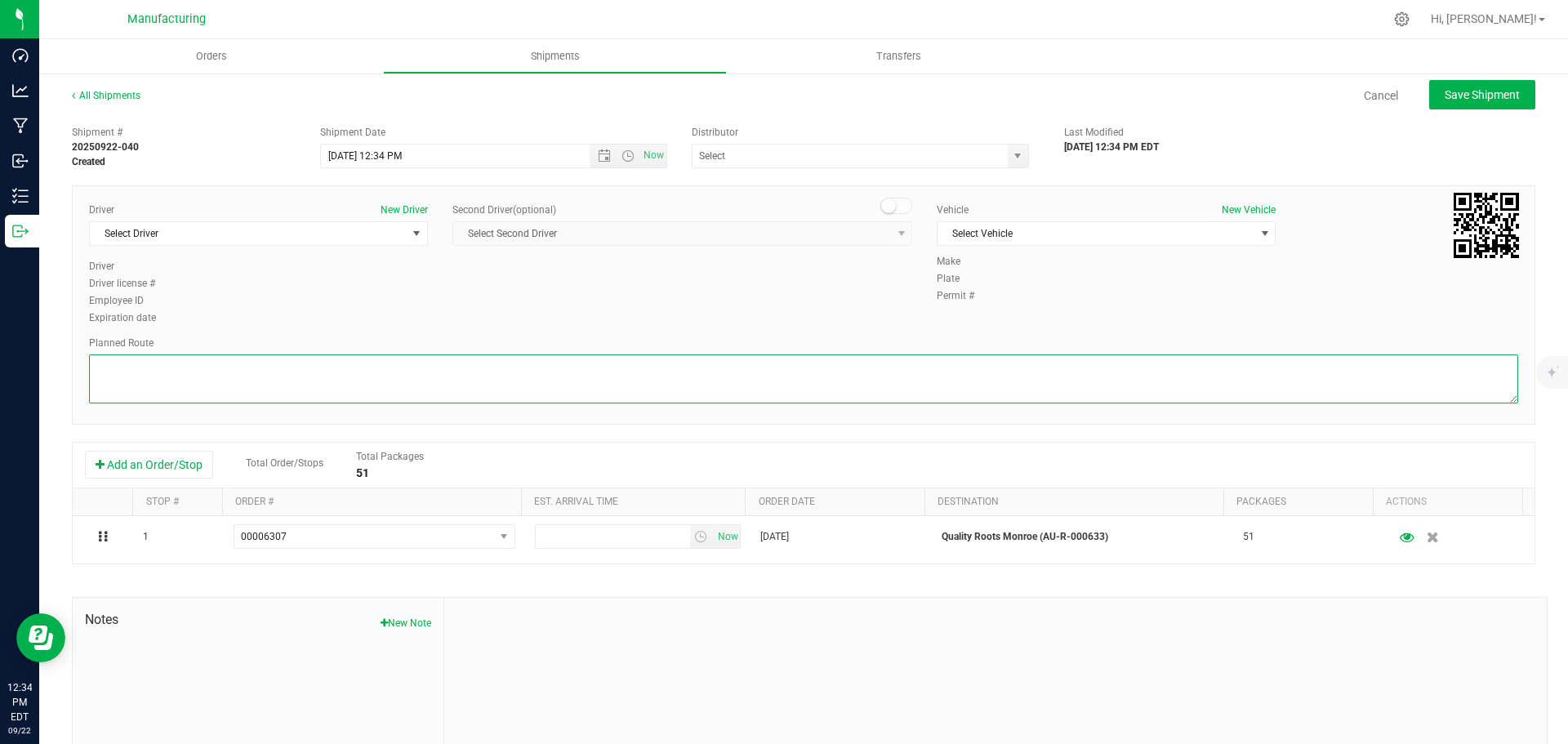
click at [1104, 377] on textarea at bounding box center [804, 379] width 1429 height 49
paste textarea "Mitten Distro Dimondale To Motas -- Head south 246 ft -- Turn right 325 ft -- T…"
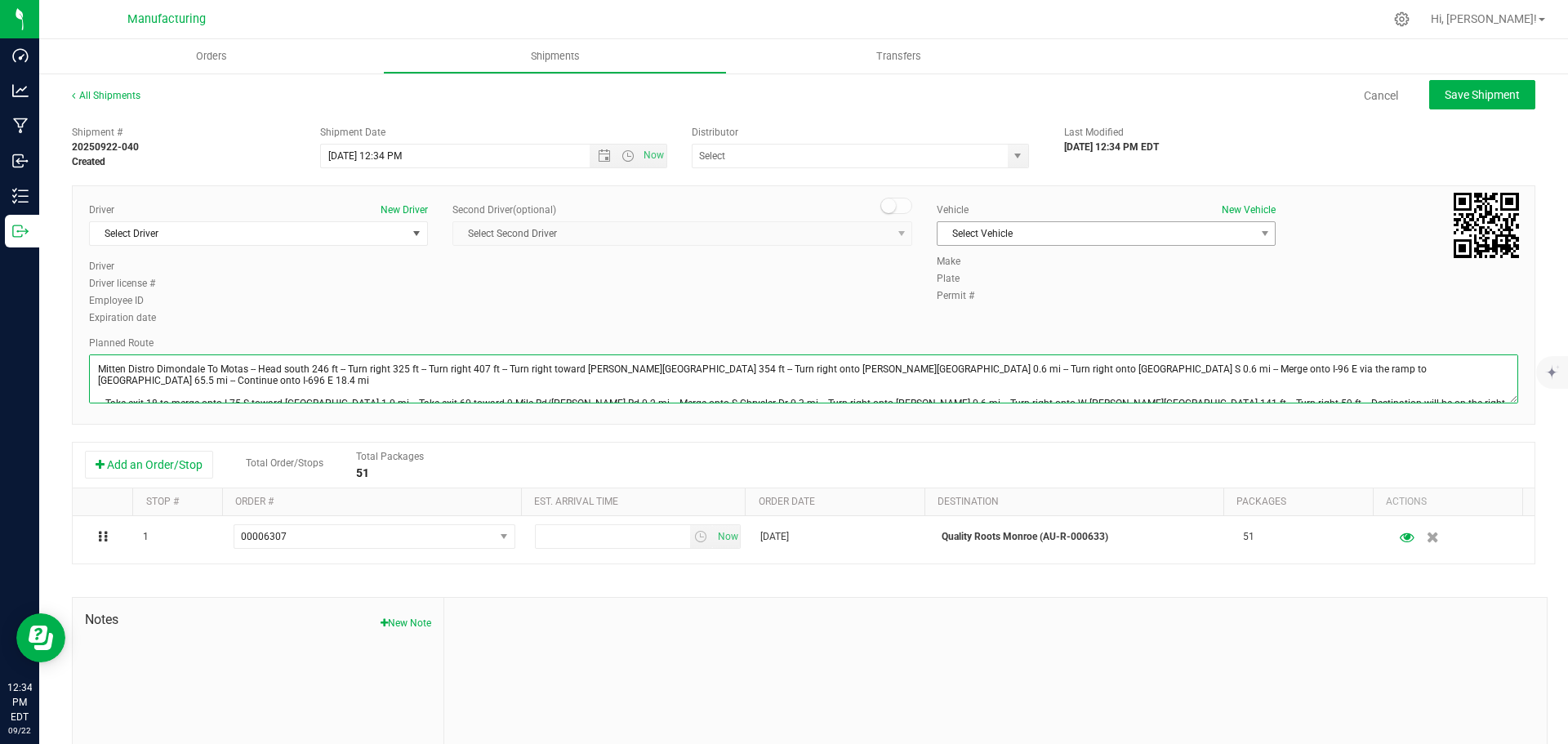
type textarea "Mitten Distro Dimondale To Motas -- Head south 246 ft -- Turn right 325 ft -- T…"
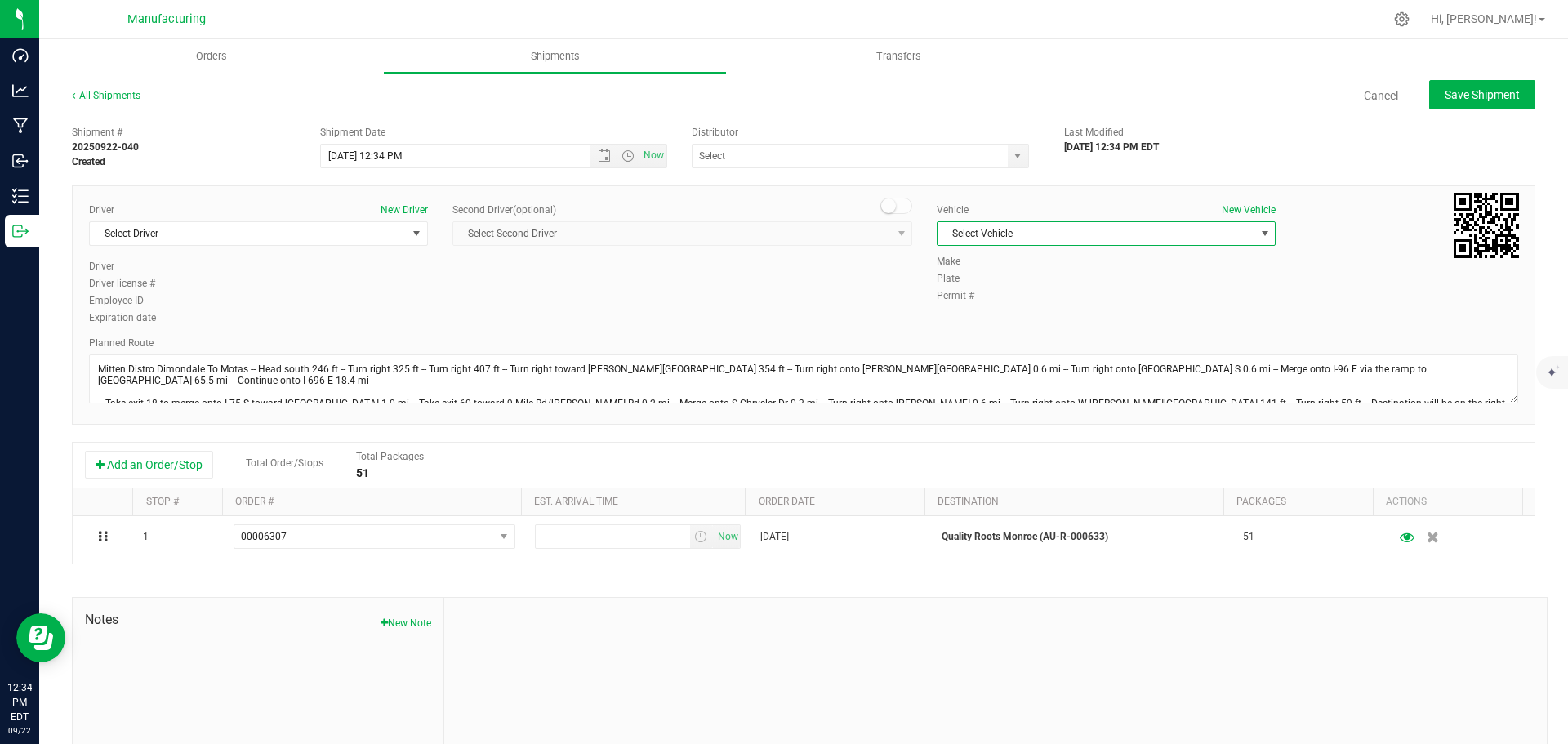
click at [1045, 228] on span "Select Vehicle" at bounding box center [1095, 233] width 317 height 23
click at [970, 303] on li "[MEDICAL_DATA]" at bounding box center [1097, 310] width 334 height 24
click at [1013, 151] on span "select" at bounding box center [1017, 155] width 13 height 13
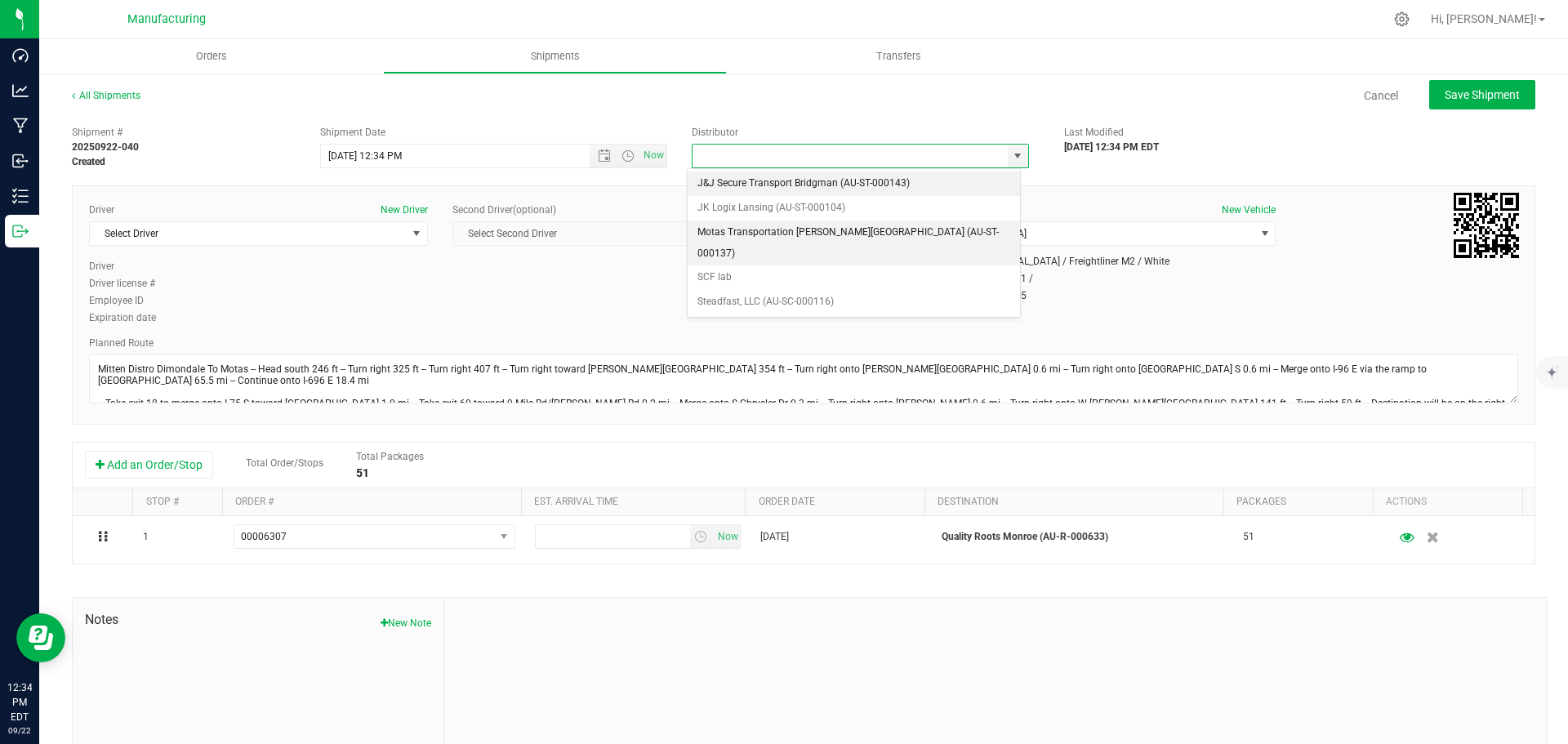
click at [755, 232] on li "Motas Transportation [PERSON_NAME][GEOGRAPHIC_DATA] (AU-ST-000137)" at bounding box center [853, 243] width 332 height 45
type input "Motas Transportation [PERSON_NAME][GEOGRAPHIC_DATA] (AU-ST-000137)"
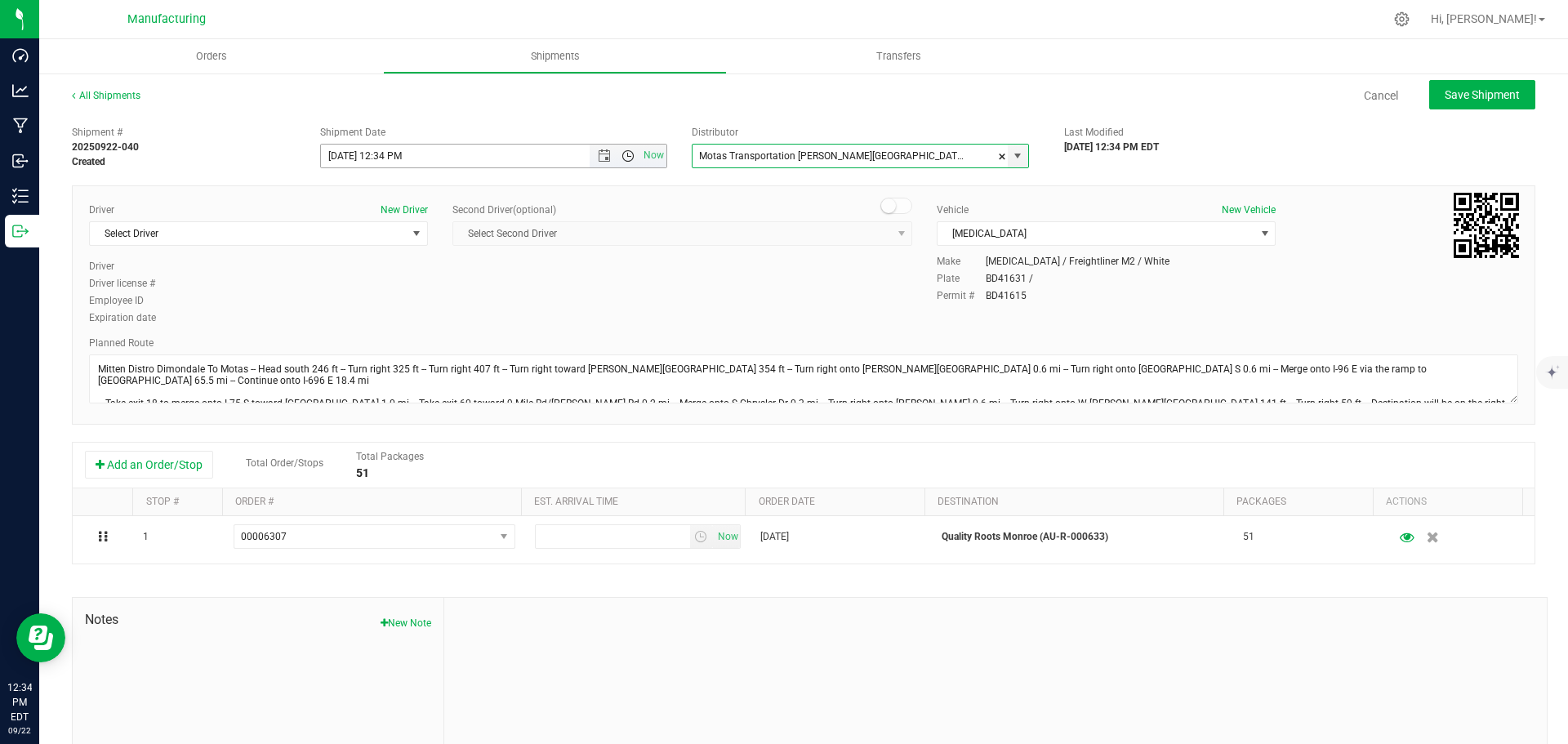
click at [622, 157] on span "Open the time view" at bounding box center [628, 155] width 13 height 13
click at [363, 330] on li "11:30 AM" at bounding box center [489, 339] width 342 height 21
click at [277, 229] on span "Select Driver" at bounding box center [248, 233] width 317 height 23
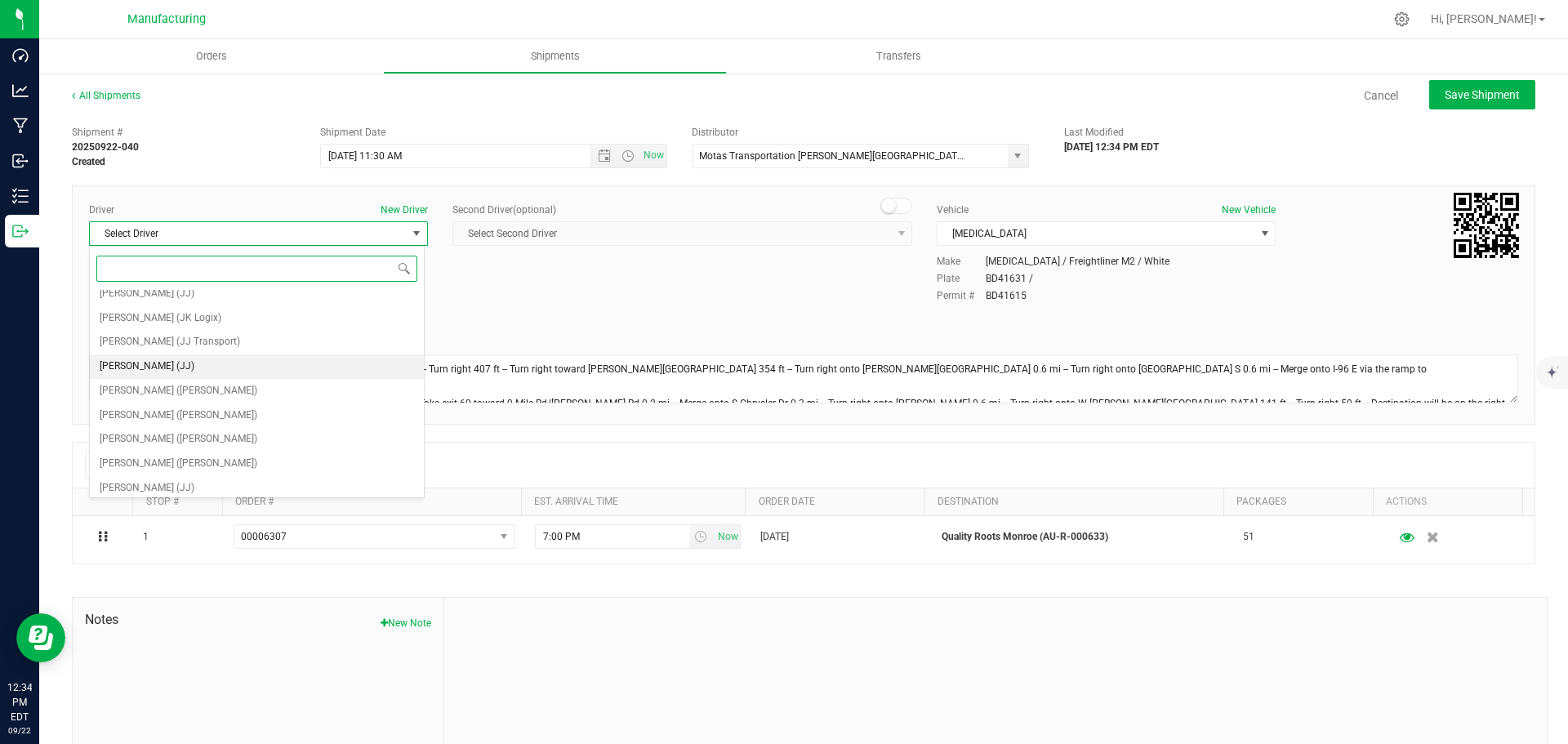
scroll to position [86, 0]
click at [179, 383] on span "[PERSON_NAME] ([PERSON_NAME])" at bounding box center [179, 386] width 158 height 21
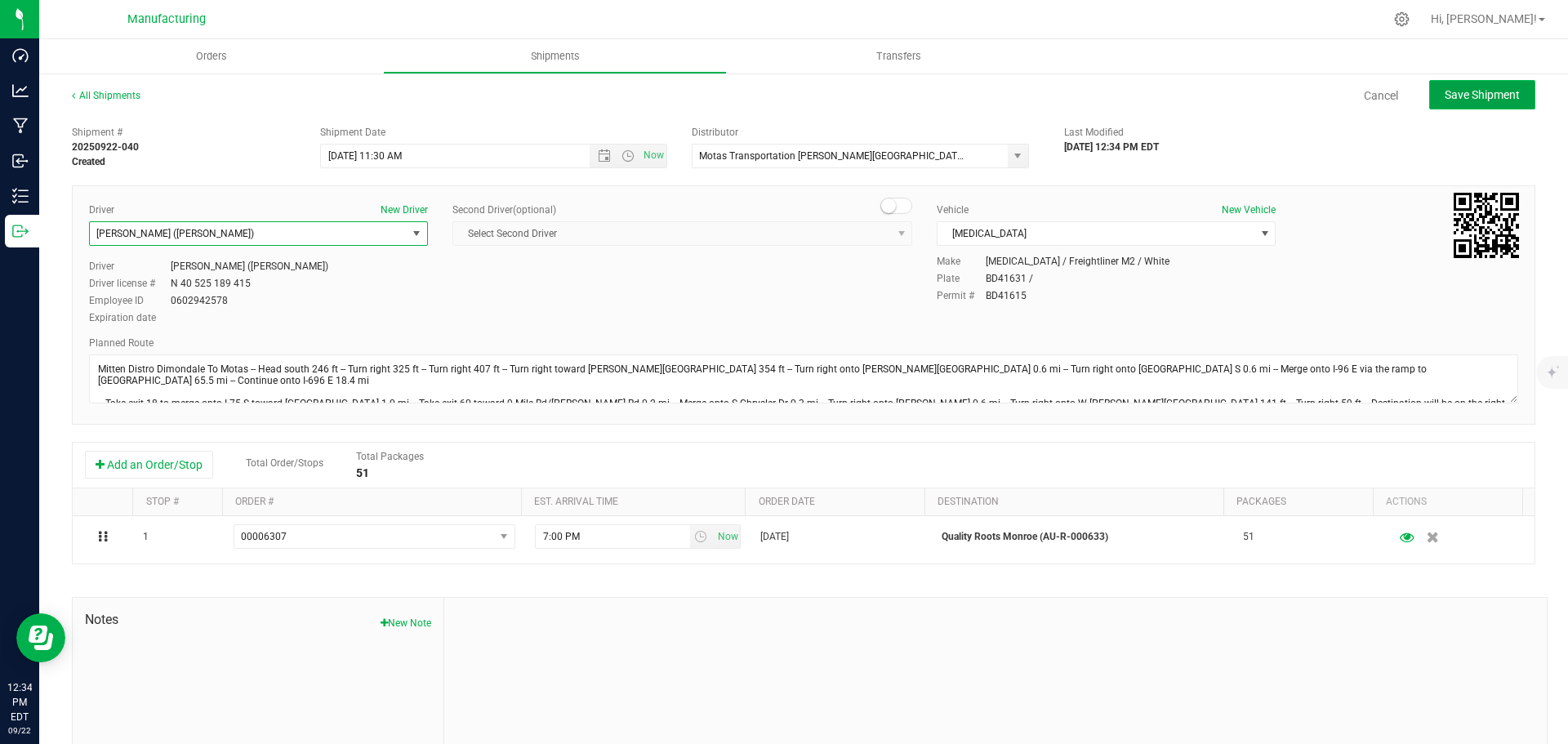
click at [1492, 83] on button "Save Shipment" at bounding box center [1482, 95] width 106 height 29
type input "[DATE] 3:30 PM"
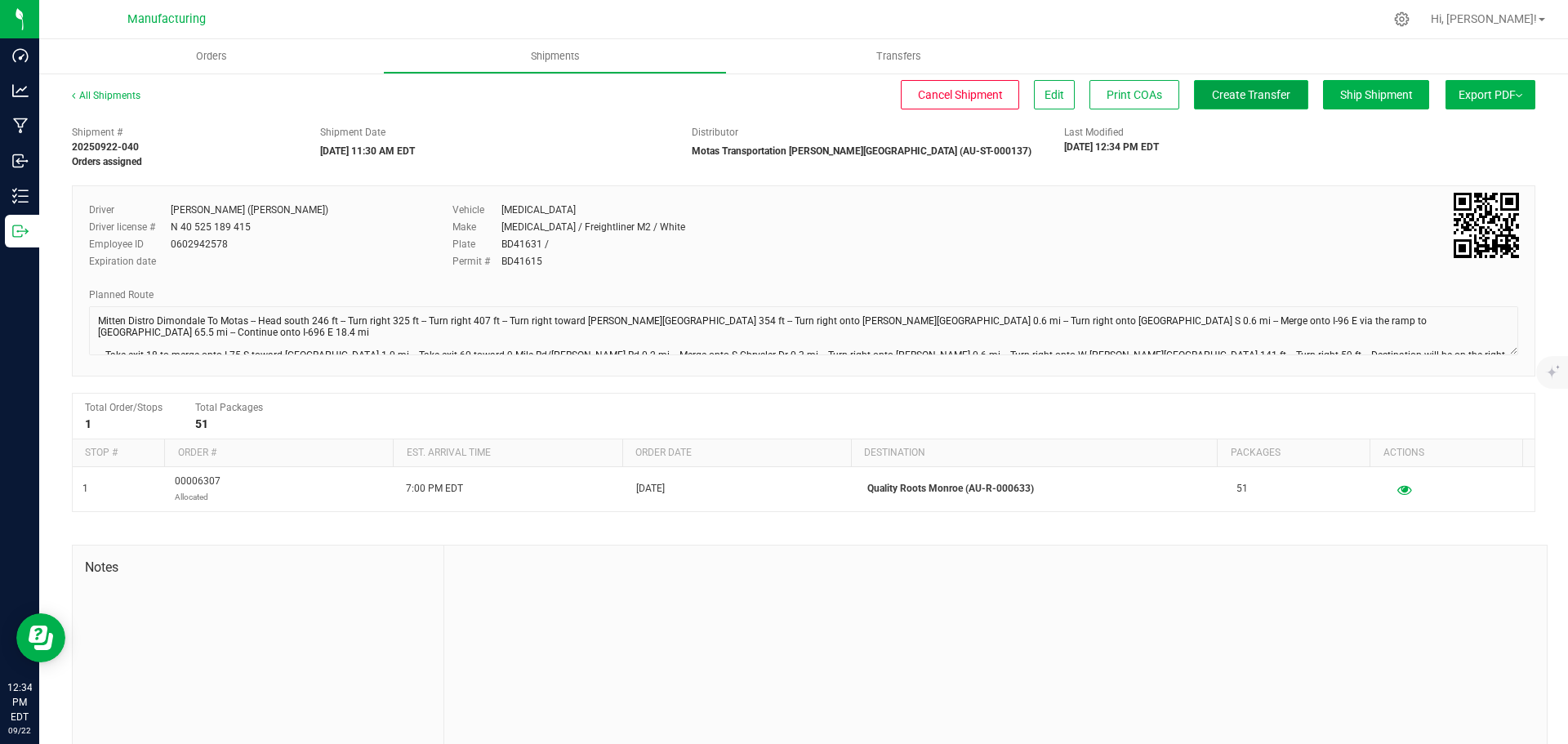
click at [1232, 101] on span "Create Transfer" at bounding box center [1251, 95] width 78 height 13
click at [220, 53] on span "Orders" at bounding box center [212, 55] width 75 height 15
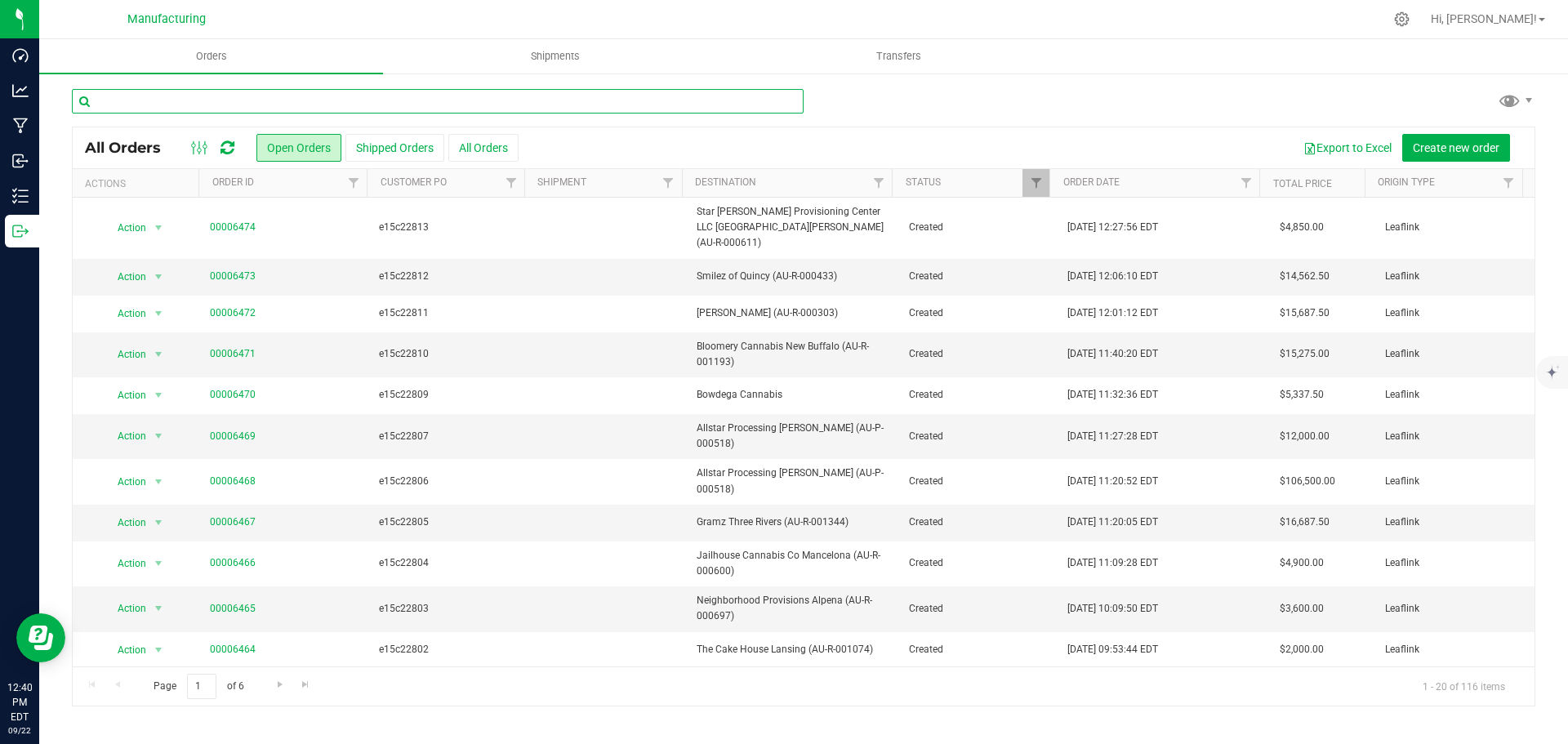
click at [186, 95] on input "text" at bounding box center [438, 101] width 732 height 24
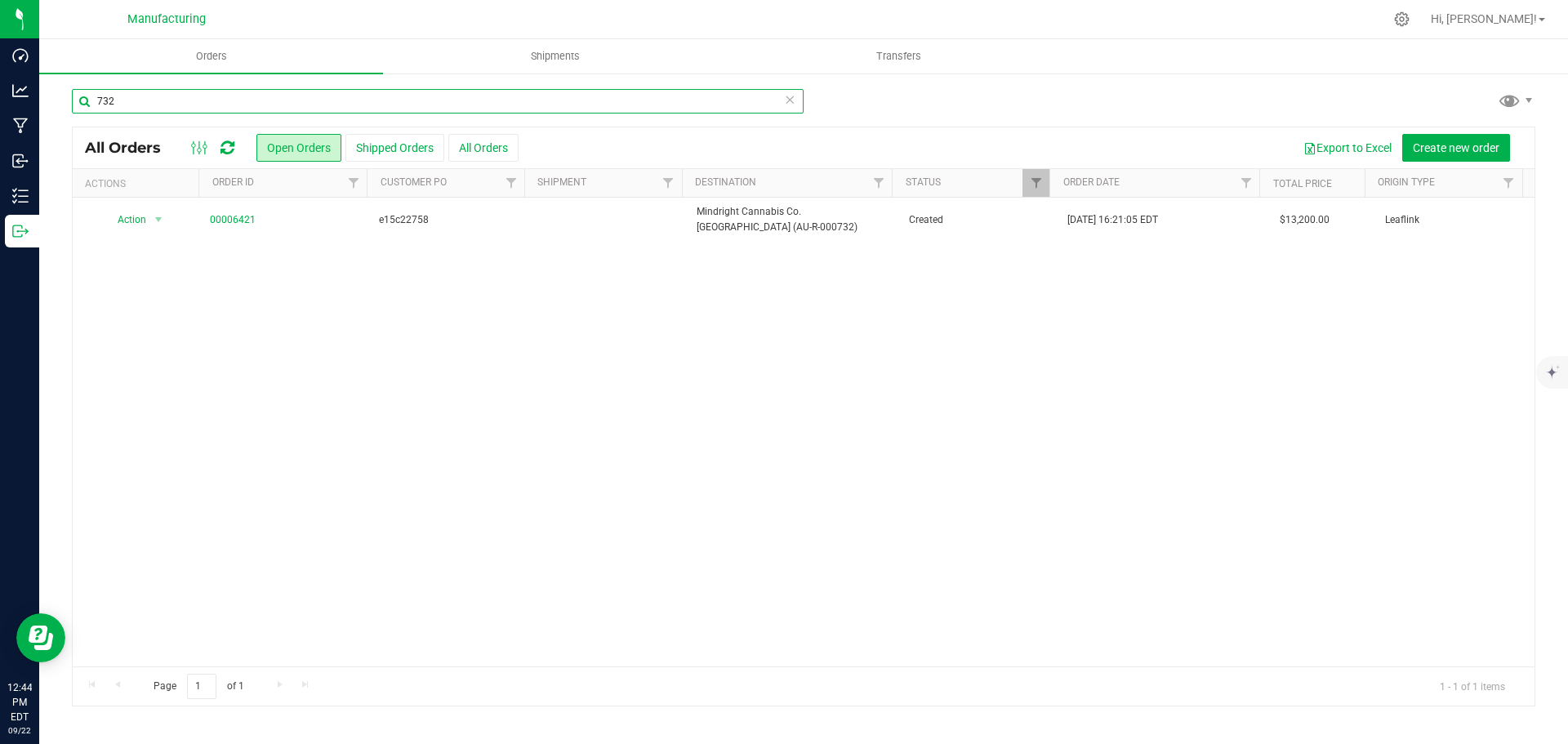
type input "732"
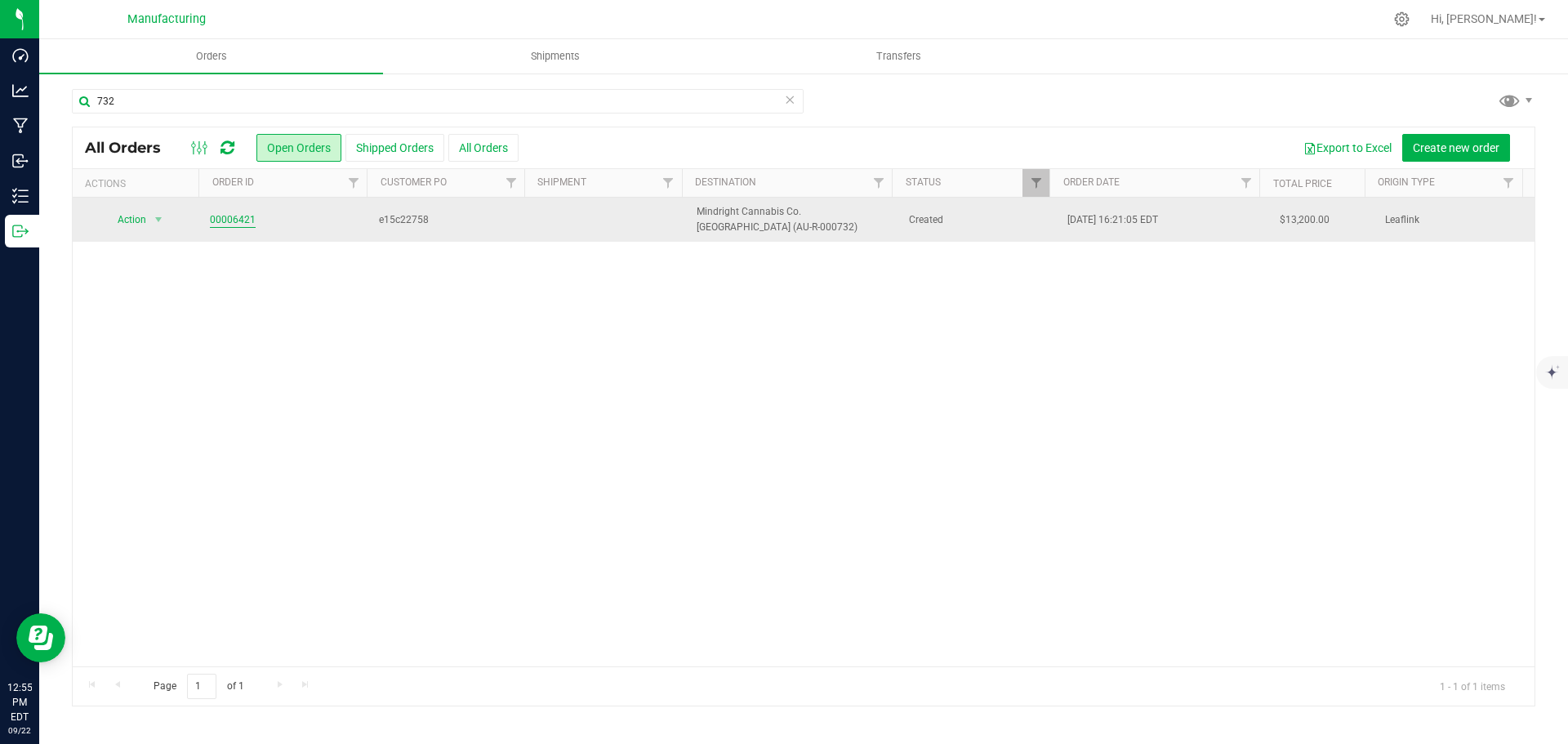
click at [222, 220] on link "00006421" at bounding box center [232, 220] width 46 height 16
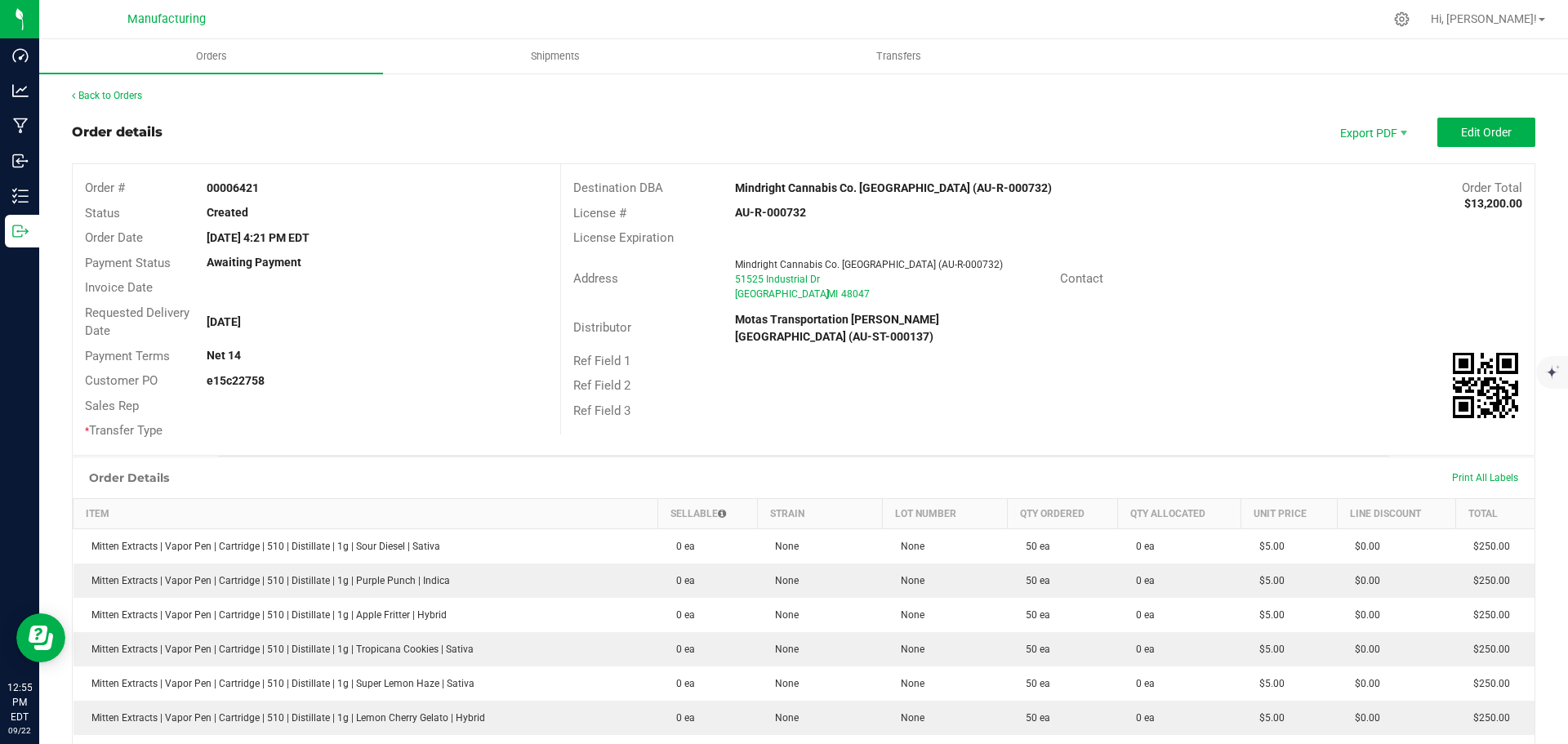
click at [839, 184] on strong "Mindright Cannabis Co. New Baltimore (AU-R-000732)" at bounding box center [892, 187] width 317 height 13
click at [1238, 310] on div "Distributor Motas Transportation Hazel Park (AU-ST-000137)" at bounding box center [1048, 328] width 973 height 41
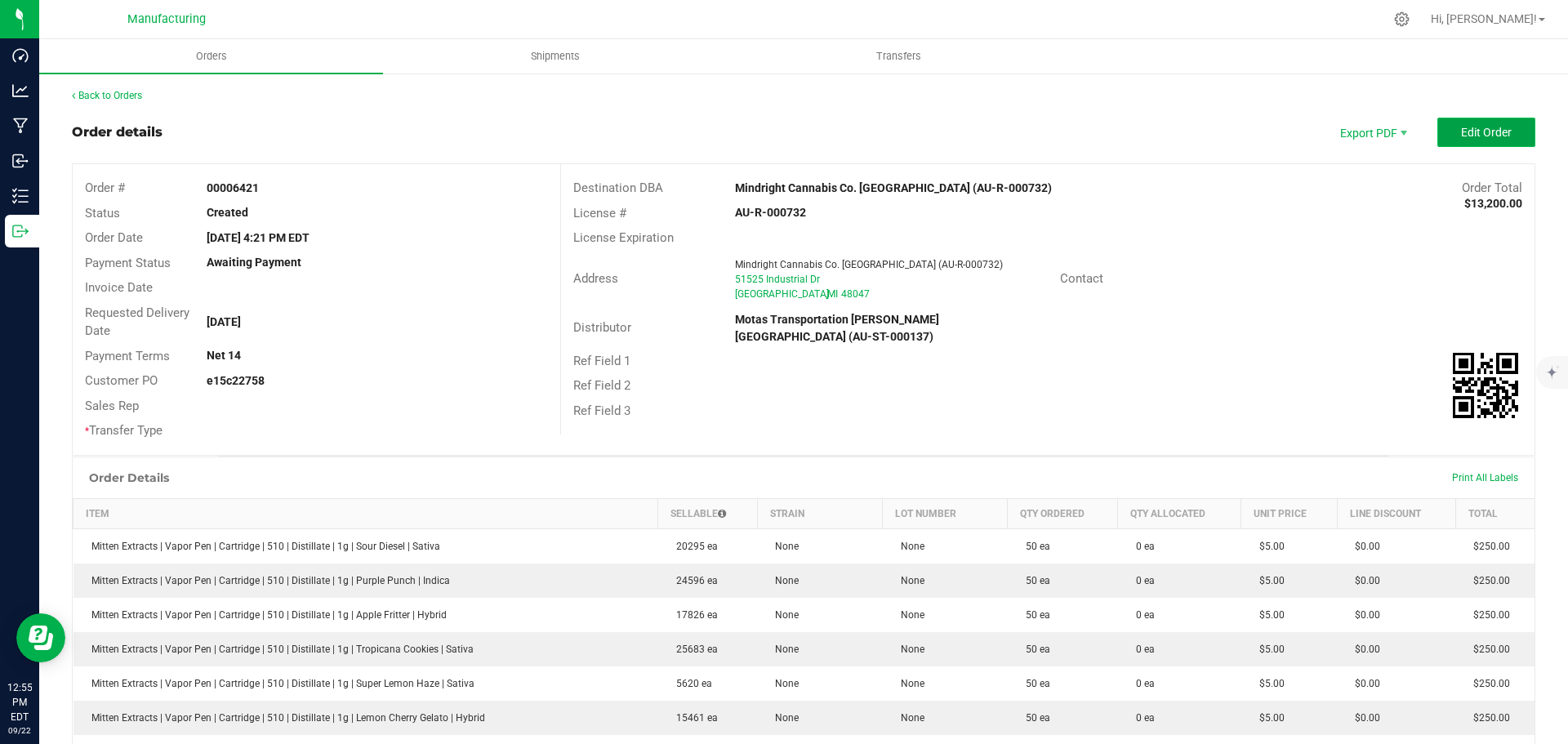
click at [1468, 128] on span "Edit Order" at bounding box center [1486, 132] width 50 height 13
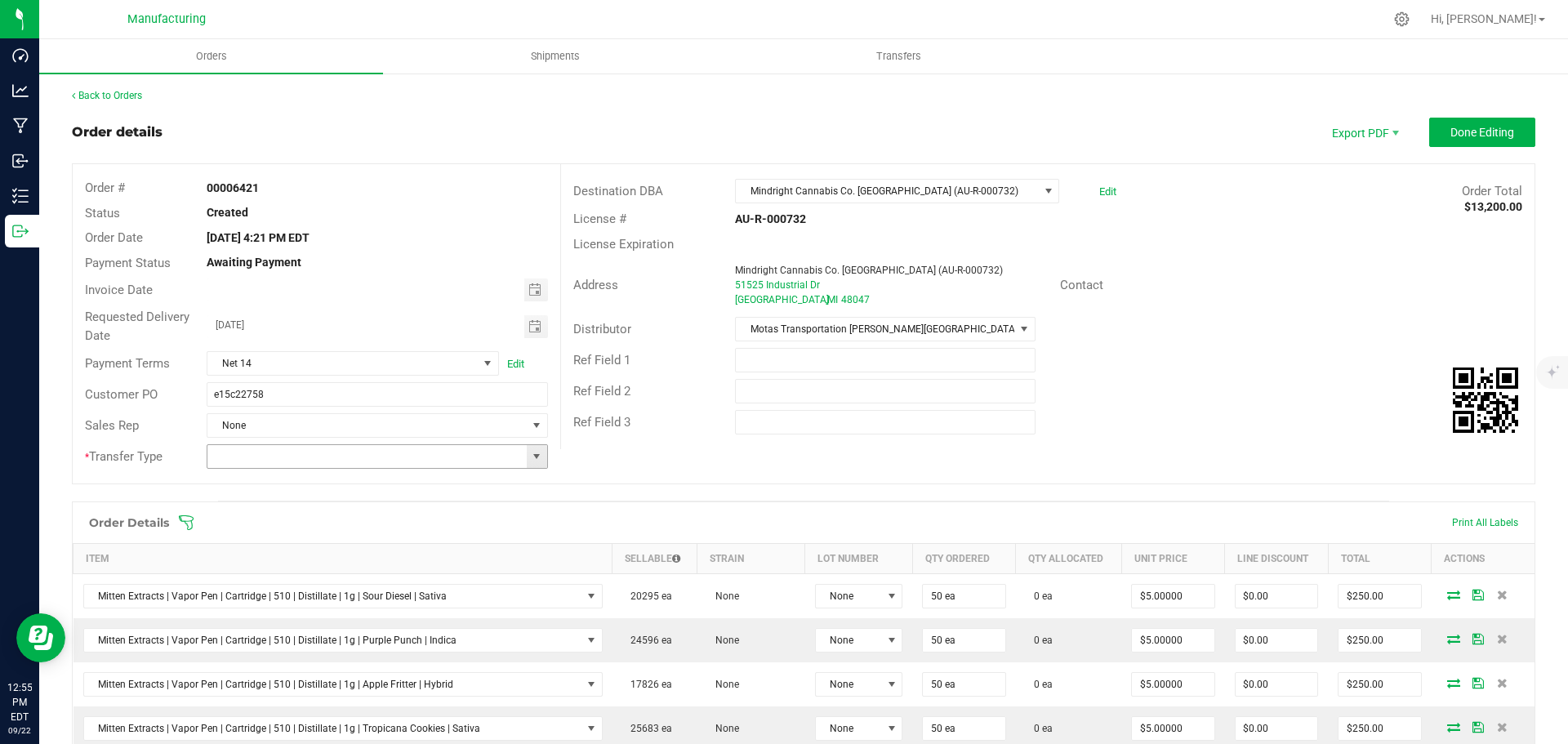
click at [530, 454] on span at bounding box center [536, 456] width 13 height 13
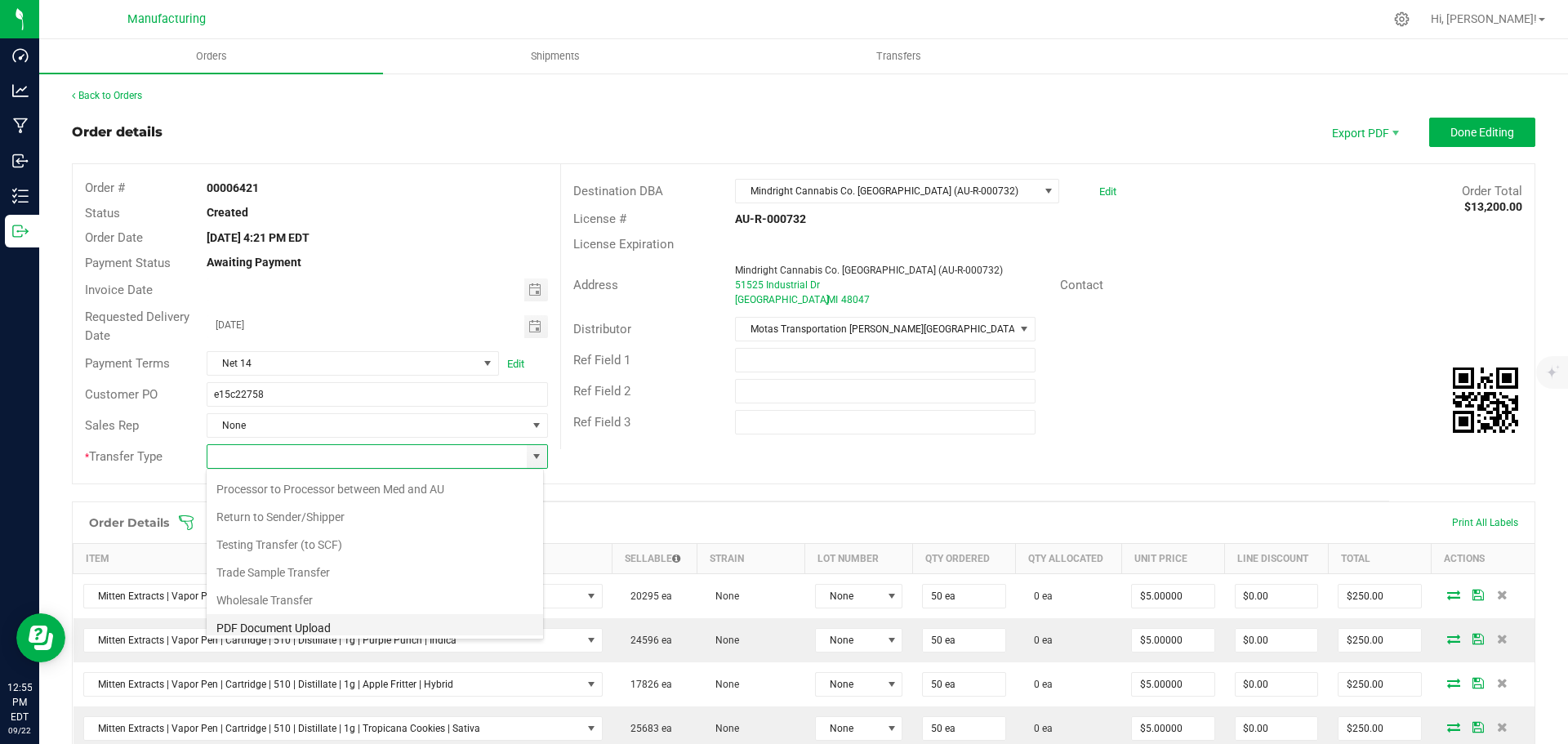
scroll to position [114, 0]
click at [250, 592] on li "Wholesale Transfer" at bounding box center [375, 594] width 336 height 28
type input "Wholesale Transfer"
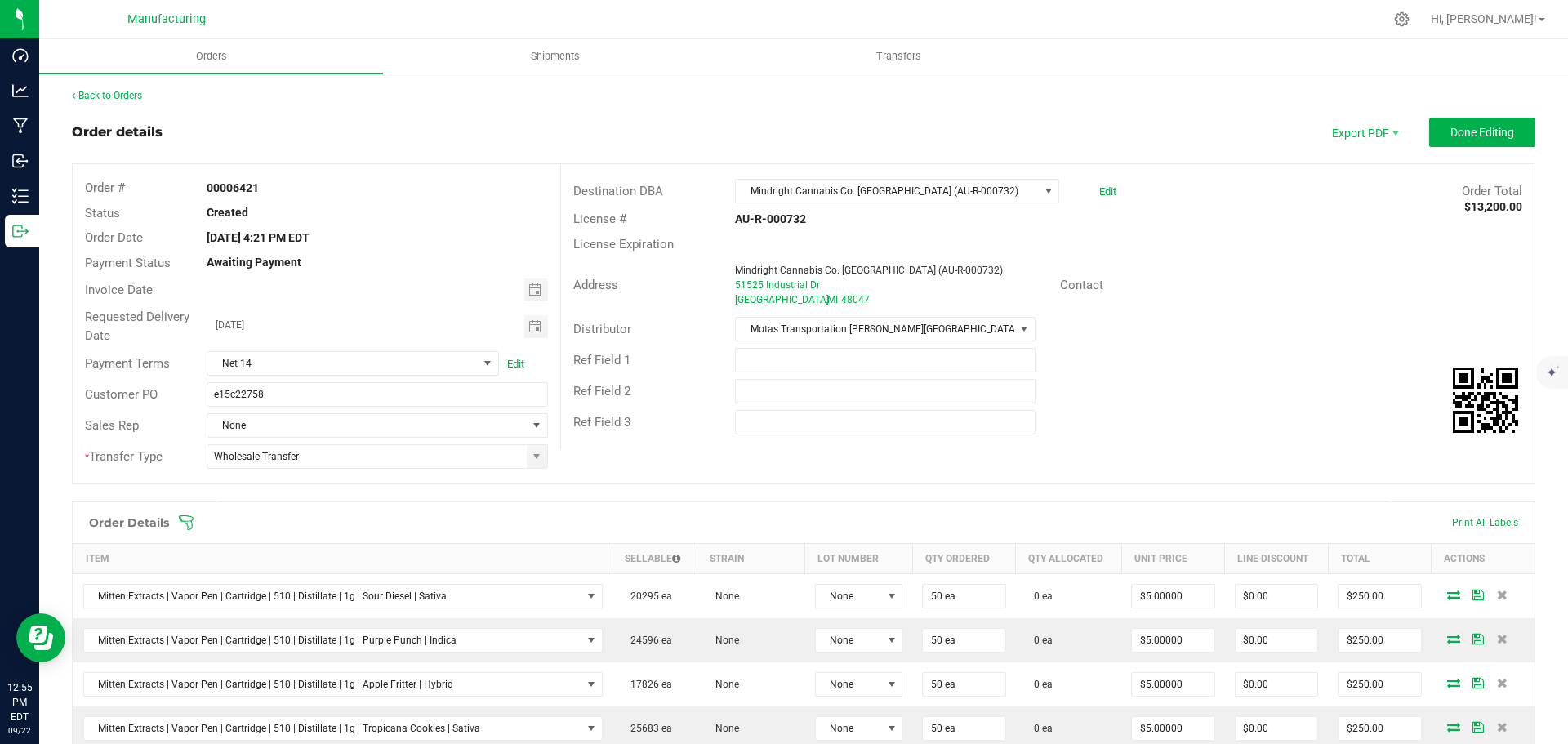
click at [184, 513] on div "Order Details Print All Labels" at bounding box center [804, 522] width 1462 height 41
click at [183, 512] on div "Order Details Print All Labels" at bounding box center [804, 522] width 1462 height 41
click at [186, 520] on icon at bounding box center [186, 522] width 16 height 16
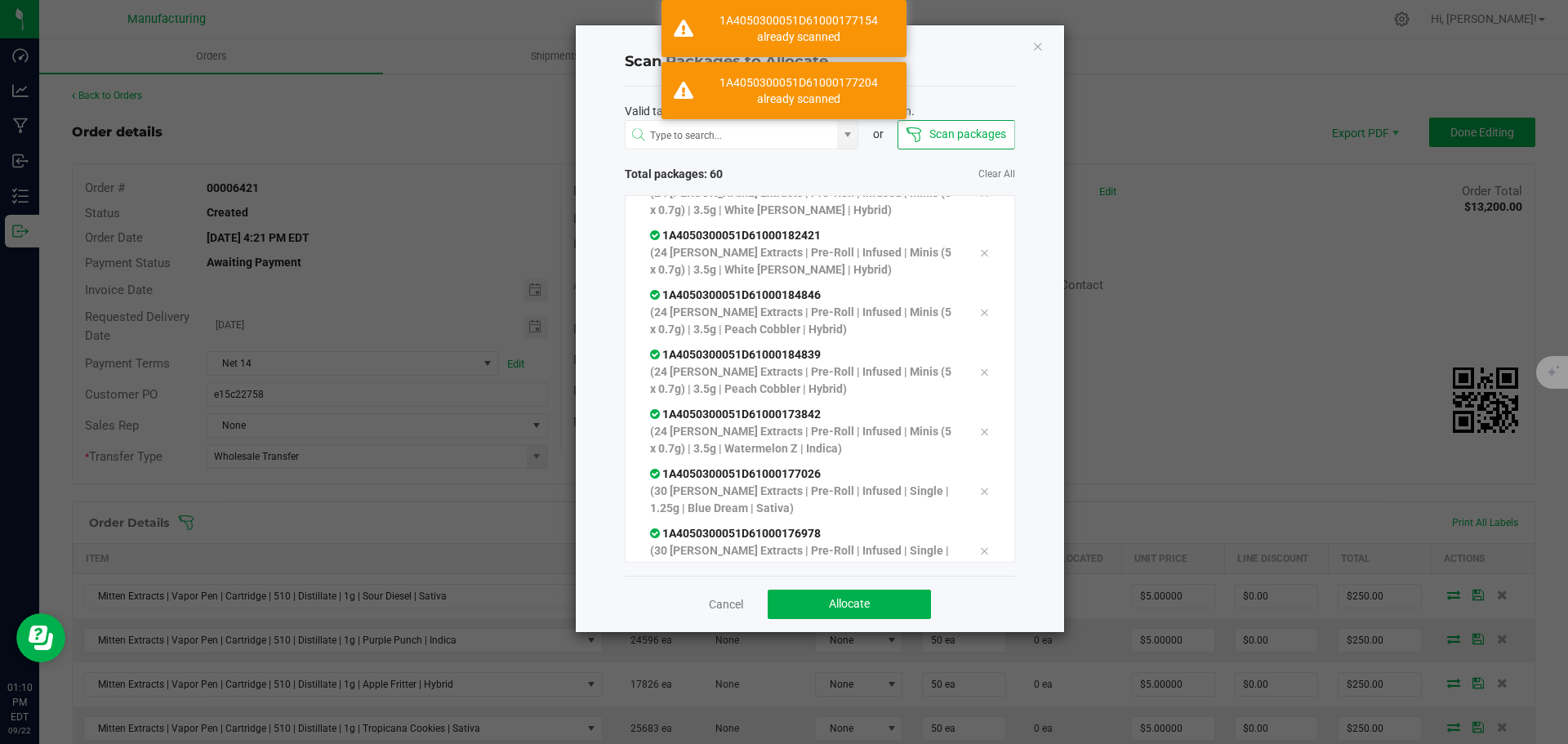
scroll to position [3320, 0]
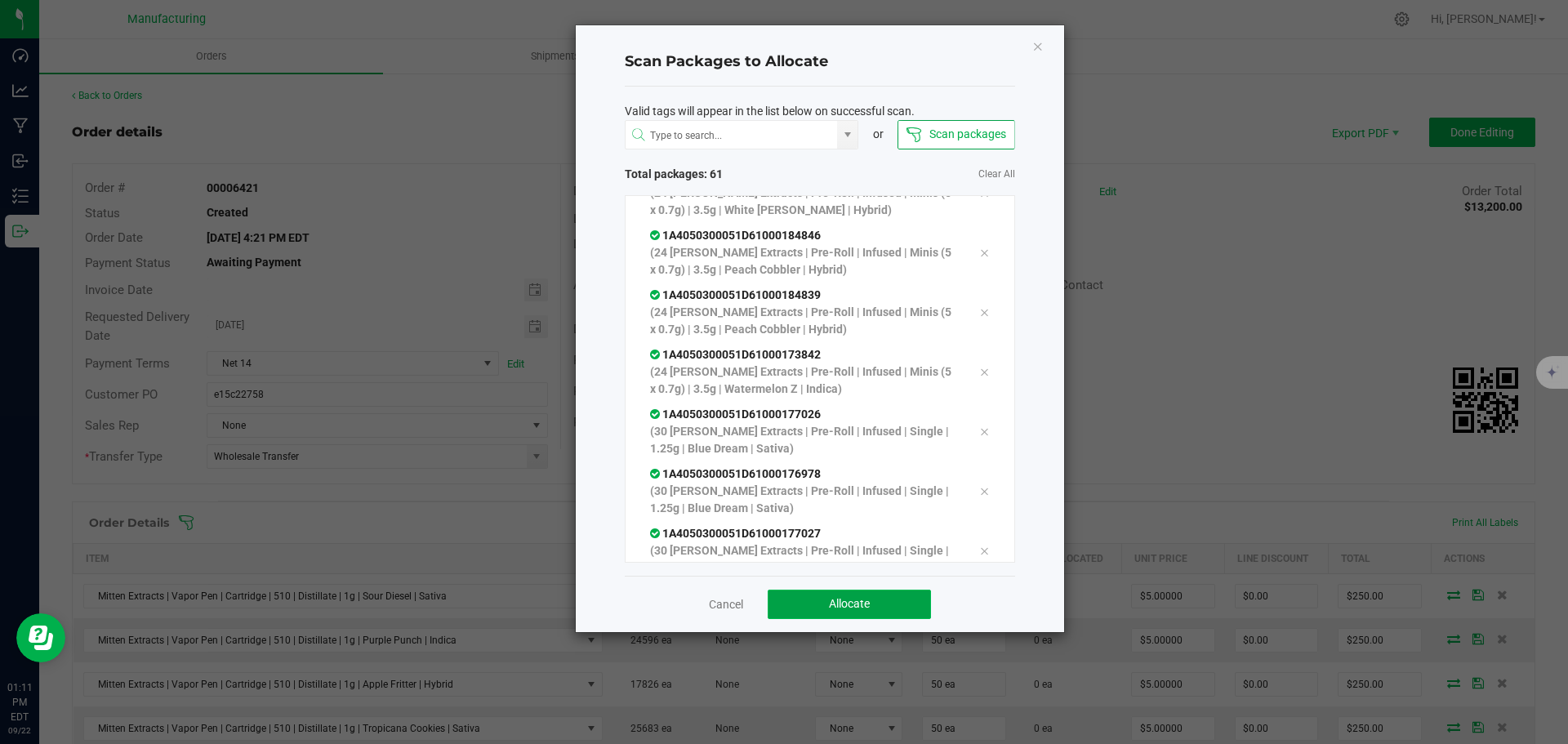
click at [856, 607] on span "Allocate" at bounding box center [849, 603] width 41 height 13
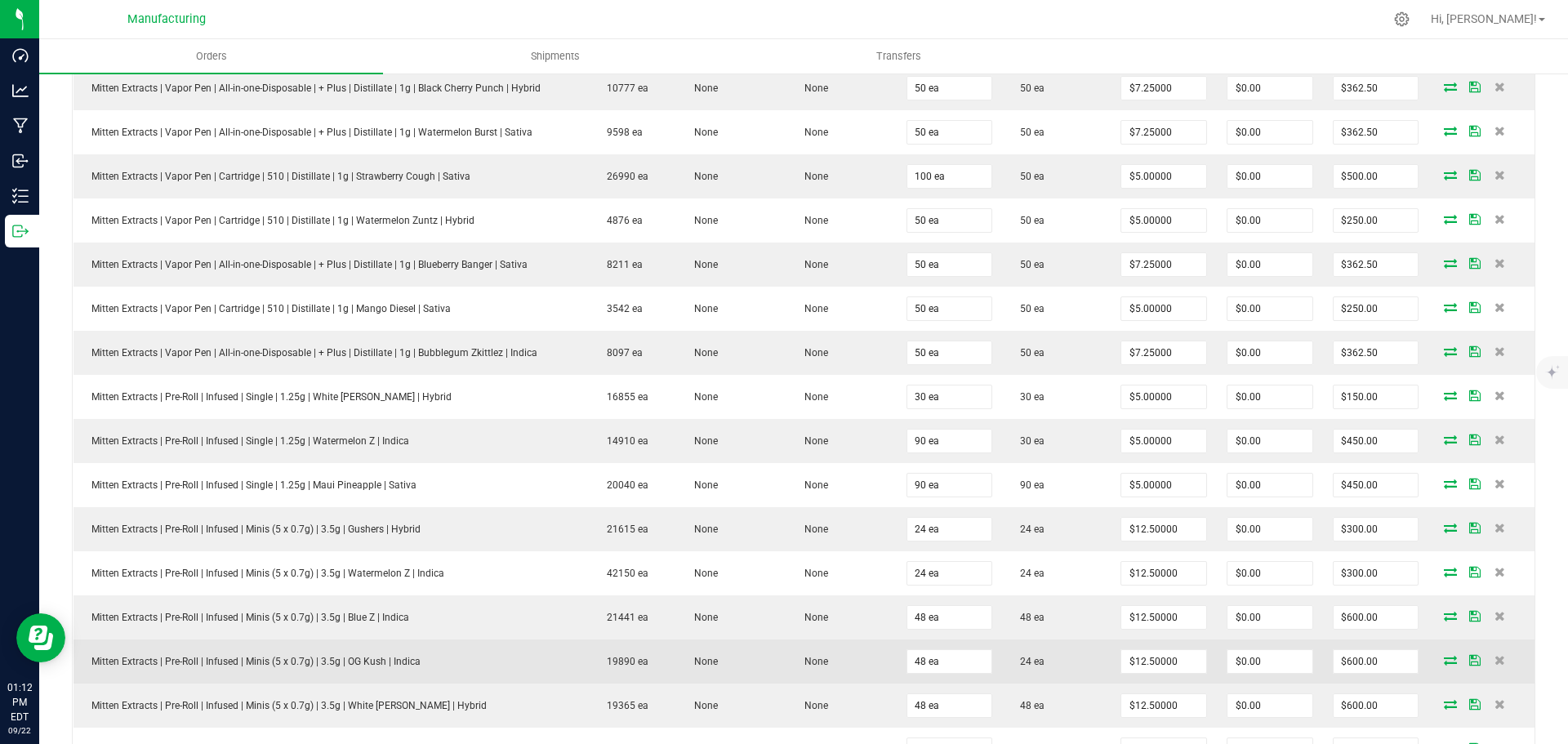
scroll to position [408, 0]
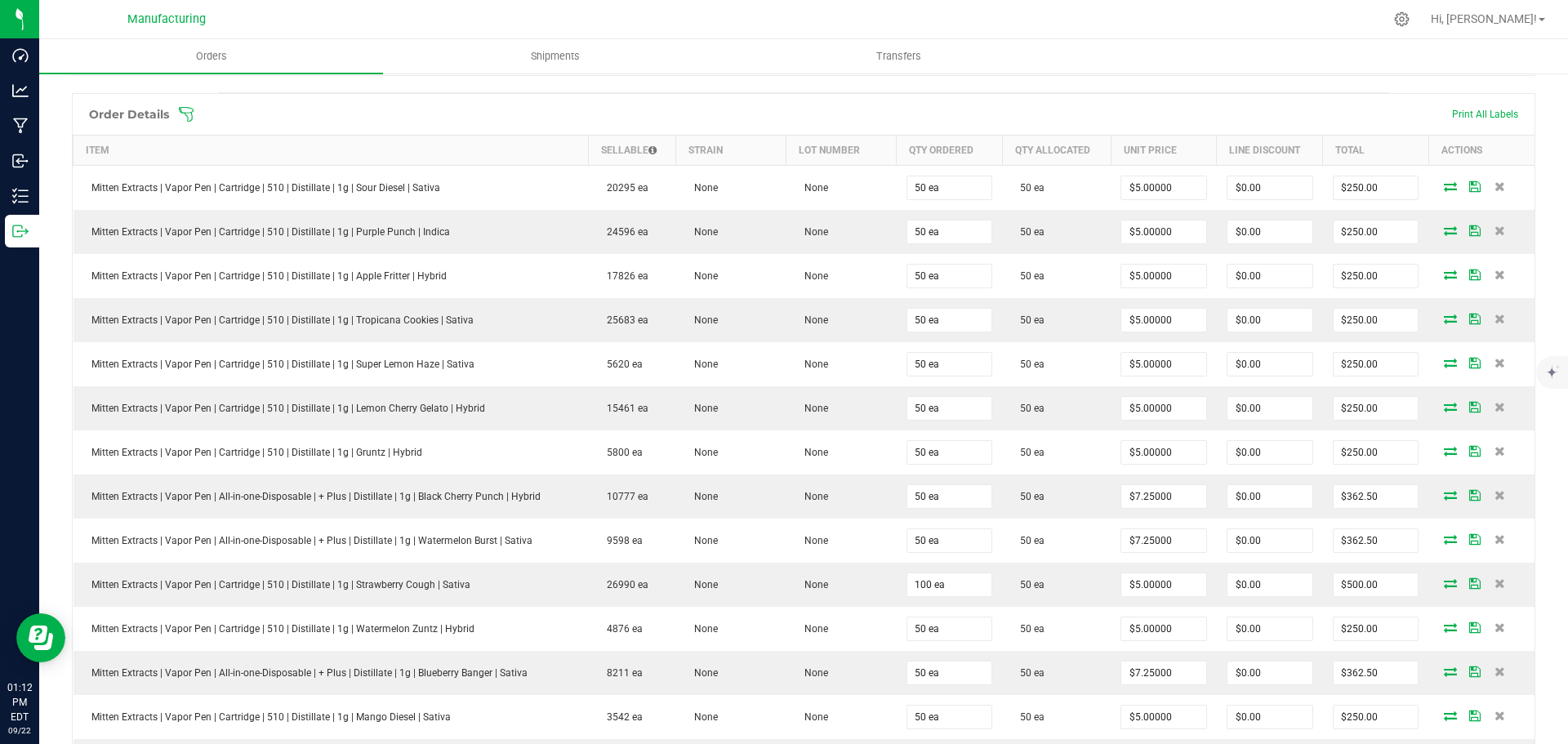
click at [187, 114] on icon at bounding box center [186, 114] width 16 height 16
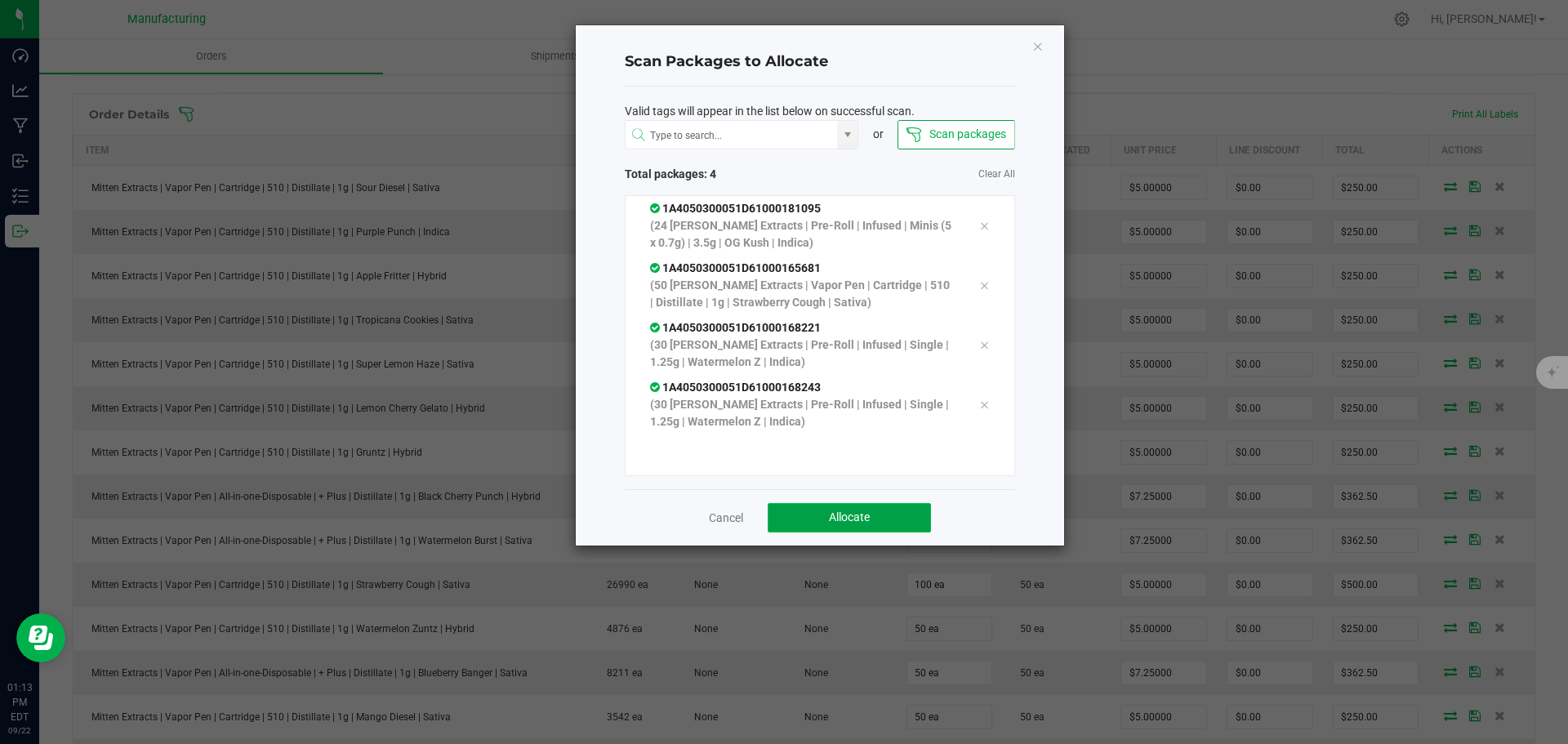
drag, startPoint x: 879, startPoint y: 518, endPoint x: 875, endPoint y: 528, distance: 10.8
click at [875, 528] on button "Allocate" at bounding box center [849, 518] width 163 height 29
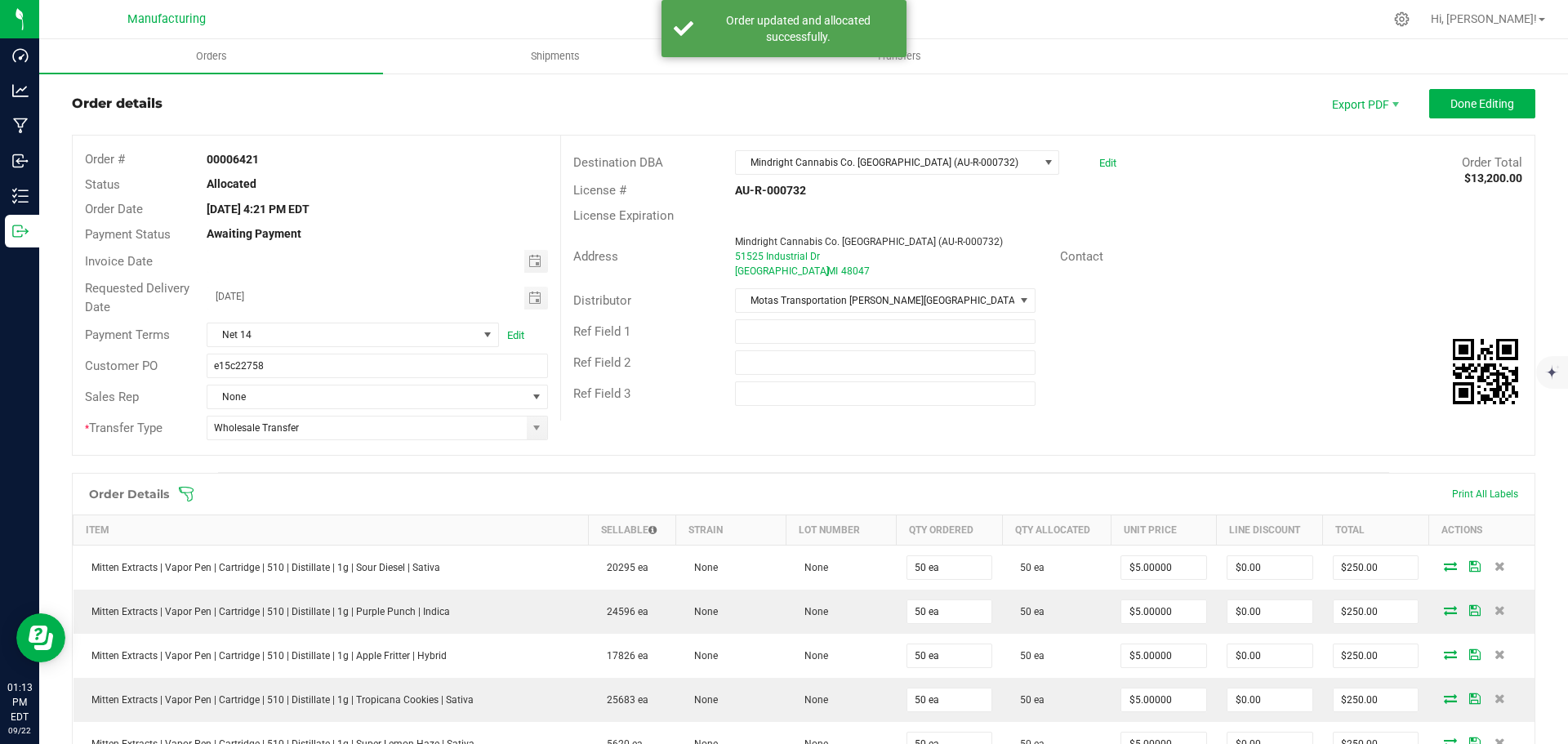
scroll to position [0, 0]
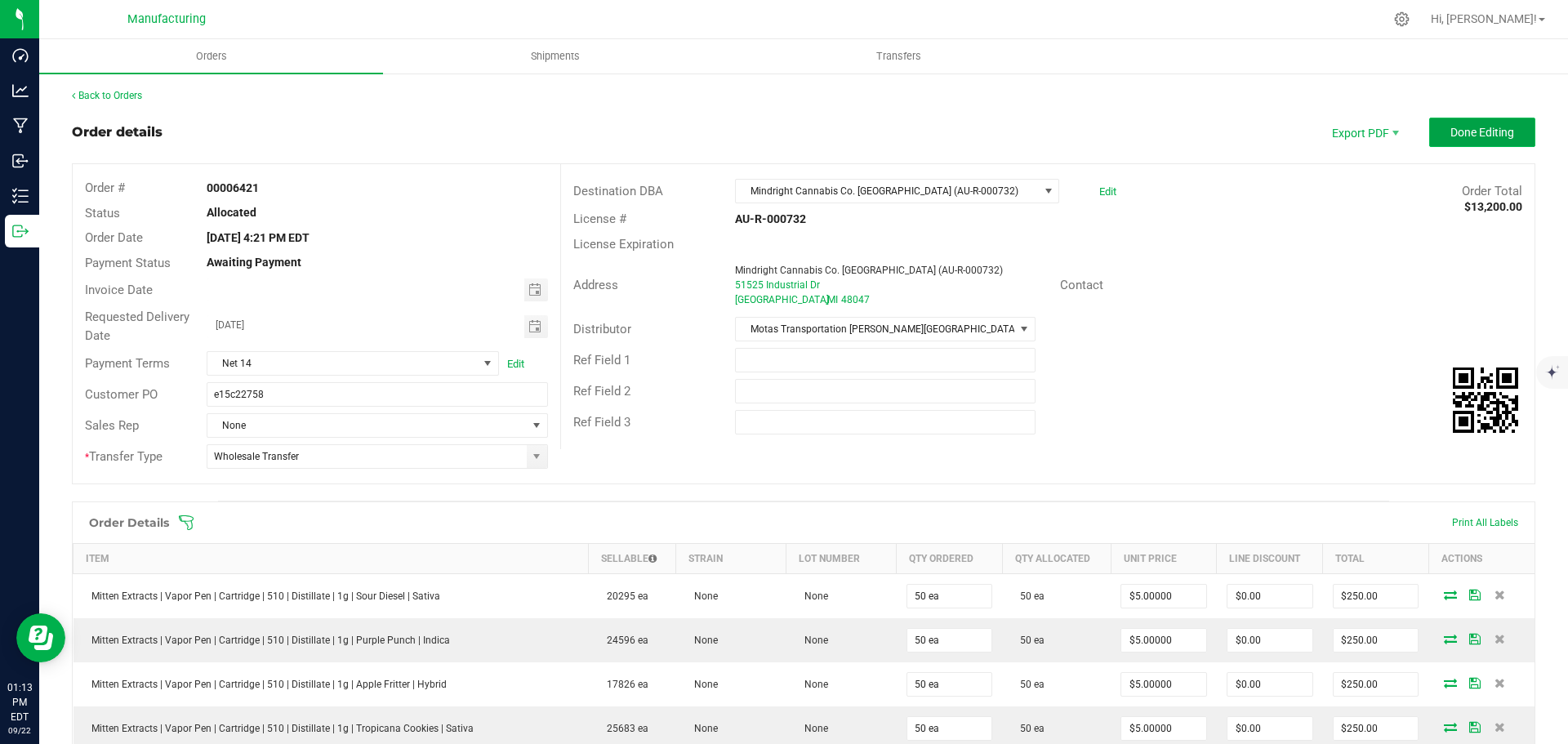
click at [1450, 134] on span "Done Editing" at bounding box center [1481, 132] width 63 height 13
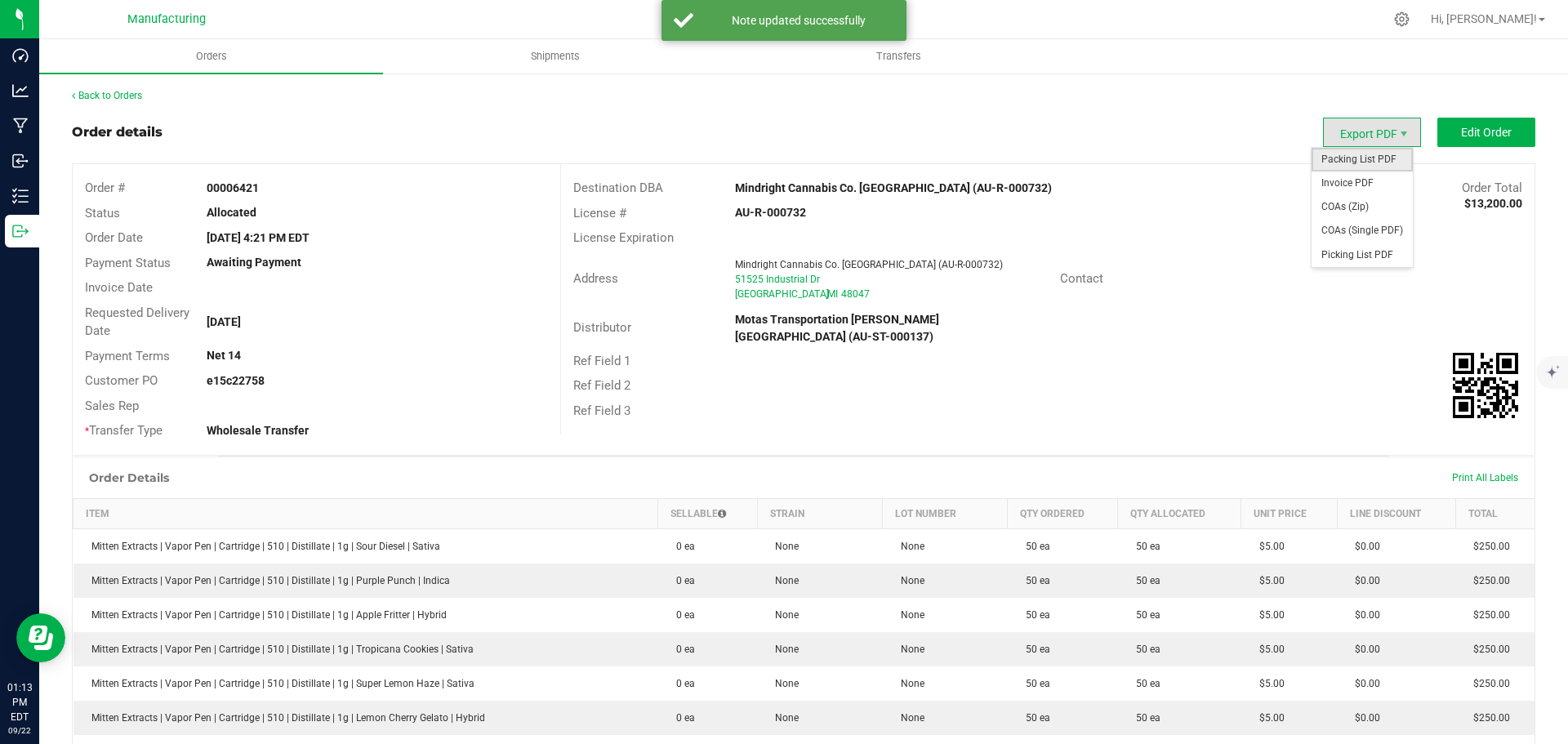
click at [1347, 161] on span "Packing List PDF" at bounding box center [1362, 159] width 101 height 23
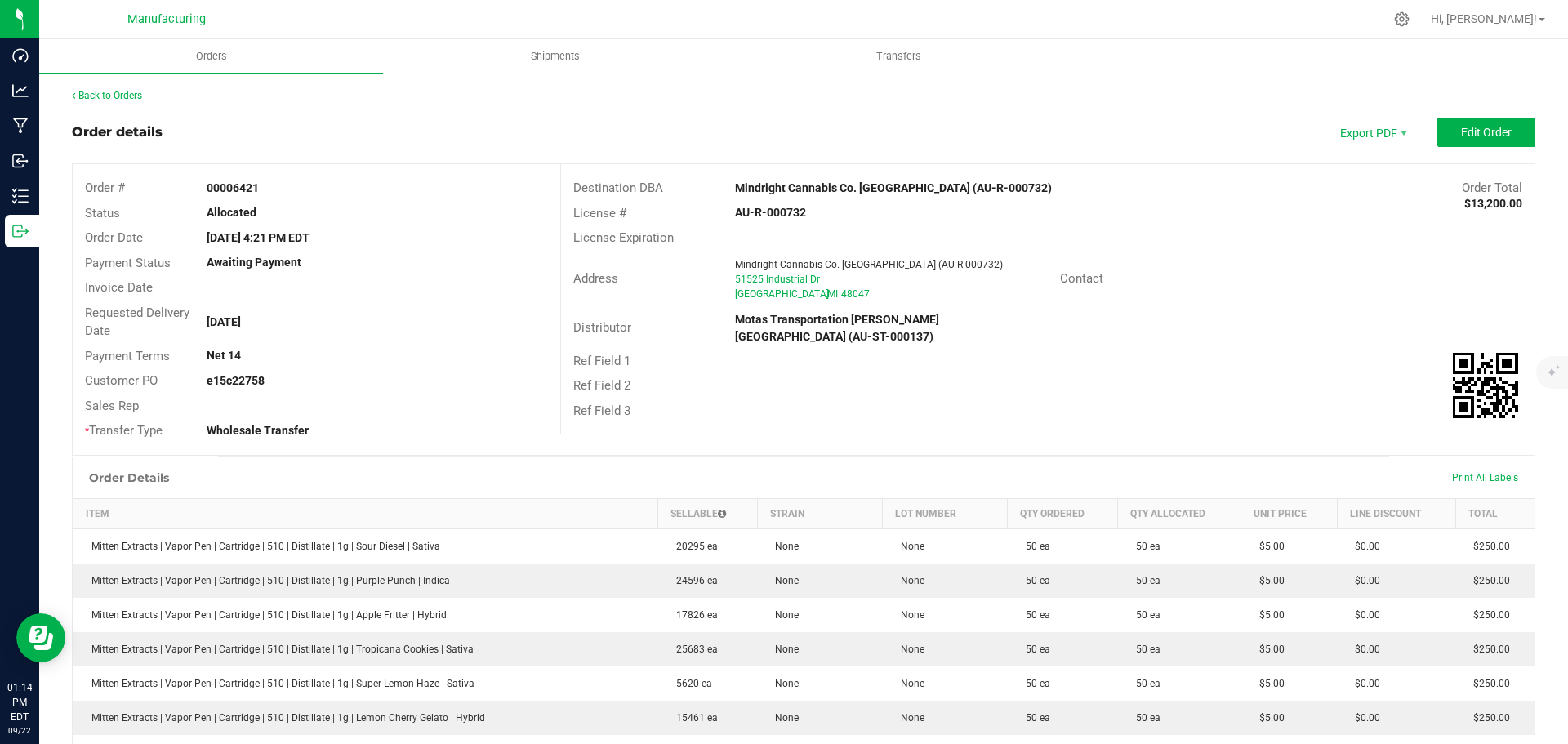
click at [123, 93] on link "Back to Orders" at bounding box center [107, 95] width 70 height 11
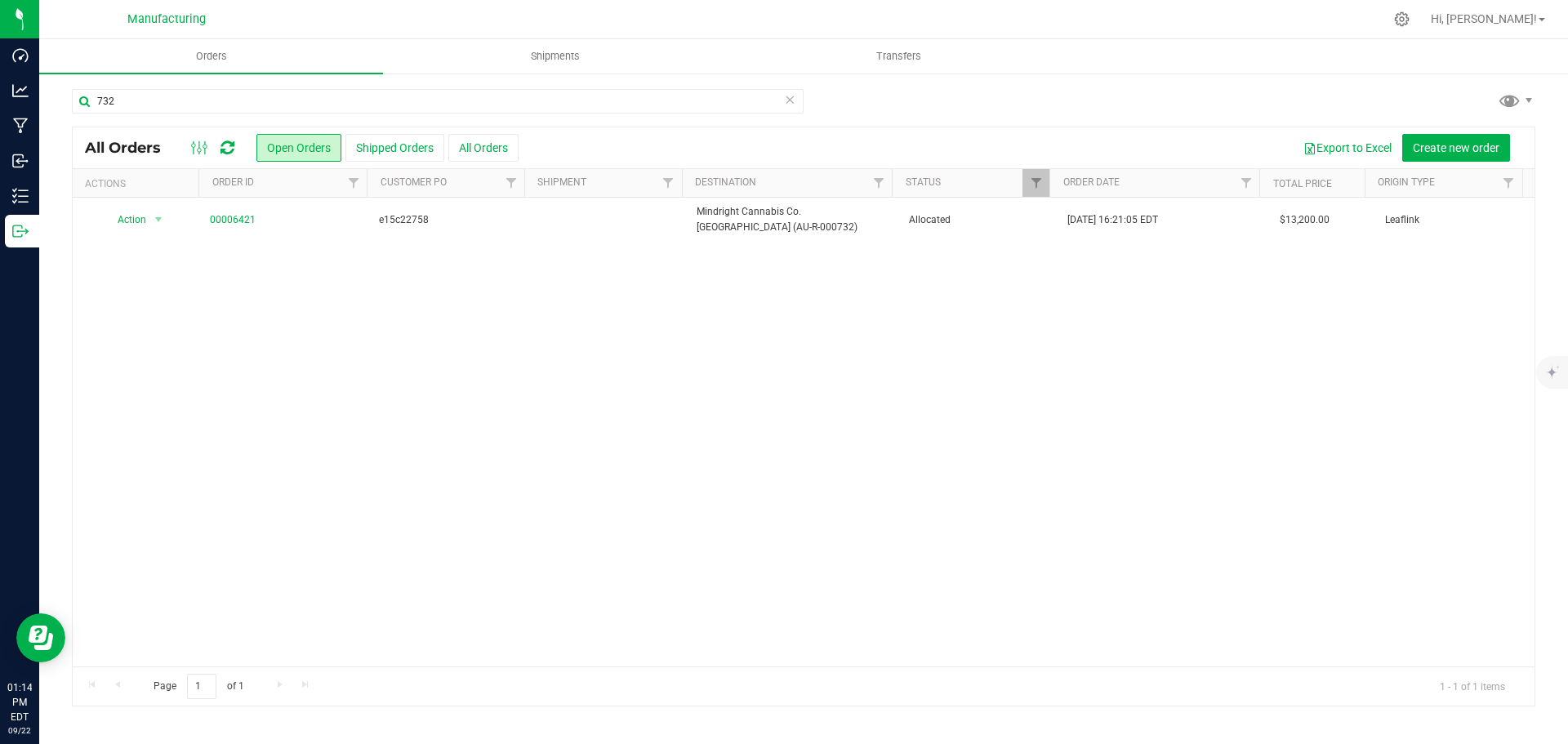
click at [998, 218] on span "Allocated" at bounding box center [978, 220] width 140 height 16
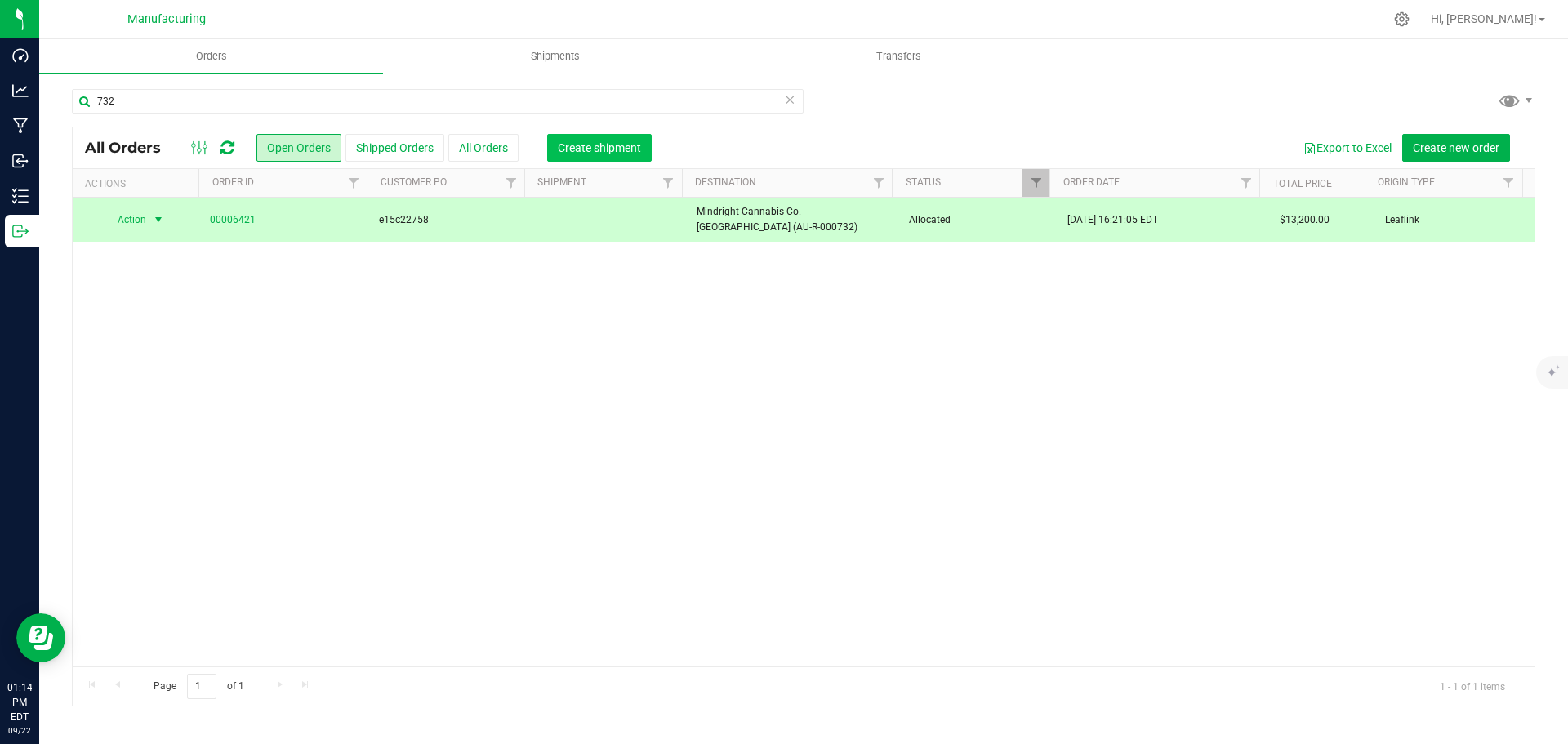
click at [611, 156] on button "Create shipment" at bounding box center [599, 147] width 105 height 28
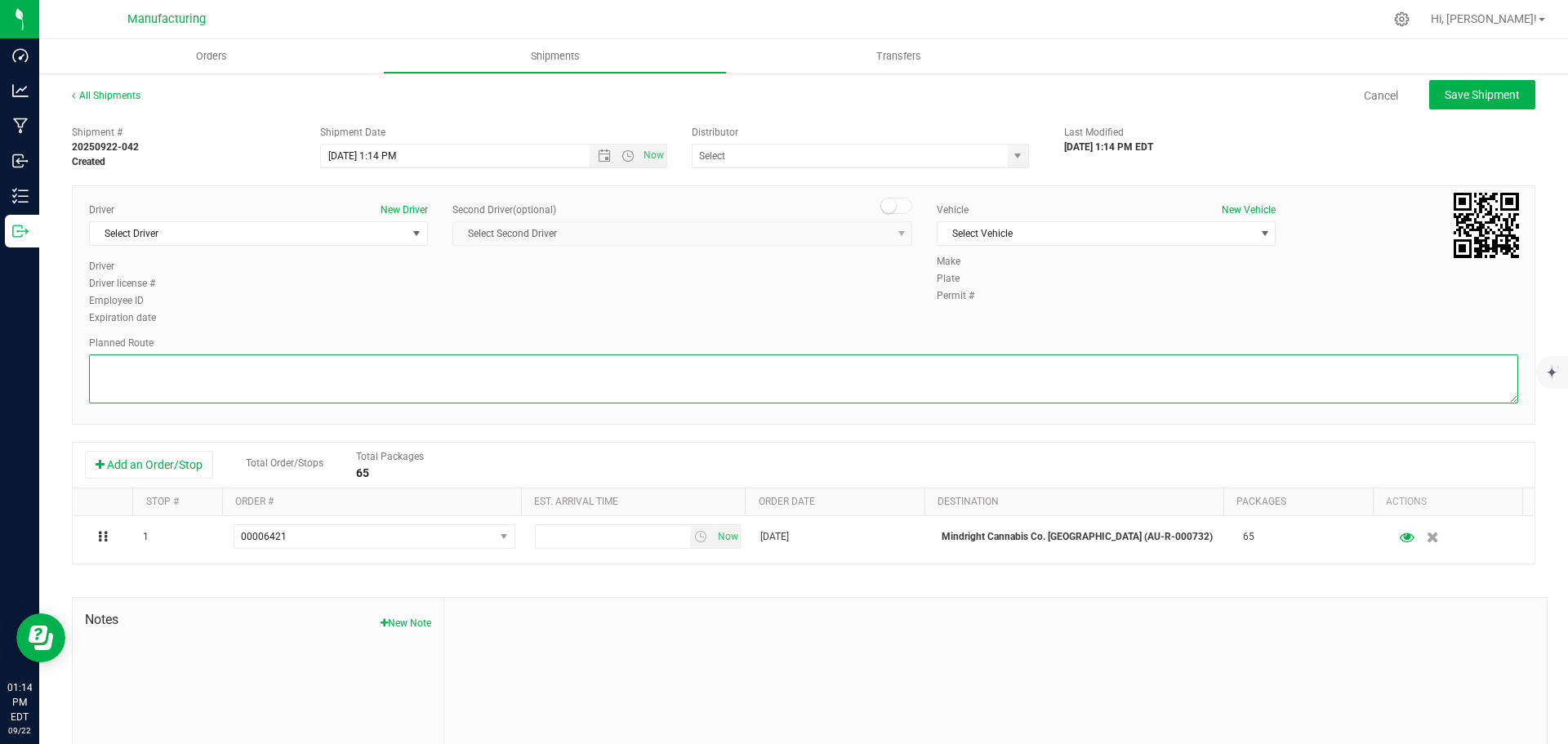
drag, startPoint x: 1206, startPoint y: 375, endPoint x: 1208, endPoint y: 358, distance: 17.1
click at [1207, 371] on textarea at bounding box center [804, 379] width 1429 height 49
paste textarea "Mitten Distro Dimondale To Motas -- Head south 246 ft -- Turn right 325 ft -- T…"
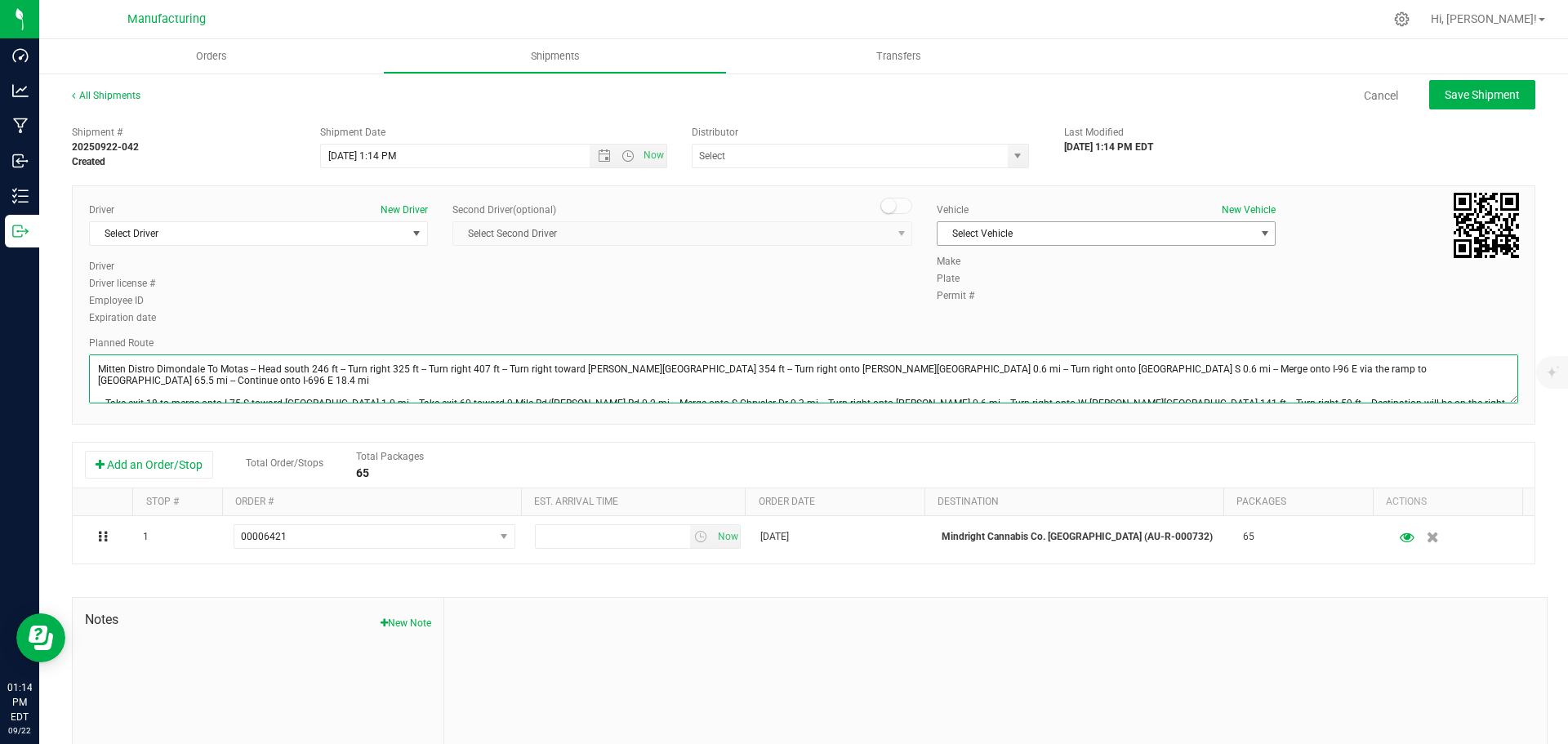
type textarea "Mitten Distro Dimondale To Motas -- Head south 246 ft -- Turn right 325 ft -- T…"
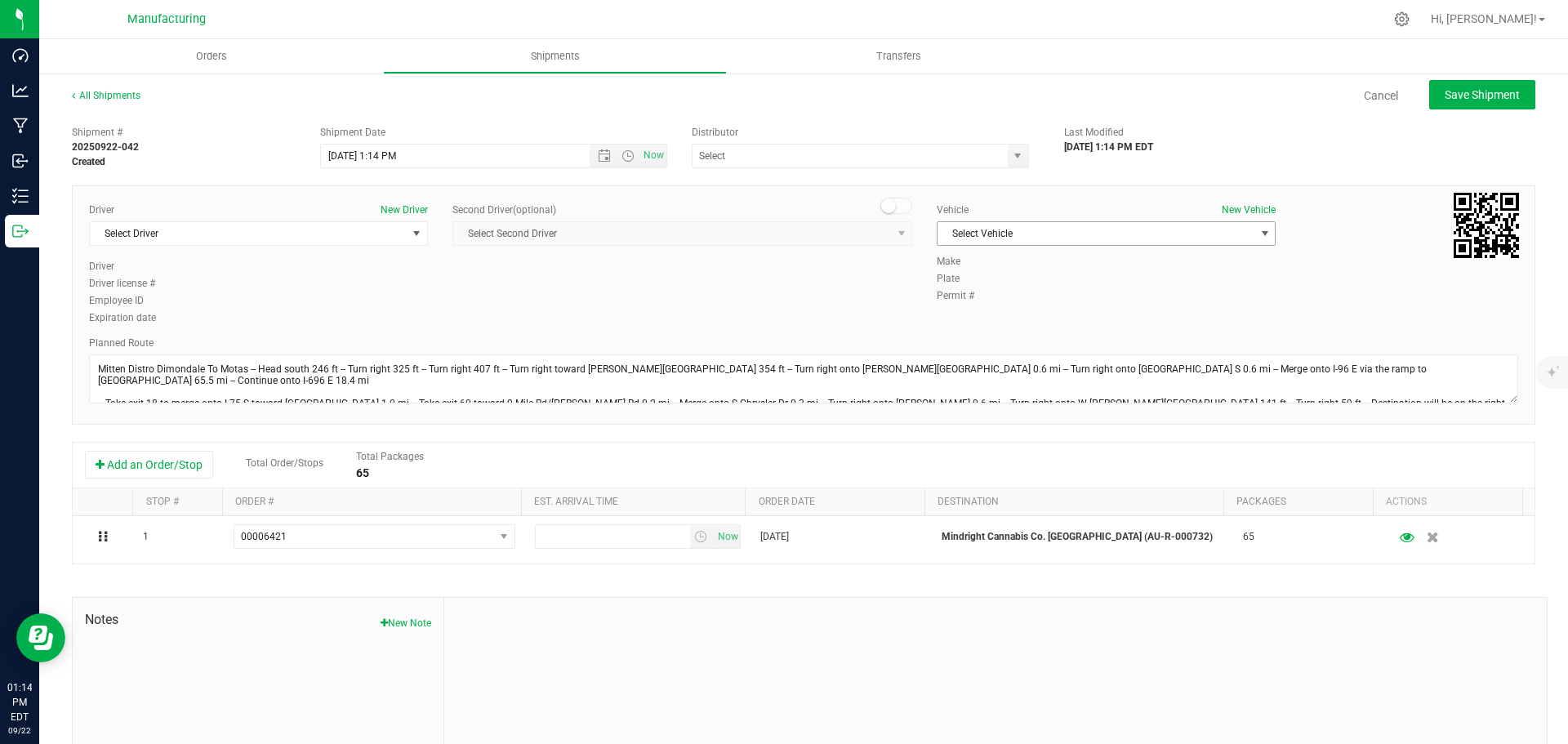
click at [1057, 230] on span "Select Vehicle" at bounding box center [1095, 233] width 317 height 23
click at [964, 313] on li "[MEDICAL_DATA]" at bounding box center [1097, 310] width 334 height 24
click at [1013, 157] on span "select" at bounding box center [1017, 155] width 13 height 13
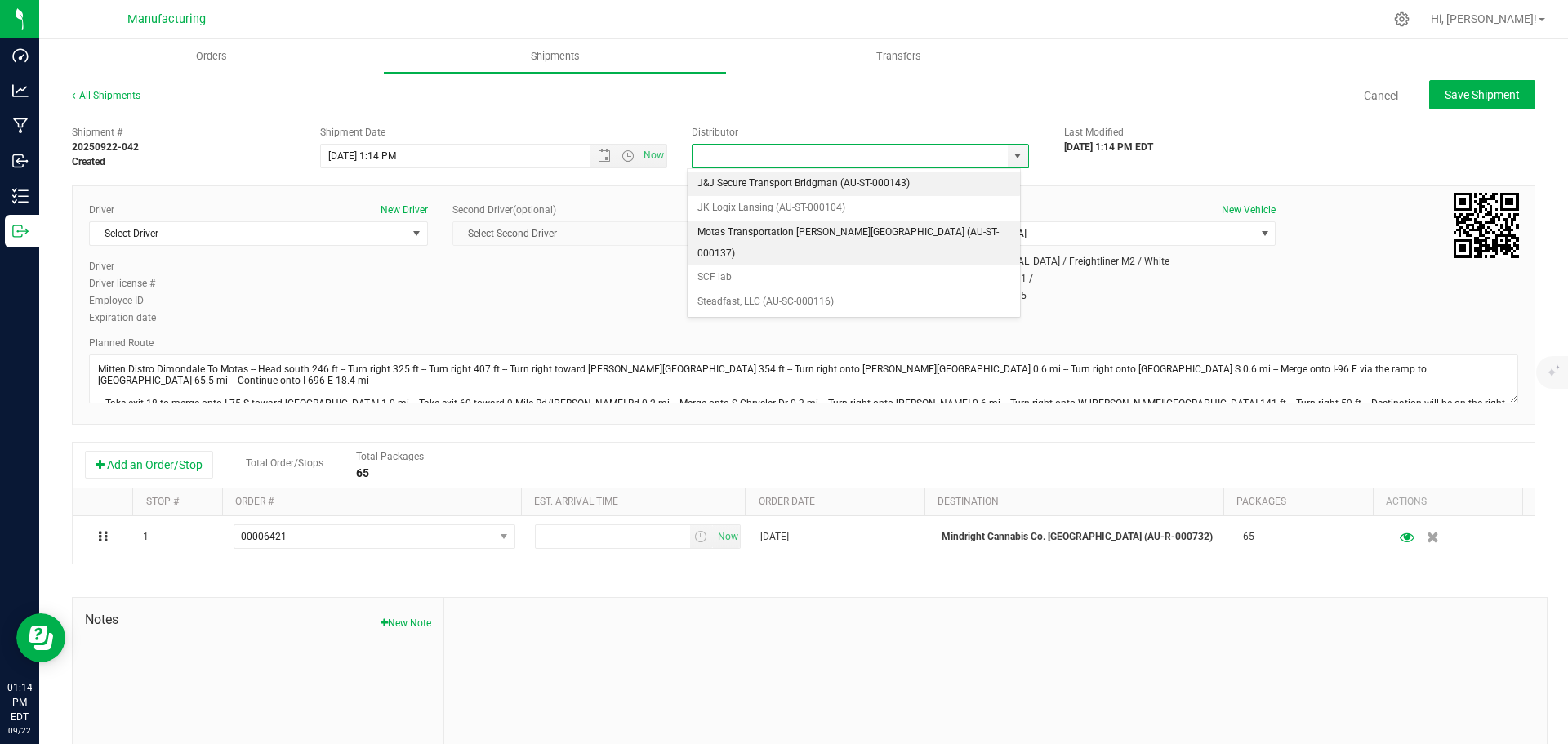
click at [805, 225] on li "Motas Transportation [PERSON_NAME][GEOGRAPHIC_DATA] (AU-ST-000137)" at bounding box center [853, 243] width 332 height 45
type input "Motas Transportation [PERSON_NAME][GEOGRAPHIC_DATA] (AU-ST-000137)"
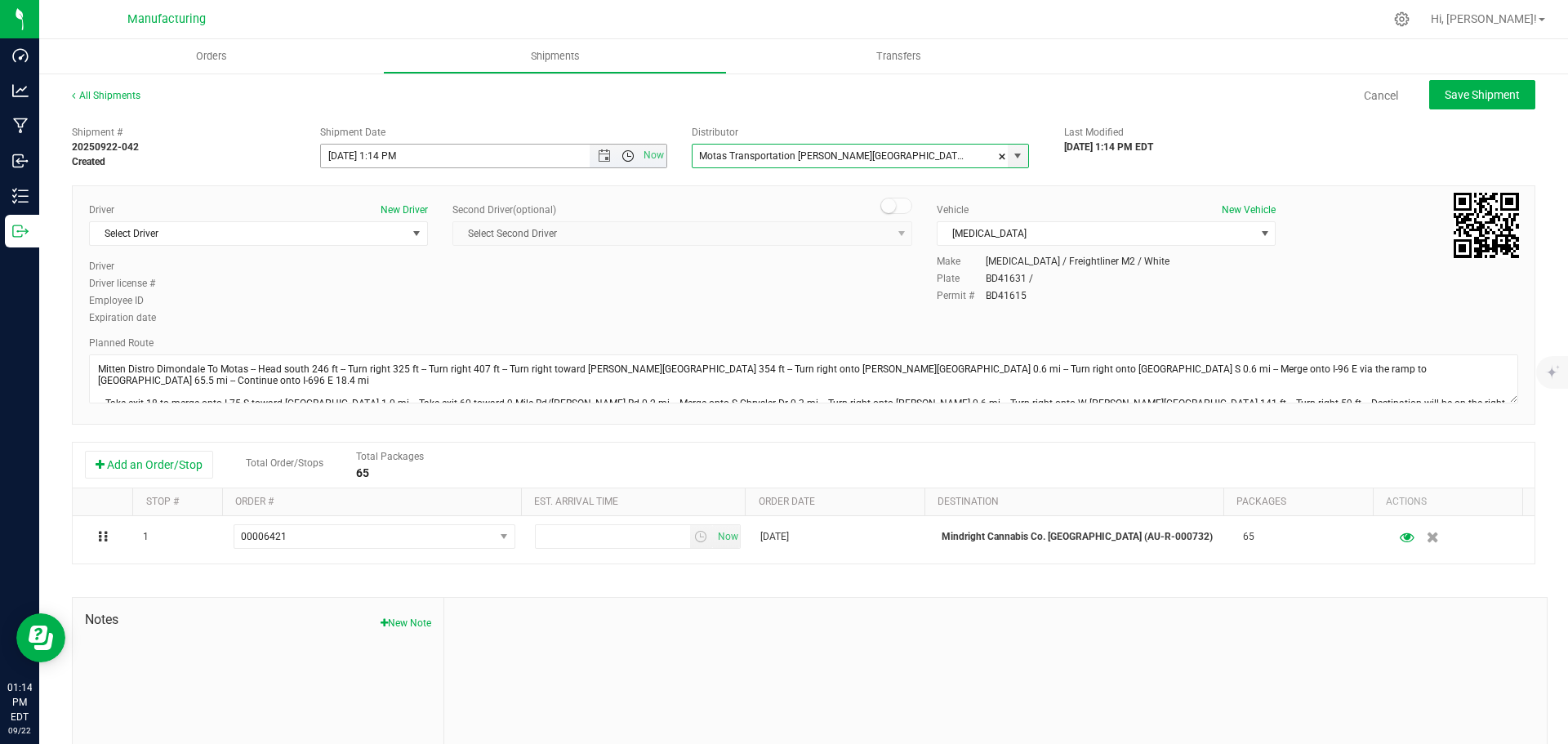
click at [614, 154] on span "Open the time view" at bounding box center [628, 155] width 28 height 13
click at [354, 331] on li "11:30 AM" at bounding box center [489, 339] width 342 height 21
click at [304, 239] on span "Select Driver" at bounding box center [248, 233] width 317 height 23
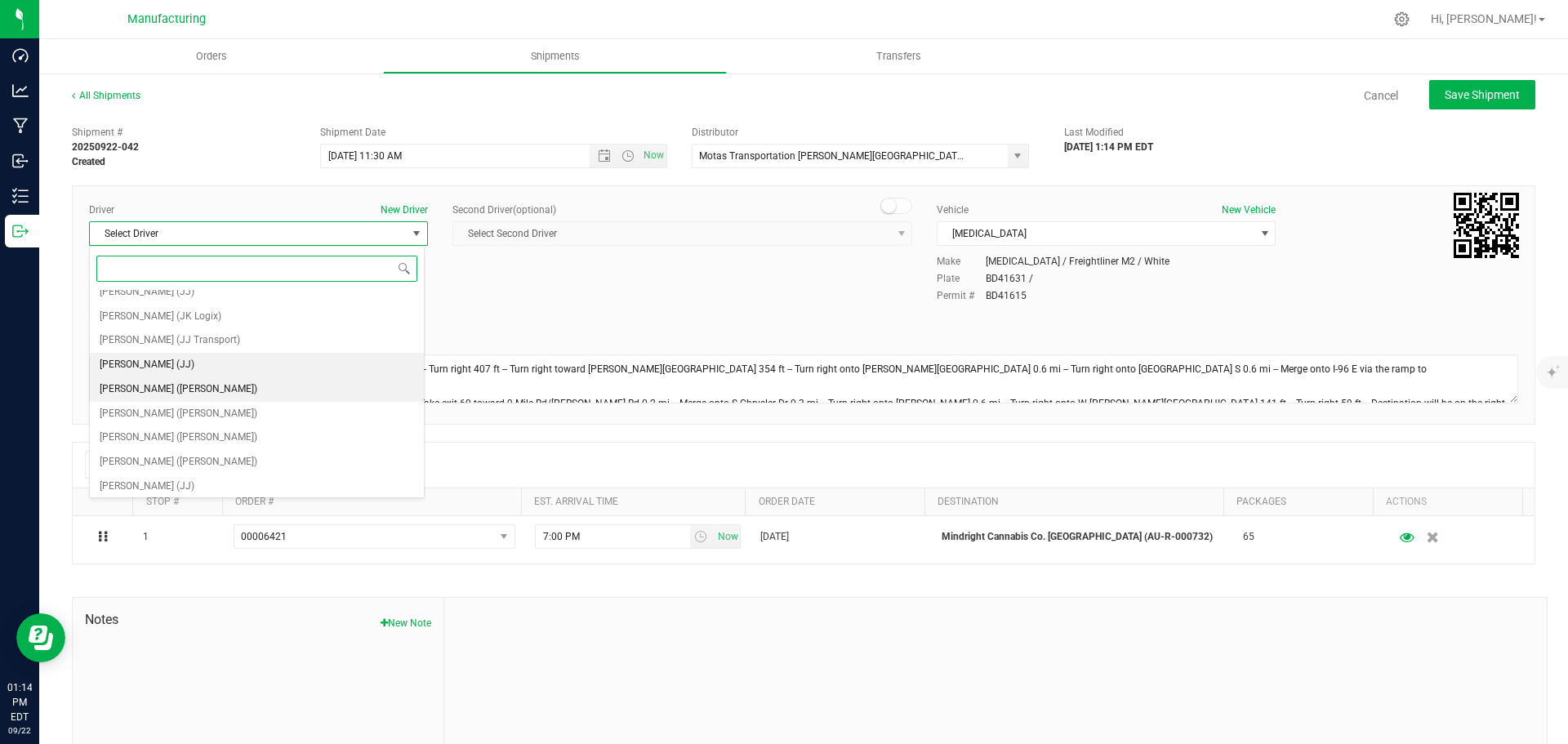
scroll to position [86, 0]
click at [158, 380] on span "[PERSON_NAME] ([PERSON_NAME])" at bounding box center [179, 386] width 158 height 21
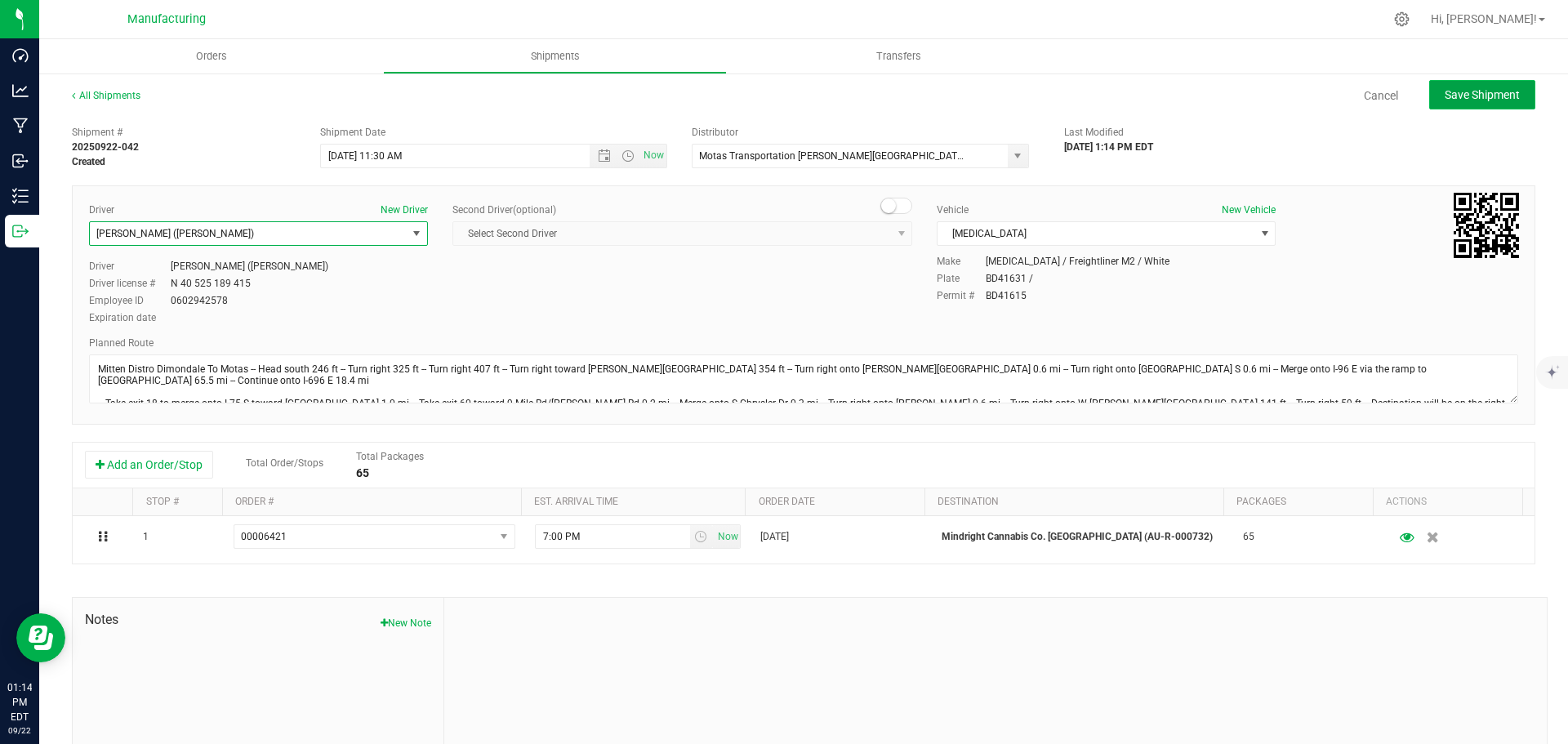
click at [1448, 95] on span "Save Shipment" at bounding box center [1482, 95] width 75 height 13
type input "[DATE] 3:30 PM"
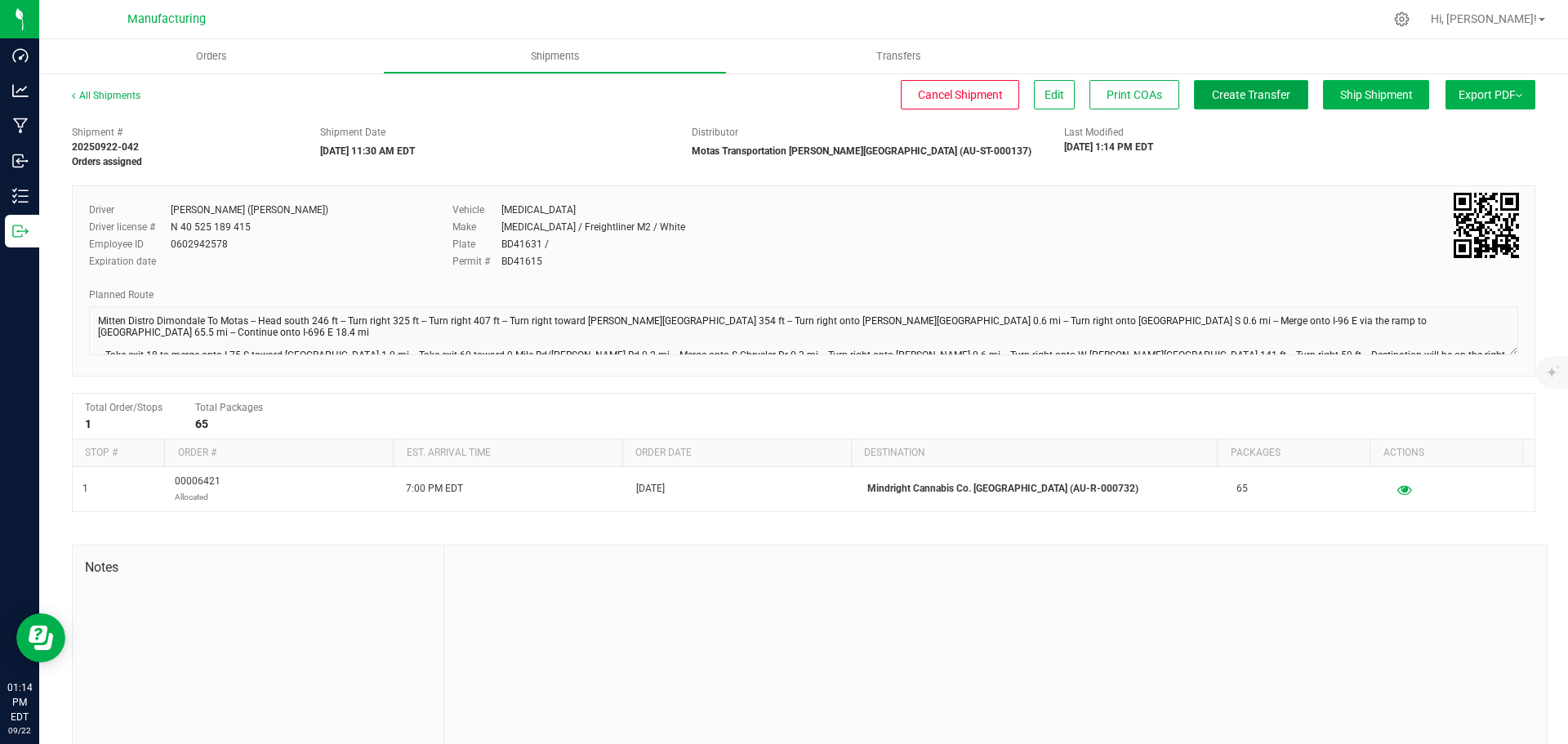
click at [1232, 91] on span "Create Transfer" at bounding box center [1251, 95] width 78 height 13
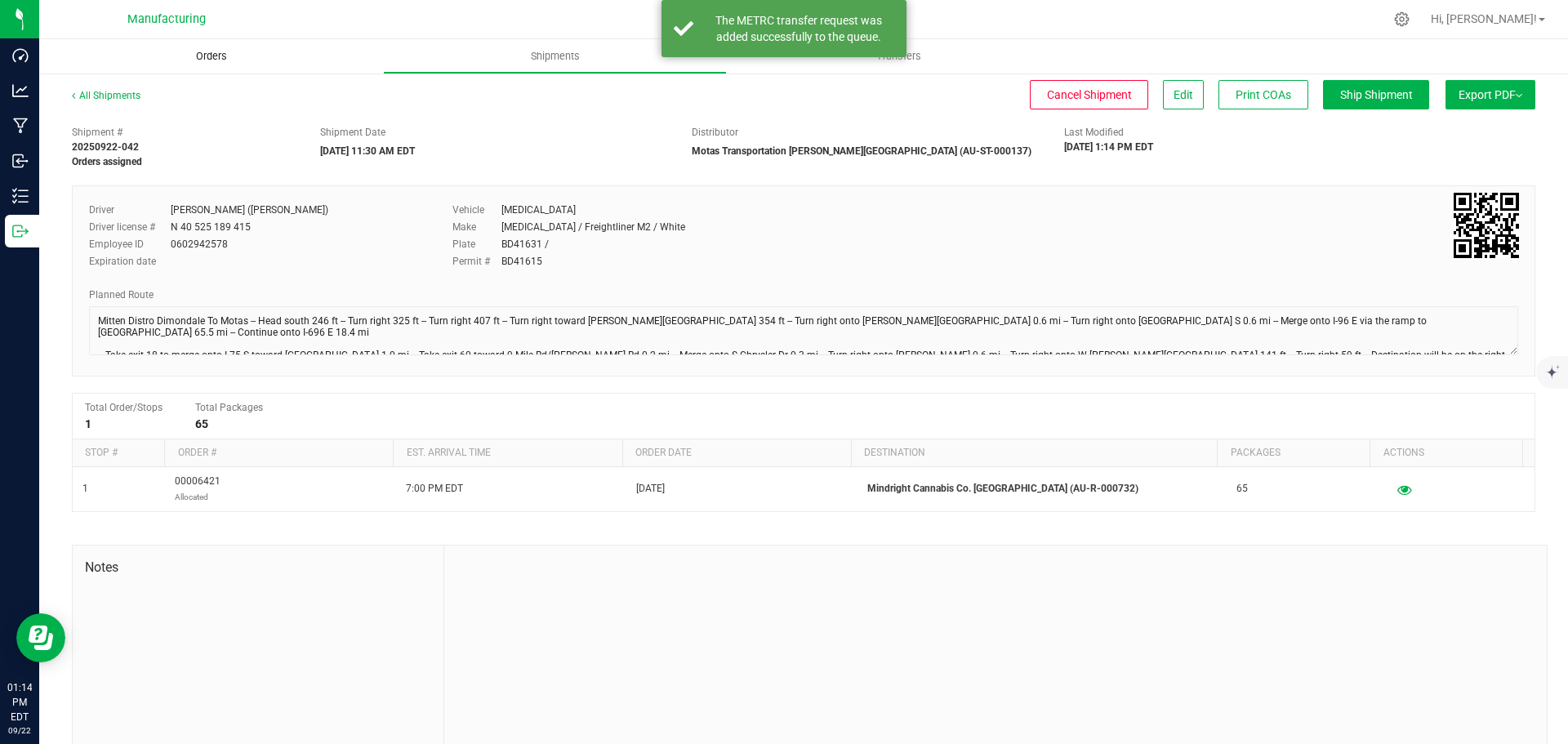
click at [203, 53] on span "Orders" at bounding box center [212, 55] width 75 height 15
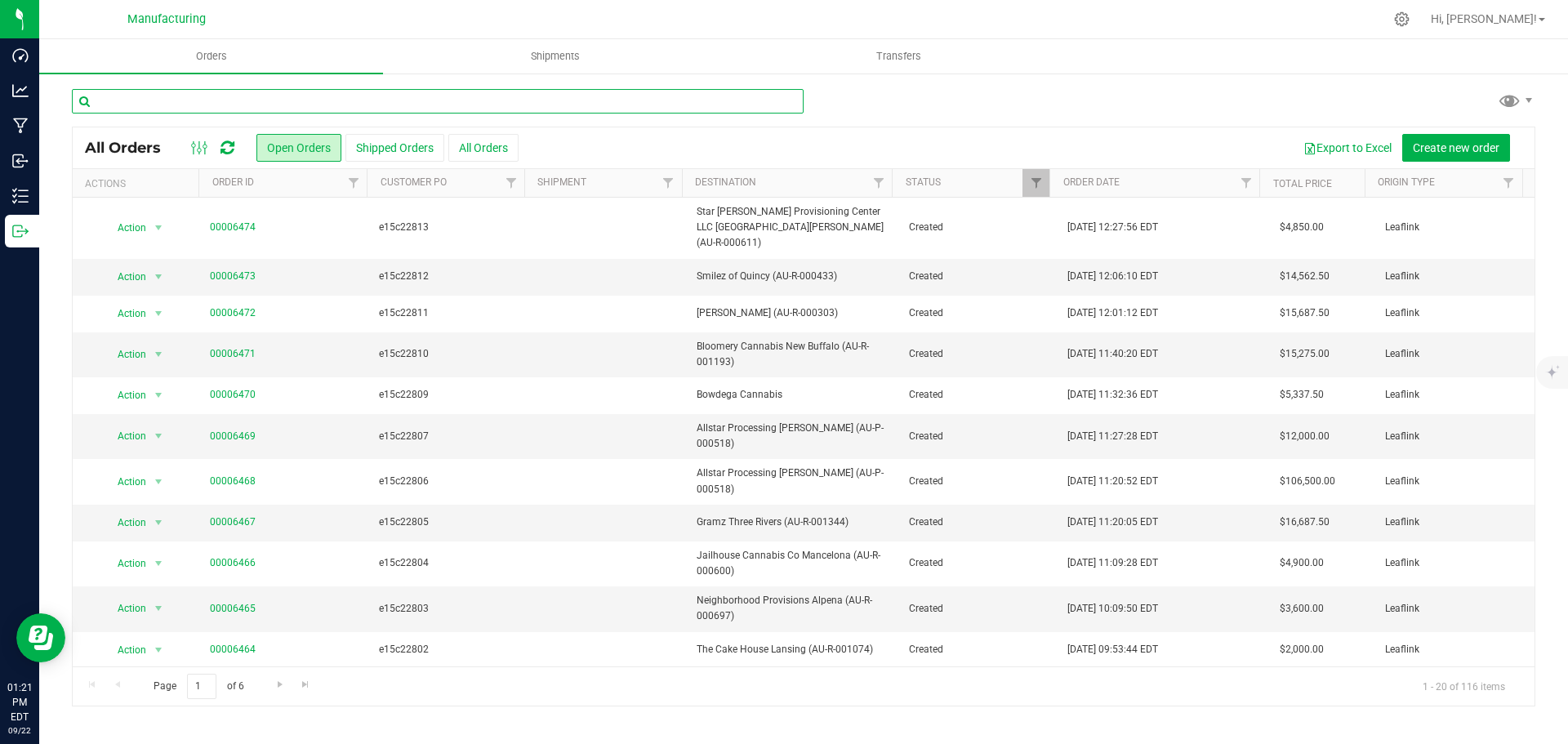
click at [185, 105] on input "text" at bounding box center [438, 101] width 732 height 24
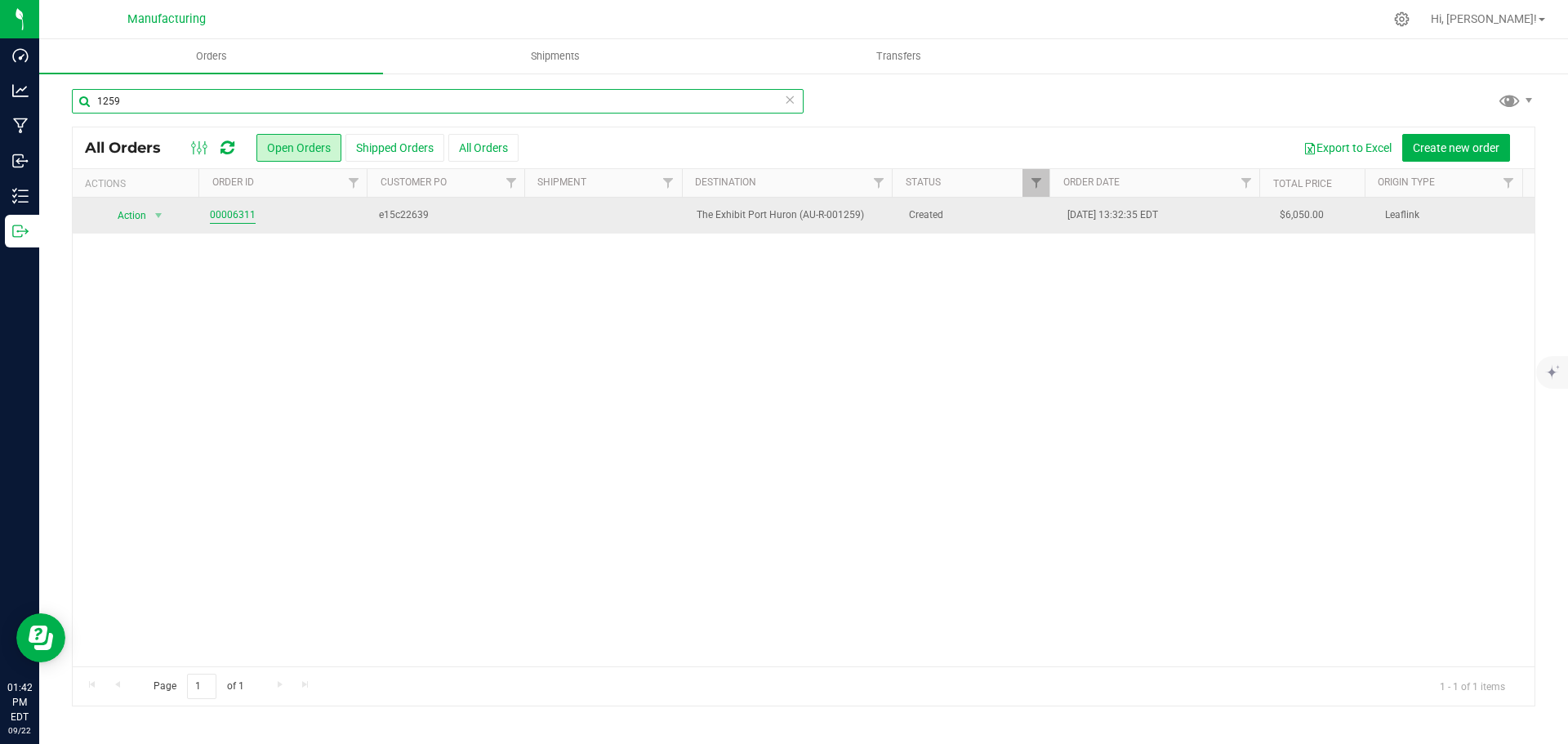
type input "1259"
click at [231, 212] on link "00006311" at bounding box center [232, 215] width 46 height 16
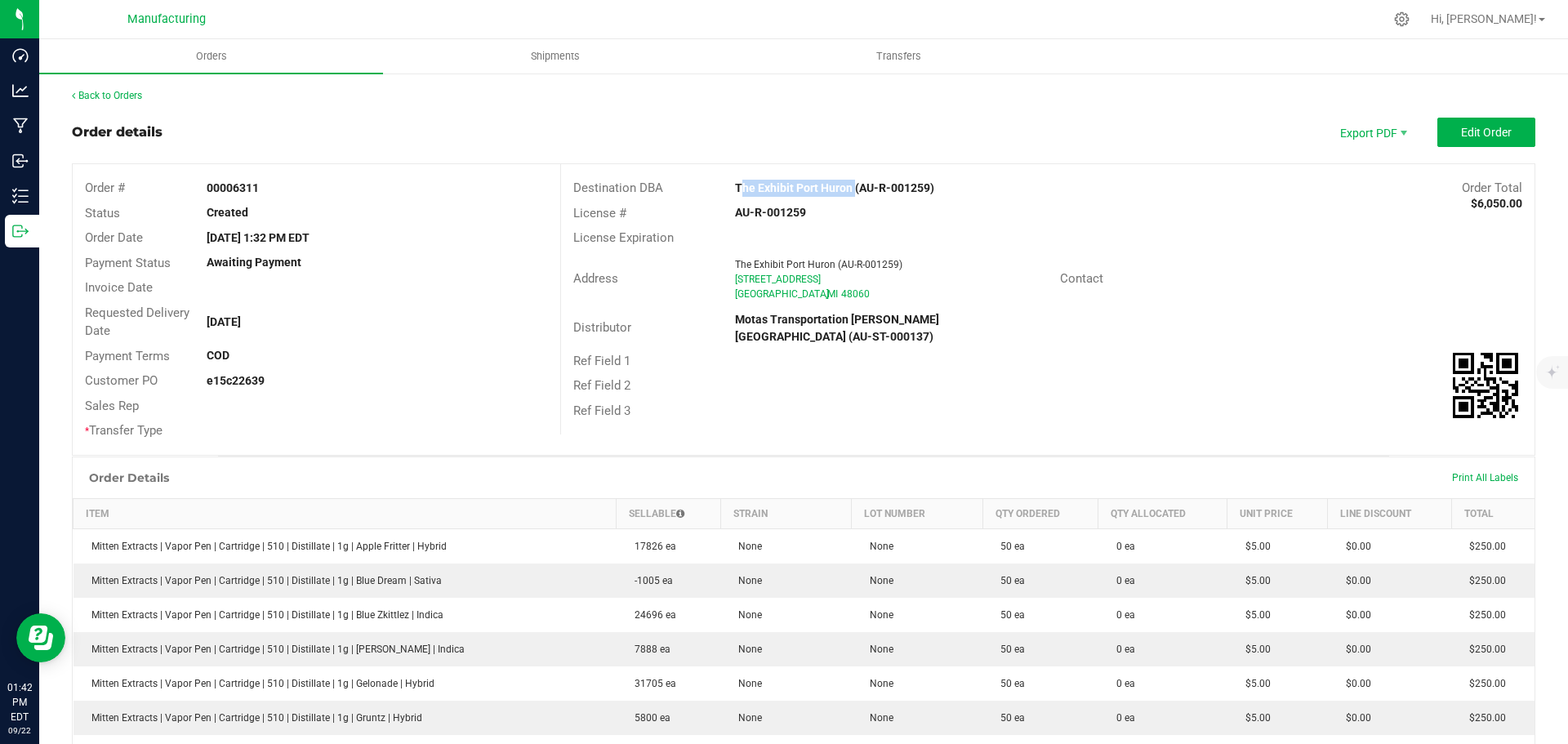
drag, startPoint x: 721, startPoint y: 185, endPoint x: 845, endPoint y: 186, distance: 124.0
click at [845, 186] on div "The Exhibit Port Huron (AU-R-001259)" at bounding box center [925, 188] width 406 height 17
click at [1384, 265] on div "Address The Exhibit Port Huron (AU-R-001259) 1033 River St Port Huron , MI 4806…" at bounding box center [1048, 279] width 973 height 57
click at [1484, 140] on button "Edit Order" at bounding box center [1486, 133] width 98 height 29
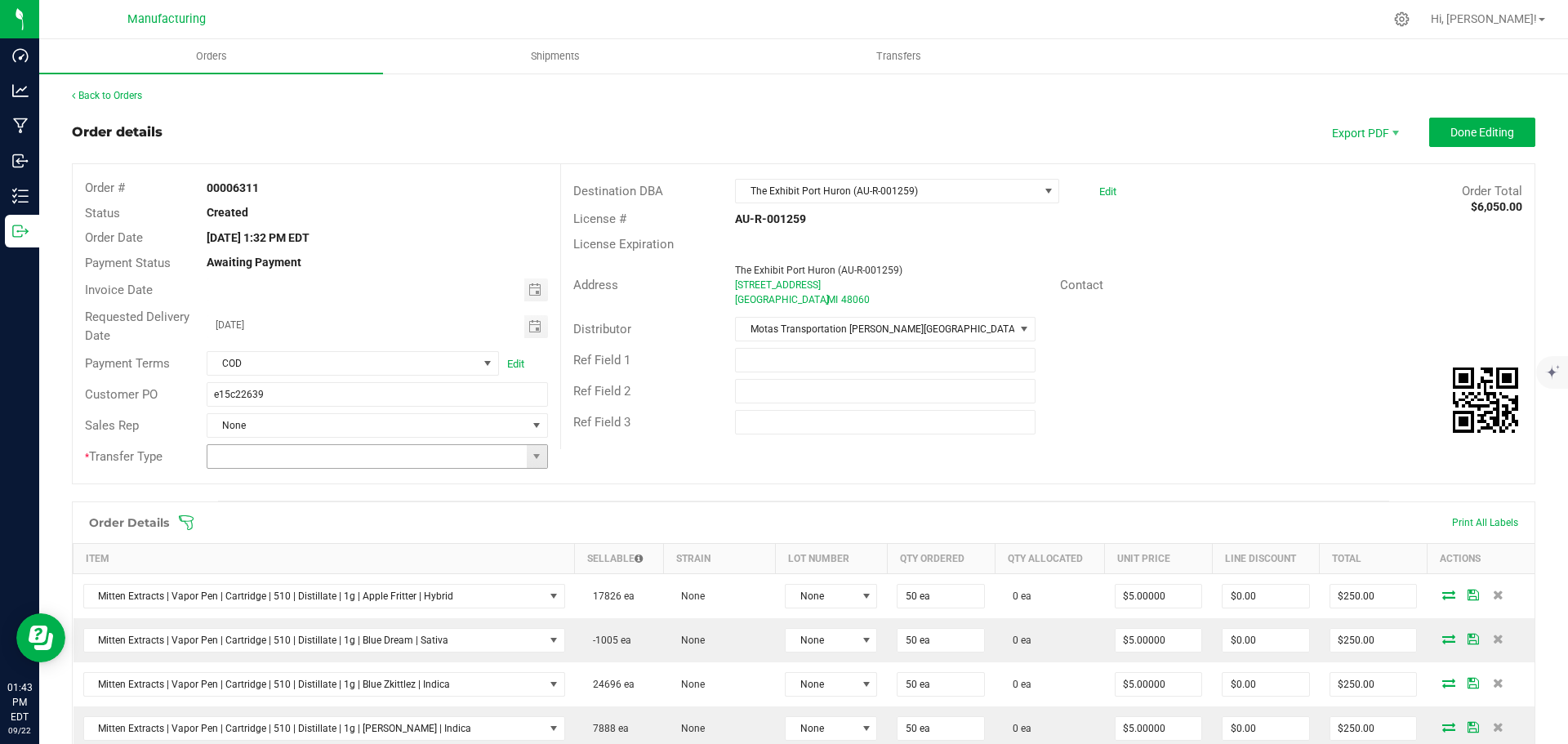
click at [540, 461] on div at bounding box center [376, 456] width 365 height 24
click at [526, 462] on span at bounding box center [537, 456] width 21 height 23
click at [262, 594] on li "Wholesale Transfer" at bounding box center [375, 594] width 336 height 28
type input "Wholesale Transfer"
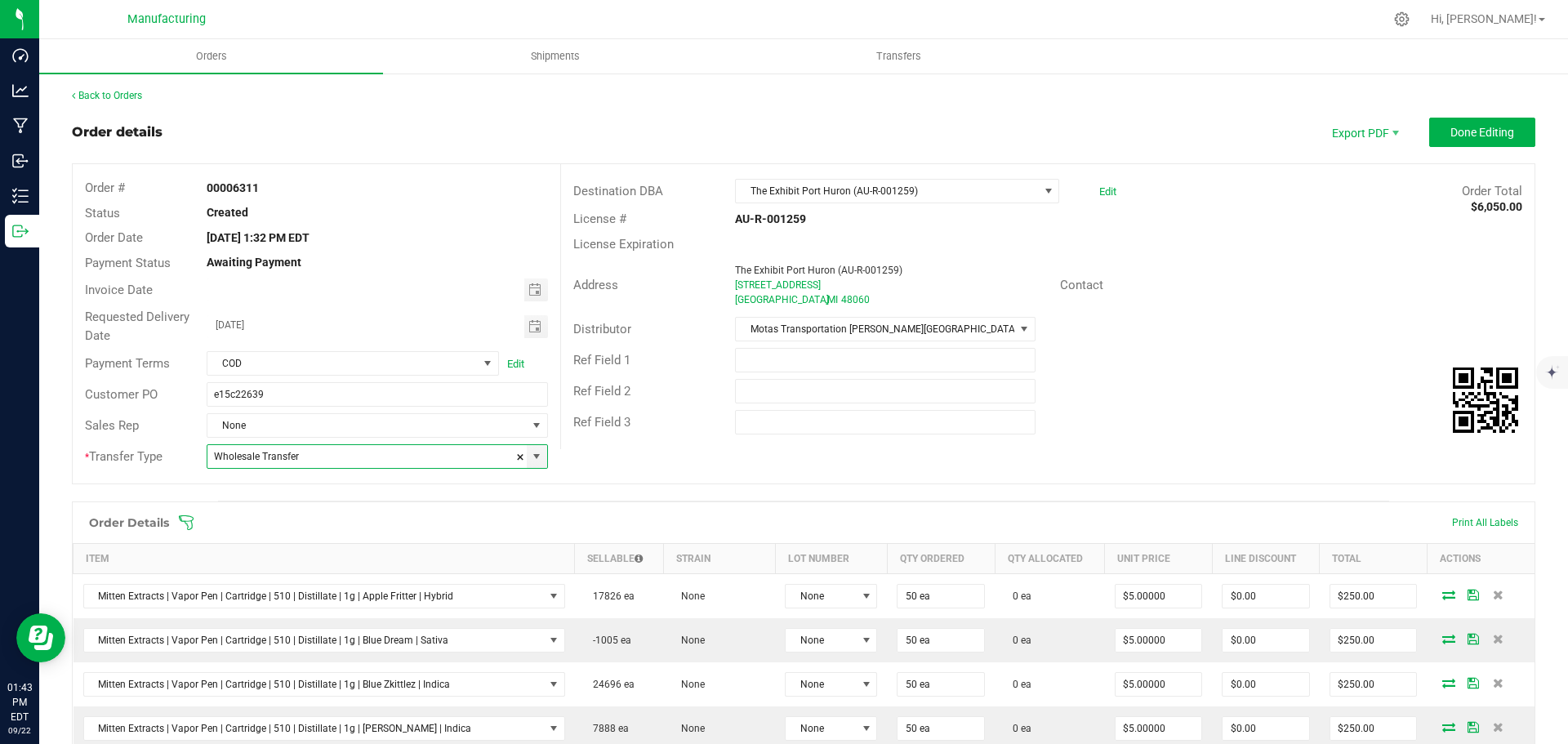
click at [192, 524] on icon at bounding box center [186, 522] width 15 height 15
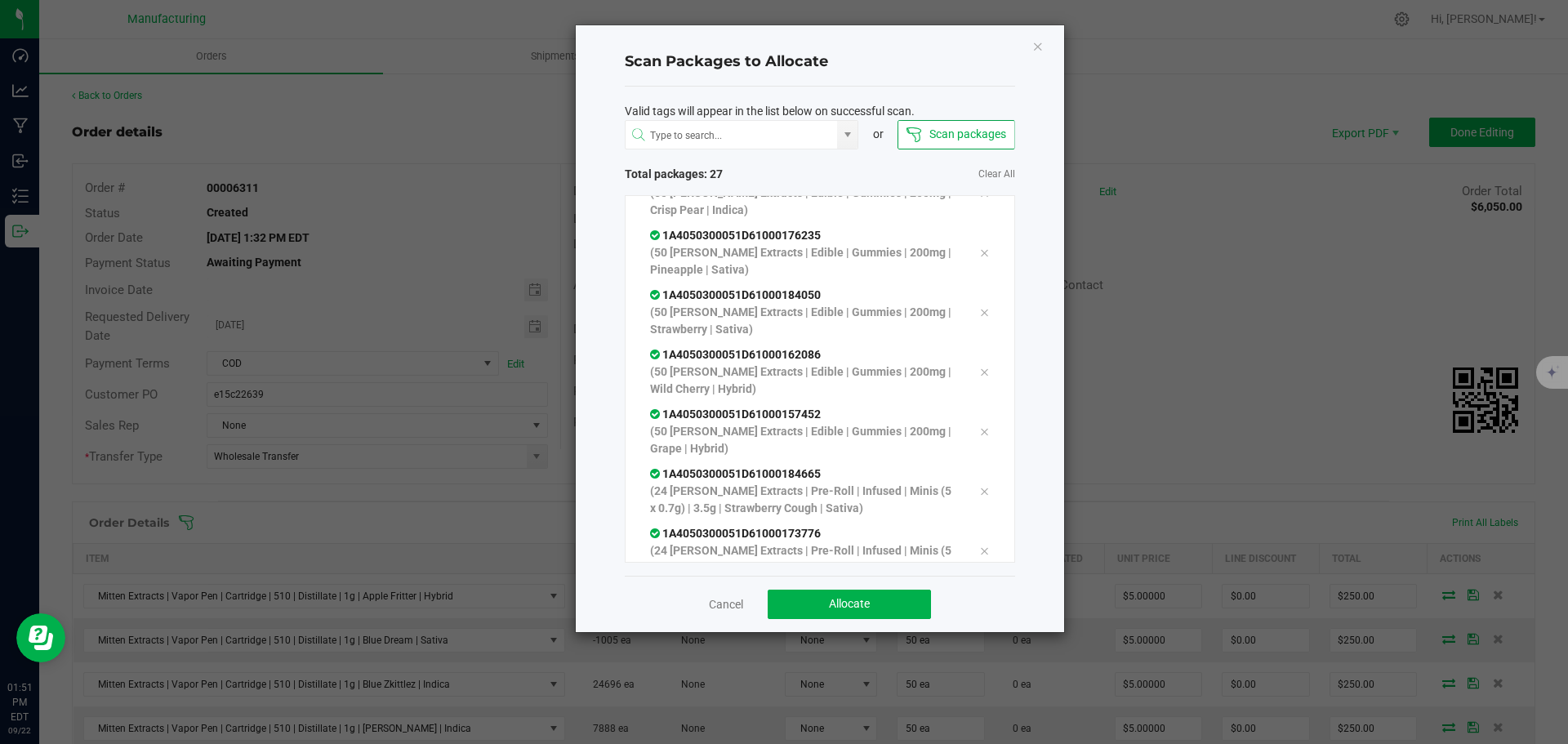
scroll to position [1284, 0]
click at [857, 596] on button "Allocate" at bounding box center [849, 604] width 163 height 29
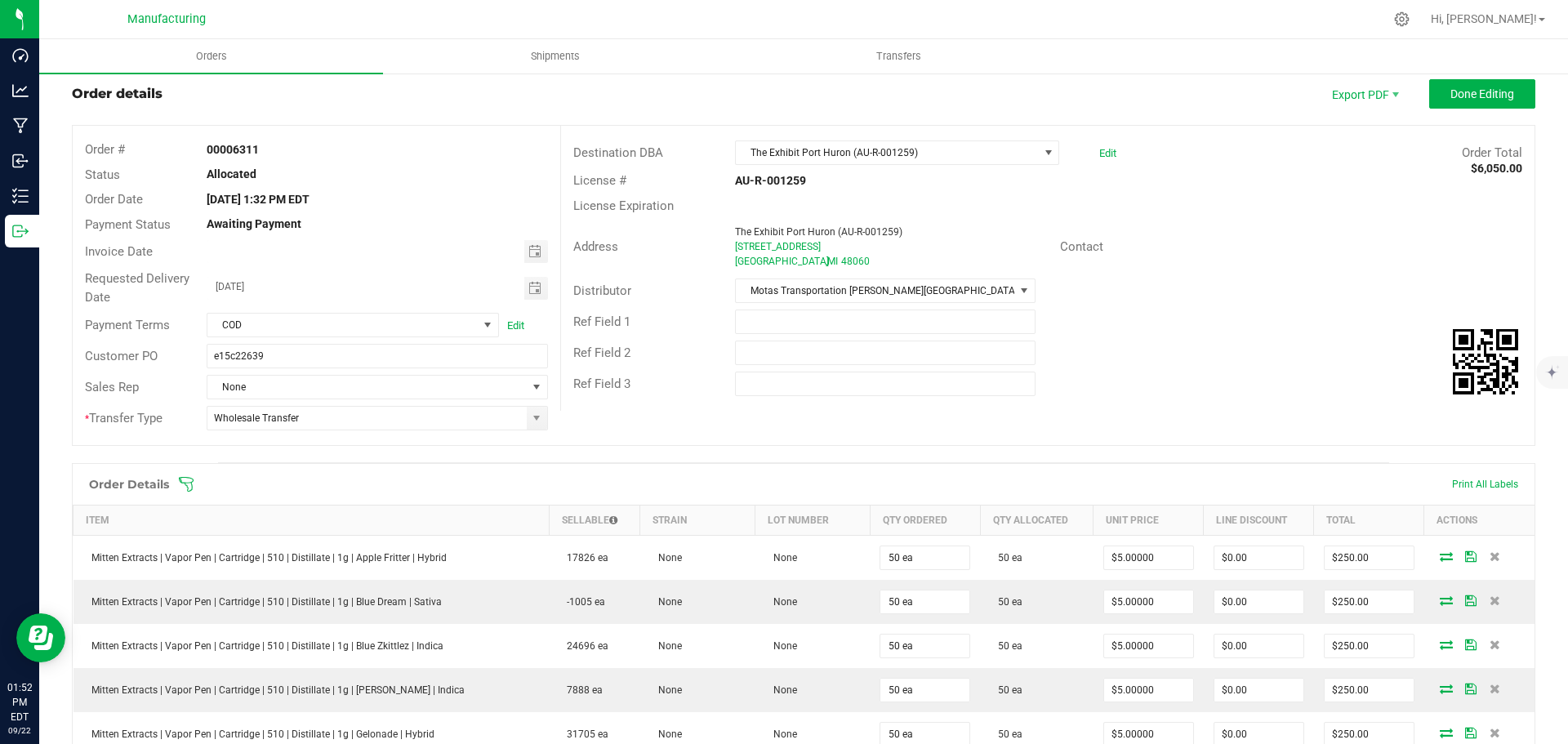
scroll to position [0, 0]
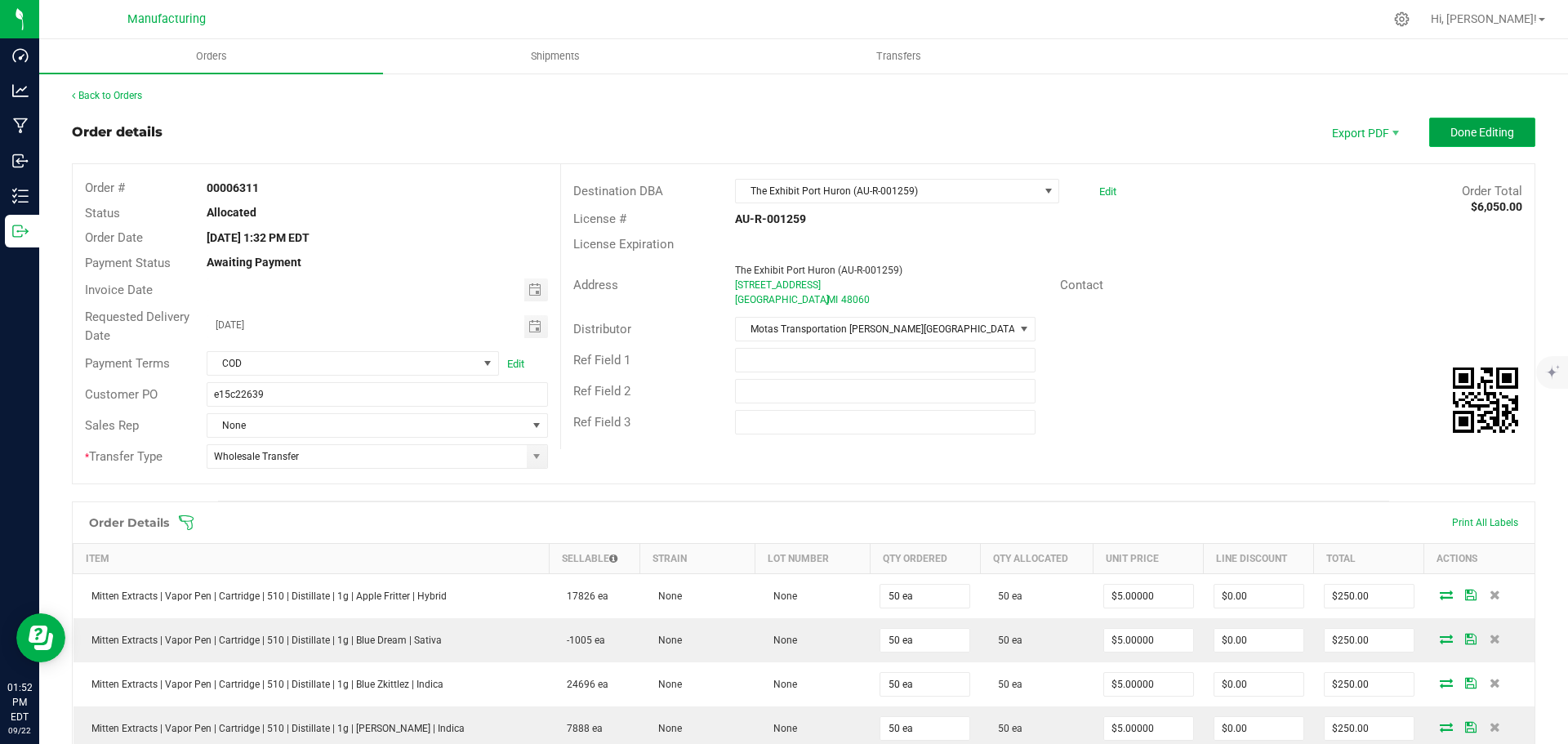
click at [1454, 135] on span "Done Editing" at bounding box center [1481, 132] width 63 height 13
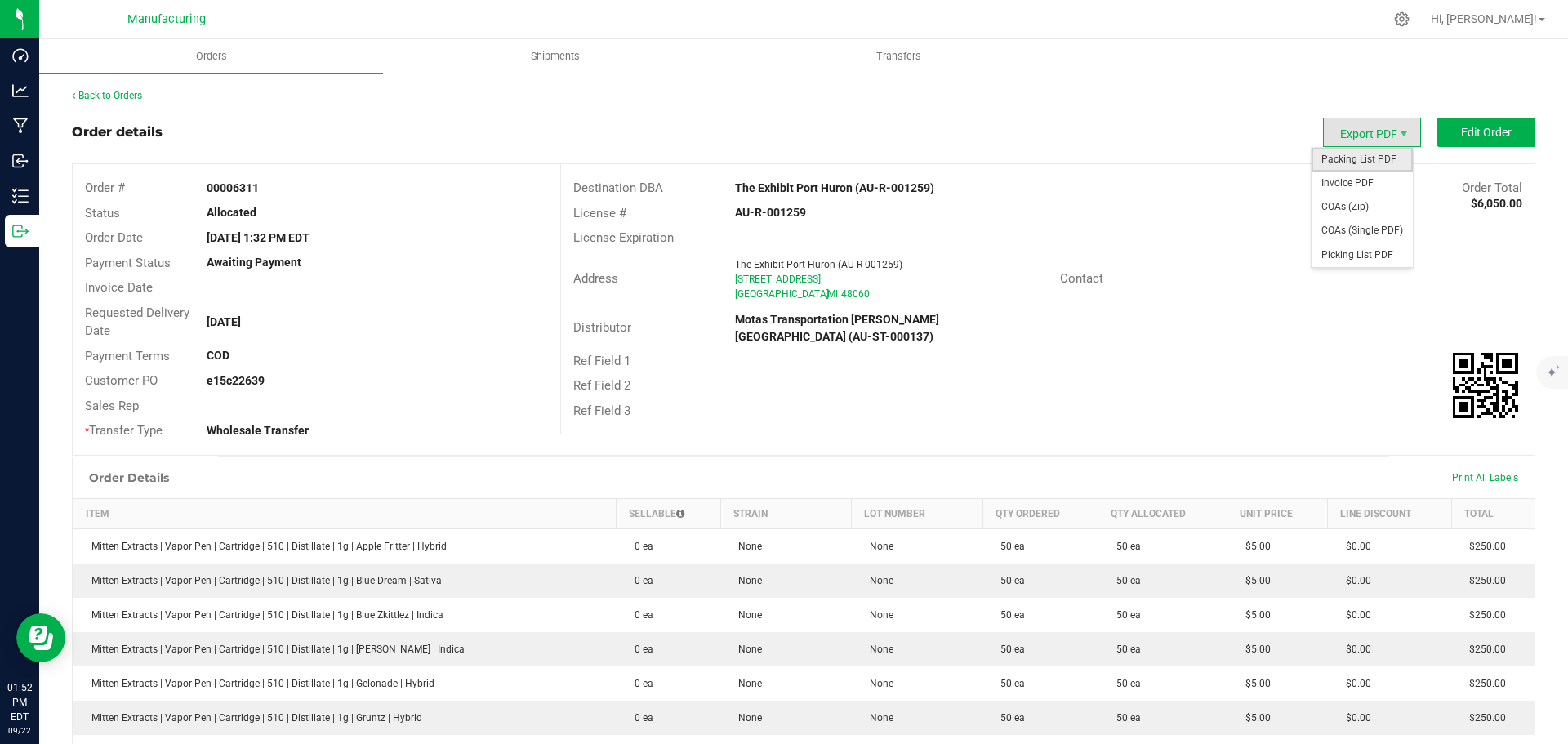
click at [1331, 162] on span "Packing List PDF" at bounding box center [1362, 159] width 101 height 23
click at [134, 92] on link "Back to Orders" at bounding box center [107, 95] width 70 height 11
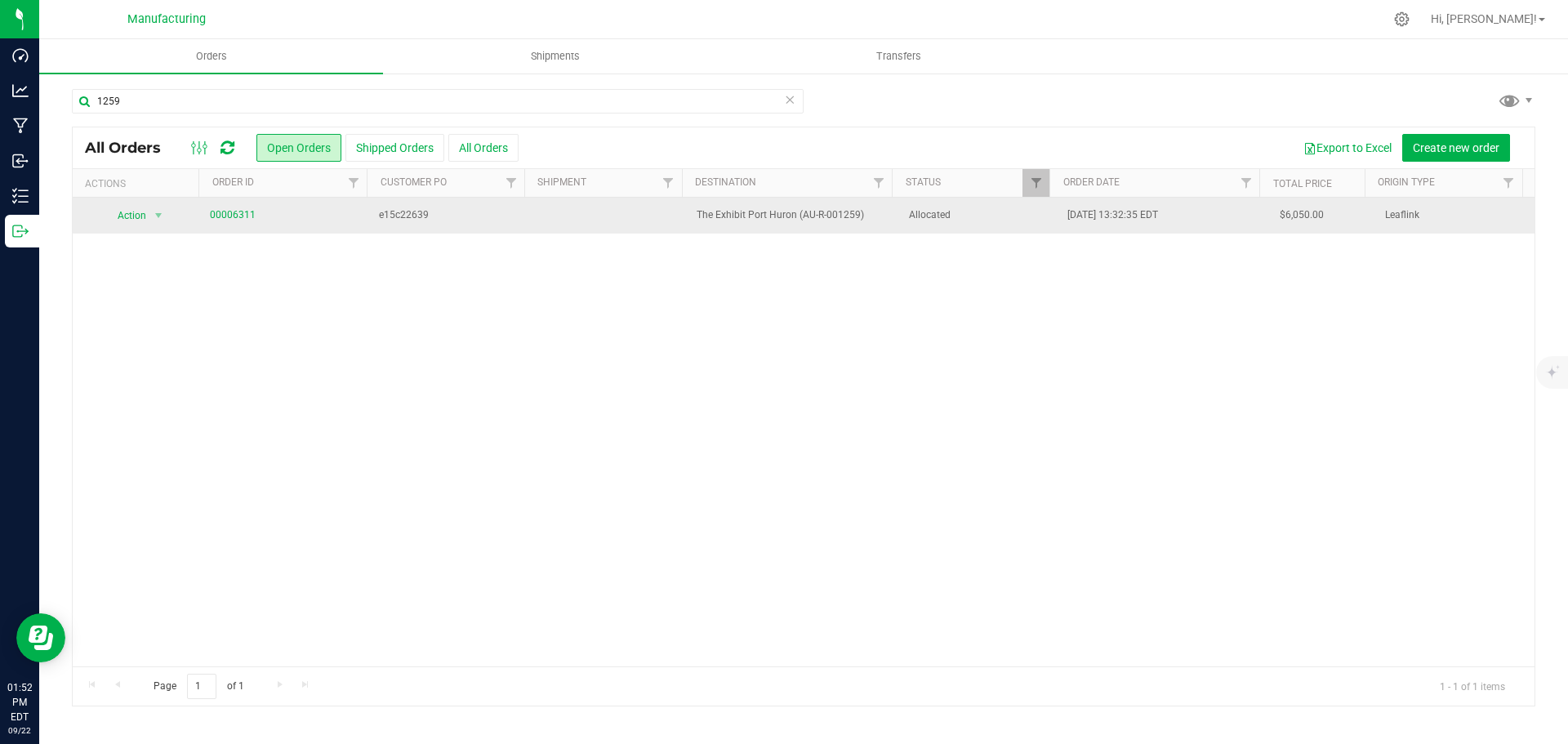
click at [973, 219] on span "Allocated" at bounding box center [978, 215] width 140 height 16
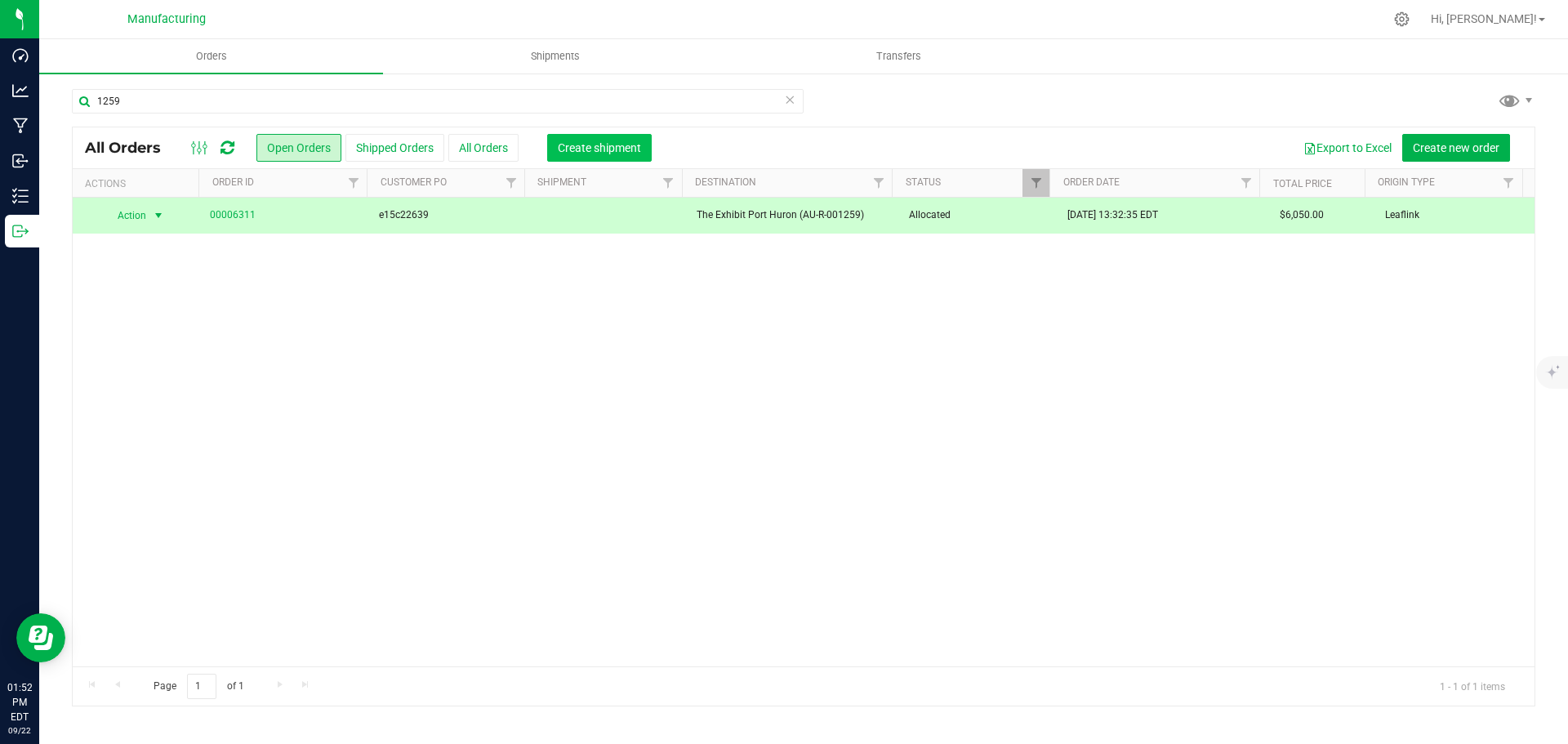
click at [606, 147] on span "Create shipment" at bounding box center [599, 147] width 83 height 13
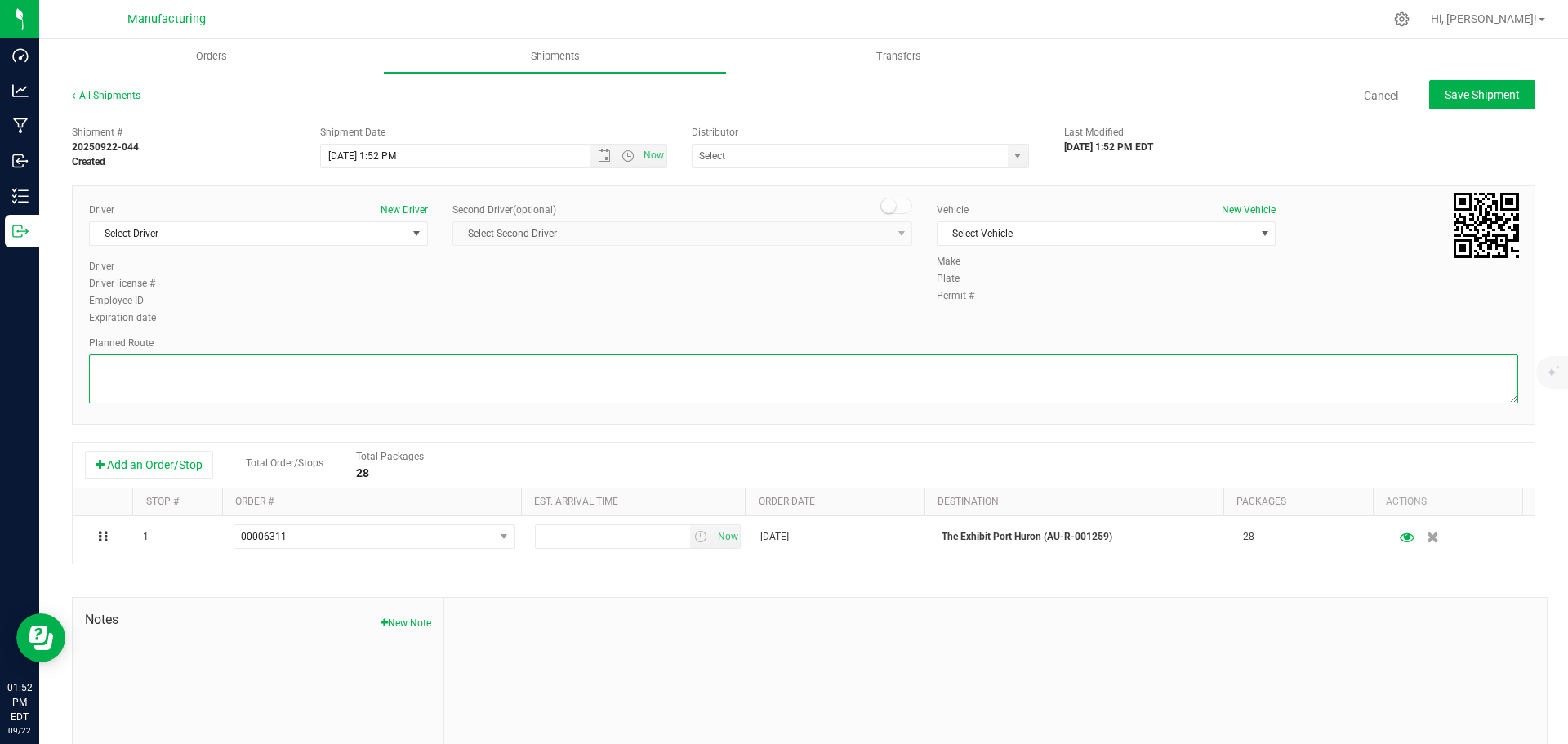
click at [697, 368] on textarea at bounding box center [804, 379] width 1429 height 49
paste textarea "Mitten Distro Dimondale To Motas -- Head south 246 ft -- Turn right 325 ft -- T…"
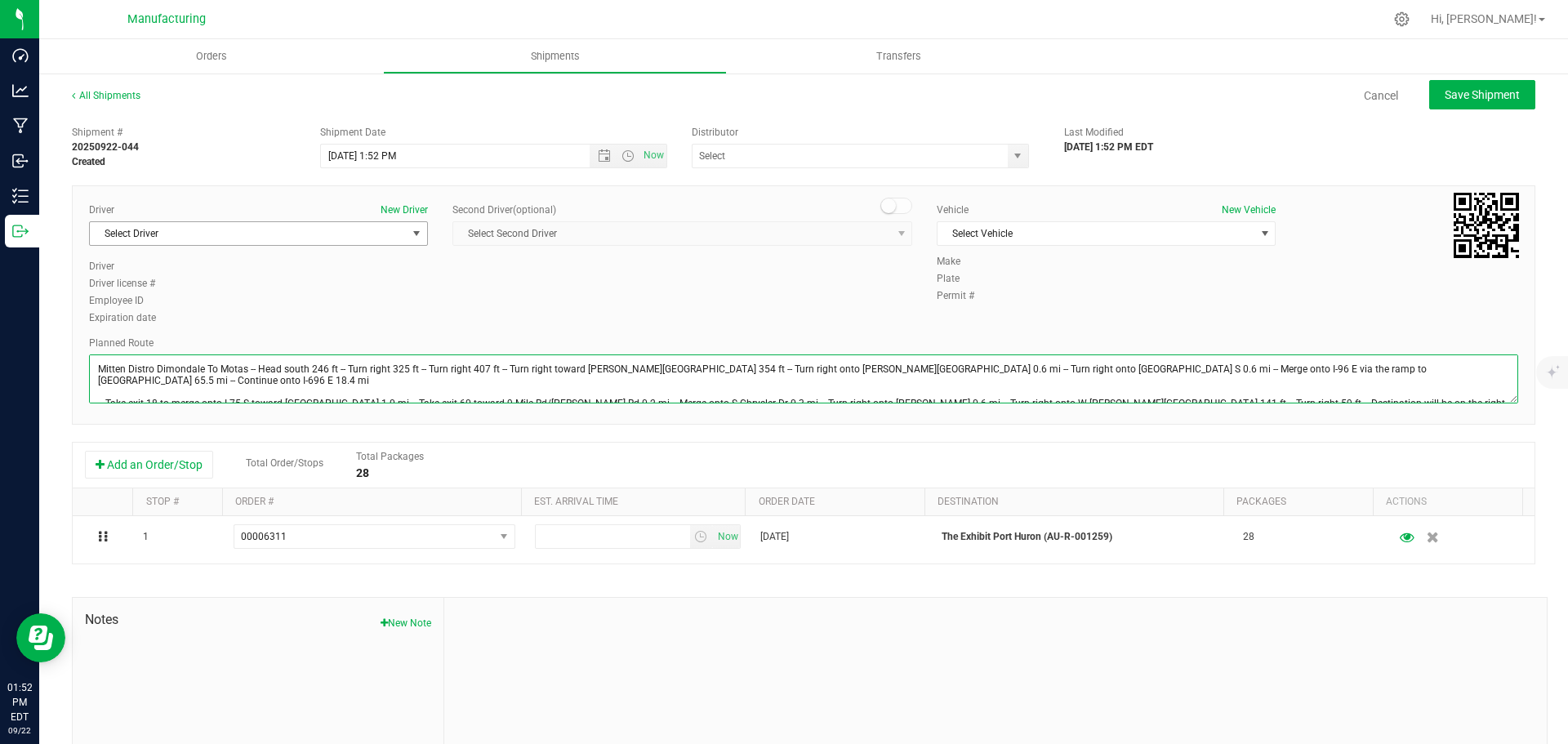
type textarea "Mitten Distro Dimondale To Motas -- Head south 246 ft -- Turn right 325 ft -- T…"
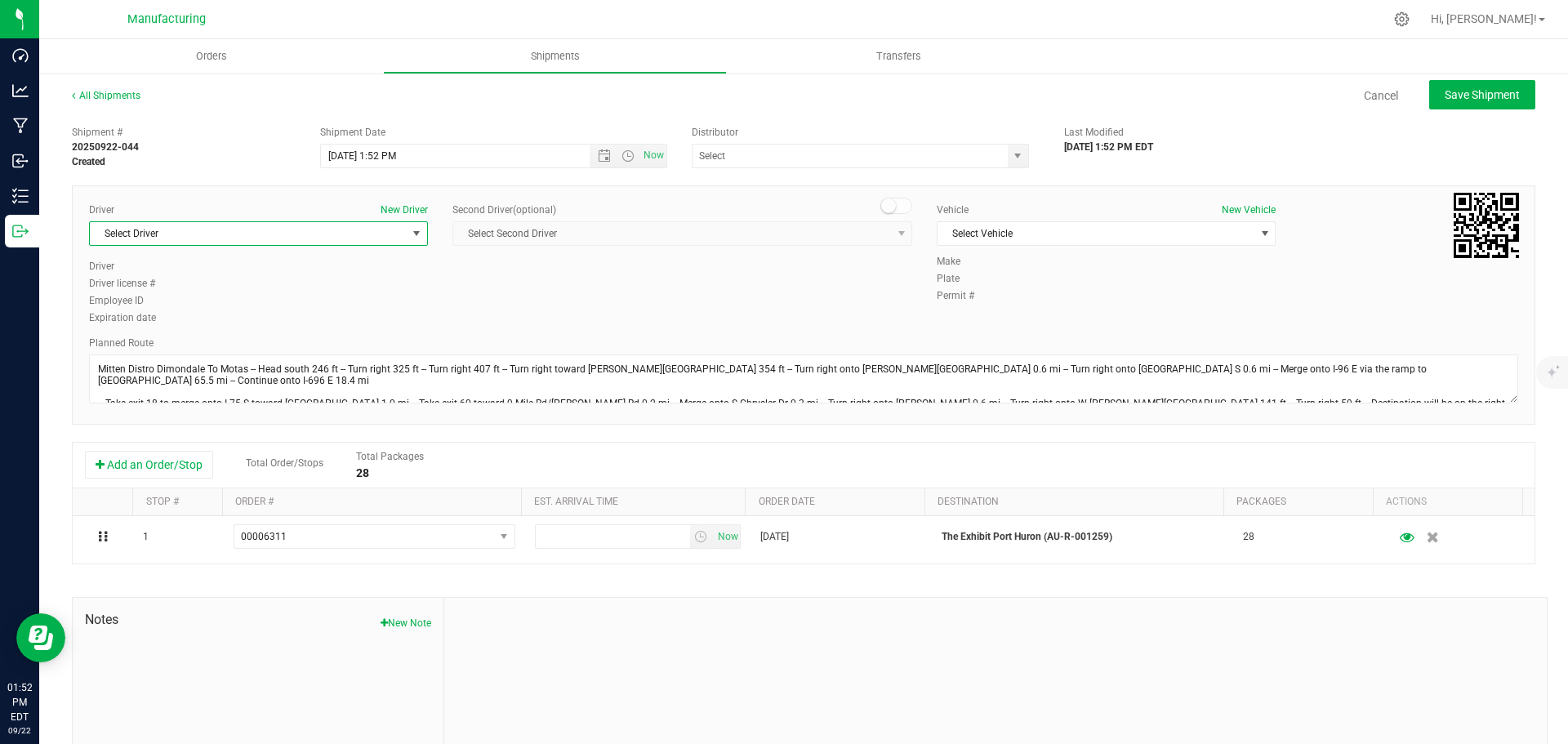
click at [344, 231] on span "Select Driver" at bounding box center [248, 233] width 317 height 23
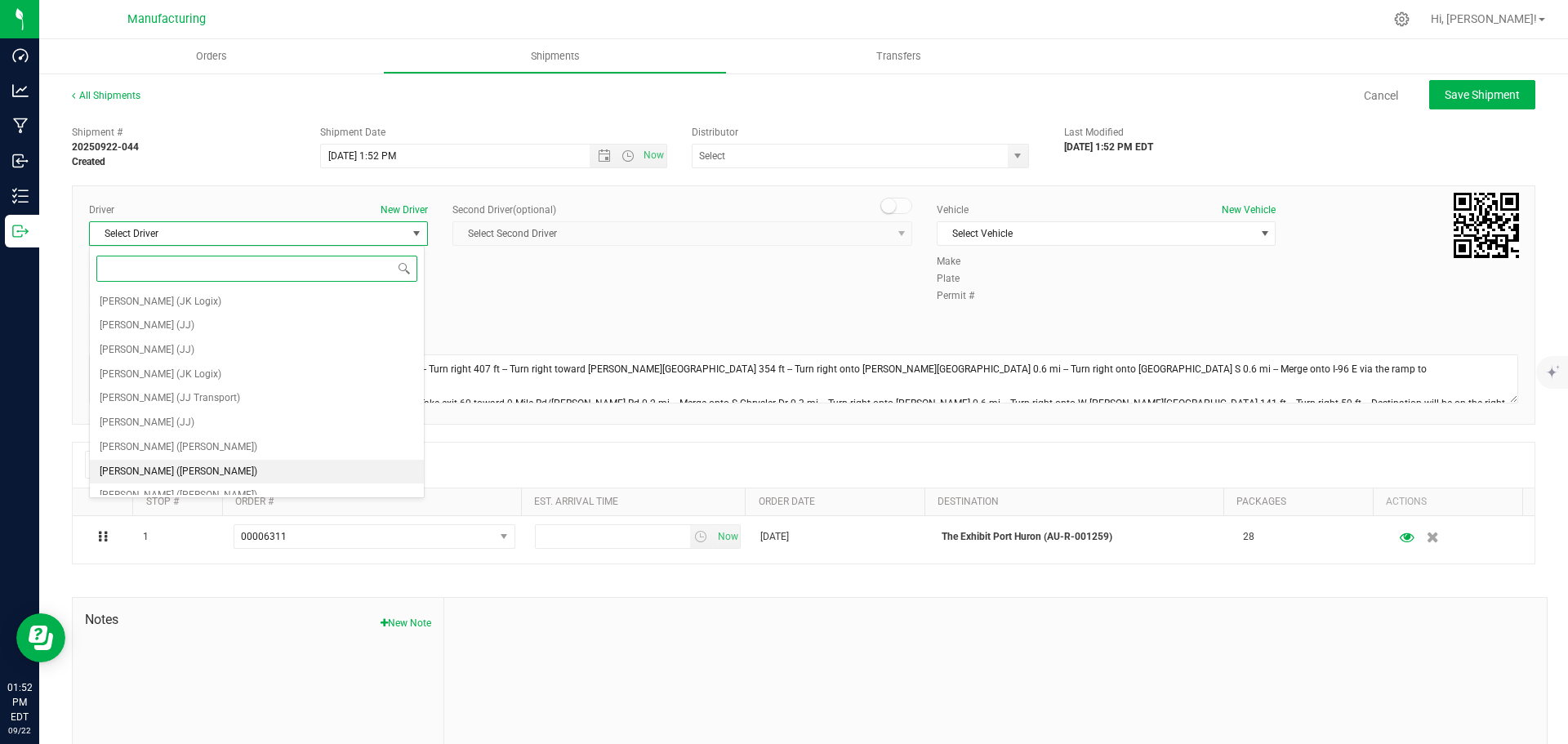
click at [155, 466] on span "[PERSON_NAME] ([PERSON_NAME])" at bounding box center [179, 472] width 158 height 21
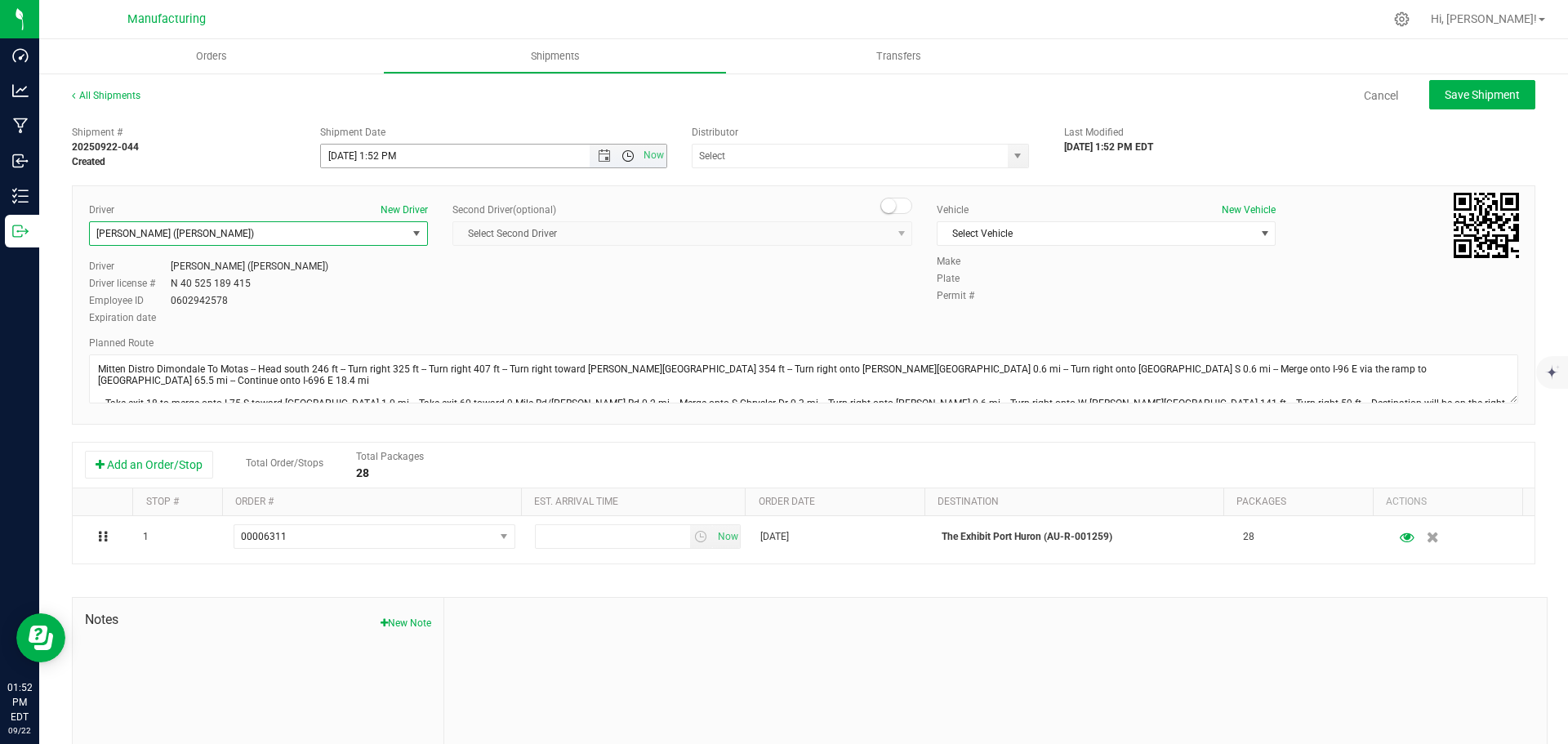
click at [622, 154] on span "Open the time view" at bounding box center [628, 155] width 13 height 13
click at [389, 253] on li "11:30 AM" at bounding box center [489, 257] width 342 height 21
type input "[DATE] 11:30 AM"
click at [1008, 148] on span "select" at bounding box center [1018, 156] width 21 height 23
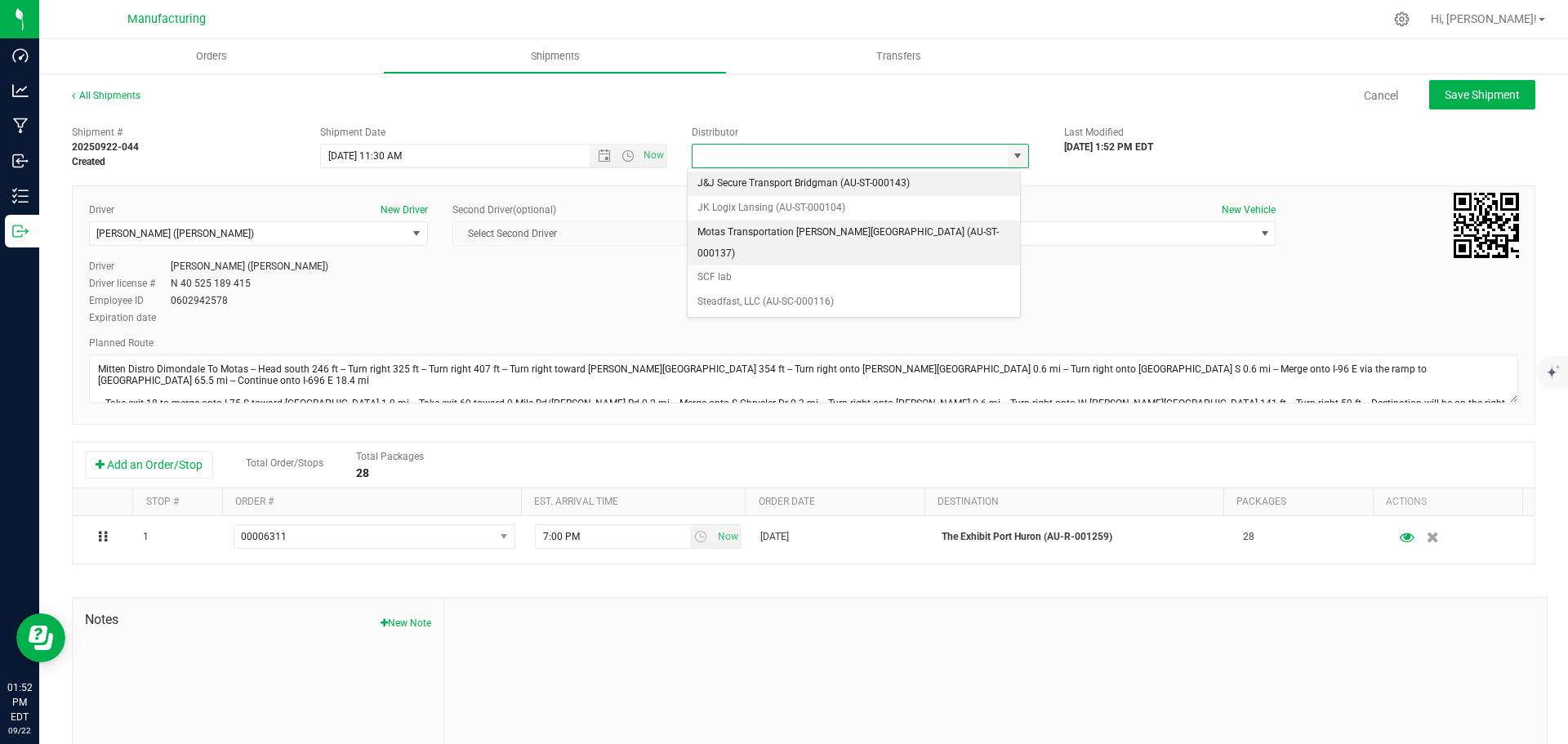
click at [726, 230] on li "Motas Transportation [PERSON_NAME][GEOGRAPHIC_DATA] (AU-ST-000137)" at bounding box center [853, 243] width 332 height 45
type input "Motas Transportation [PERSON_NAME][GEOGRAPHIC_DATA] (AU-ST-000137)"
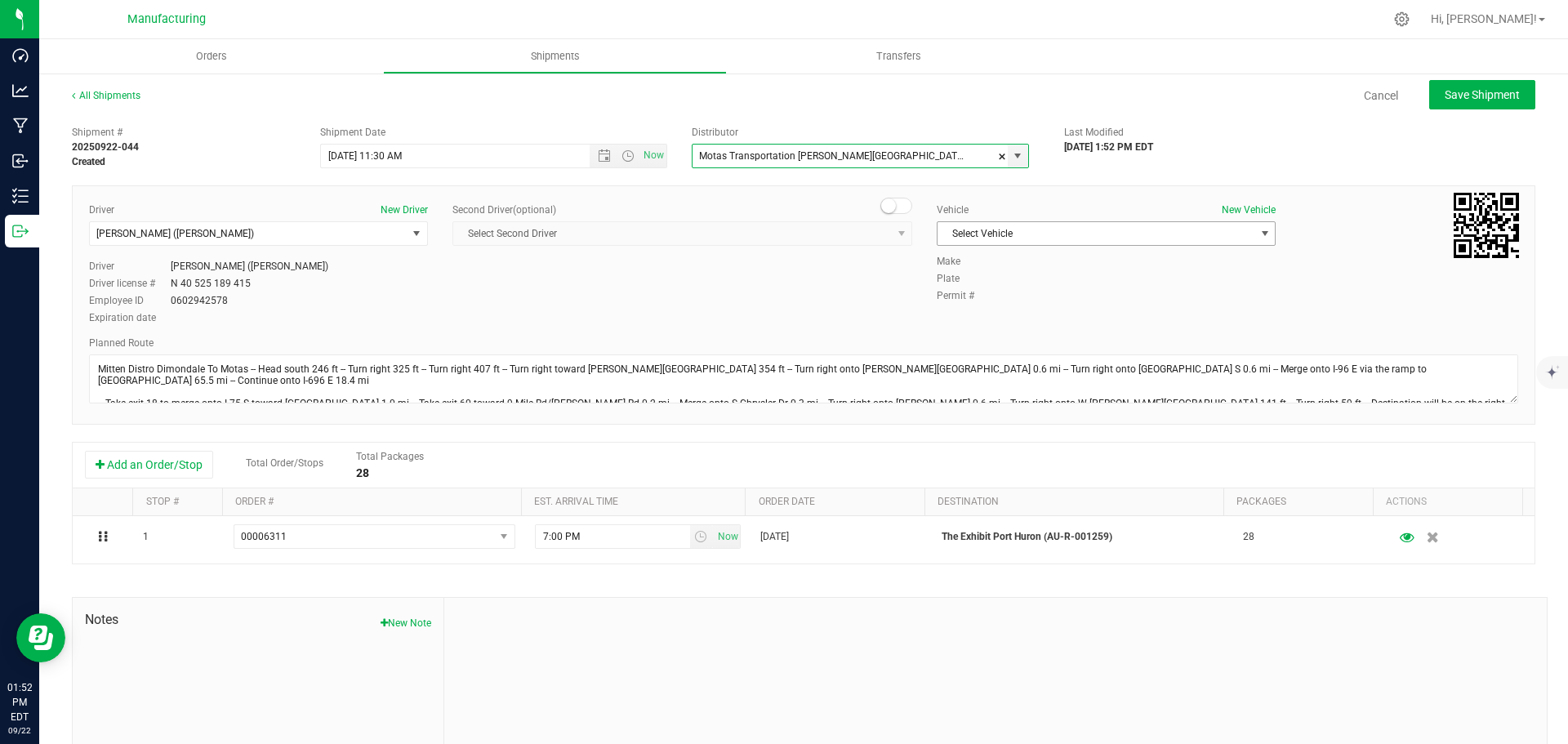
click at [1033, 234] on span "Select Vehicle" at bounding box center [1095, 233] width 317 height 23
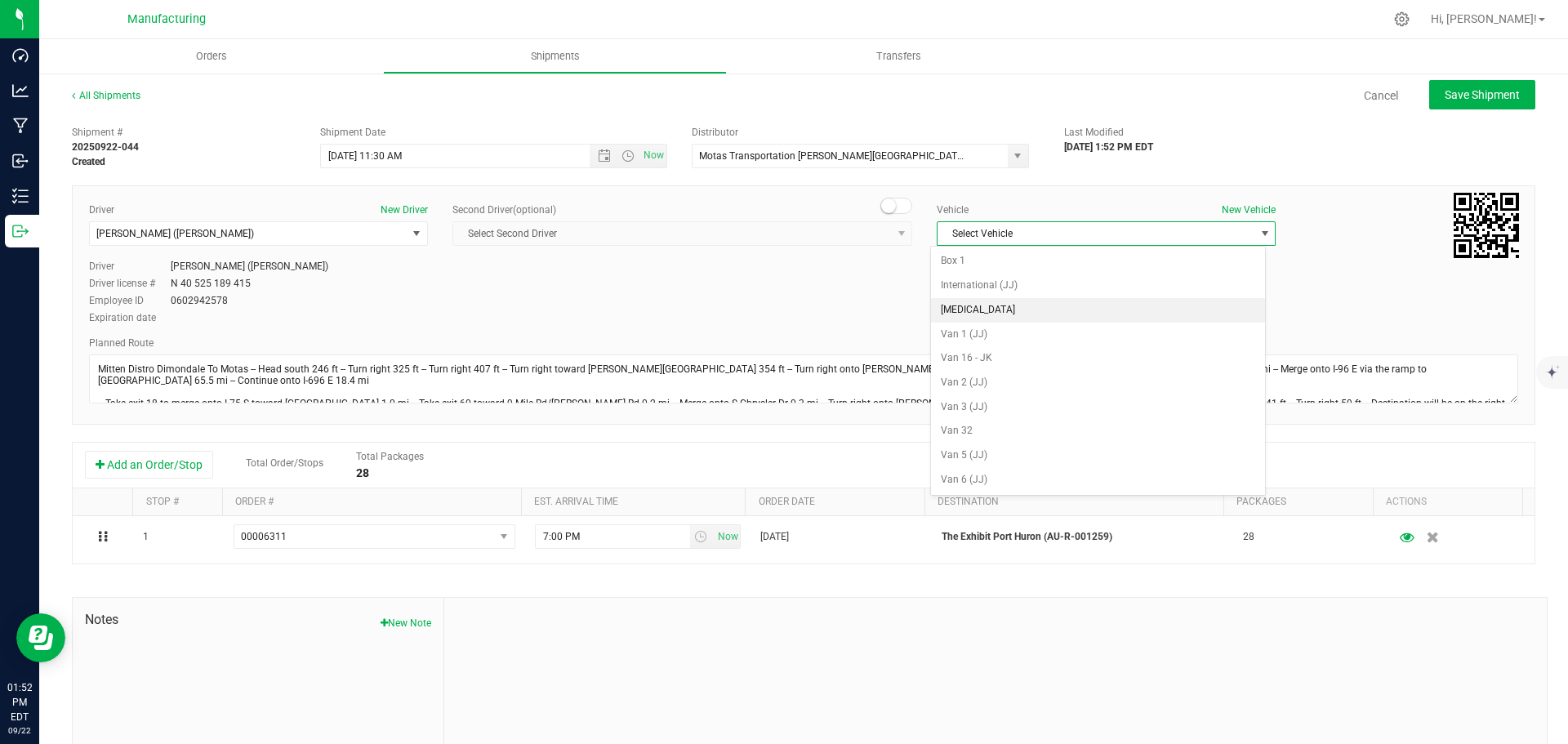
click at [944, 307] on li "[MEDICAL_DATA]" at bounding box center [1097, 310] width 334 height 24
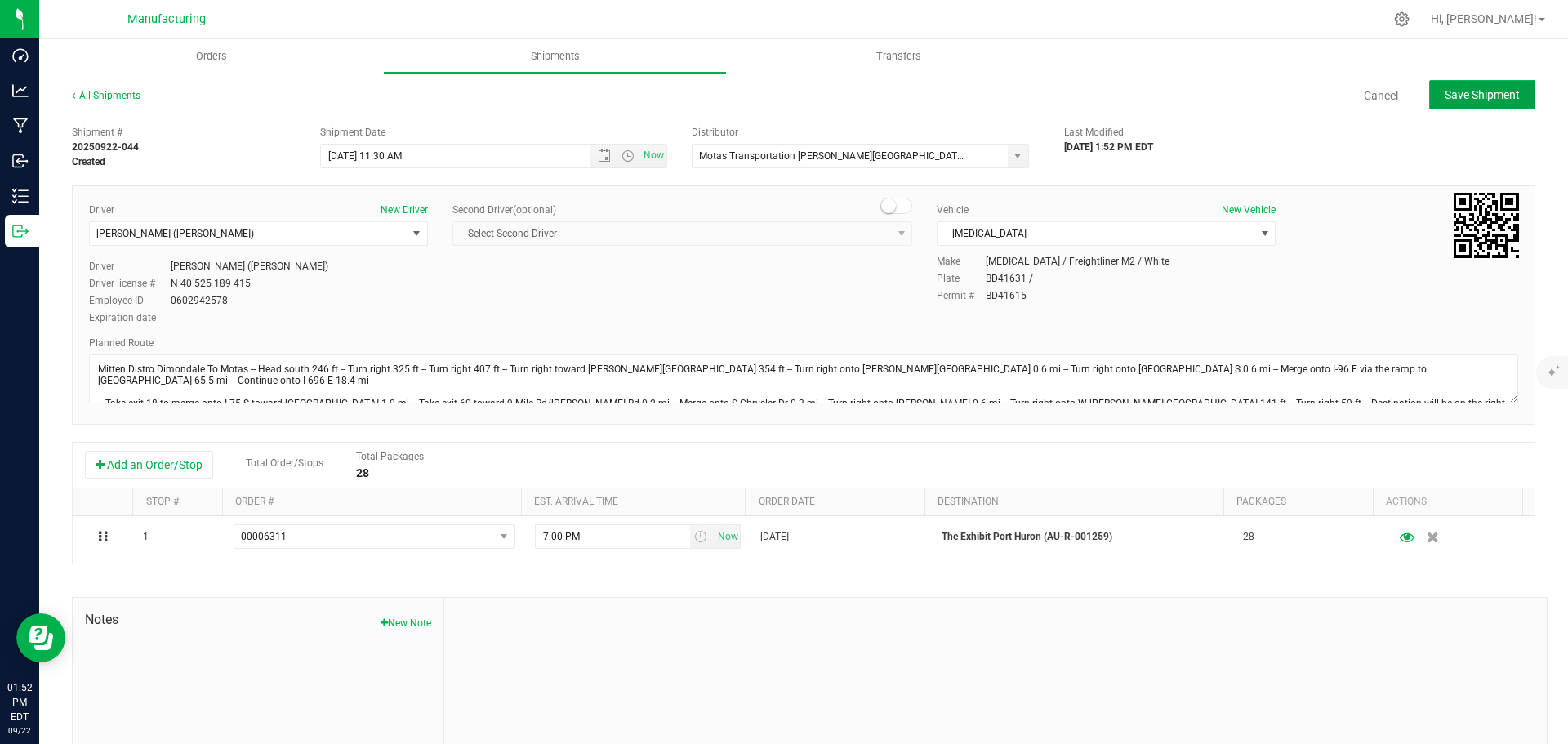
click at [1487, 88] on span "Save Shipment" at bounding box center [1482, 95] width 75 height 13
type input "[DATE] 3:30 PM"
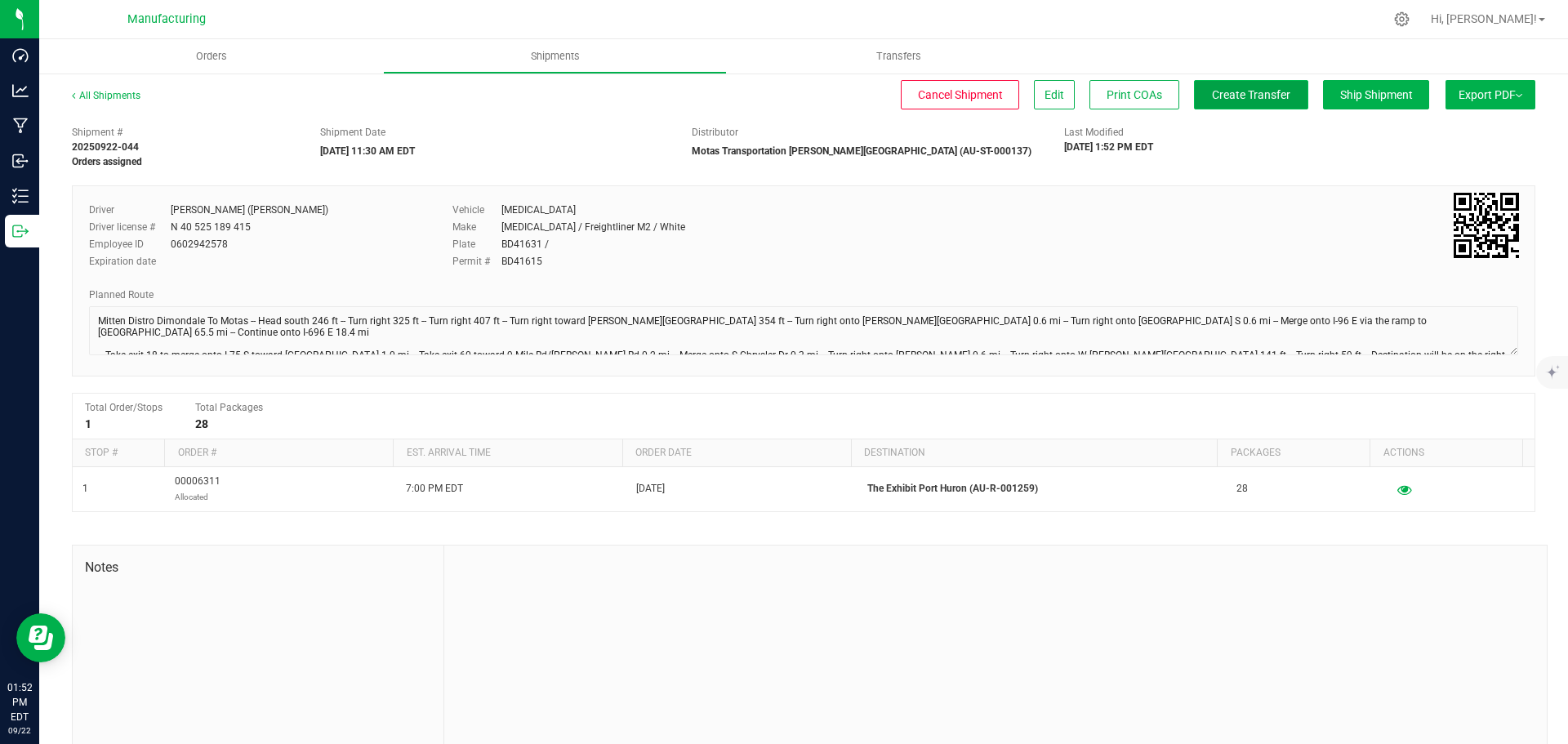
click at [1244, 99] on span "Create Transfer" at bounding box center [1251, 95] width 78 height 13
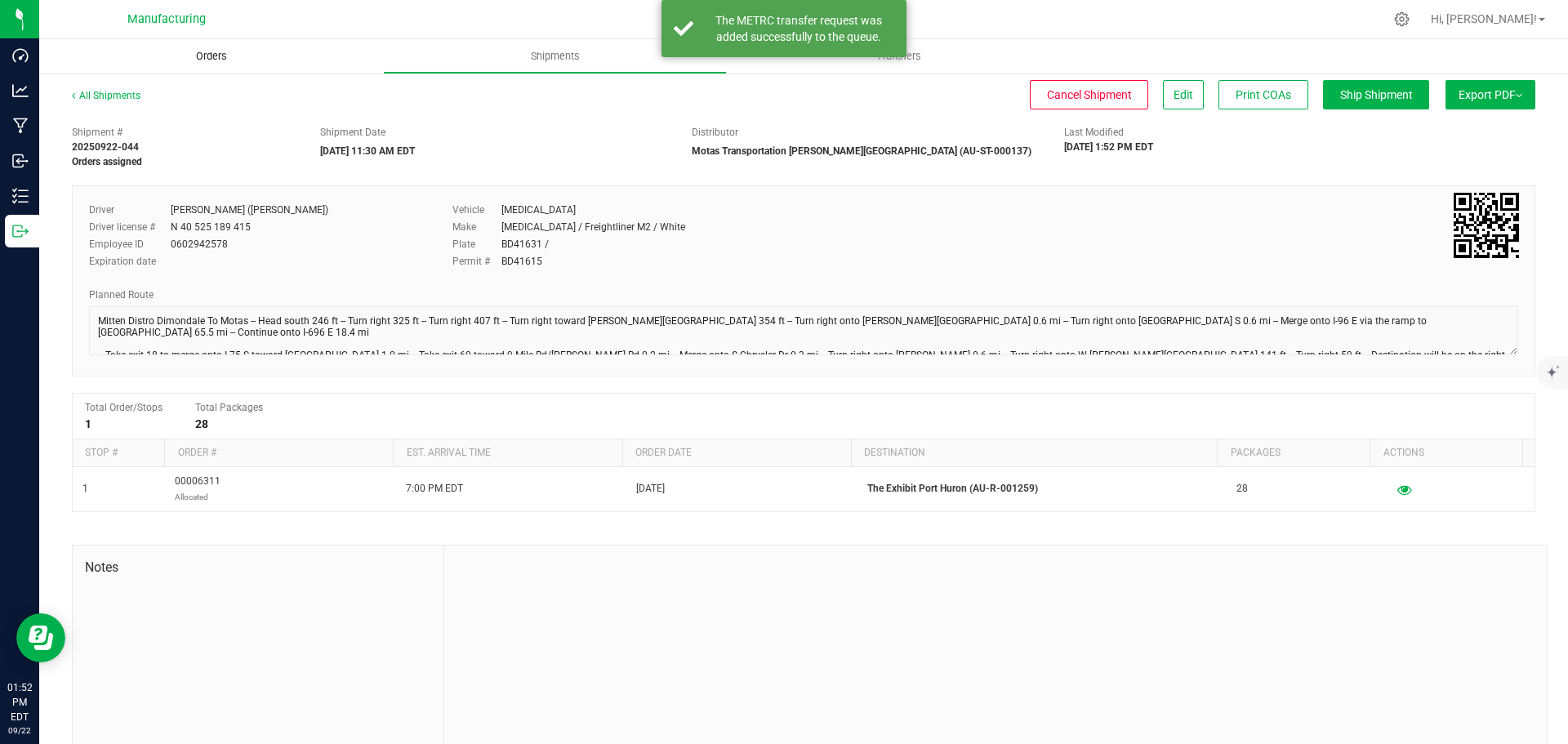
click at [212, 55] on span "Orders" at bounding box center [212, 55] width 75 height 15
